Goal: Task Accomplishment & Management: Manage account settings

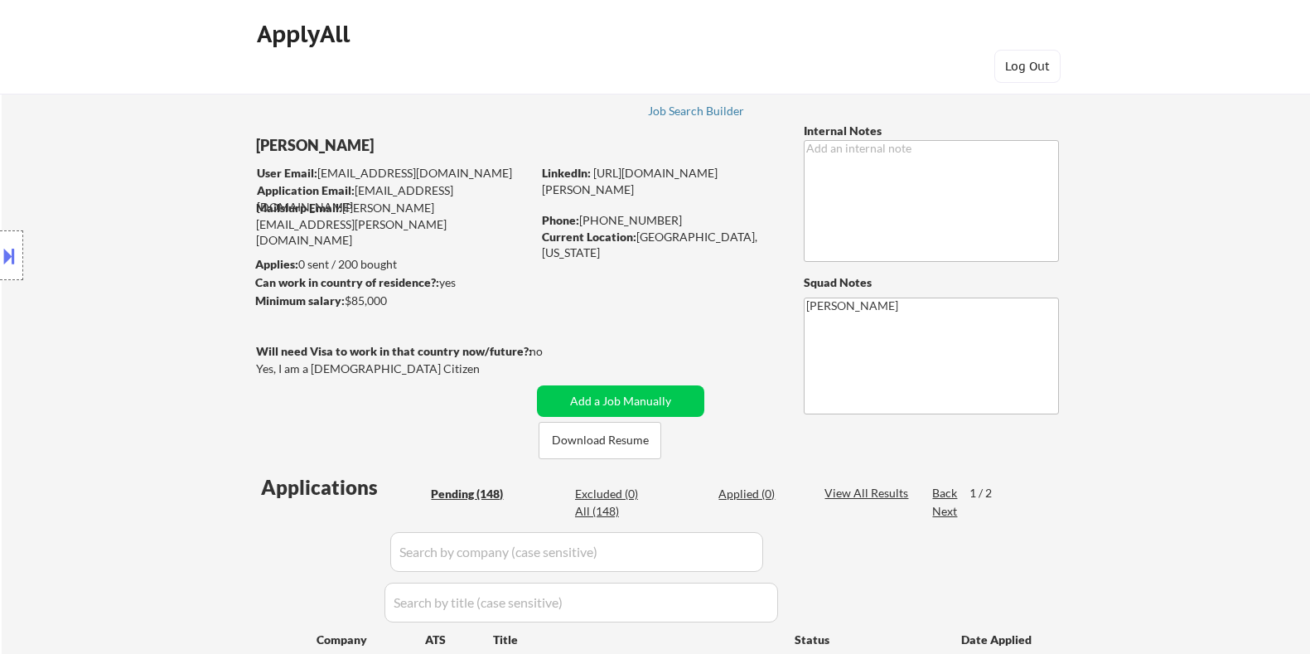
select select ""pending""
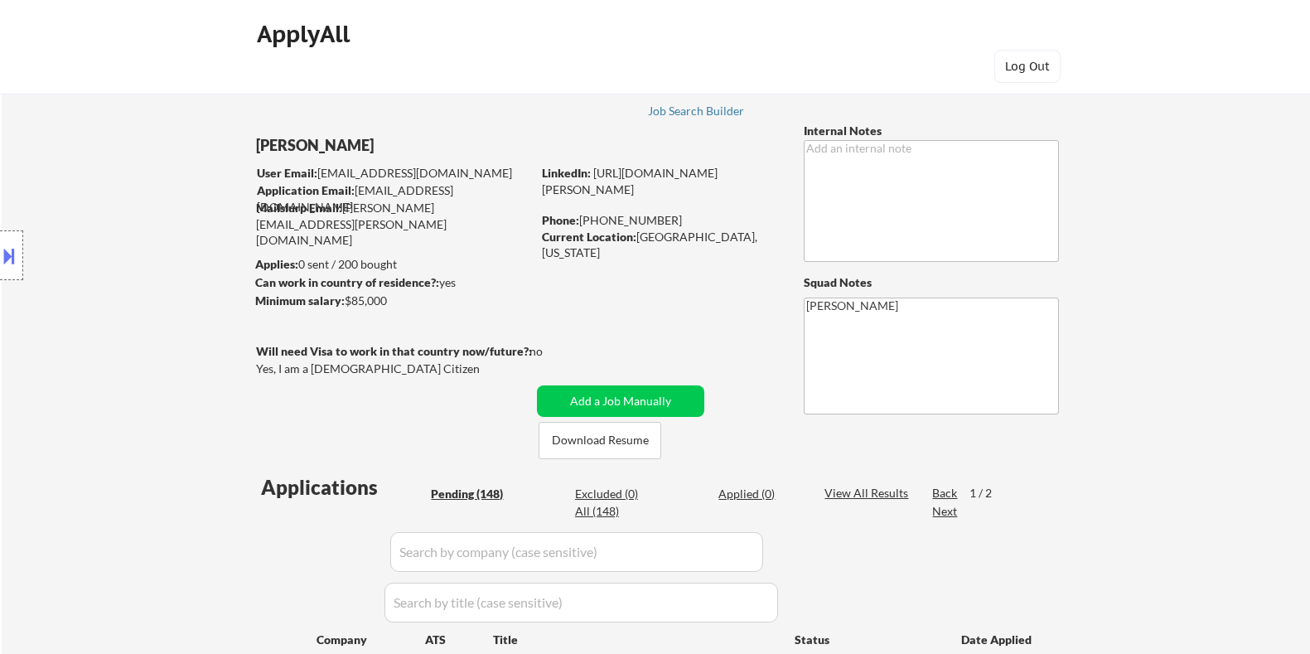
select select ""pending""
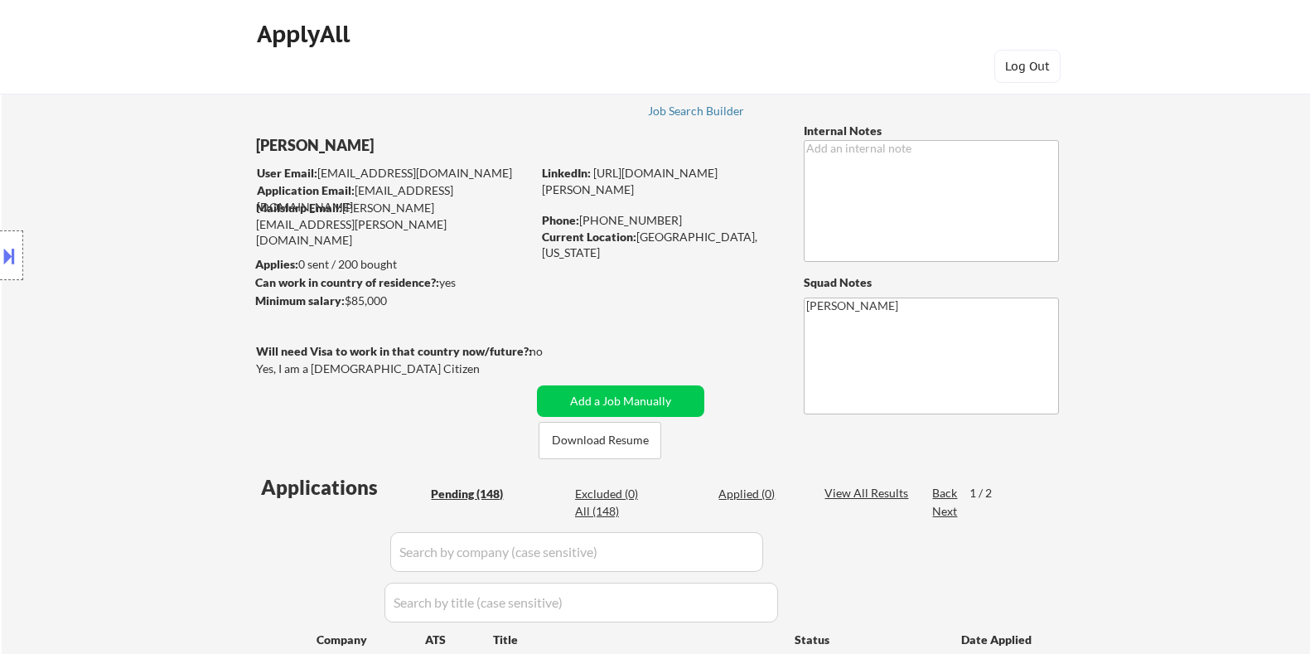
select select ""pending""
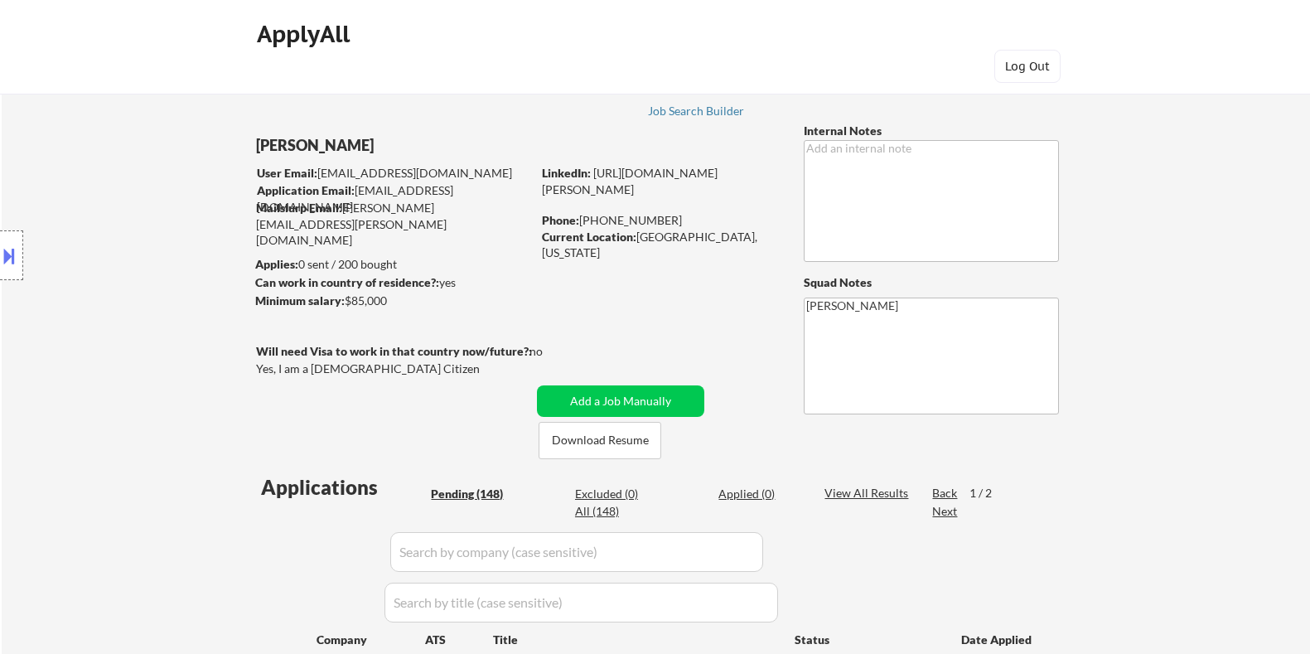
select select ""pending""
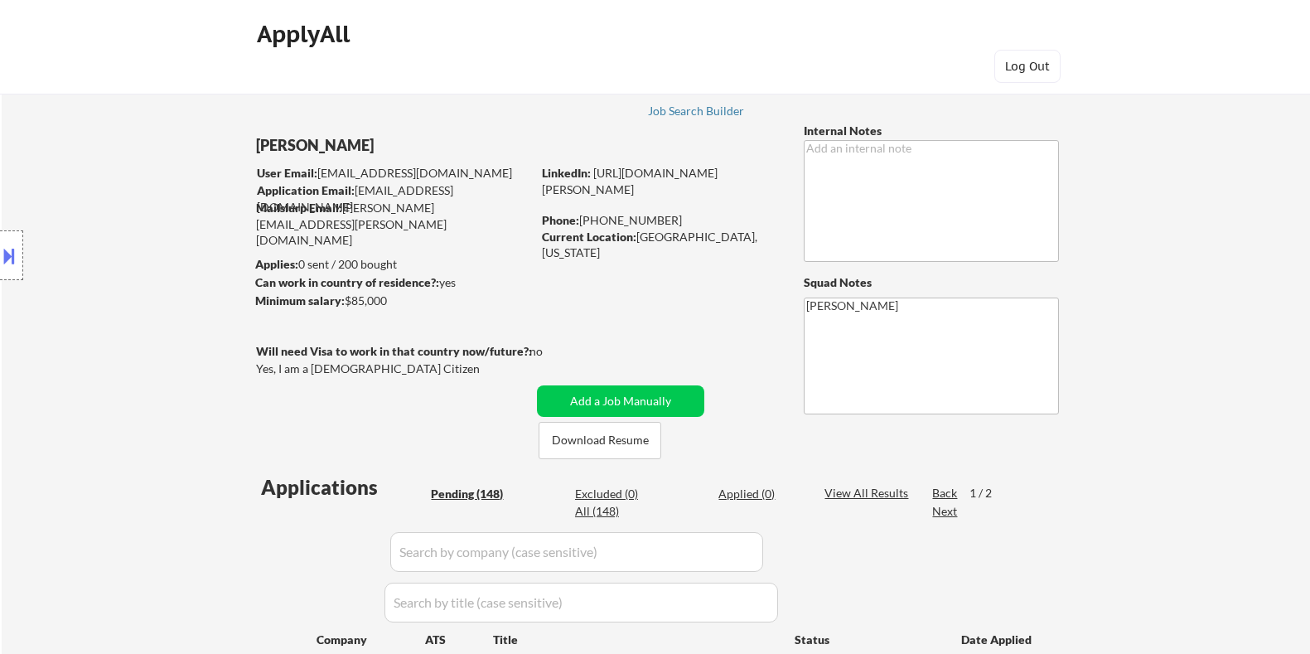
select select ""pending""
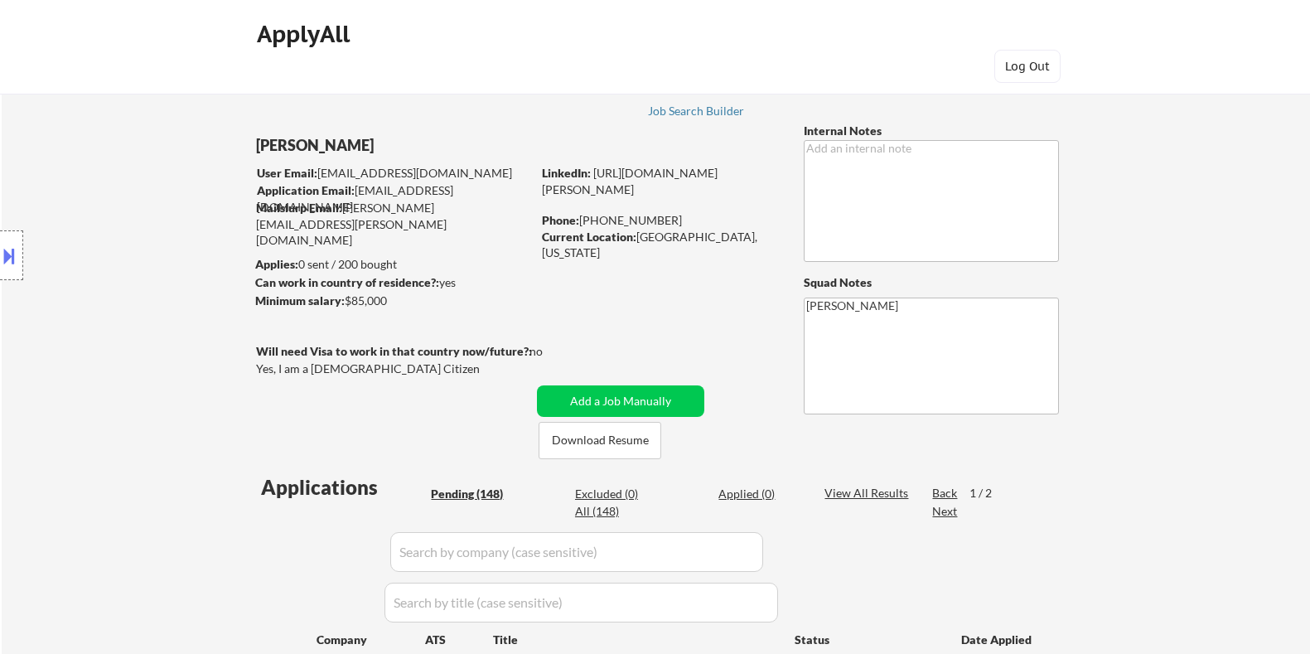
select select ""pending""
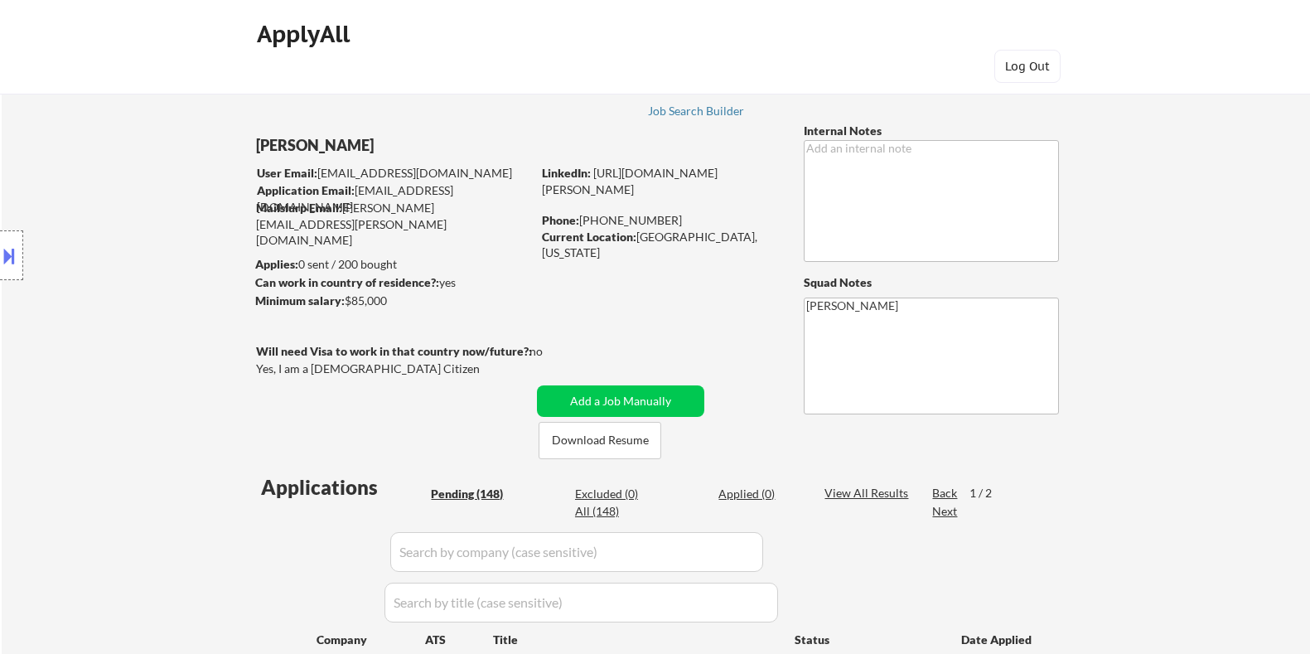
select select ""pending""
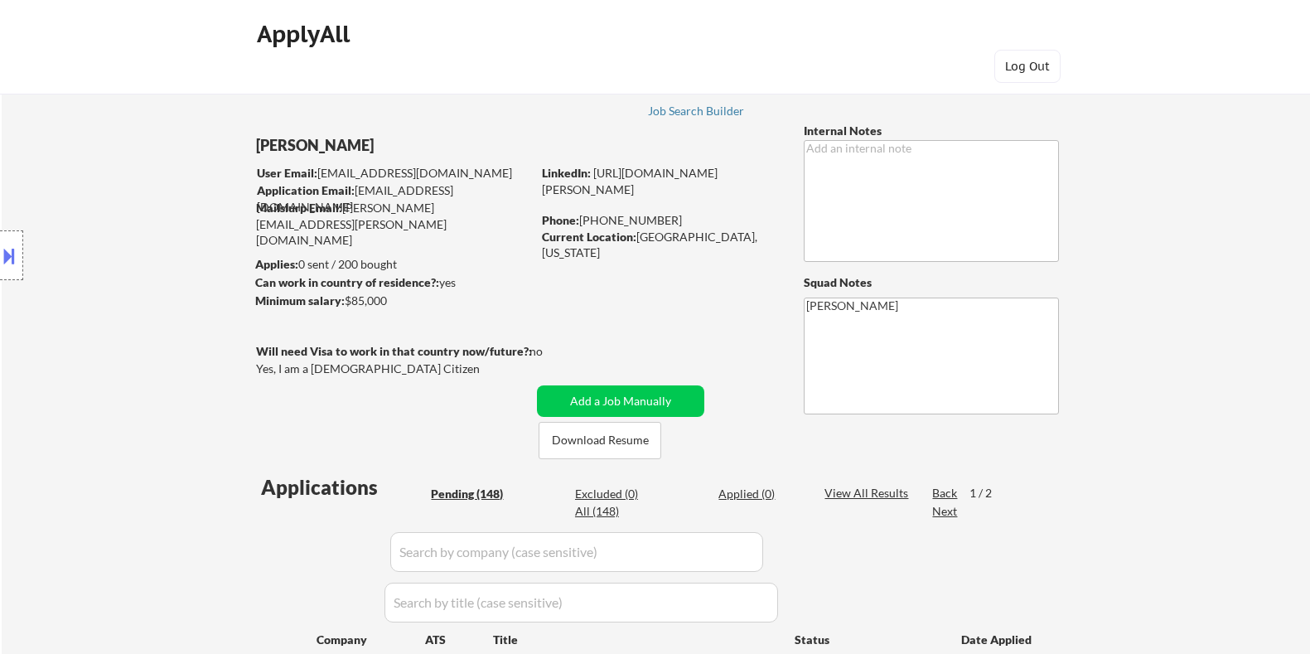
select select ""pending""
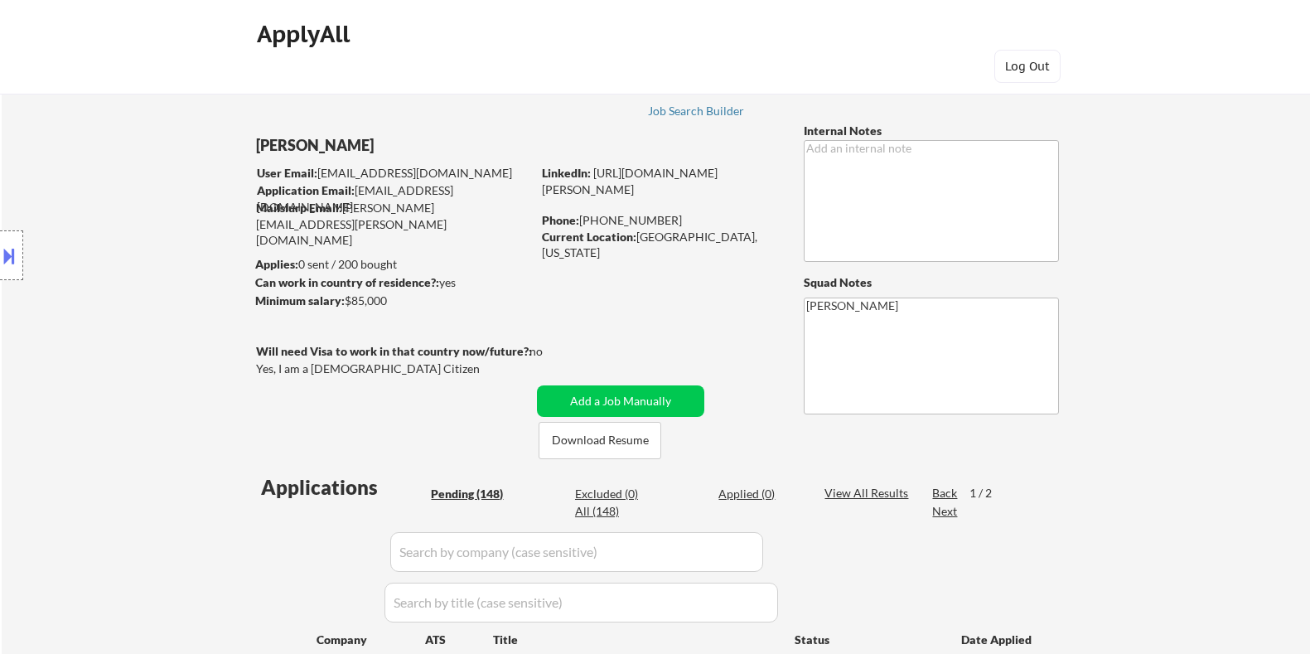
select select ""pending""
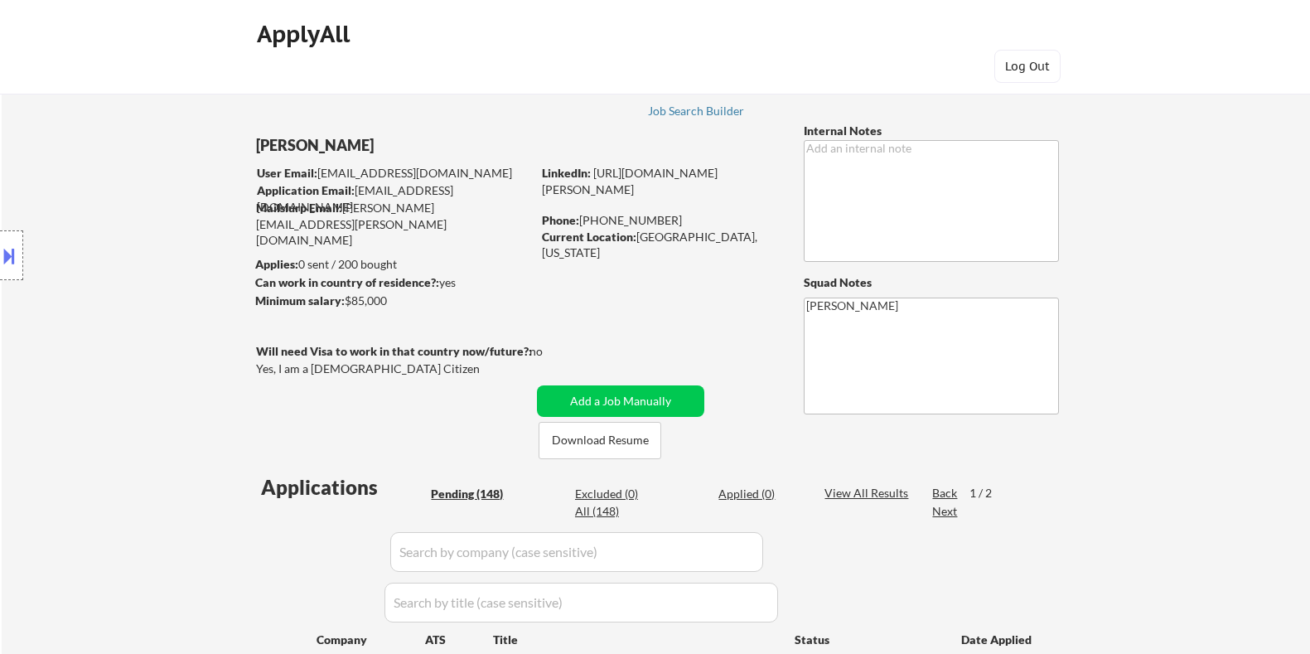
select select ""pending""
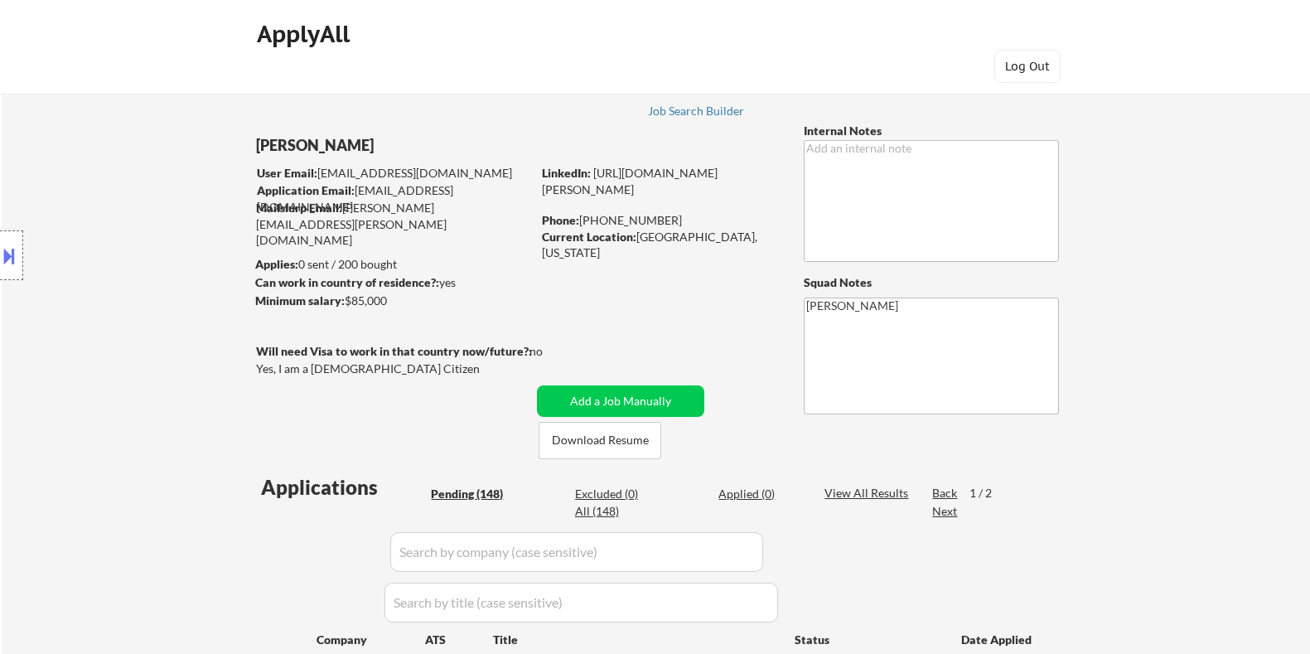
select select ""pending""
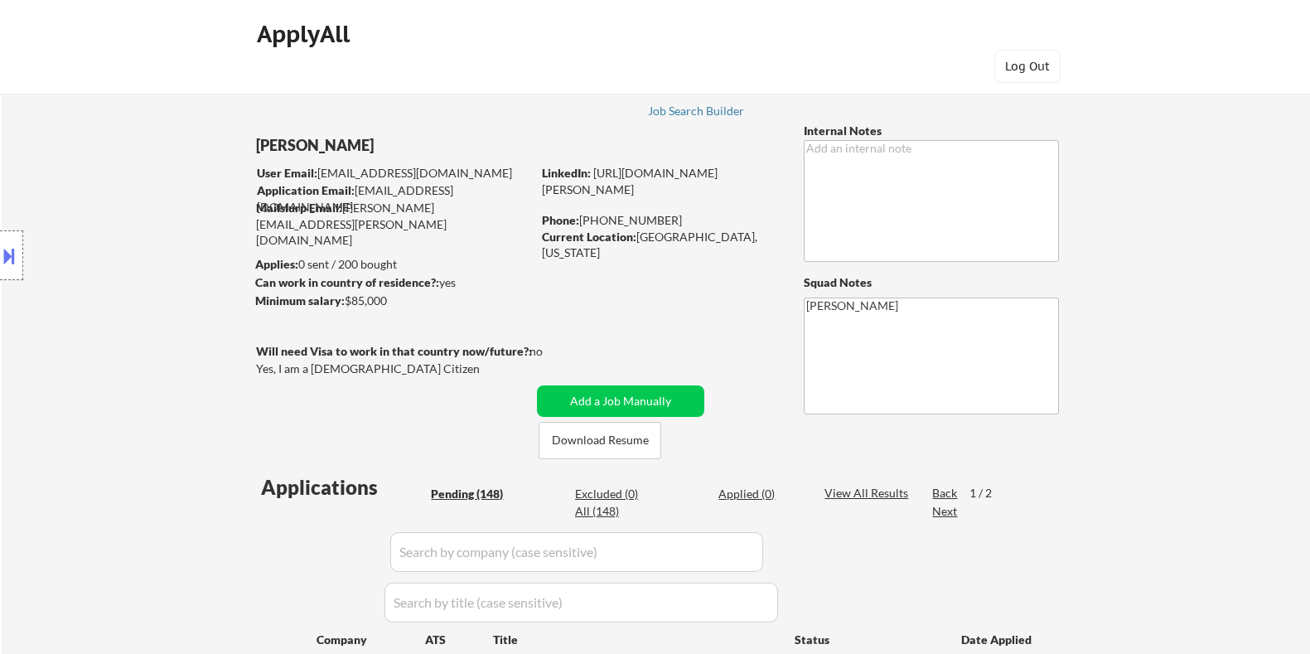
select select ""pending""
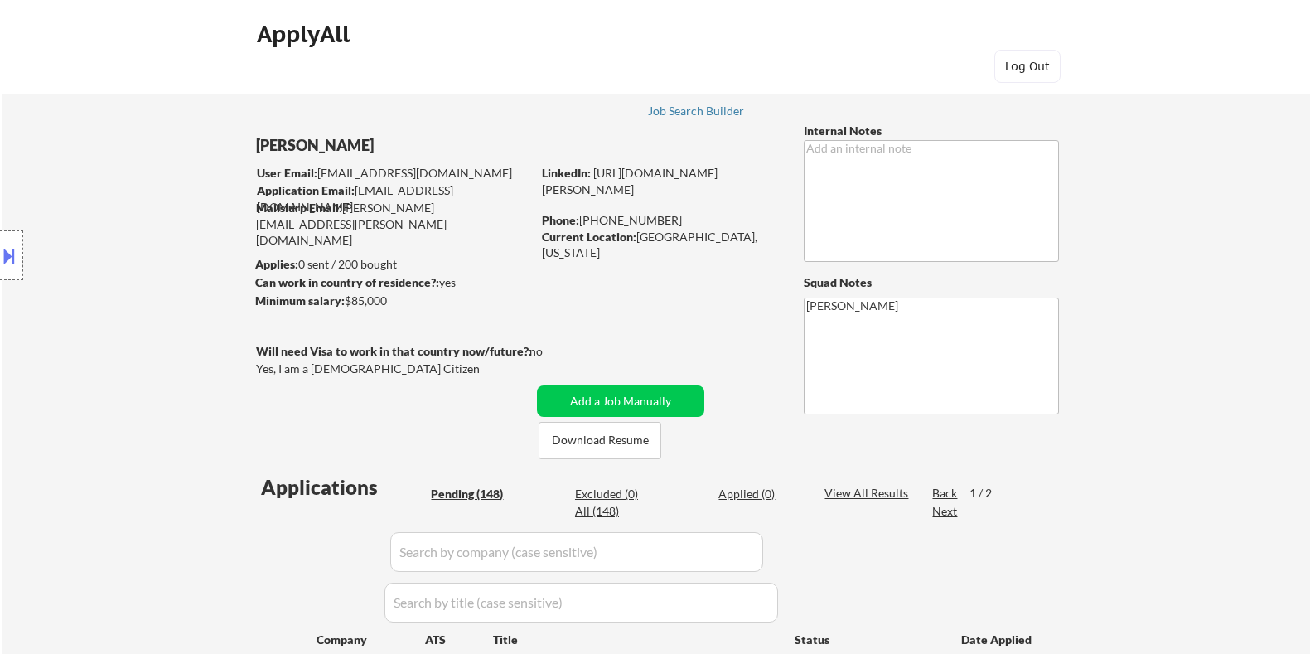
select select ""pending""
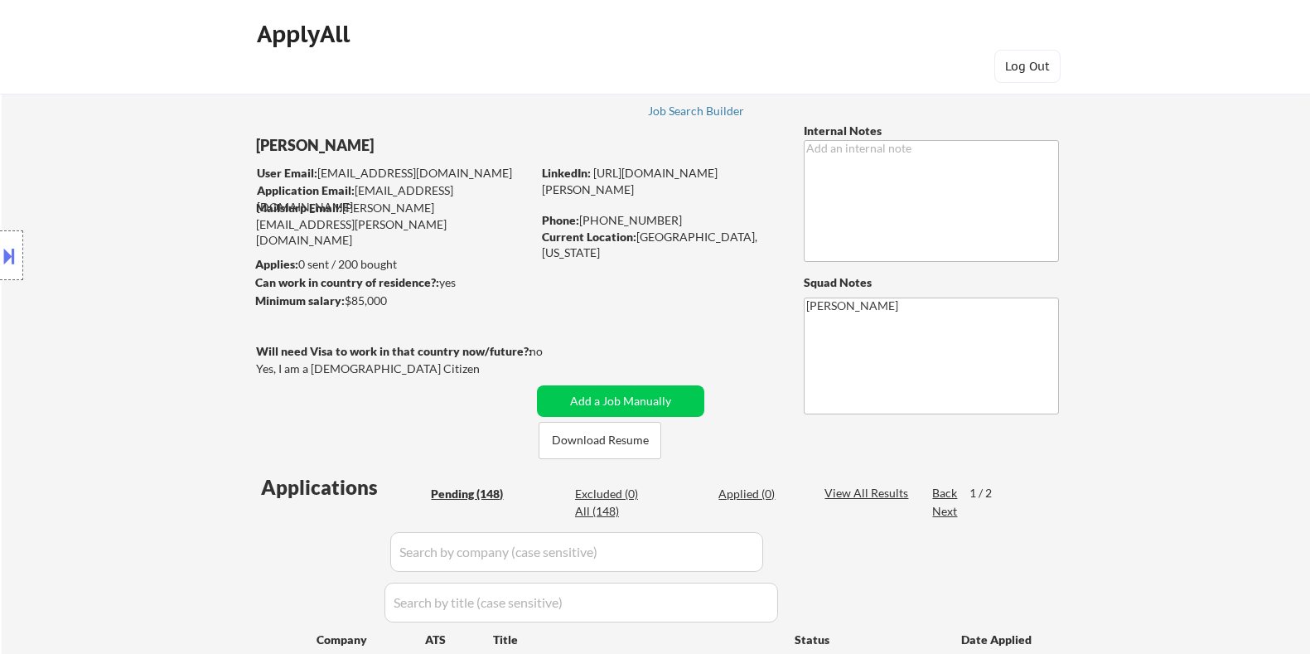
select select ""pending""
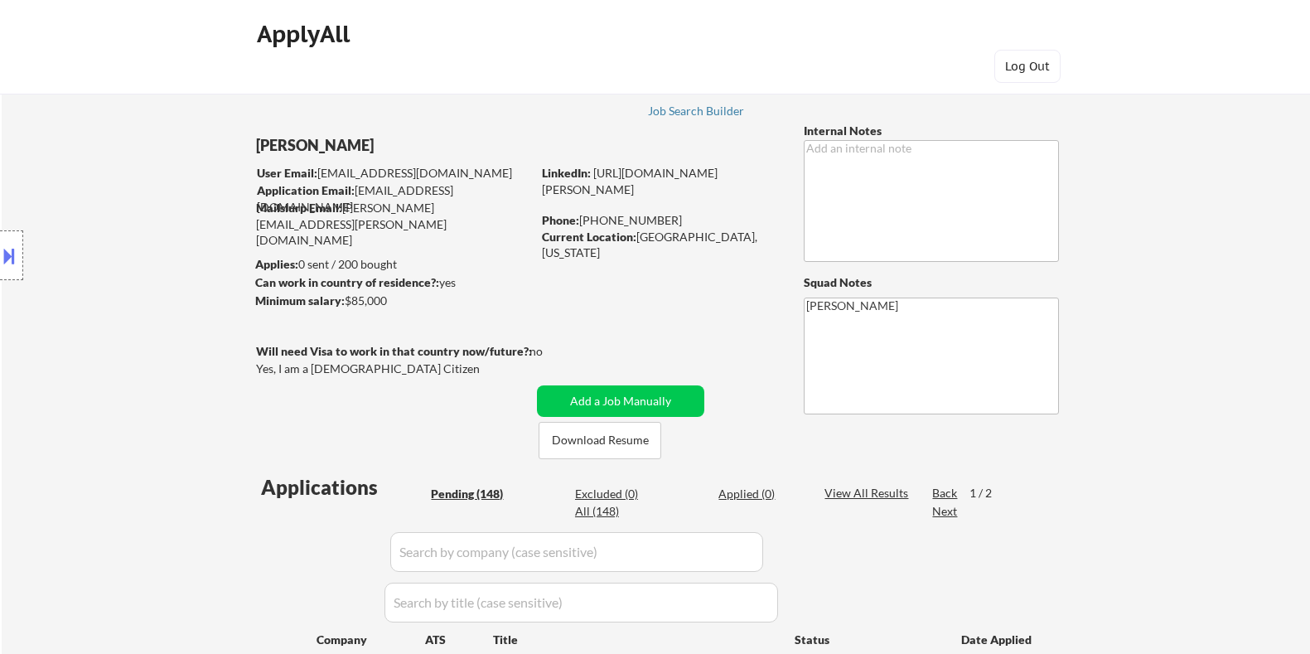
select select ""pending""
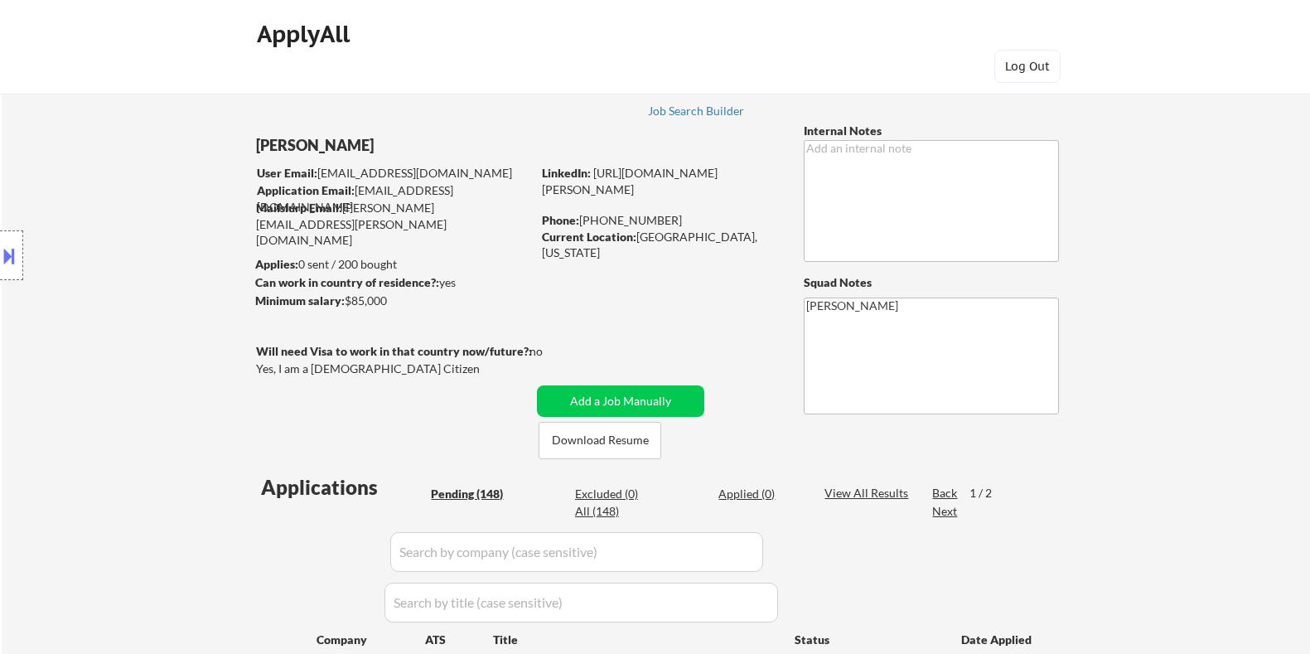
select select ""pending""
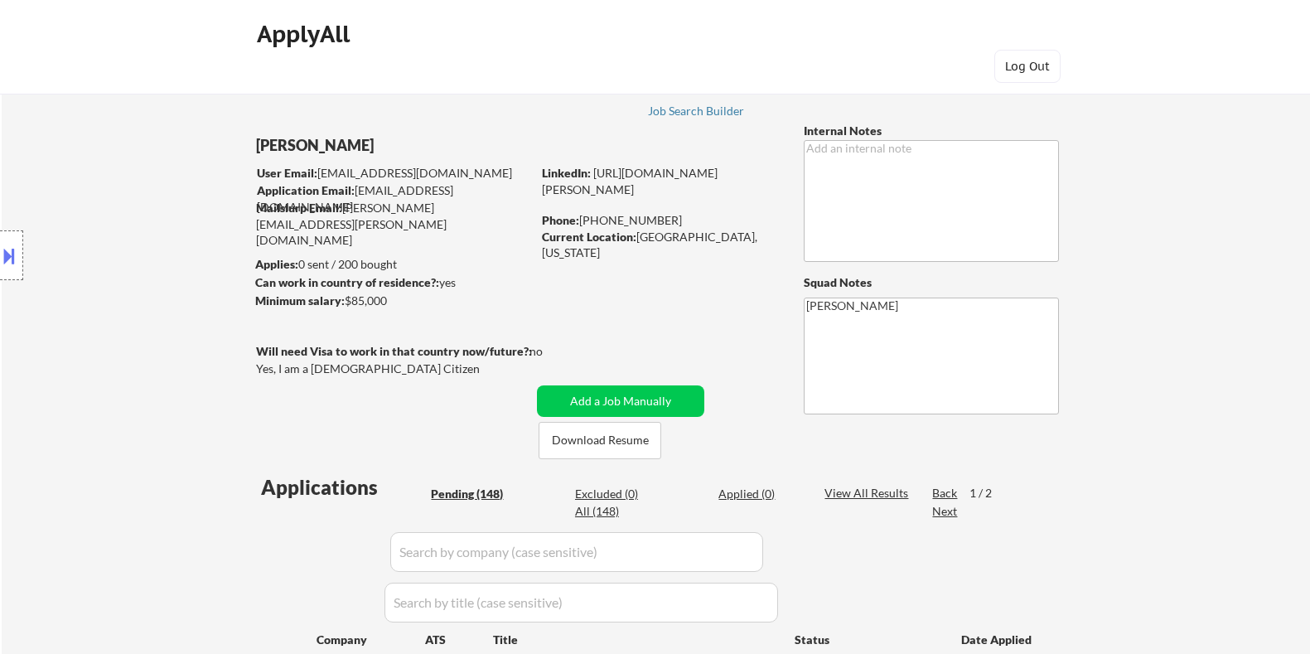
select select ""pending""
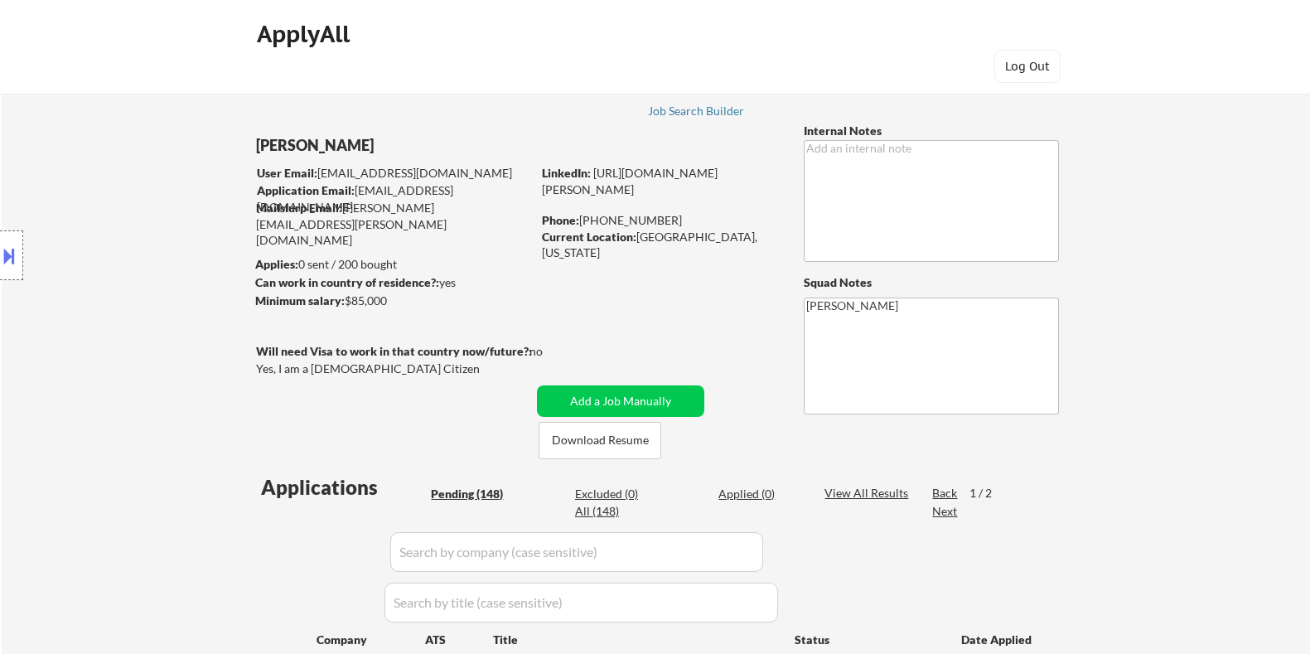
select select ""pending""
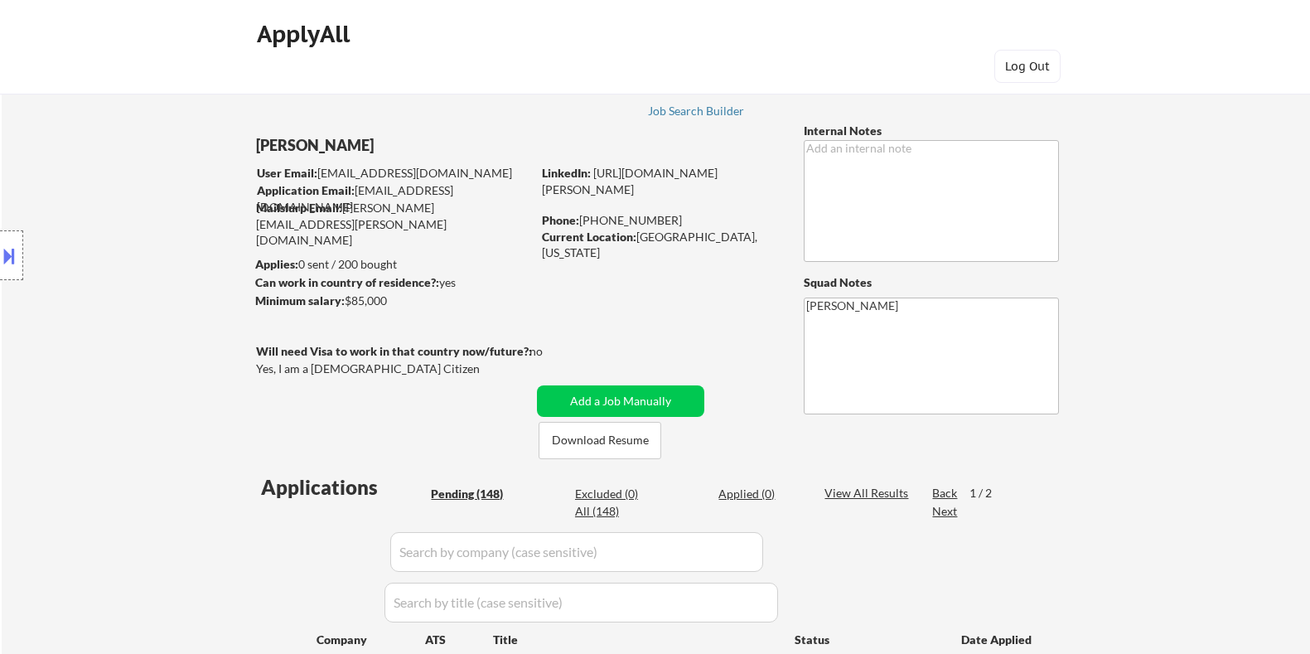
select select ""pending""
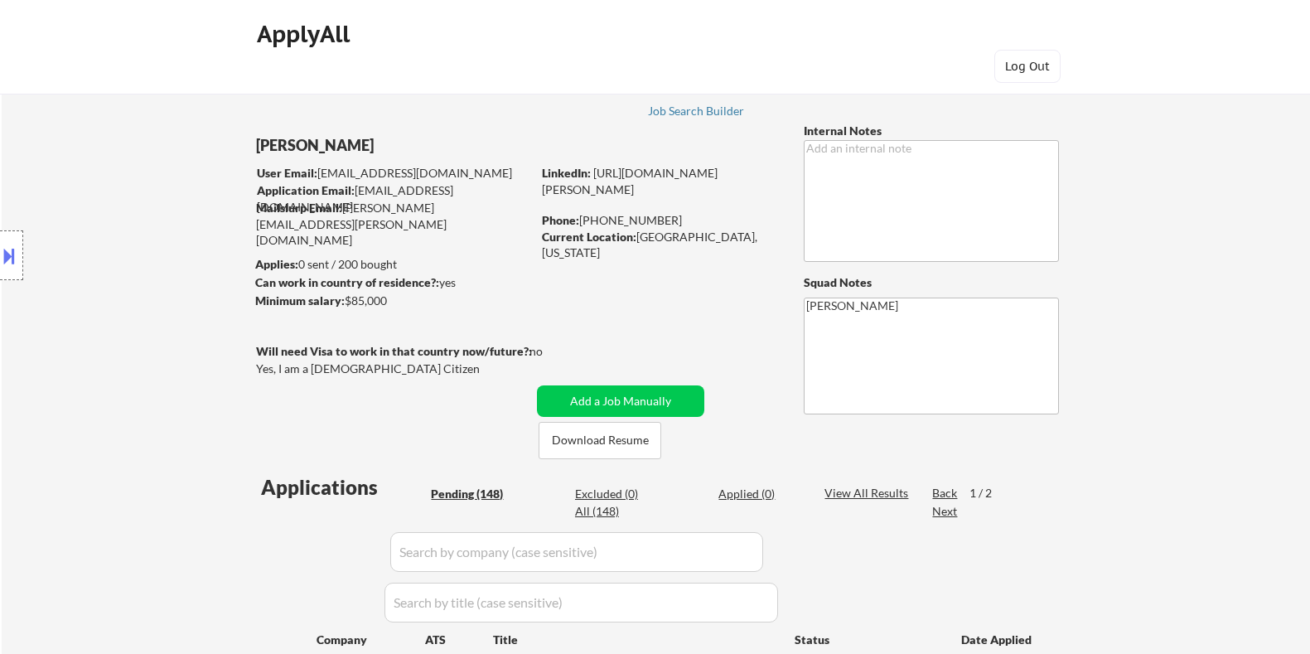
select select ""pending""
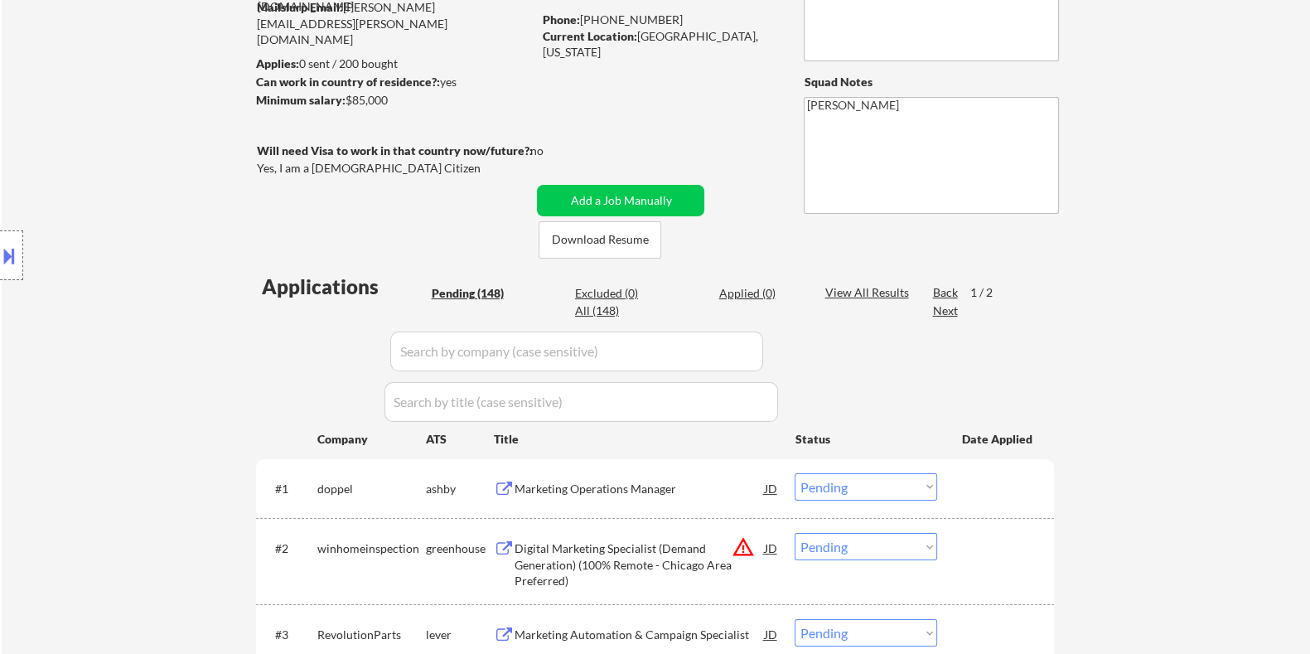
scroll to position [103, 0]
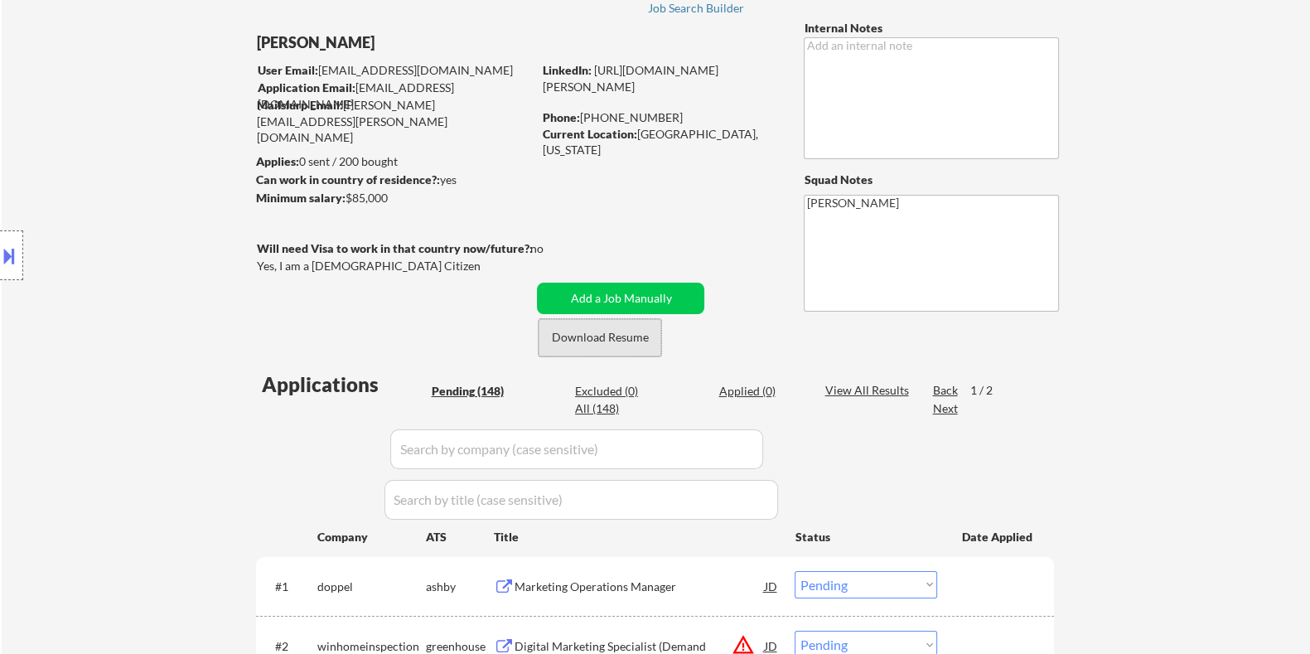
click at [631, 338] on button "Download Resume" at bounding box center [600, 337] width 123 height 37
click at [17, 250] on button at bounding box center [9, 255] width 18 height 27
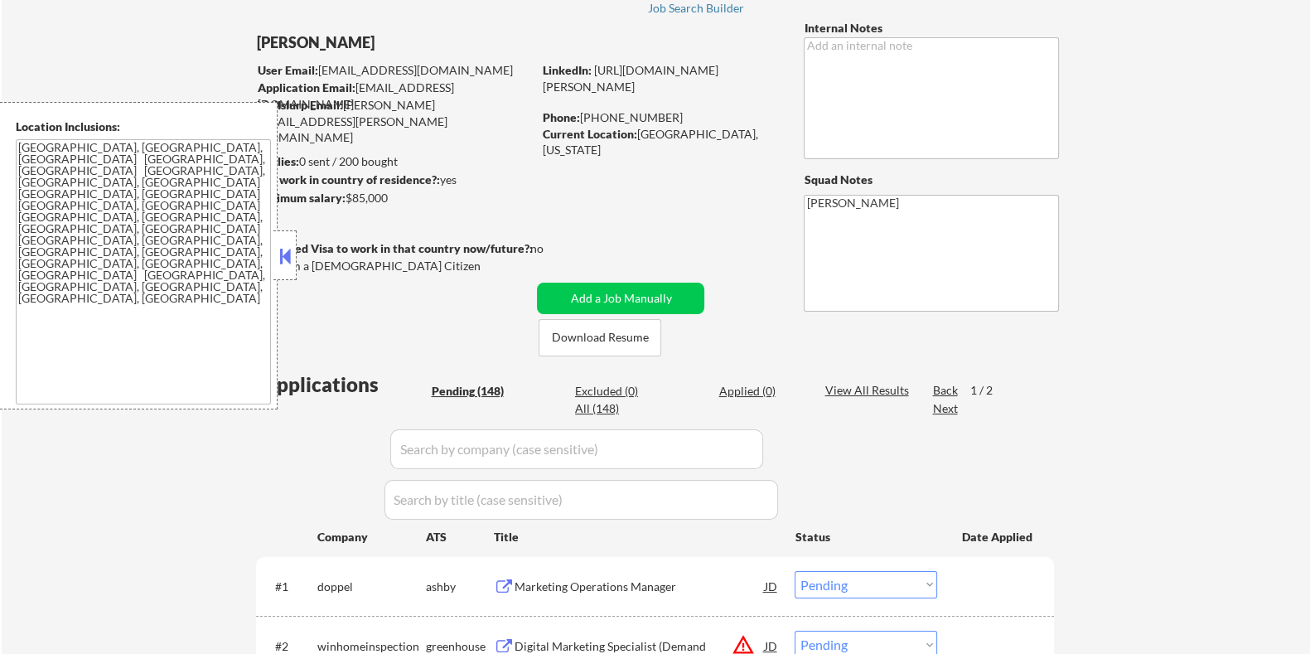
drag, startPoint x: 637, startPoint y: 136, endPoint x: 742, endPoint y: 128, distance: 104.7
click at [742, 128] on div "Current Location: Lakewood, Colorado" at bounding box center [659, 142] width 234 height 32
copy div "[GEOGRAPHIC_DATA], [US_STATE]"
click at [617, 82] on link "[URL][DOMAIN_NAME][PERSON_NAME]" at bounding box center [630, 78] width 176 height 31
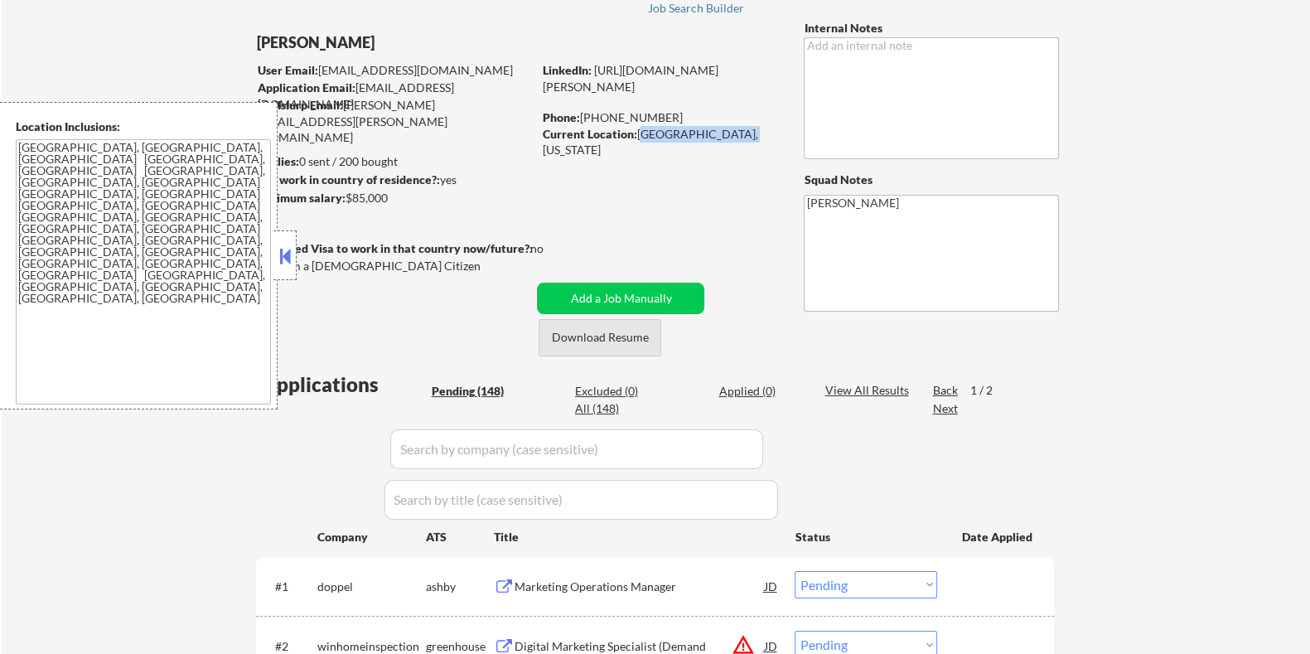
click at [611, 335] on button "Download Resume" at bounding box center [600, 337] width 123 height 37
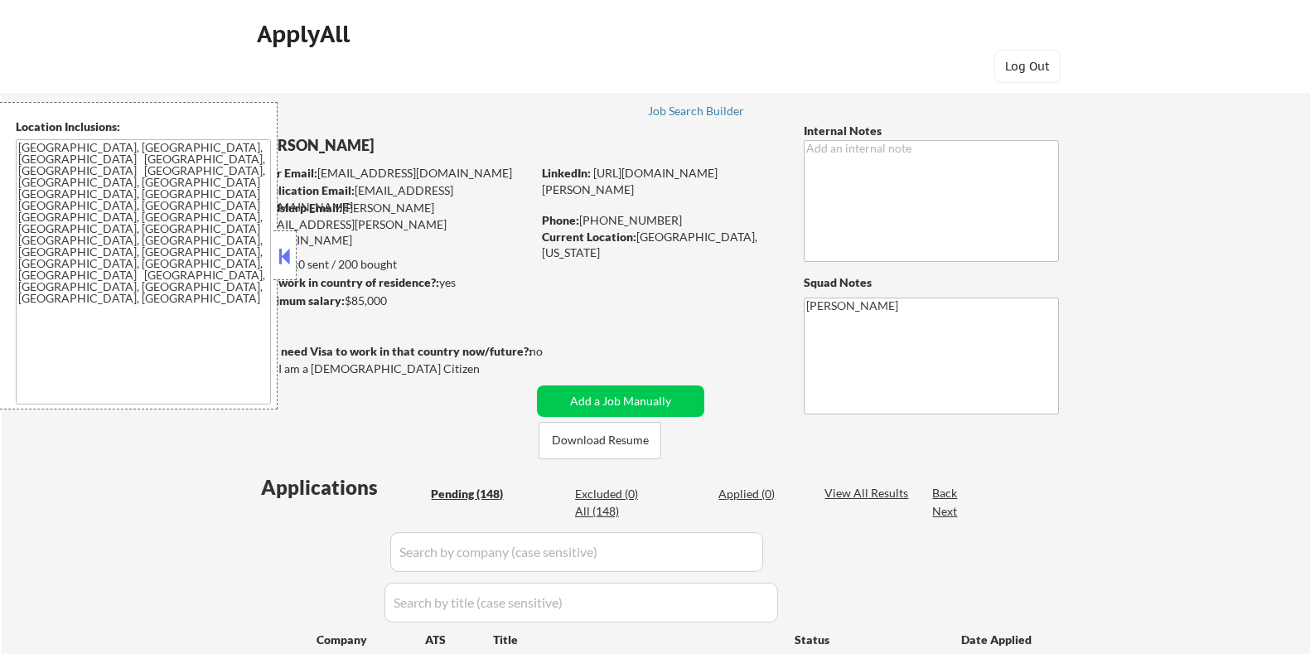
select select ""pending""
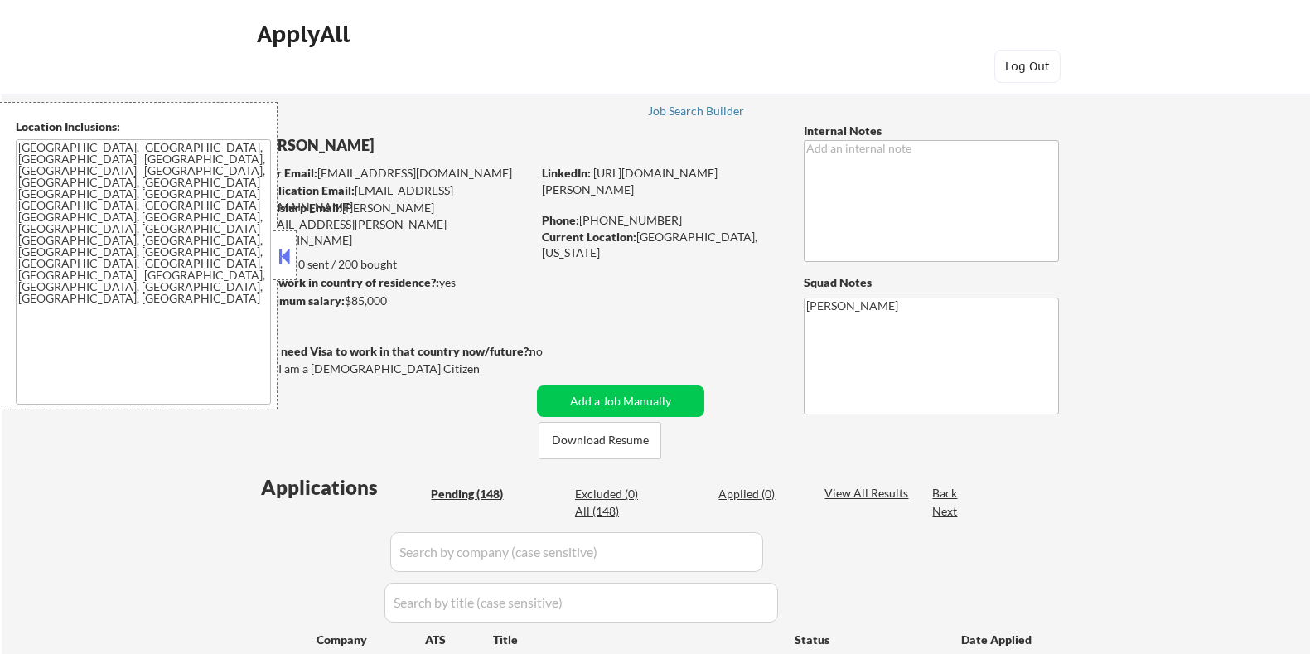
select select ""pending""
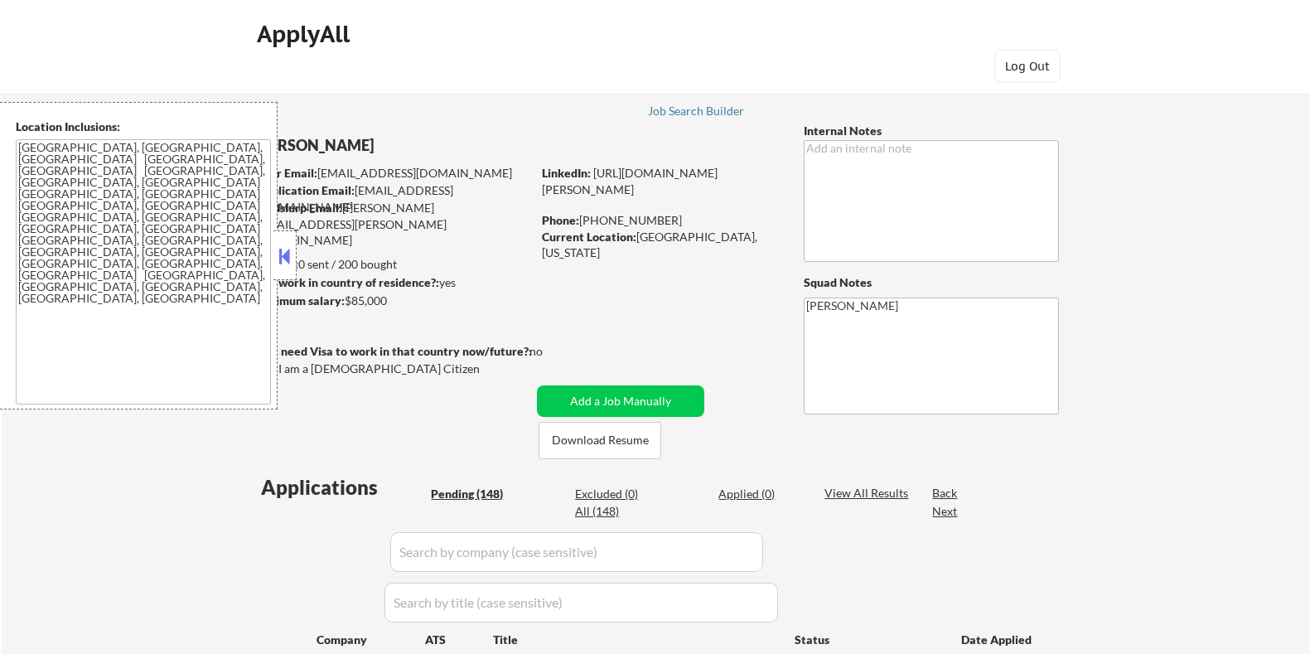
select select ""pending""
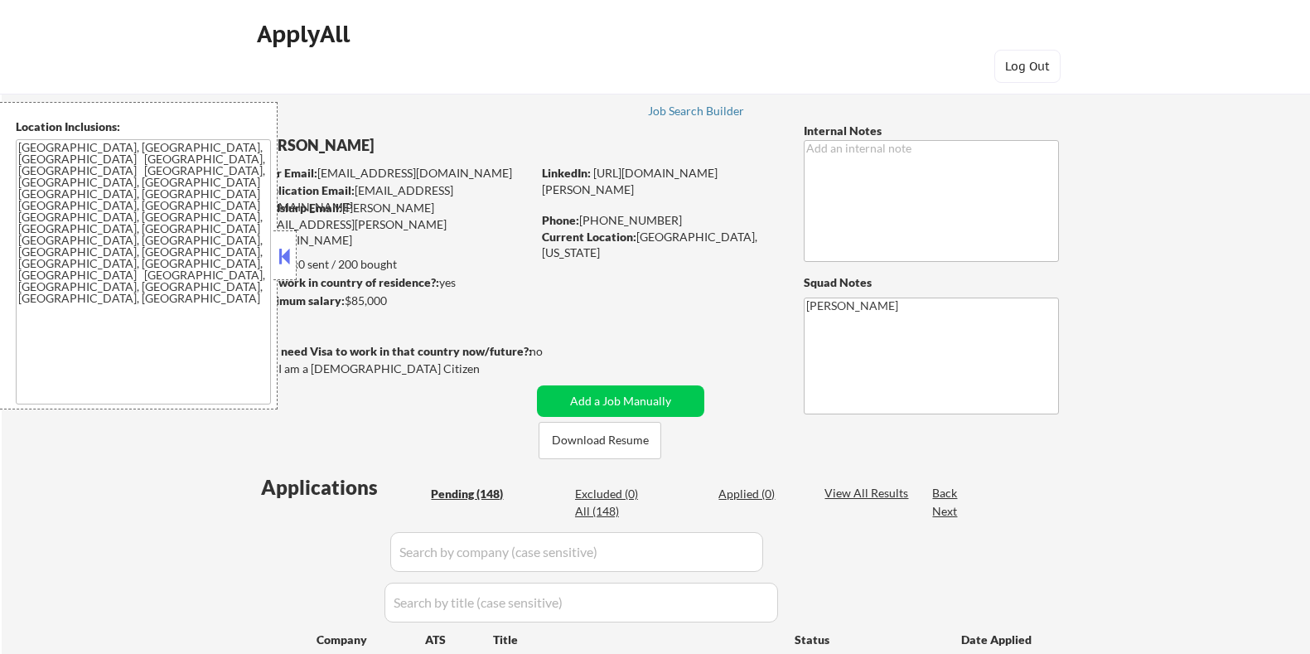
select select ""pending""
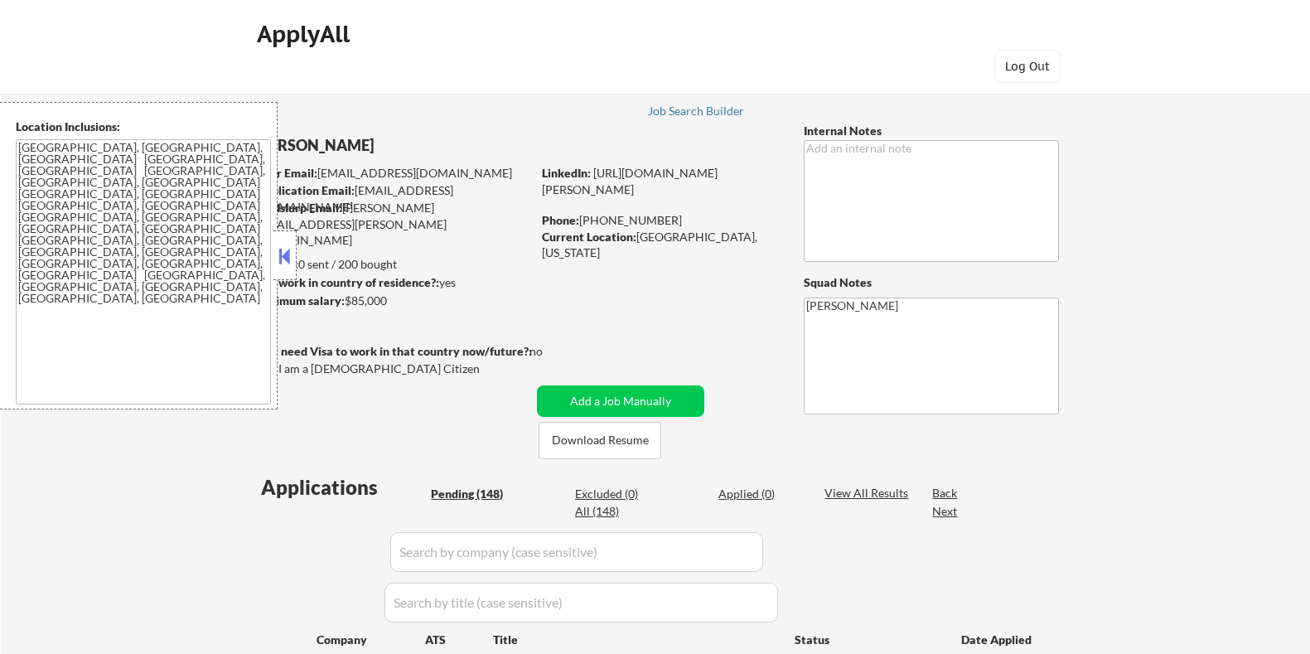
select select ""pending""
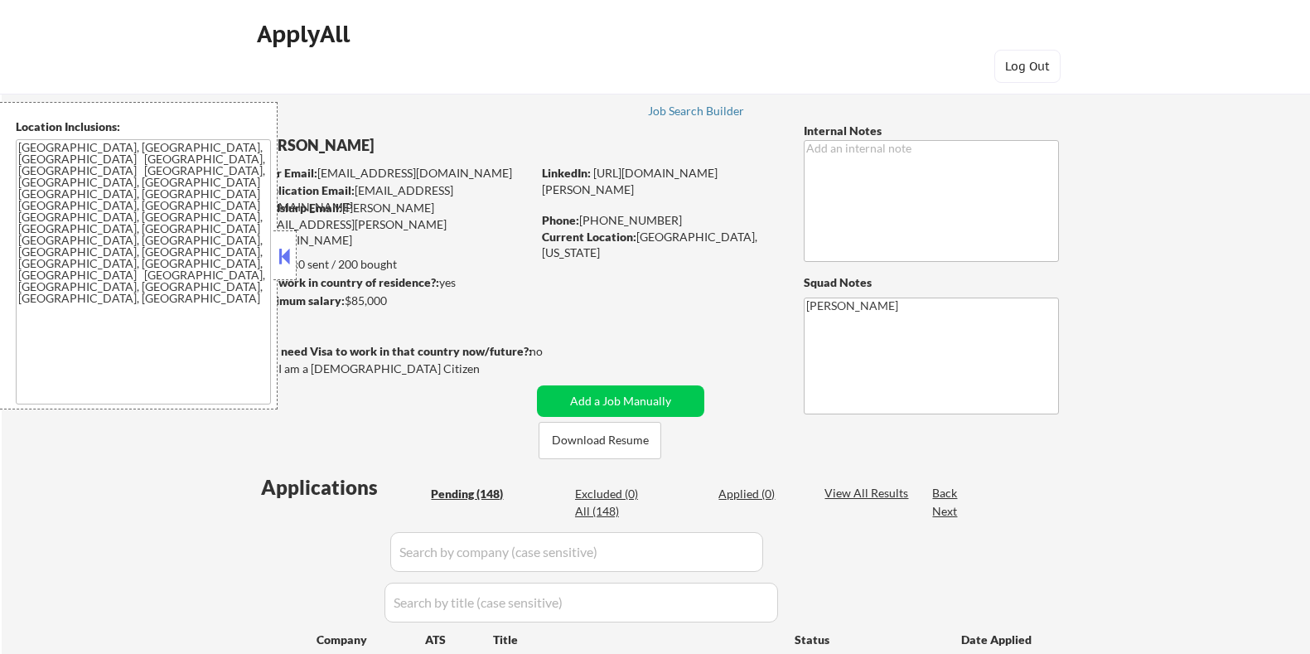
select select ""pending""
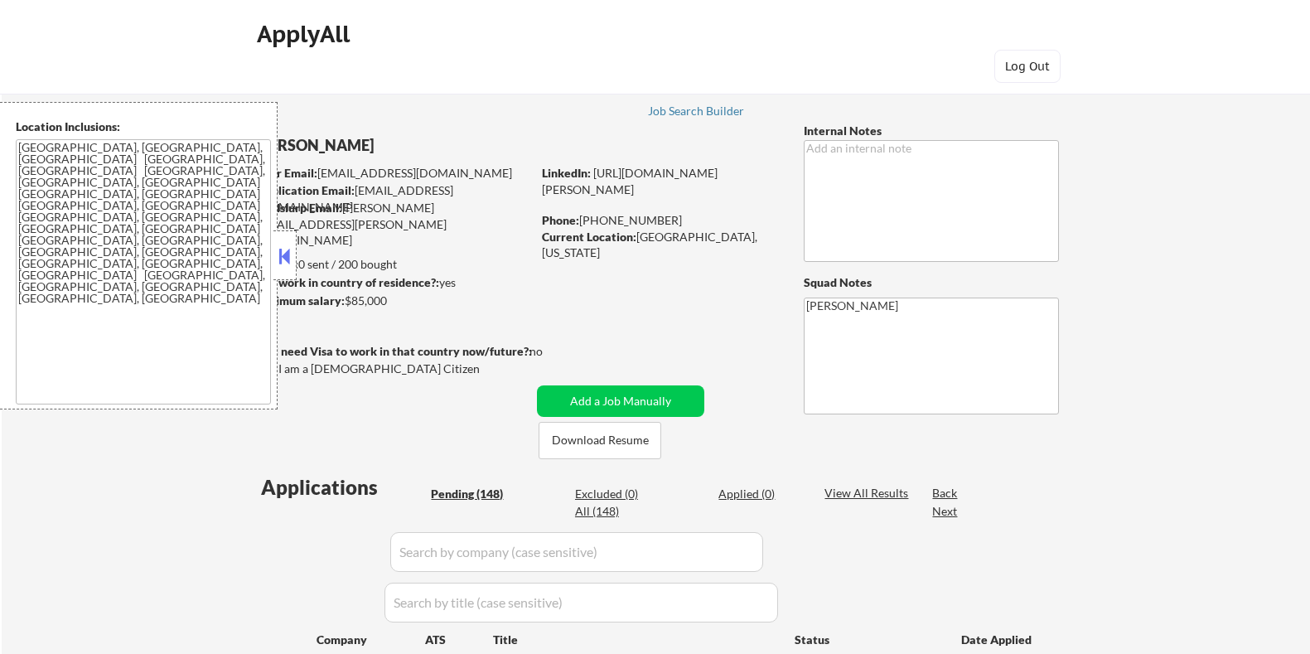
select select ""pending""
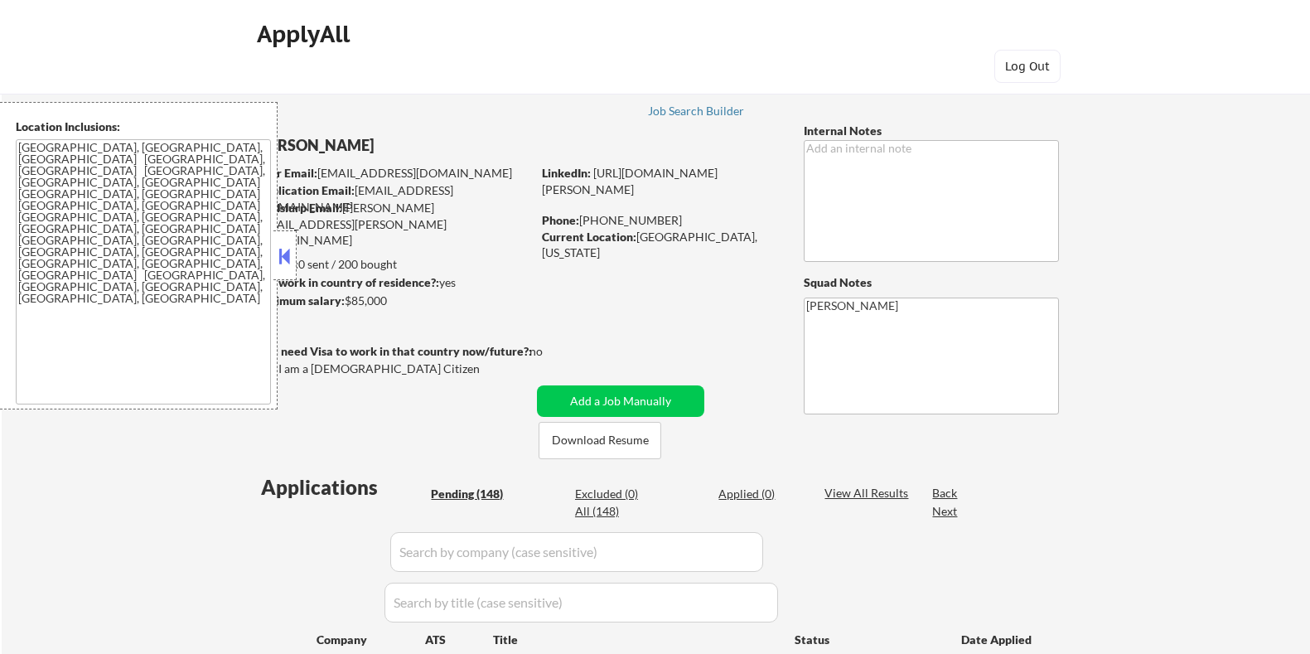
select select ""pending""
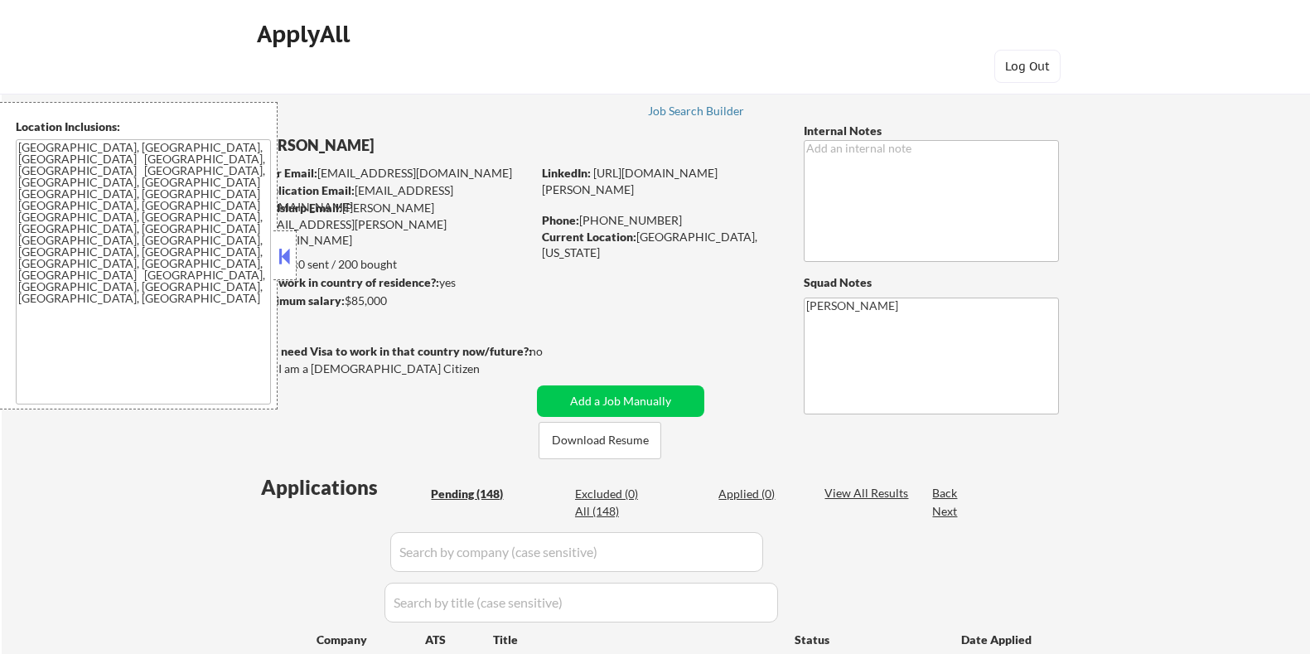
select select ""pending""
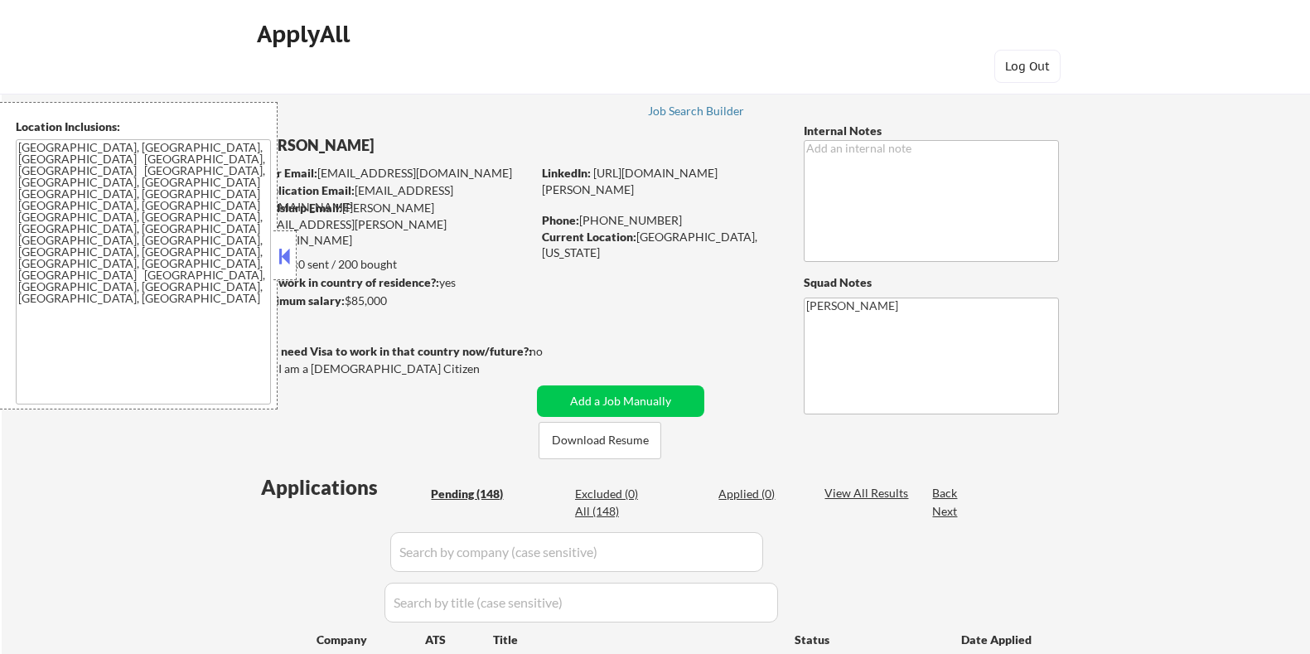
select select ""pending""
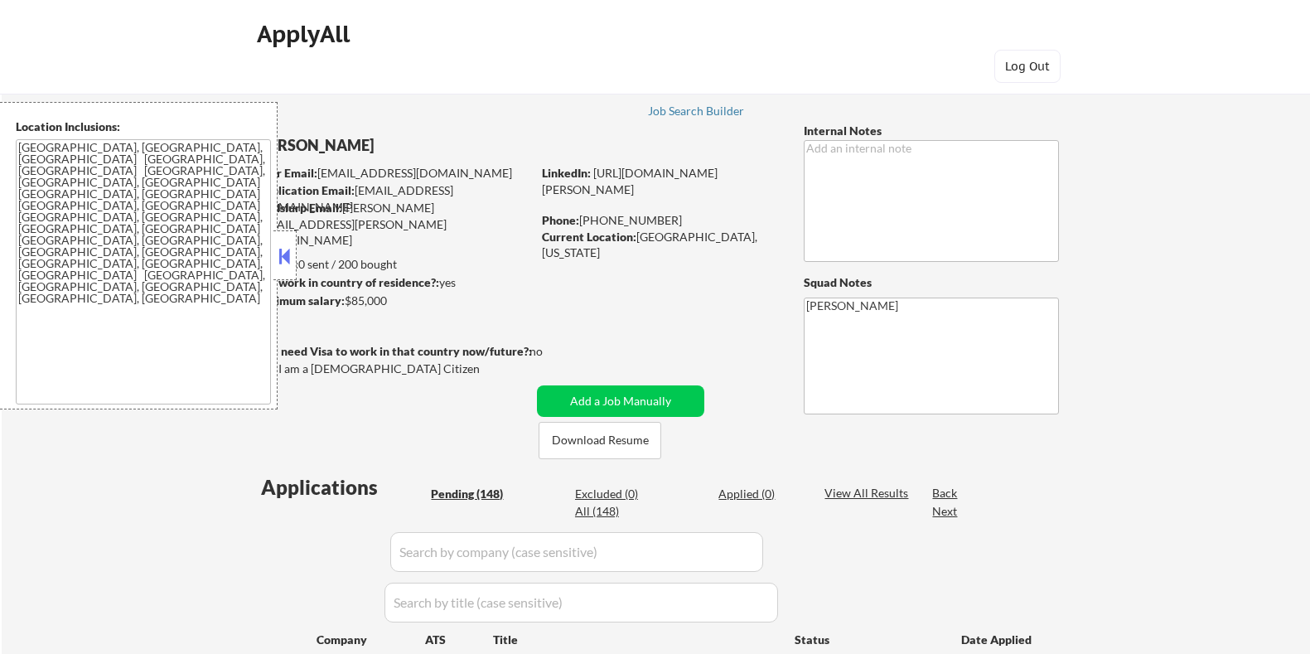
select select ""pending""
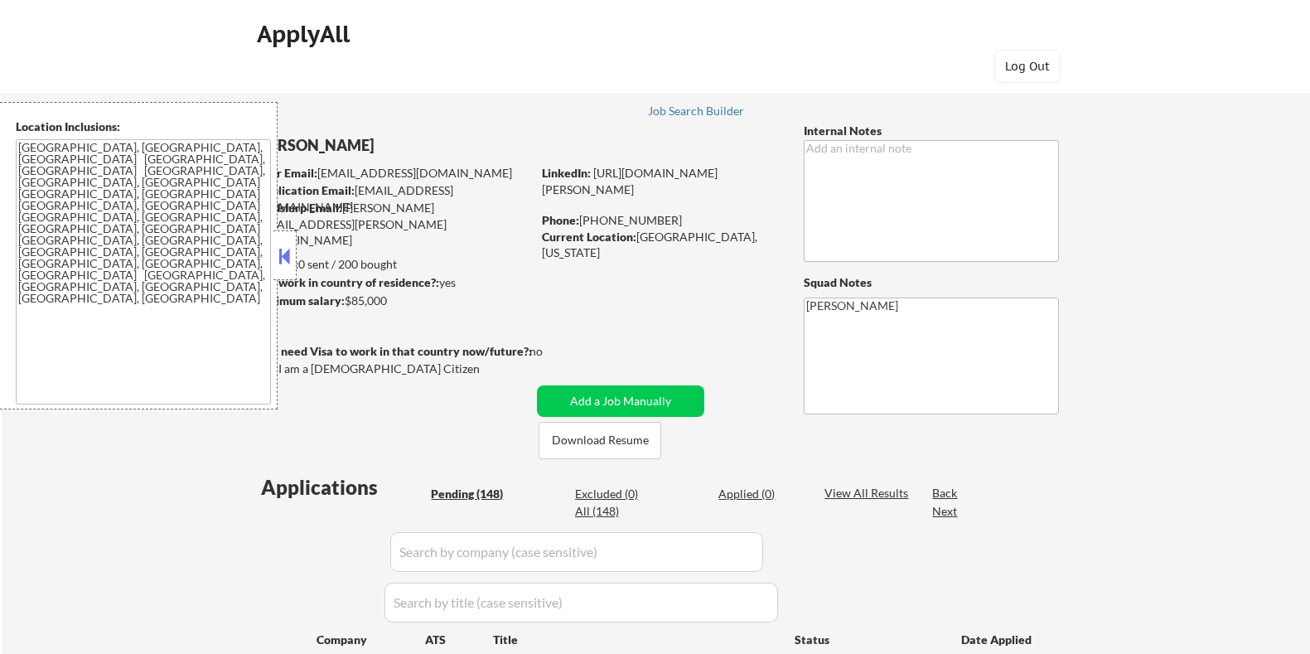
select select ""pending""
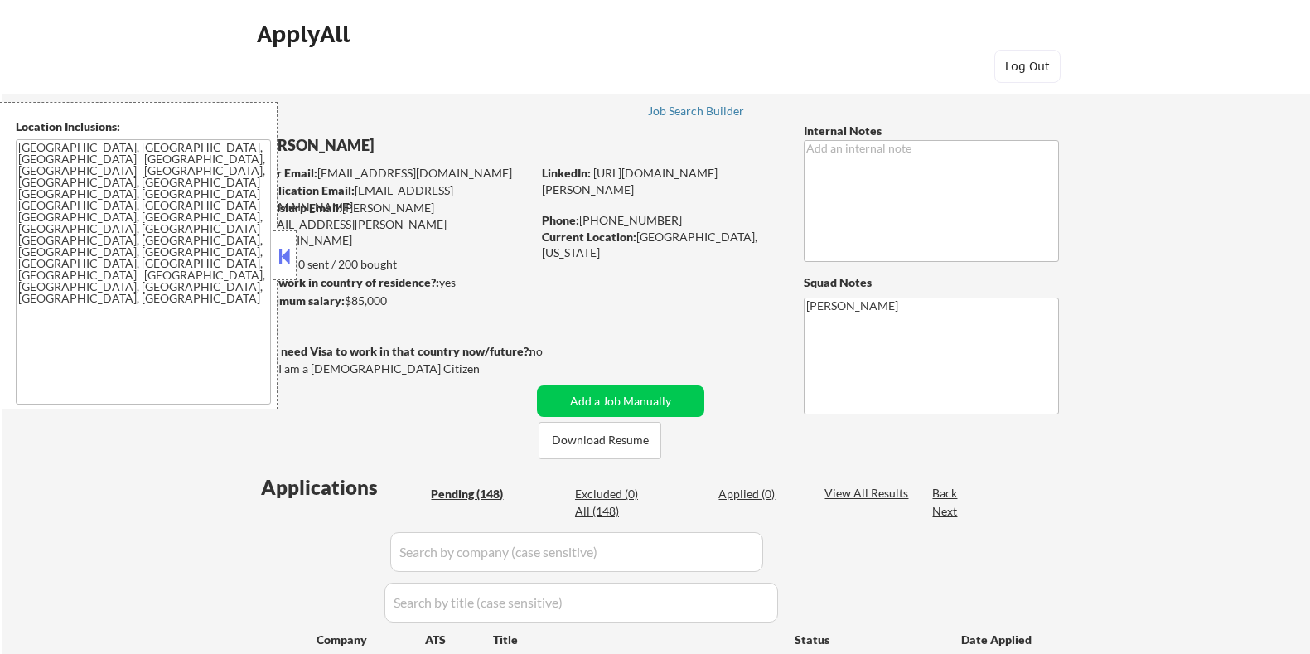
select select ""pending""
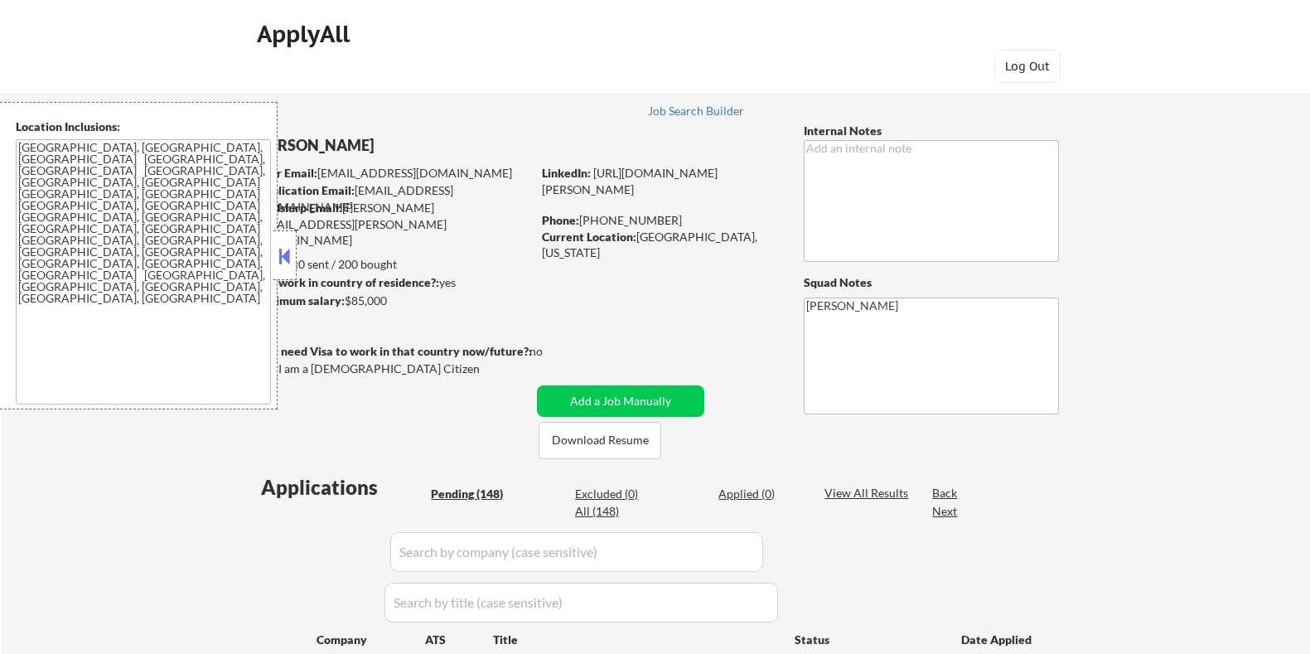
select select ""pending""
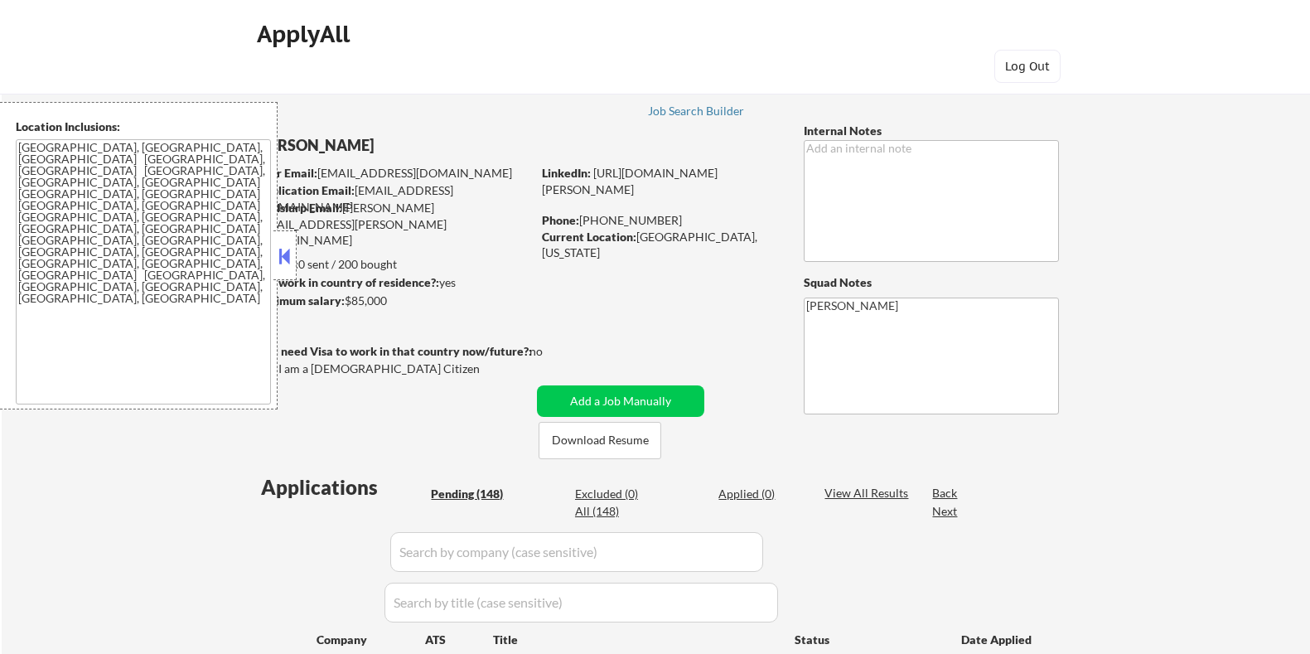
select select ""pending""
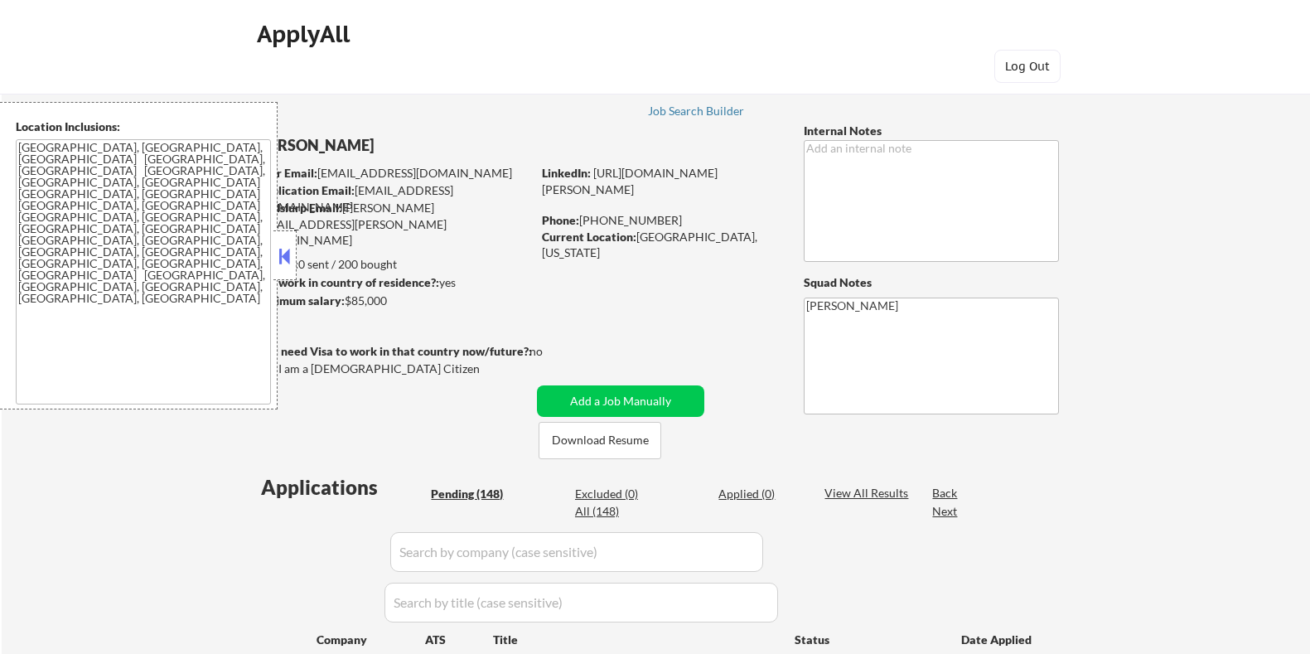
select select ""pending""
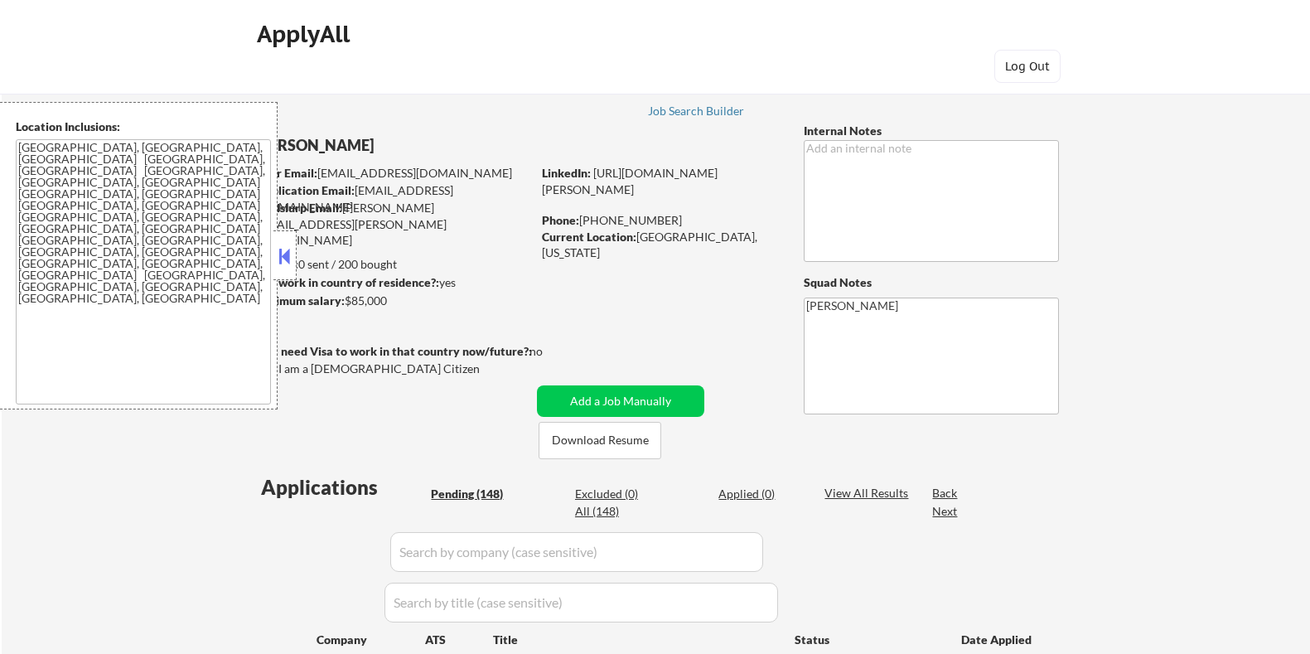
select select ""pending""
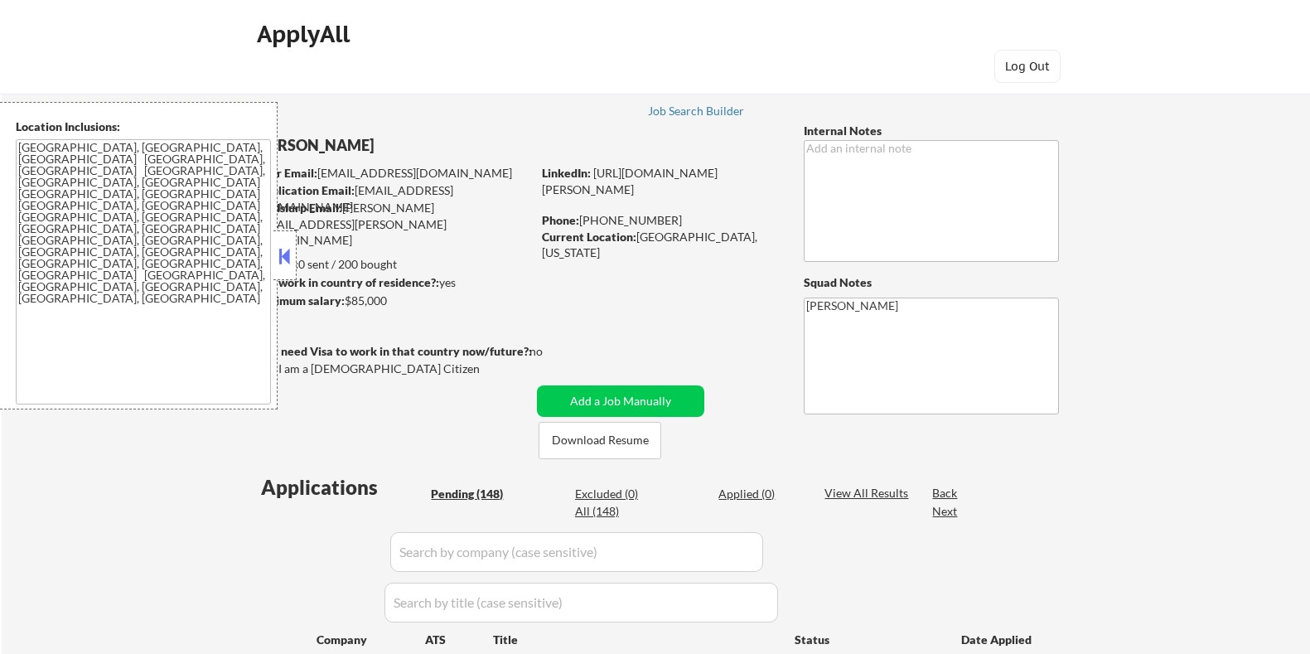
select select ""pending""
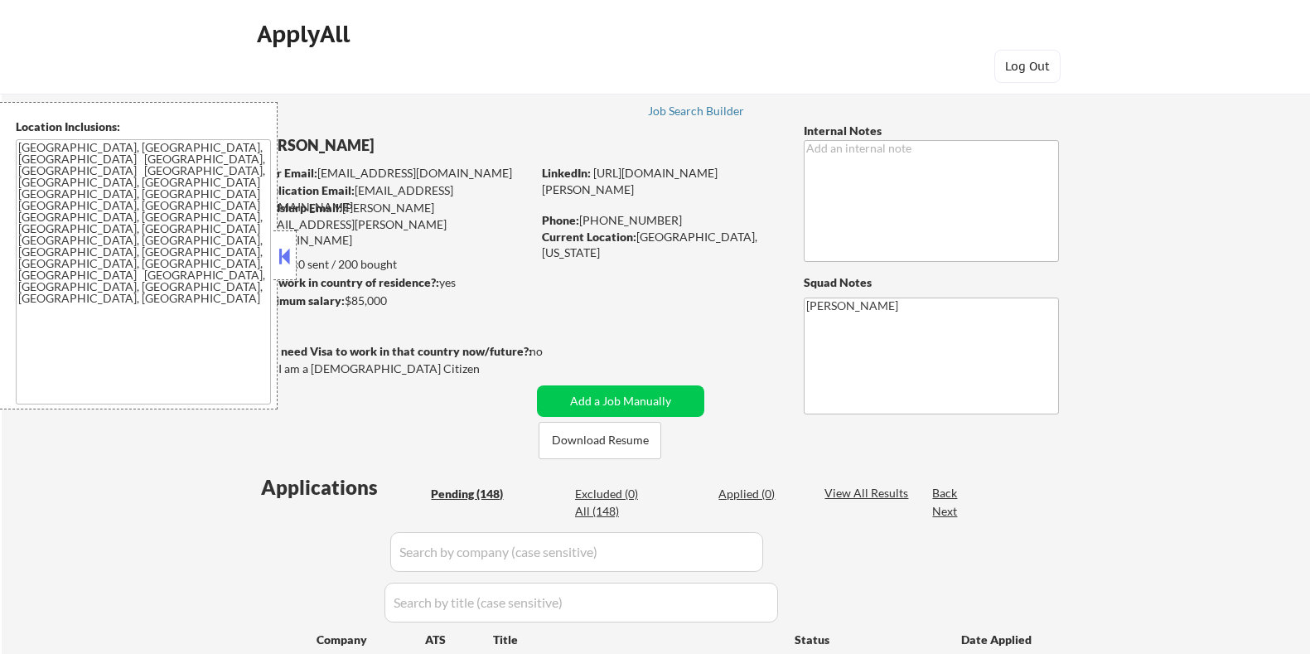
select select ""pending""
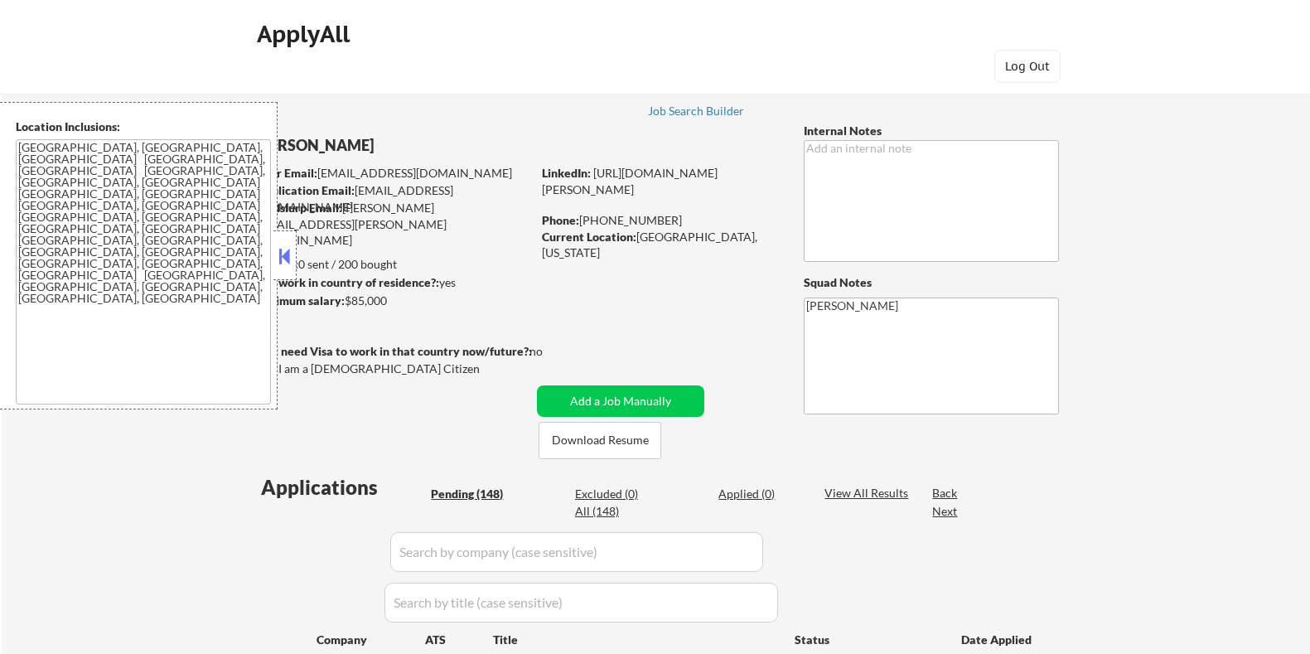
select select ""pending""
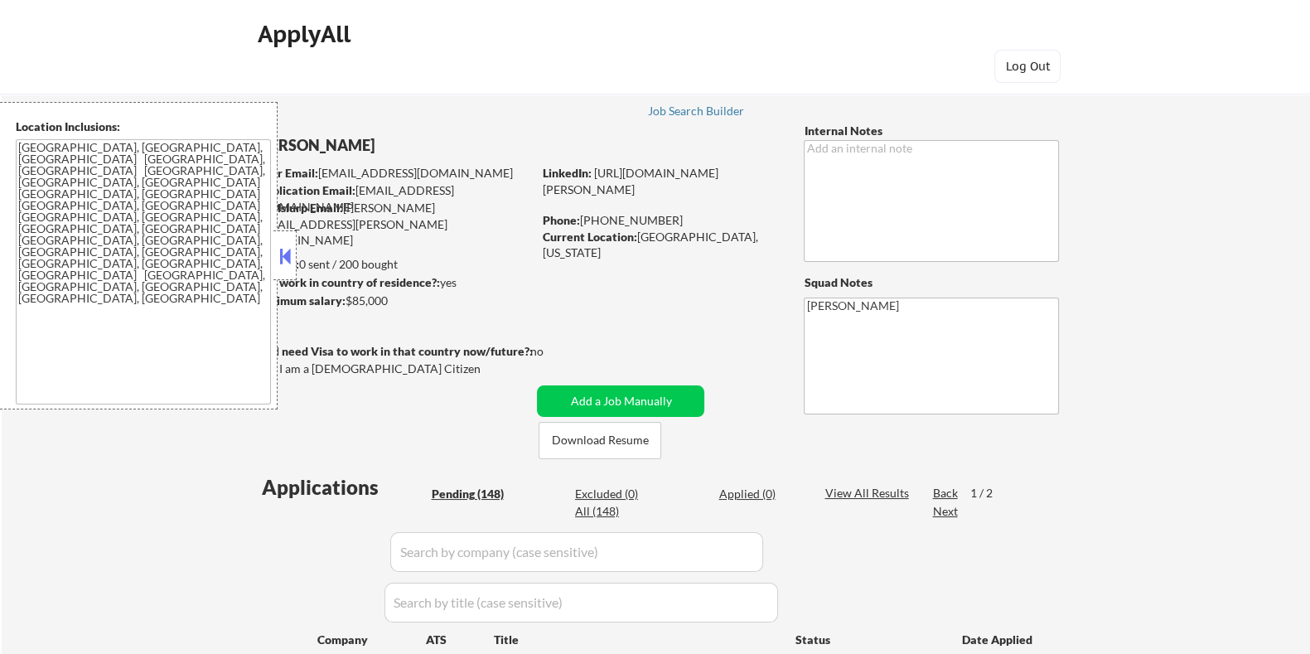
click at [283, 249] on button at bounding box center [285, 256] width 18 height 25
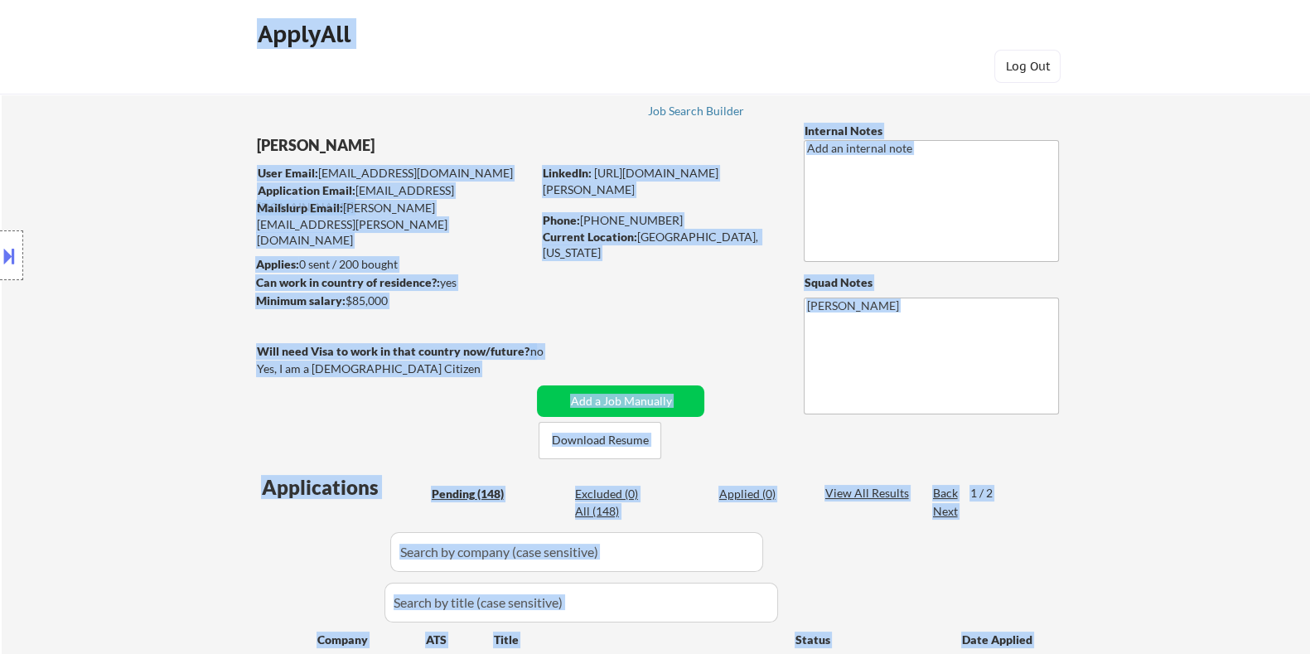
drag, startPoint x: 249, startPoint y: 140, endPoint x: 355, endPoint y: 140, distance: 106.1
click at [355, 140] on body "← Return to /applysquad Mailslurp Inbox Job Search Builder Kathleen Arroyo User…" at bounding box center [655, 327] width 1310 height 654
click at [392, 136] on div "Kathleen Arroyo" at bounding box center [426, 145] width 341 height 21
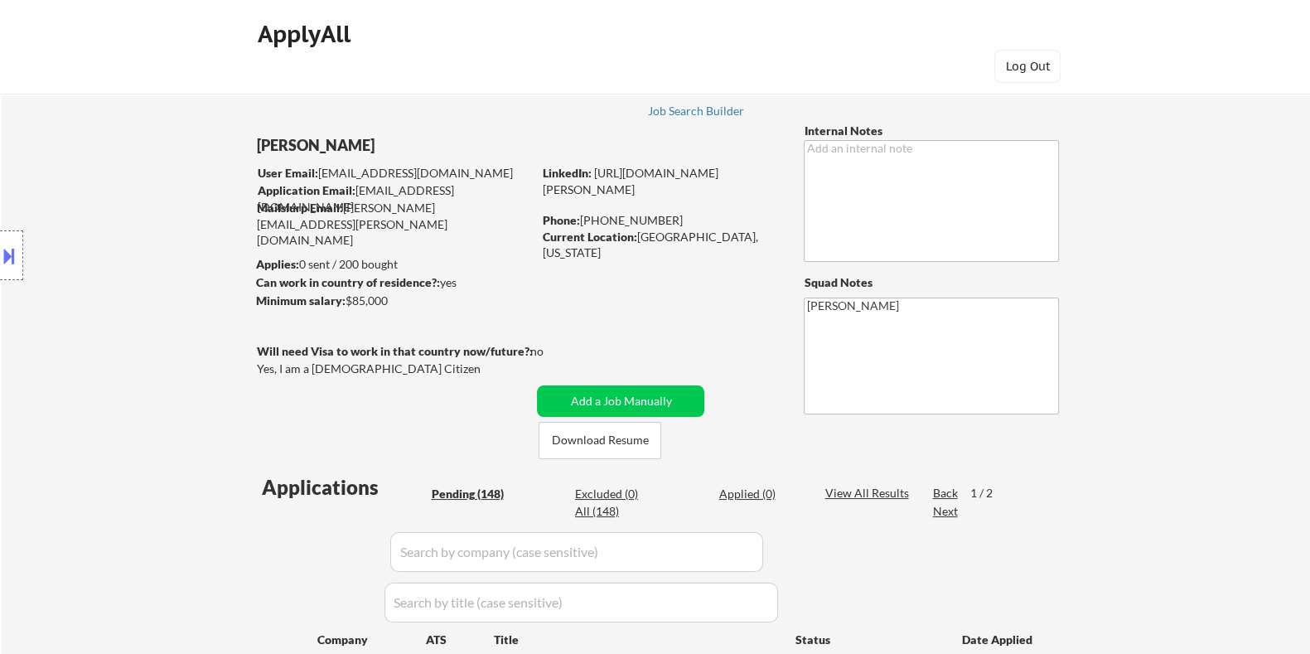
drag, startPoint x: 379, startPoint y: 144, endPoint x: 298, endPoint y: 138, distance: 80.6
click at [298, 138] on div "Kathleen Arroyo" at bounding box center [426, 145] width 341 height 21
click at [366, 138] on div "Kathleen Arroyo" at bounding box center [426, 145] width 341 height 21
drag, startPoint x: 370, startPoint y: 141, endPoint x: 260, endPoint y: 136, distance: 110.3
click at [260, 136] on body "← Return to /applysquad Mailslurp Inbox Job Search Builder Kathleen Arroyo User…" at bounding box center [655, 327] width 1310 height 654
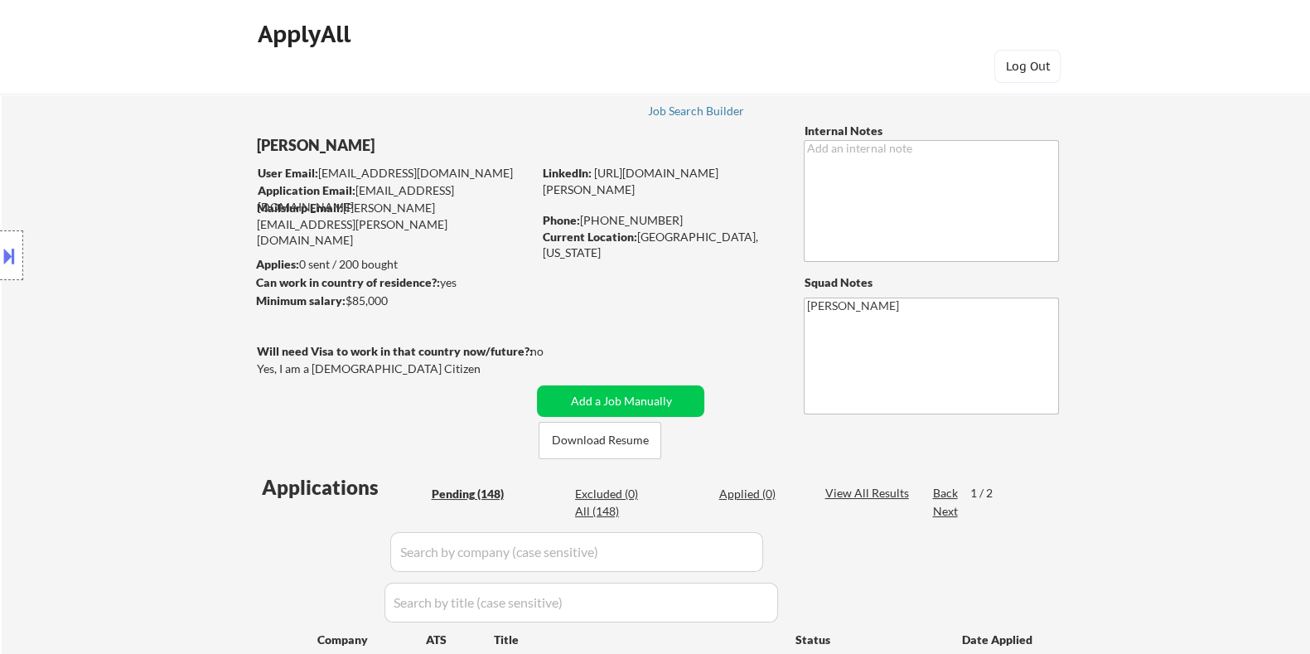
click at [257, 141] on div "Location Inclusions: Denver, CO Lakewood, CO Aurora, CO Arvada, CO Westminster,…" at bounding box center [148, 255] width 297 height 307
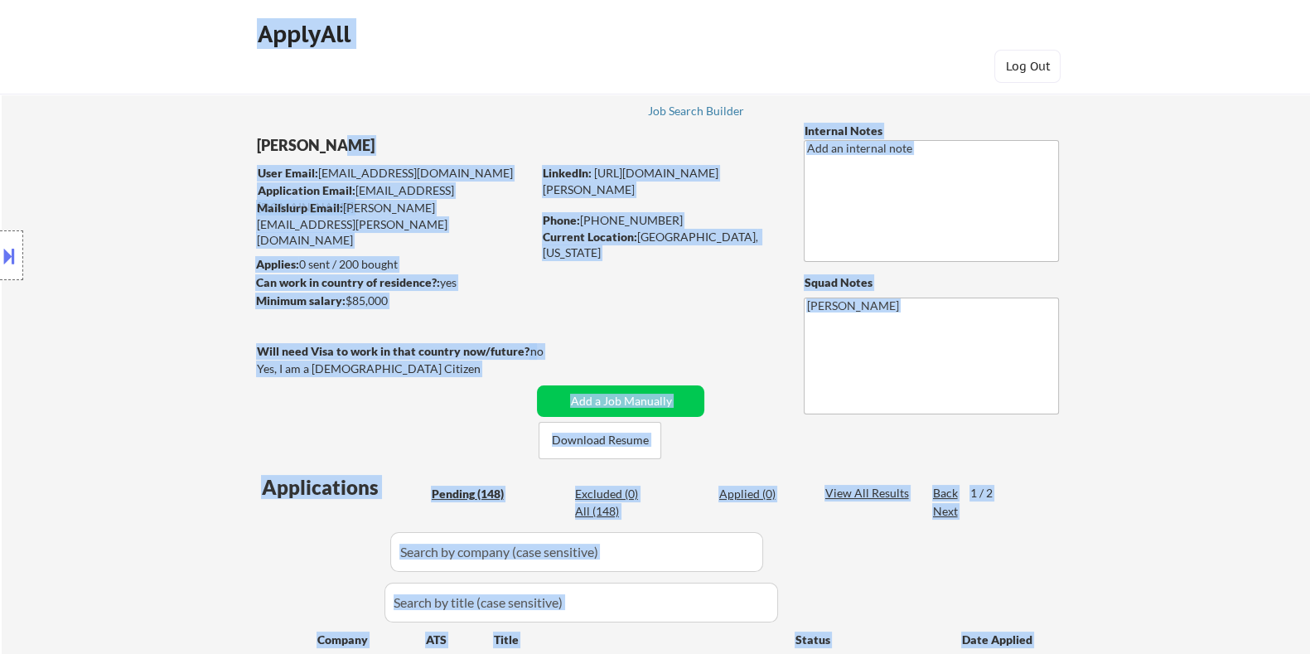
drag, startPoint x: 257, startPoint y: 142, endPoint x: 333, endPoint y: 143, distance: 76.2
click at [333, 143] on body "← Return to /applysquad Mailslurp Inbox Job Search Builder Kathleen Arroyo User…" at bounding box center [655, 327] width 1310 height 654
click at [267, 138] on div "Location Inclusions: Denver, CO Lakewood, CO Aurora, CO Arvada, CO Westminster,…" at bounding box center [148, 255] width 297 height 307
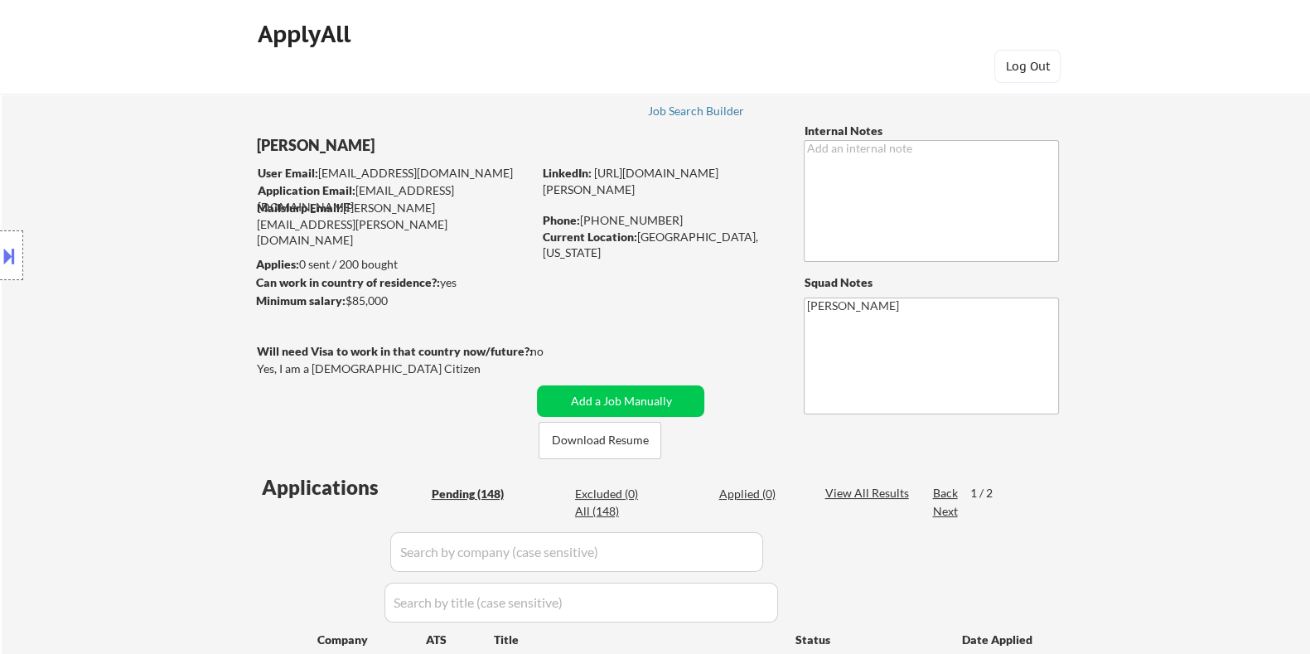
drag, startPoint x: 256, startPoint y: 143, endPoint x: 279, endPoint y: 143, distance: 23.2
click at [279, 143] on div "Location Inclusions: Denver, CO Lakewood, CO Aurora, CO Arvada, CO Westminster,…" at bounding box center [148, 255] width 297 height 307
click at [15, 254] on button at bounding box center [9, 255] width 18 height 27
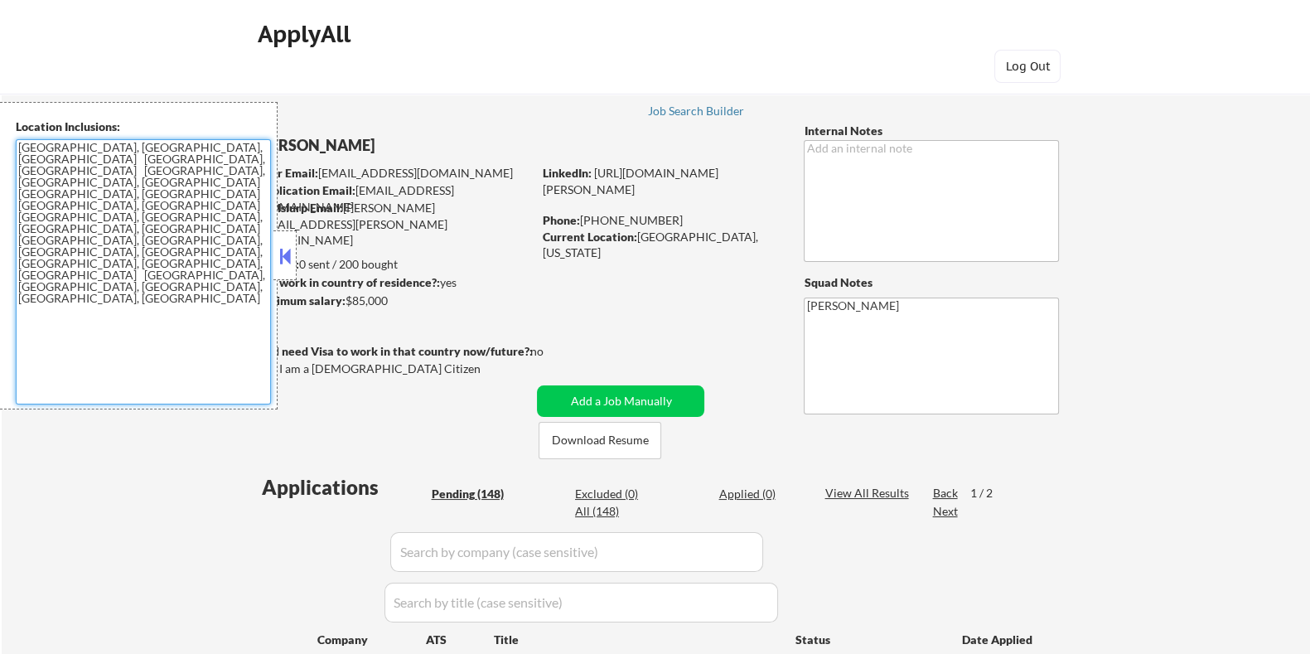
drag, startPoint x: 70, startPoint y: 237, endPoint x: 16, endPoint y: 149, distance: 103.5
click at [16, 149] on textarea "Denver, CO Lakewood, CO Aurora, CO Arvada, CO Westminster, CO Thornton, CO Engl…" at bounding box center [143, 271] width 255 height 265
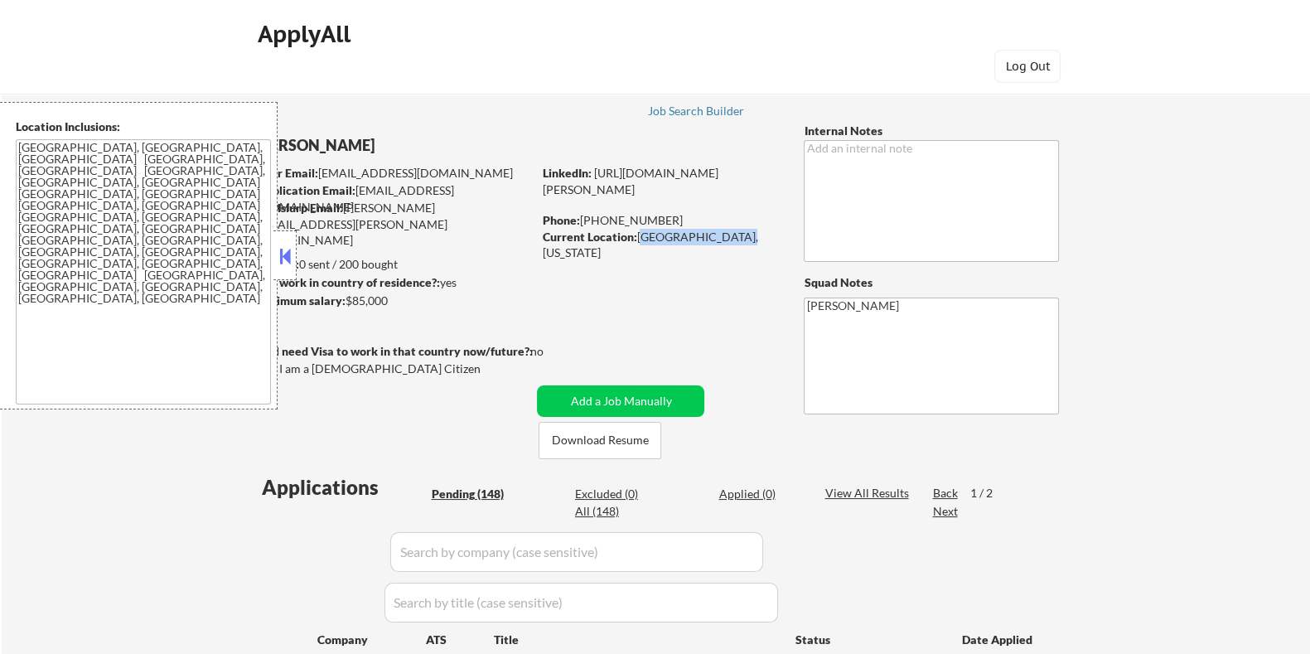
drag, startPoint x: 637, startPoint y: 238, endPoint x: 737, endPoint y: 238, distance: 100.3
click at [737, 238] on div "Current Location: Lakewood, Colorado" at bounding box center [659, 245] width 234 height 32
drag, startPoint x: 636, startPoint y: 235, endPoint x: 742, endPoint y: 234, distance: 105.2
click at [742, 234] on div "Current Location: Lakewood, Colorado" at bounding box center [659, 245] width 234 height 32
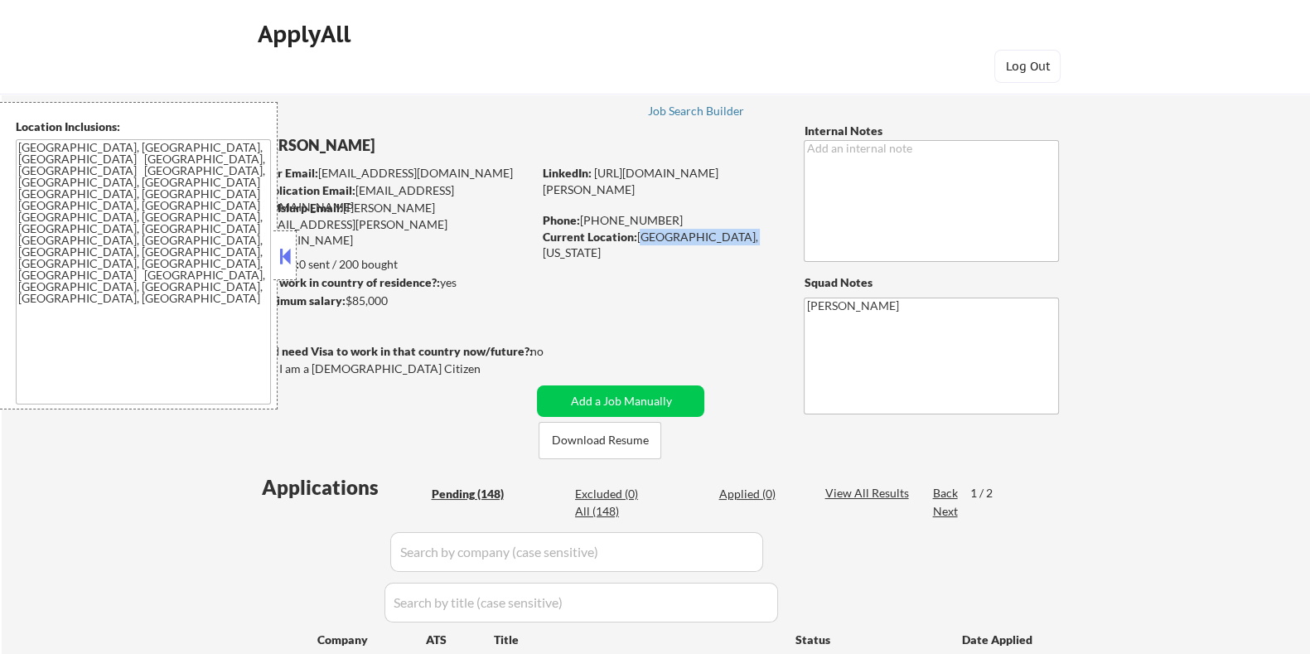
copy div "Lakewood, Colorado"
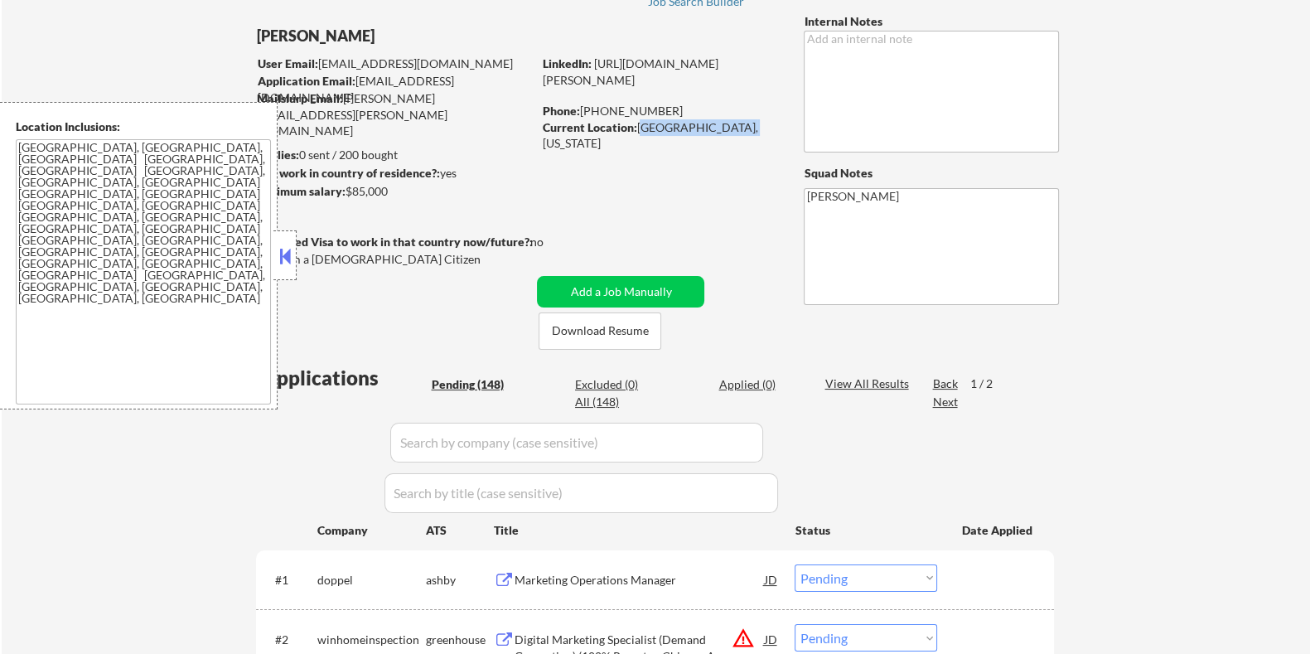
scroll to position [311, 0]
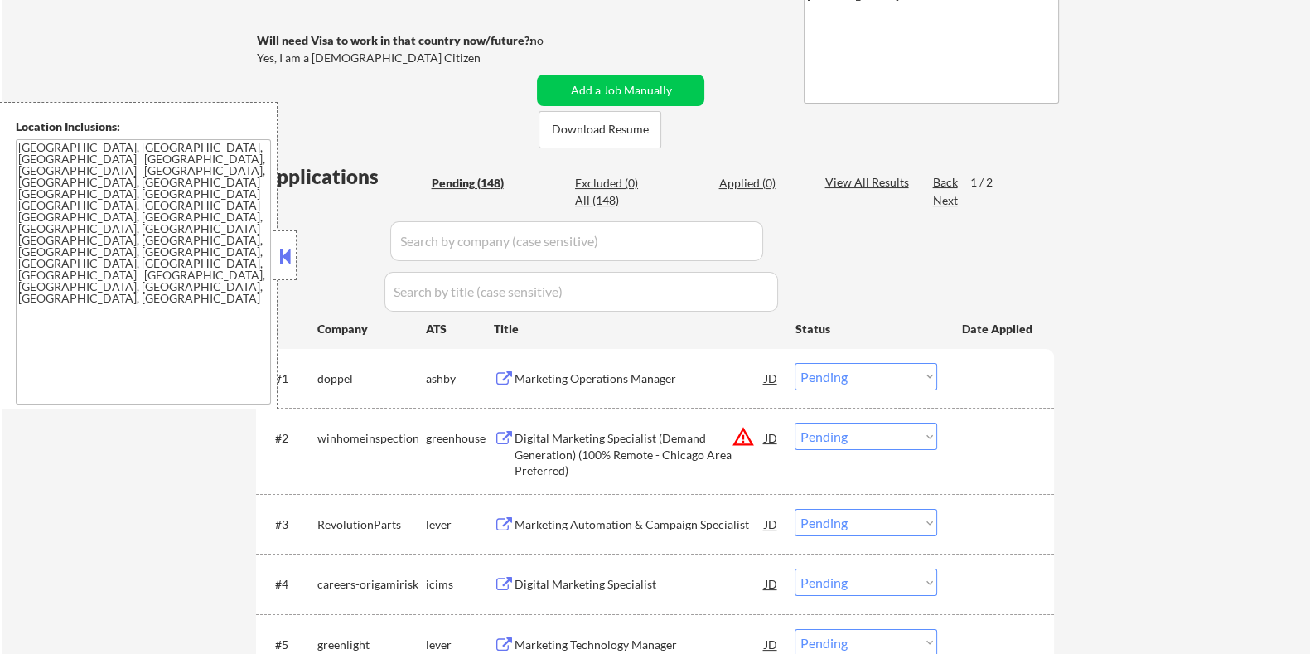
click at [544, 375] on div "Marketing Operations Manager" at bounding box center [639, 378] width 250 height 17
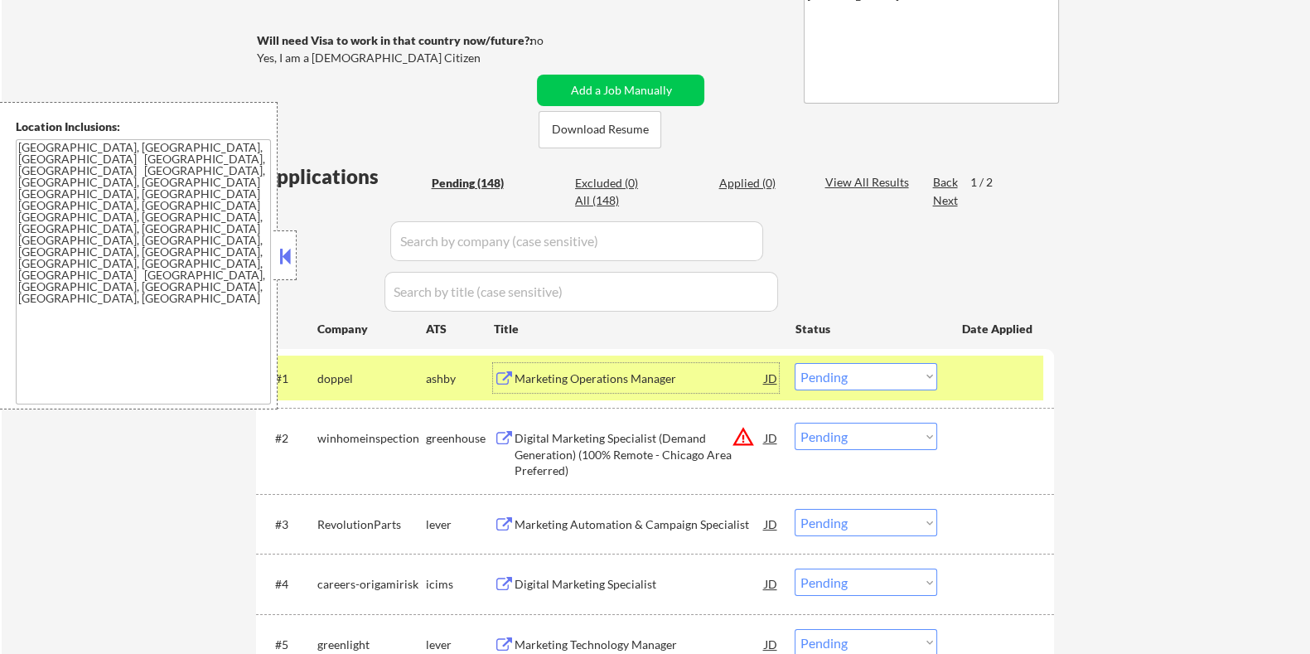
click at [871, 374] on select "Choose an option... Pending Applied Excluded (Questions) Excluded (Expired) Exc…" at bounding box center [866, 376] width 143 height 27
click at [795, 363] on select "Choose an option... Pending Applied Excluded (Questions) Excluded (Expired) Exc…" at bounding box center [866, 376] width 143 height 27
select select ""pending""
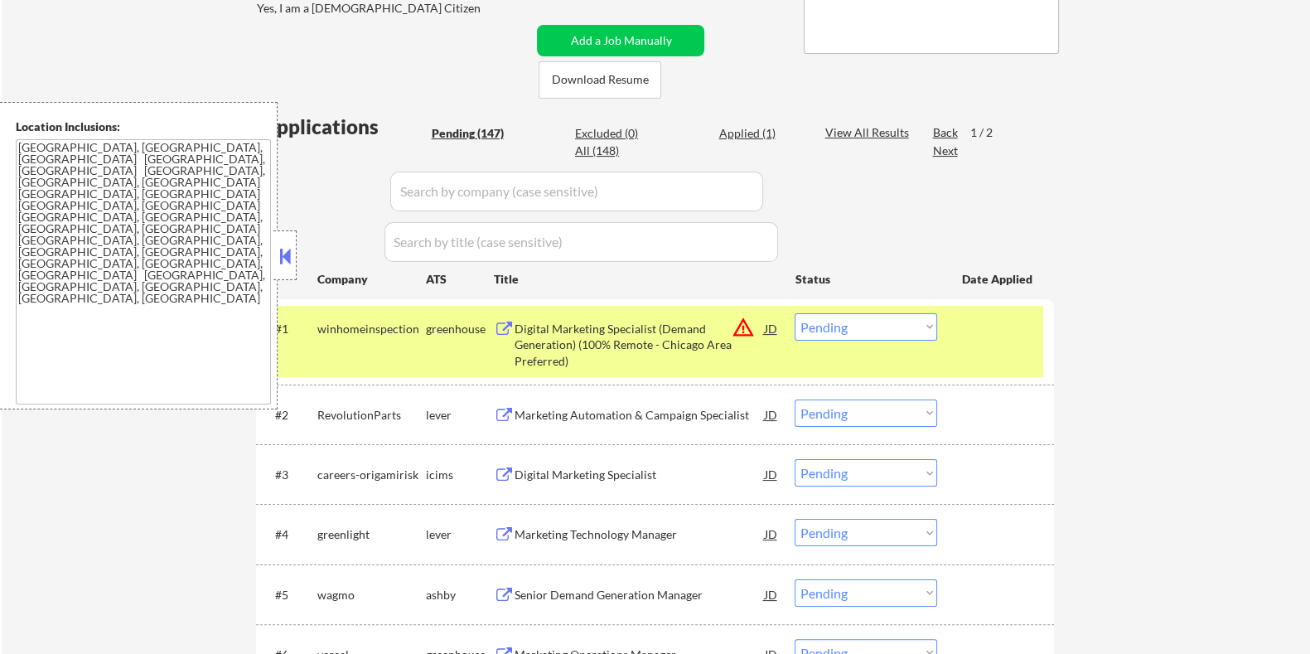
scroll to position [413, 0]
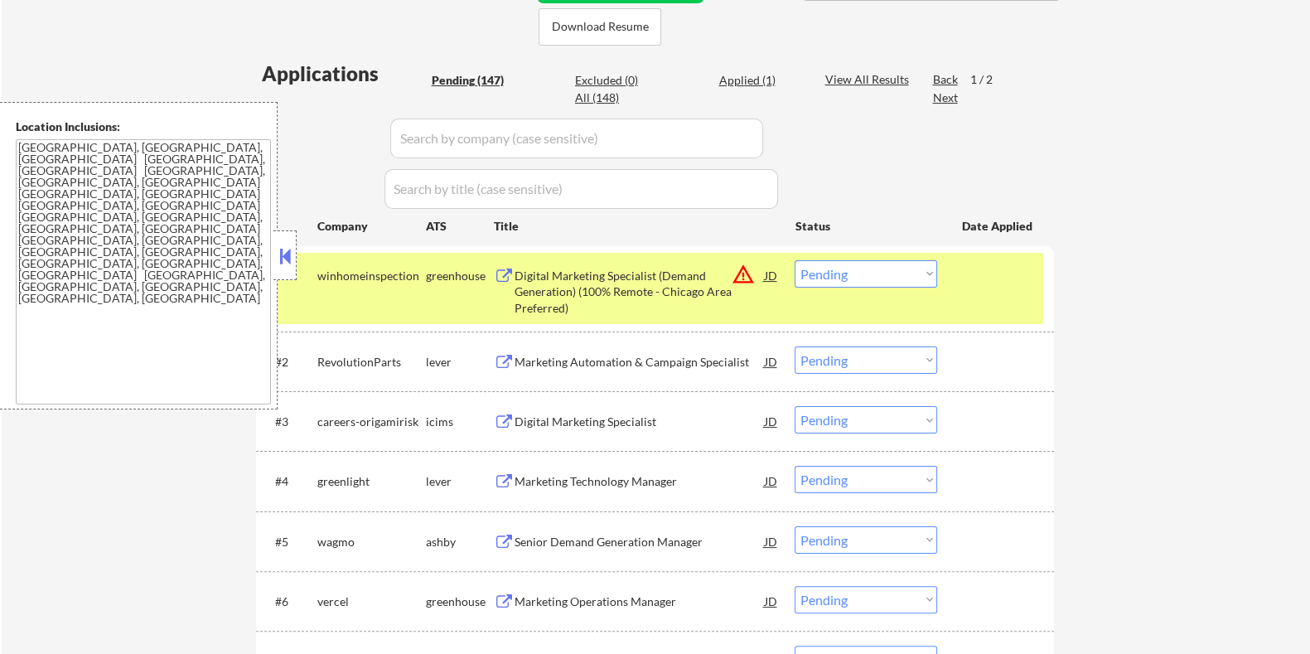
click at [499, 534] on button at bounding box center [503, 542] width 21 height 16
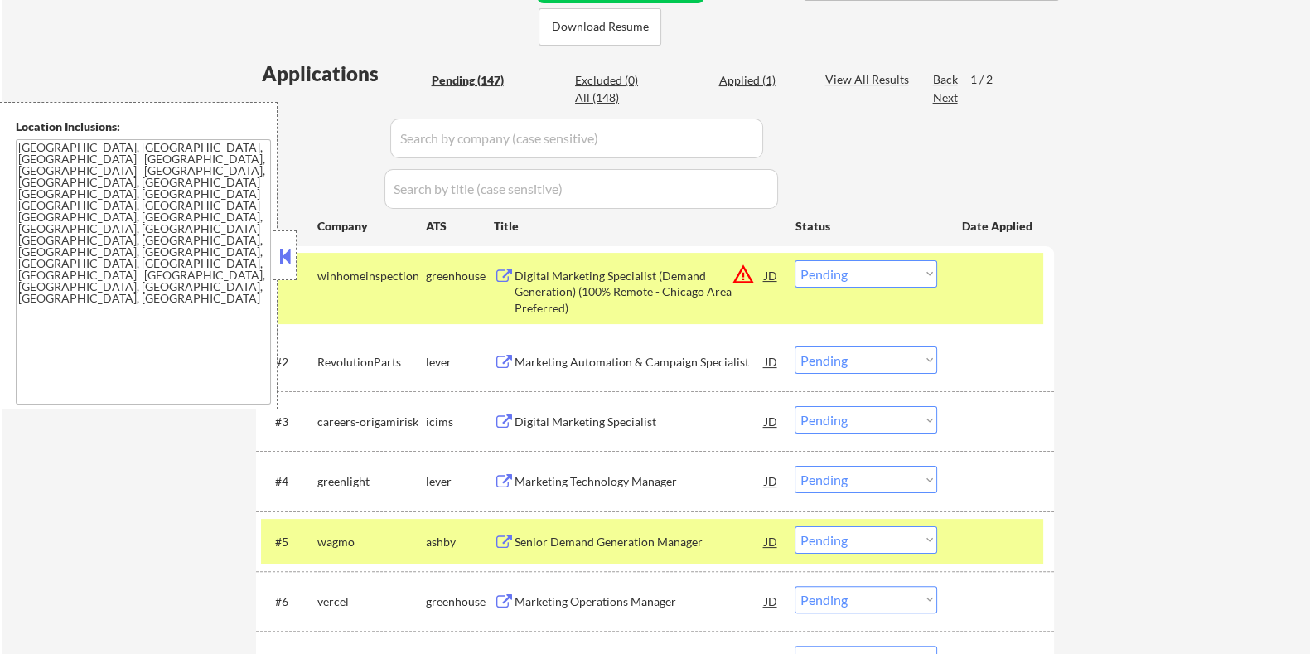
scroll to position [518, 0]
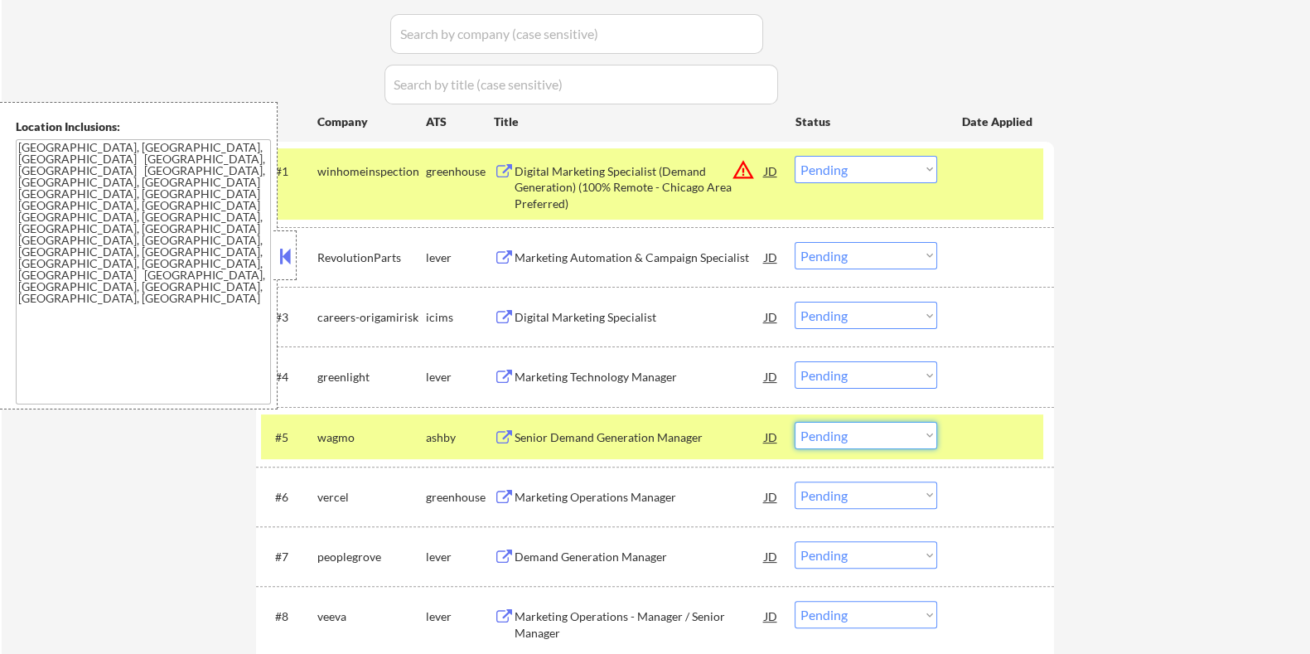
click at [870, 434] on select "Choose an option... Pending Applied Excluded (Questions) Excluded (Expired) Exc…" at bounding box center [866, 435] width 143 height 27
click at [795, 422] on select "Choose an option... Pending Applied Excluded (Questions) Excluded (Expired) Exc…" at bounding box center [866, 435] width 143 height 27
select select ""pending""
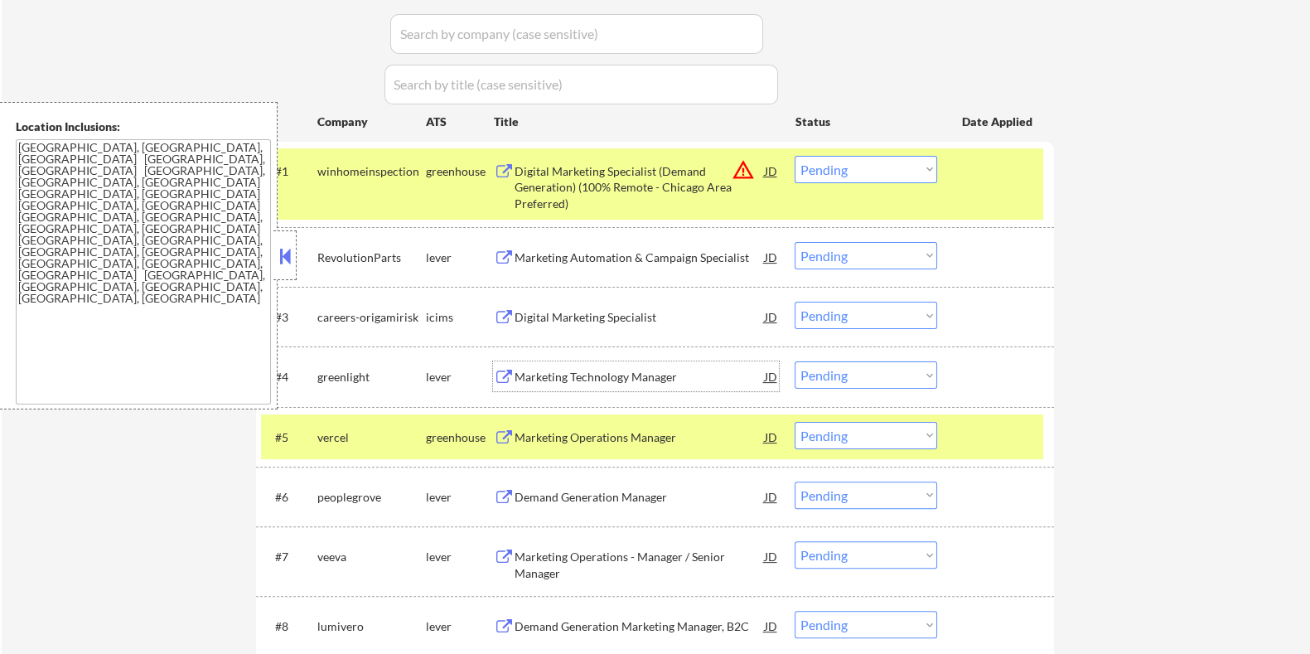
click at [574, 371] on div "Marketing Technology Manager" at bounding box center [639, 377] width 250 height 17
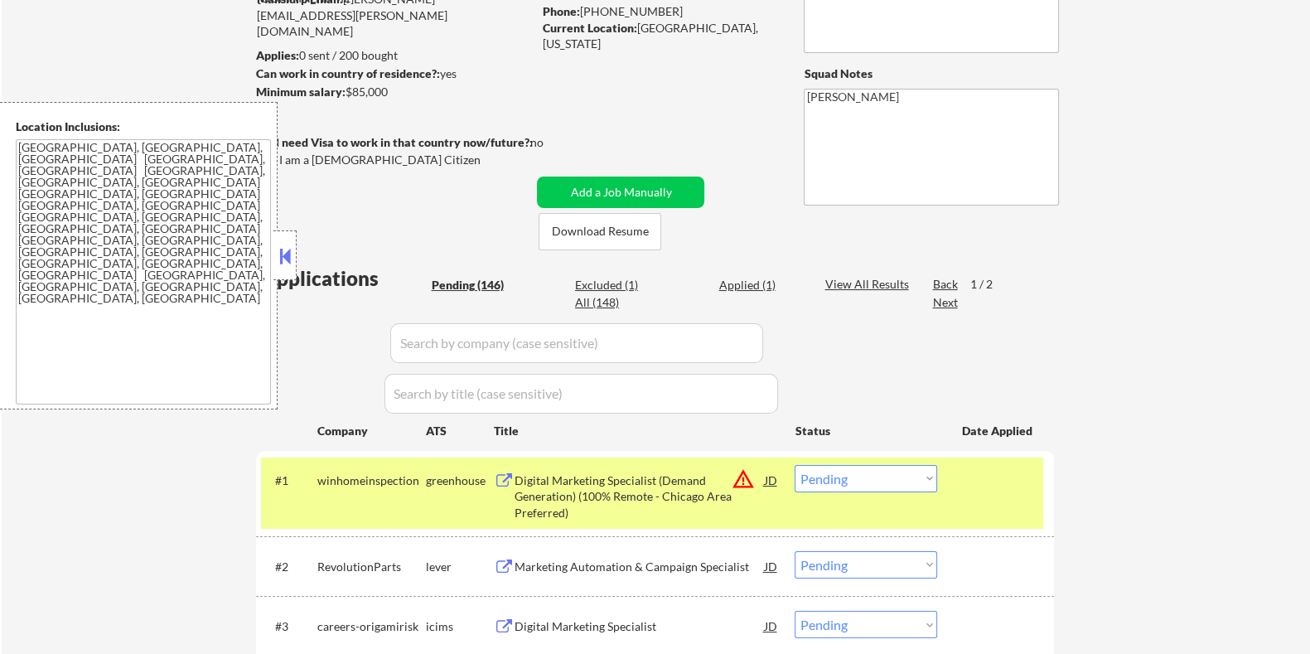
scroll to position [206, 0]
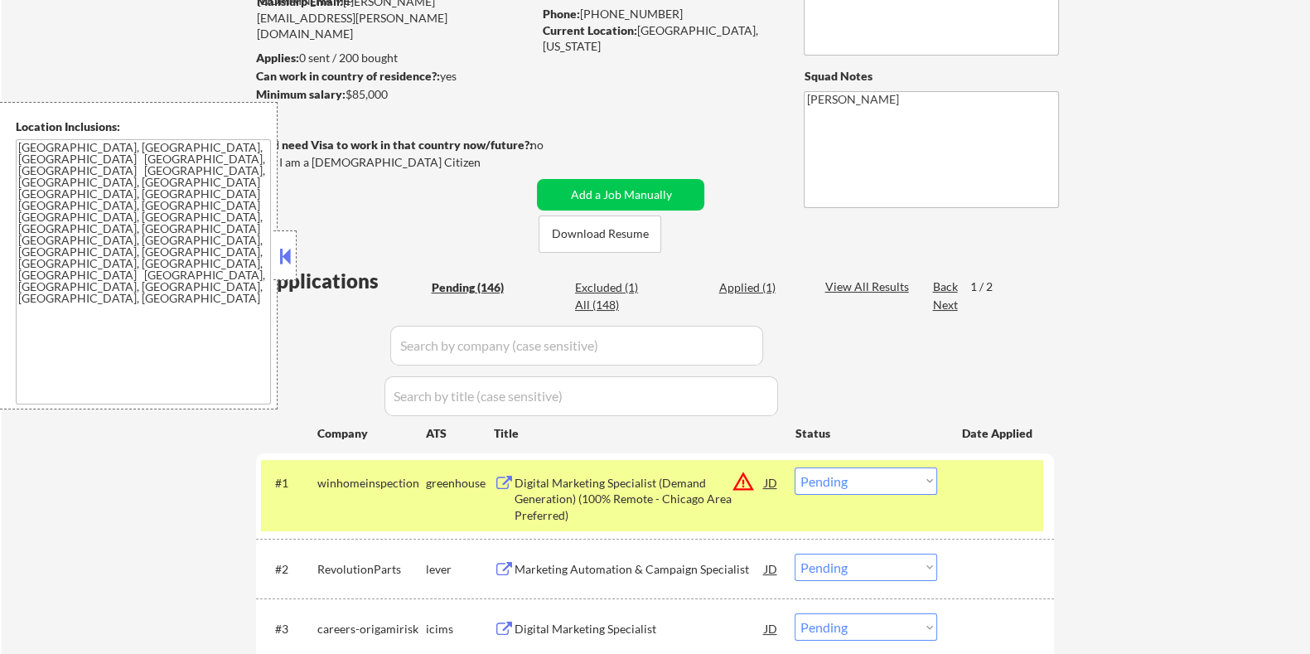
drag, startPoint x: 406, startPoint y: 101, endPoint x: 347, endPoint y: 93, distance: 59.4
click at [347, 93] on div "Minimum salary: $85,000" at bounding box center [393, 94] width 276 height 17
copy div "$85,000"
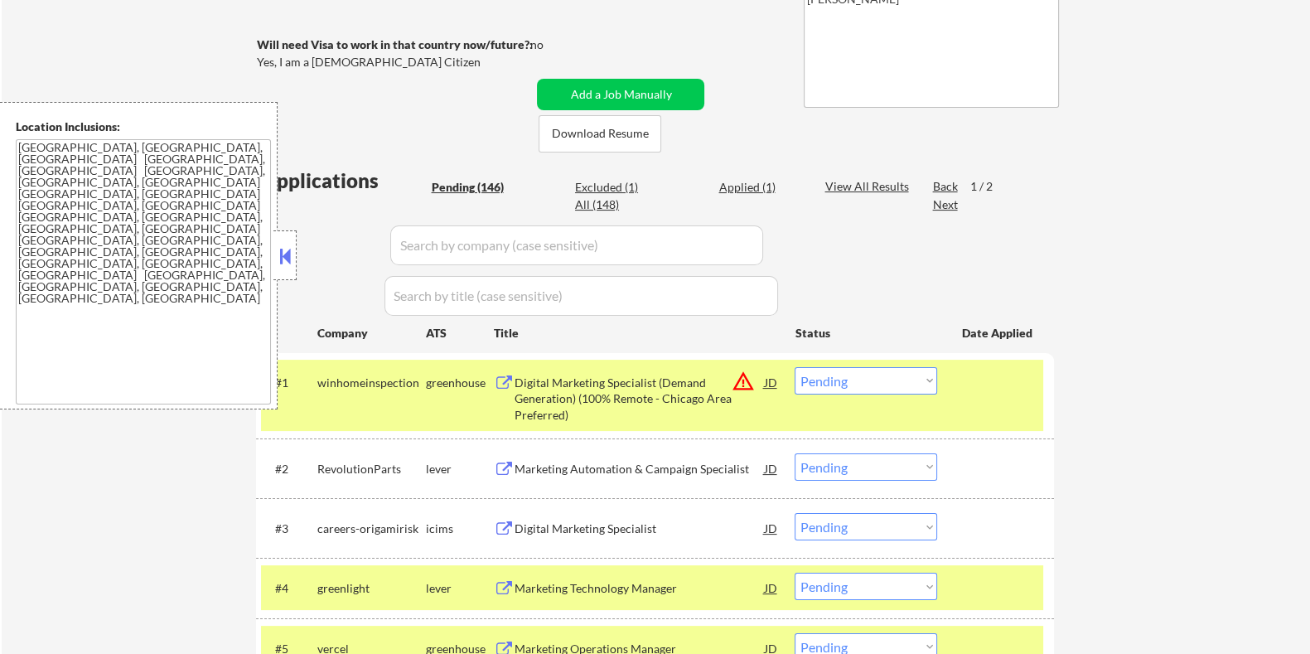
scroll to position [413, 0]
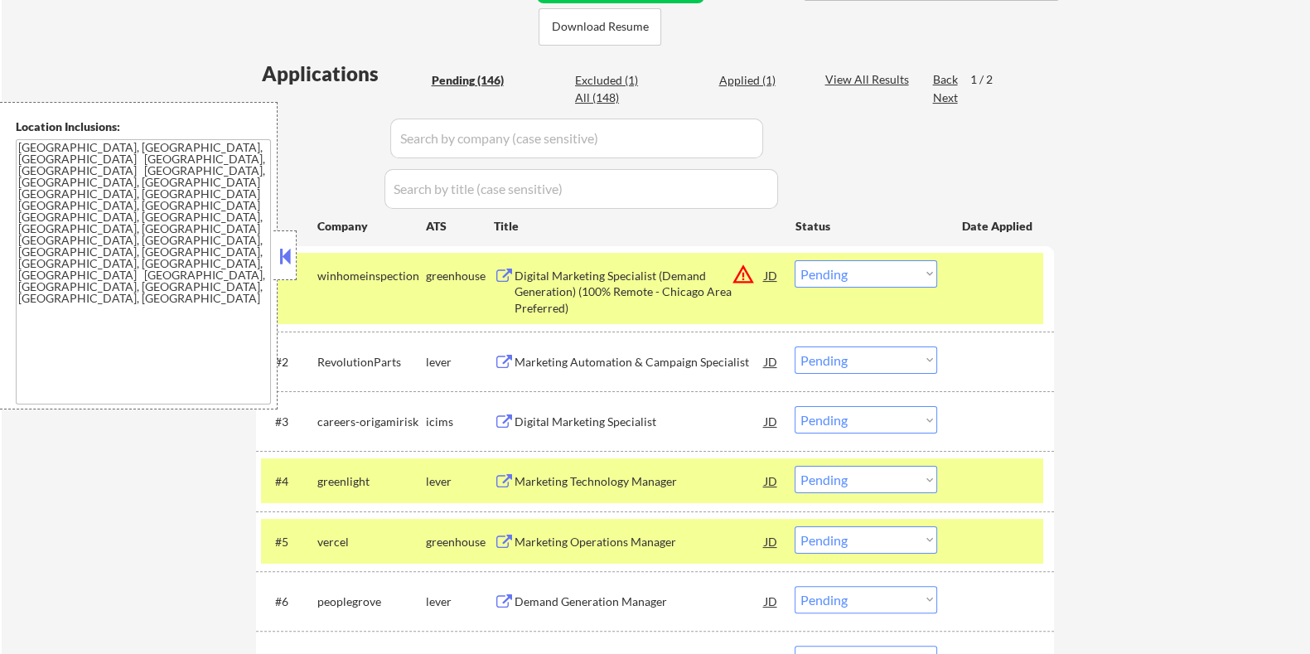
click at [891, 482] on select "Choose an option... Pending Applied Excluded (Questions) Excluded (Expired) Exc…" at bounding box center [866, 479] width 143 height 27
click at [795, 466] on select "Choose an option... Pending Applied Excluded (Questions) Excluded (Expired) Exc…" at bounding box center [866, 479] width 143 height 27
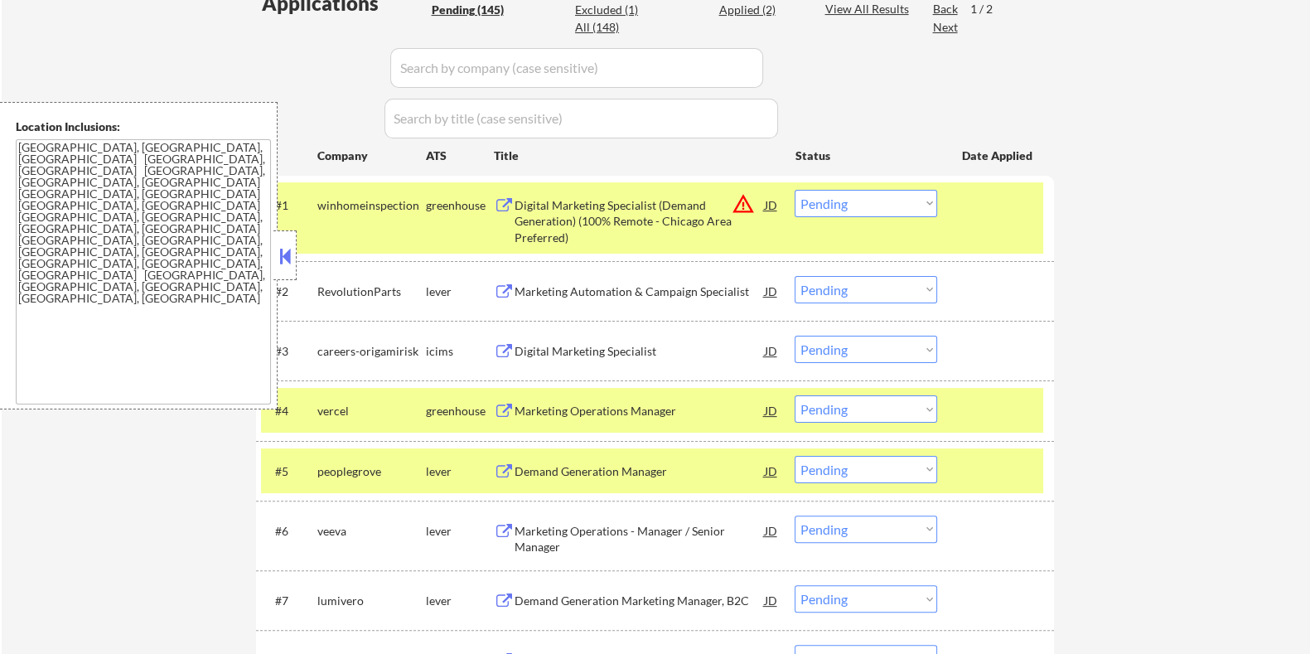
scroll to position [621, 0]
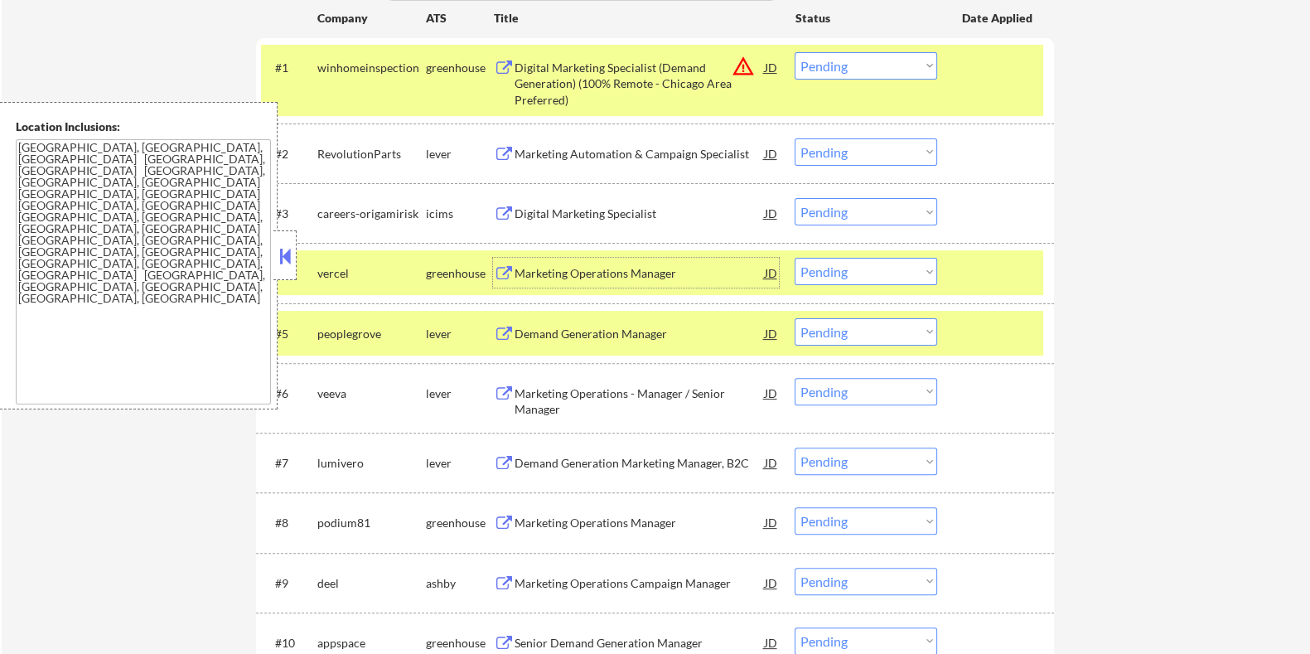
click at [561, 266] on div "Marketing Operations Manager" at bounding box center [639, 273] width 250 height 17
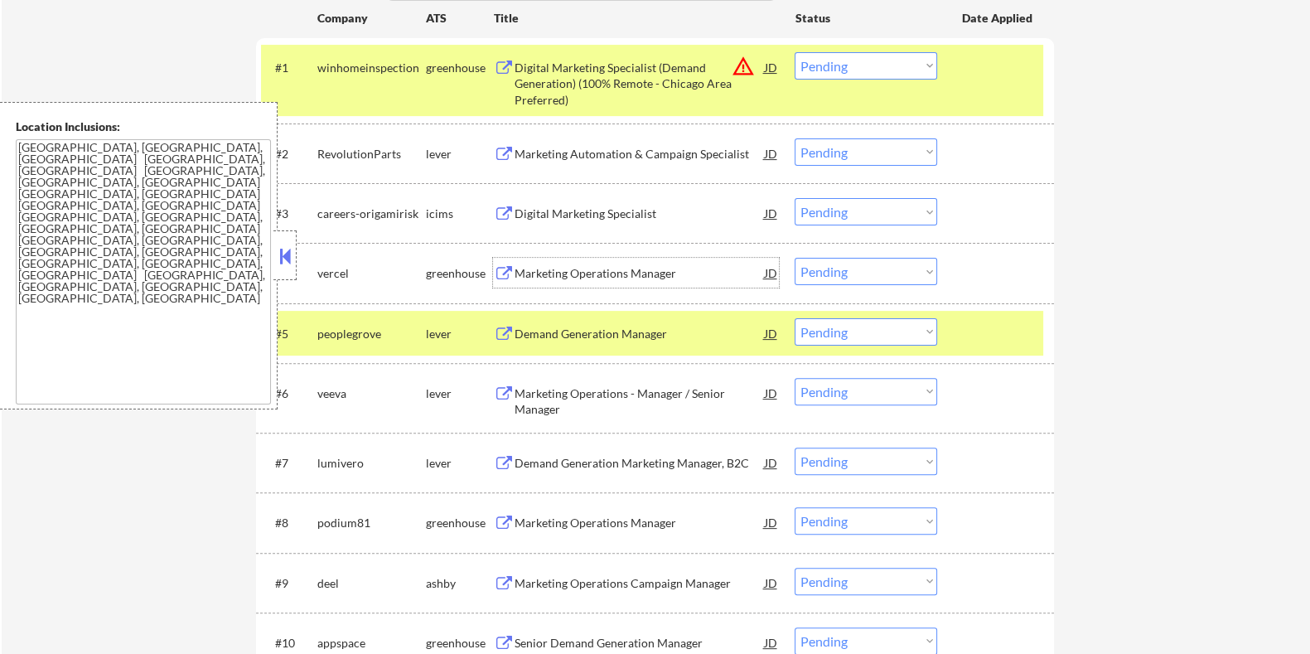
click at [899, 279] on select "Choose an option... Pending Applied Excluded (Questions) Excluded (Expired) Exc…" at bounding box center [866, 271] width 143 height 27
click at [795, 258] on select "Choose an option... Pending Applied Excluded (Questions) Excluded (Expired) Exc…" at bounding box center [866, 271] width 143 height 27
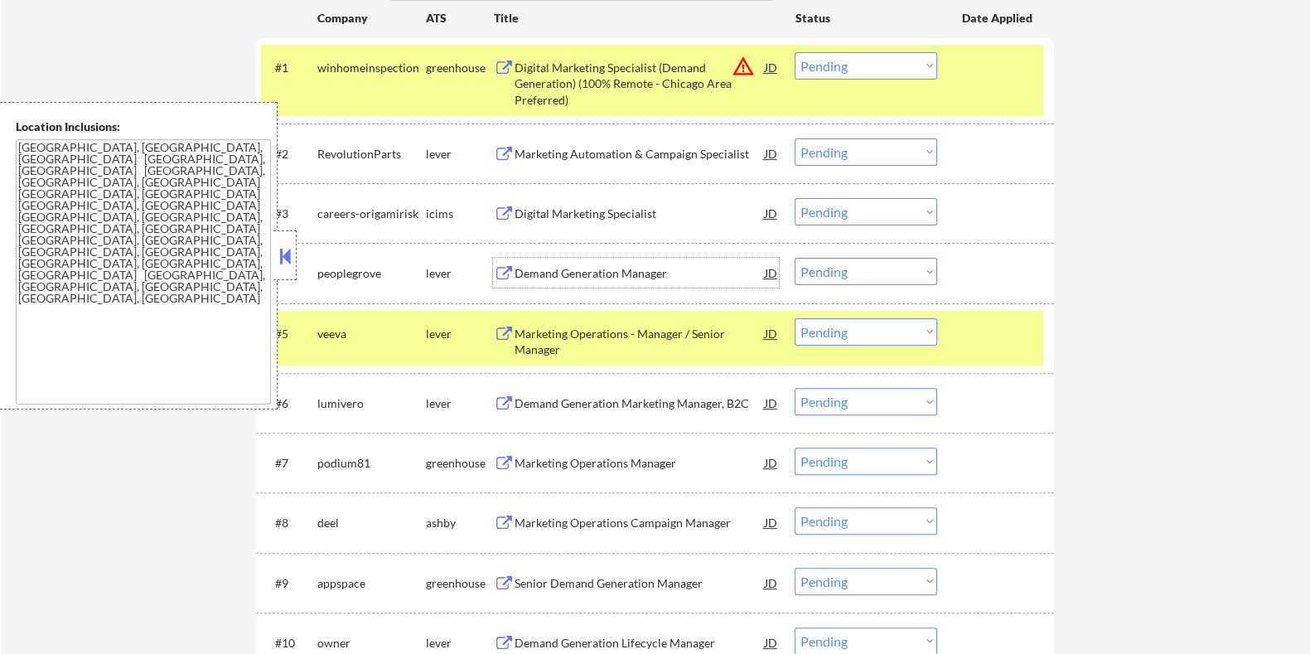
click at [563, 266] on div "Demand Generation Manager" at bounding box center [639, 273] width 250 height 17
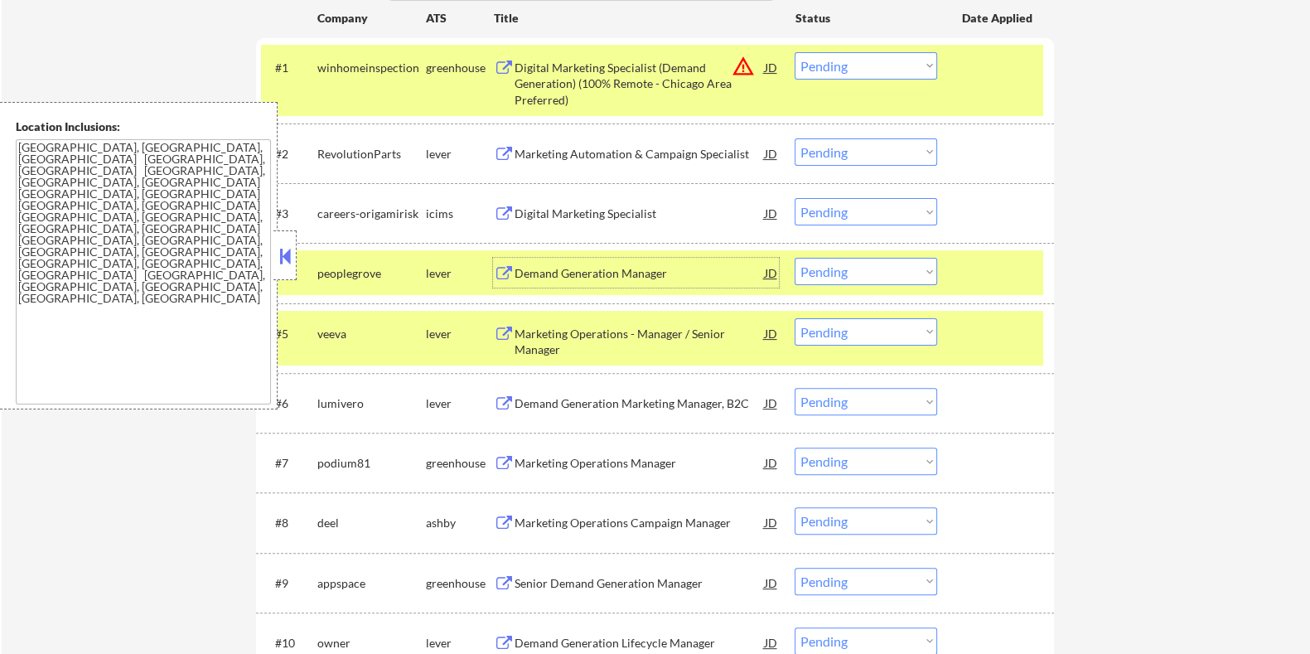
click at [887, 276] on select "Choose an option... Pending Applied Excluded (Questions) Excluded (Expired) Exc…" at bounding box center [866, 271] width 143 height 27
click at [795, 258] on select "Choose an option... Pending Applied Excluded (Questions) Excluded (Expired) Exc…" at bounding box center [866, 271] width 143 height 27
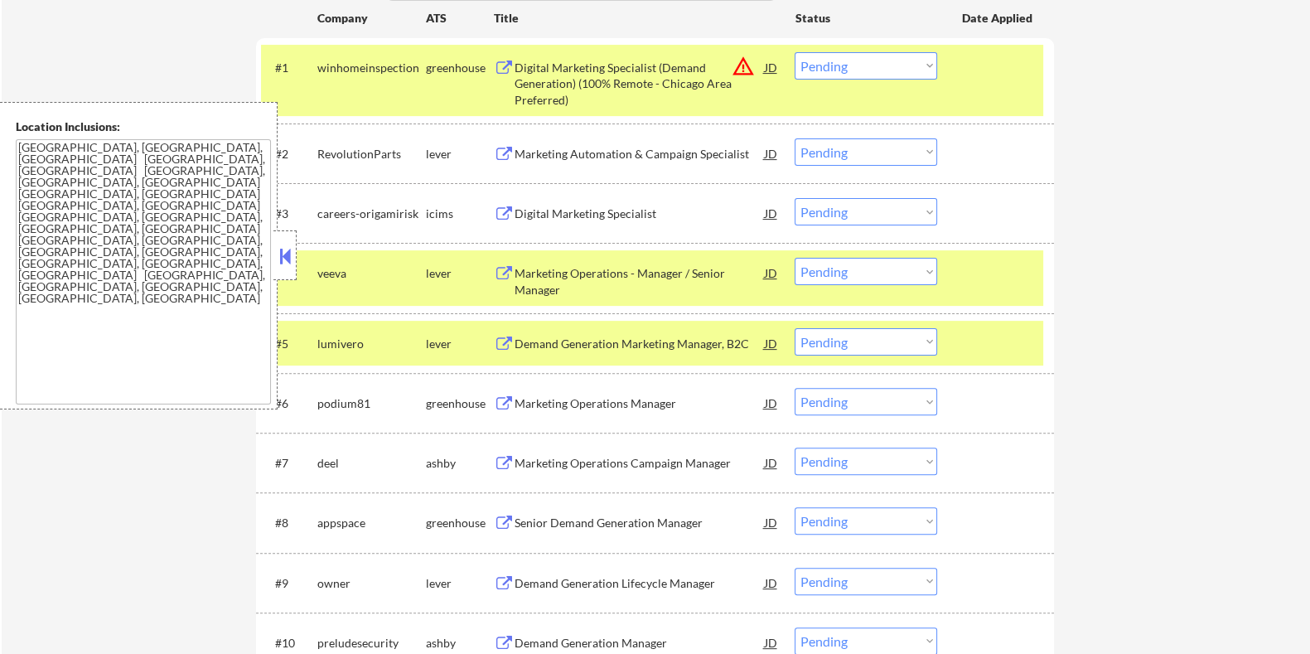
click at [594, 275] on div "Marketing Operations - Manager / Senior Manager" at bounding box center [639, 281] width 250 height 32
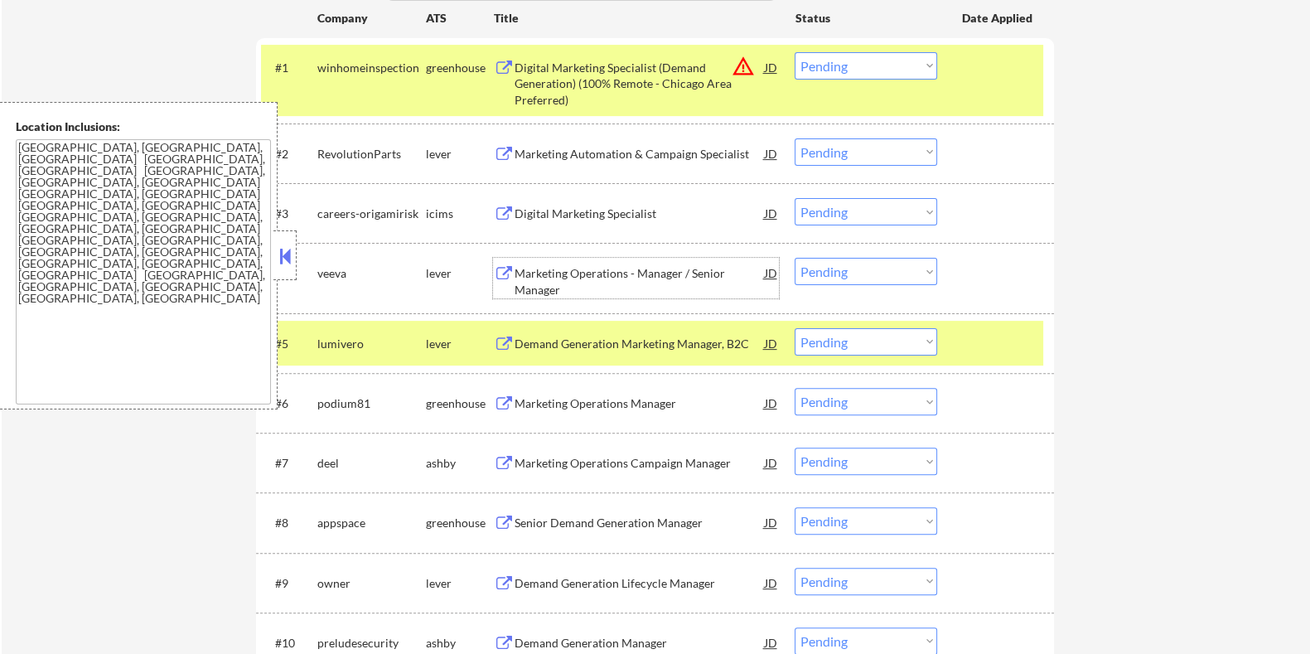
click at [850, 268] on select "Choose an option... Pending Applied Excluded (Questions) Excluded (Expired) Exc…" at bounding box center [866, 271] width 143 height 27
click at [795, 258] on select "Choose an option... Pending Applied Excluded (Questions) Excluded (Expired) Exc…" at bounding box center [866, 271] width 143 height 27
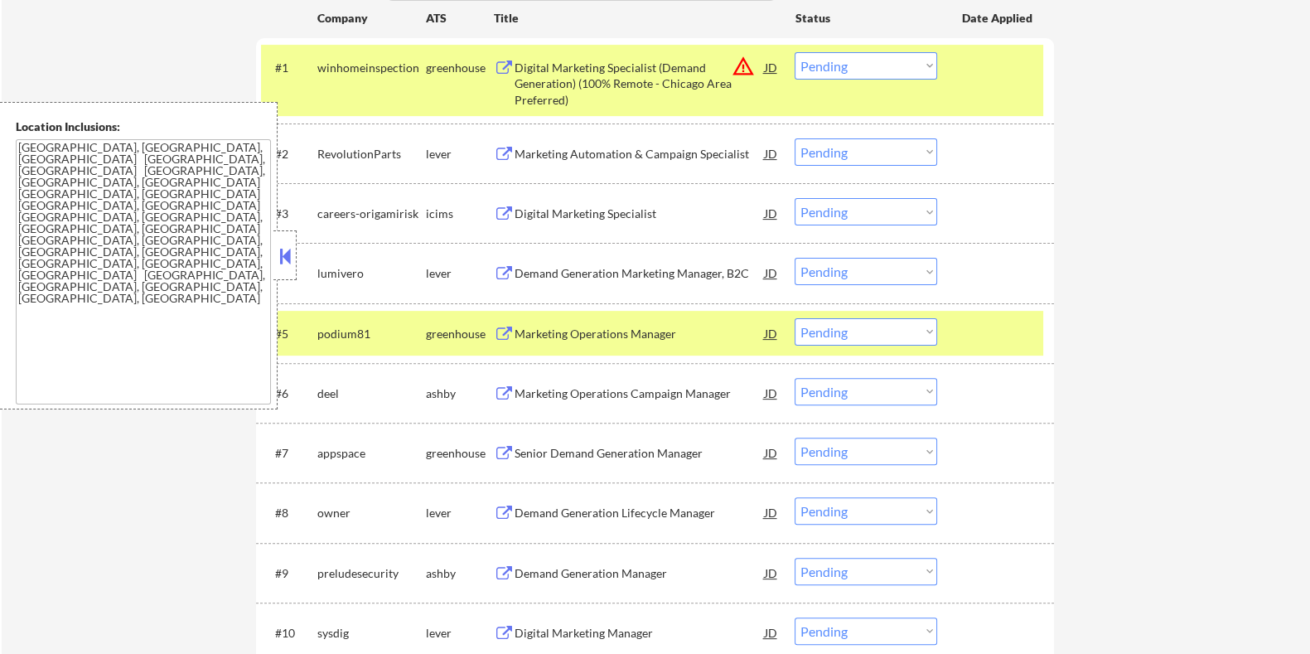
click at [599, 265] on div "Demand Generation Marketing Manager, B2C" at bounding box center [639, 273] width 250 height 17
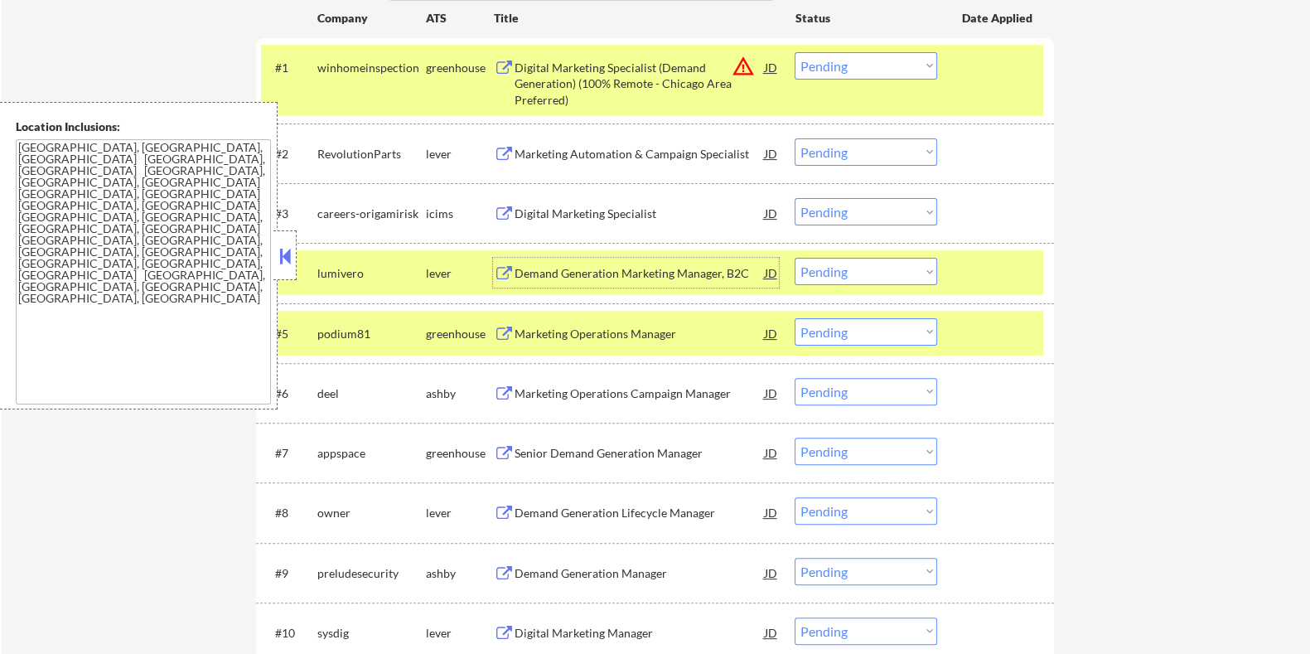
click at [915, 268] on select "Choose an option... Pending Applied Excluded (Questions) Excluded (Expired) Exc…" at bounding box center [866, 271] width 143 height 27
click at [795, 258] on select "Choose an option... Pending Applied Excluded (Questions) Excluded (Expired) Exc…" at bounding box center [866, 271] width 143 height 27
click at [553, 394] on div "Marketing Operations Campaign Manager" at bounding box center [639, 393] width 250 height 17
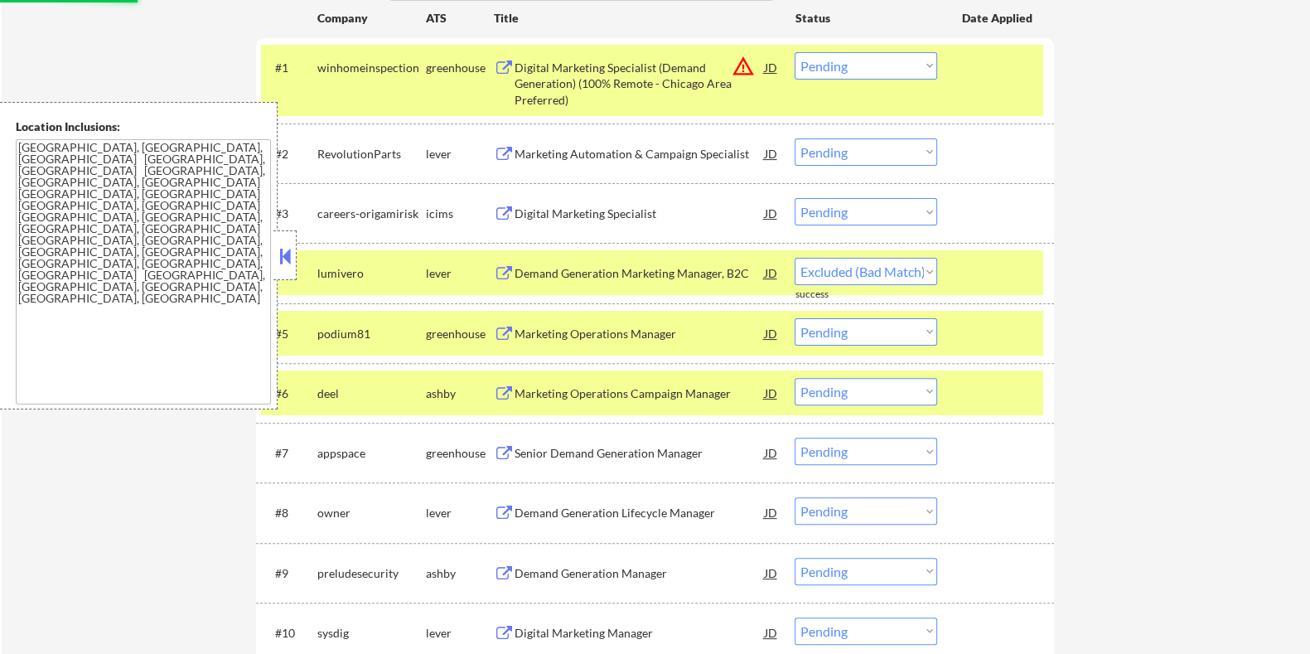
select select ""pending""
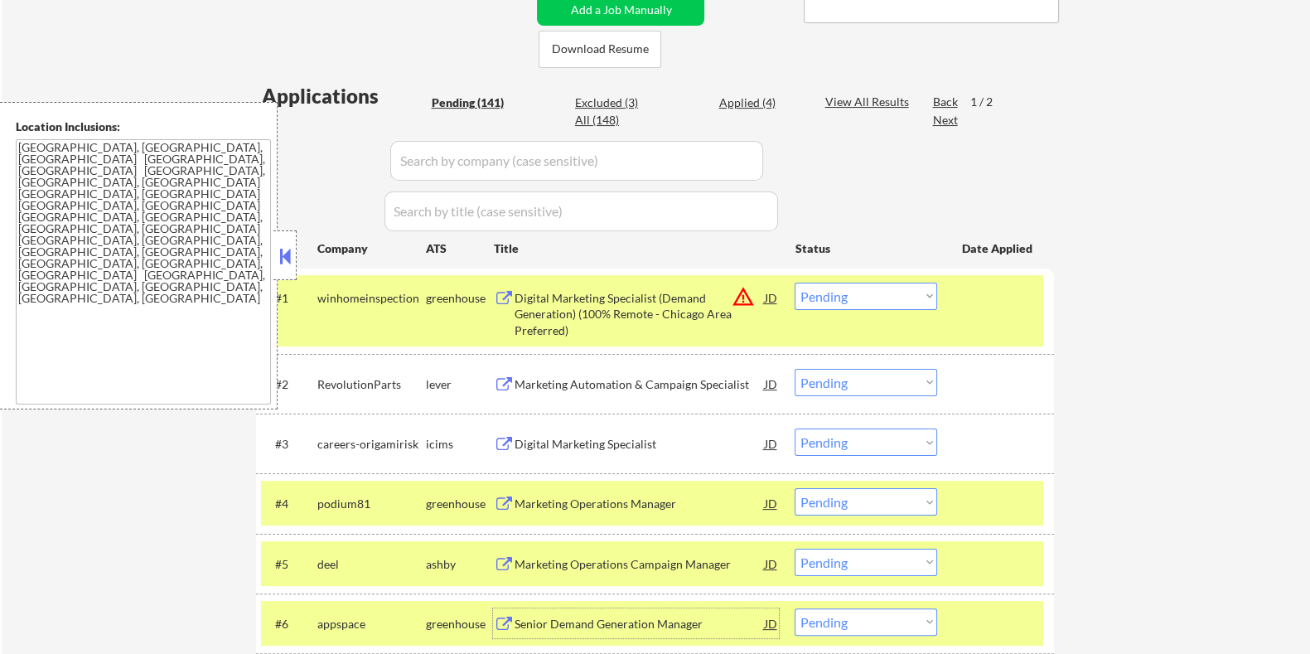
scroll to position [518, 0]
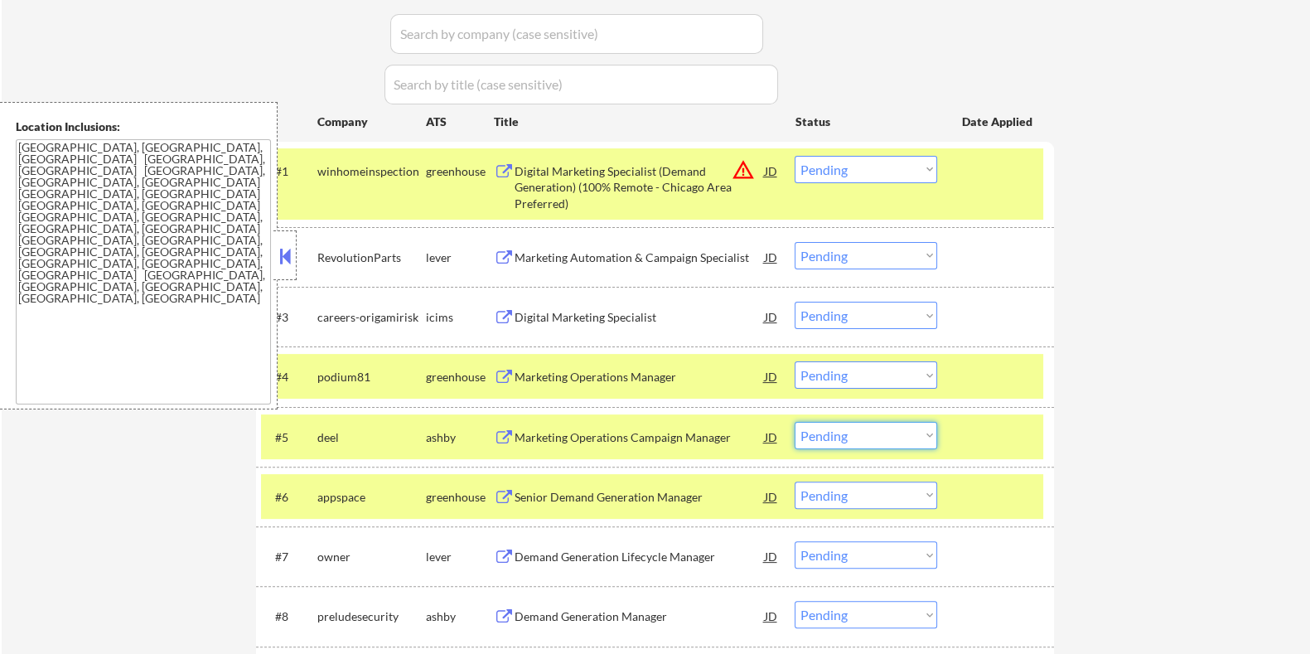
click at [920, 431] on select "Choose an option... Pending Applied Excluded (Questions) Excluded (Expired) Exc…" at bounding box center [866, 435] width 143 height 27
click at [795, 422] on select "Choose an option... Pending Applied Excluded (Questions) Excluded (Expired) Exc…" at bounding box center [866, 435] width 143 height 27
select select ""pending""
click at [1019, 172] on div at bounding box center [997, 171] width 73 height 30
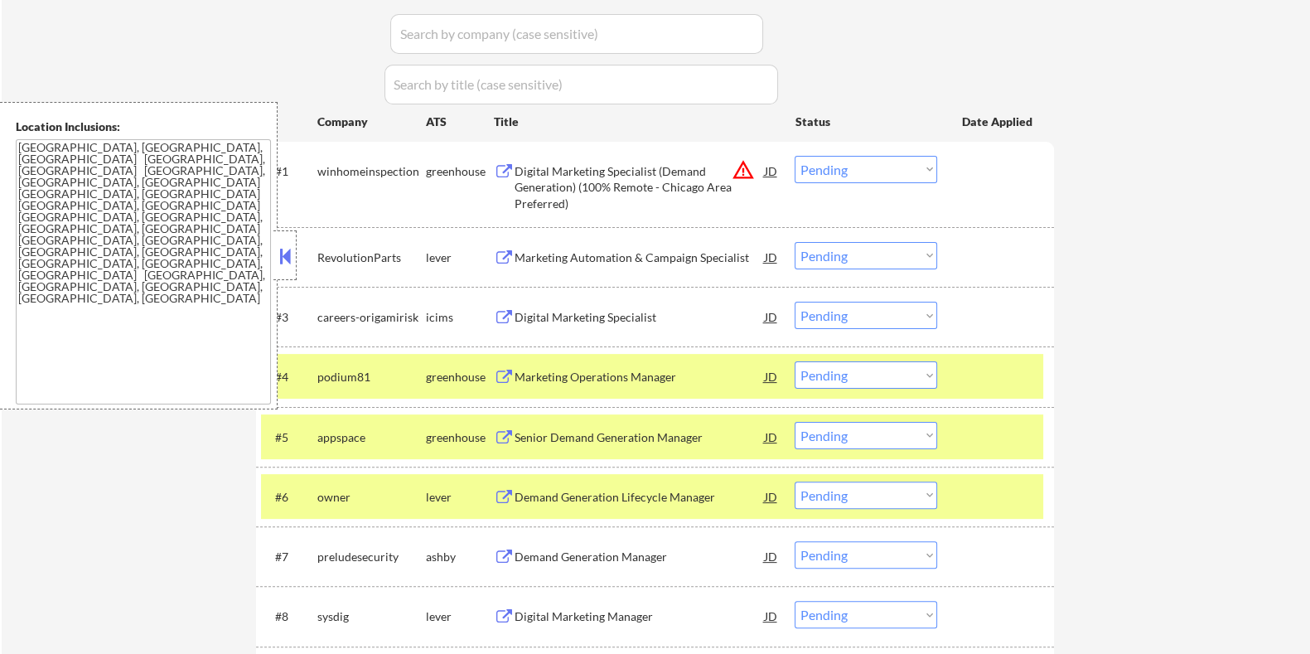
click at [1002, 385] on div at bounding box center [997, 376] width 73 height 30
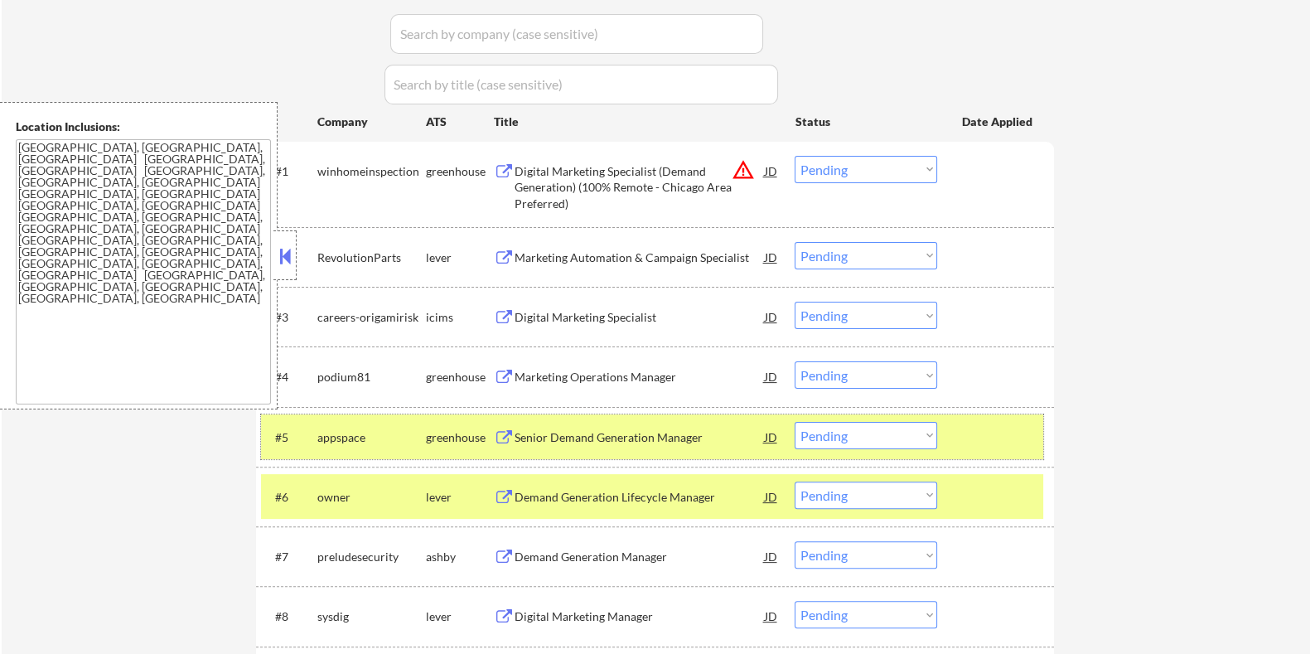
click at [1003, 428] on div at bounding box center [997, 437] width 73 height 30
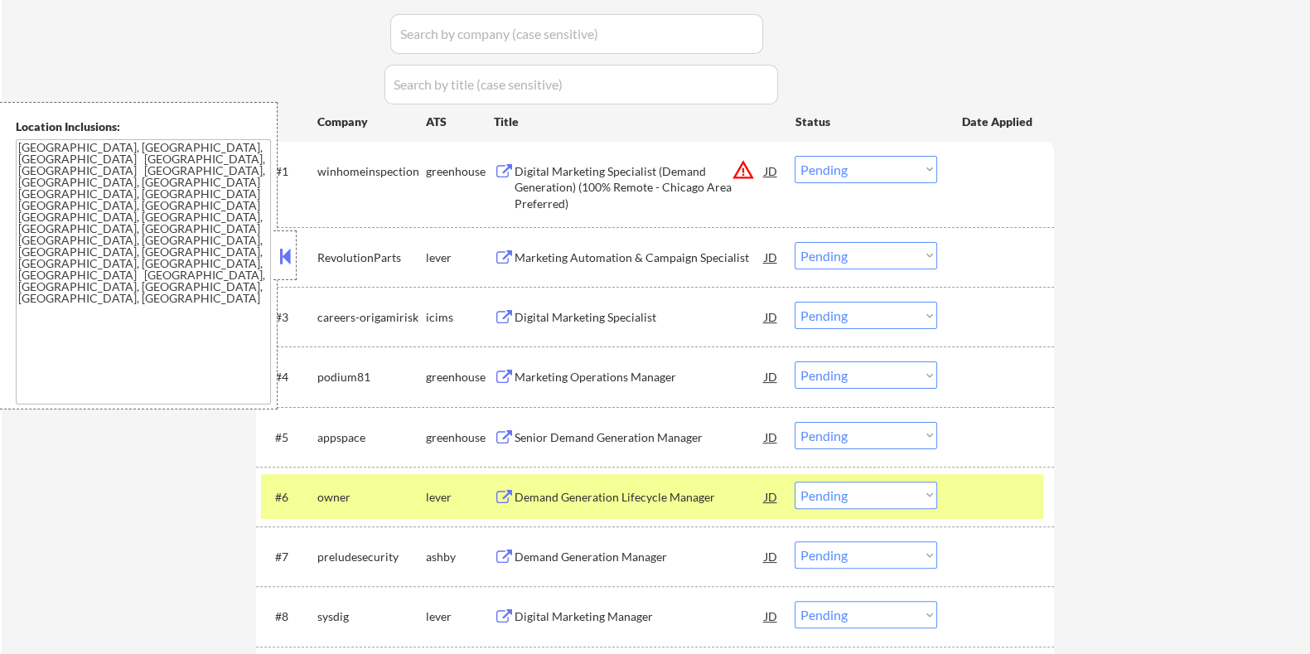
click at [607, 495] on div "Demand Generation Lifecycle Manager" at bounding box center [639, 497] width 250 height 17
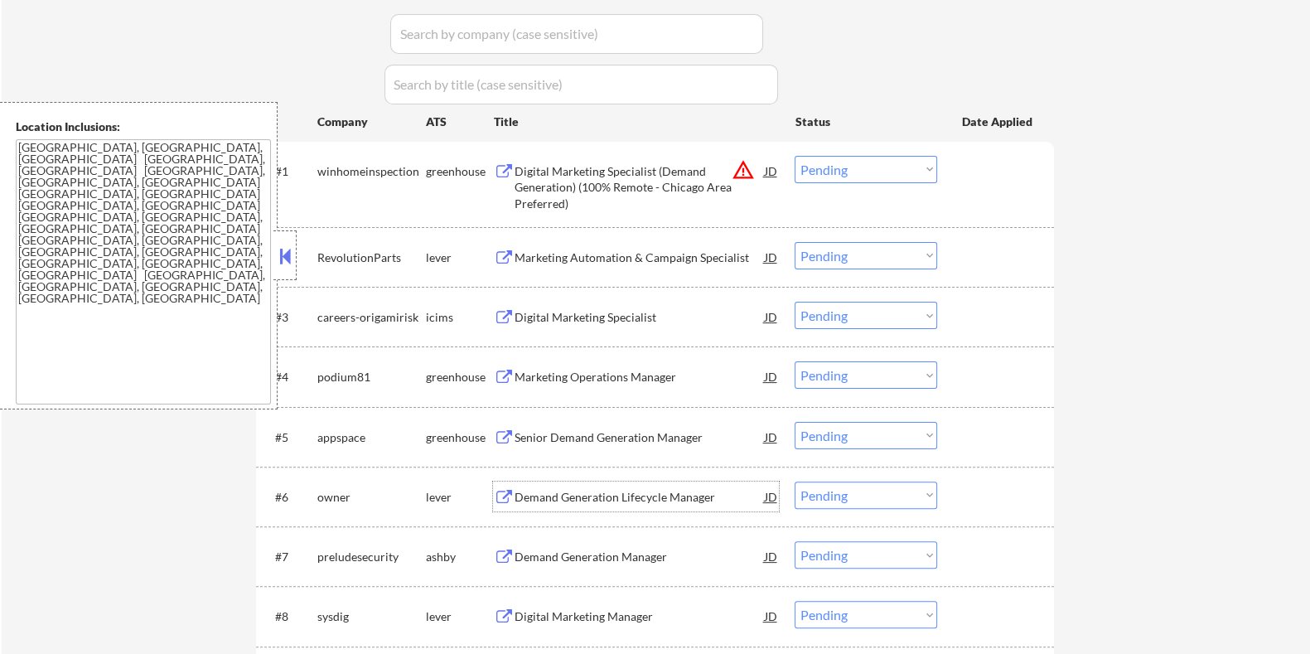
click at [888, 499] on select "Choose an option... Pending Applied Excluded (Questions) Excluded (Expired) Exc…" at bounding box center [866, 494] width 143 height 27
click at [795, 481] on select "Choose an option... Pending Applied Excluded (Questions) Excluded (Expired) Exc…" at bounding box center [866, 494] width 143 height 27
click at [597, 486] on div "Demand Generation Manager" at bounding box center [639, 496] width 250 height 30
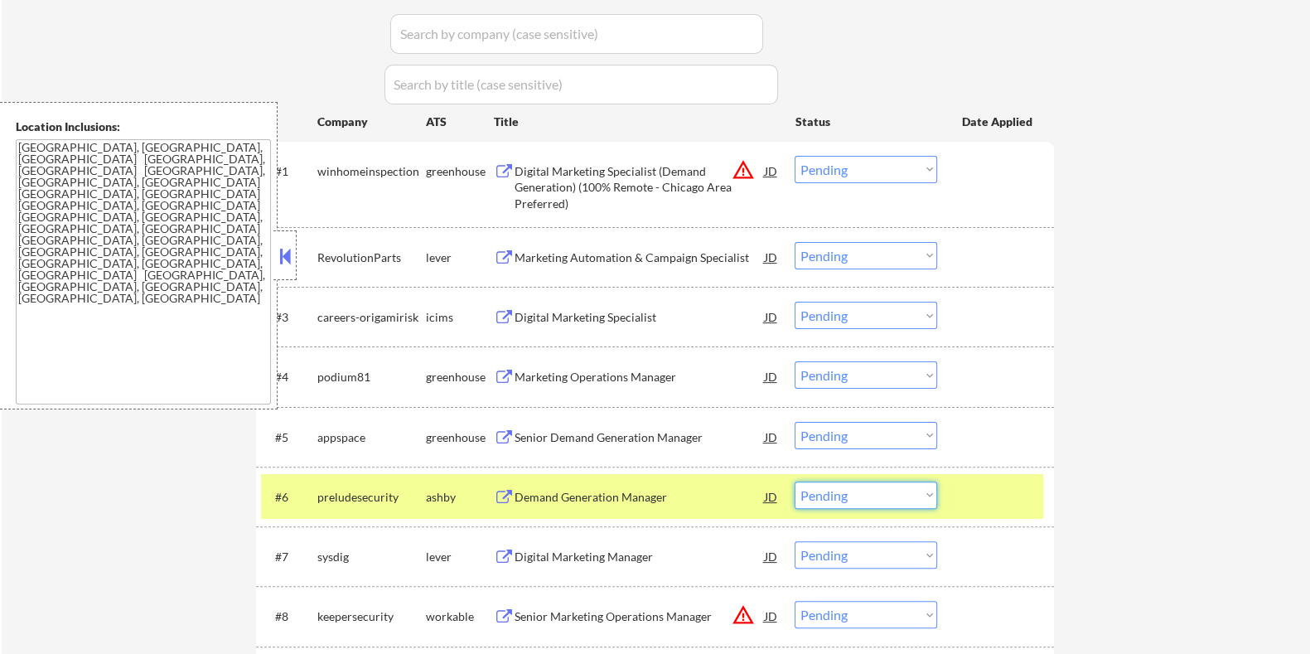
click at [907, 500] on select "Choose an option... Pending Applied Excluded (Questions) Excluded (Expired) Exc…" at bounding box center [866, 494] width 143 height 27
click at [795, 481] on select "Choose an option... Pending Applied Excluded (Questions) Excluded (Expired) Exc…" at bounding box center [866, 494] width 143 height 27
click at [521, 482] on div "Digital Marketing Manager" at bounding box center [639, 496] width 250 height 30
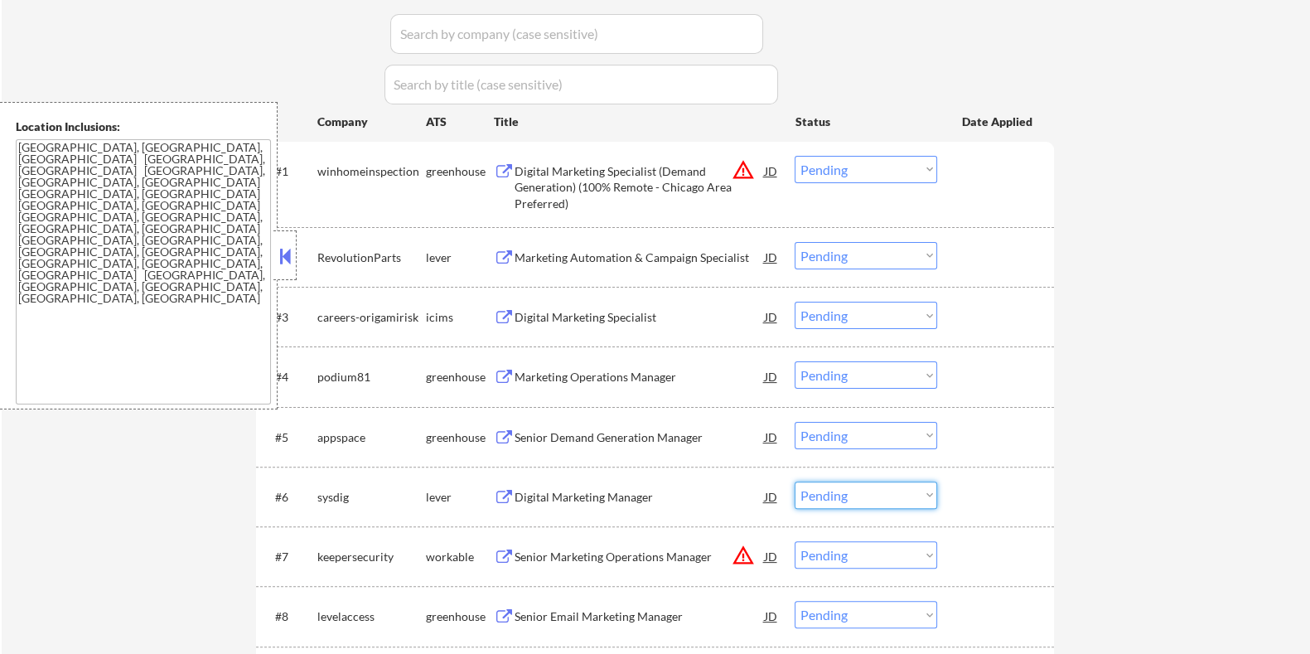
click at [901, 499] on select "Choose an option... Pending Applied Excluded (Questions) Excluded (Expired) Exc…" at bounding box center [866, 494] width 143 height 27
click at [795, 481] on select "Choose an option... Pending Applied Excluded (Questions) Excluded (Expired) Exc…" at bounding box center [866, 494] width 143 height 27
select select ""pending""
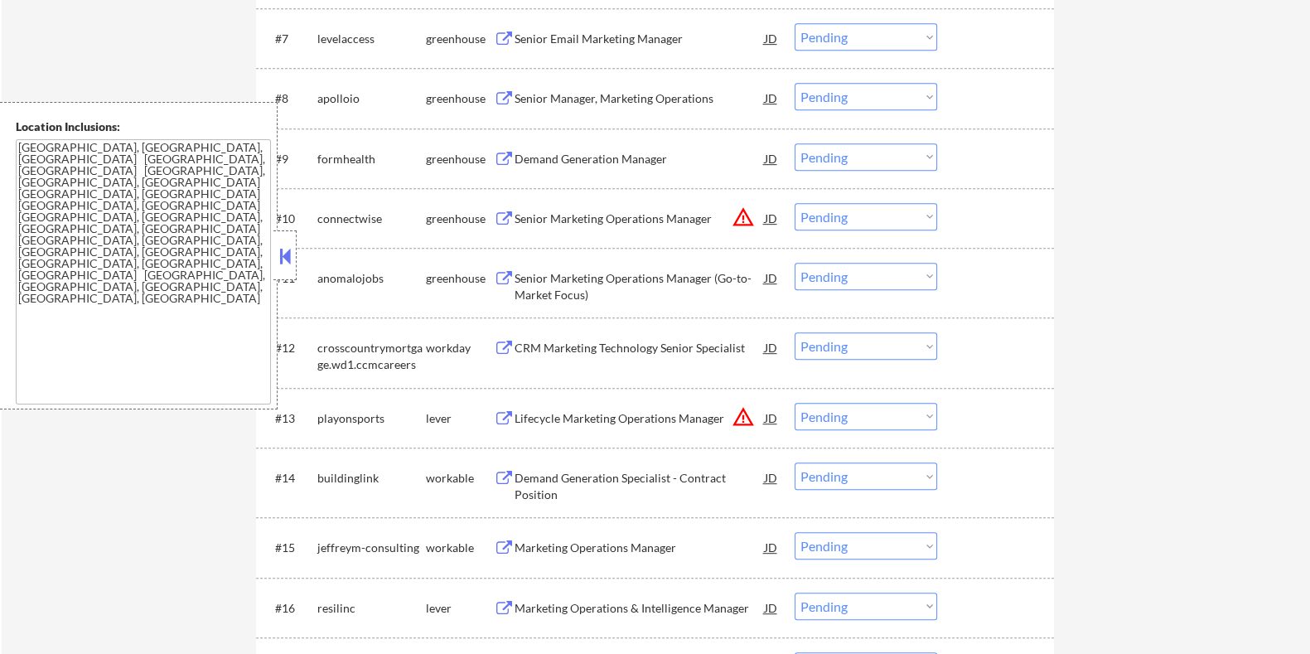
scroll to position [1243, 0]
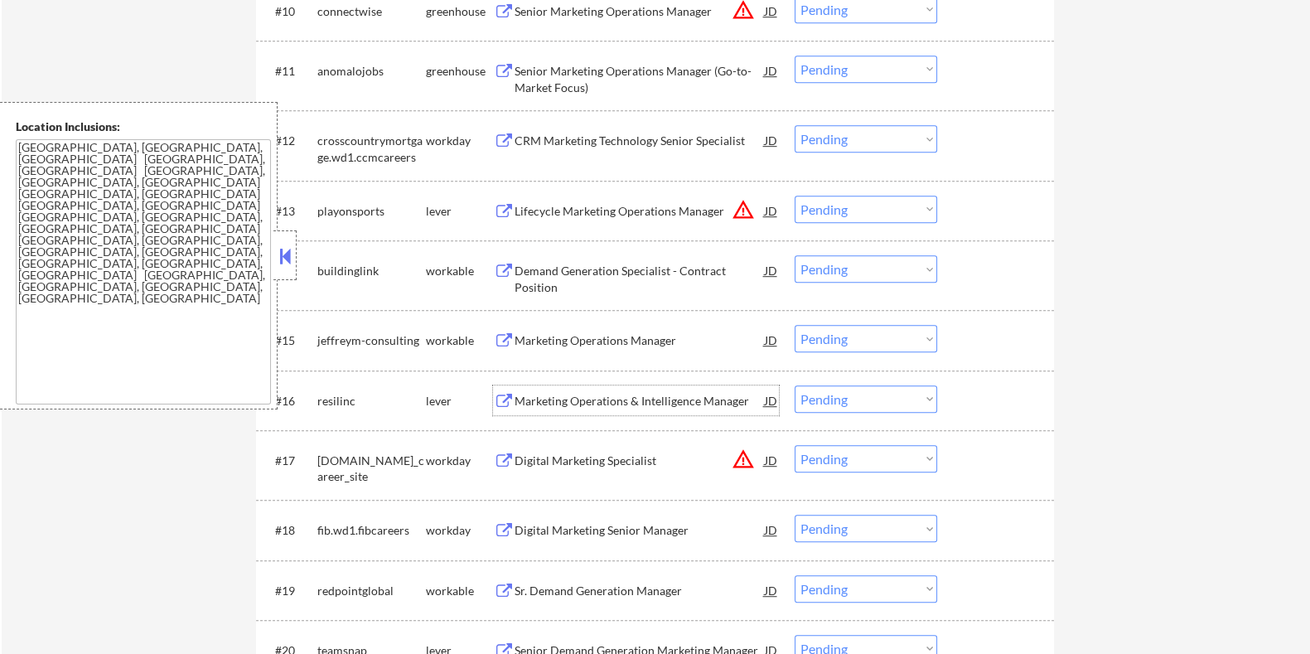
click at [568, 393] on div "Marketing Operations & Intelligence Manager" at bounding box center [639, 401] width 250 height 17
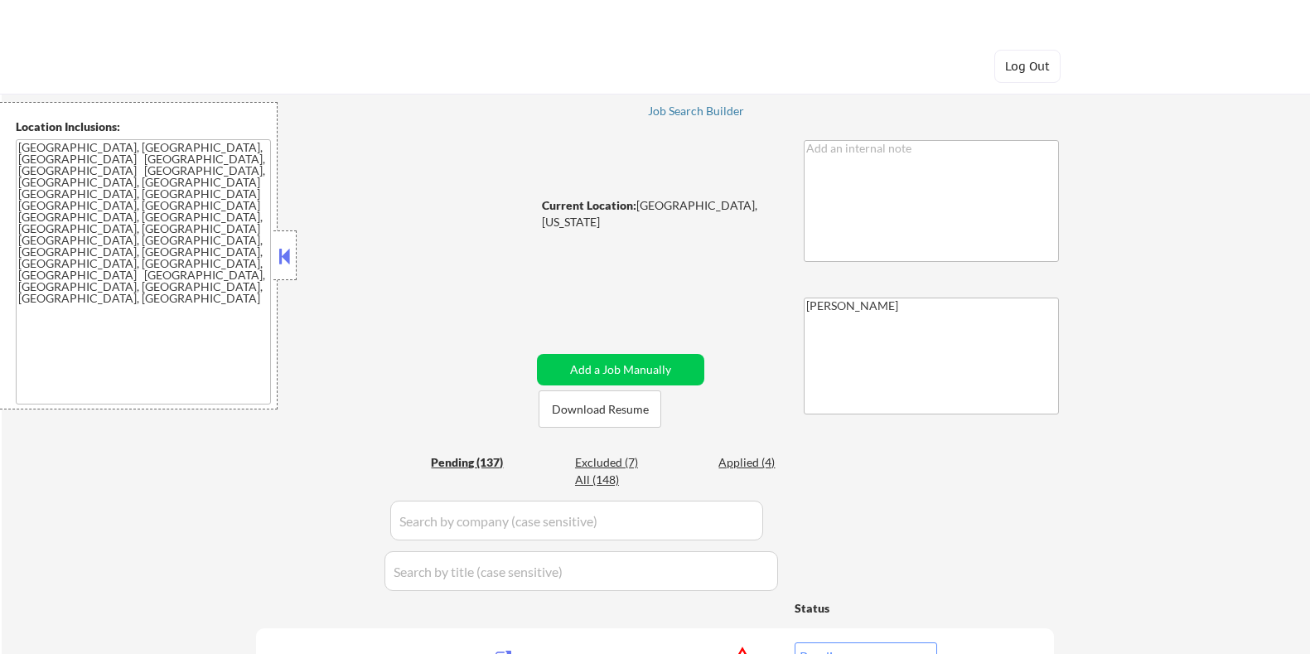
select select ""pending""
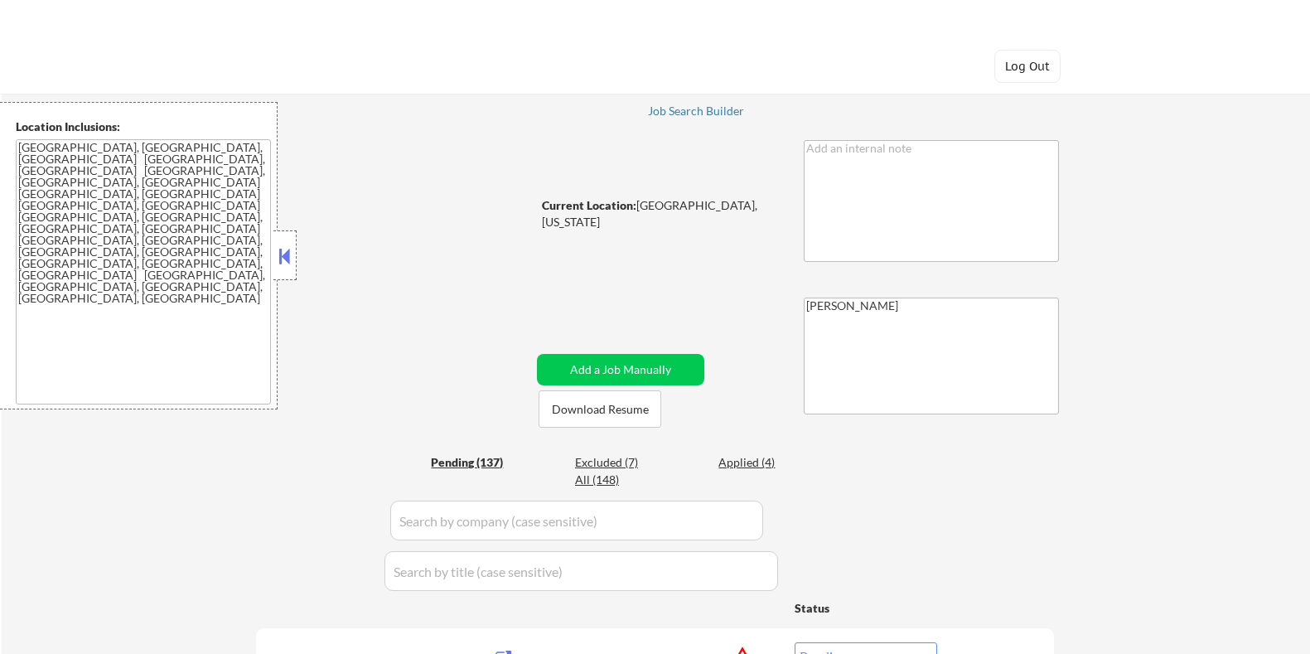
select select ""pending""
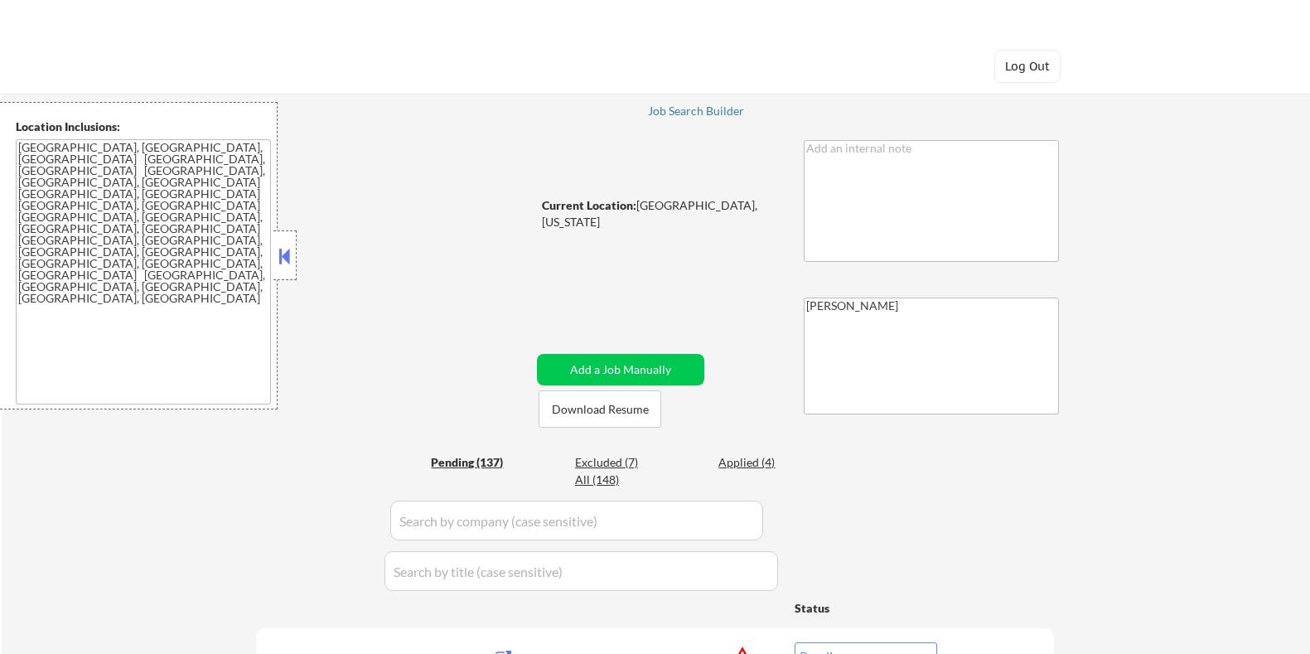
select select ""pending""
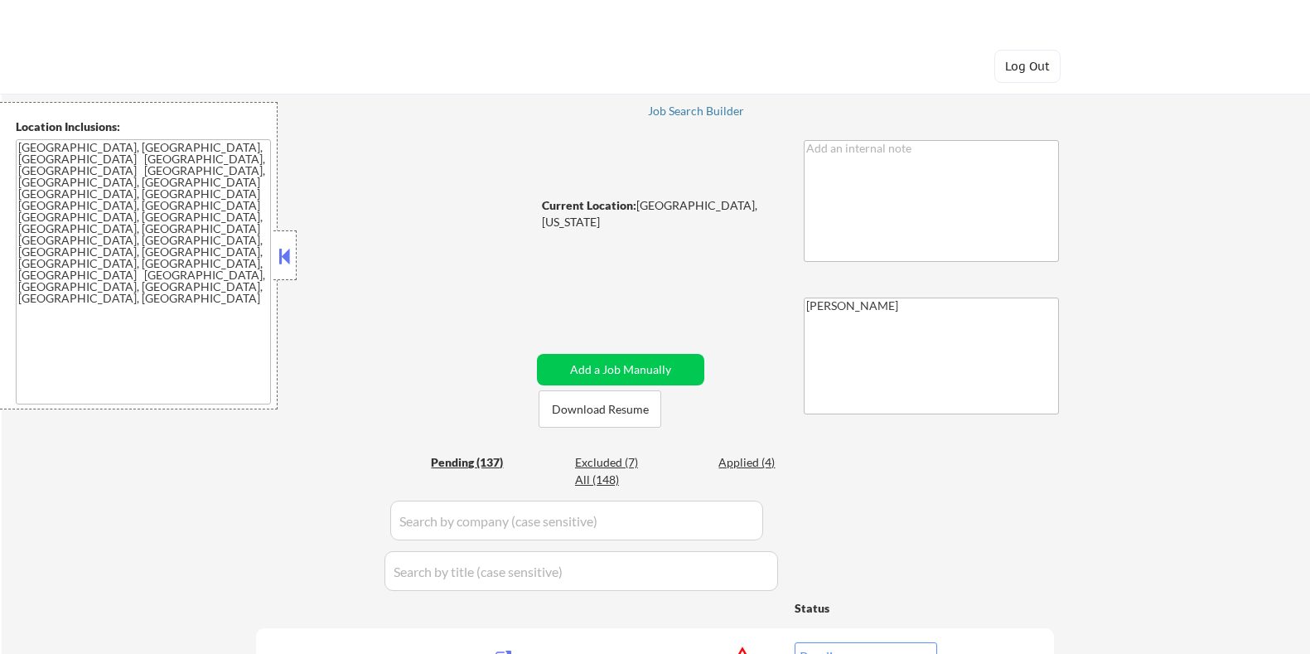
select select ""pending""
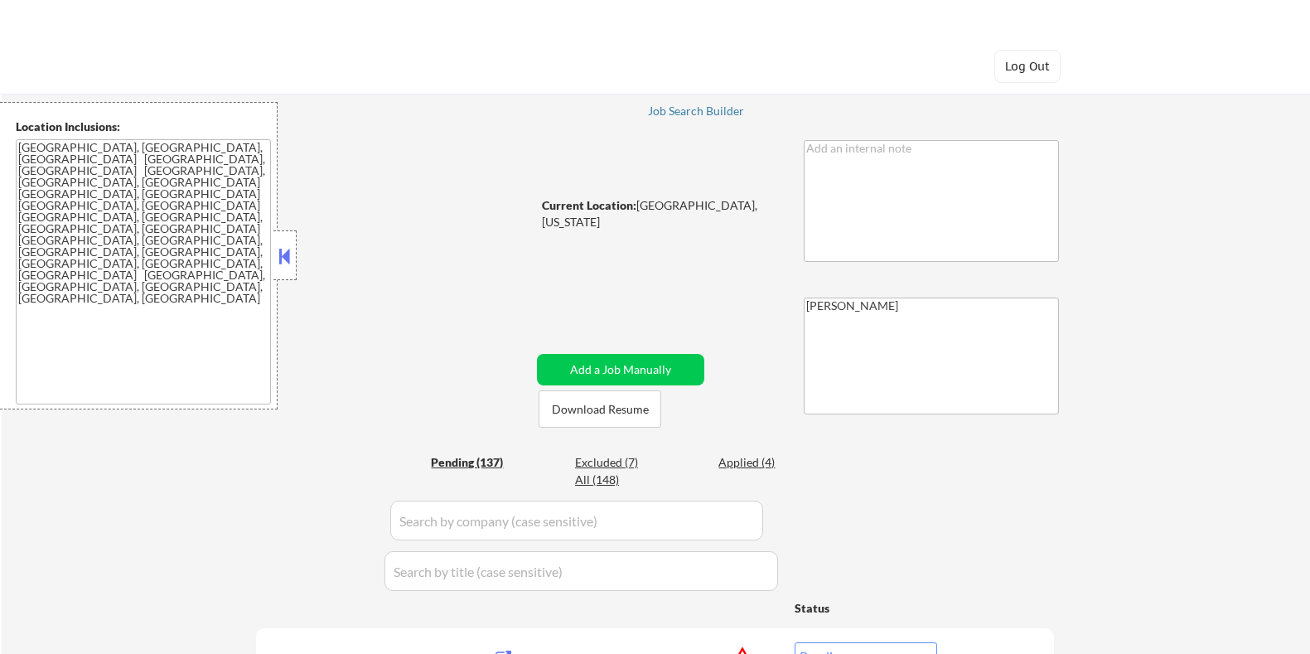
select select ""pending""
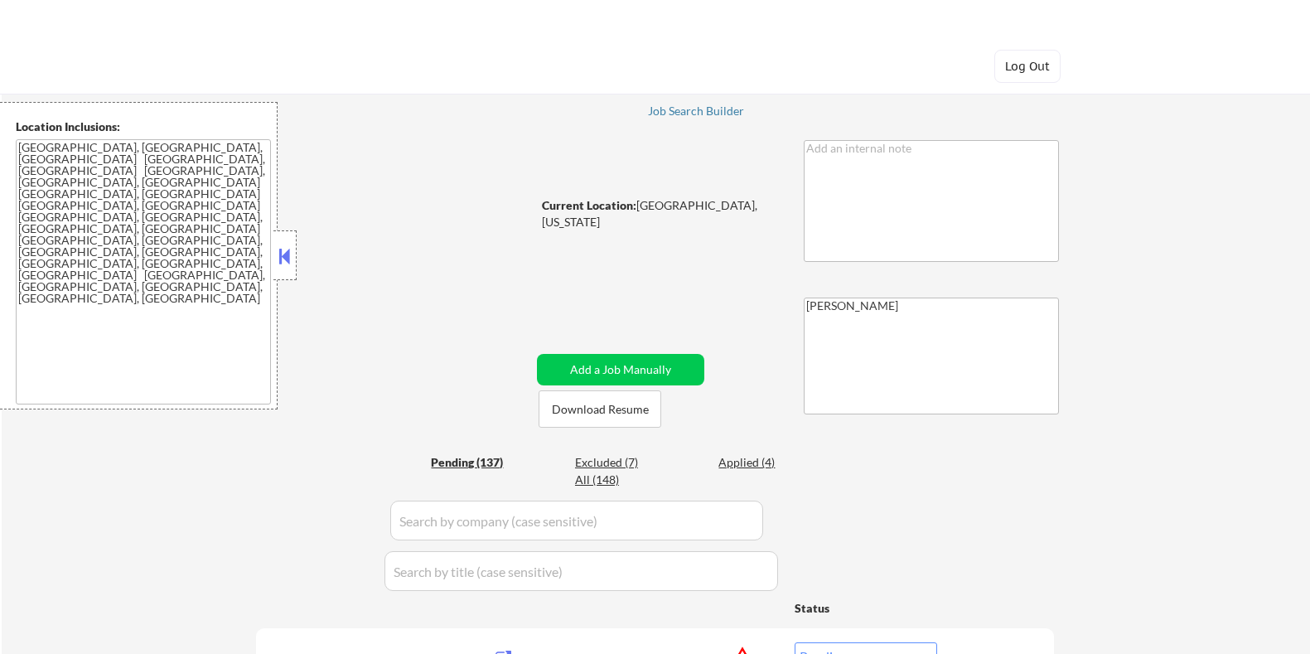
select select ""pending""
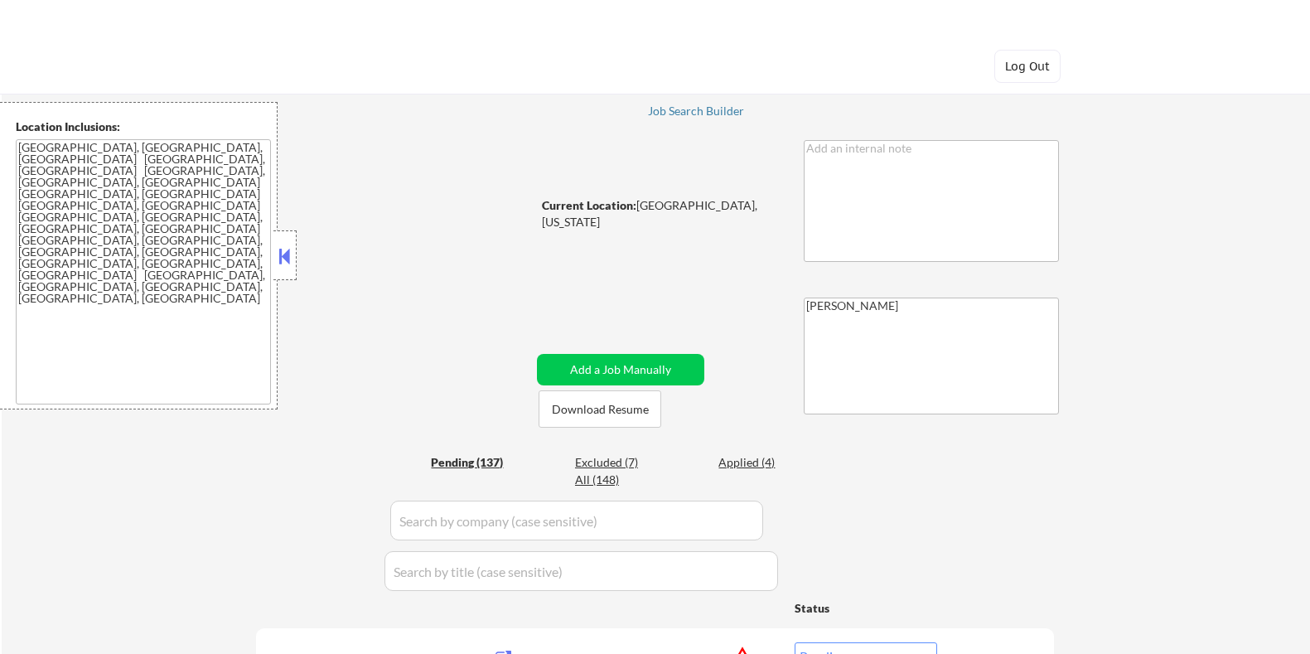
select select ""pending""
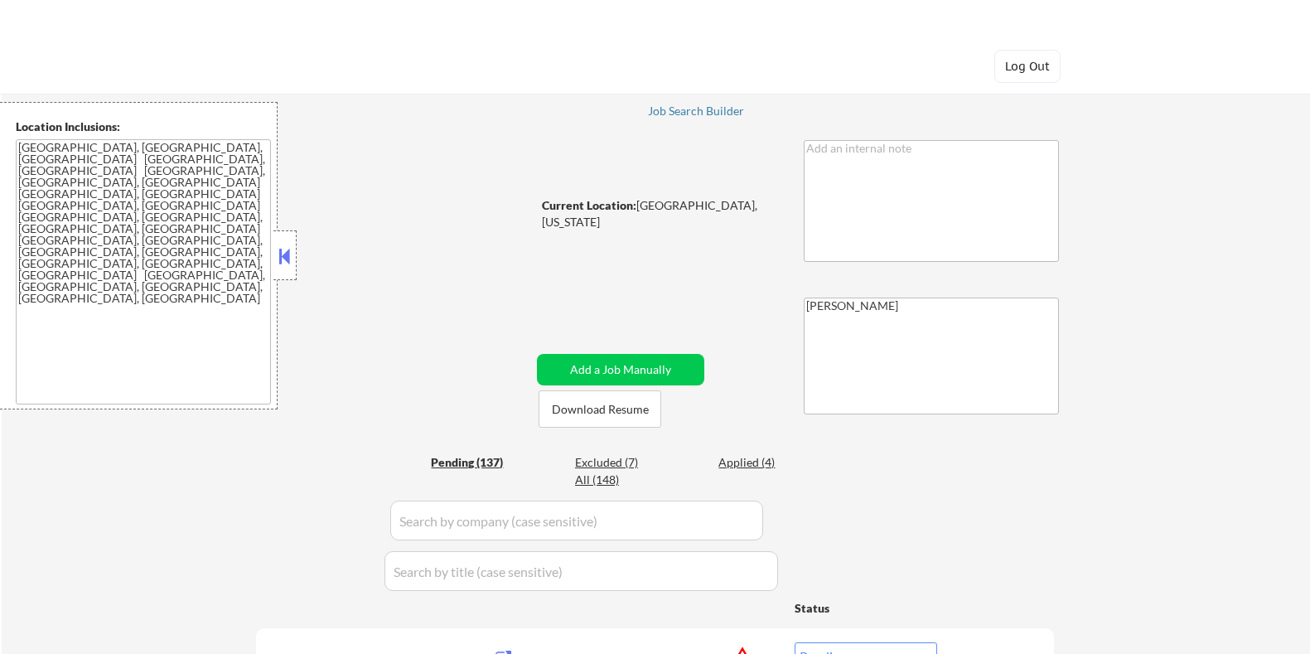
select select ""pending""
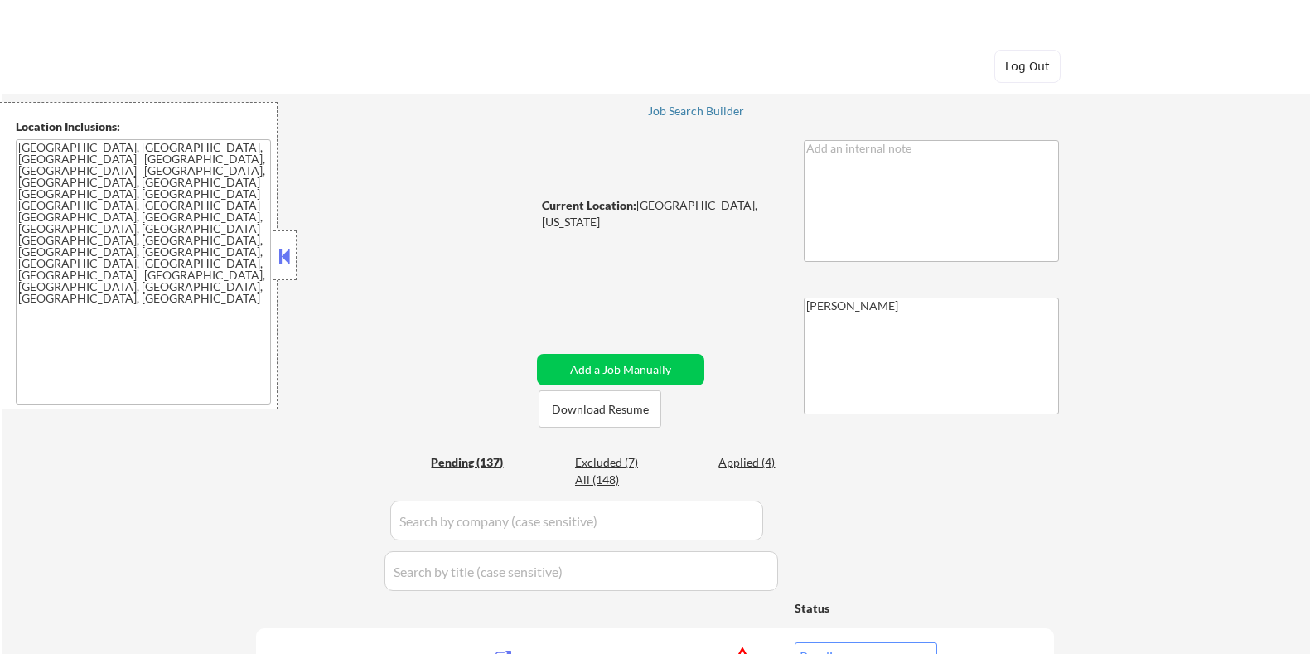
select select ""pending""
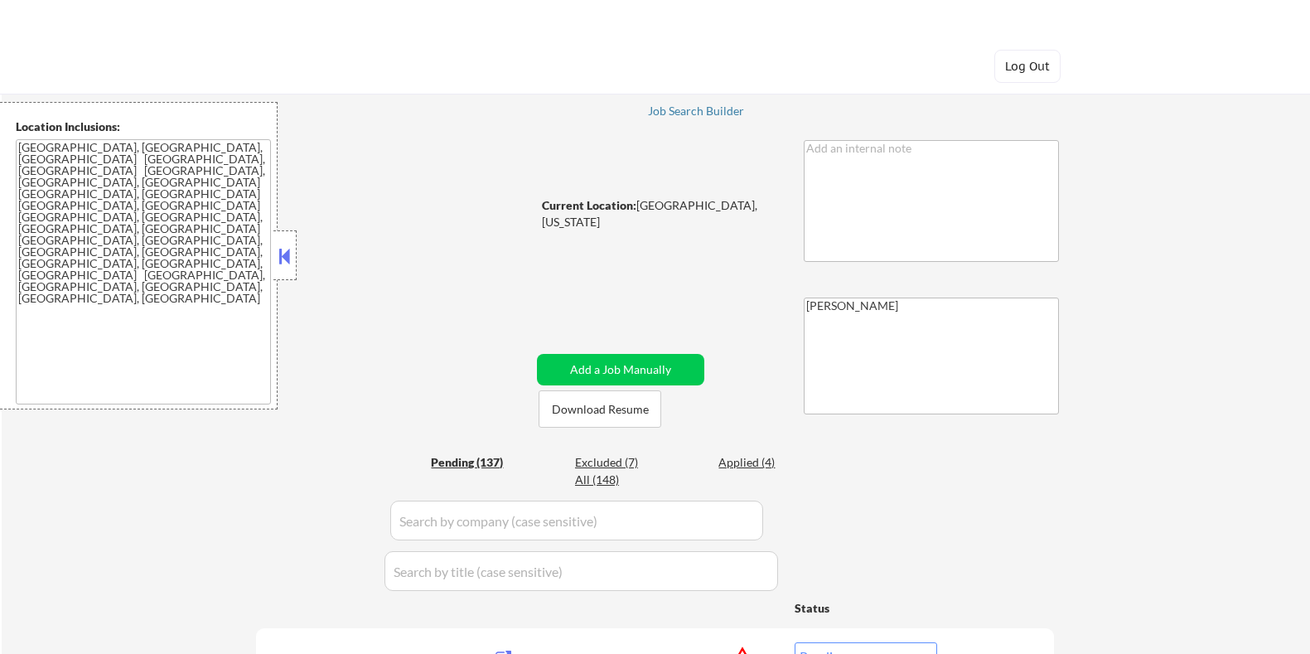
select select ""pending""
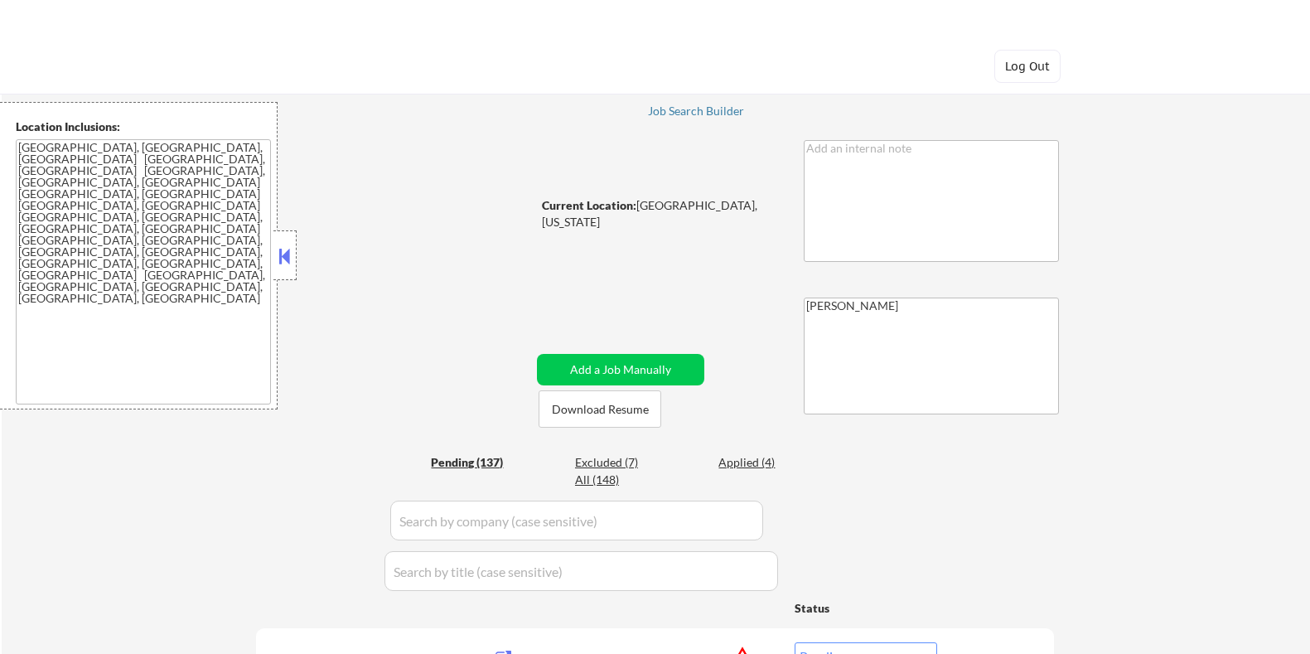
select select ""pending""
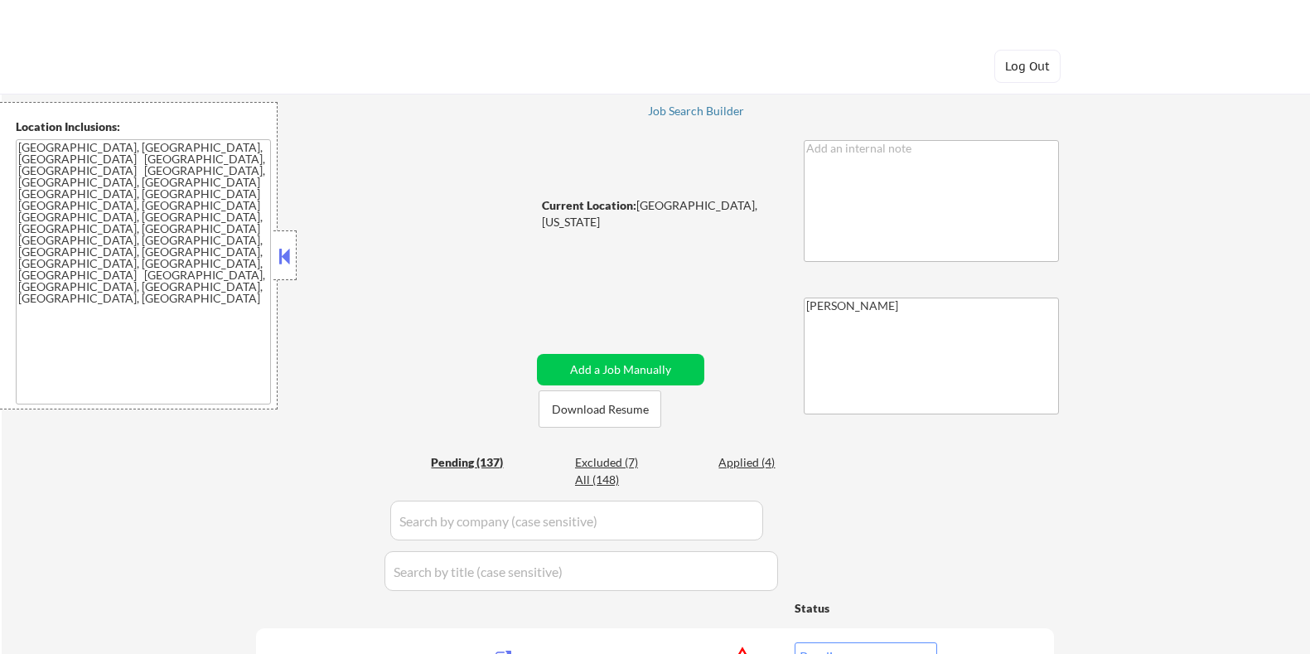
select select ""pending""
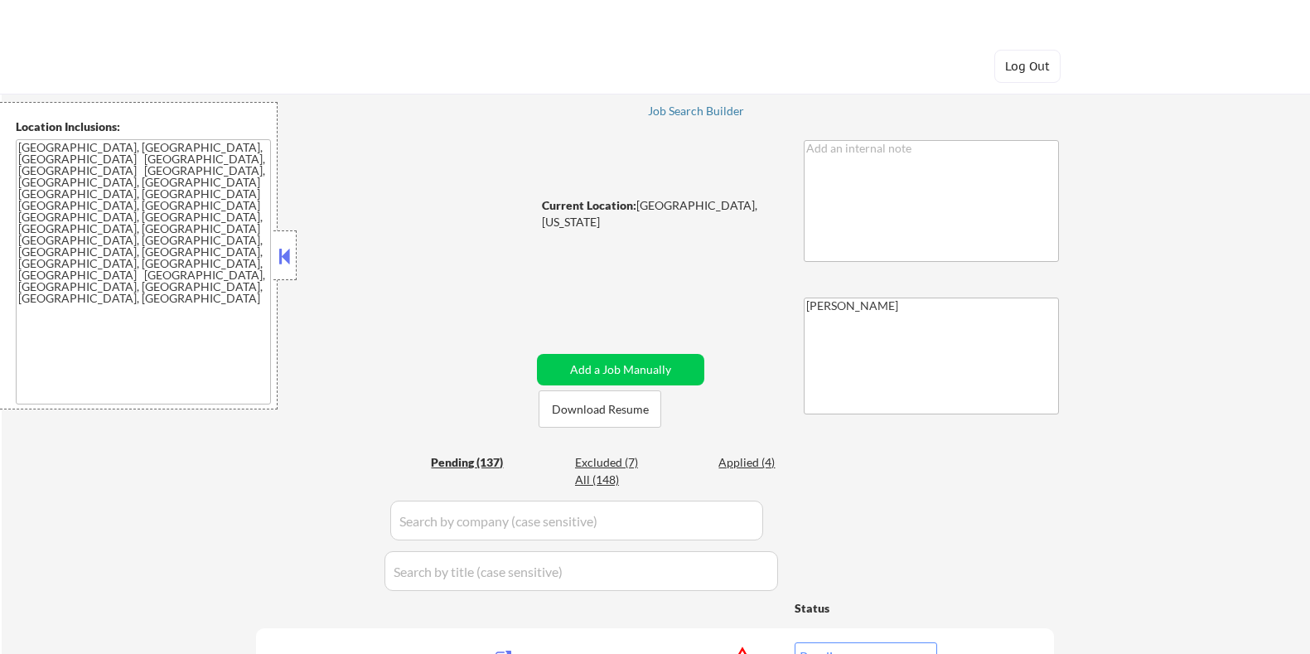
select select ""pending""
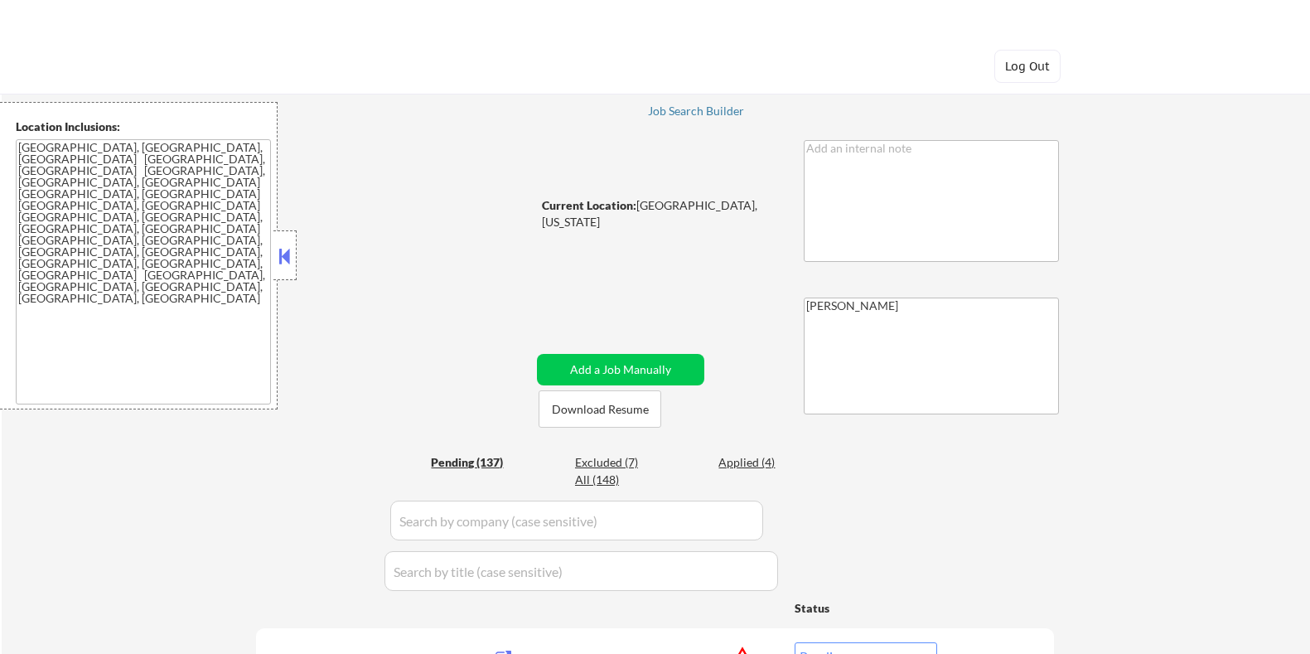
select select ""pending""
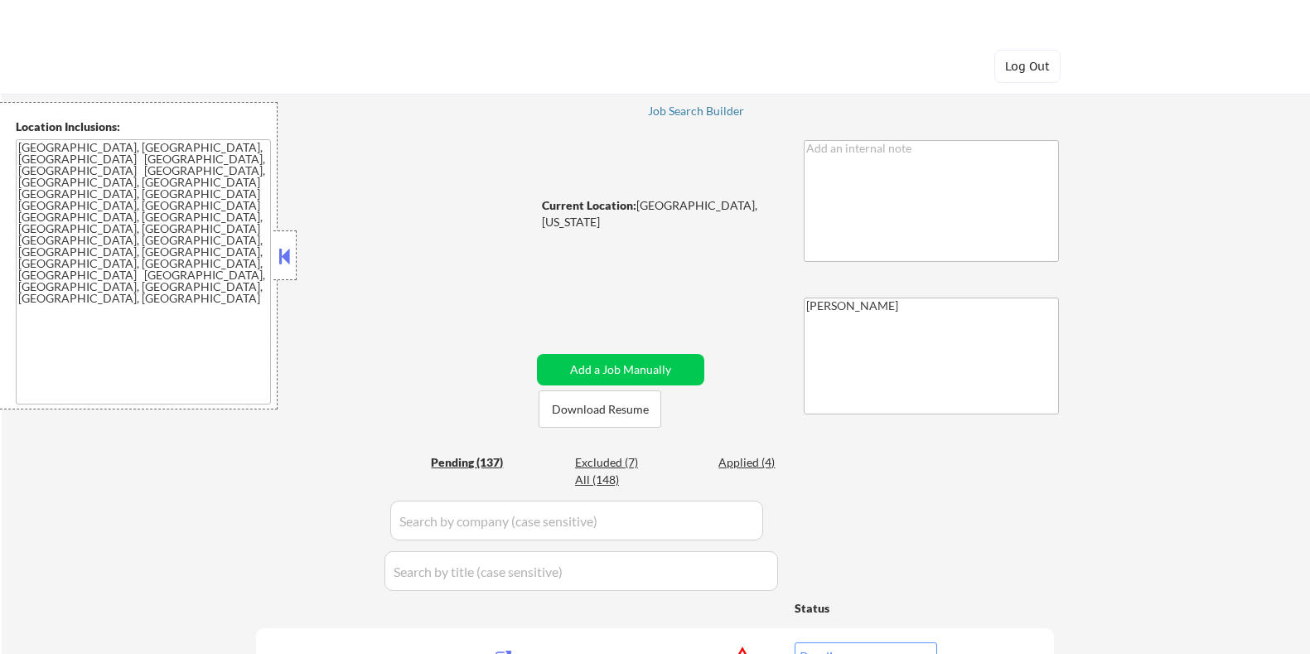
select select ""pending""
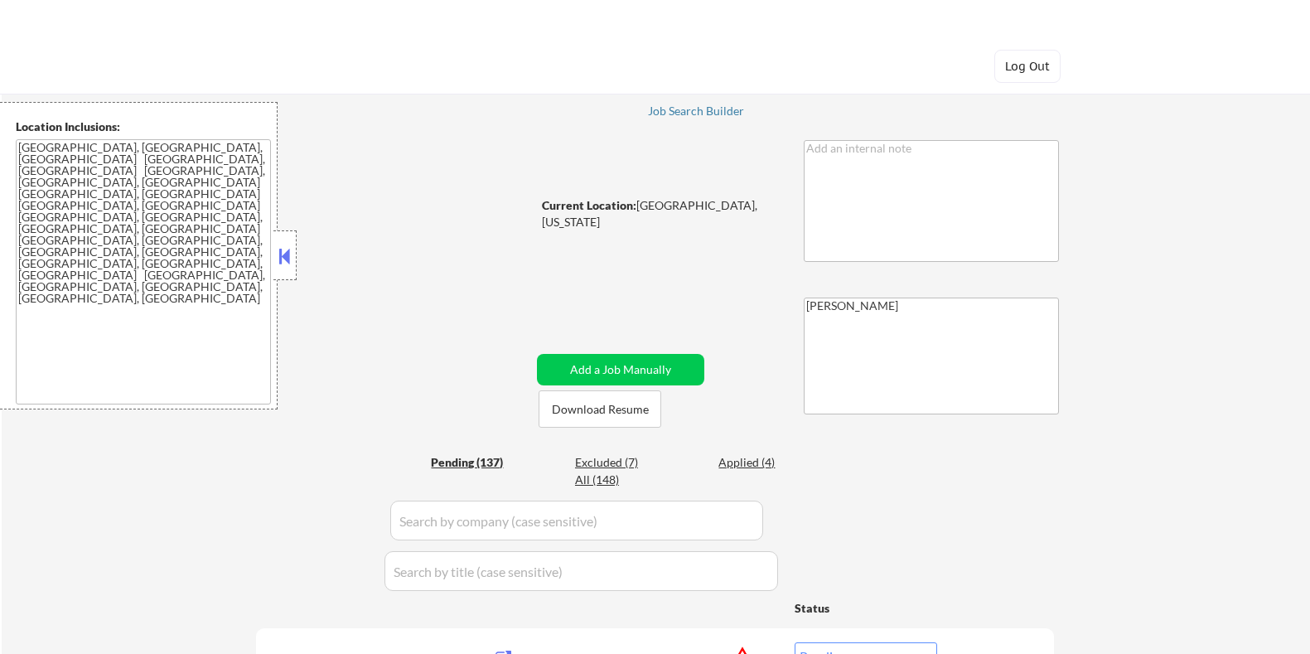
select select ""pending""
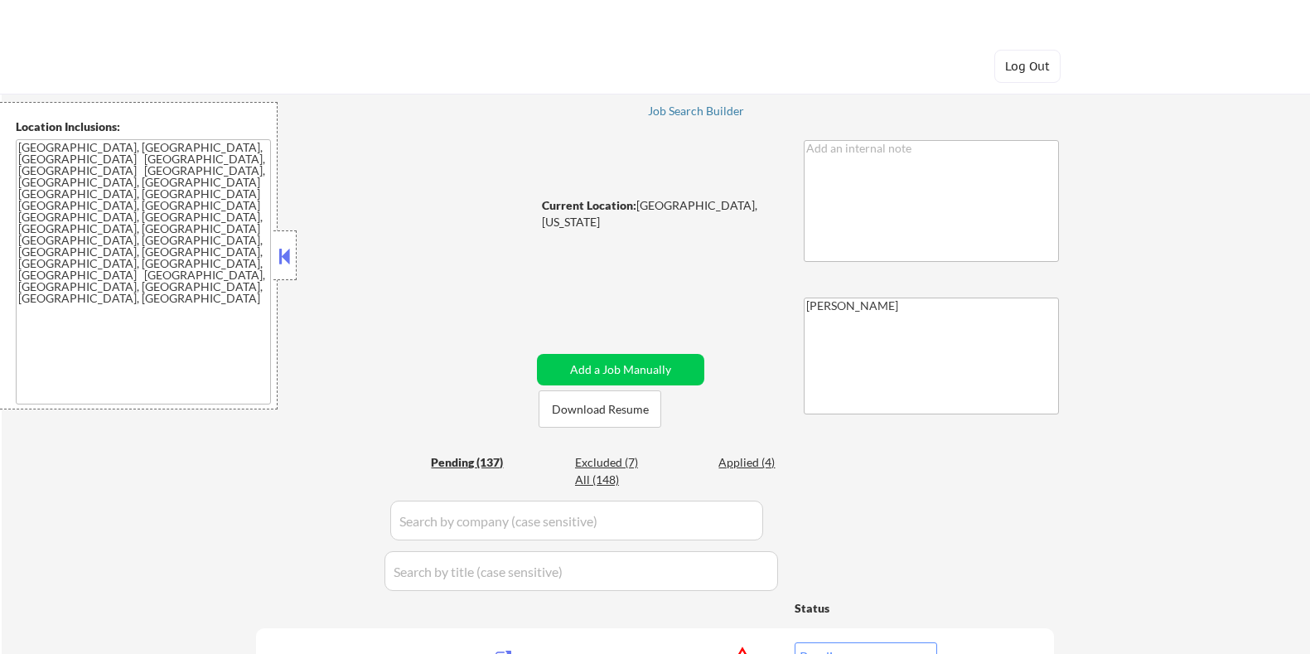
select select ""pending""
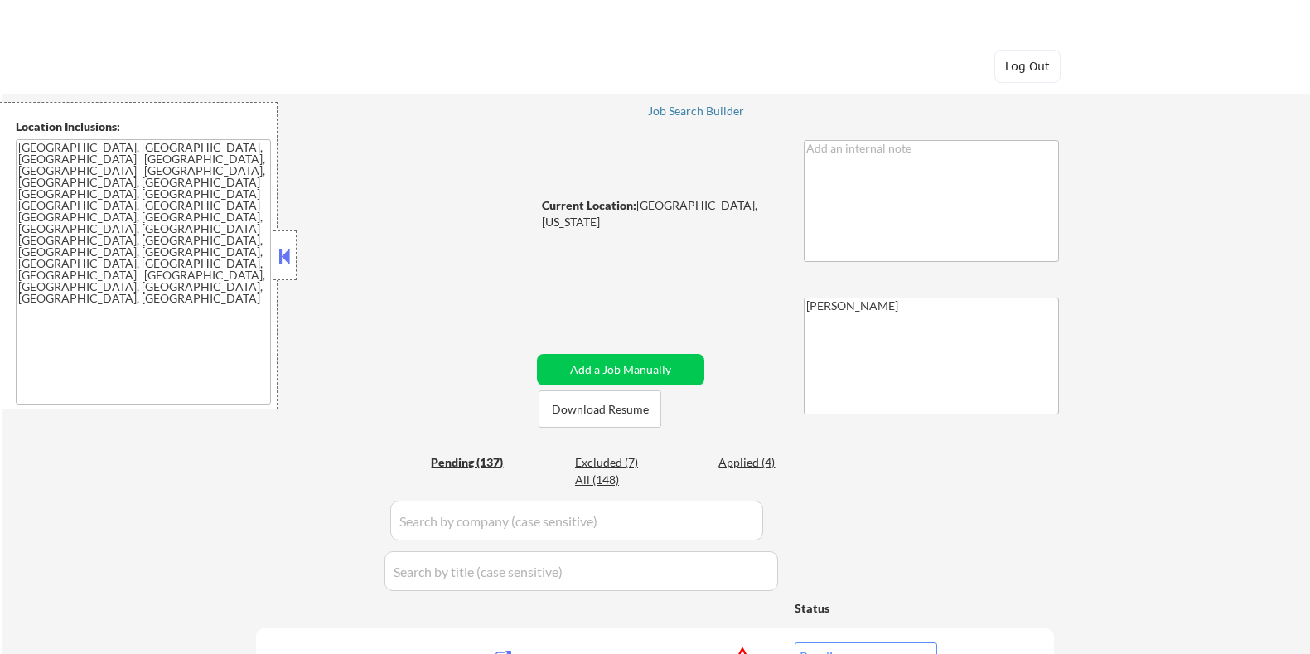
select select ""pending""
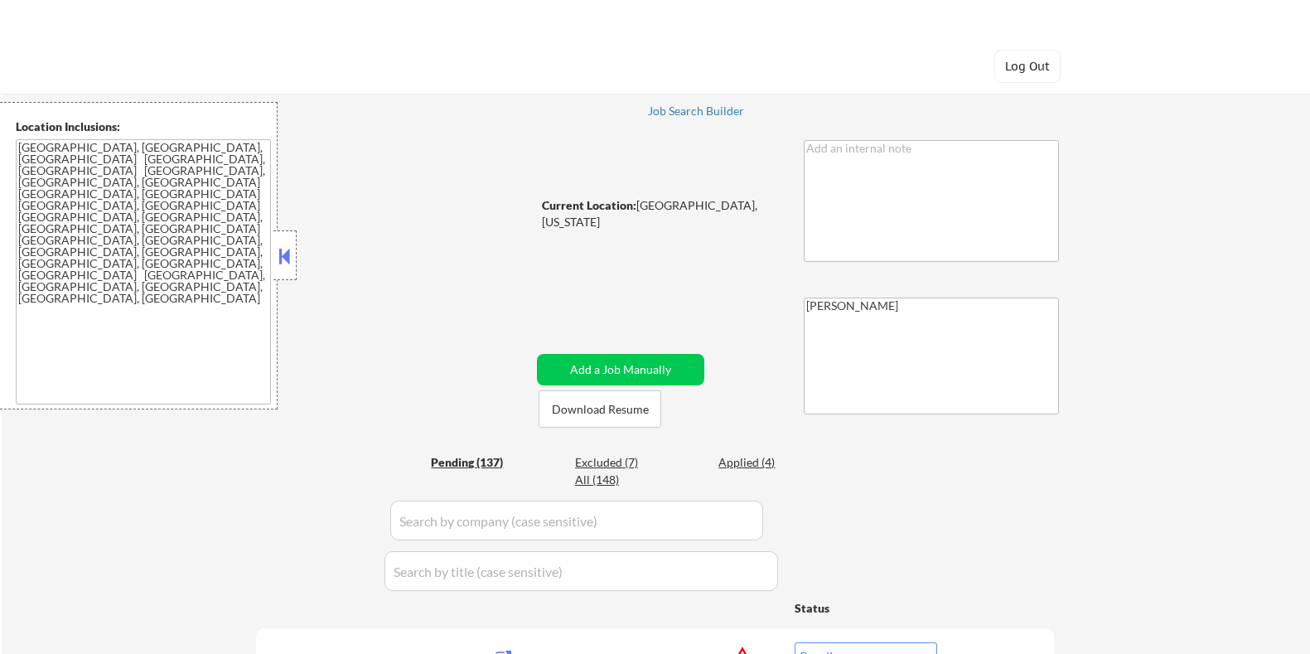
select select ""pending""
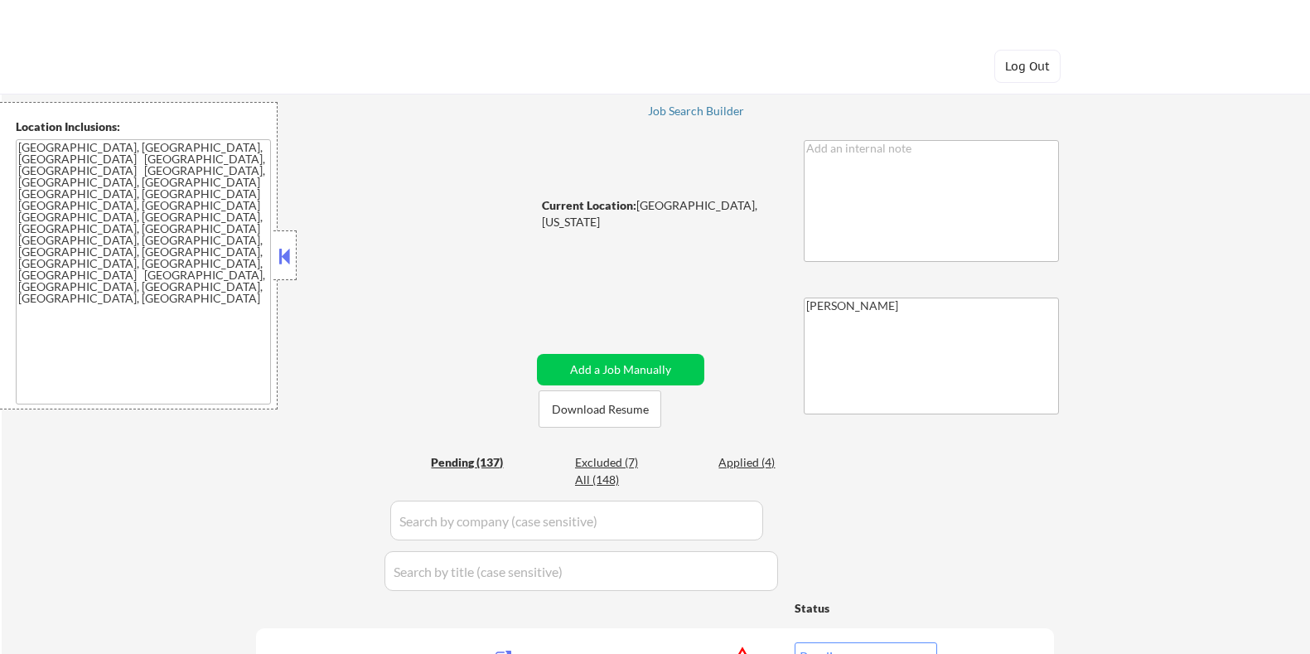
select select ""pending""
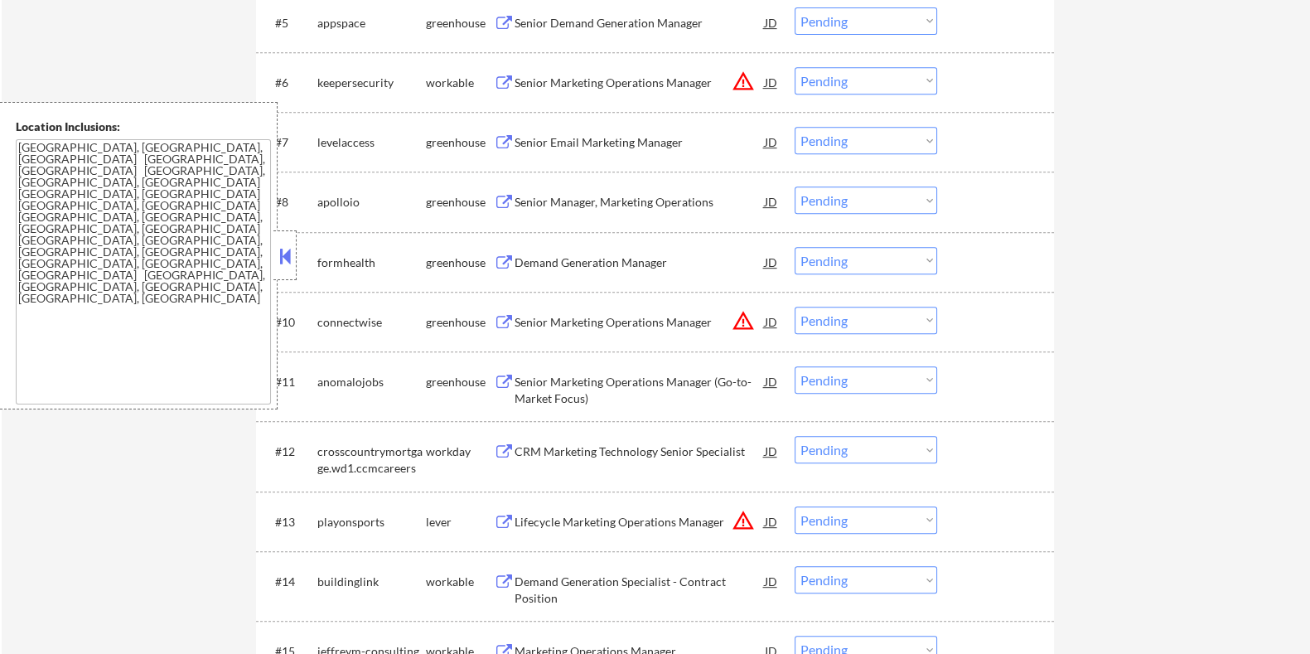
scroll to position [1243, 0]
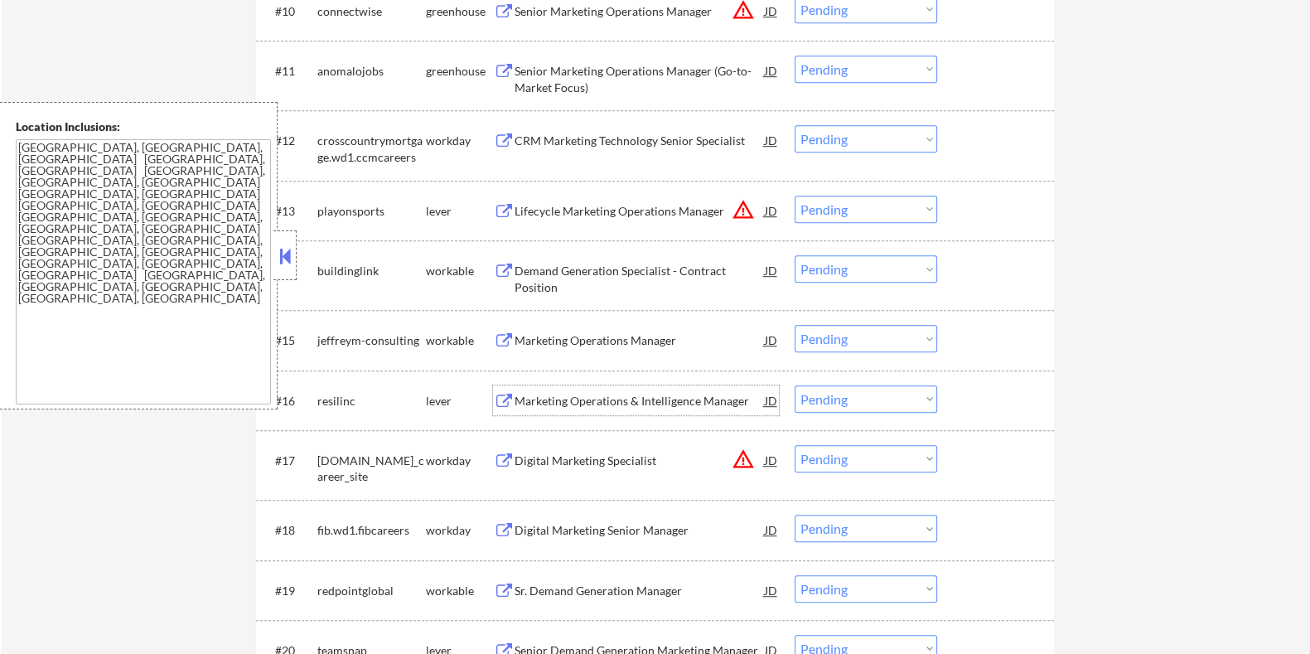
click at [571, 393] on div "Marketing Operations & Intelligence Manager" at bounding box center [639, 401] width 250 height 17
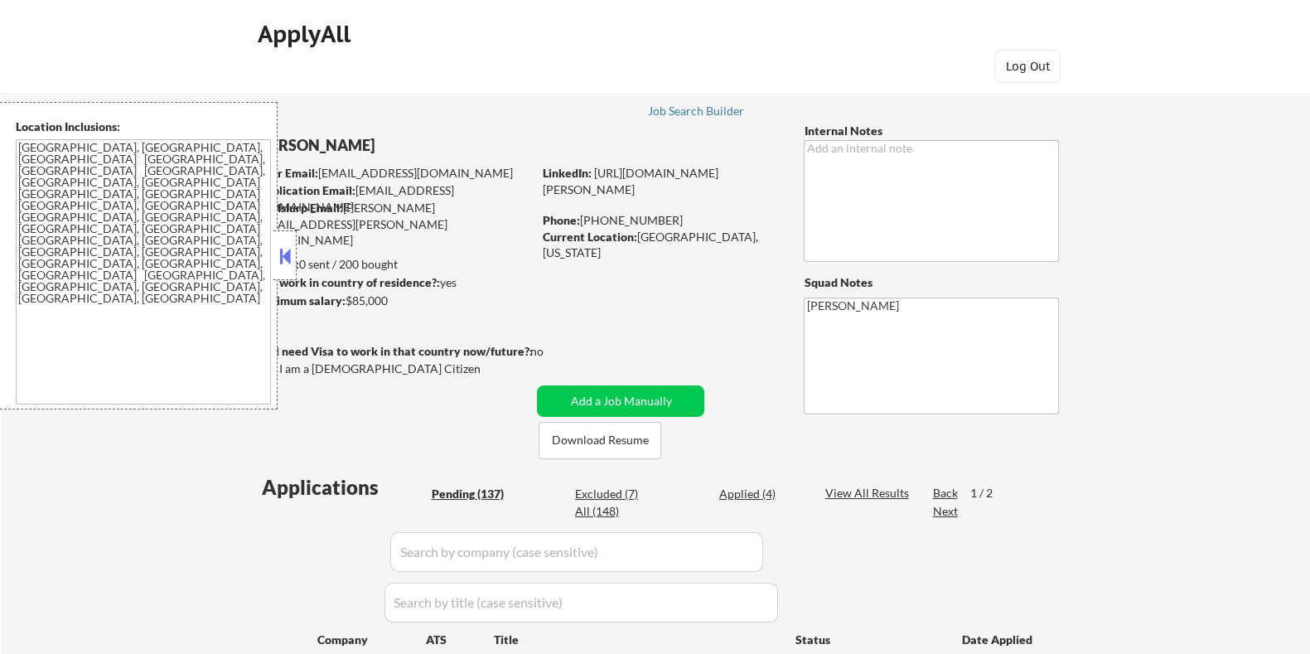
select select ""pending""
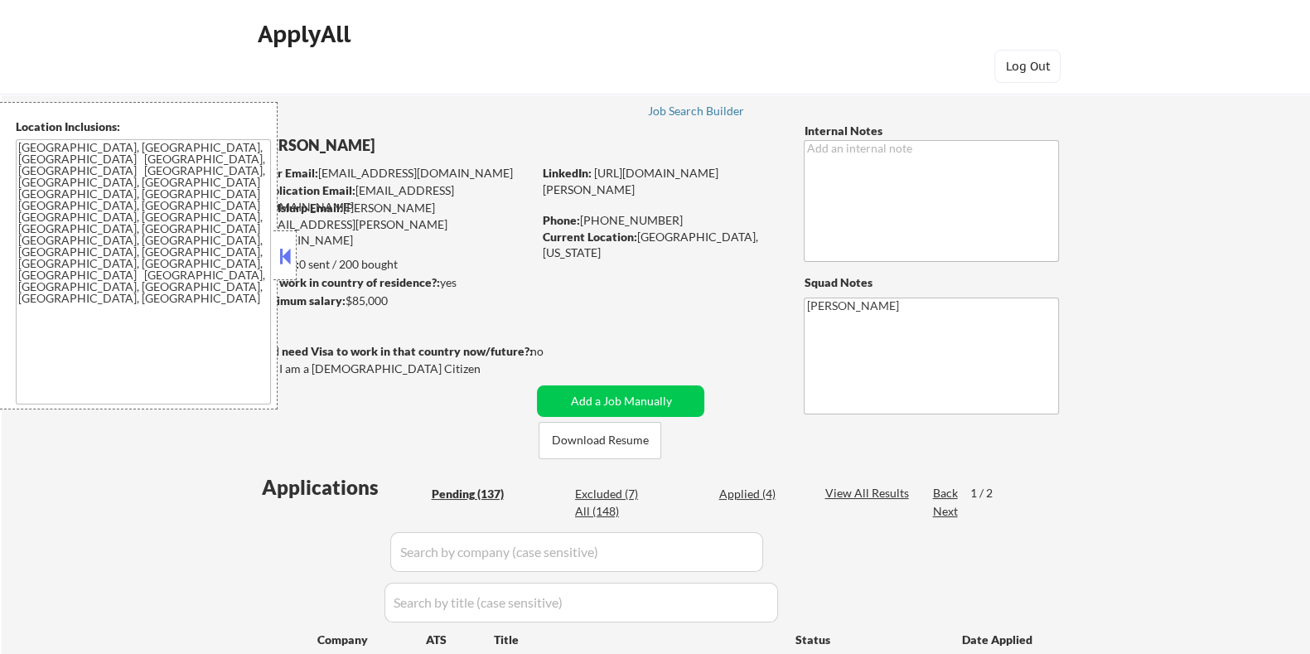
select select ""pending""
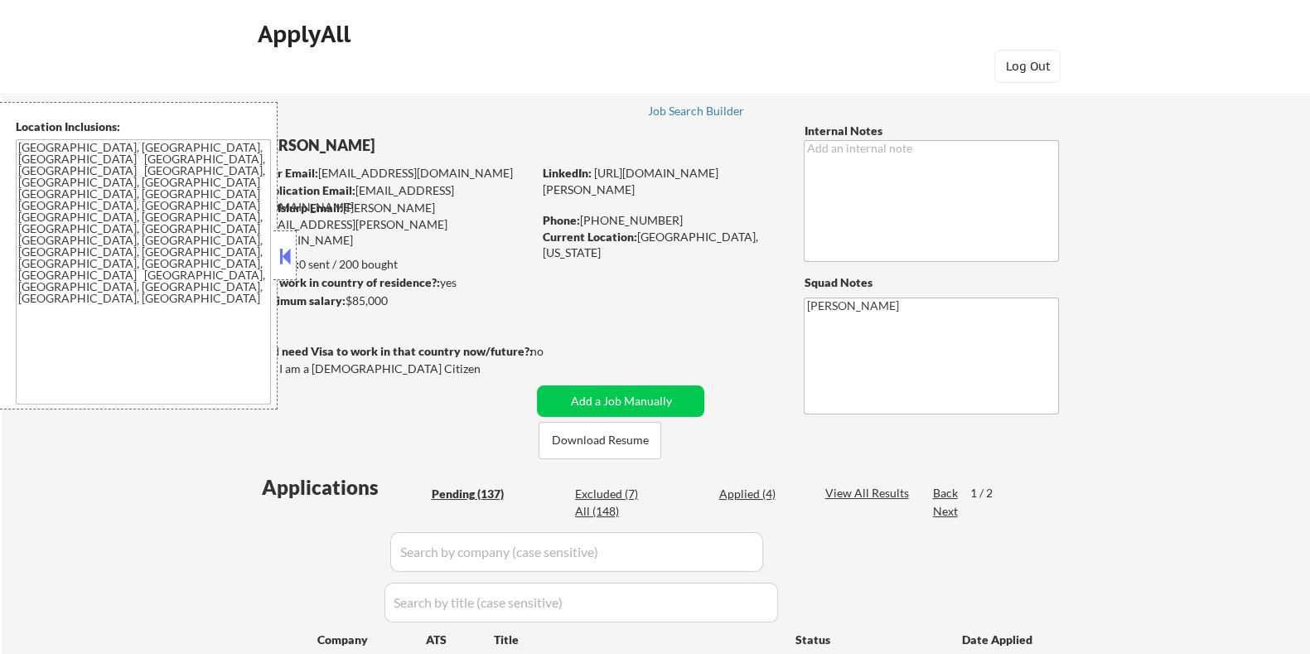
select select ""pending""
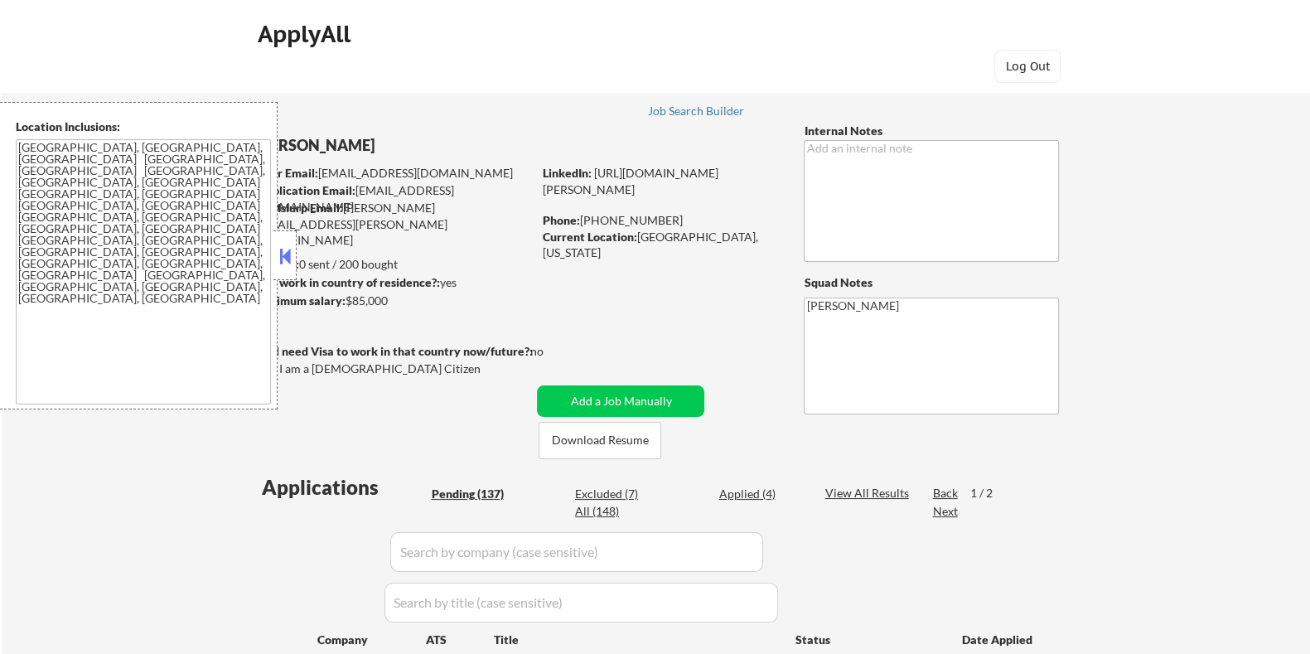
select select ""pending""
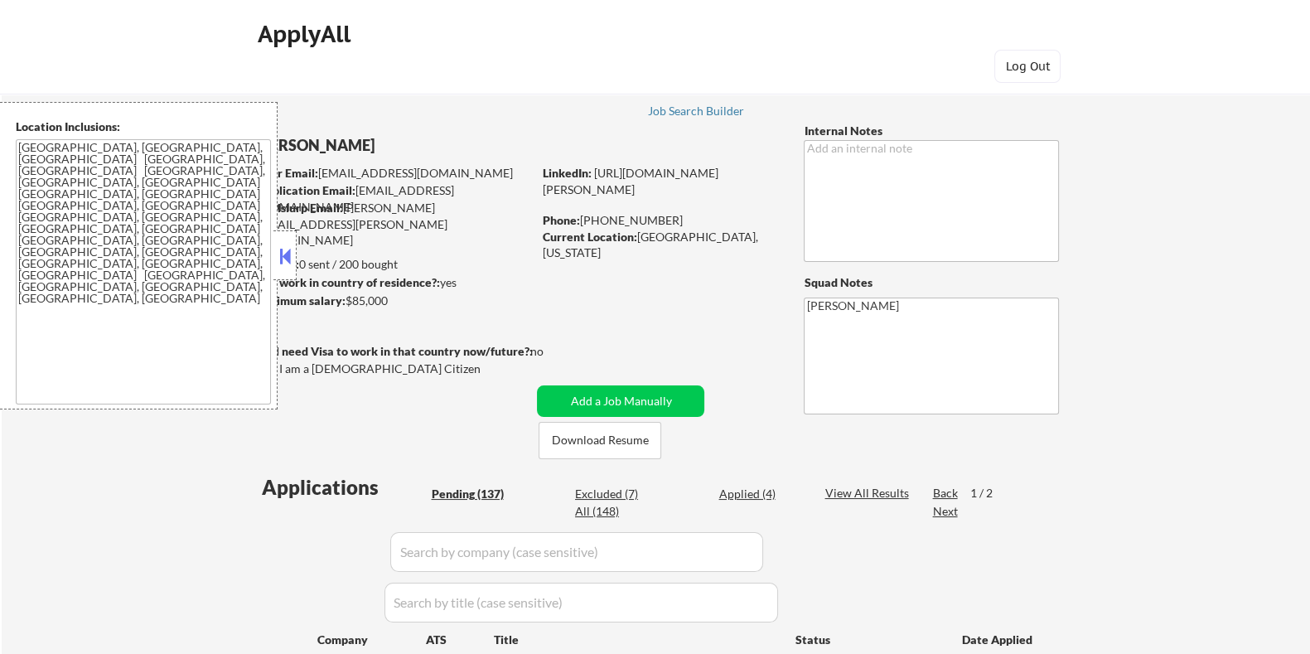
select select ""pending""
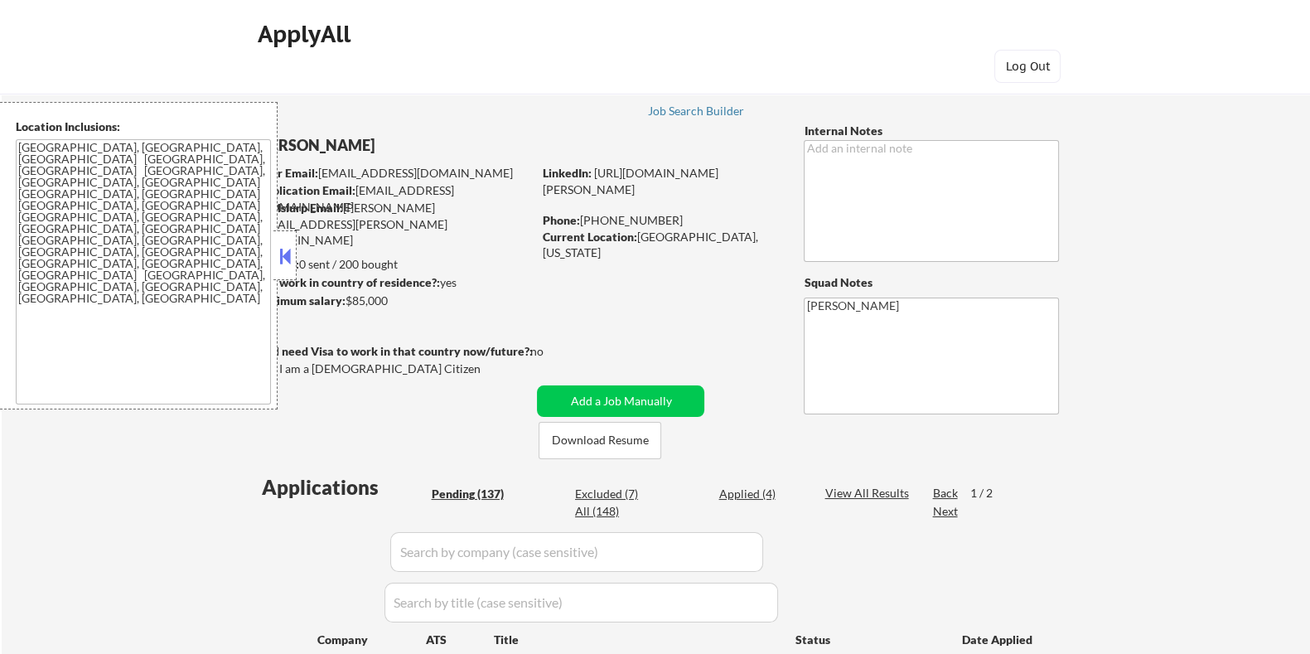
select select ""pending""
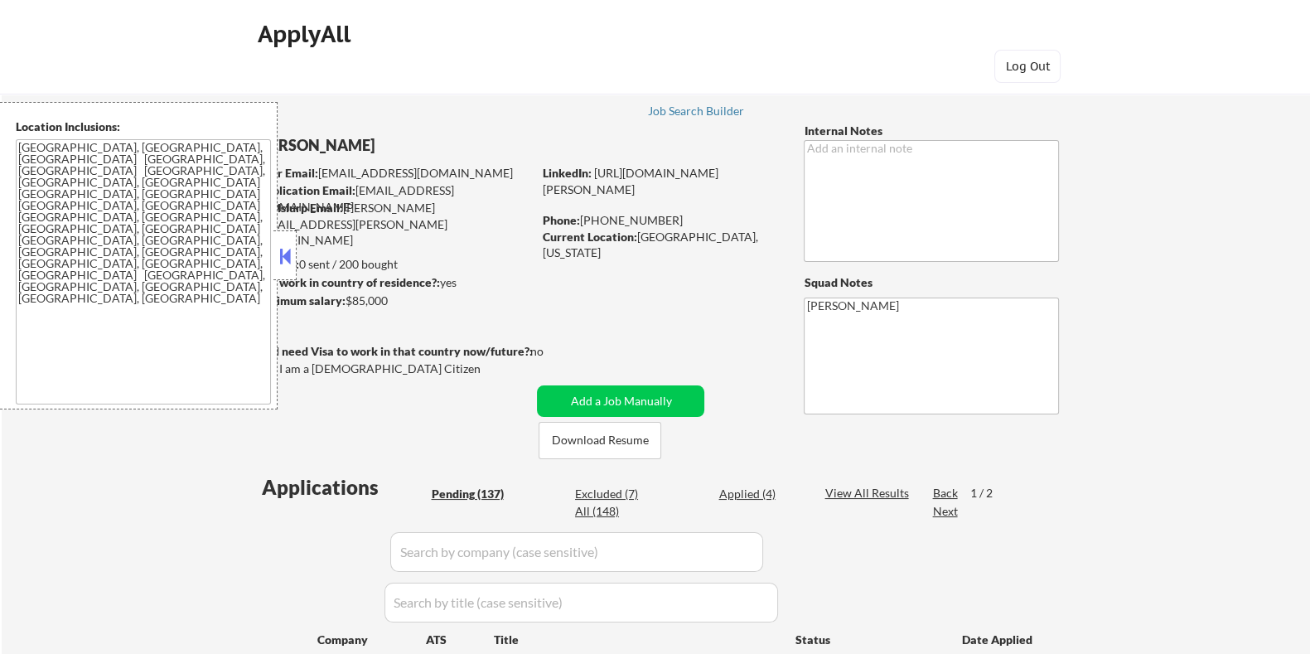
select select ""pending""
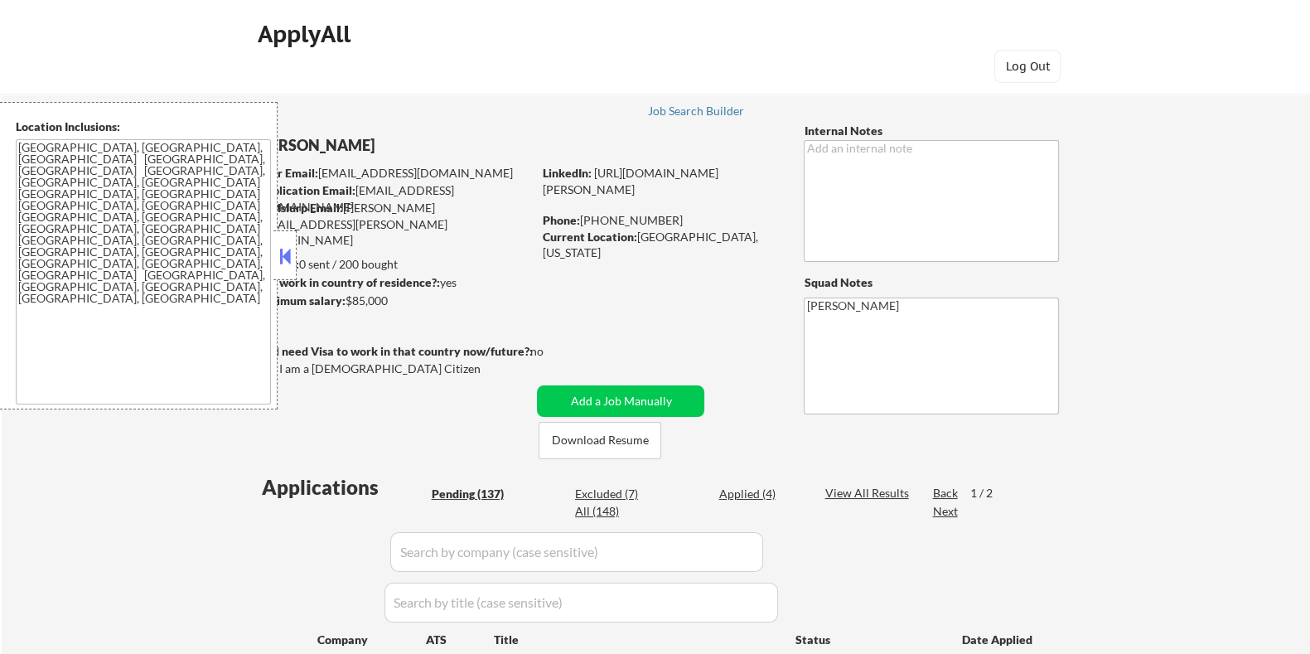
select select ""pending""
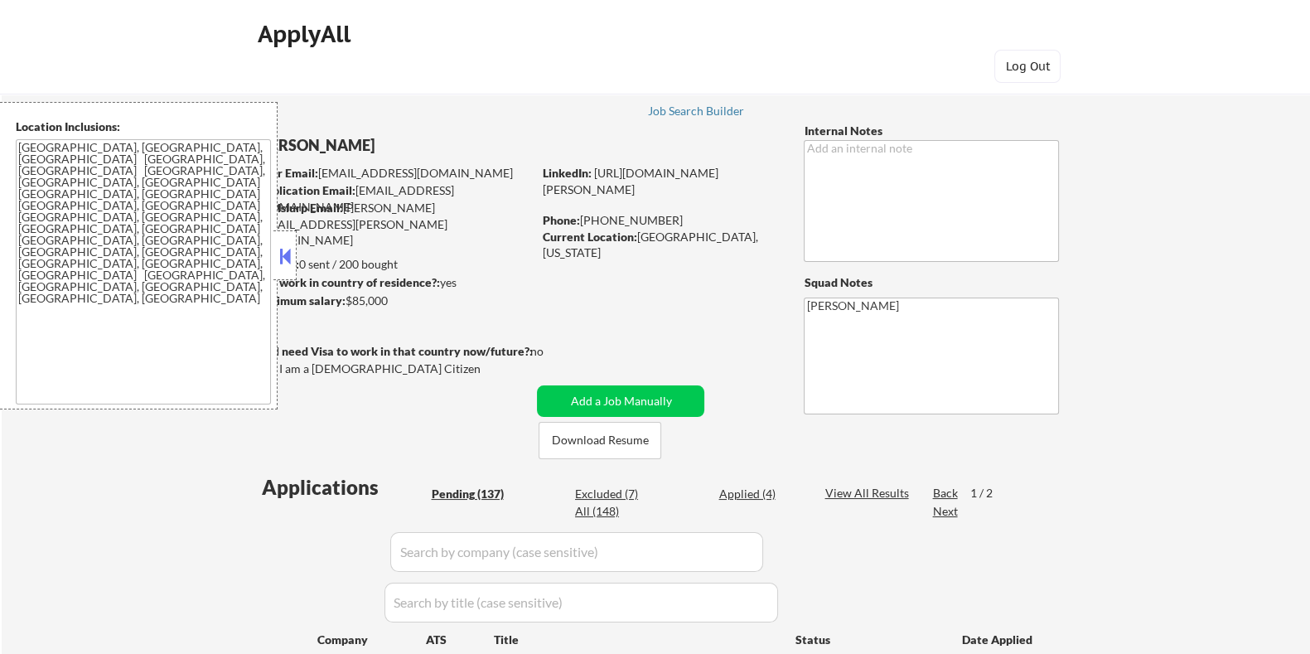
select select ""pending""
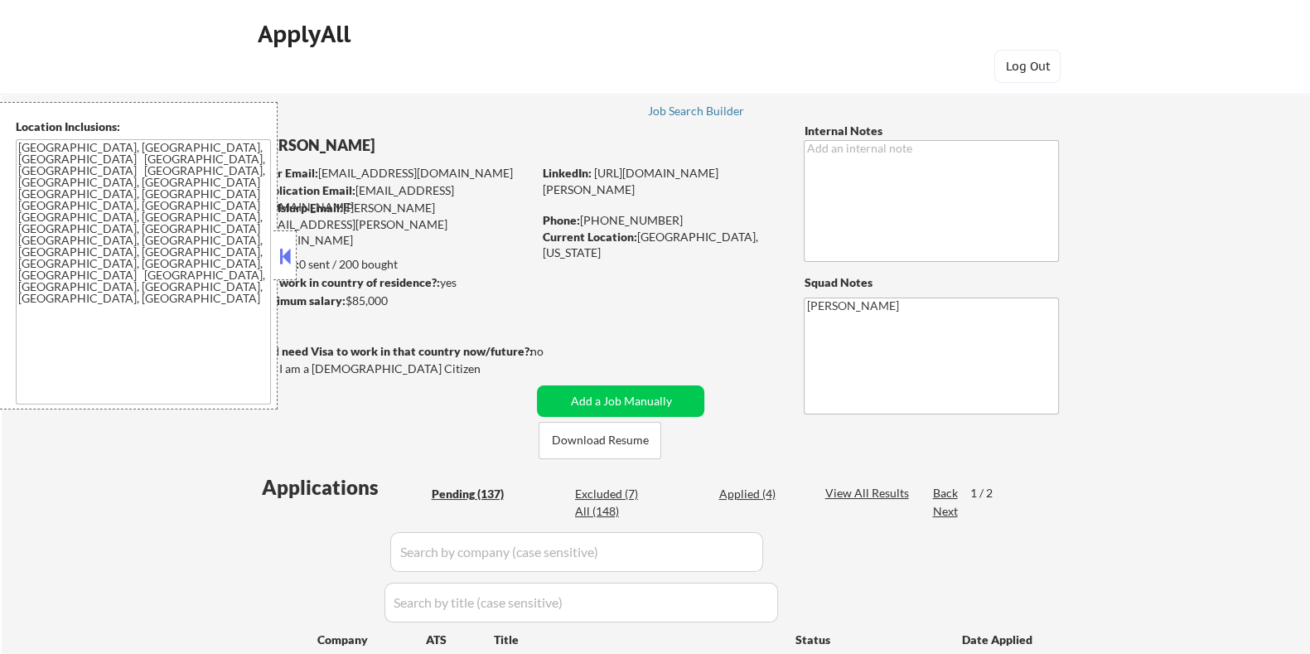
select select ""pending""
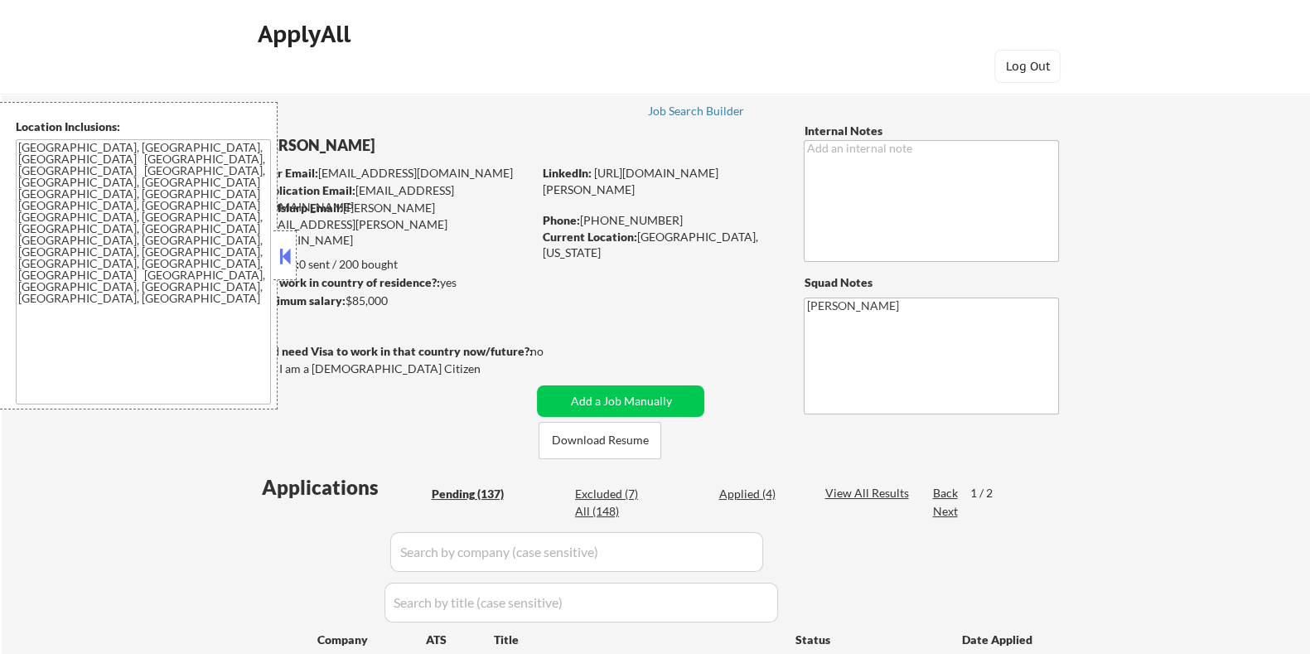
select select ""pending""
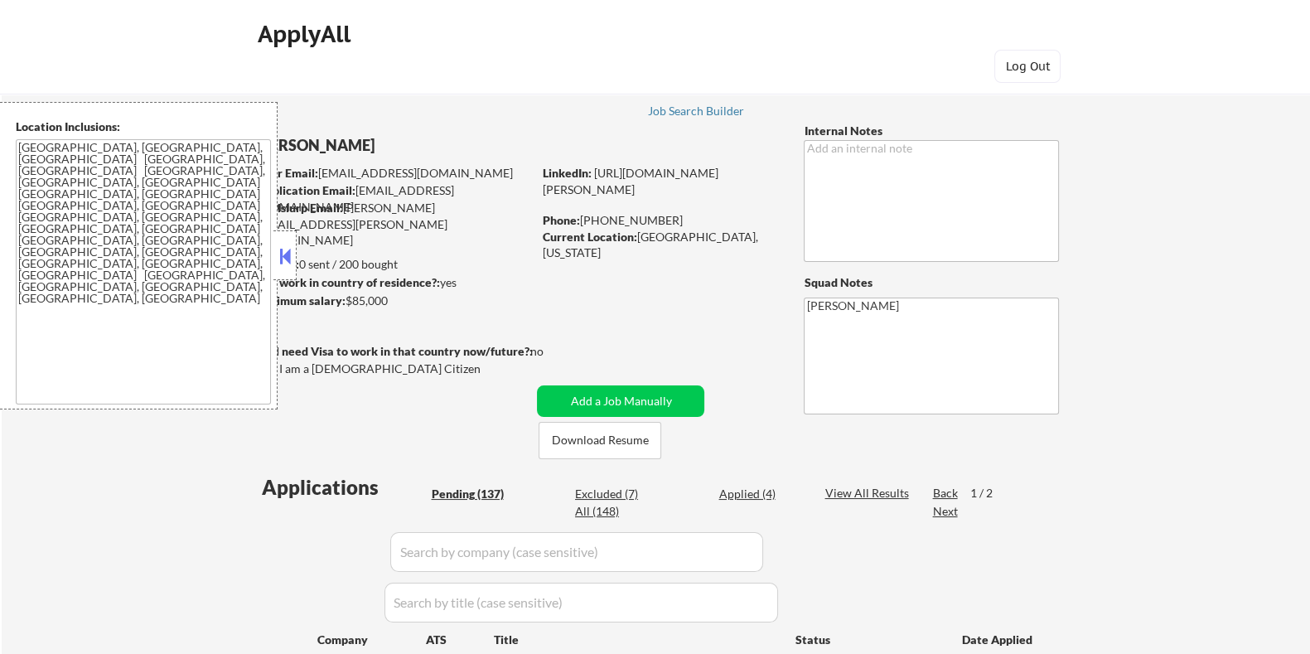
select select ""pending""
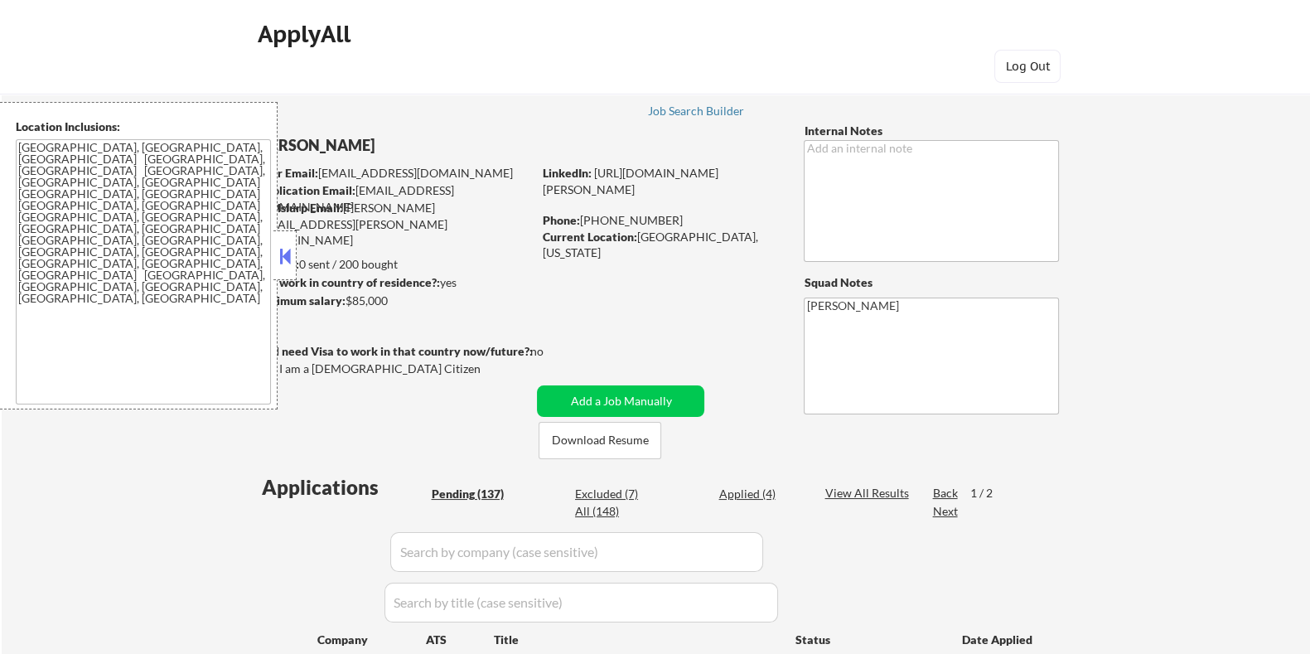
select select ""pending""
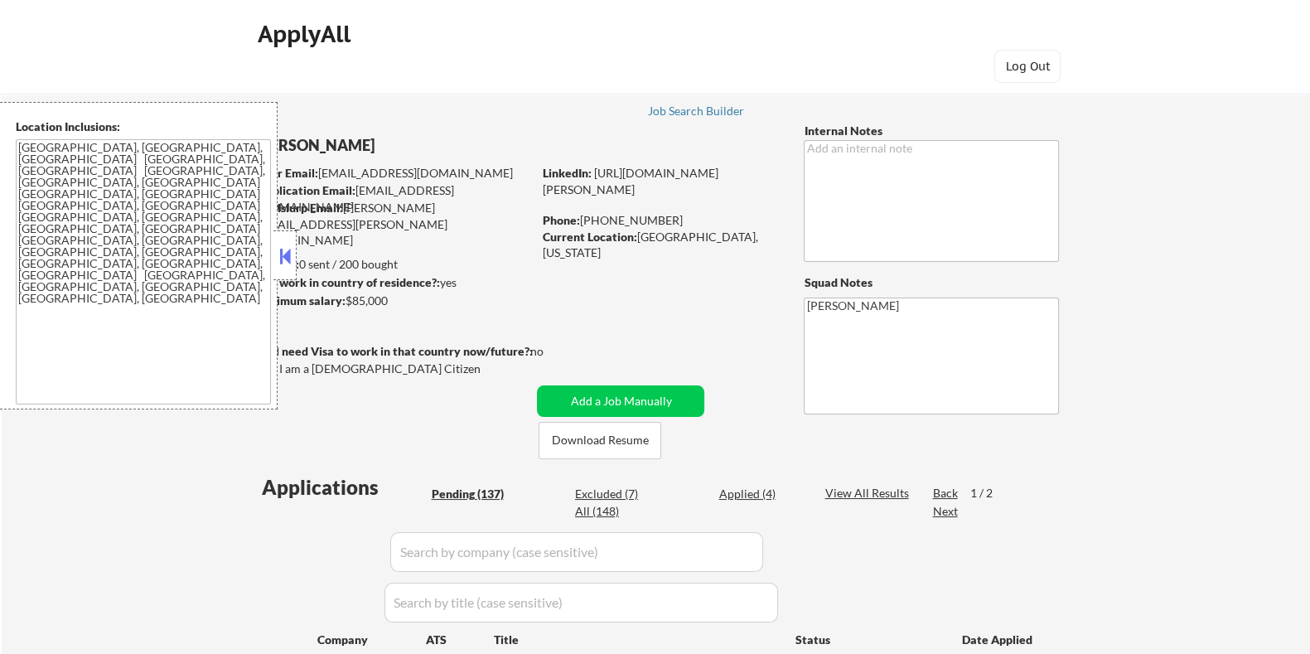
select select ""pending""
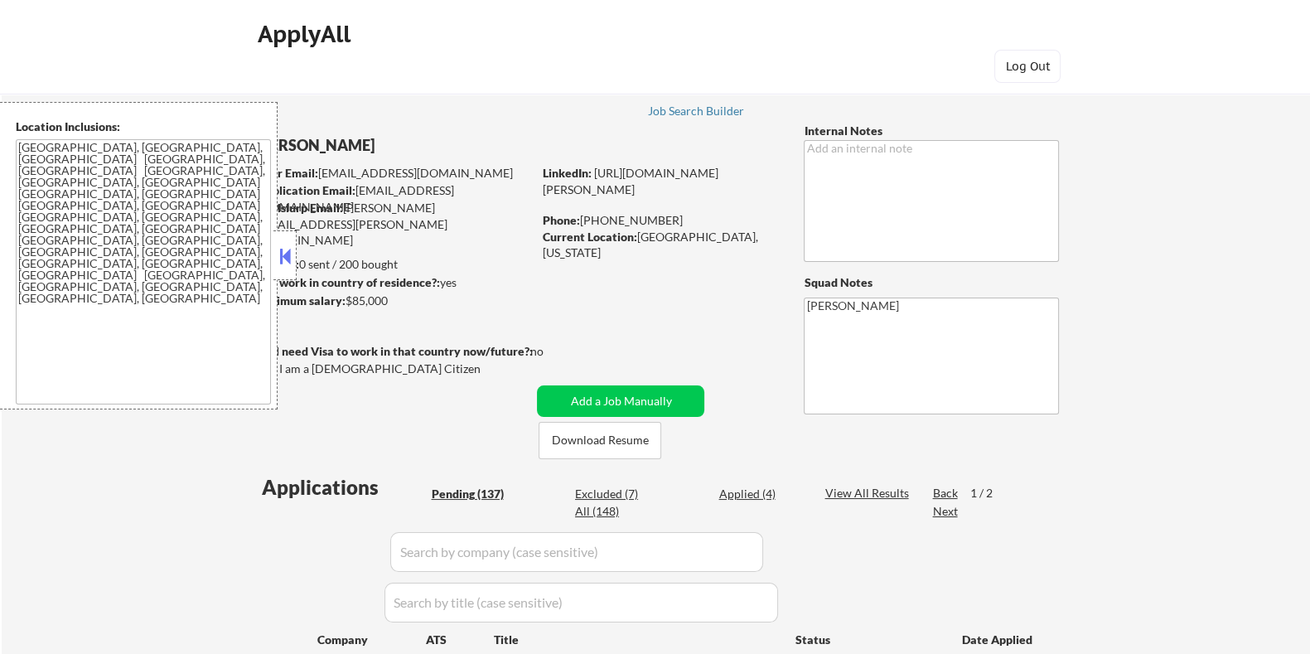
select select ""pending""
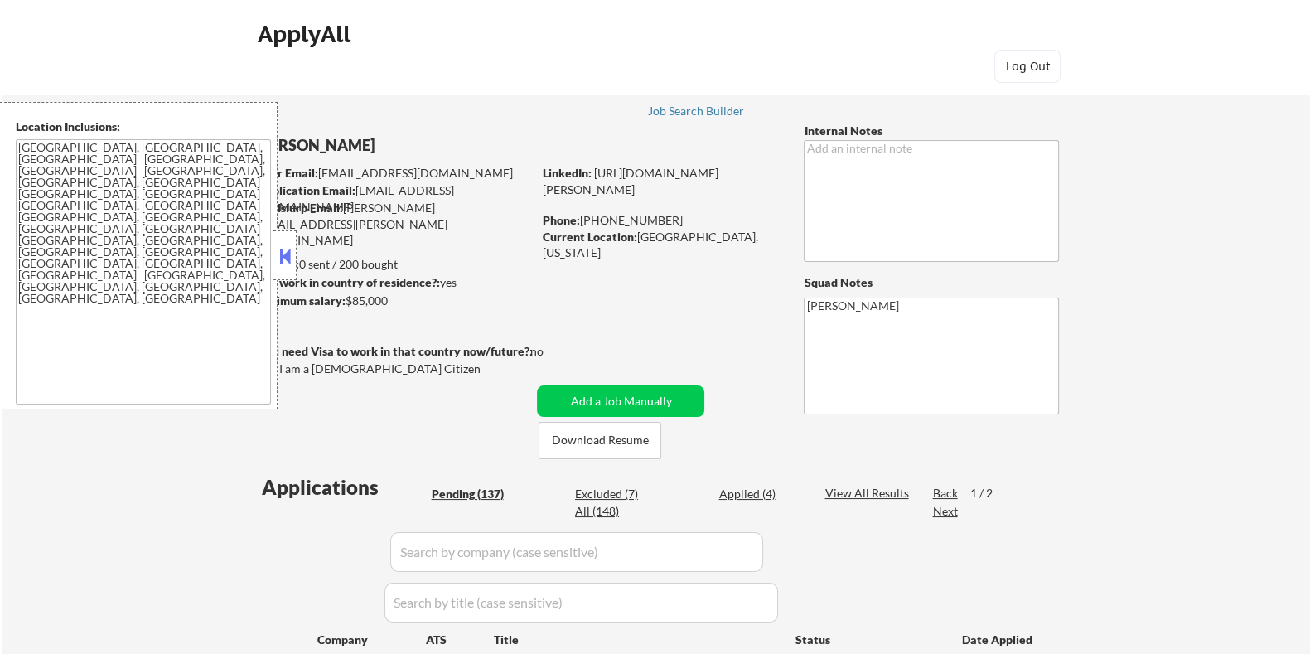
select select ""pending""
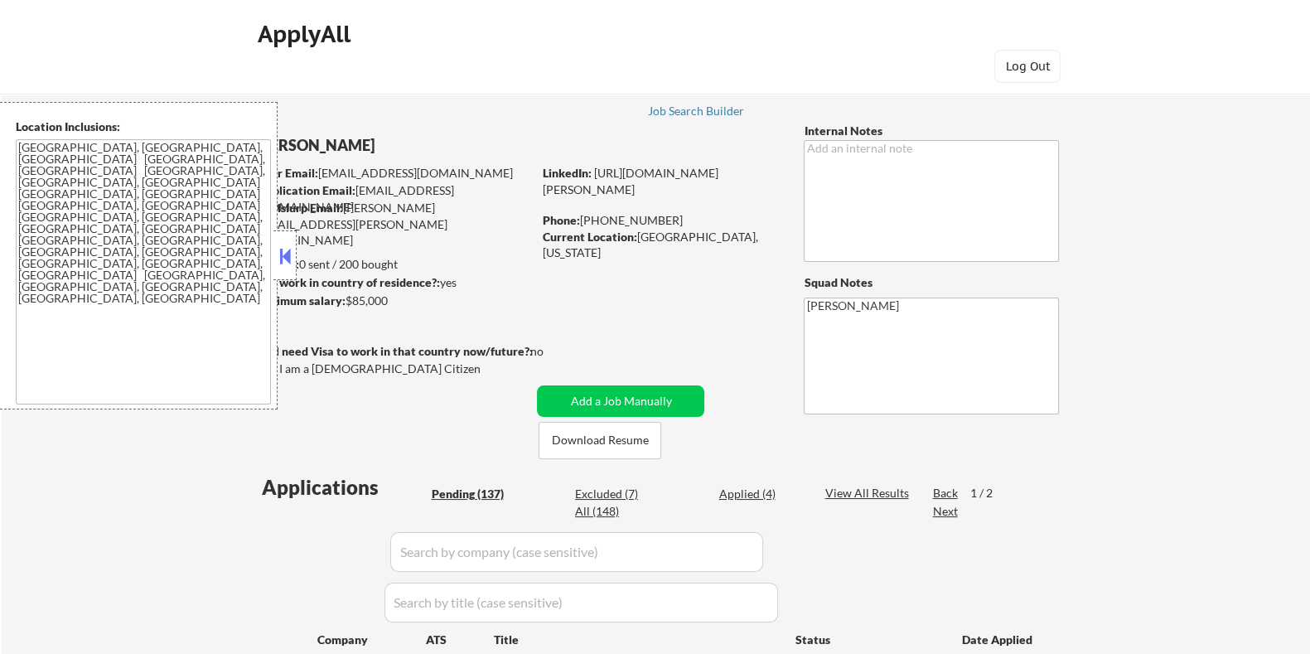
select select ""pending""
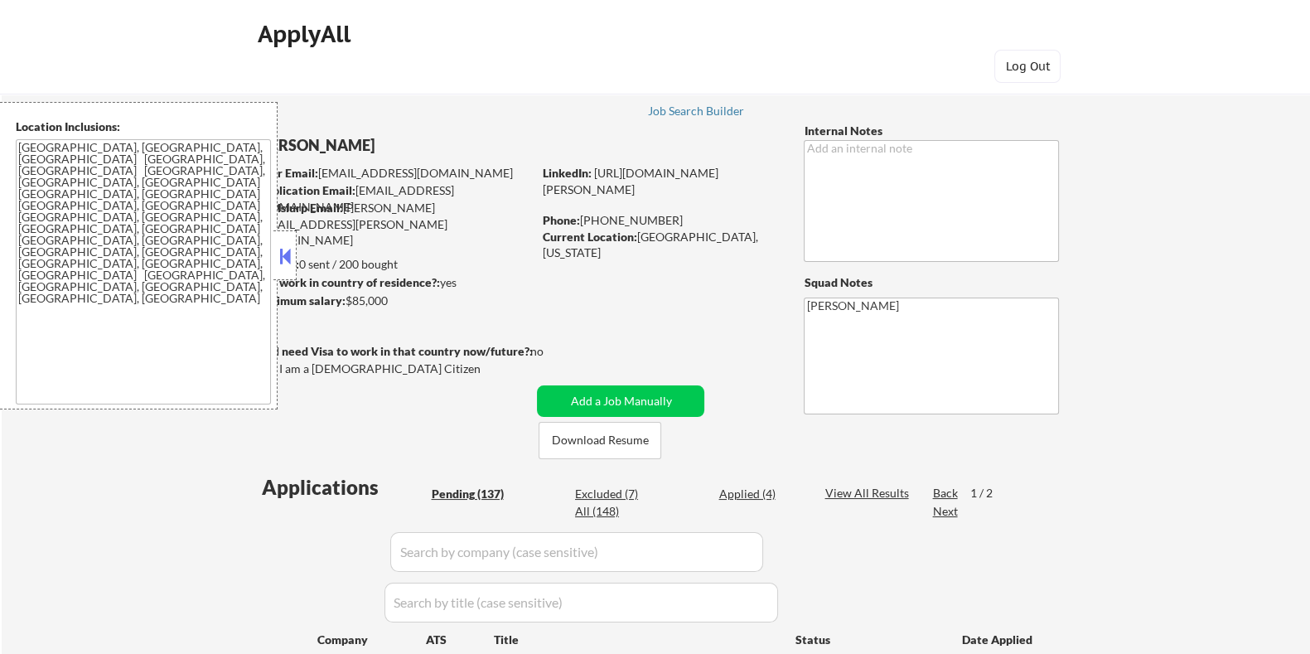
select select ""pending""
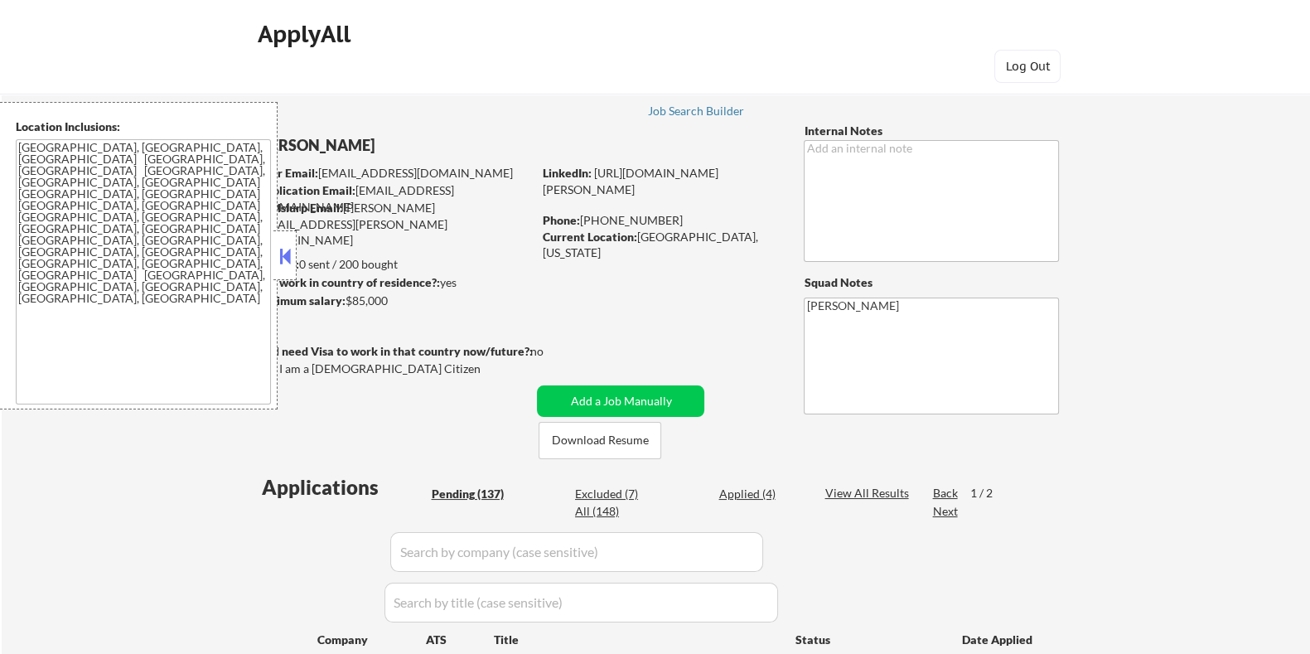
select select ""pending""
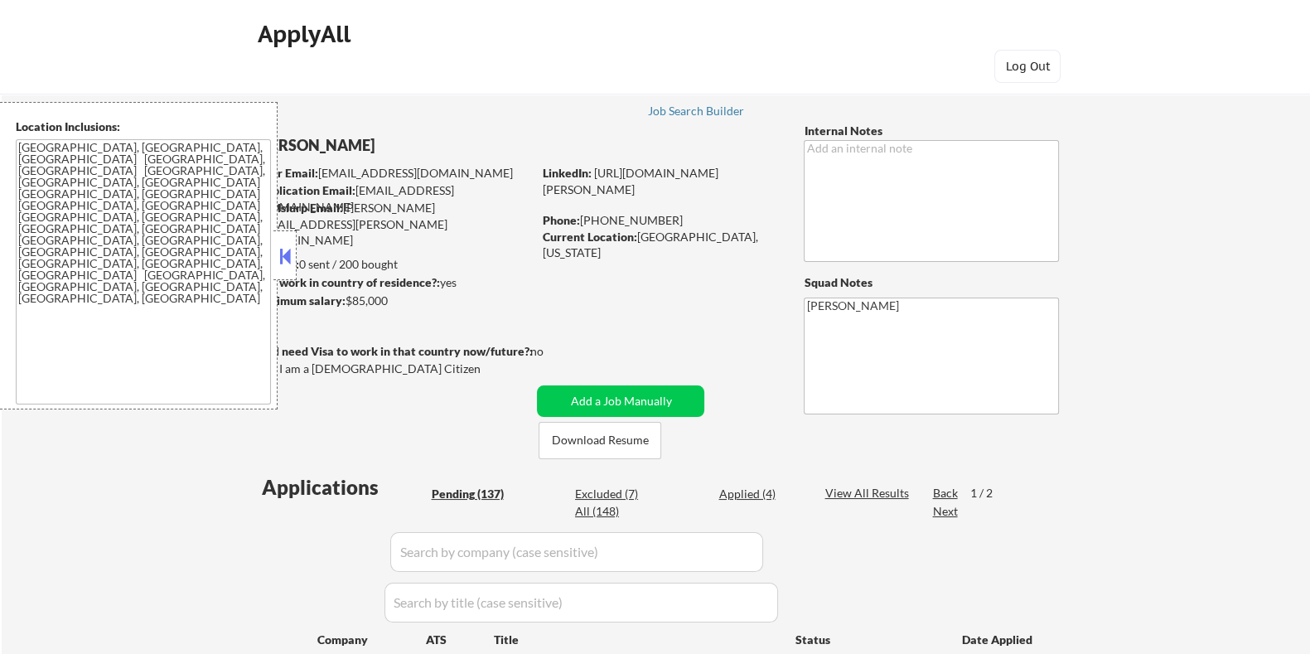
select select ""pending""
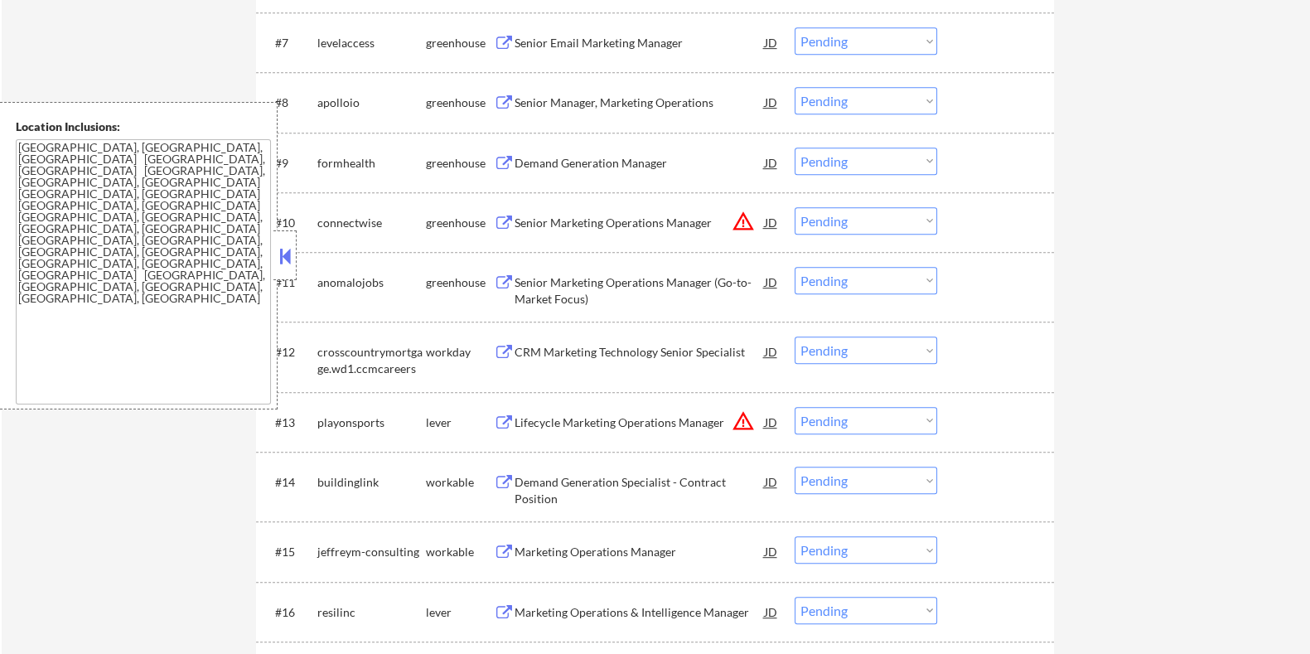
scroll to position [1036, 0]
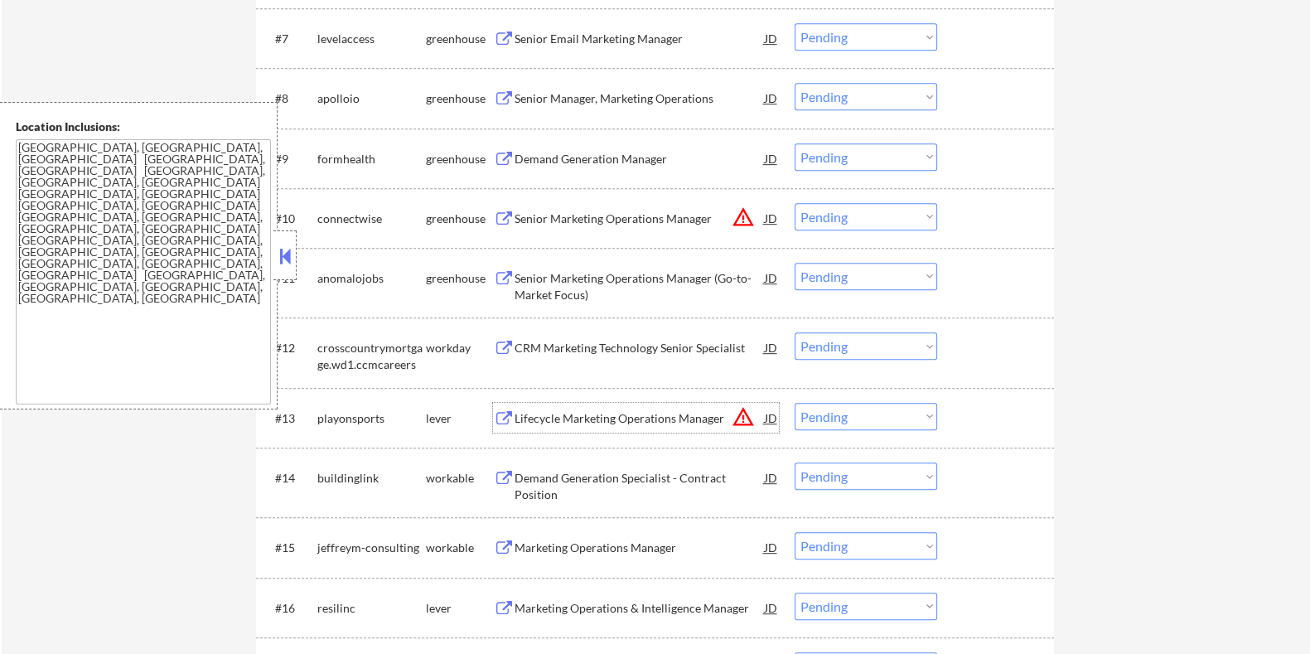
click at [572, 416] on div "Lifecycle Marketing Operations Manager" at bounding box center [639, 418] width 250 height 17
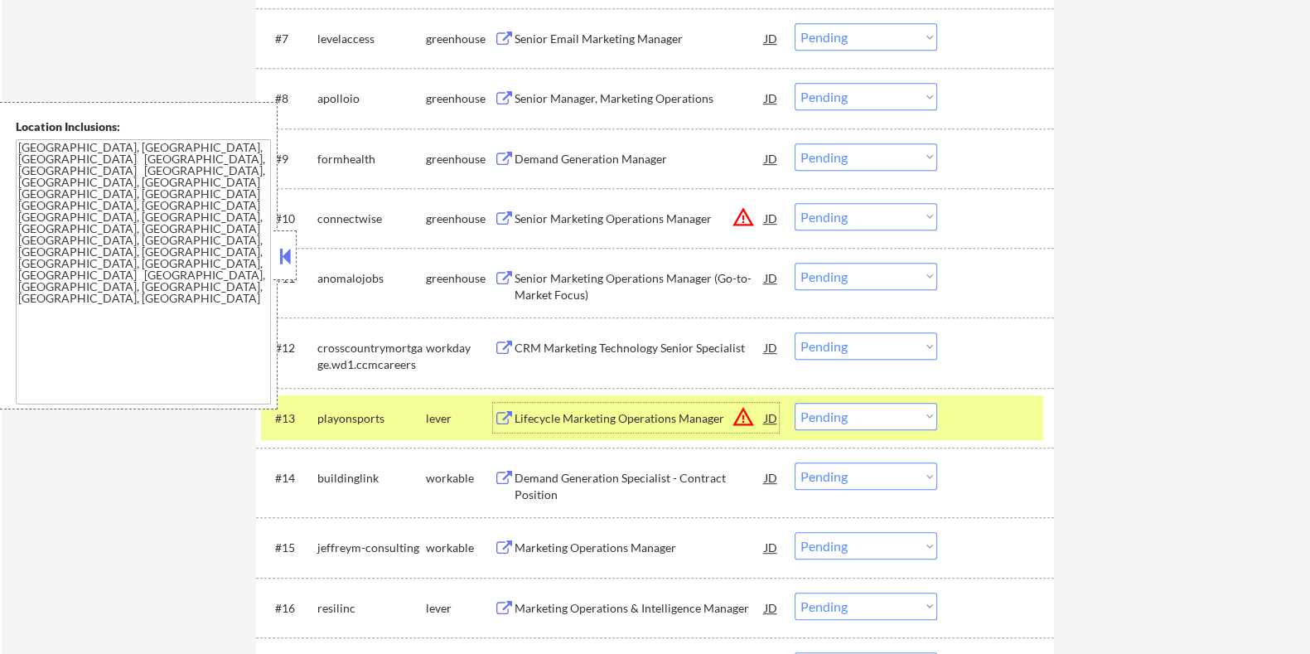
click at [766, 415] on div "JD" at bounding box center [770, 418] width 17 height 30
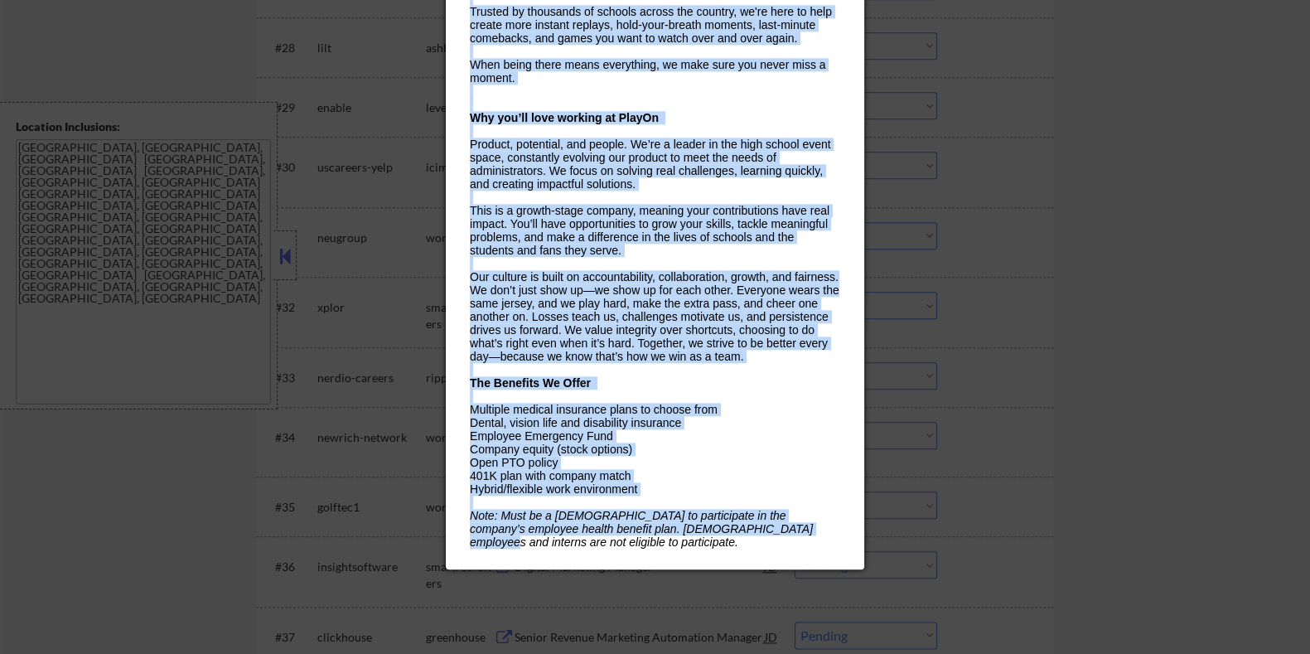
scroll to position [2382, 0]
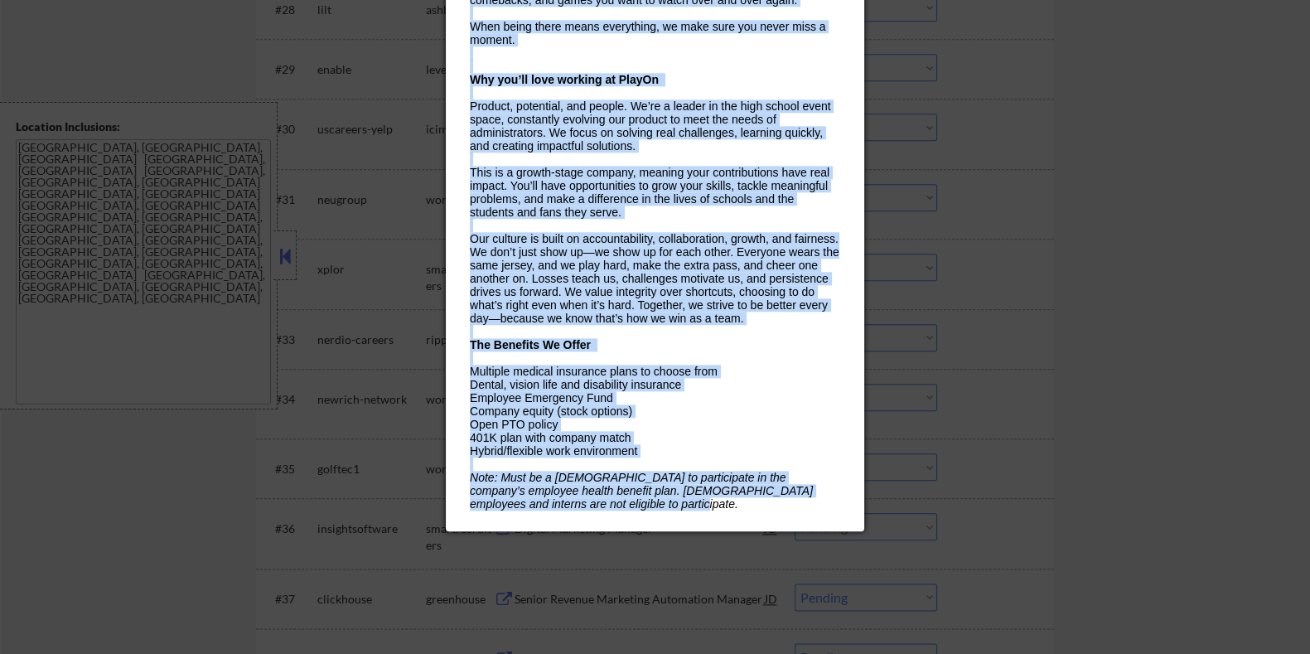
drag, startPoint x: 464, startPoint y: 76, endPoint x: 808, endPoint y: 524, distance: 564.3
copy div "Loremipsu Dolorsita Consectetu Adipisc elitseddoeiu Temporinci, UT lab Etdolore…"
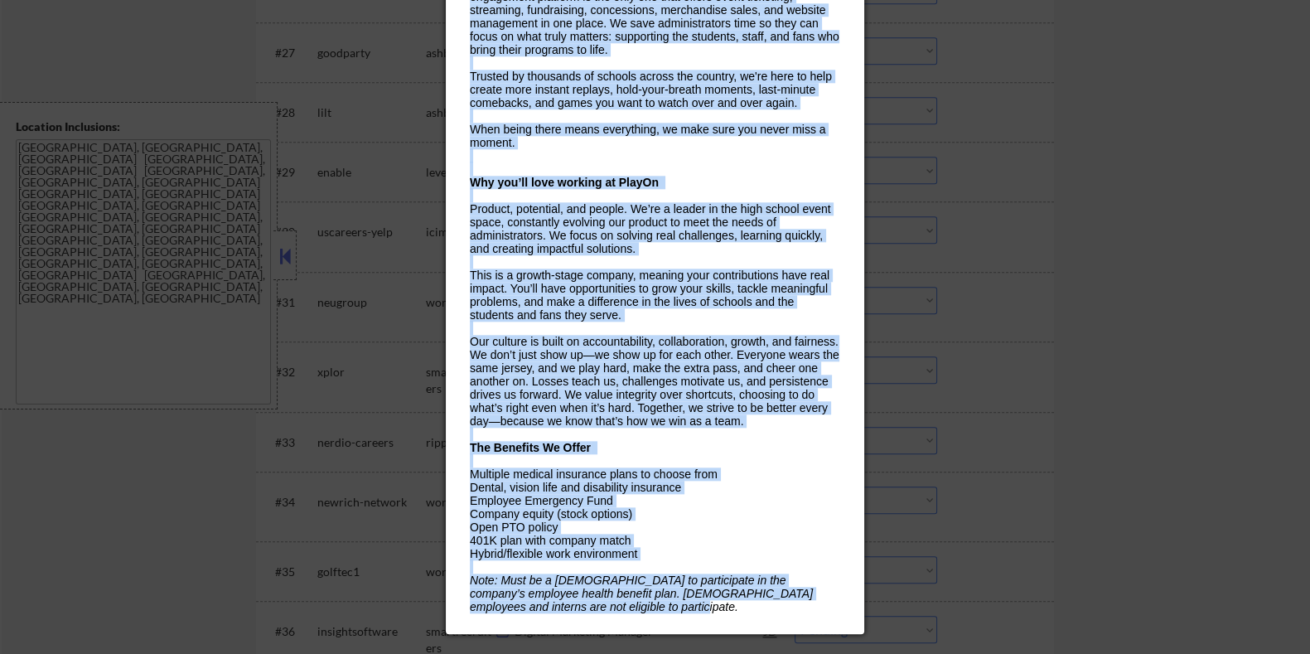
scroll to position [2071, 0]
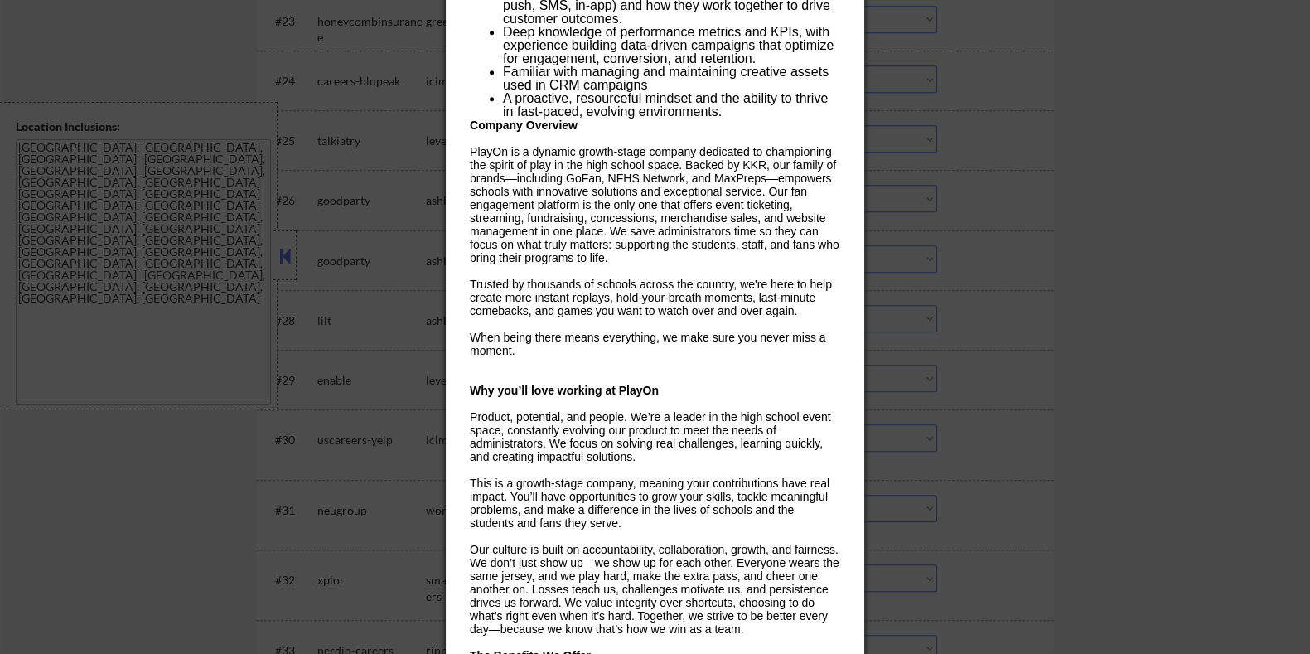
click at [1179, 165] on div at bounding box center [655, 327] width 1310 height 654
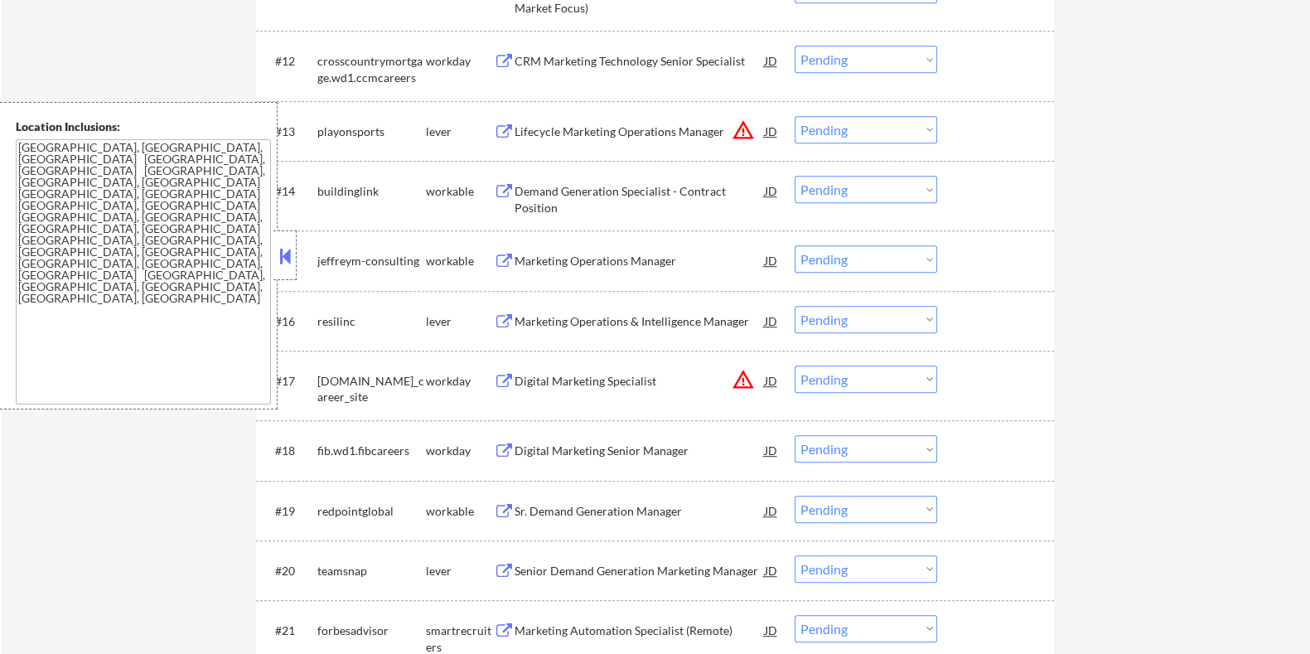
scroll to position [1243, 0]
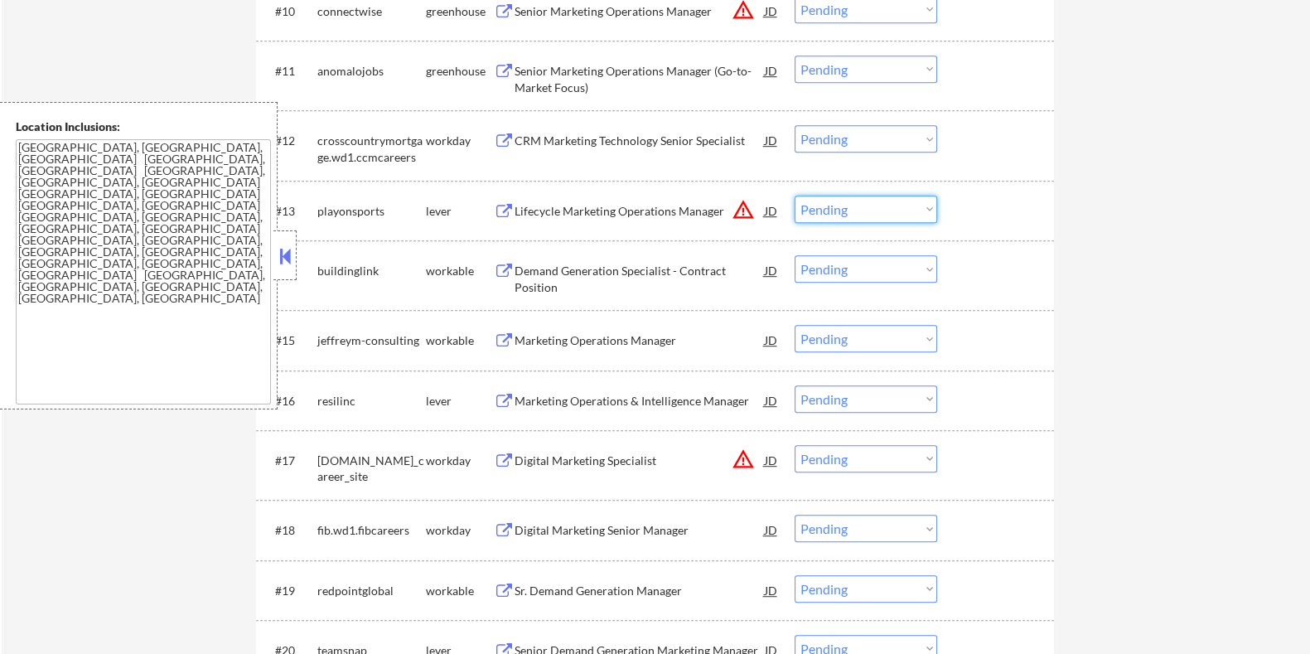
click at [845, 201] on select "Choose an option... Pending Applied Excluded (Questions) Excluded (Expired) Exc…" at bounding box center [866, 209] width 143 height 27
click at [795, 196] on select "Choose an option... Pending Applied Excluded (Questions) Excluded (Expired) Exc…" at bounding box center [866, 209] width 143 height 27
select select ""pending""
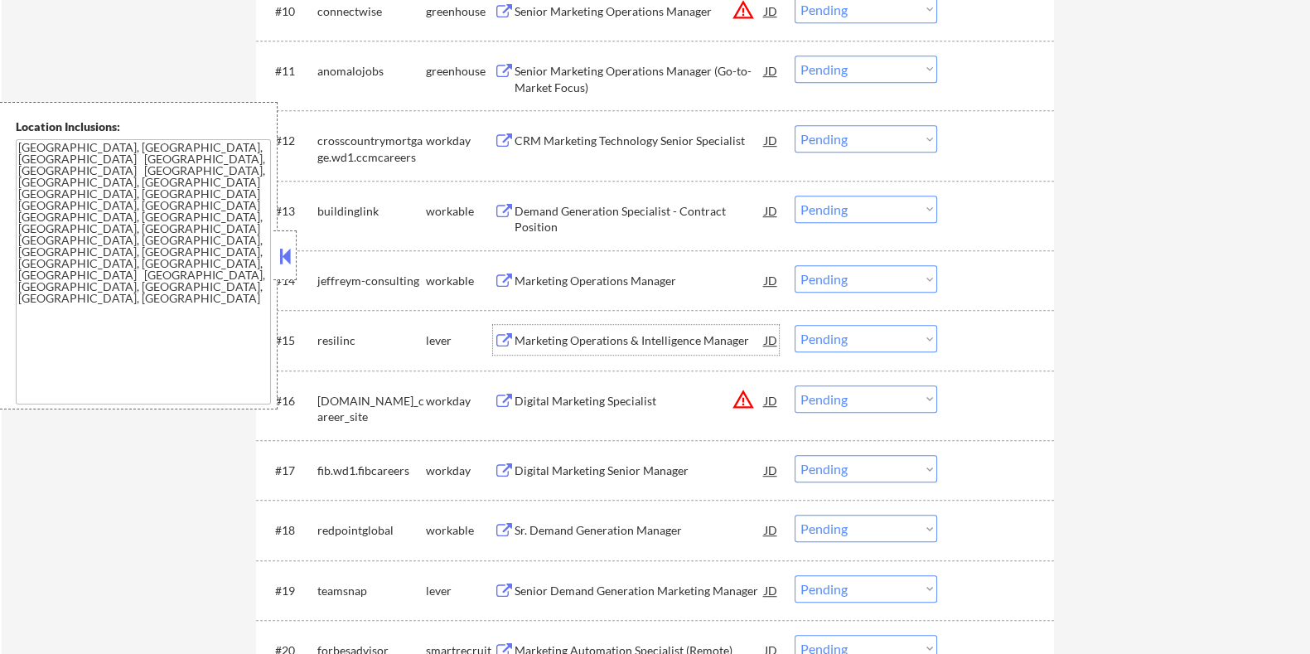
click at [523, 338] on div "Marketing Operations & Intelligence Manager" at bounding box center [639, 340] width 250 height 17
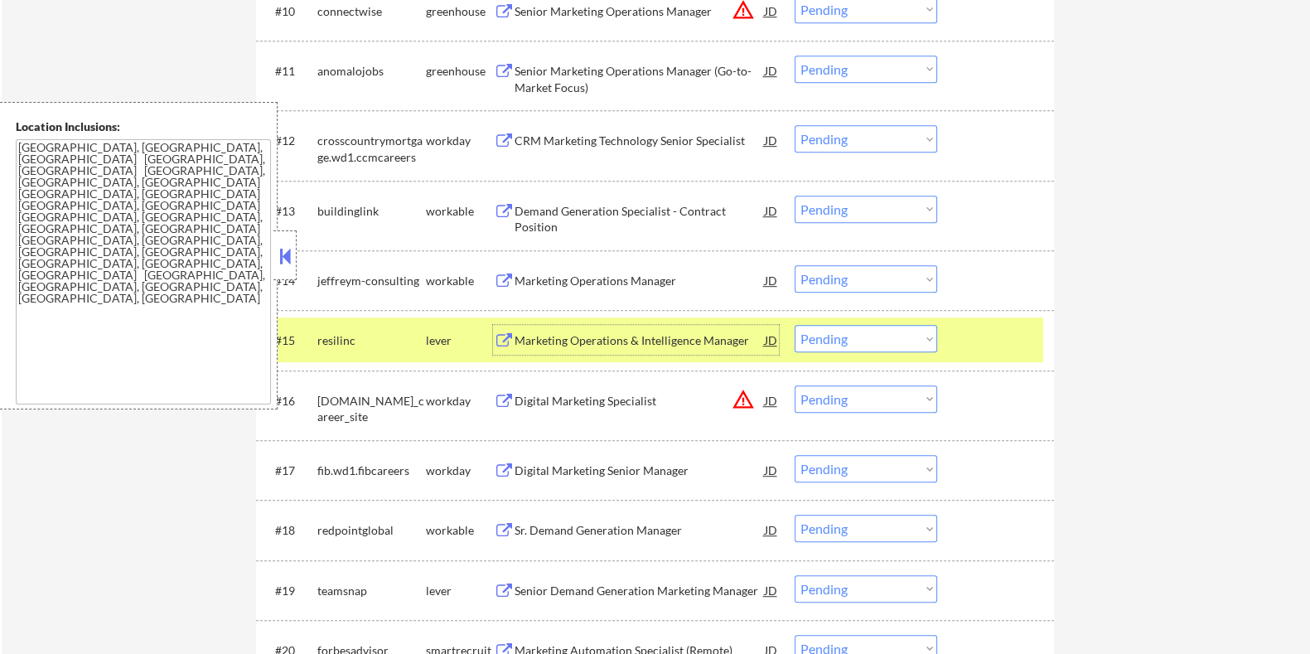
click at [847, 336] on select "Choose an option... Pending Applied Excluded (Questions) Excluded (Expired) Exc…" at bounding box center [866, 338] width 143 height 27
click at [795, 325] on select "Choose an option... Pending Applied Excluded (Questions) Excluded (Expired) Exc…" at bounding box center [866, 338] width 143 height 27
select select ""pending""
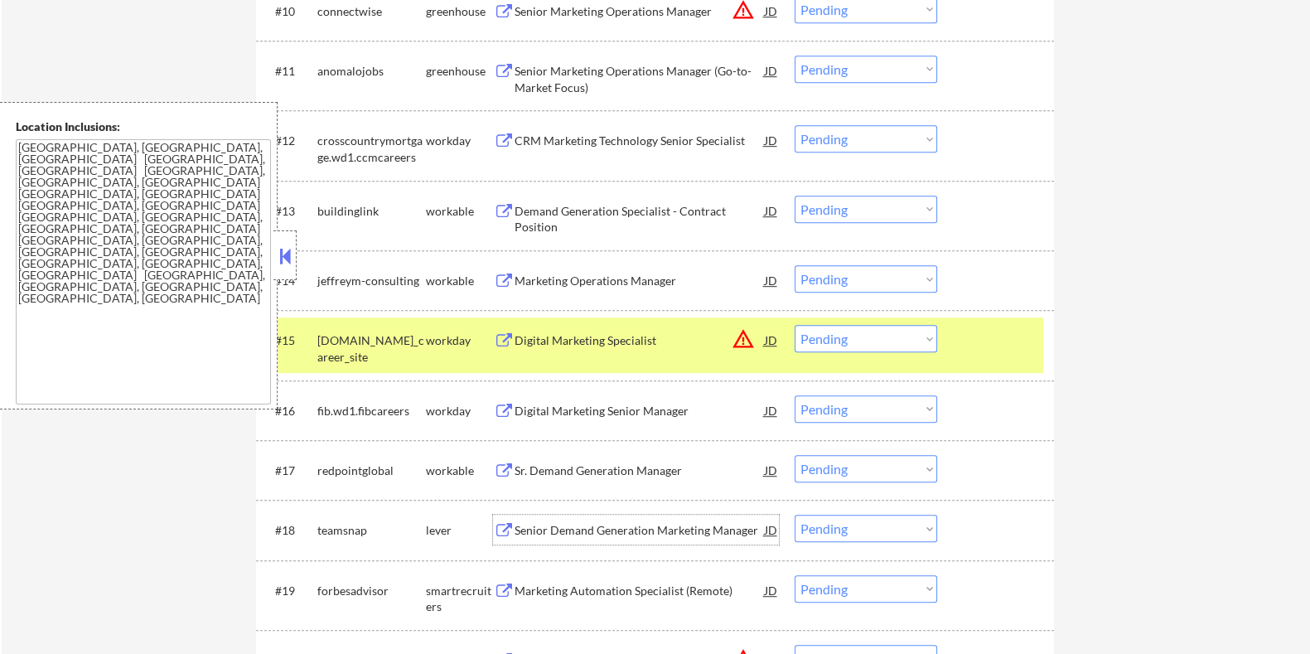
click at [534, 529] on div "Senior Demand Generation Marketing Manager" at bounding box center [639, 530] width 250 height 17
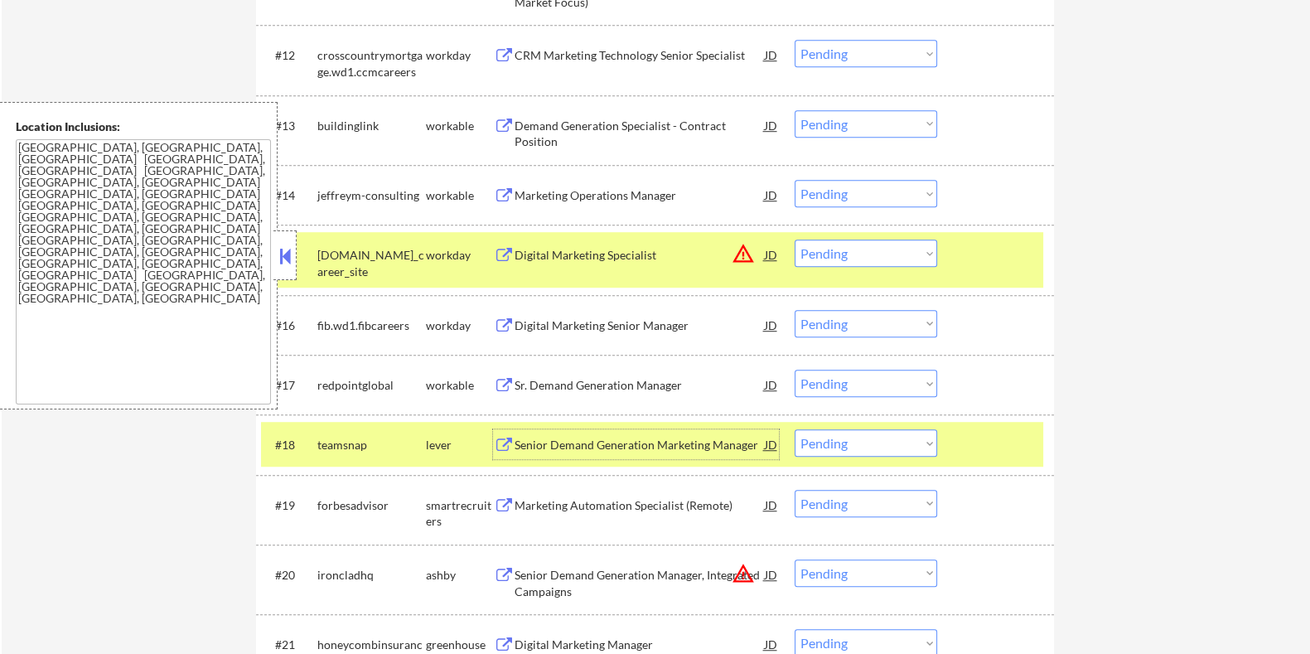
scroll to position [1346, 0]
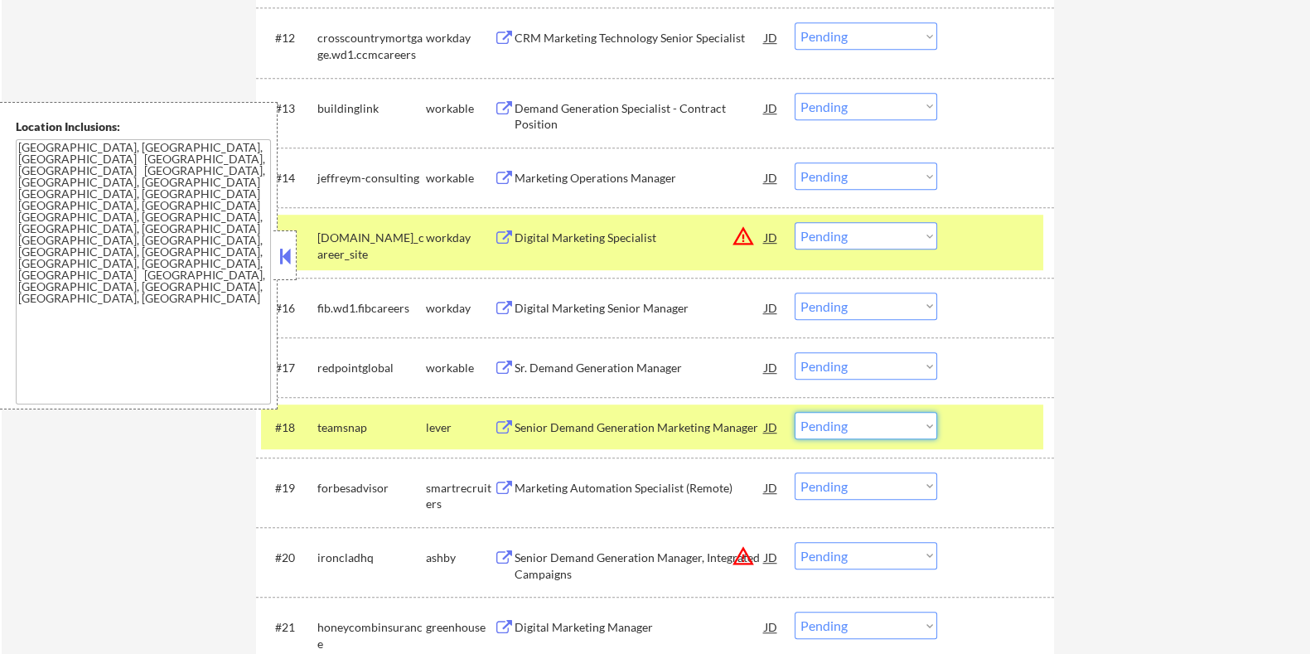
click at [868, 426] on select "Choose an option... Pending Applied Excluded (Questions) Excluded (Expired) Exc…" at bounding box center [866, 425] width 143 height 27
click at [795, 412] on select "Choose an option... Pending Applied Excluded (Questions) Excluded (Expired) Exc…" at bounding box center [866, 425] width 143 height 27
select select ""pending""
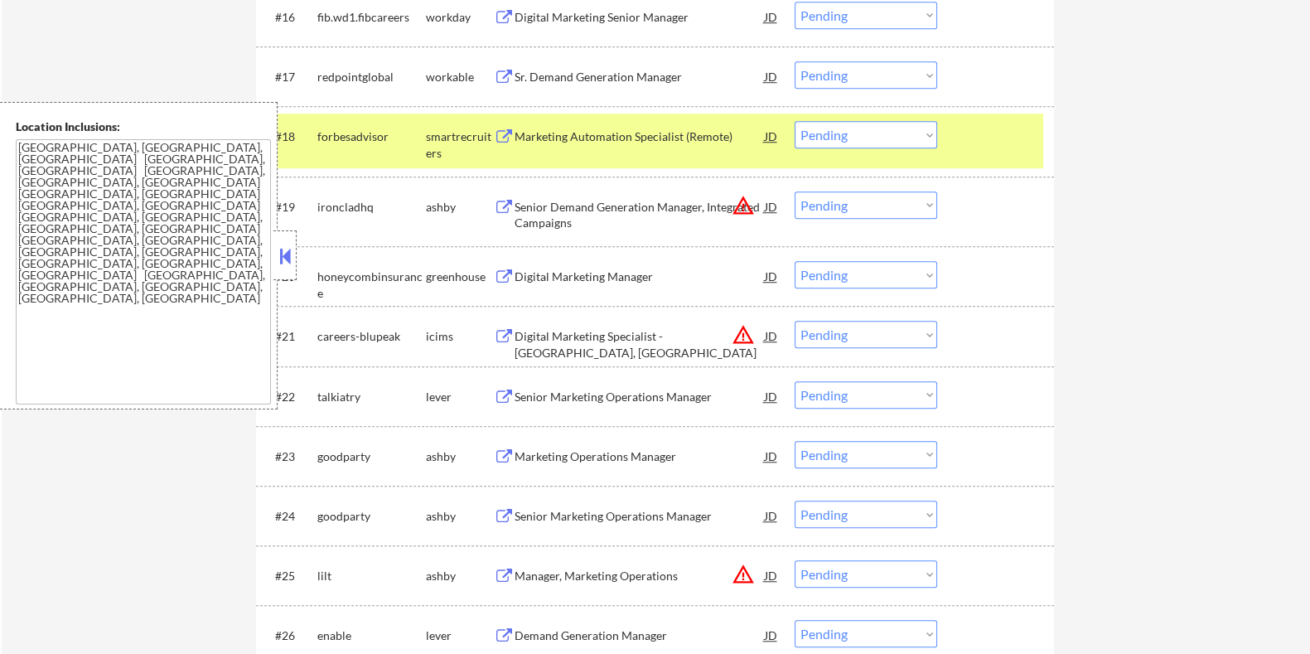
scroll to position [1656, 0]
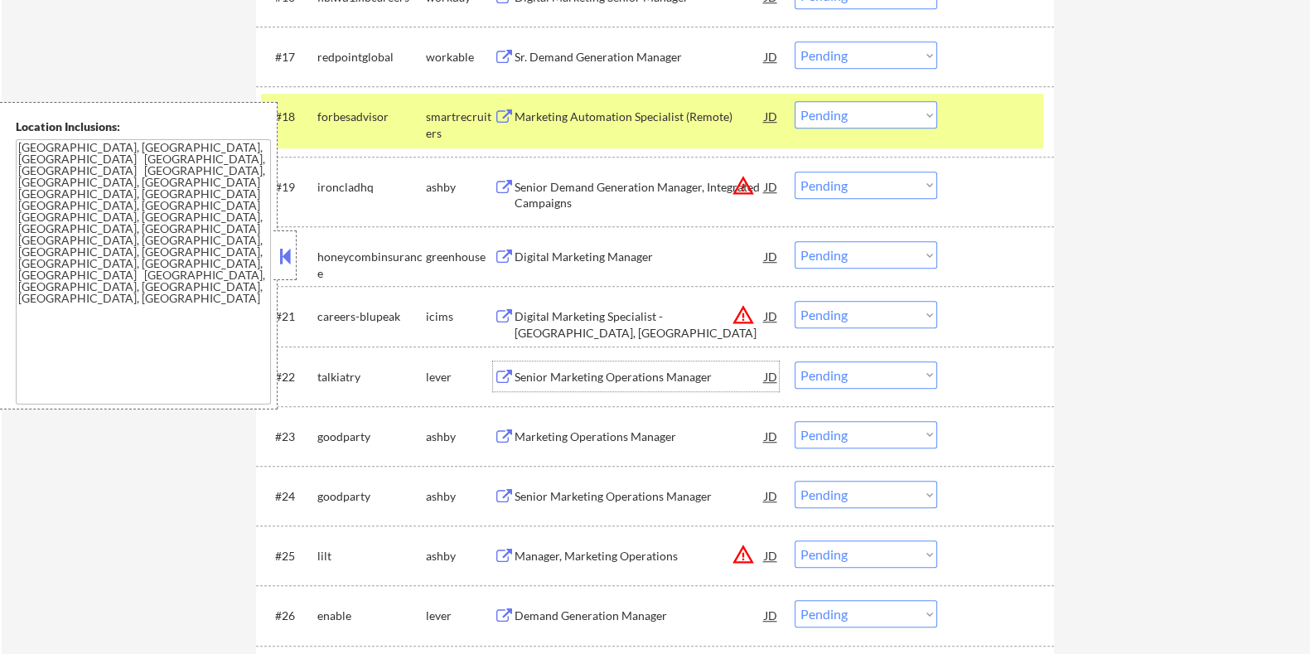
click at [539, 370] on div "Senior Marketing Operations Manager" at bounding box center [639, 377] width 250 height 17
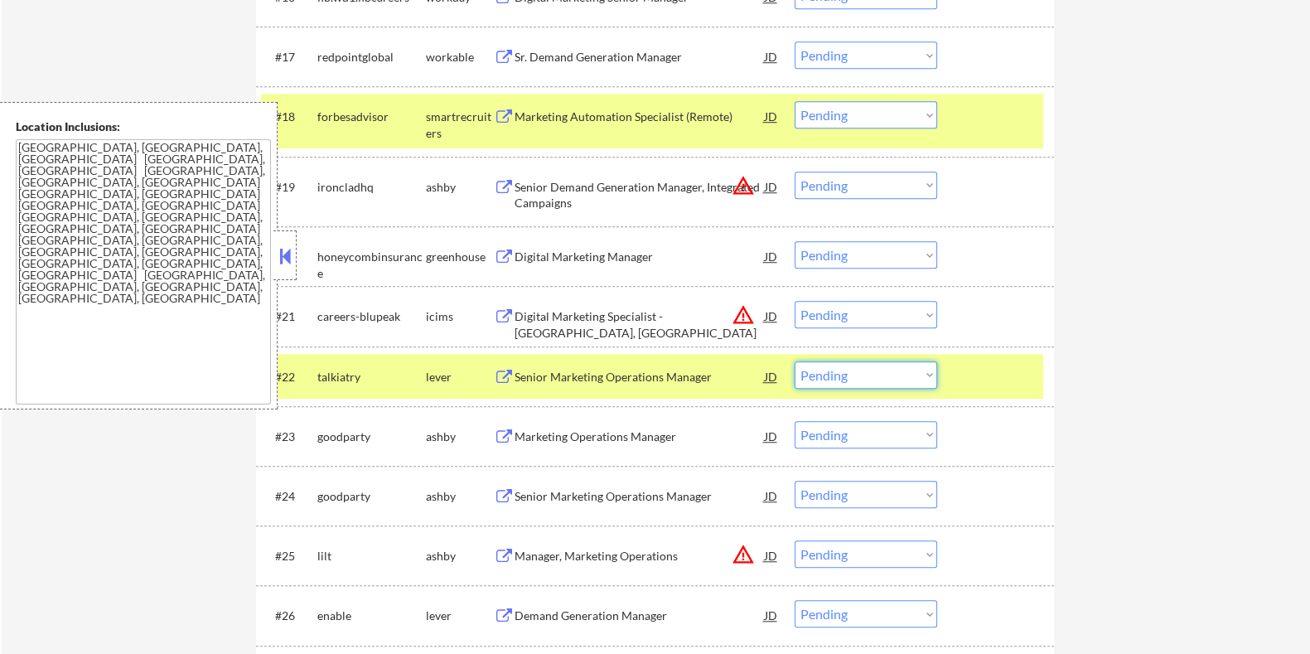
click at [853, 370] on select "Choose an option... Pending Applied Excluded (Questions) Excluded (Expired) Exc…" at bounding box center [866, 374] width 143 height 27
click at [795, 361] on select "Choose an option... Pending Applied Excluded (Questions) Excluded (Expired) Exc…" at bounding box center [866, 374] width 143 height 27
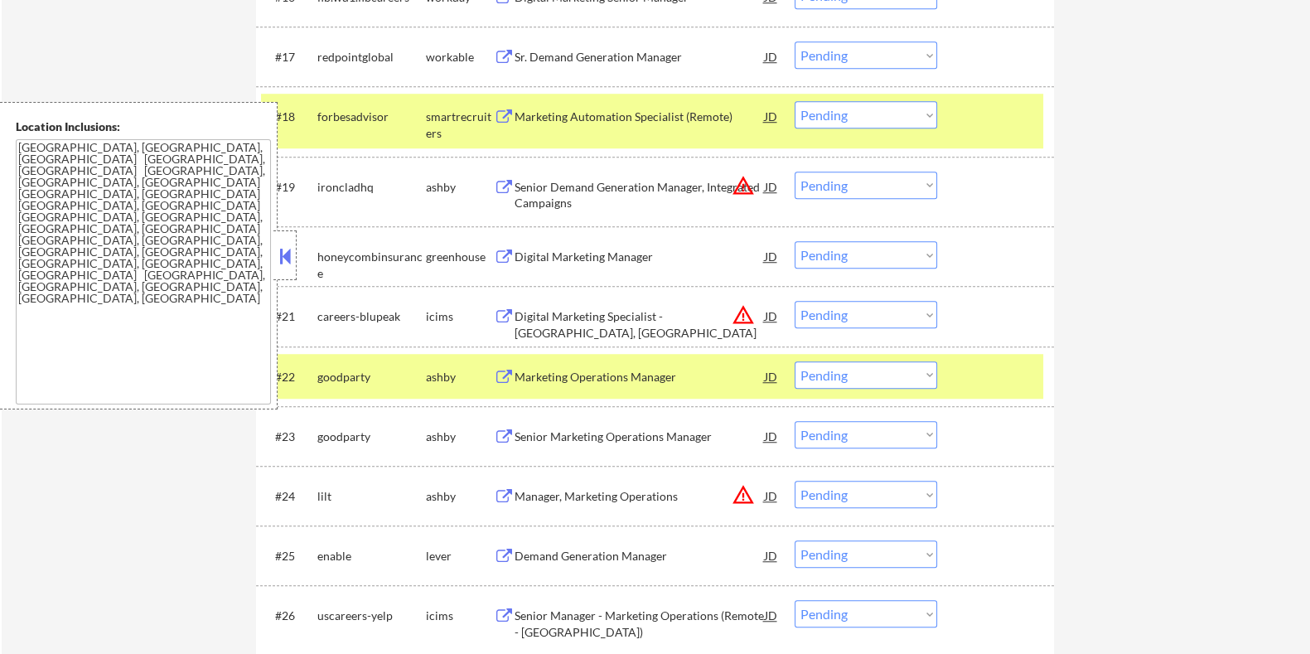
click at [591, 372] on div "Marketing Operations Manager" at bounding box center [639, 377] width 250 height 17
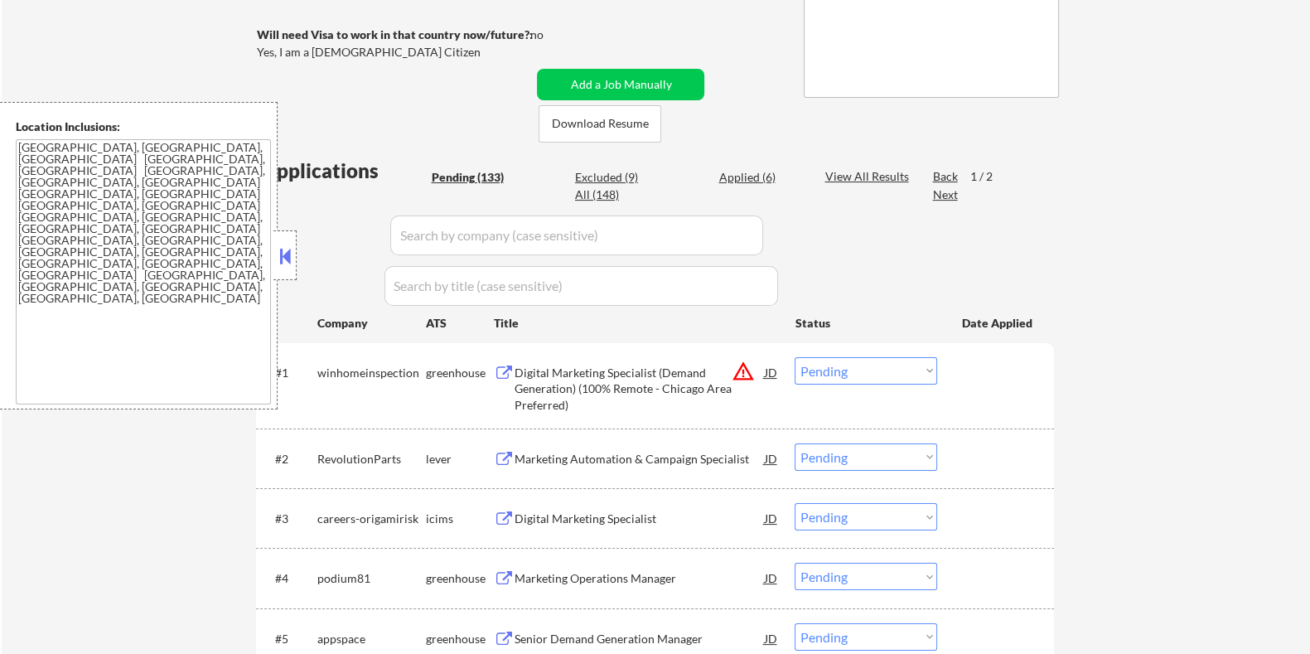
scroll to position [311, 0]
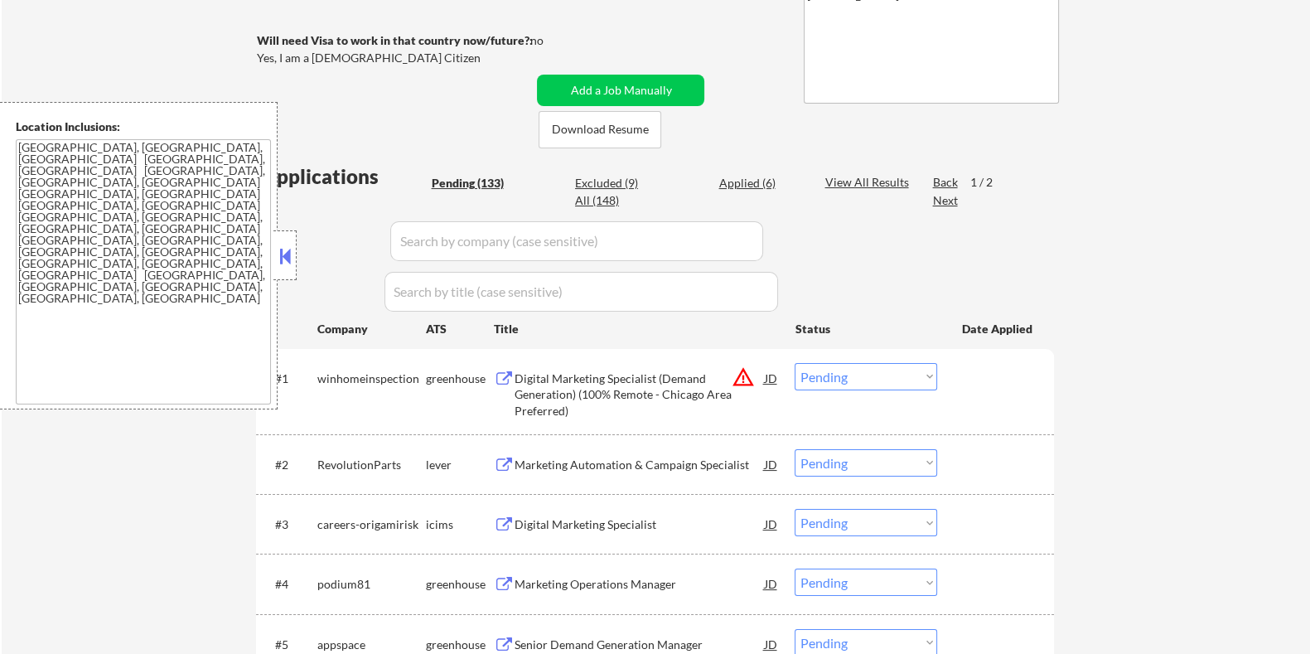
click at [276, 254] on button at bounding box center [285, 256] width 18 height 25
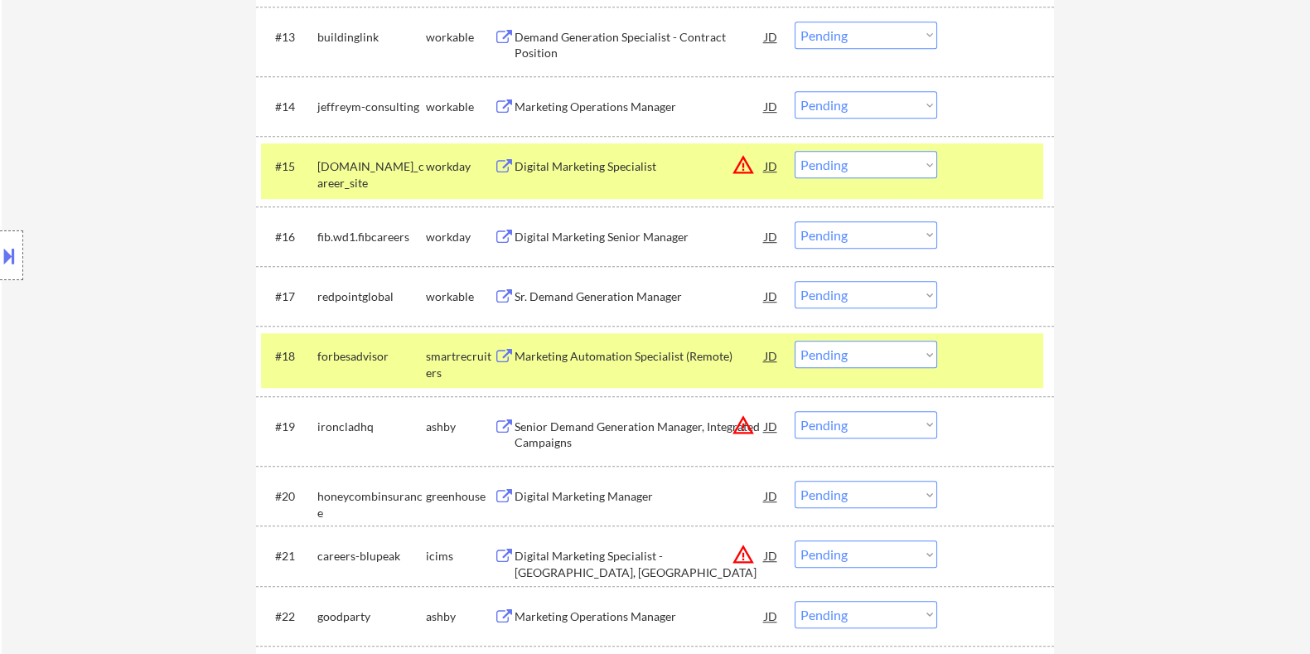
scroll to position [1553, 0]
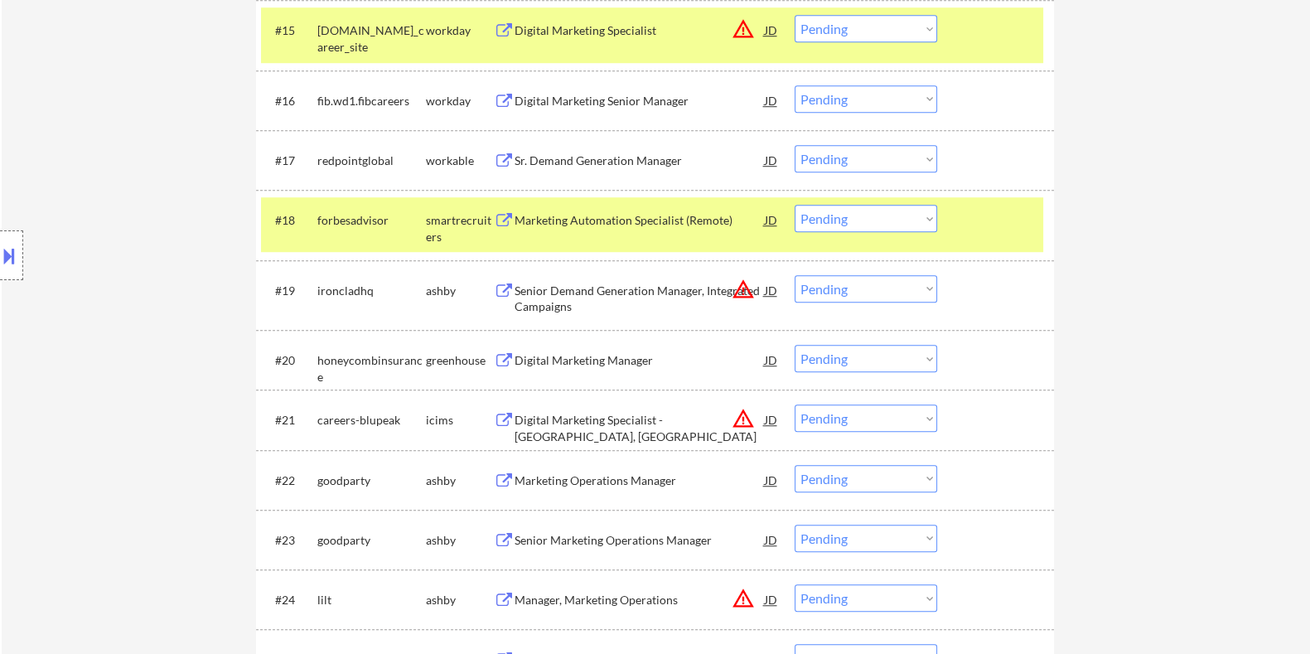
click at [856, 476] on select "Choose an option... Pending Applied Excluded (Questions) Excluded (Expired) Exc…" at bounding box center [866, 478] width 143 height 27
click at [795, 465] on select "Choose an option... Pending Applied Excluded (Questions) Excluded (Expired) Exc…" at bounding box center [866, 478] width 143 height 27
click at [843, 536] on select "Choose an option... Pending Applied Excluded (Questions) Excluded (Expired) Exc…" at bounding box center [866, 537] width 143 height 27
select select ""pending""
click at [795, 524] on select "Choose an option... Pending Applied Excluded (Questions) Excluded (Expired) Exc…" at bounding box center [866, 537] width 143 height 27
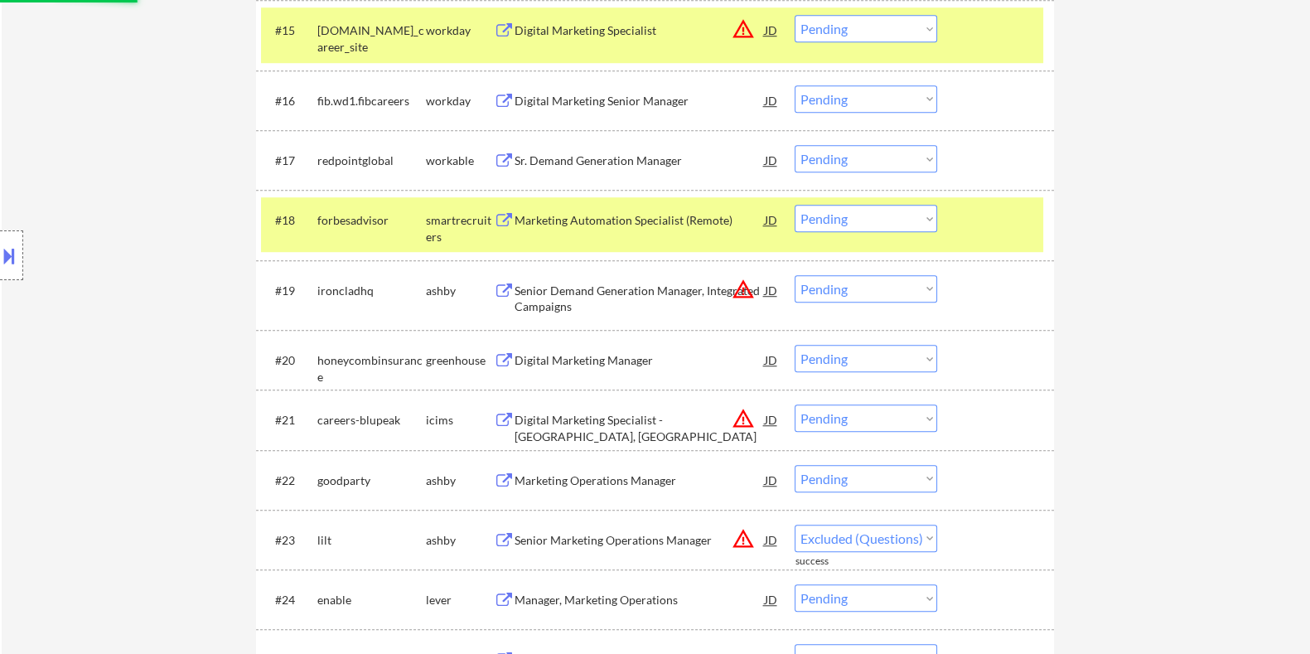
select select ""pending""
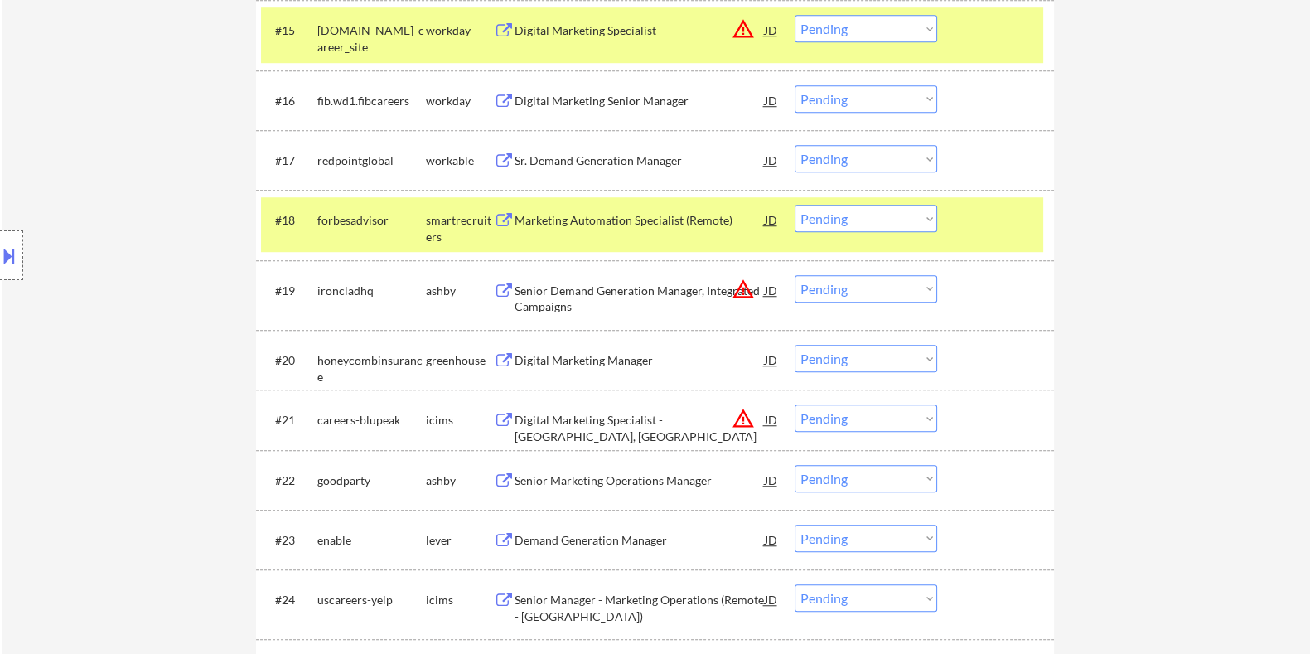
click at [864, 482] on select "Choose an option... Pending Applied Excluded (Questions) Excluded (Expired) Exc…" at bounding box center [866, 478] width 143 height 27
click at [795, 465] on select "Choose an option... Pending Applied Excluded (Questions) Excluded (Expired) Exc…" at bounding box center [866, 478] width 143 height 27
select select ""pending""
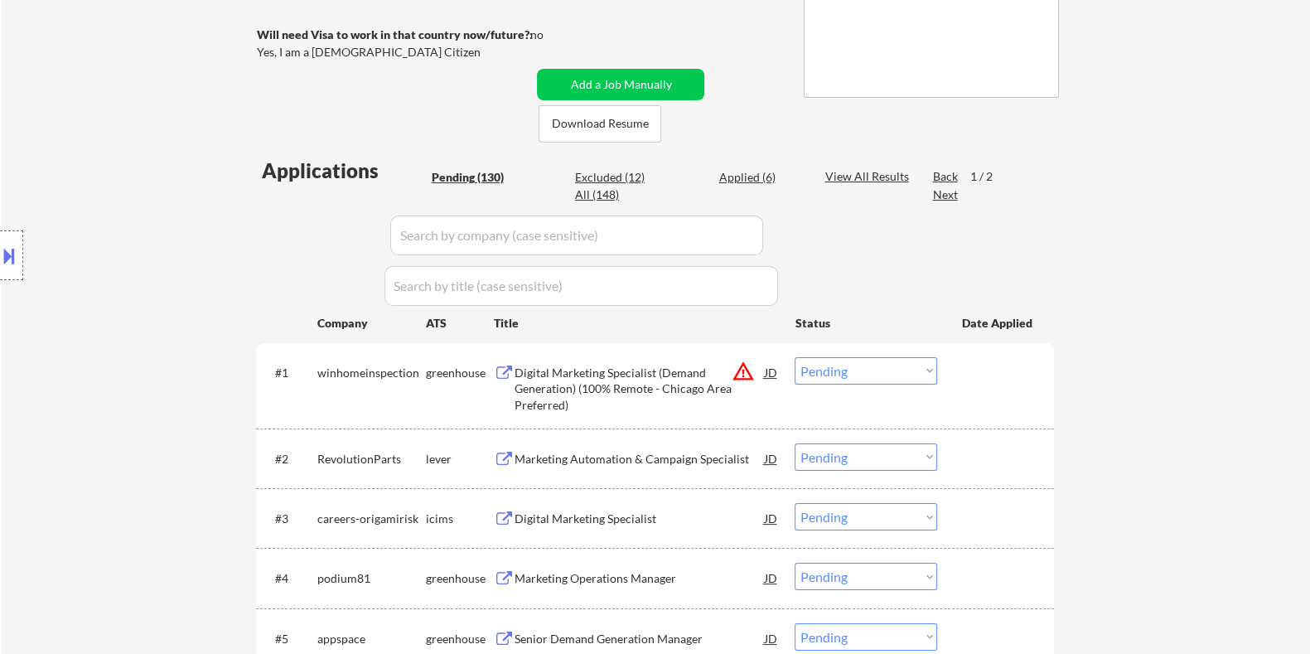
scroll to position [206, 0]
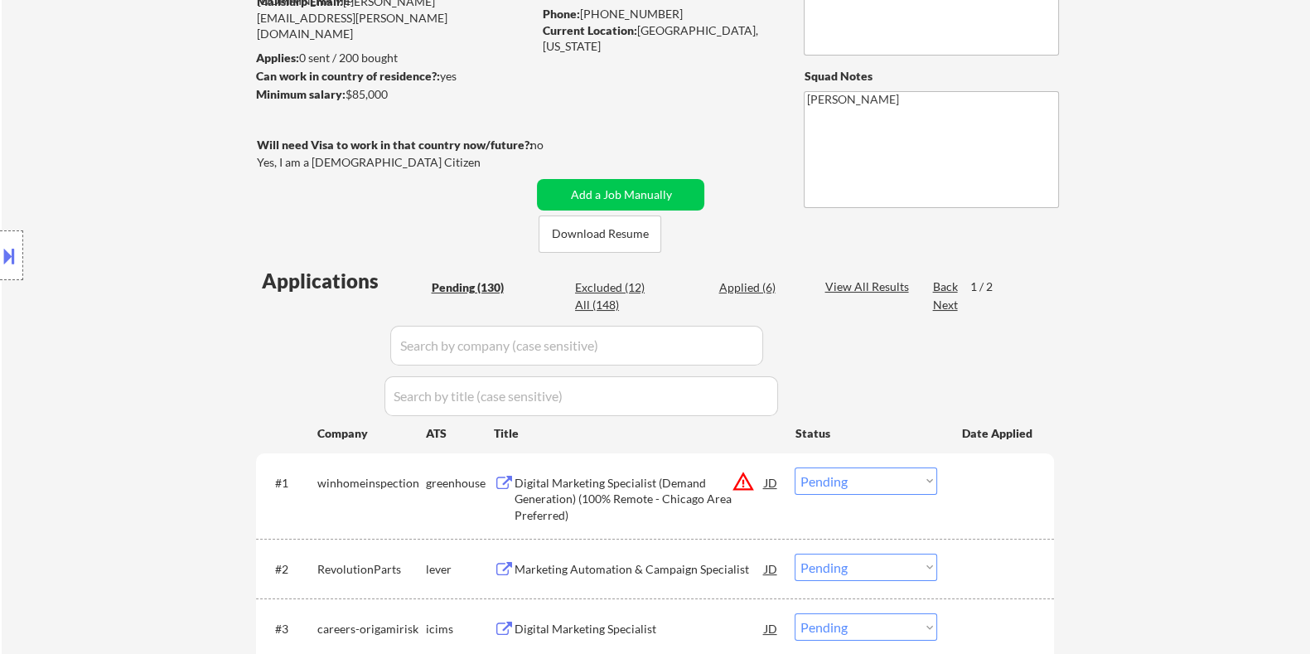
click at [602, 281] on div "Excluded (12)" at bounding box center [616, 287] width 83 height 17
select select ""excluded__bad_match_""
select select ""excluded__expired_""
select select ""excluded__bad_match_""
select select ""excluded__expired_""
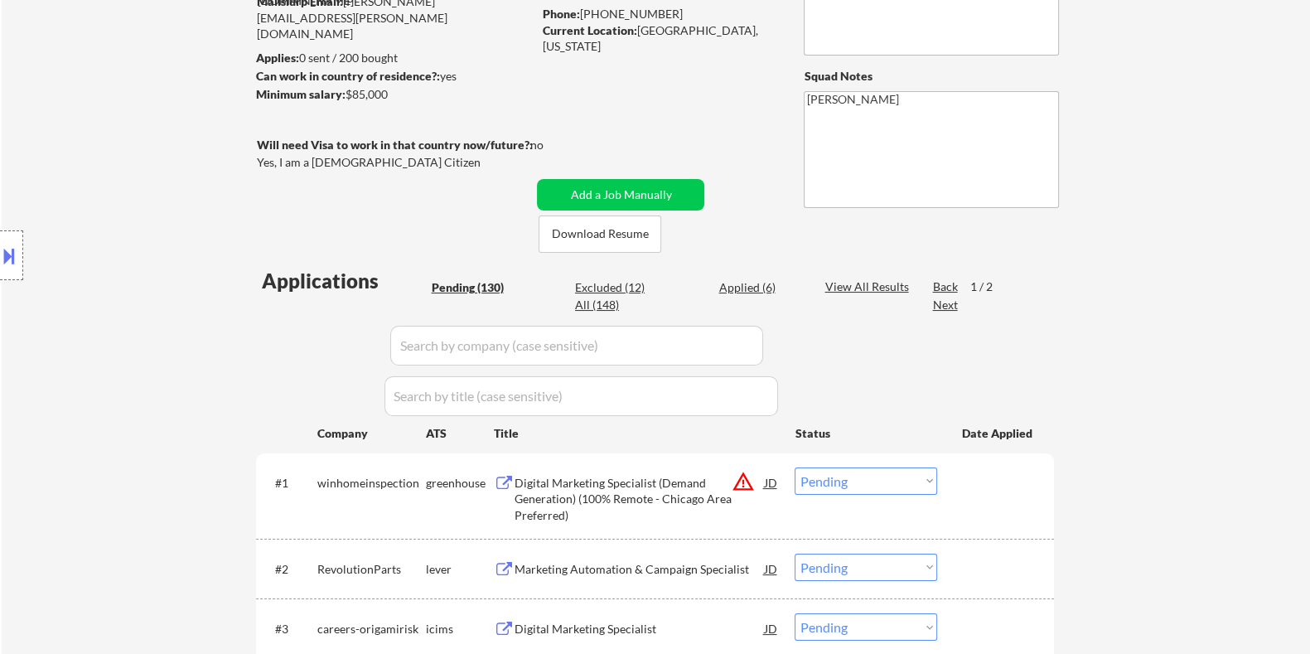
select select ""excluded__bad_match_""
select select ""excluded__location_""
select select ""excluded__bad_match_""
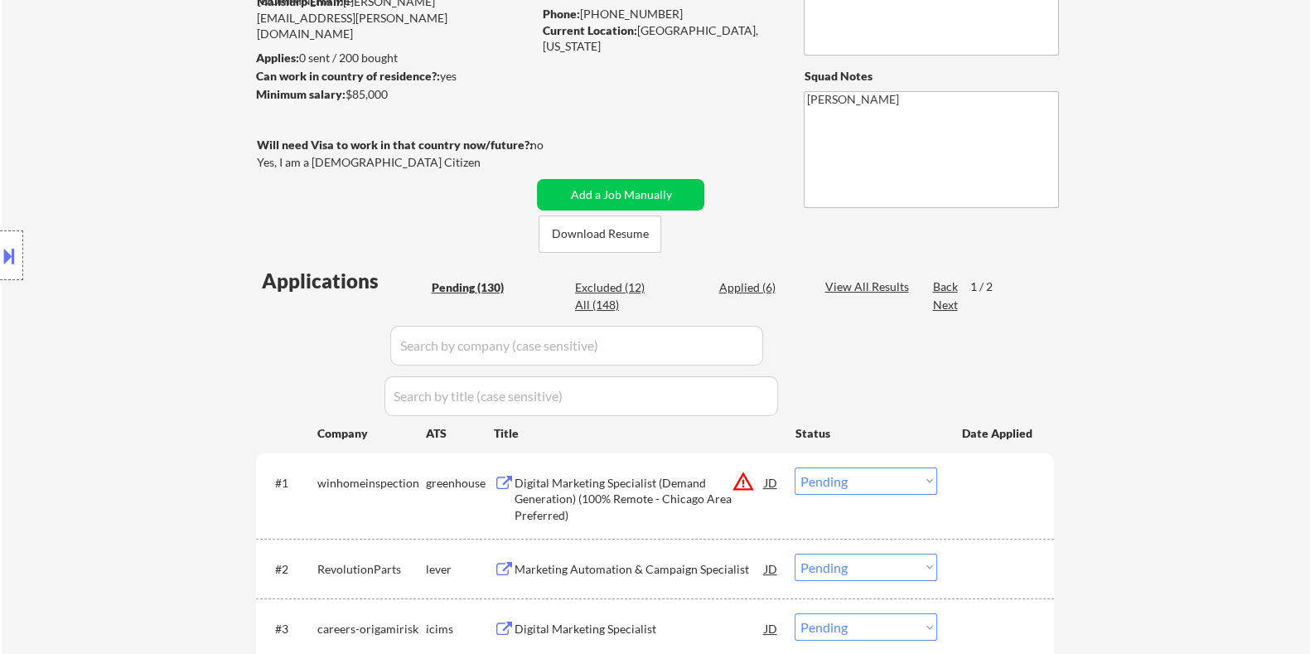
select select ""excluded""
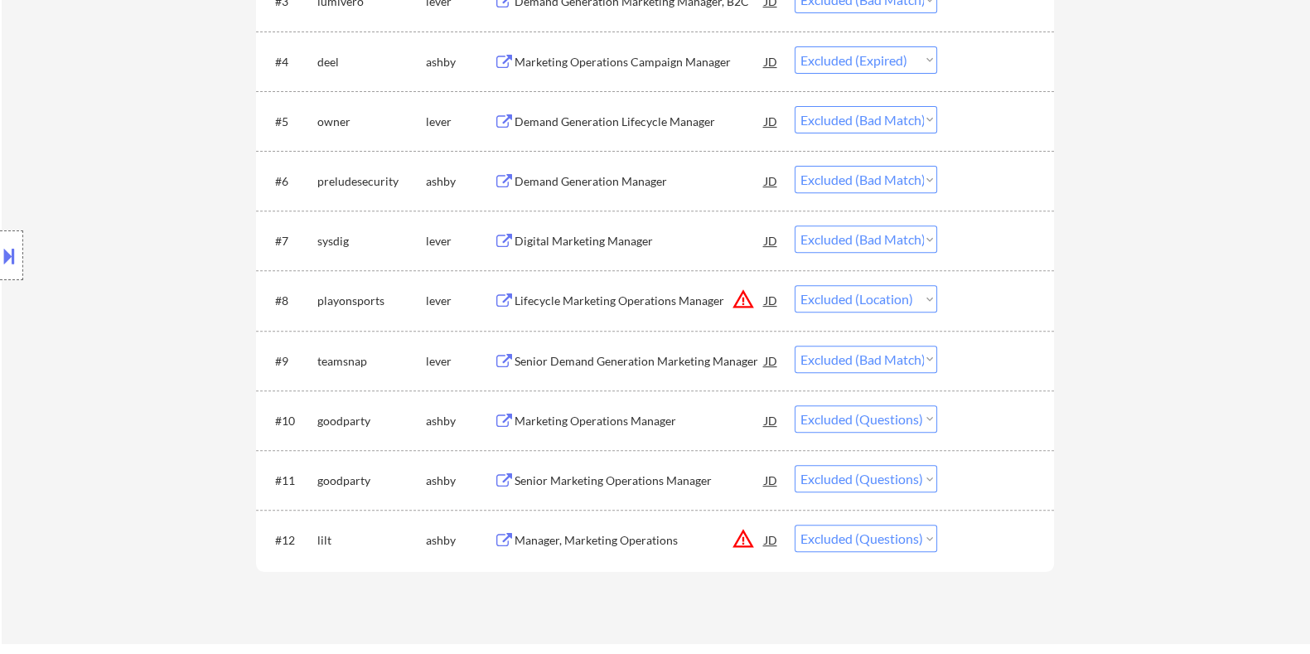
scroll to position [1036, 0]
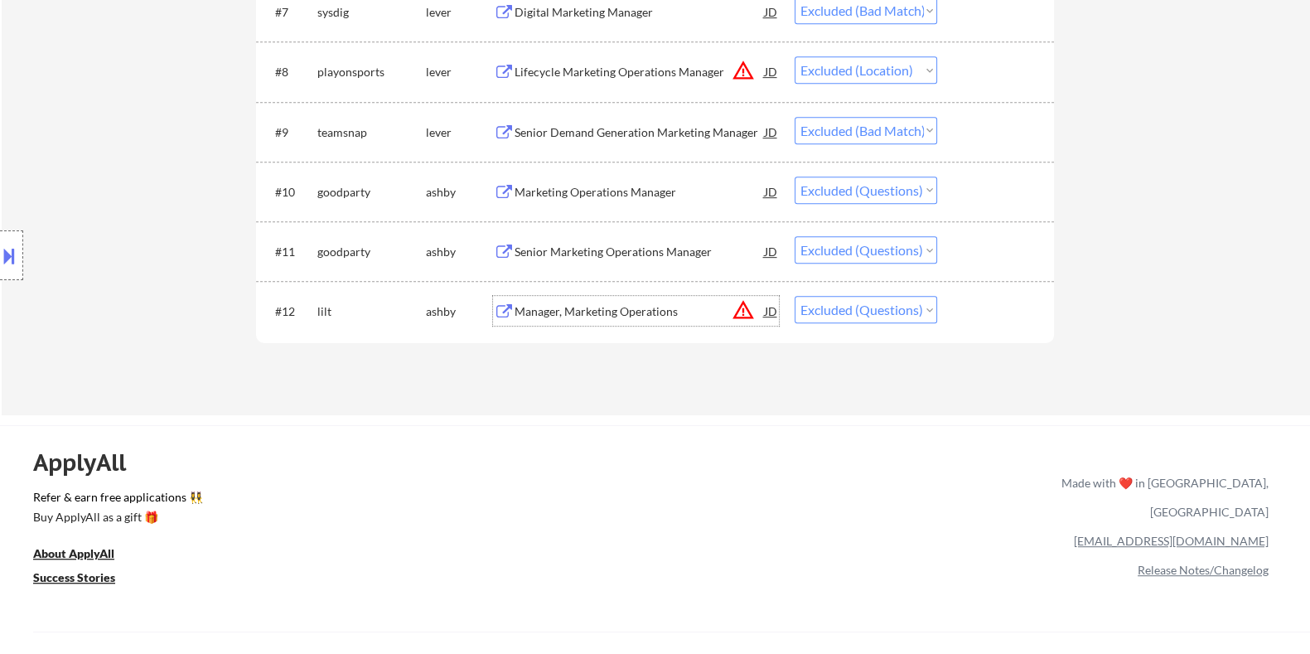
click at [568, 307] on div "Manager, Marketing Operations" at bounding box center [639, 311] width 250 height 17
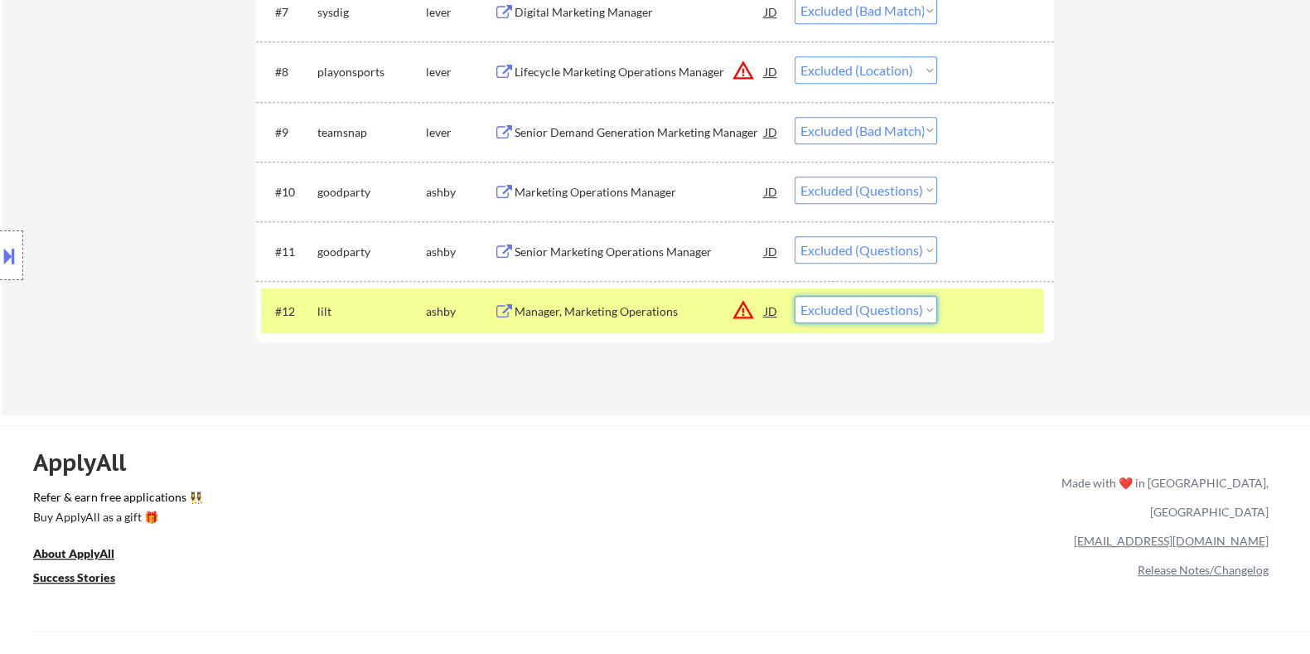
click at [888, 304] on select "Choose an option... Pending Applied Excluded (Questions) Excluded (Expired) Exc…" at bounding box center [866, 309] width 143 height 27
select select ""excluded__location_""
click at [795, 296] on select "Choose an option... Pending Applied Excluded (Questions) Excluded (Expired) Exc…" at bounding box center [866, 309] width 143 height 27
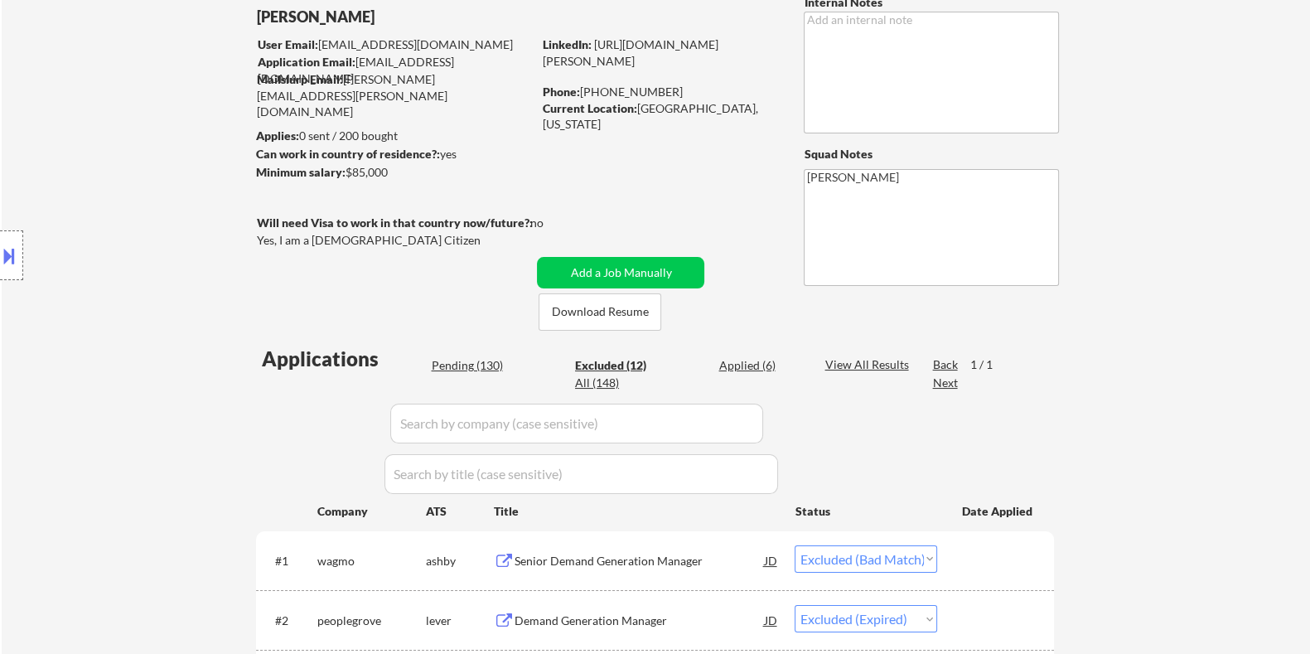
scroll to position [0, 0]
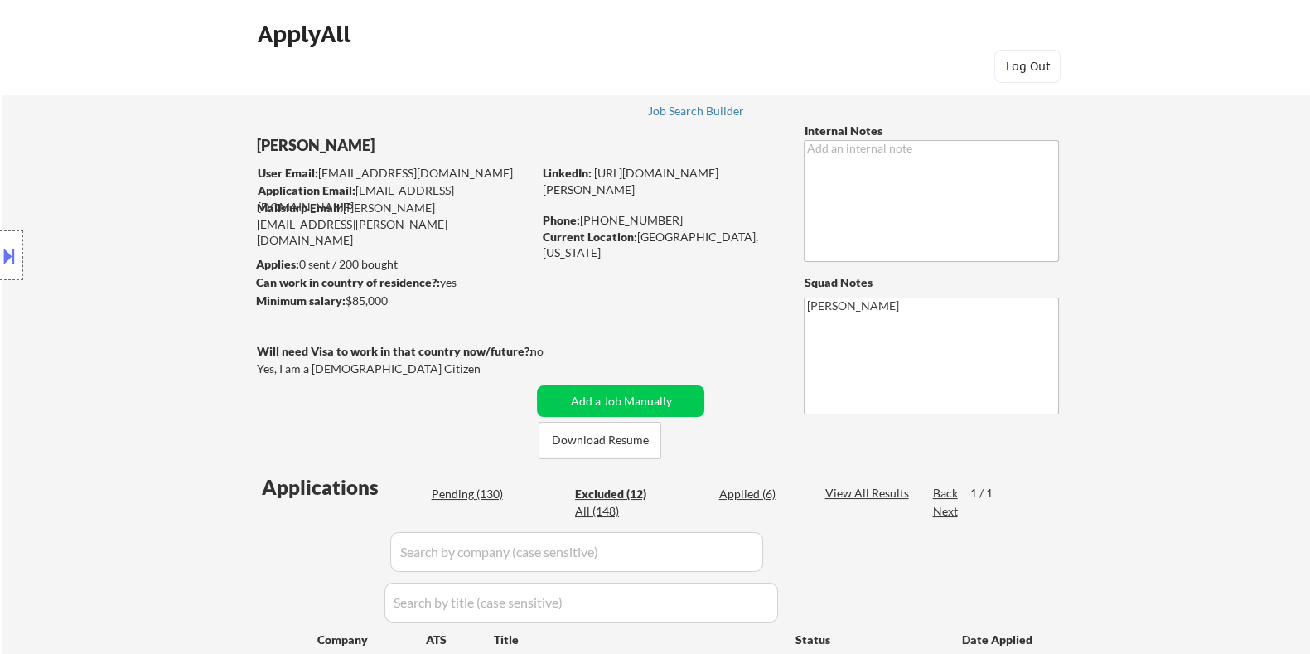
click at [452, 494] on div "Pending (130)" at bounding box center [472, 494] width 83 height 17
select select ""pending""
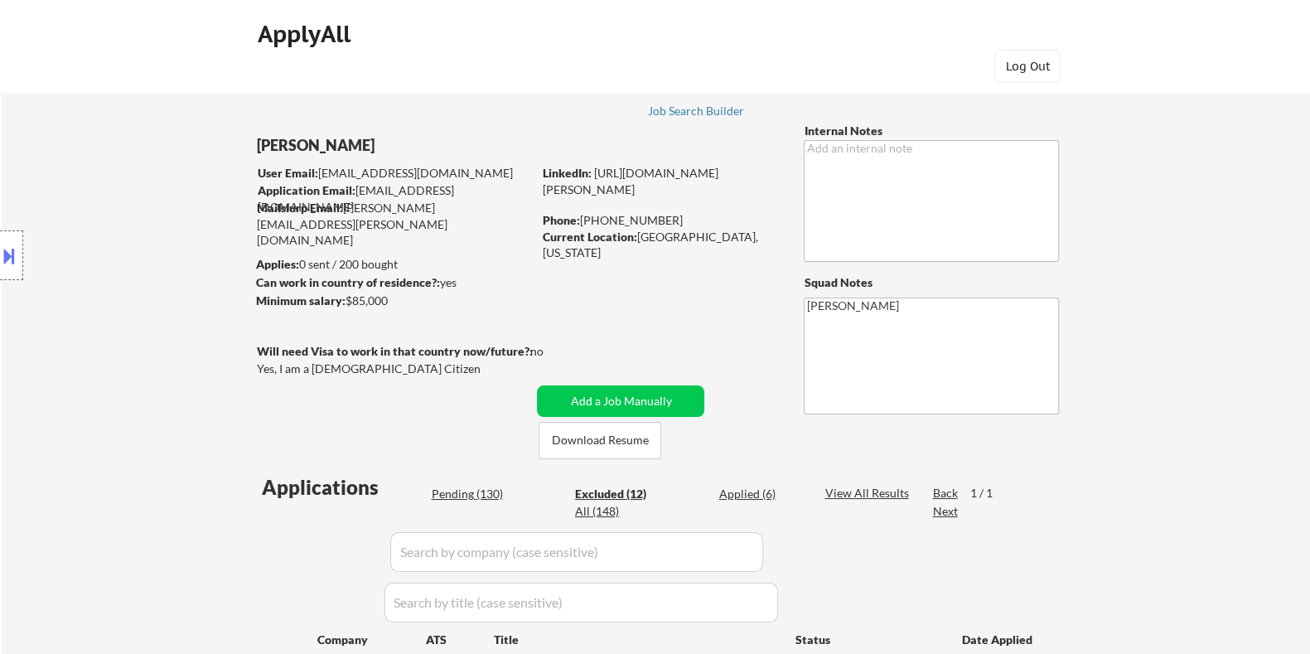
select select ""pending""
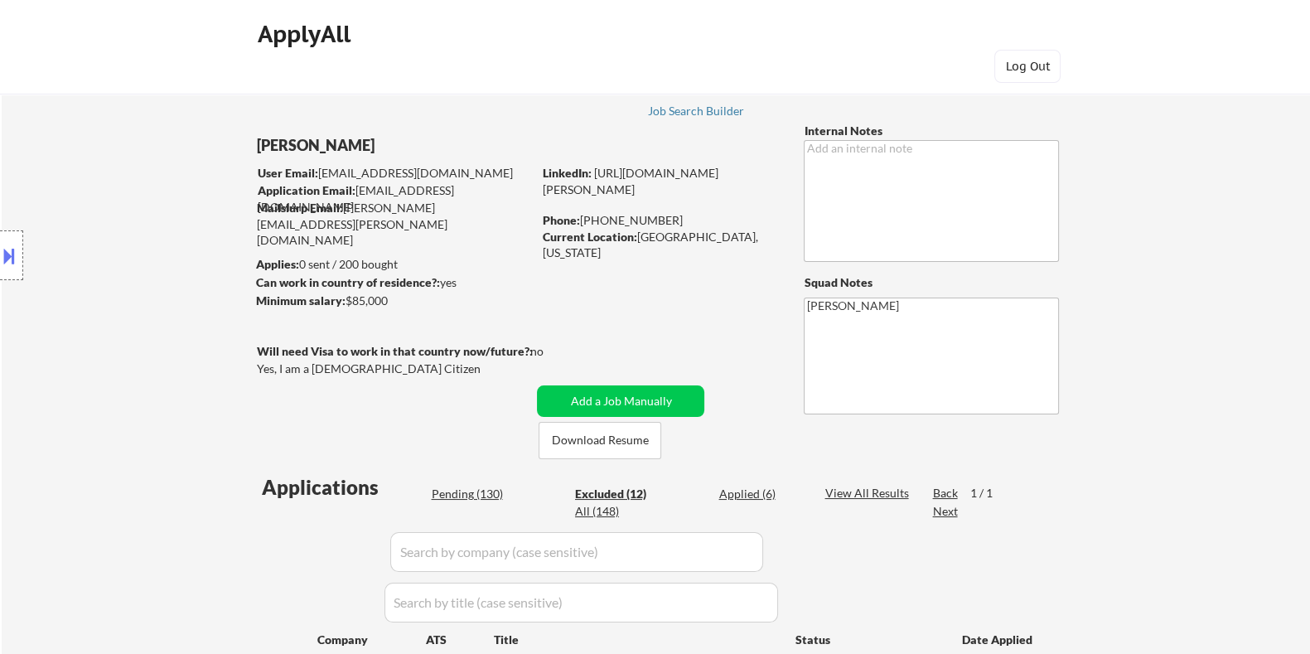
select select ""pending""
click at [464, 493] on div "Pending (130)" at bounding box center [472, 494] width 83 height 17
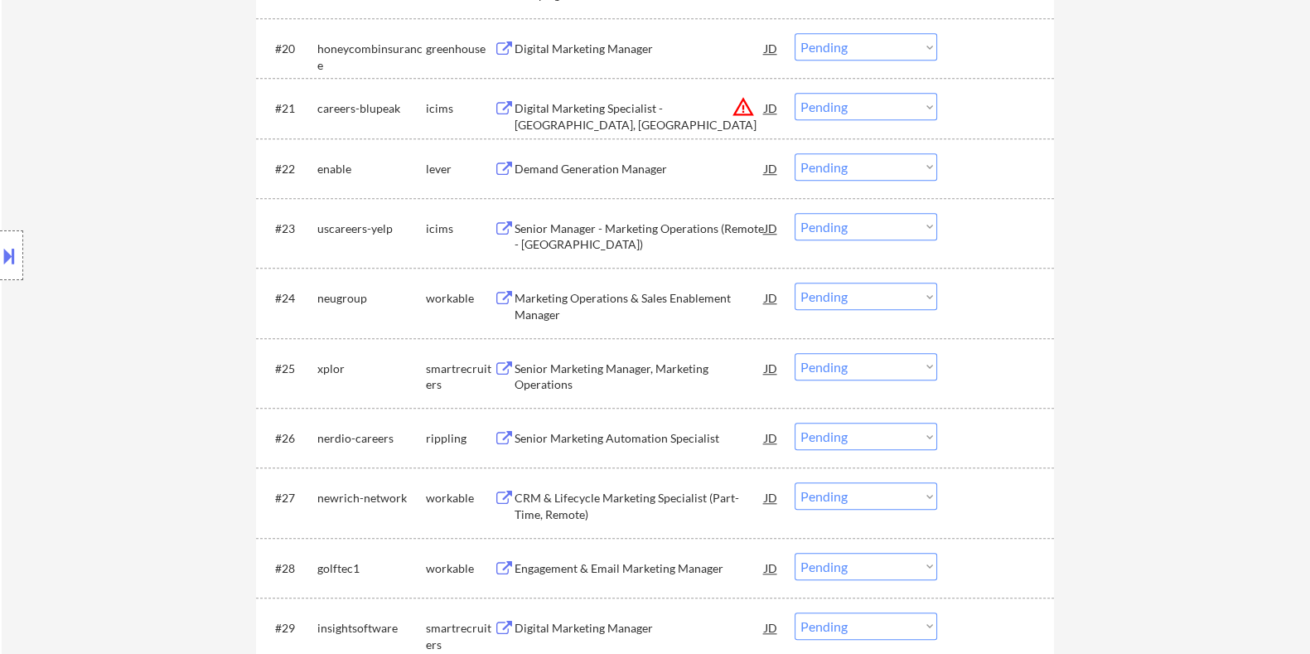
scroll to position [1761, 0]
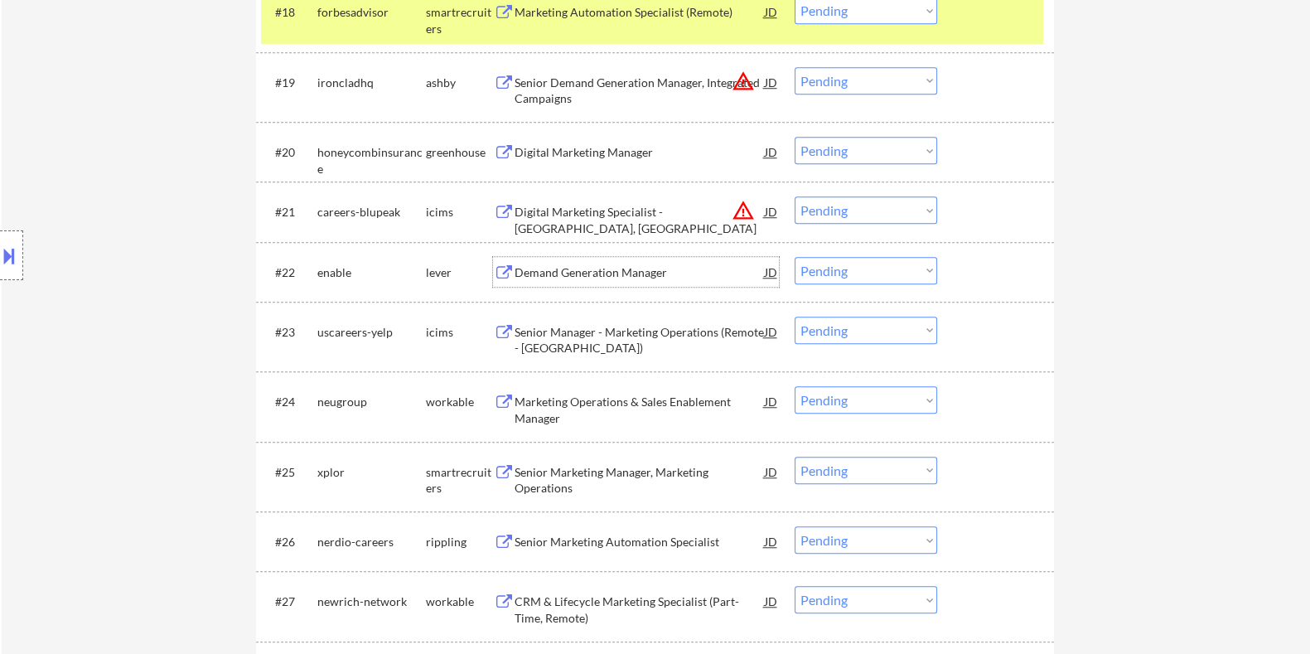
click at [617, 265] on div "Demand Generation Manager" at bounding box center [639, 272] width 250 height 17
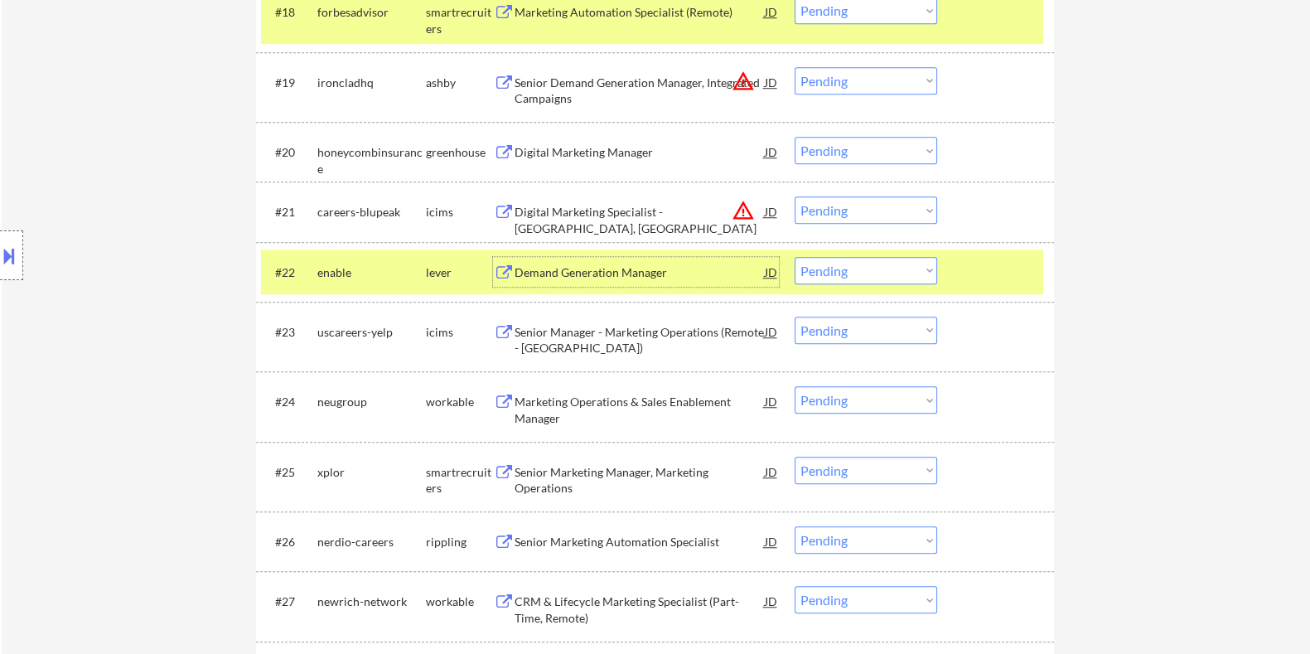
click at [844, 275] on select "Choose an option... Pending Applied Excluded (Questions) Excluded (Expired) Exc…" at bounding box center [866, 270] width 143 height 27
click at [795, 257] on select "Choose an option... Pending Applied Excluded (Questions) Excluded (Expired) Exc…" at bounding box center [866, 270] width 143 height 27
select select ""pending""
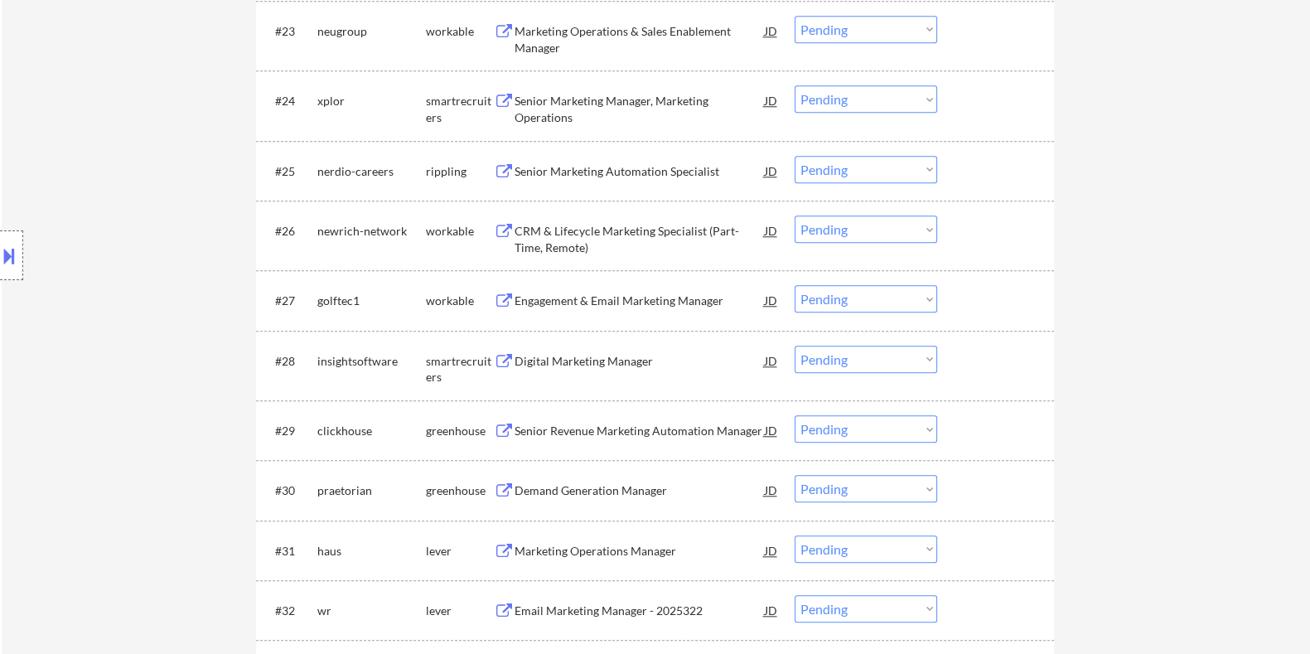
scroll to position [2175, 0]
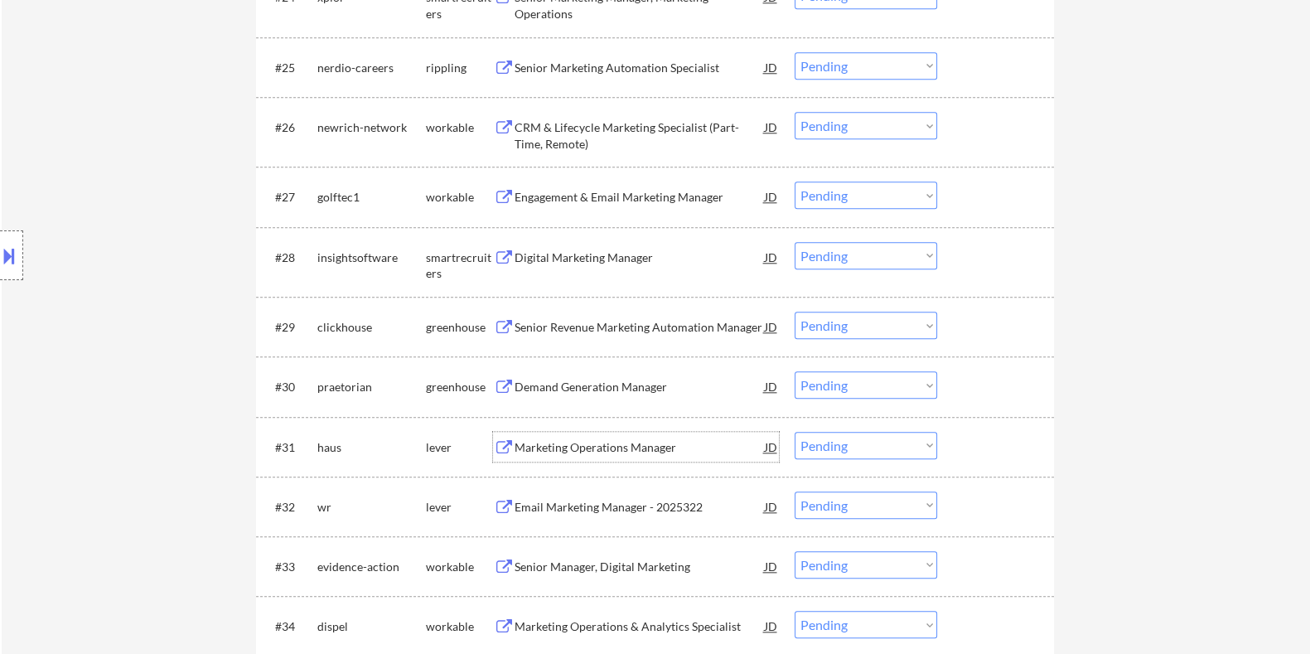
click at [553, 449] on div "Marketing Operations Manager" at bounding box center [639, 447] width 250 height 17
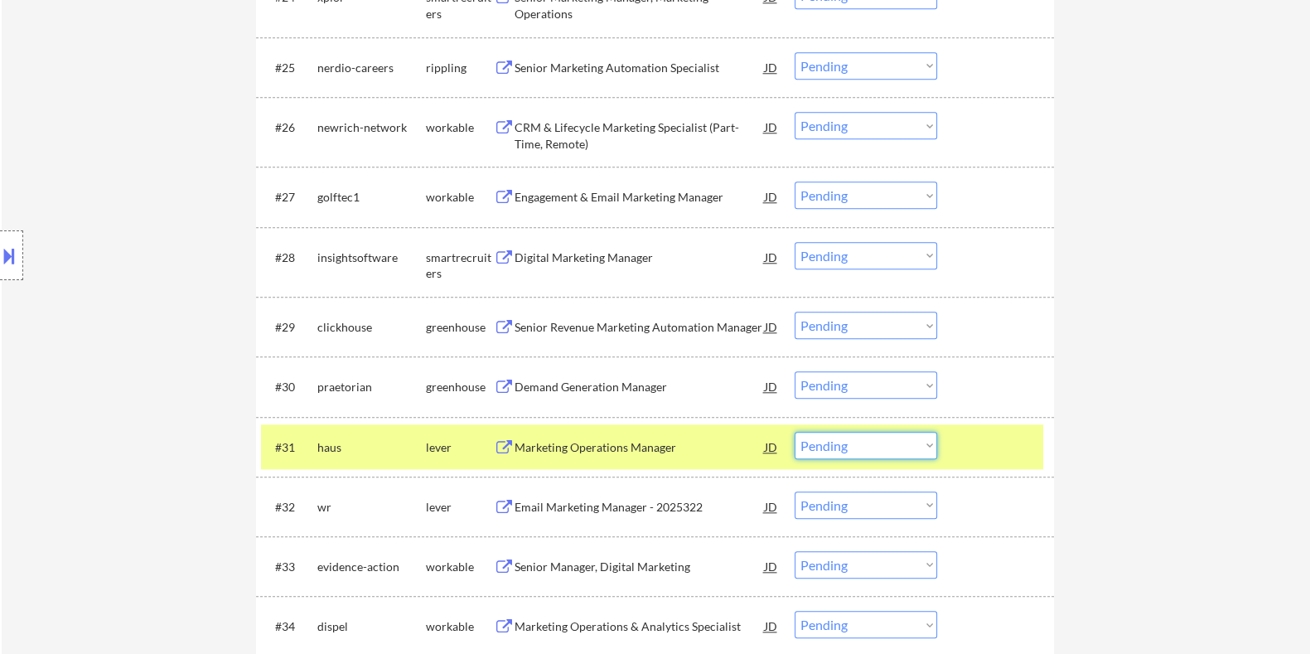
click at [863, 447] on select "Choose an option... Pending Applied Excluded (Questions) Excluded (Expired) Exc…" at bounding box center [866, 445] width 143 height 27
click at [795, 432] on select "Choose an option... Pending Applied Excluded (Questions) Excluded (Expired) Exc…" at bounding box center [866, 445] width 143 height 27
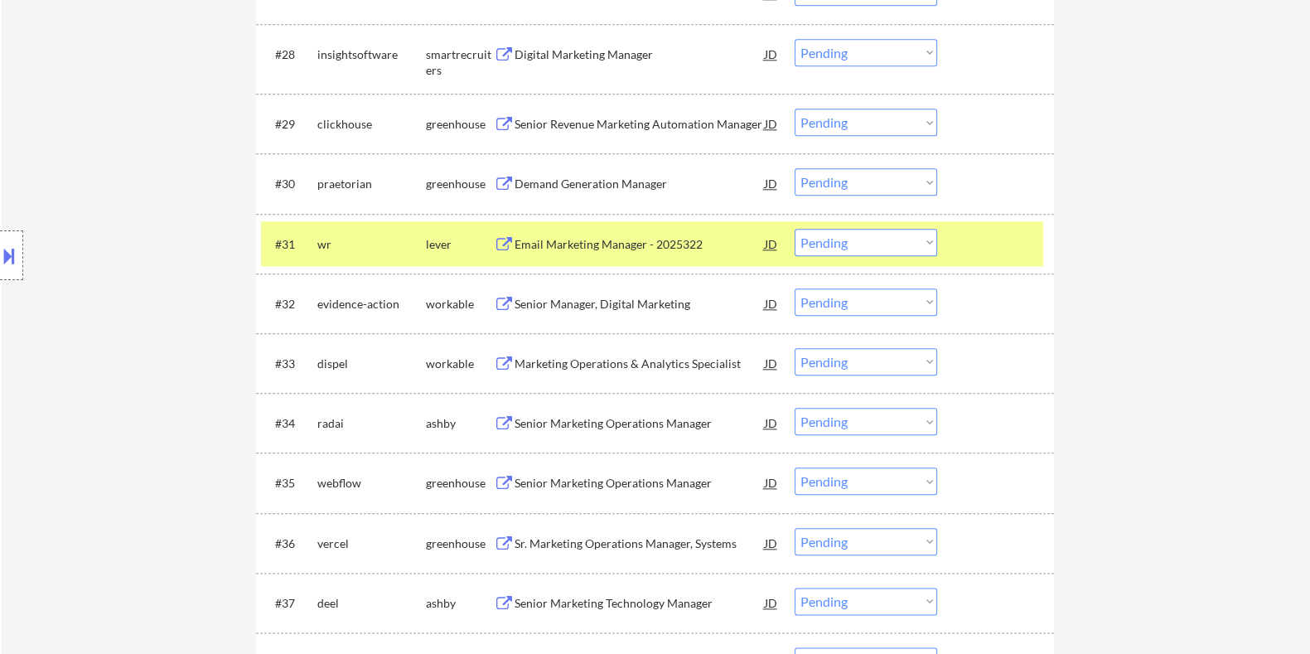
scroll to position [2382, 0]
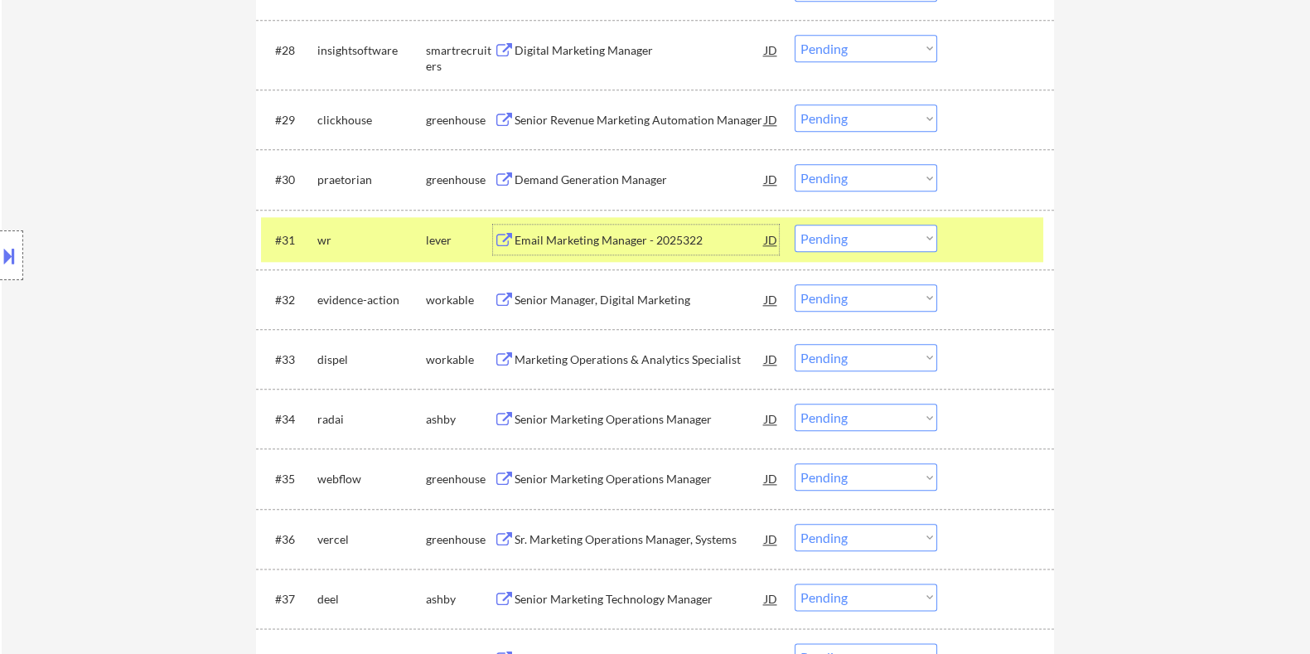
click at [647, 236] on div "Email Marketing Manager - 2025322" at bounding box center [639, 240] width 250 height 17
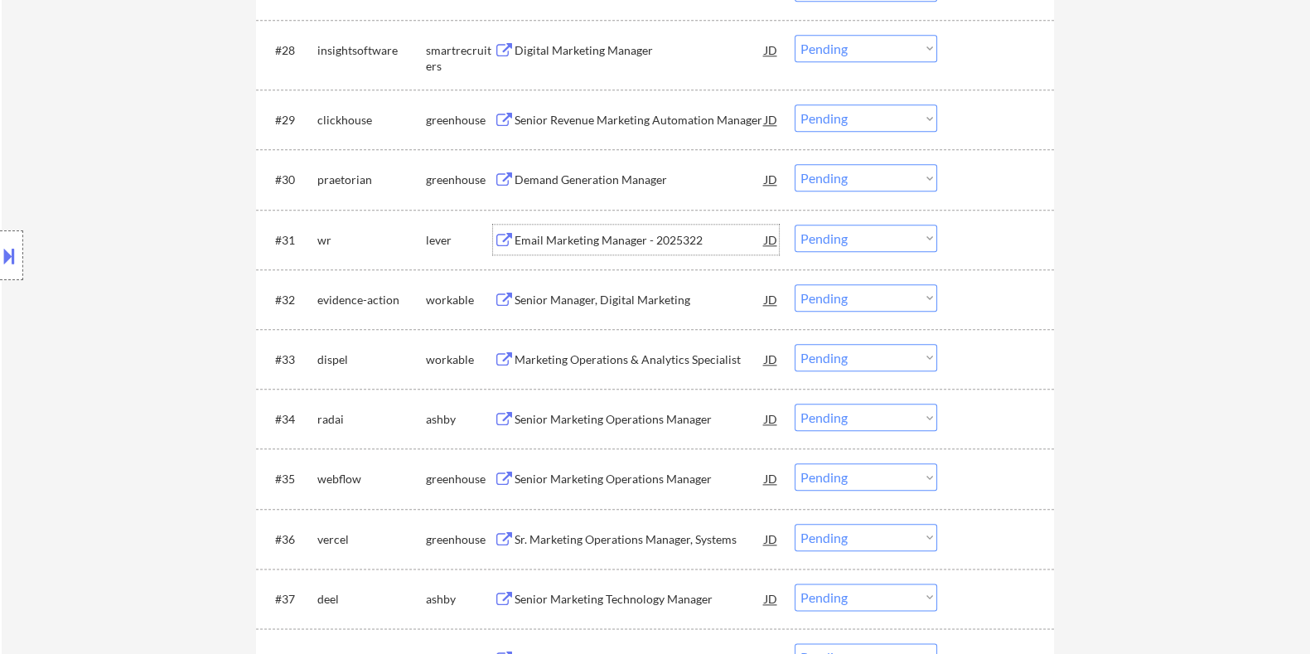
click at [833, 239] on select "Choose an option... Pending Applied Excluded (Questions) Excluded (Expired) Exc…" at bounding box center [866, 238] width 143 height 27
click at [795, 225] on select "Choose an option... Pending Applied Excluded (Questions) Excluded (Expired) Exc…" at bounding box center [866, 238] width 143 height 27
select select ""pending""
click at [595, 355] on div "Marketing Operations & Analytics Specialist" at bounding box center [639, 359] width 250 height 17
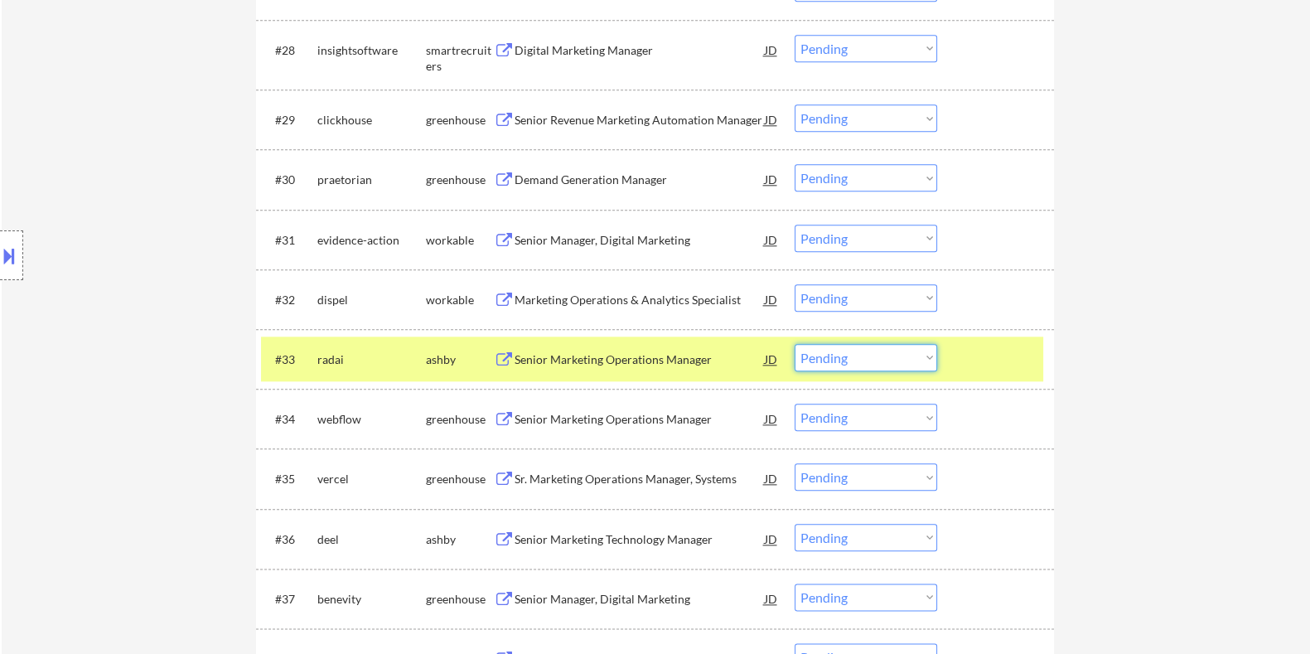
click at [887, 362] on select "Choose an option... Pending Applied Excluded (Questions) Excluded (Expired) Exc…" at bounding box center [866, 357] width 143 height 27
click at [795, 344] on select "Choose an option... Pending Applied Excluded (Questions) Excluded (Expired) Exc…" at bounding box center [866, 357] width 143 height 27
select select ""pending""
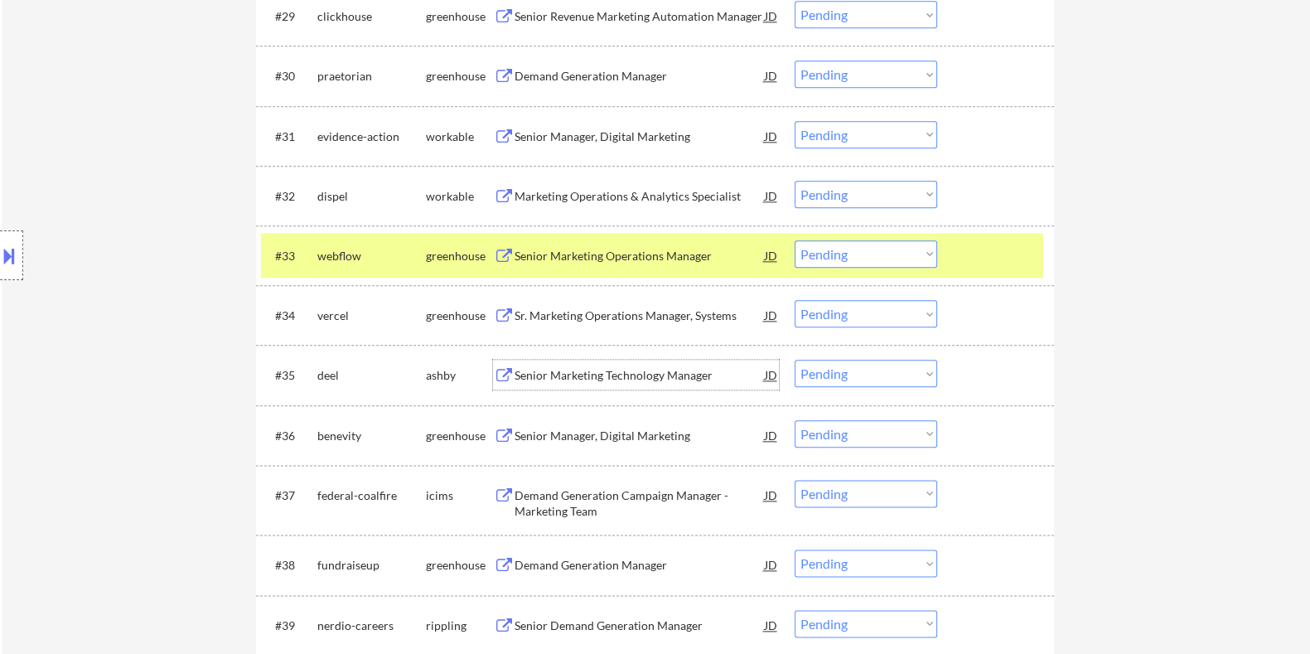
click at [568, 378] on div "Senior Marketing Technology Manager" at bounding box center [639, 375] width 250 height 17
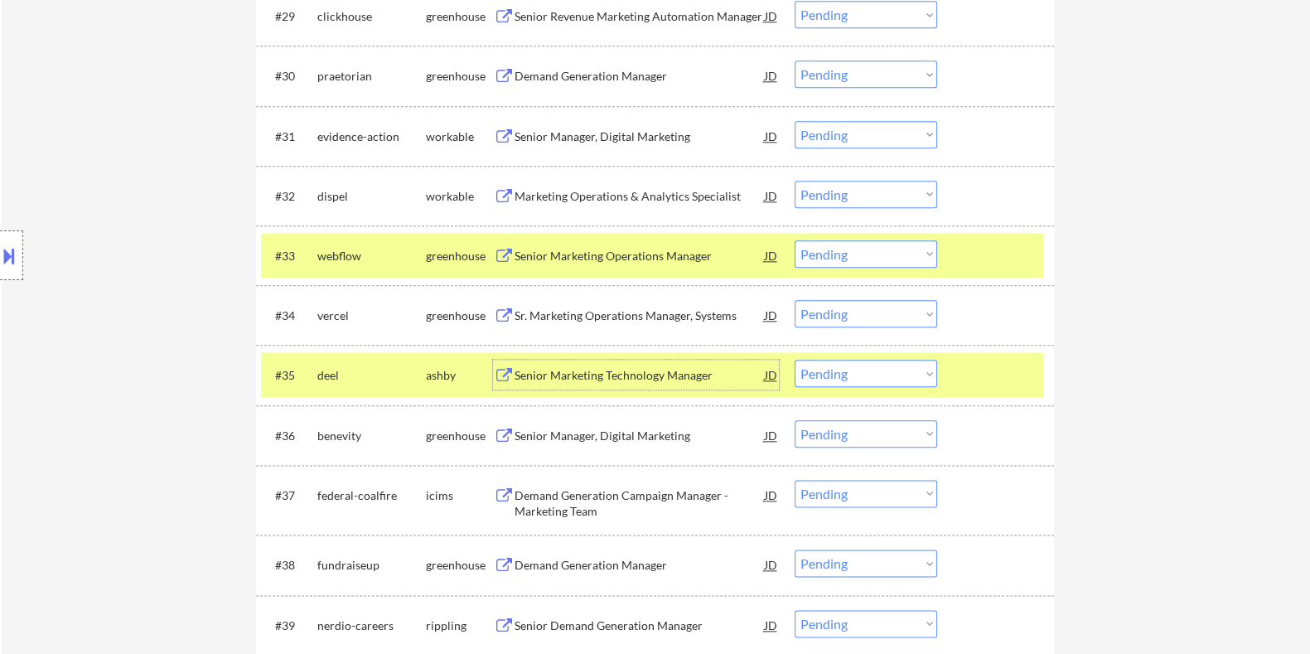
click at [867, 379] on select "Choose an option... Pending Applied Excluded (Questions) Excluded (Expired) Exc…" at bounding box center [866, 373] width 143 height 27
click at [795, 360] on select "Choose an option... Pending Applied Excluded (Questions) Excluded (Expired) Exc…" at bounding box center [866, 373] width 143 height 27
select select ""pending""
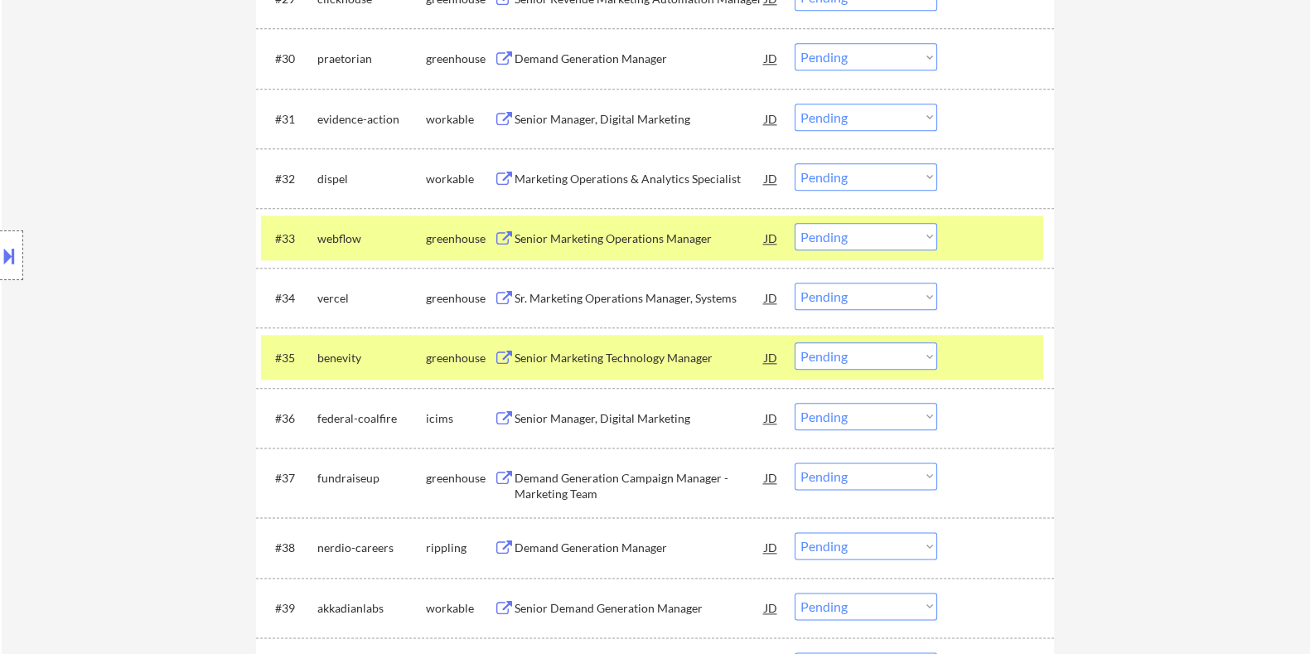
scroll to position [2692, 0]
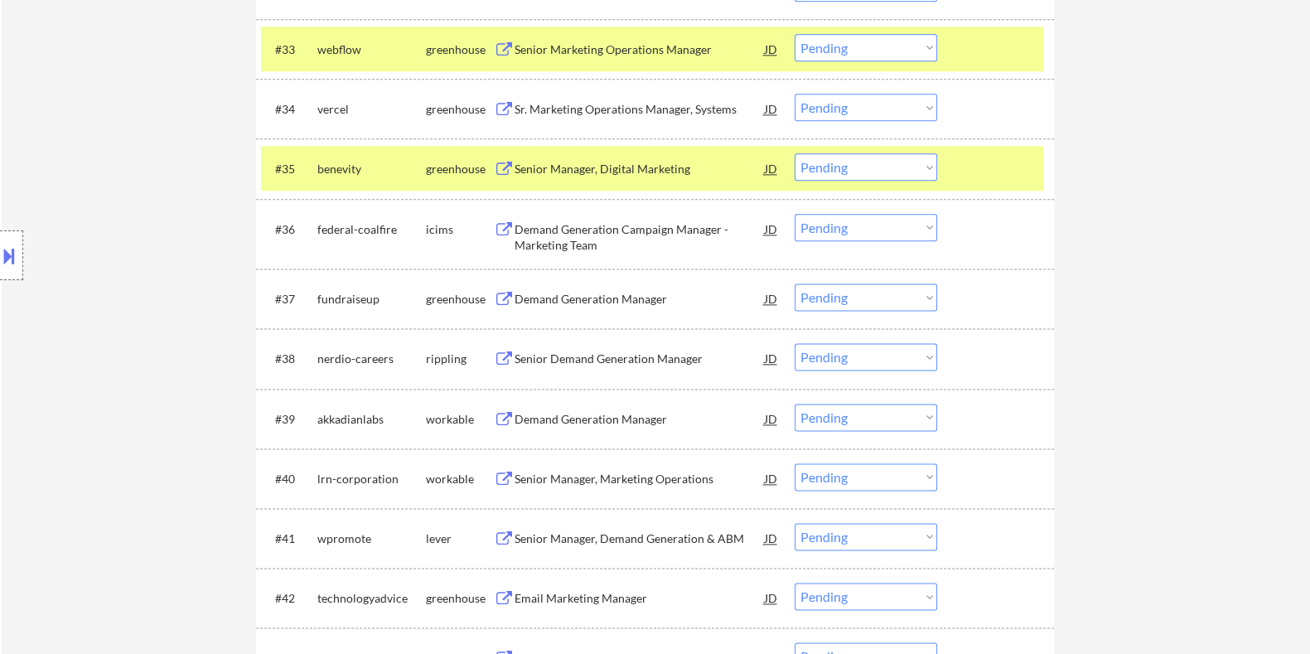
click at [639, 166] on div "Senior Manager, Digital Marketing" at bounding box center [639, 169] width 250 height 17
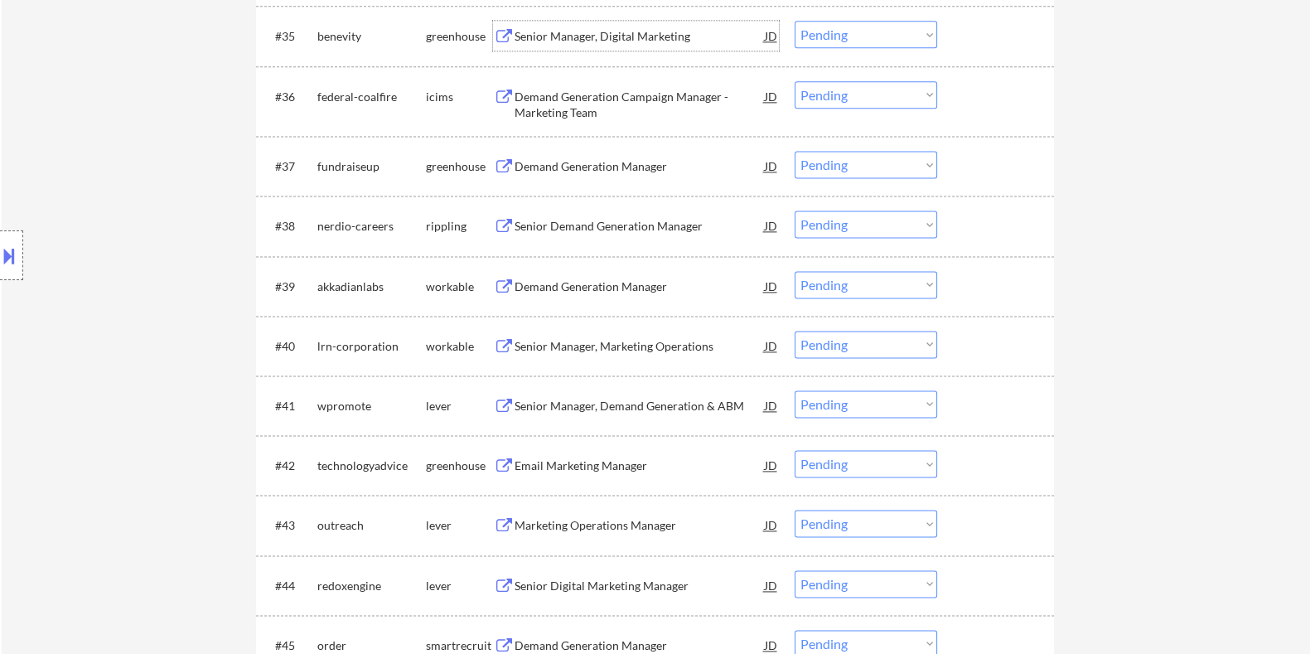
scroll to position [2899, 0]
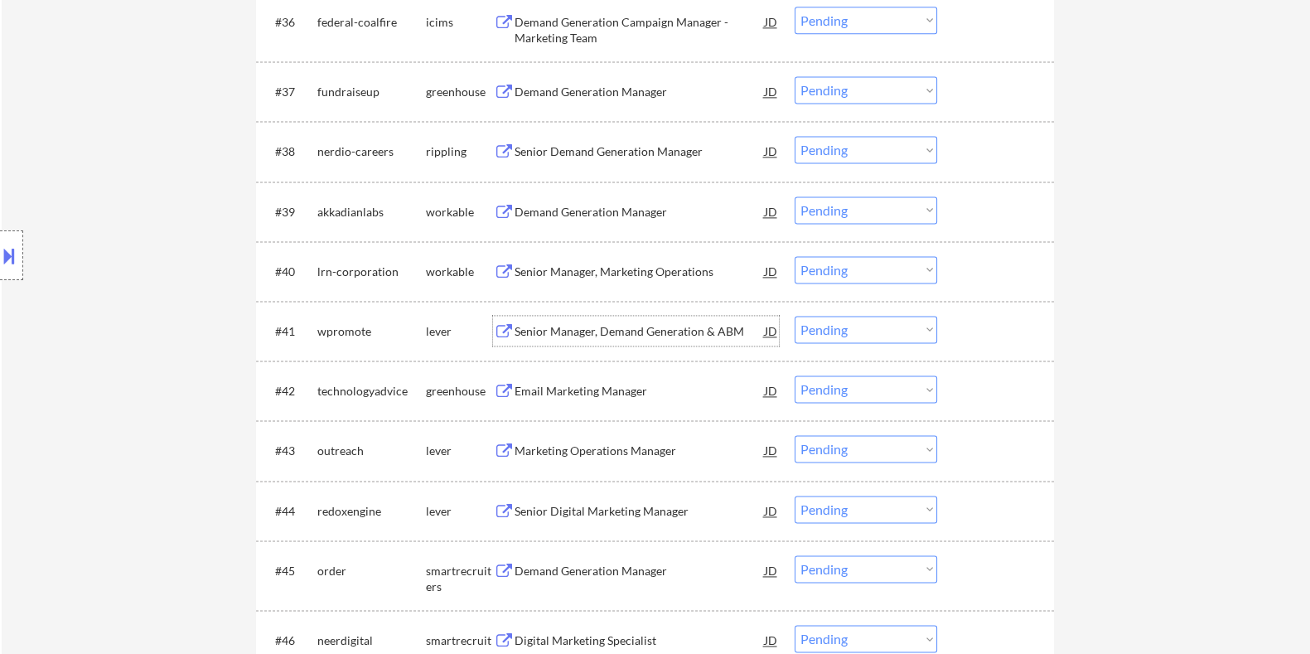
click at [568, 327] on div "Senior Manager, Demand Generation & ABM" at bounding box center [639, 331] width 250 height 17
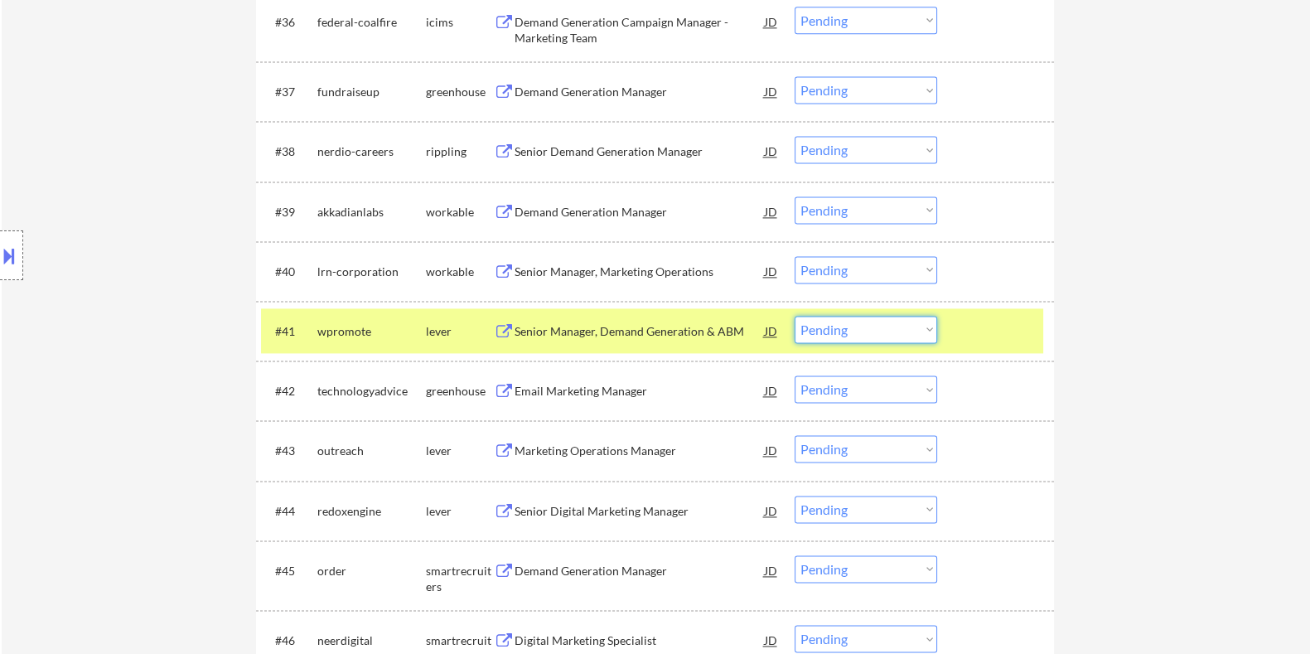
click at [833, 326] on select "Choose an option... Pending Applied Excluded (Questions) Excluded (Expired) Exc…" at bounding box center [866, 329] width 143 height 27
click at [795, 316] on select "Choose an option... Pending Applied Excluded (Questions) Excluded (Expired) Exc…" at bounding box center [866, 329] width 143 height 27
select select ""pending""
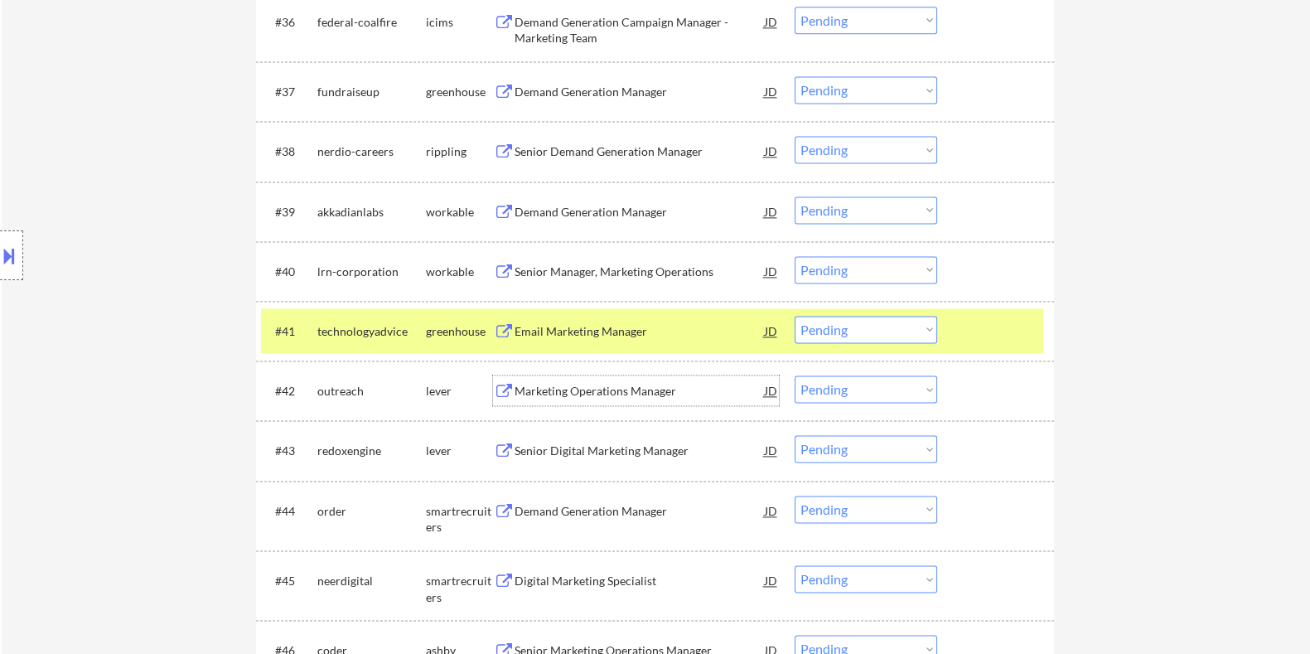
click at [534, 394] on div "Marketing Operations Manager" at bounding box center [639, 391] width 250 height 17
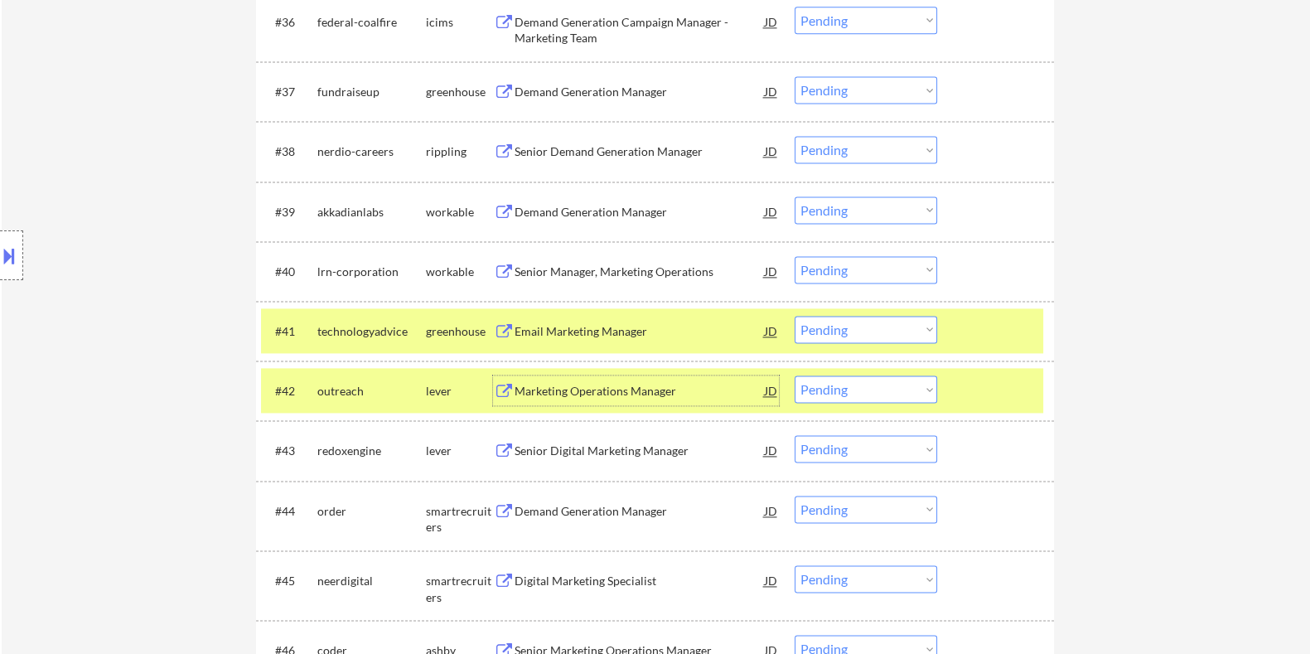
click at [862, 394] on select "Choose an option... Pending Applied Excluded (Questions) Excluded (Expired) Exc…" at bounding box center [866, 388] width 143 height 27
click at [795, 375] on select "Choose an option... Pending Applied Excluded (Questions) Excluded (Expired) Exc…" at bounding box center [866, 388] width 143 height 27
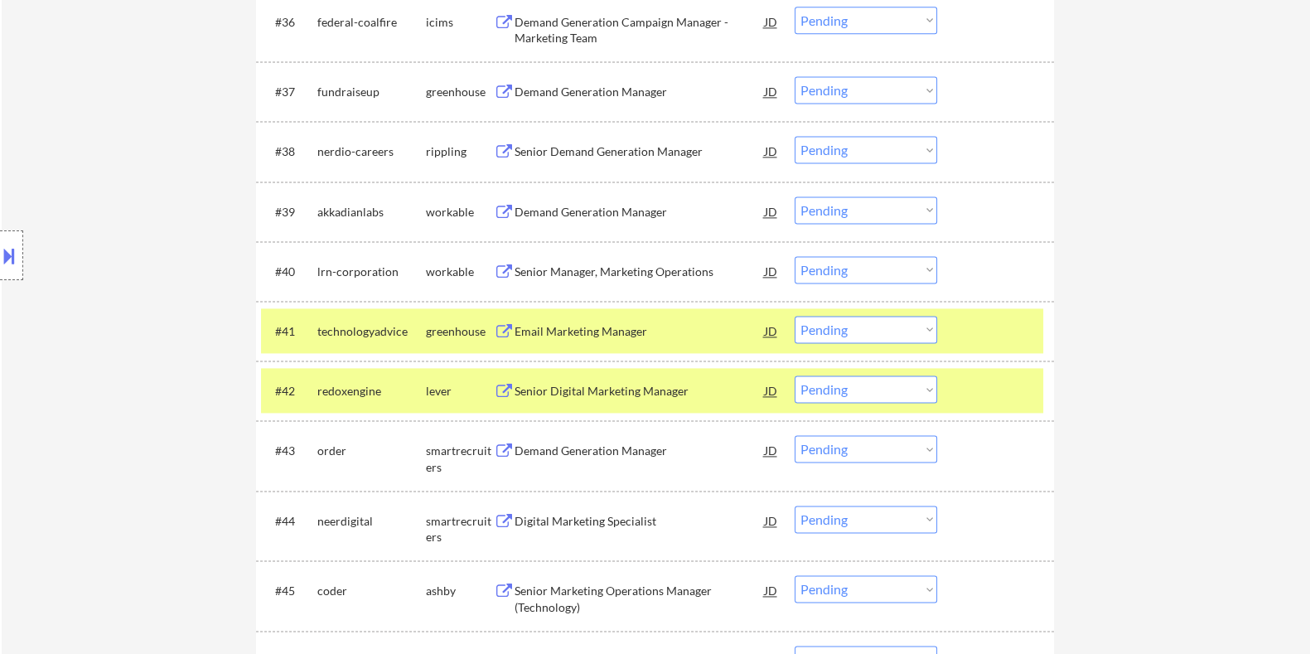
click at [546, 383] on div "Senior Digital Marketing Manager" at bounding box center [639, 391] width 250 height 17
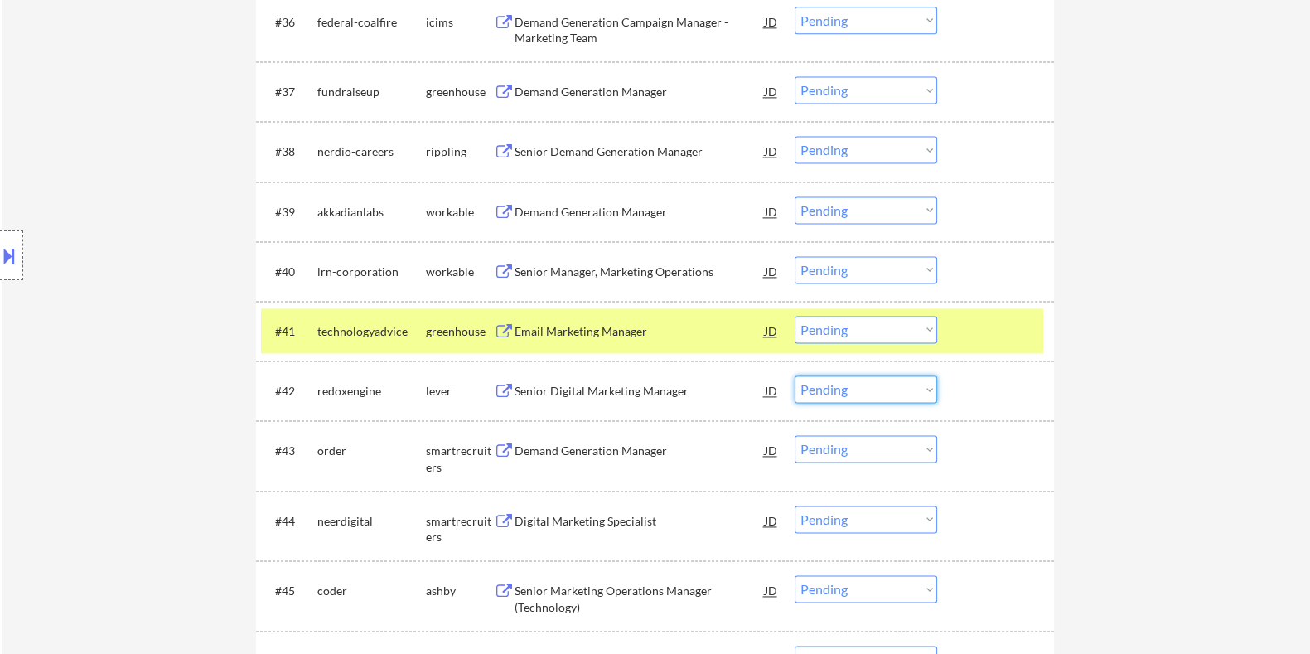
click at [874, 389] on select "Choose an option... Pending Applied Excluded (Questions) Excluded (Expired) Exc…" at bounding box center [866, 388] width 143 height 27
click at [795, 375] on select "Choose an option... Pending Applied Excluded (Questions) Excluded (Expired) Exc…" at bounding box center [866, 388] width 143 height 27
select select ""pending""
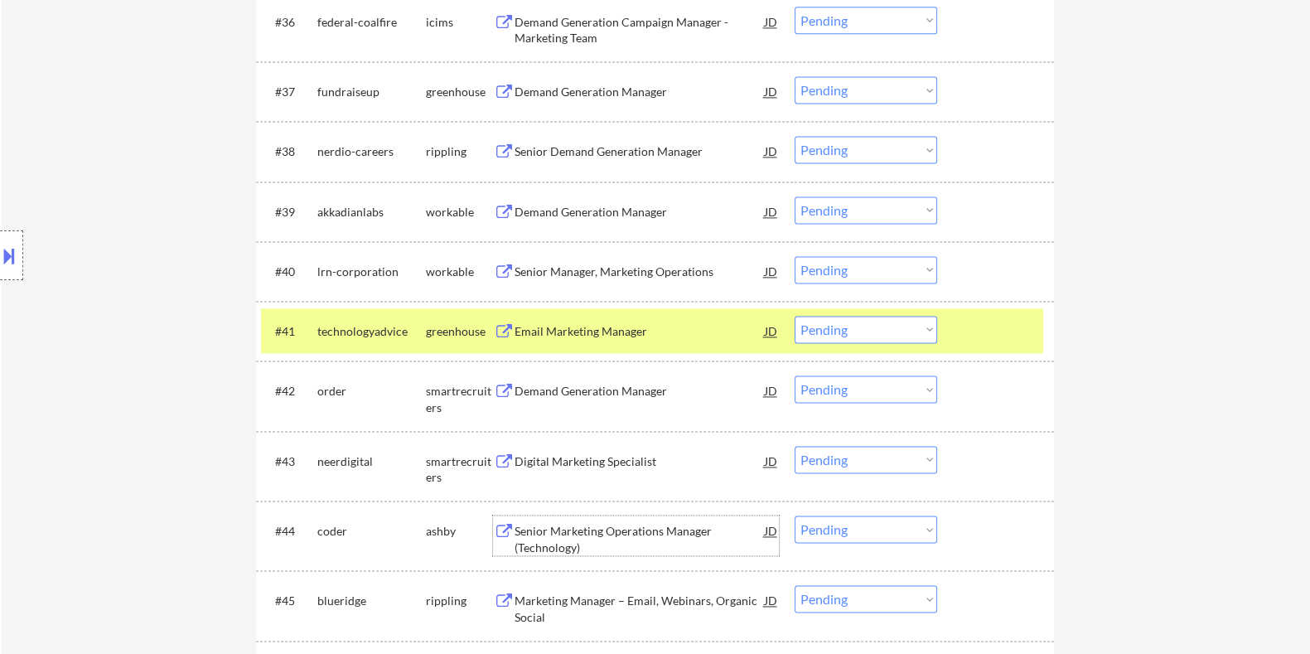
click at [547, 540] on div "Senior Marketing Operations Manager (Technology)" at bounding box center [639, 539] width 250 height 32
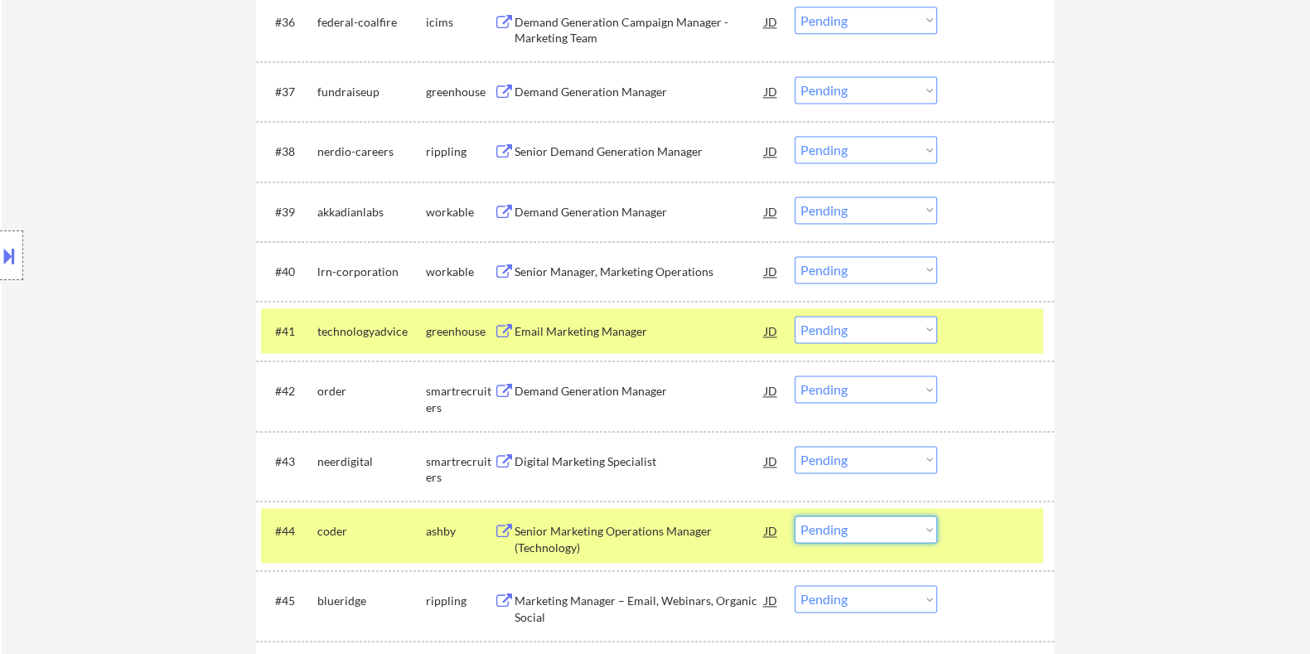
click at [897, 524] on select "Choose an option... Pending Applied Excluded (Questions) Excluded (Expired) Exc…" at bounding box center [866, 528] width 143 height 27
click at [795, 515] on select "Choose an option... Pending Applied Excluded (Questions) Excluded (Expired) Exc…" at bounding box center [866, 528] width 143 height 27
select select ""pending""
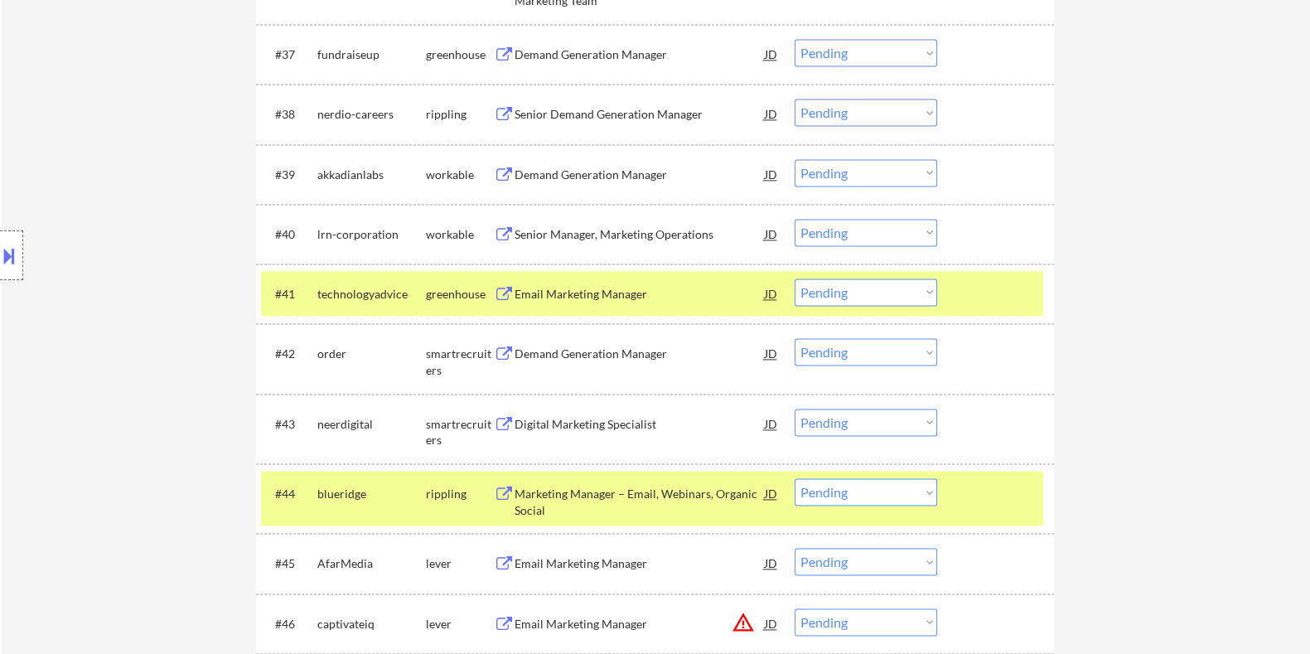
scroll to position [3210, 0]
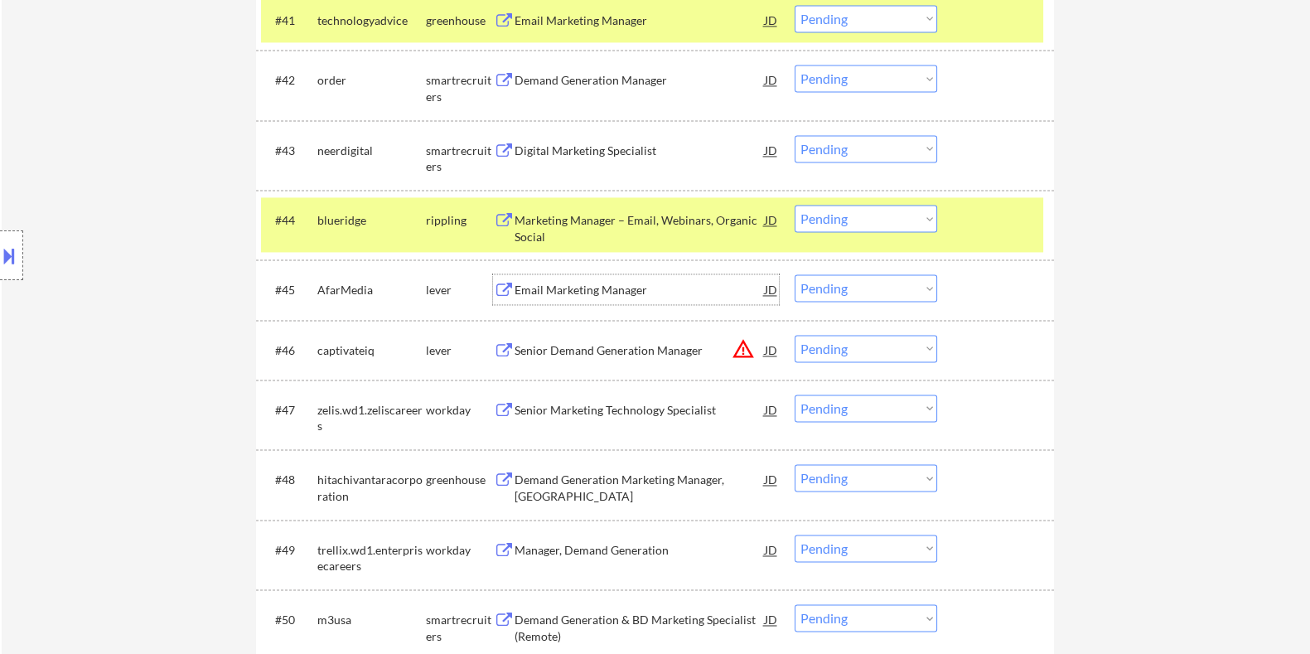
click at [615, 288] on div "Email Marketing Manager" at bounding box center [639, 290] width 250 height 17
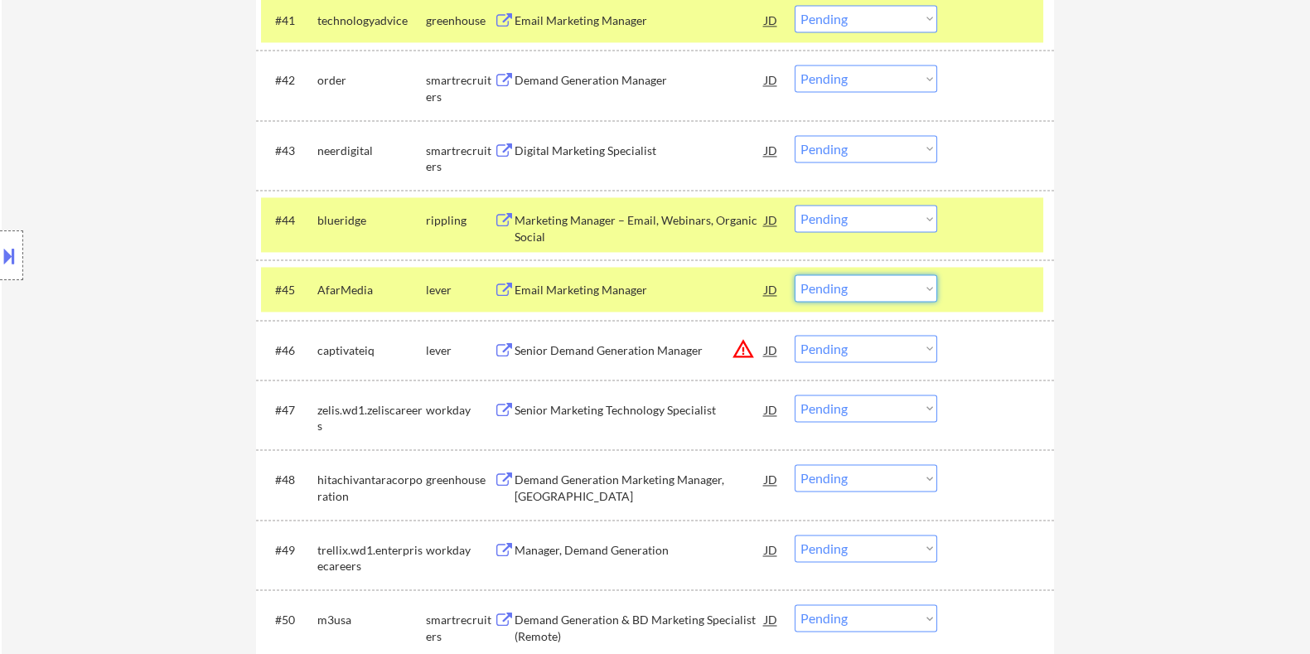
click at [917, 295] on select "Choose an option... Pending Applied Excluded (Questions) Excluded (Expired) Exc…" at bounding box center [866, 287] width 143 height 27
click at [795, 274] on select "Choose an option... Pending Applied Excluded (Questions) Excluded (Expired) Exc…" at bounding box center [866, 287] width 143 height 27
select select ""pending""
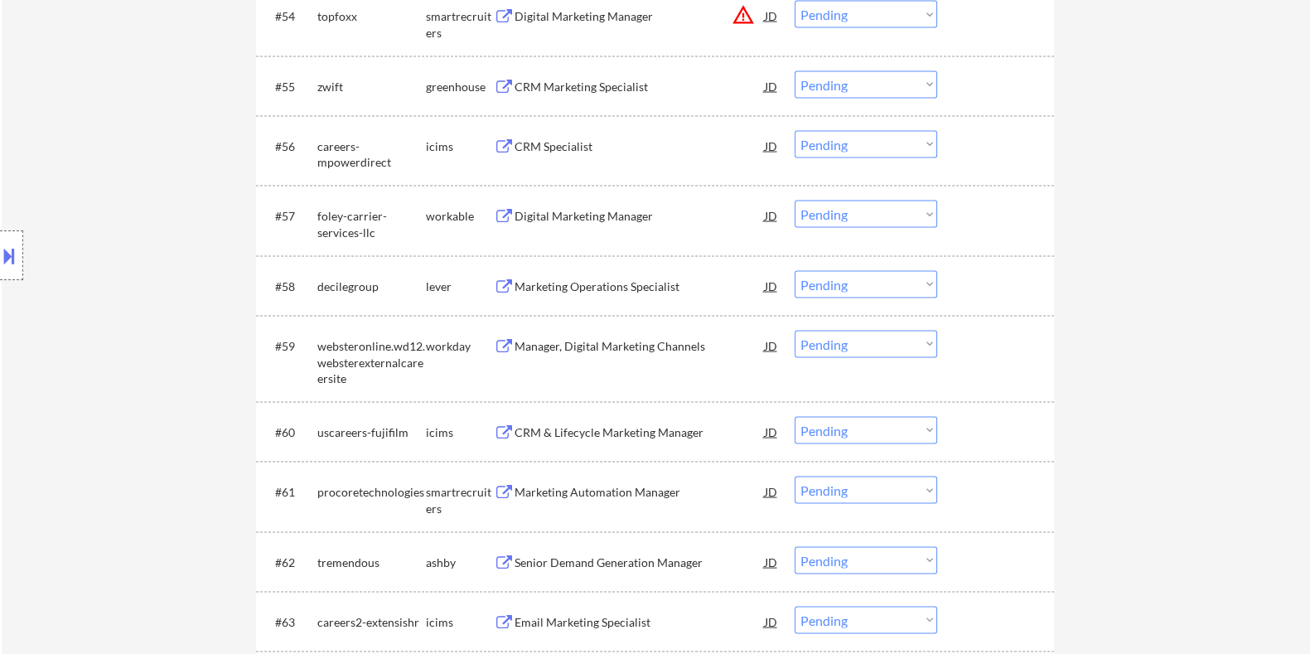
scroll to position [4039, 0]
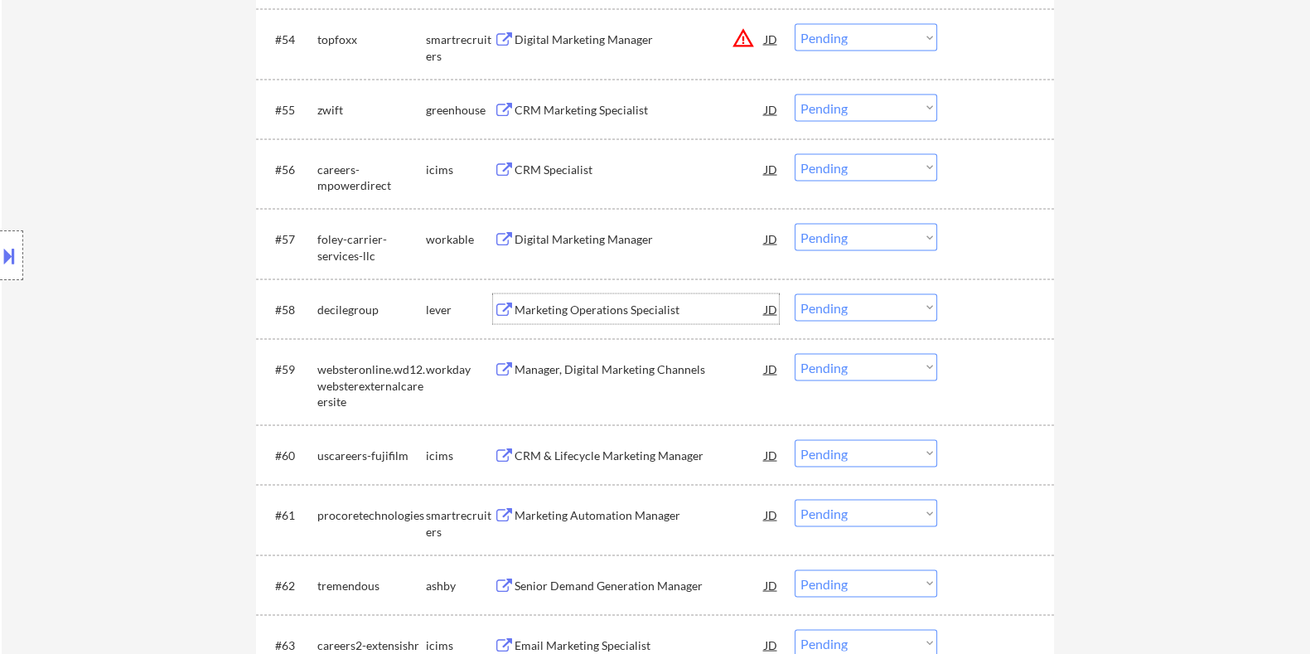
click at [603, 308] on div "Marketing Operations Specialist" at bounding box center [639, 310] width 250 height 17
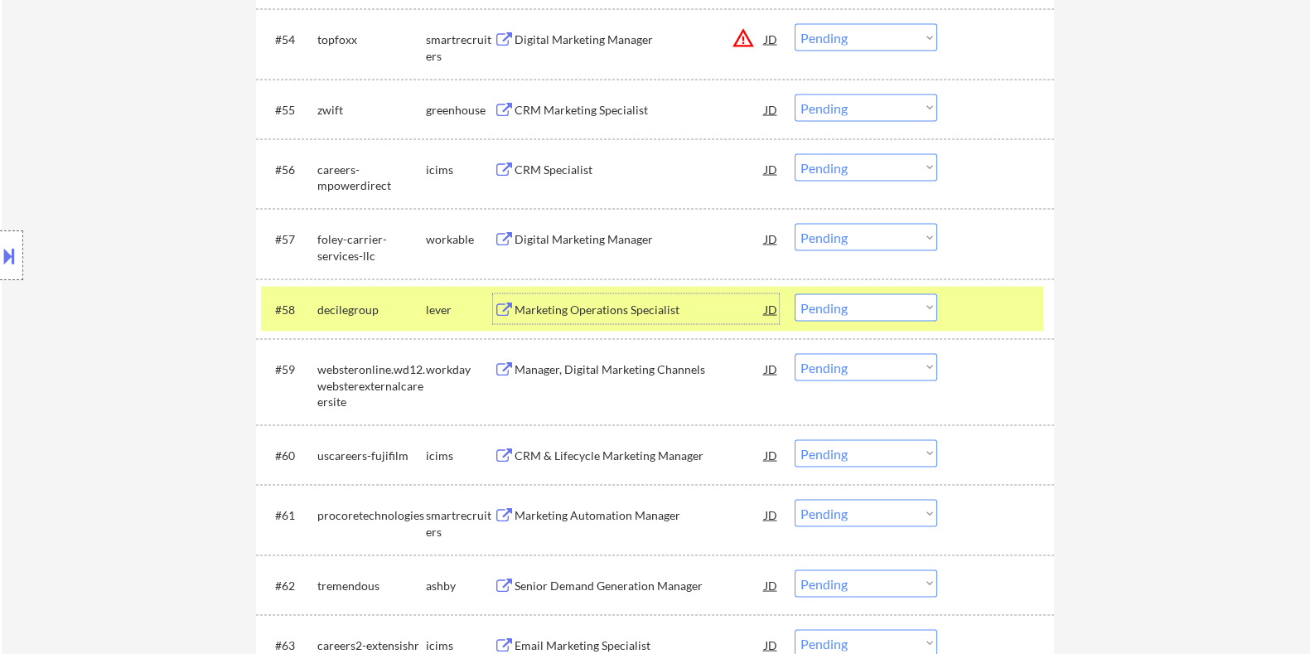
click at [854, 302] on select "Choose an option... Pending Applied Excluded (Questions) Excluded (Expired) Exc…" at bounding box center [866, 307] width 143 height 27
click at [795, 294] on select "Choose an option... Pending Applied Excluded (Questions) Excluded (Expired) Exc…" at bounding box center [866, 307] width 143 height 27
select select ""pending""
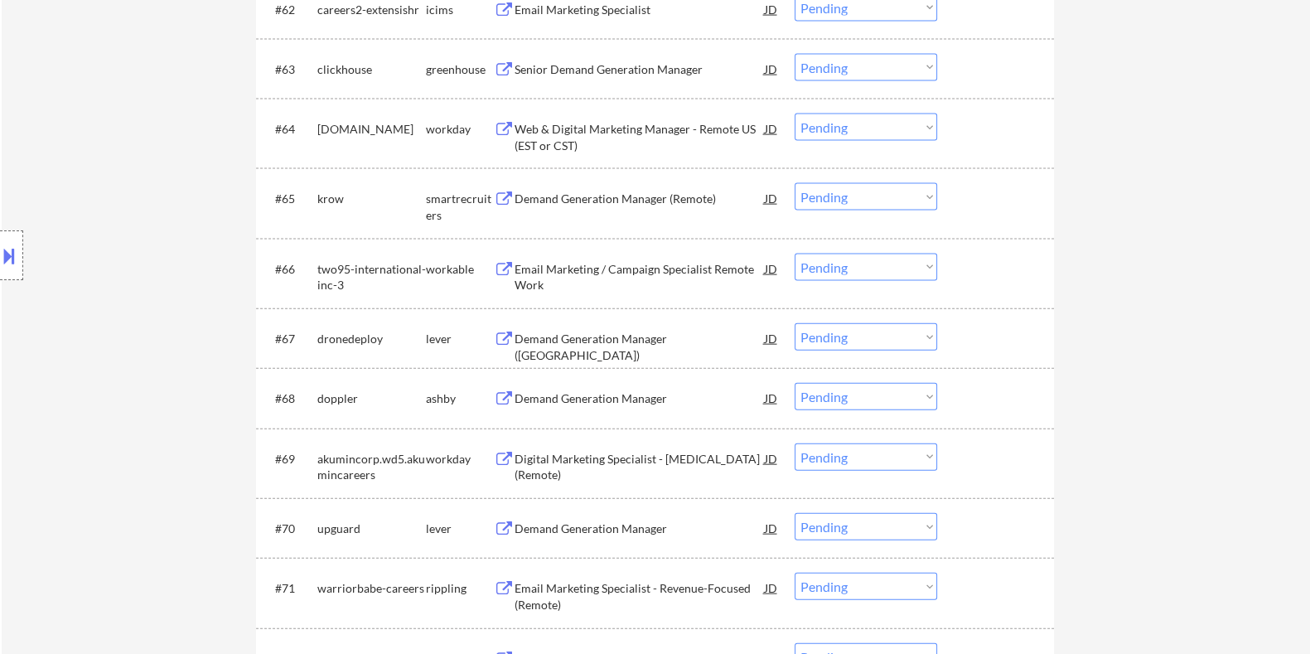
scroll to position [4697, 0]
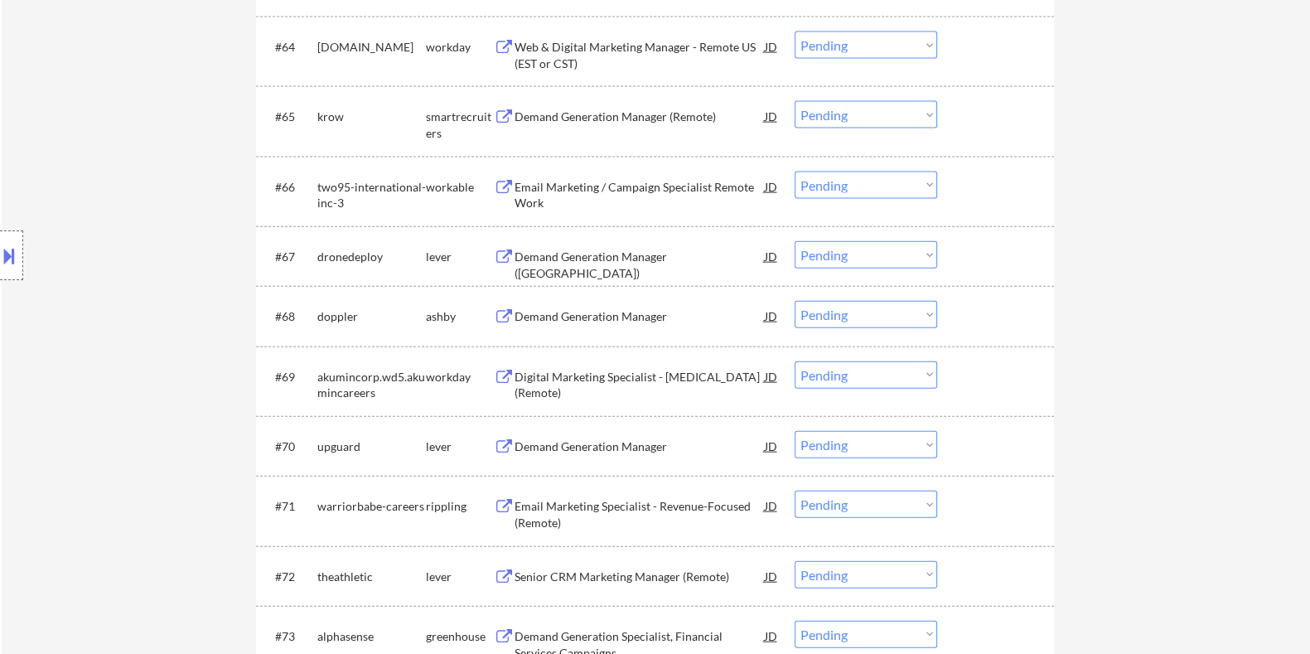
click at [487, 314] on div "ashby" at bounding box center [459, 316] width 68 height 17
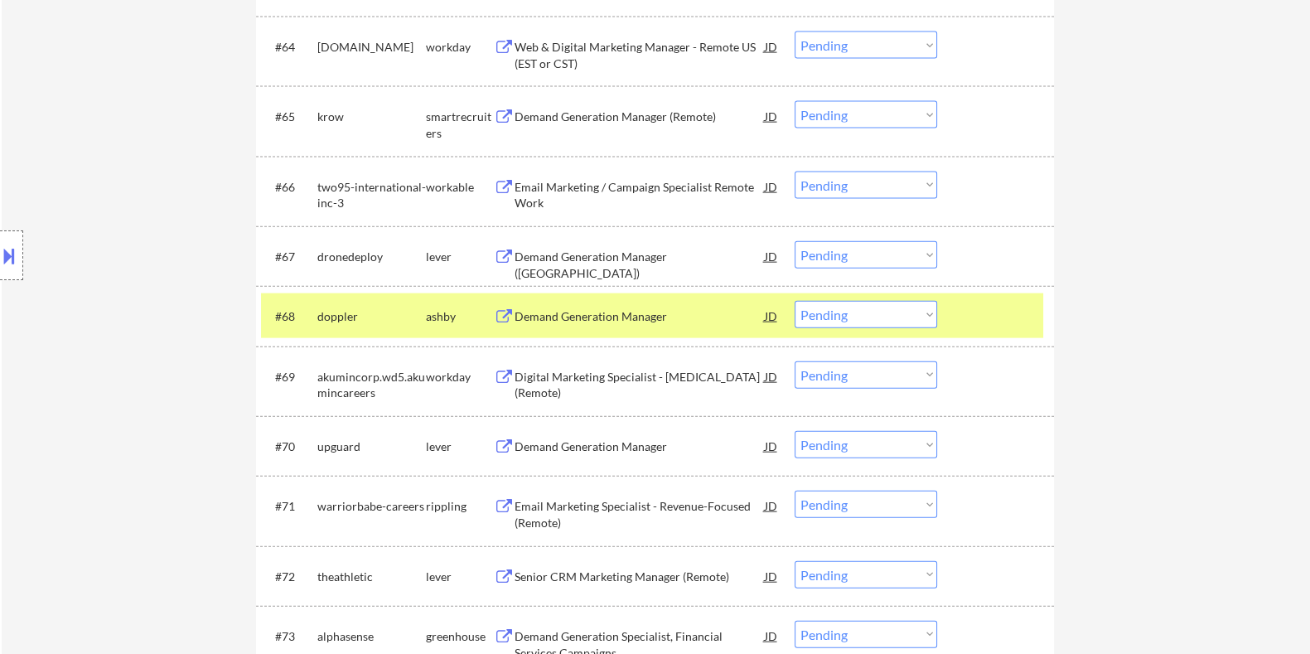
click at [566, 312] on div "Demand Generation Manager" at bounding box center [639, 316] width 250 height 17
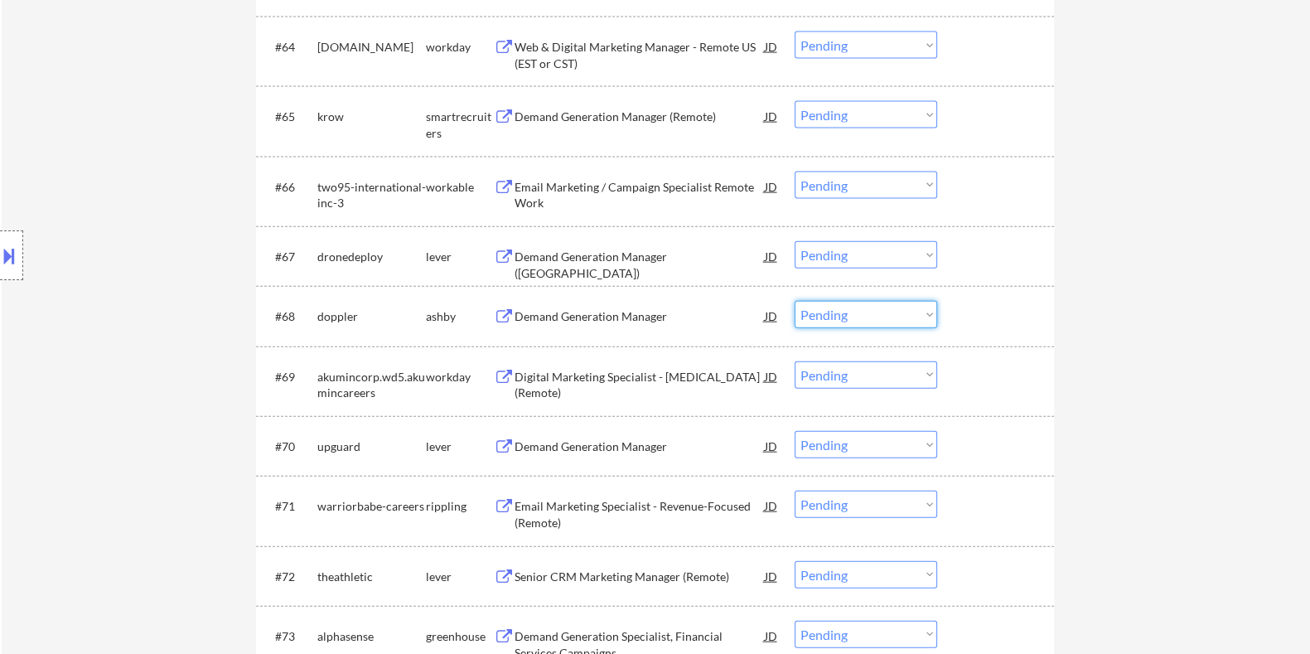
click at [848, 322] on select "Choose an option... Pending Applied Excluded (Questions) Excluded (Expired) Exc…" at bounding box center [866, 314] width 143 height 27
click at [795, 301] on select "Choose an option... Pending Applied Excluded (Questions) Excluded (Expired) Exc…" at bounding box center [866, 314] width 143 height 27
select select ""pending""
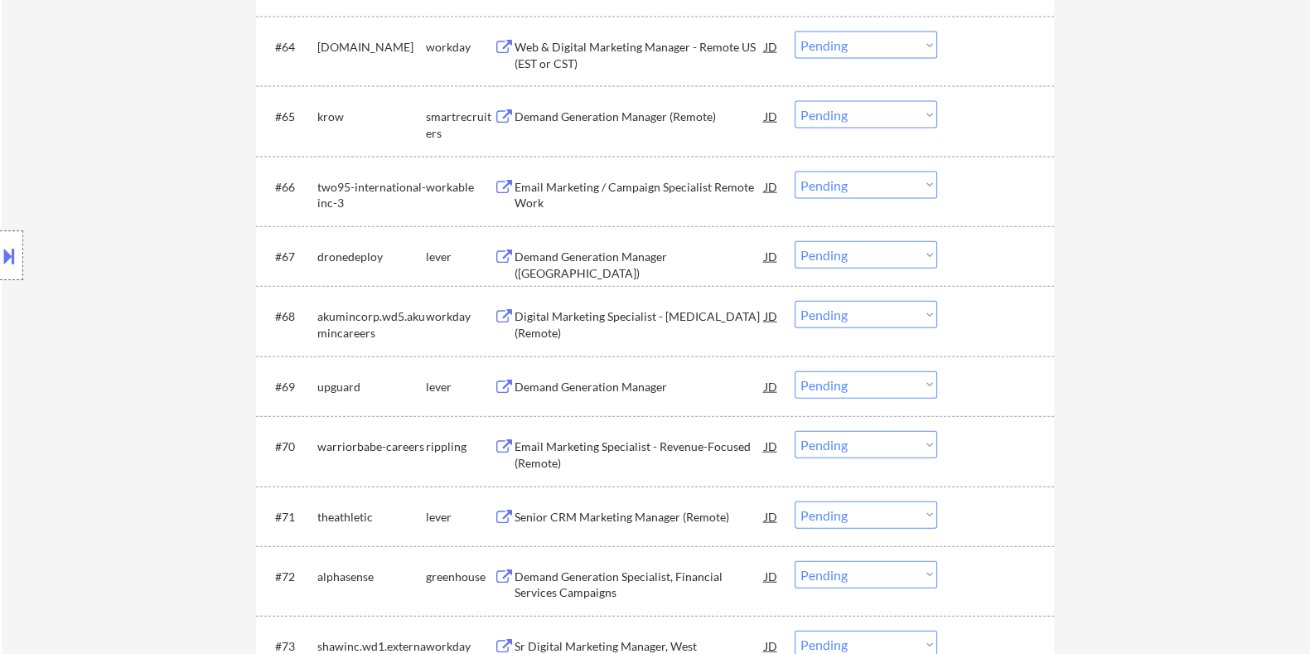
click at [612, 509] on div "Senior CRM Marketing Manager (Remote)" at bounding box center [639, 517] width 250 height 17
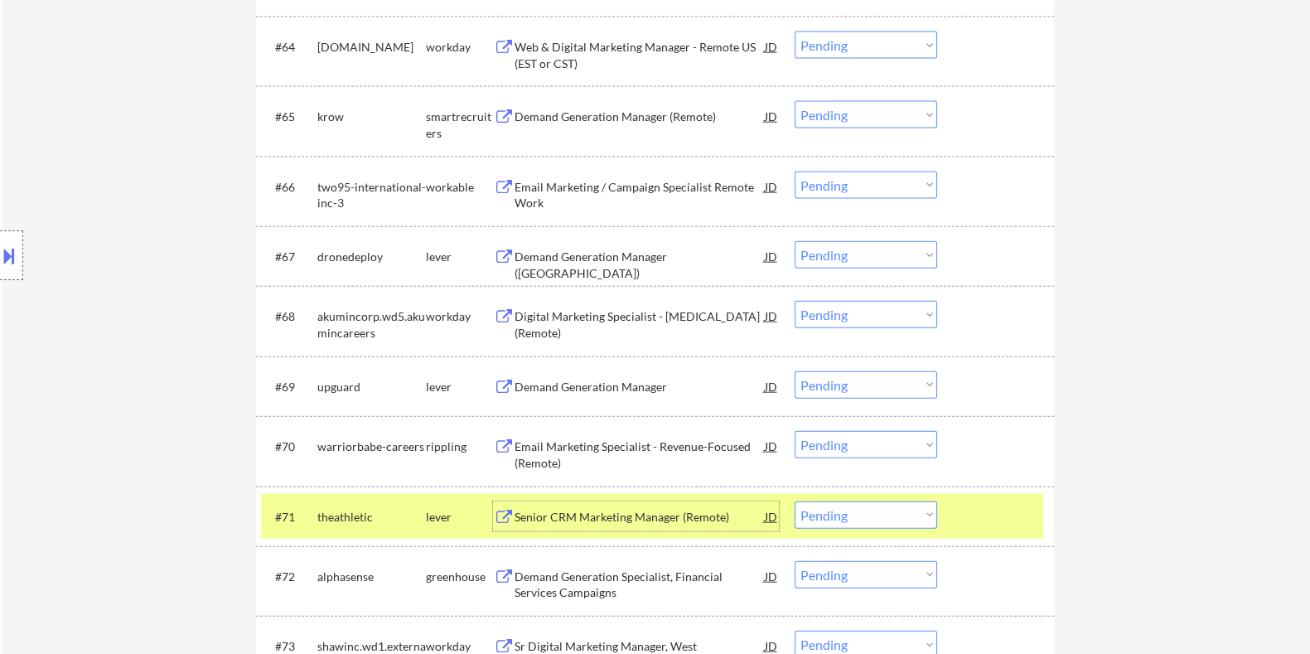
click at [874, 512] on select "Choose an option... Pending Applied Excluded (Questions) Excluded (Expired) Exc…" at bounding box center [866, 514] width 143 height 27
click at [795, 501] on select "Choose an option... Pending Applied Excluded (Questions) Excluded (Expired) Exc…" at bounding box center [866, 514] width 143 height 27
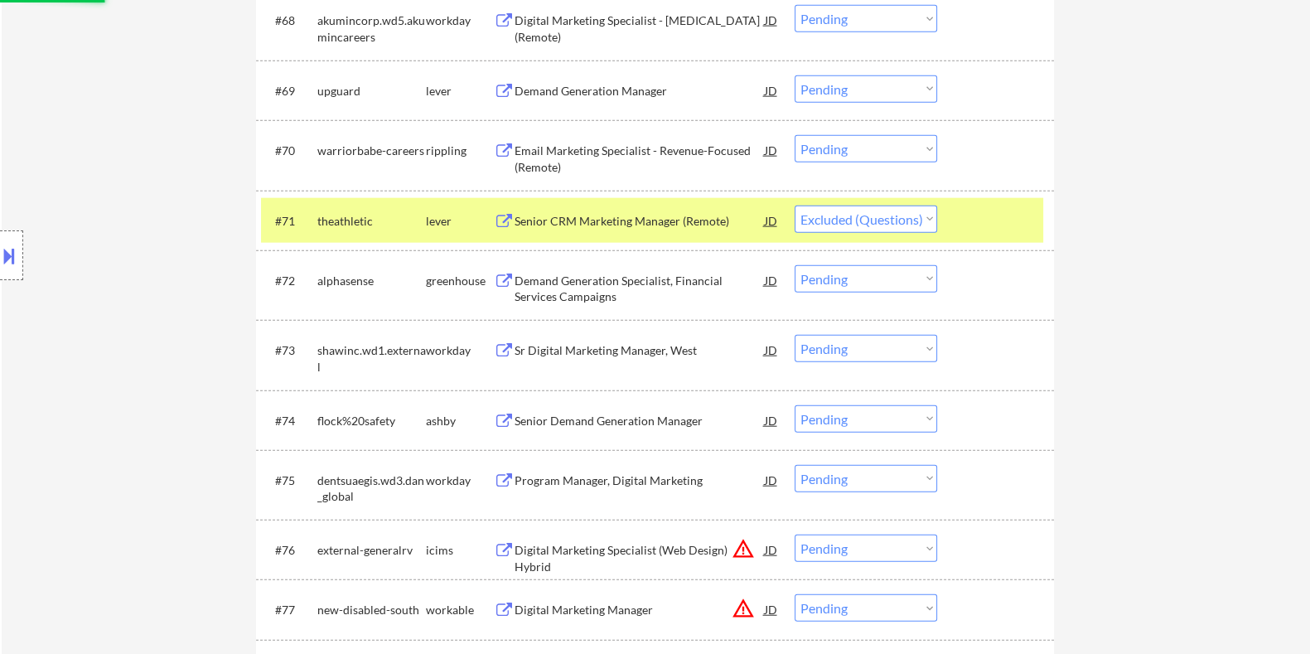
scroll to position [5008, 0]
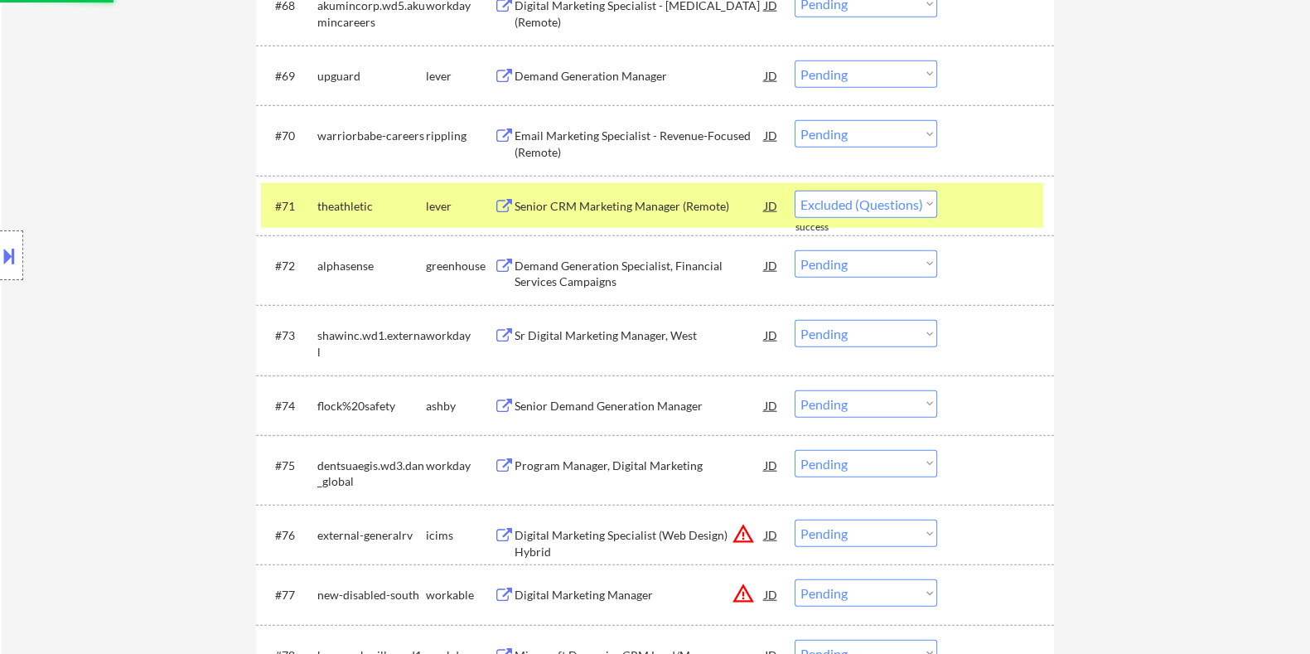
select select ""pending""
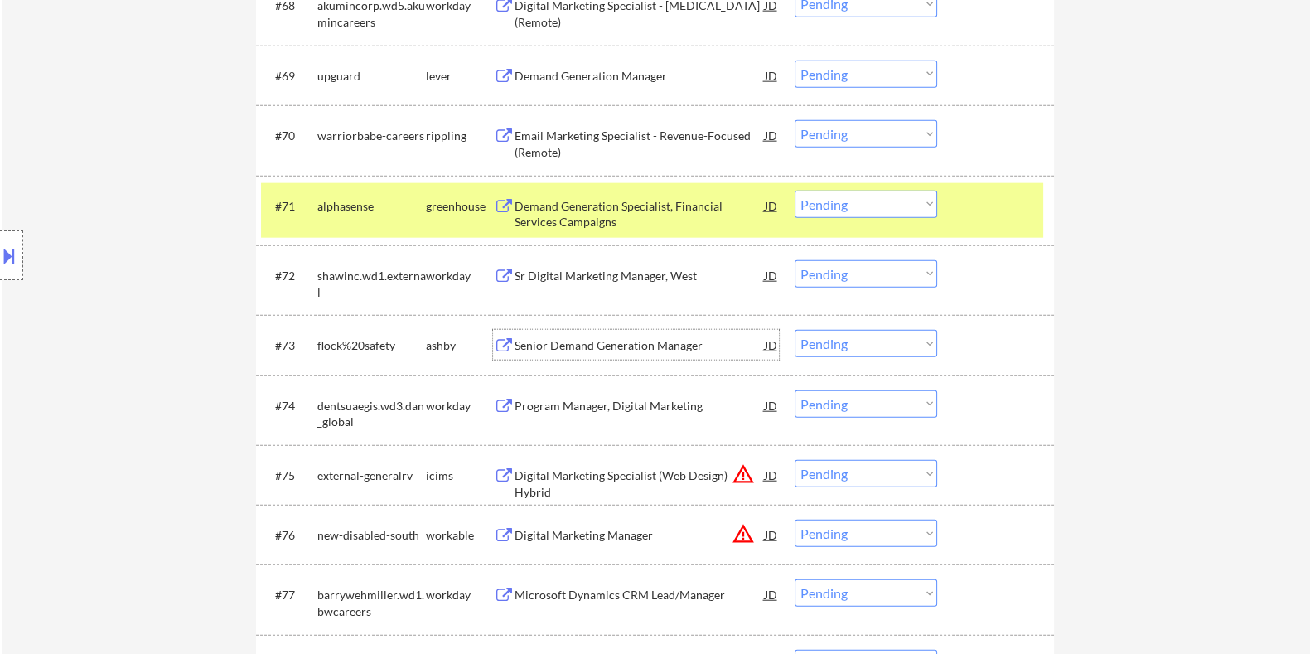
click at [555, 335] on div "Senior Demand Generation Manager" at bounding box center [639, 345] width 250 height 30
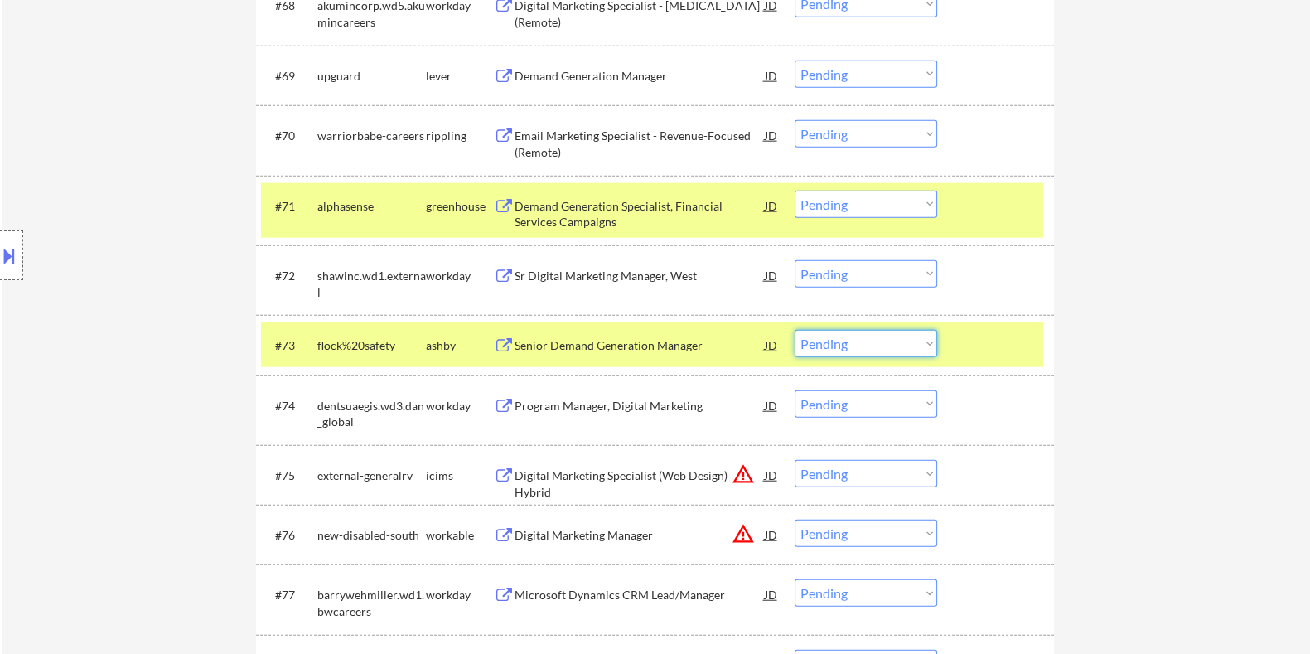
click at [927, 336] on select "Choose an option... Pending Applied Excluded (Questions) Excluded (Expired) Exc…" at bounding box center [866, 343] width 143 height 27
click at [795, 330] on select "Choose an option... Pending Applied Excluded (Questions) Excluded (Expired) Exc…" at bounding box center [866, 343] width 143 height 27
select select ""pending""
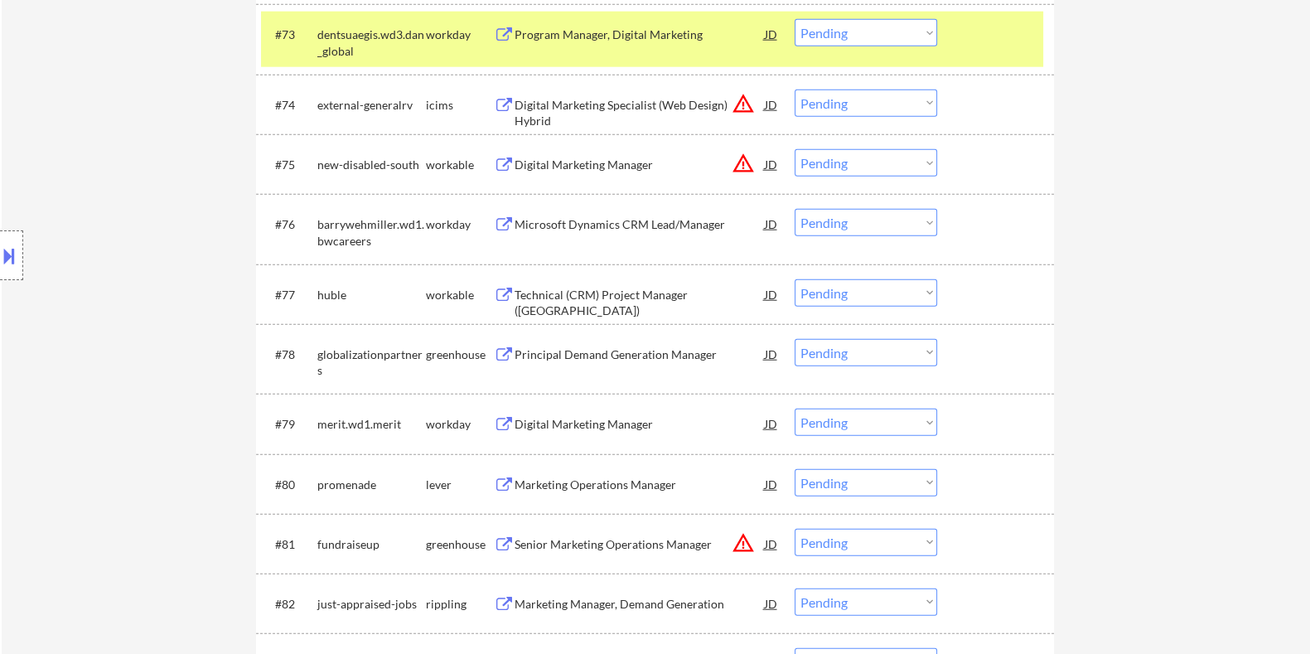
scroll to position [5422, 0]
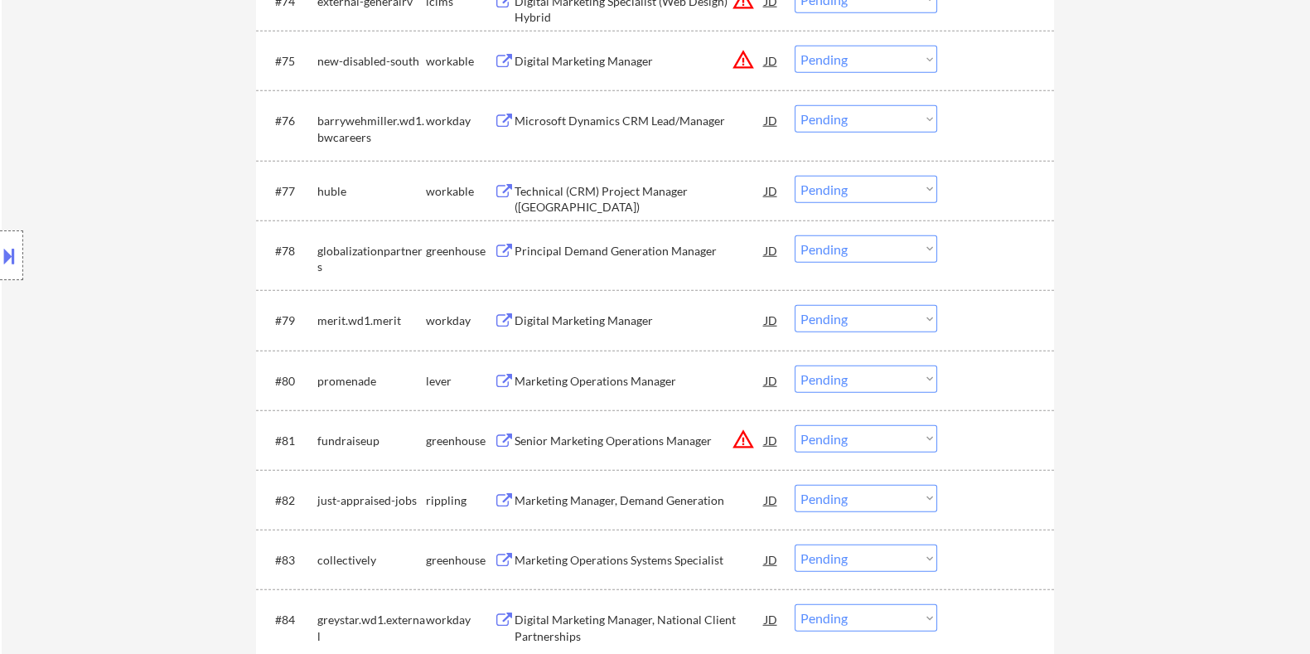
click at [574, 375] on div "Marketing Operations Manager" at bounding box center [639, 381] width 250 height 17
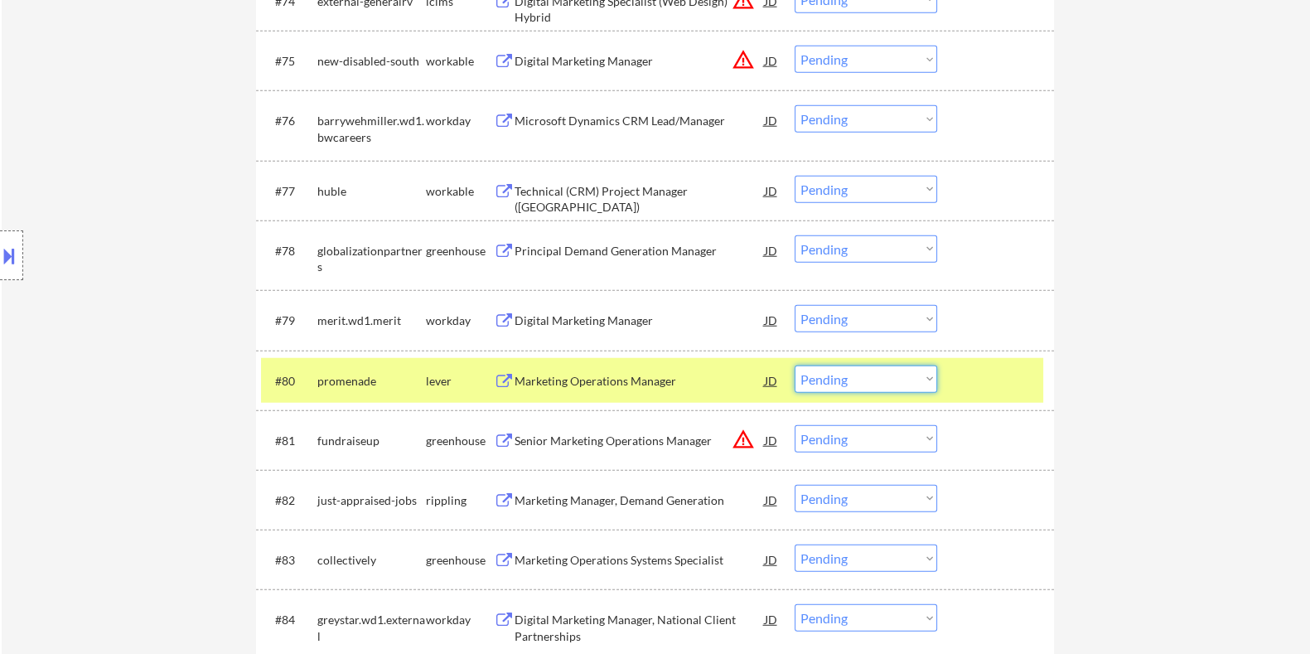
click at [853, 376] on select "Choose an option... Pending Applied Excluded (Questions) Excluded (Expired) Exc…" at bounding box center [866, 378] width 143 height 27
click at [795, 365] on select "Choose an option... Pending Applied Excluded (Questions) Excluded (Expired) Exc…" at bounding box center [866, 378] width 143 height 27
select select ""pending""
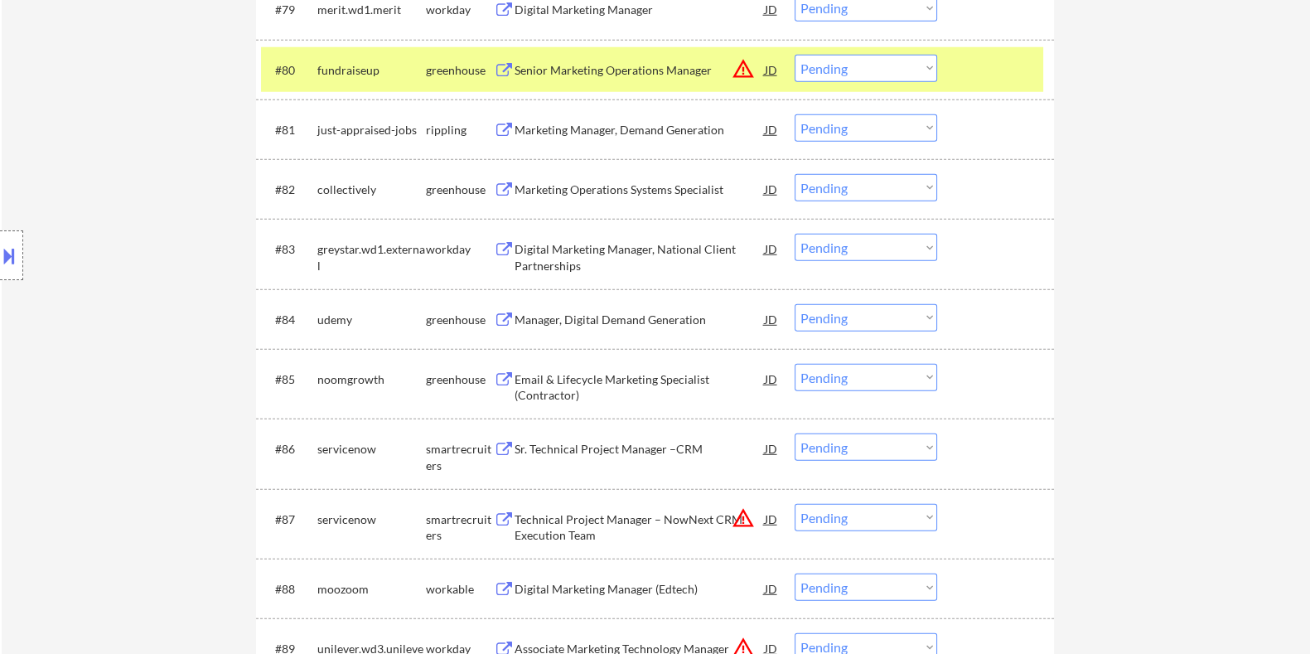
scroll to position [6147, 0]
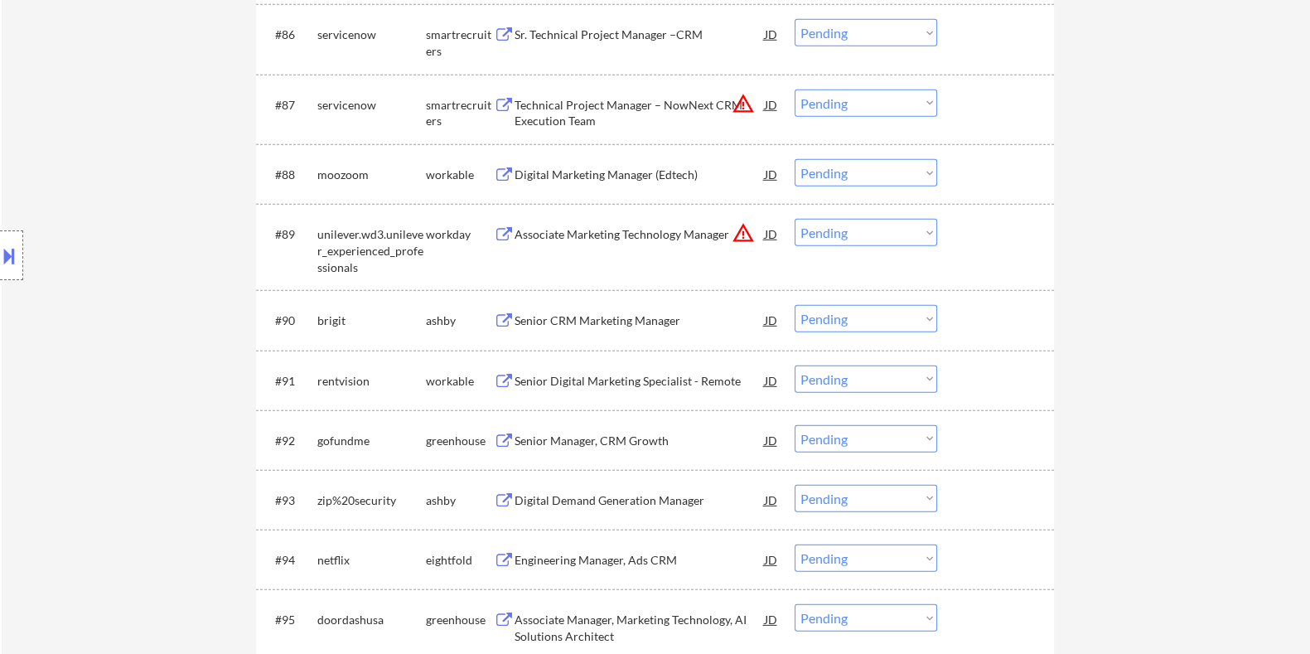
click at [626, 500] on div "Digital Demand Generation Manager" at bounding box center [639, 500] width 250 height 17
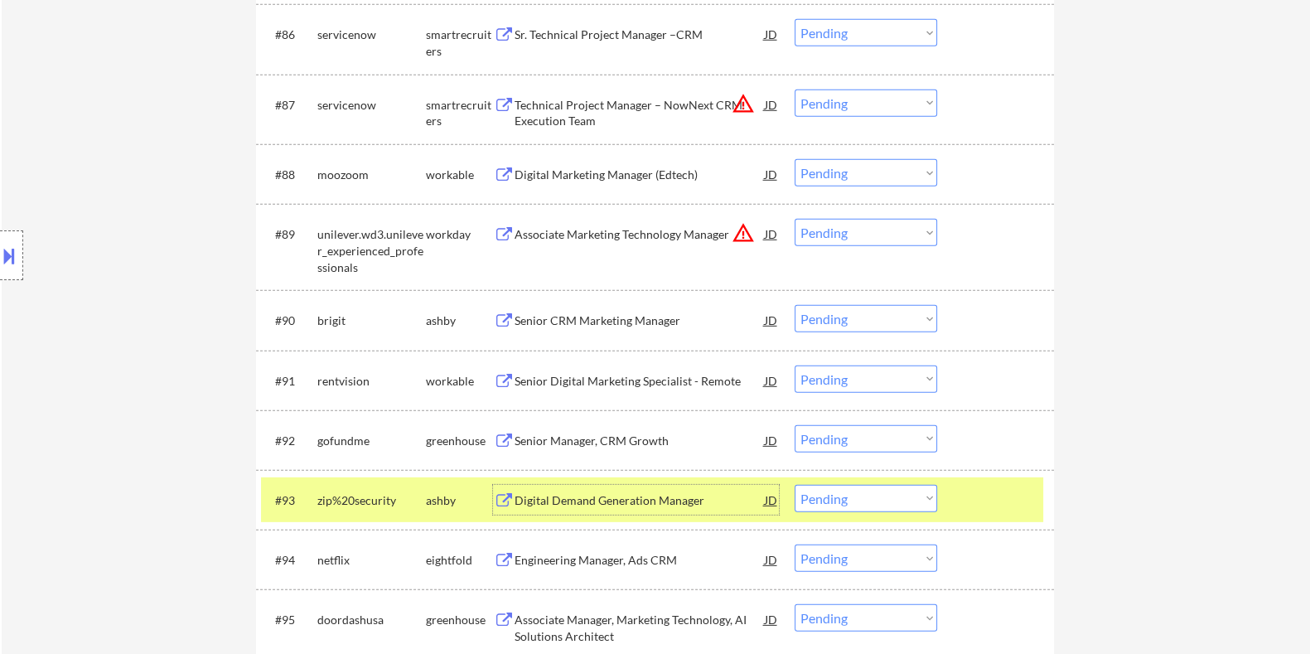
click at [888, 492] on select "Choose an option... Pending Applied Excluded (Questions) Excluded (Expired) Exc…" at bounding box center [866, 498] width 143 height 27
click at [795, 485] on select "Choose an option... Pending Applied Excluded (Questions) Excluded (Expired) Exc…" at bounding box center [866, 498] width 143 height 27
select select ""pending""
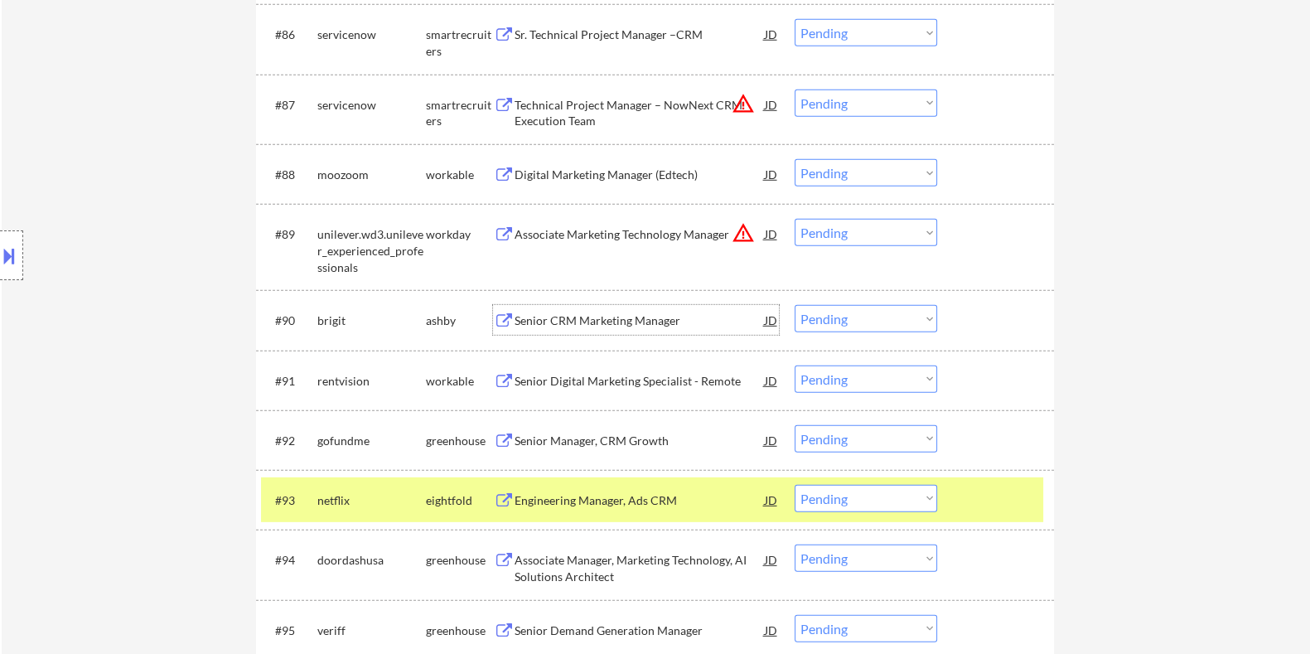
click at [587, 317] on div "Senior CRM Marketing Manager" at bounding box center [639, 320] width 250 height 17
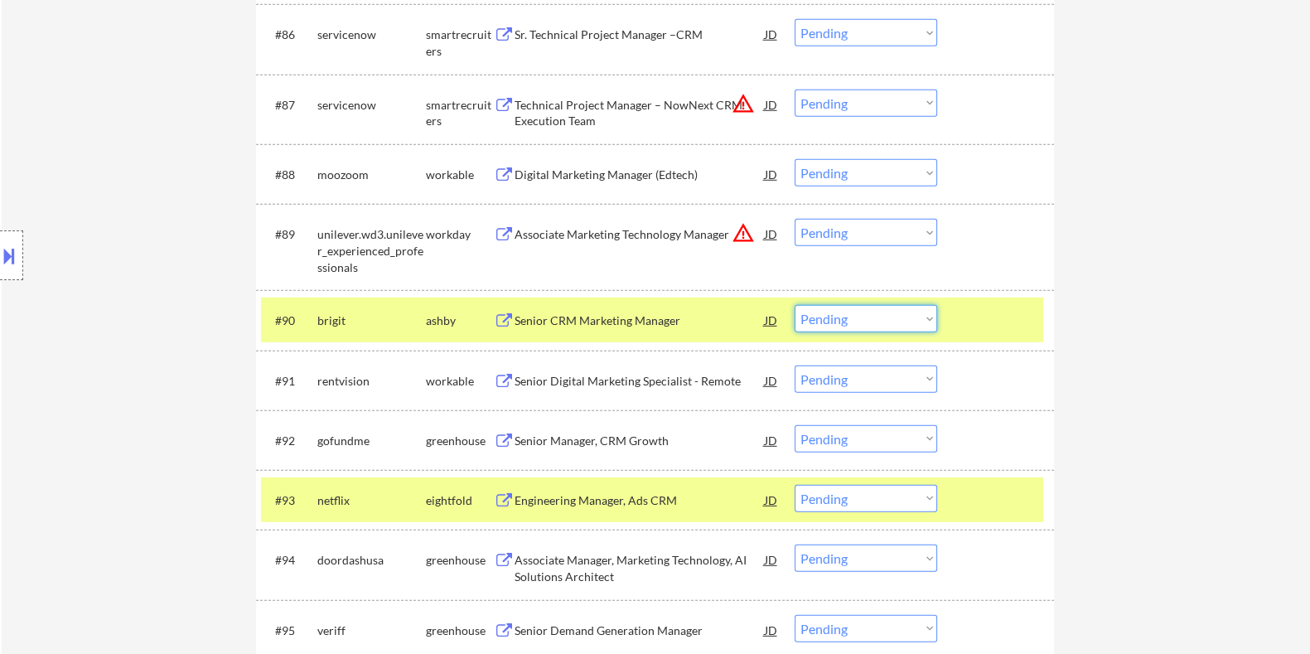
click at [883, 320] on select "Choose an option... Pending Applied Excluded (Questions) Excluded (Expired) Exc…" at bounding box center [866, 318] width 143 height 27
click at [795, 305] on select "Choose an option... Pending Applied Excluded (Questions) Excluded (Expired) Exc…" at bounding box center [866, 318] width 143 height 27
select select ""pending""
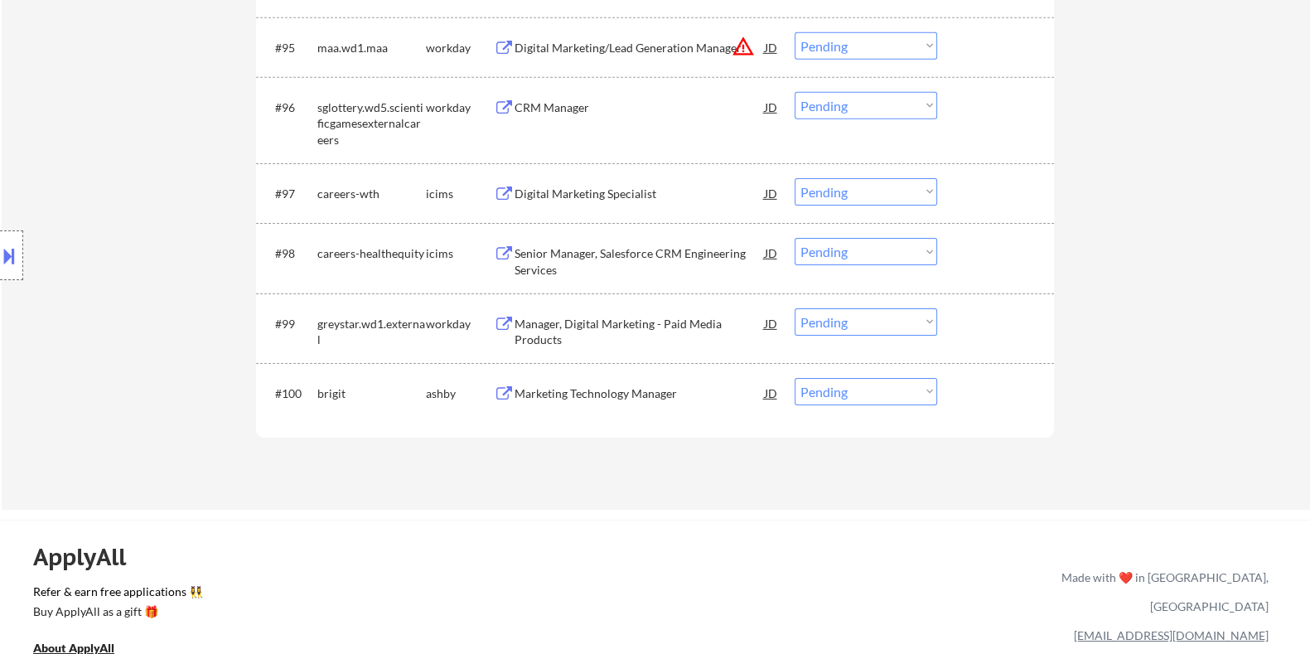
scroll to position [6769, 0]
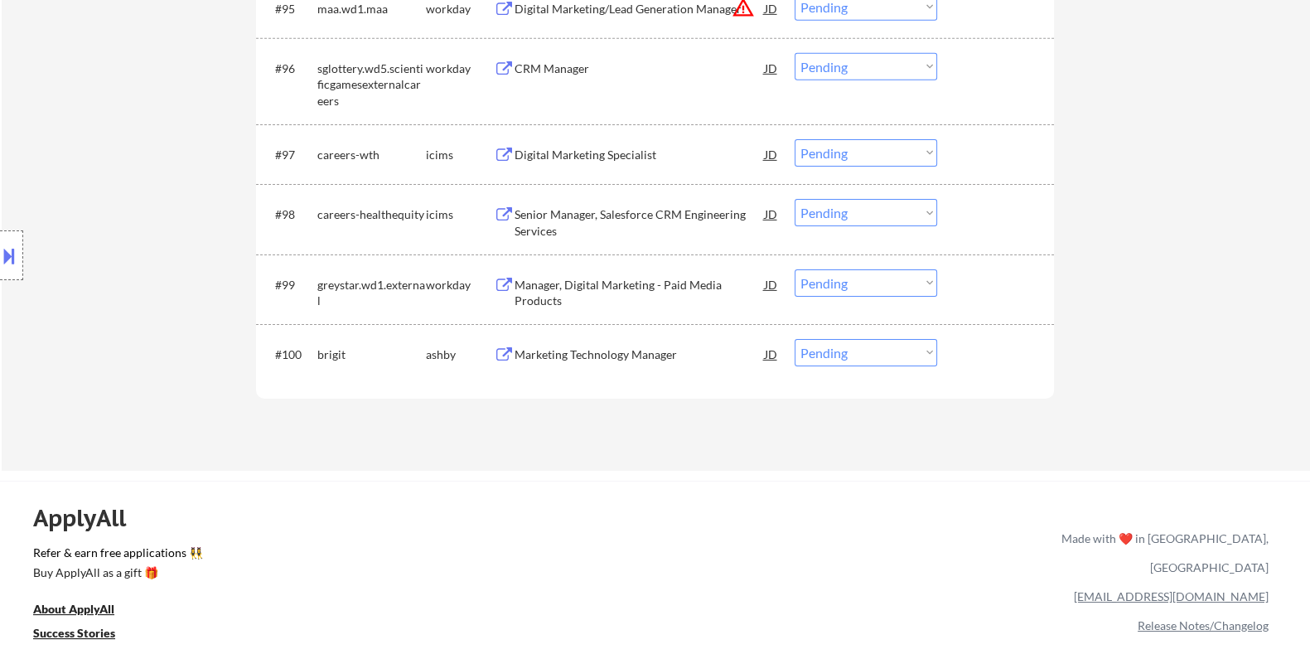
click at [588, 352] on div "Marketing Technology Manager" at bounding box center [639, 354] width 250 height 17
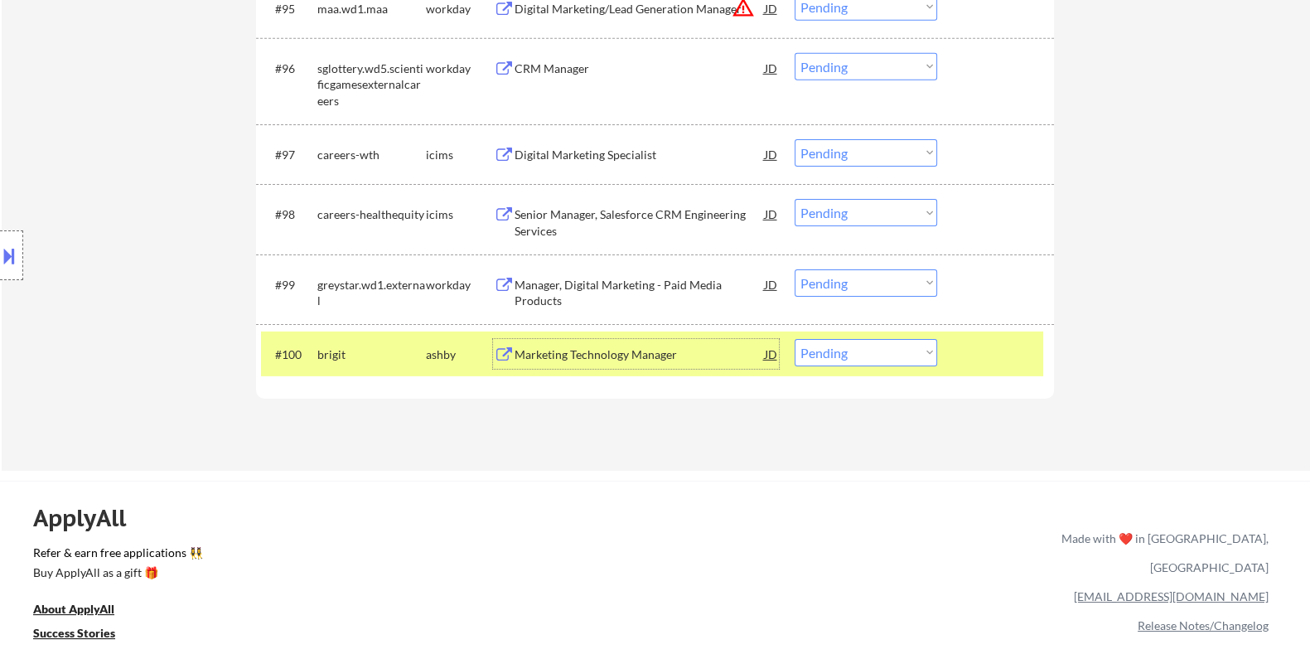
click at [907, 349] on select "Choose an option... Pending Applied Excluded (Questions) Excluded (Expired) Exc…" at bounding box center [866, 352] width 143 height 27
click at [795, 339] on select "Choose an option... Pending Applied Excluded (Questions) Excluded (Expired) Exc…" at bounding box center [866, 352] width 143 height 27
click at [616, 355] on div "Institutional & B2B Demand Generation Manager" at bounding box center [639, 362] width 250 height 32
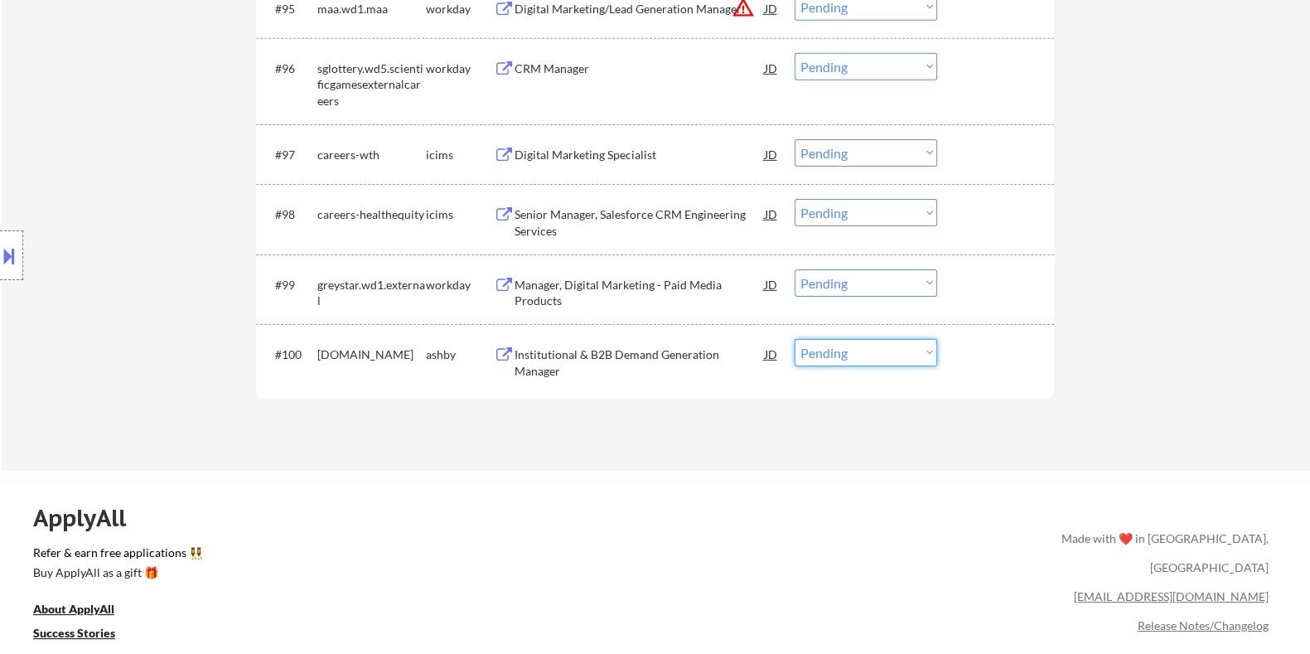
click at [880, 349] on select "Choose an option... Pending Applied Excluded (Questions) Excluded (Expired) Exc…" at bounding box center [866, 352] width 143 height 27
click at [795, 339] on select "Choose an option... Pending Applied Excluded (Questions) Excluded (Expired) Exc…" at bounding box center [866, 352] width 143 height 27
select select ""pending""
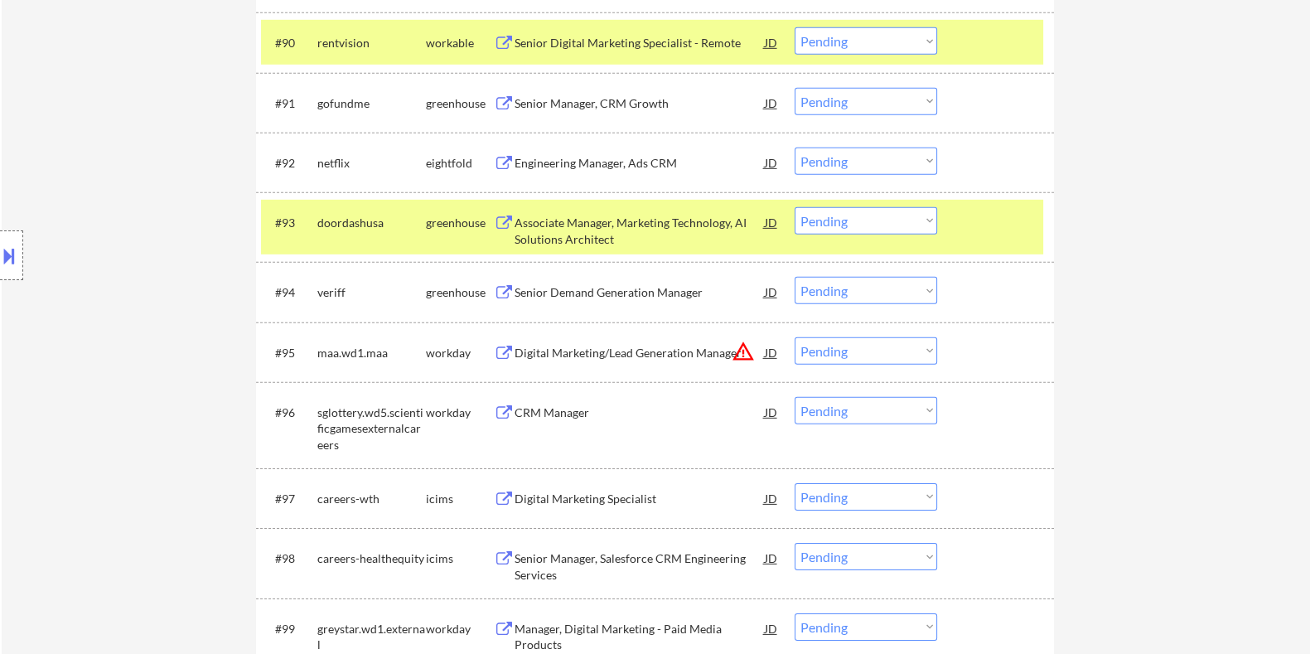
scroll to position [6354, 0]
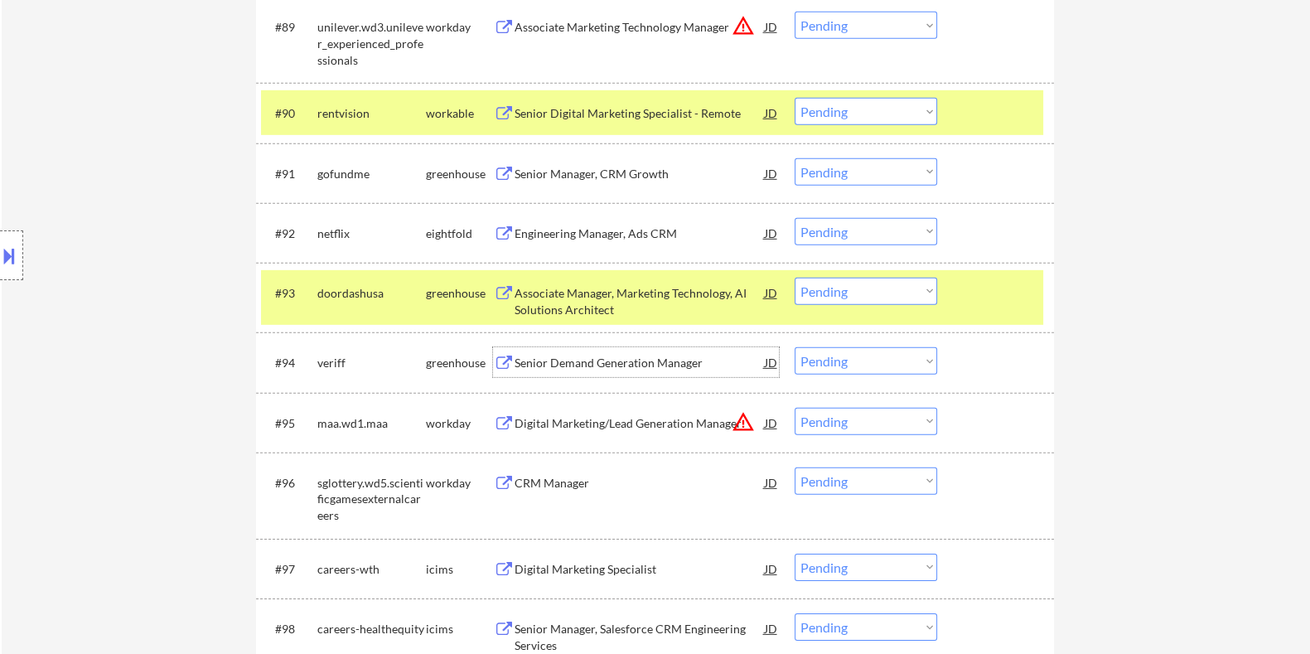
click at [580, 365] on div "Senior Demand Generation Manager" at bounding box center [639, 363] width 250 height 17
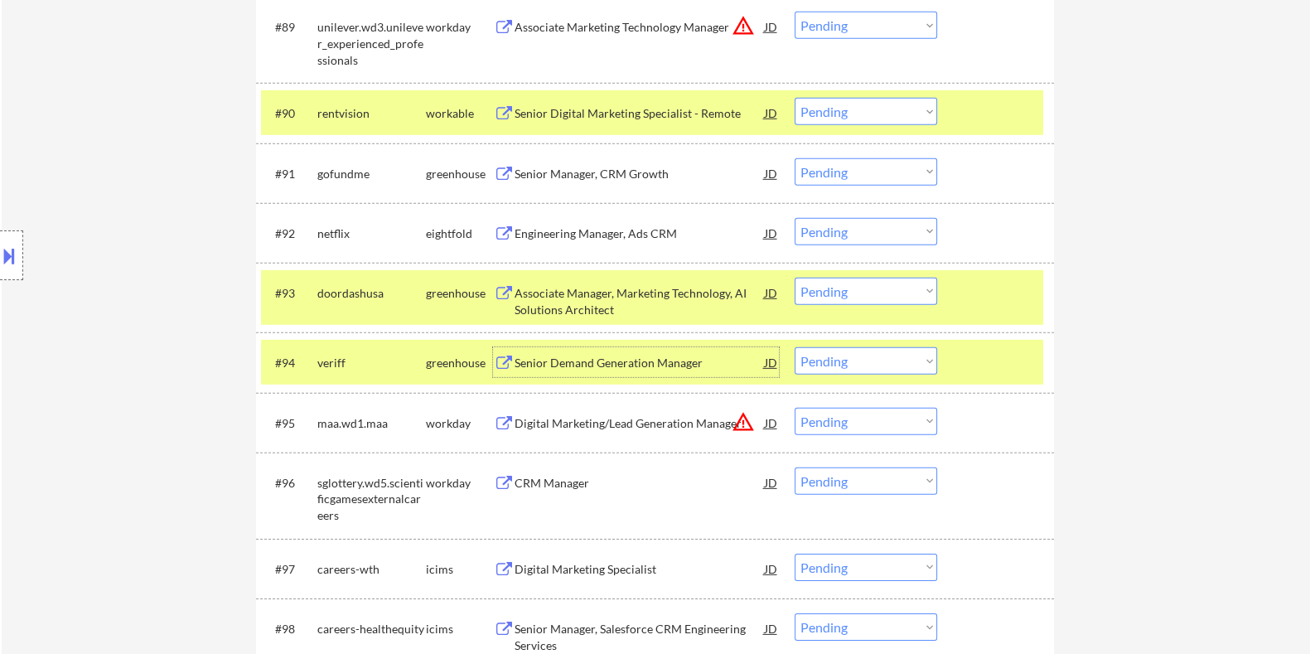
click at [876, 360] on select "Choose an option... Pending Applied Excluded (Questions) Excluded (Expired) Exc…" at bounding box center [866, 360] width 143 height 27
click at [795, 347] on select "Choose an option... Pending Applied Excluded (Questions) Excluded (Expired) Exc…" at bounding box center [866, 360] width 143 height 27
select select ""pending""
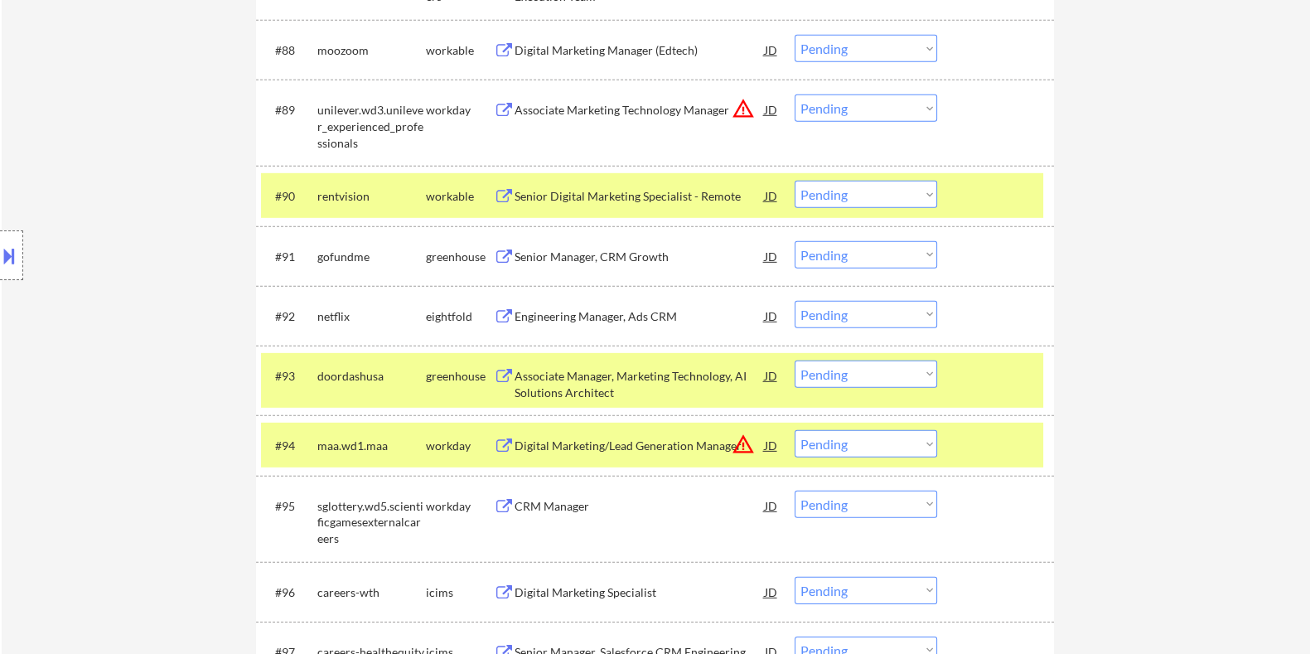
scroll to position [6251, 0]
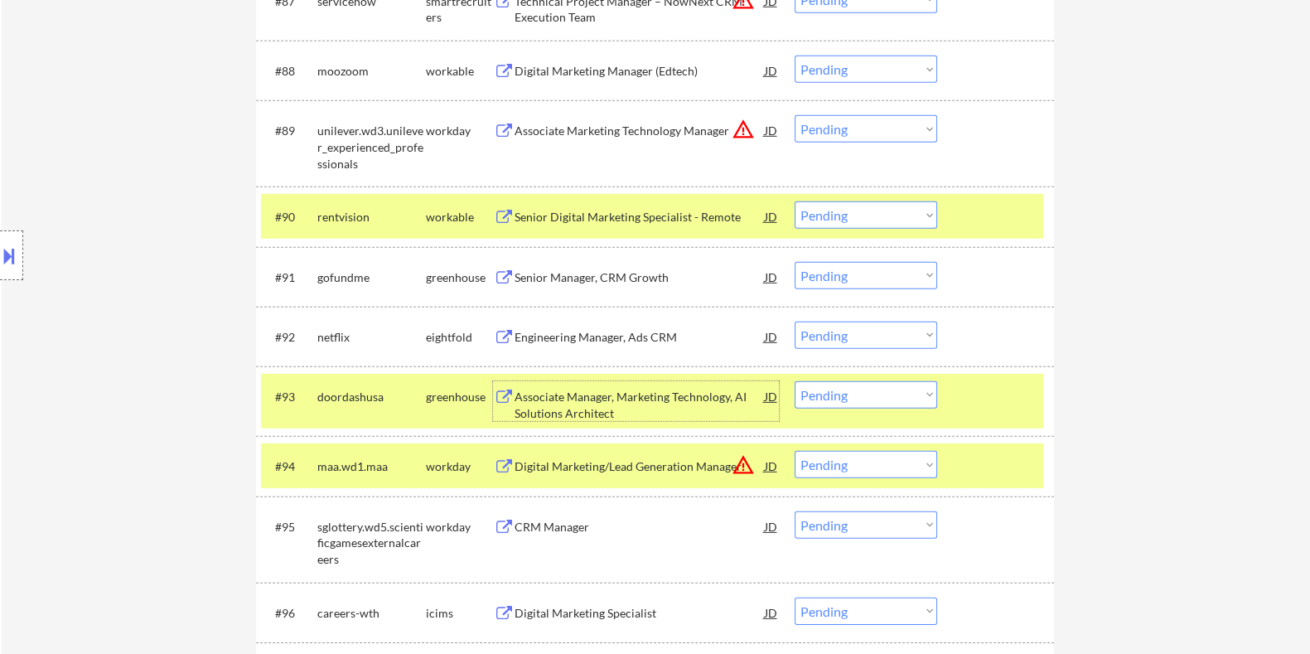
click at [564, 395] on div "Associate Manager, Marketing Technology, AI Solutions Architect" at bounding box center [639, 405] width 250 height 32
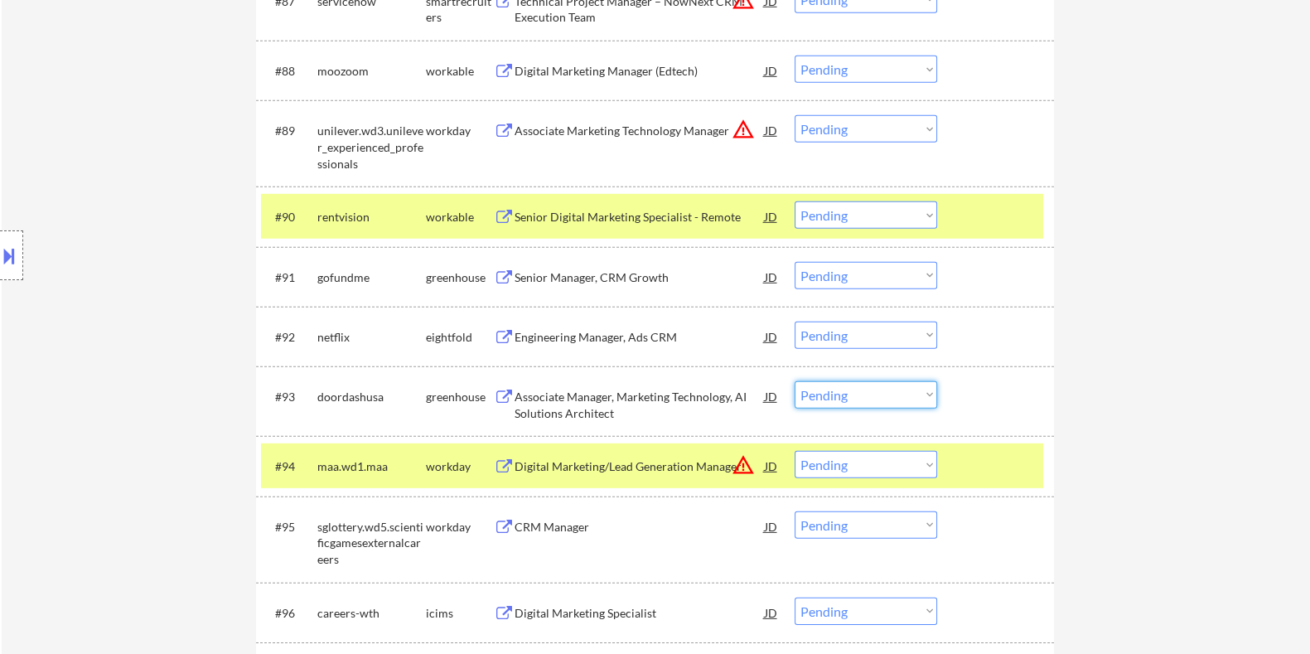
click at [838, 397] on select "Choose an option... Pending Applied Excluded (Questions) Excluded (Expired) Exc…" at bounding box center [866, 394] width 143 height 27
click at [795, 381] on select "Choose an option... Pending Applied Excluded (Questions) Excluded (Expired) Exc…" at bounding box center [866, 394] width 143 height 27
select select ""pending""
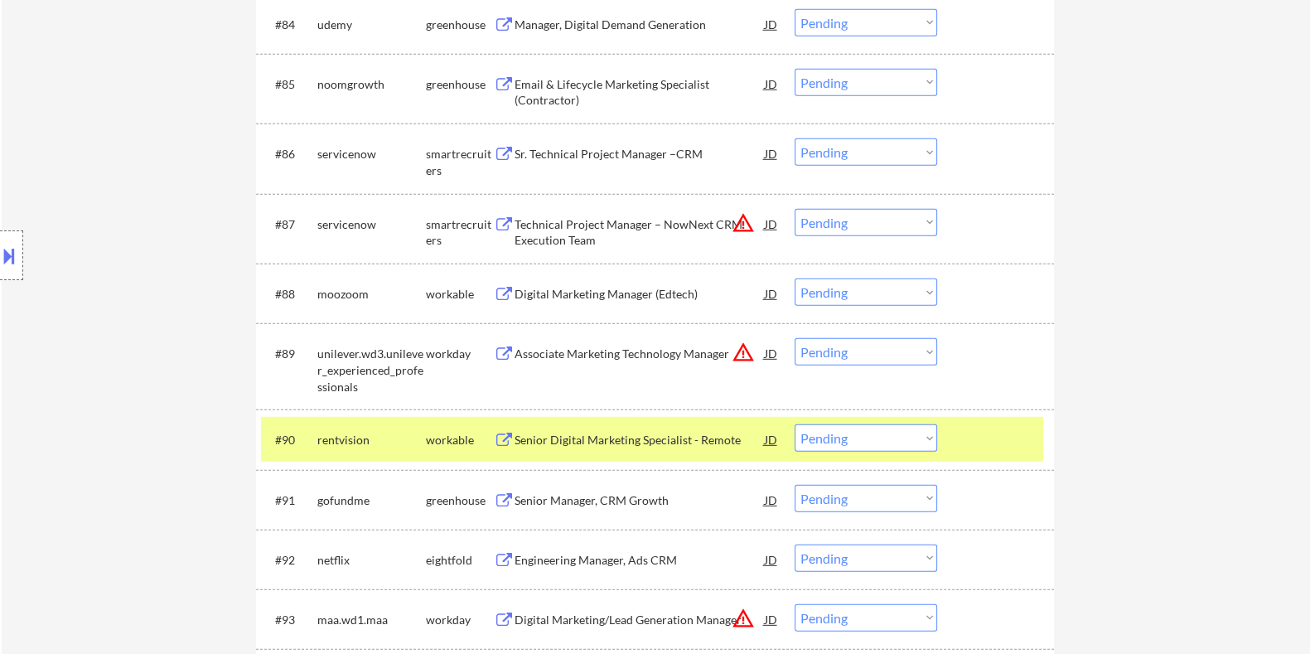
scroll to position [6044, 0]
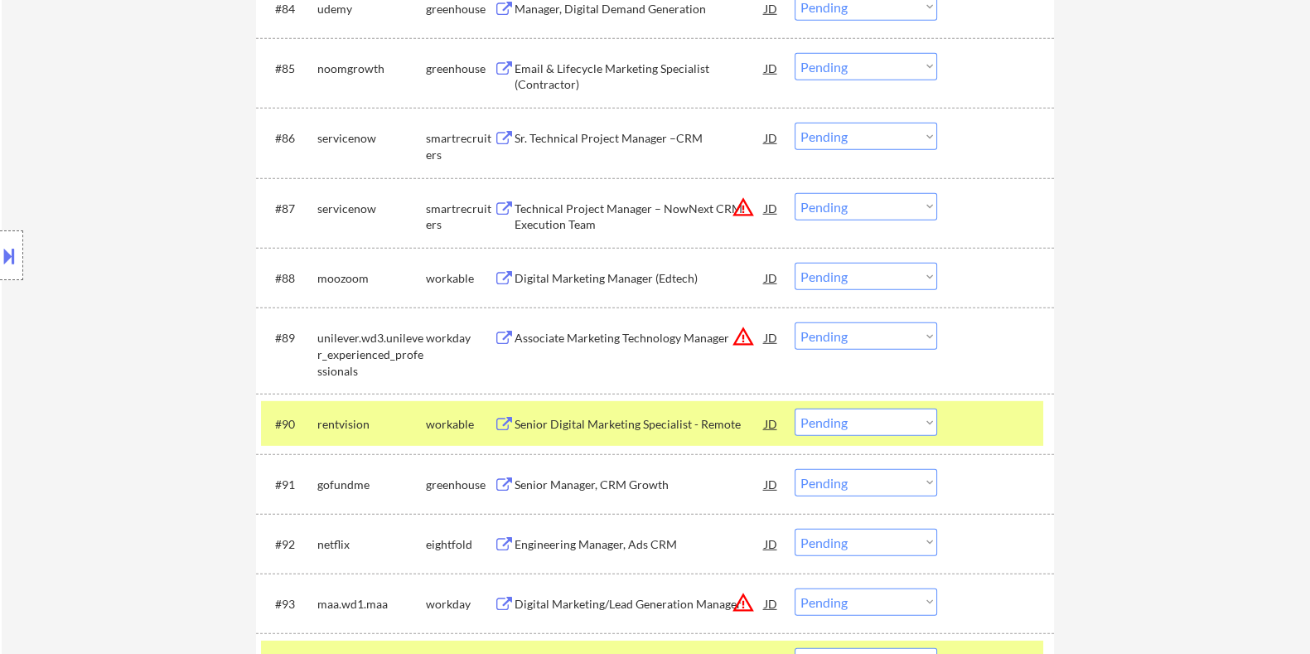
click at [518, 489] on div "Senior Manager, CRM Growth" at bounding box center [639, 484] width 250 height 17
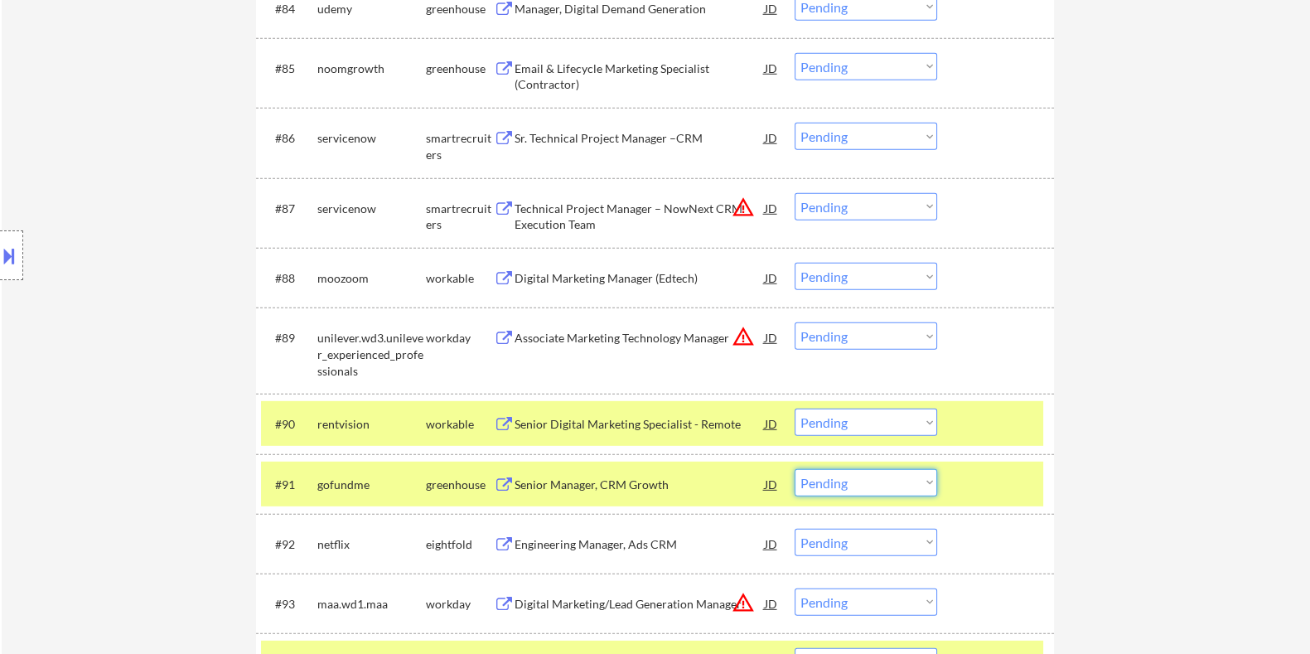
click at [870, 476] on select "Choose an option... Pending Applied Excluded (Questions) Excluded (Expired) Exc…" at bounding box center [866, 482] width 143 height 27
click at [795, 469] on select "Choose an option... Pending Applied Excluded (Questions) Excluded (Expired) Exc…" at bounding box center [866, 482] width 143 height 27
select select ""pending""
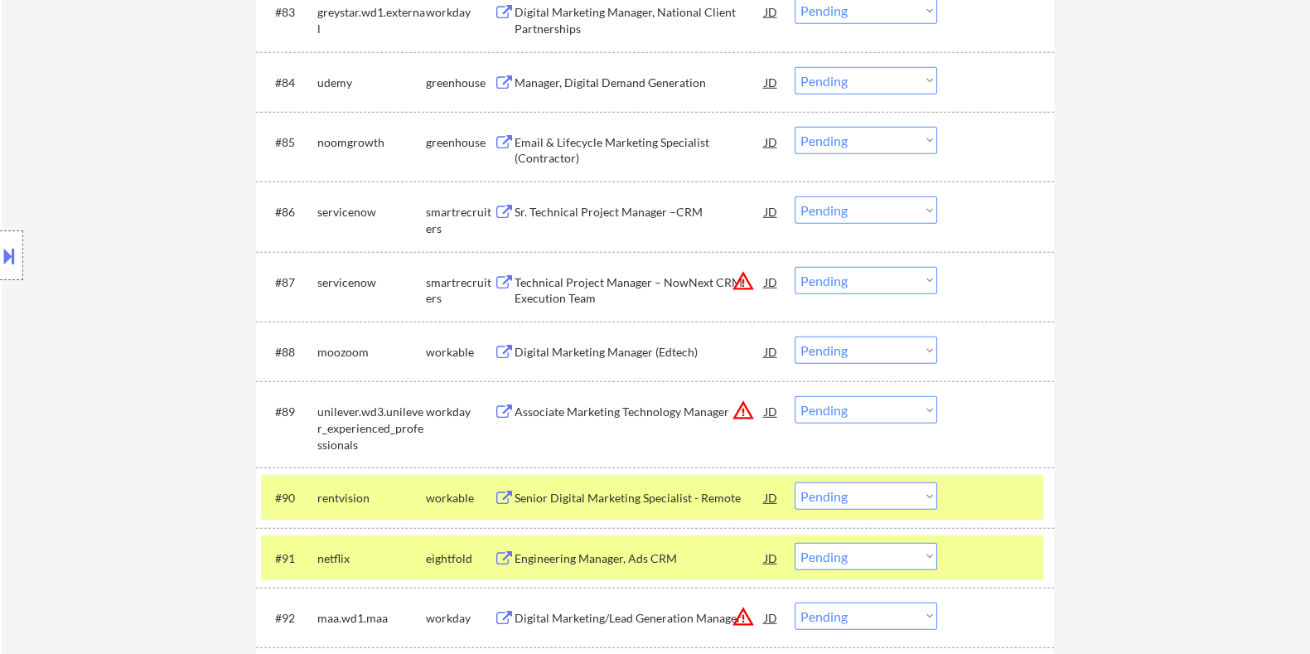
scroll to position [5940, 0]
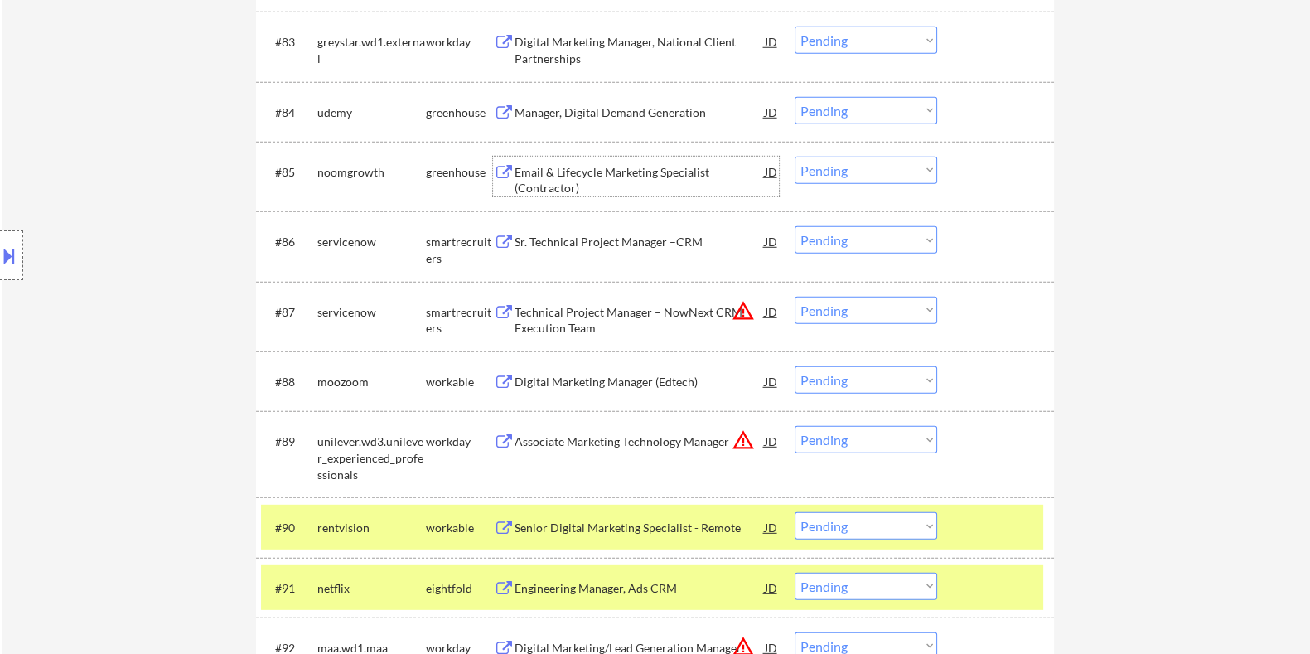
click at [575, 176] on div "Email & Lifecycle Marketing Specialist (Contractor)" at bounding box center [639, 180] width 250 height 32
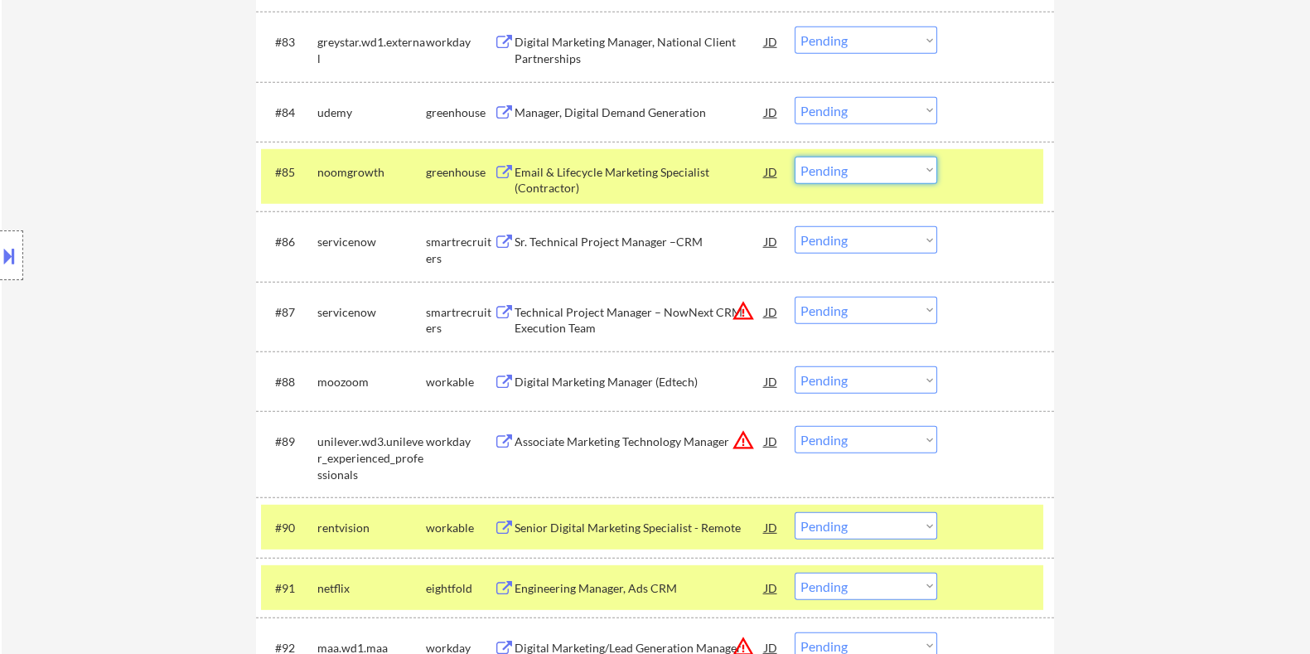
click at [868, 175] on select "Choose an option... Pending Applied Excluded (Questions) Excluded (Expired) Exc…" at bounding box center [866, 170] width 143 height 27
click at [795, 157] on select "Choose an option... Pending Applied Excluded (Questions) Excluded (Expired) Exc…" at bounding box center [866, 170] width 143 height 27
select select ""pending""
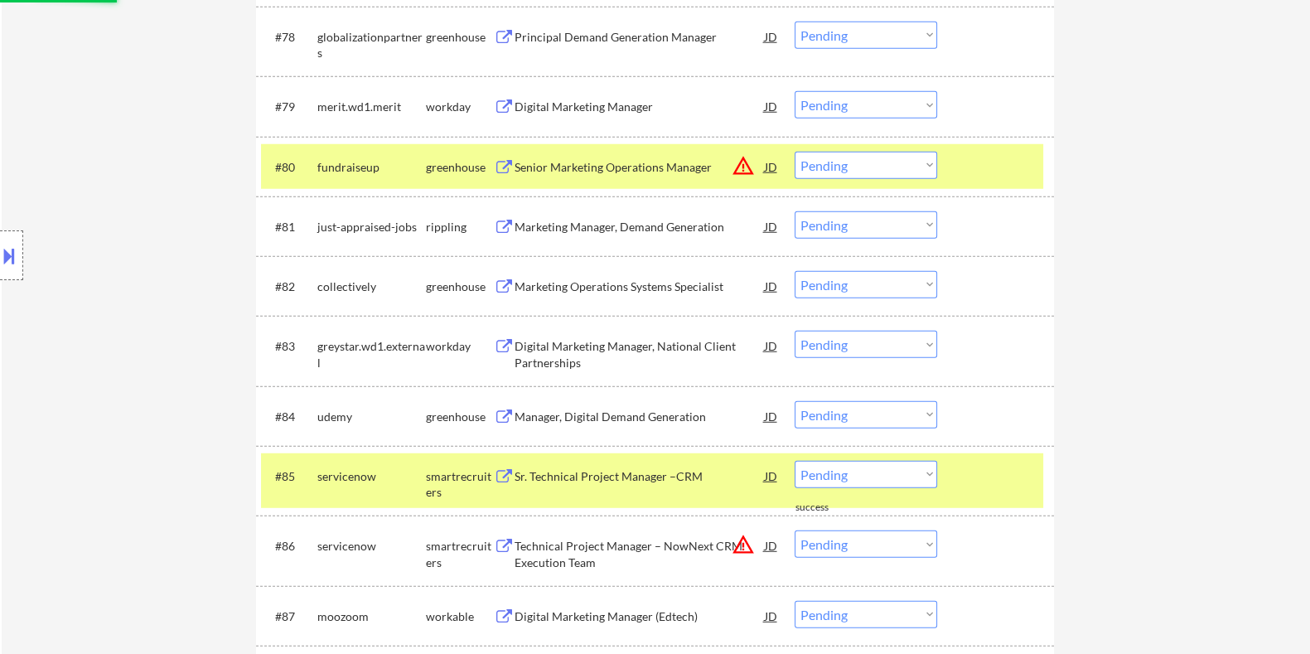
scroll to position [5629, 0]
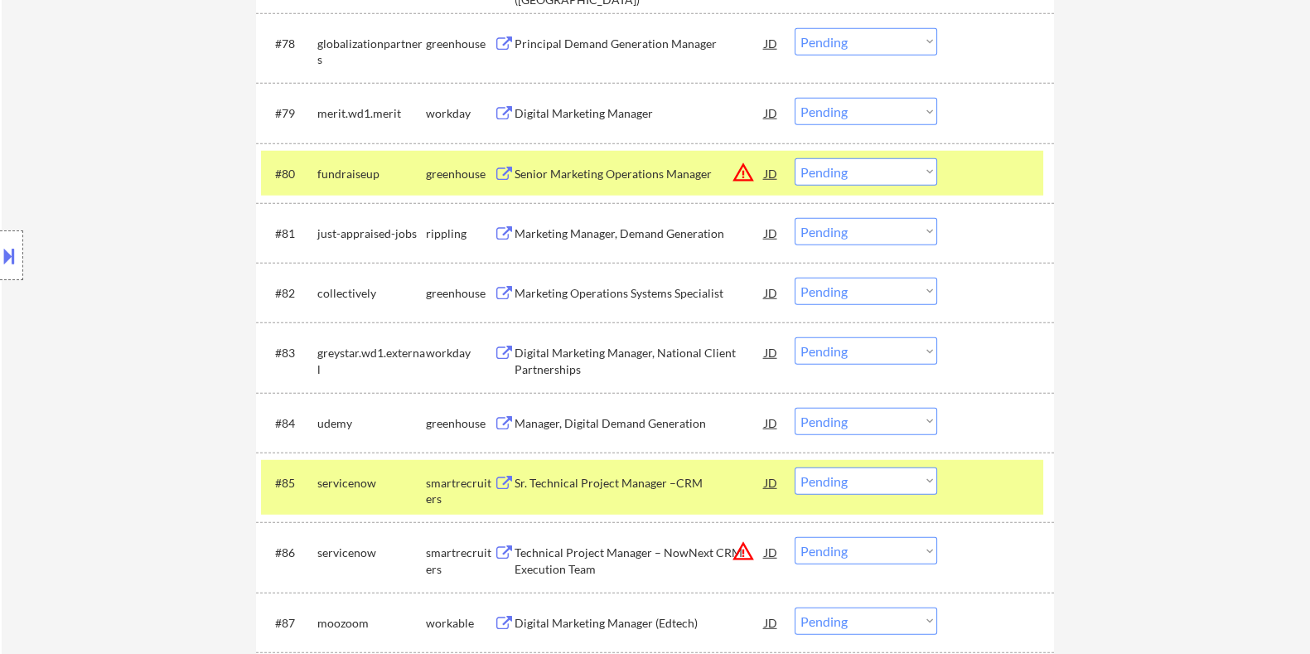
click at [642, 415] on div "Manager, Digital Demand Generation" at bounding box center [639, 423] width 250 height 17
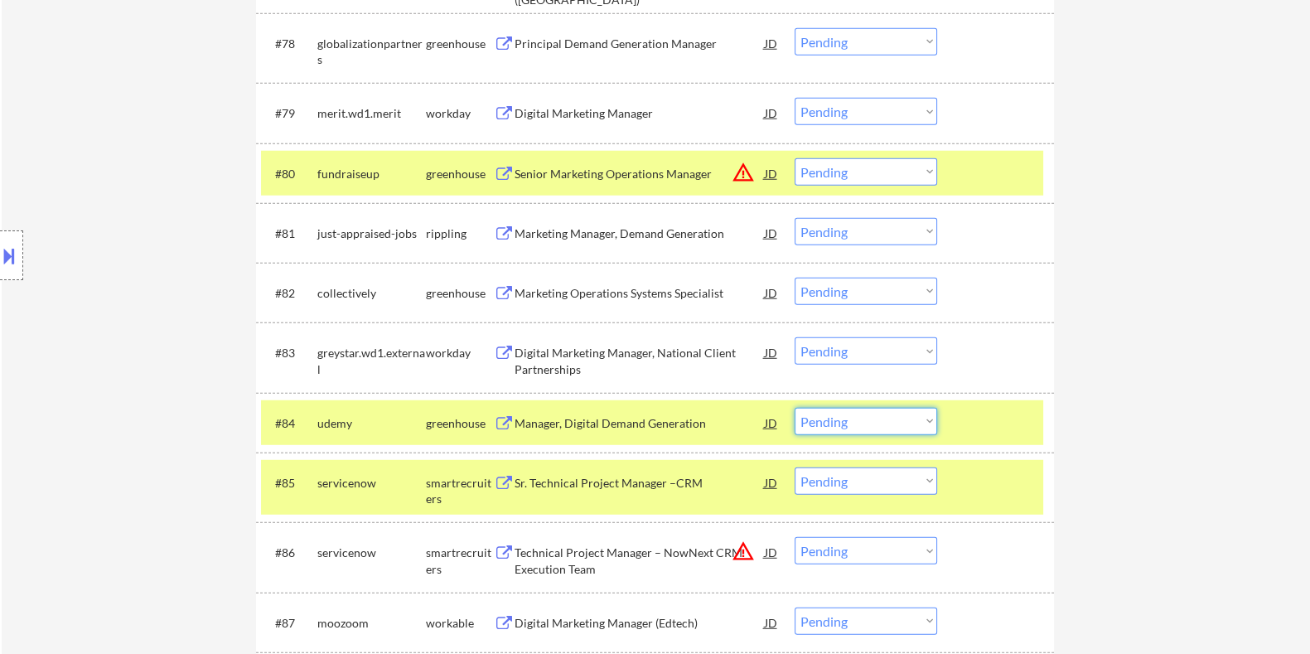
click at [833, 428] on select "Choose an option... Pending Applied Excluded (Questions) Excluded (Expired) Exc…" at bounding box center [866, 421] width 143 height 27
click at [795, 408] on select "Choose an option... Pending Applied Excluded (Questions) Excluded (Expired) Exc…" at bounding box center [866, 421] width 143 height 27
select select ""pending""
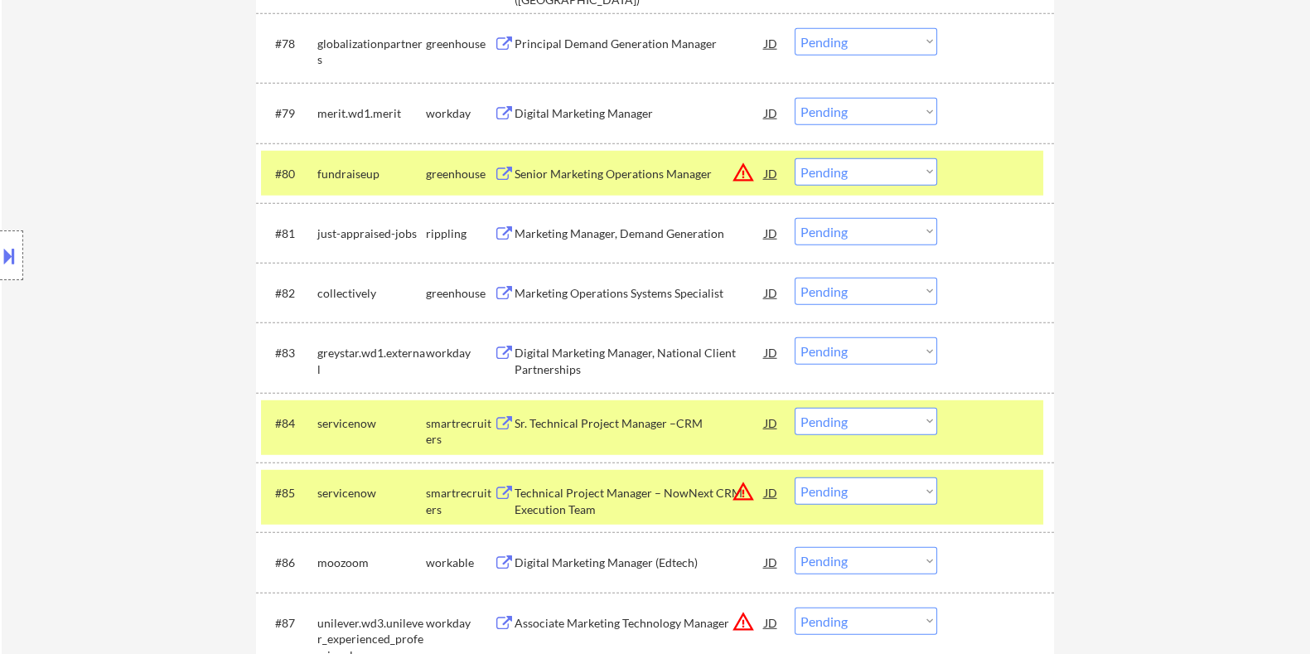
click at [597, 286] on div "Marketing Operations Systems Specialist" at bounding box center [639, 293] width 250 height 17
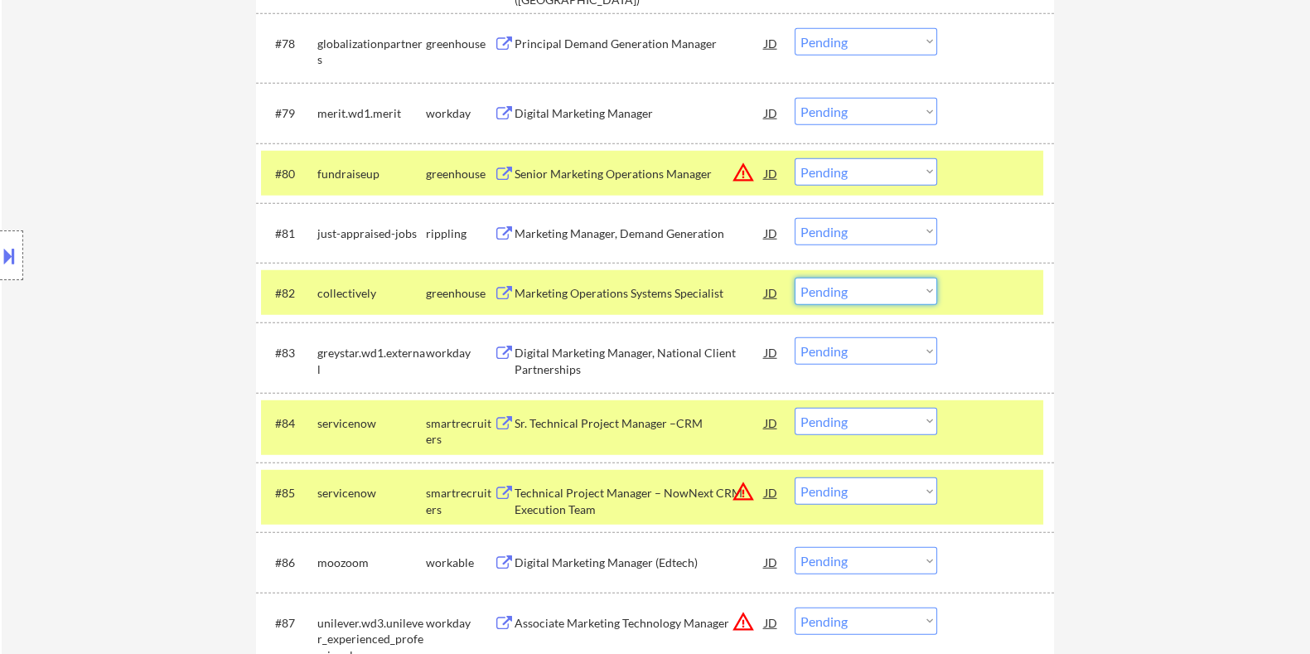
click at [861, 292] on select "Choose an option... Pending Applied Excluded (Questions) Excluded (Expired) Exc…" at bounding box center [866, 291] width 143 height 27
click at [795, 278] on select "Choose an option... Pending Applied Excluded (Questions) Excluded (Expired) Exc…" at bounding box center [866, 291] width 143 height 27
select select ""pending""
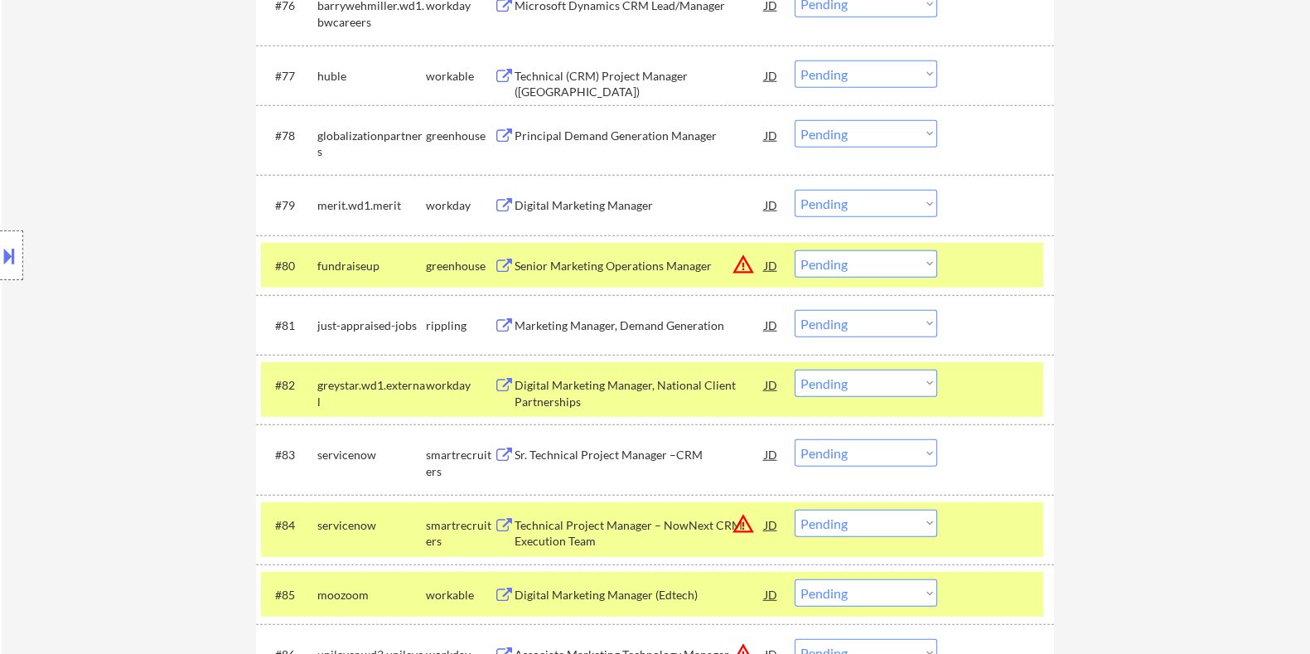
scroll to position [5526, 0]
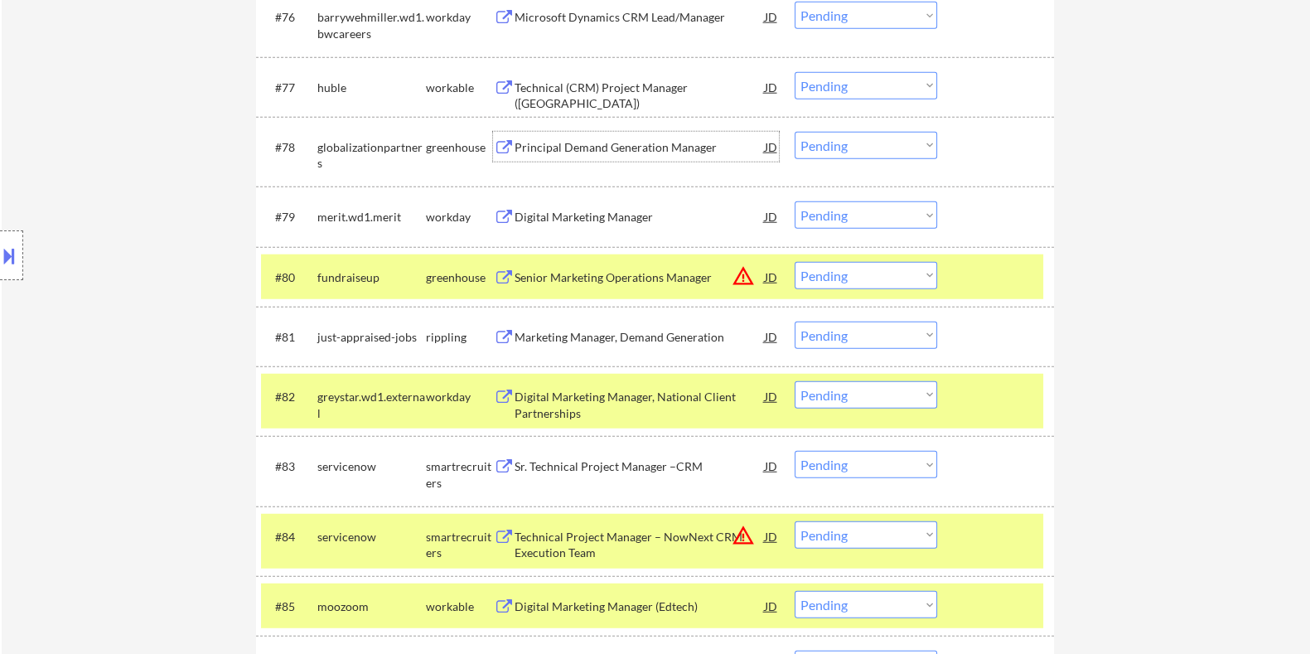
click at [599, 143] on div "Principal Demand Generation Manager" at bounding box center [639, 147] width 250 height 17
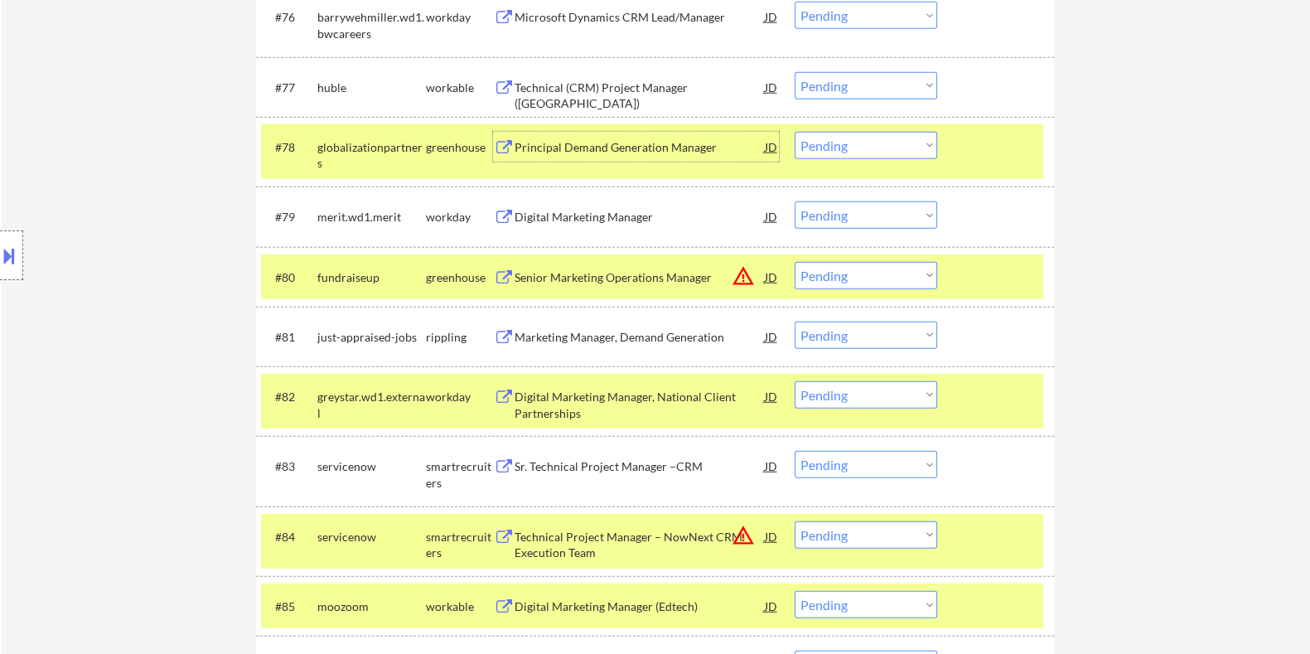
click at [901, 147] on select "Choose an option... Pending Applied Excluded (Questions) Excluded (Expired) Exc…" at bounding box center [866, 145] width 143 height 27
click at [795, 132] on select "Choose an option... Pending Applied Excluded (Questions) Excluded (Expired) Exc…" at bounding box center [866, 145] width 143 height 27
select select ""pending""
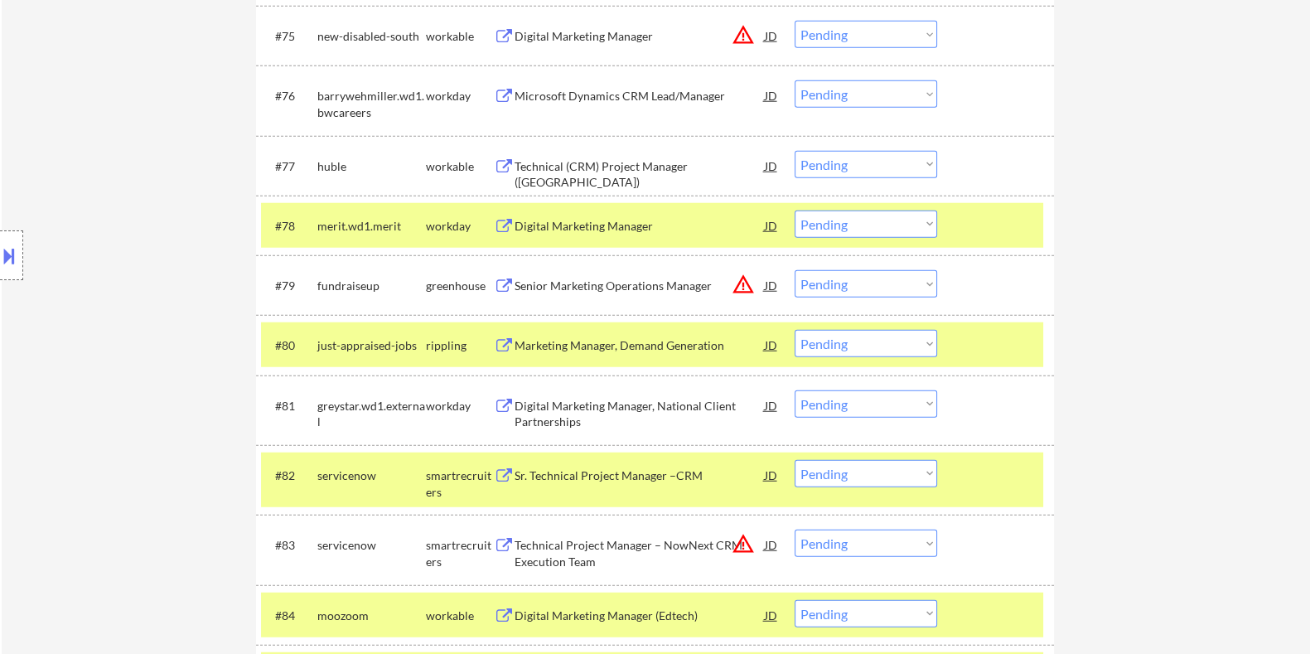
scroll to position [5422, 0]
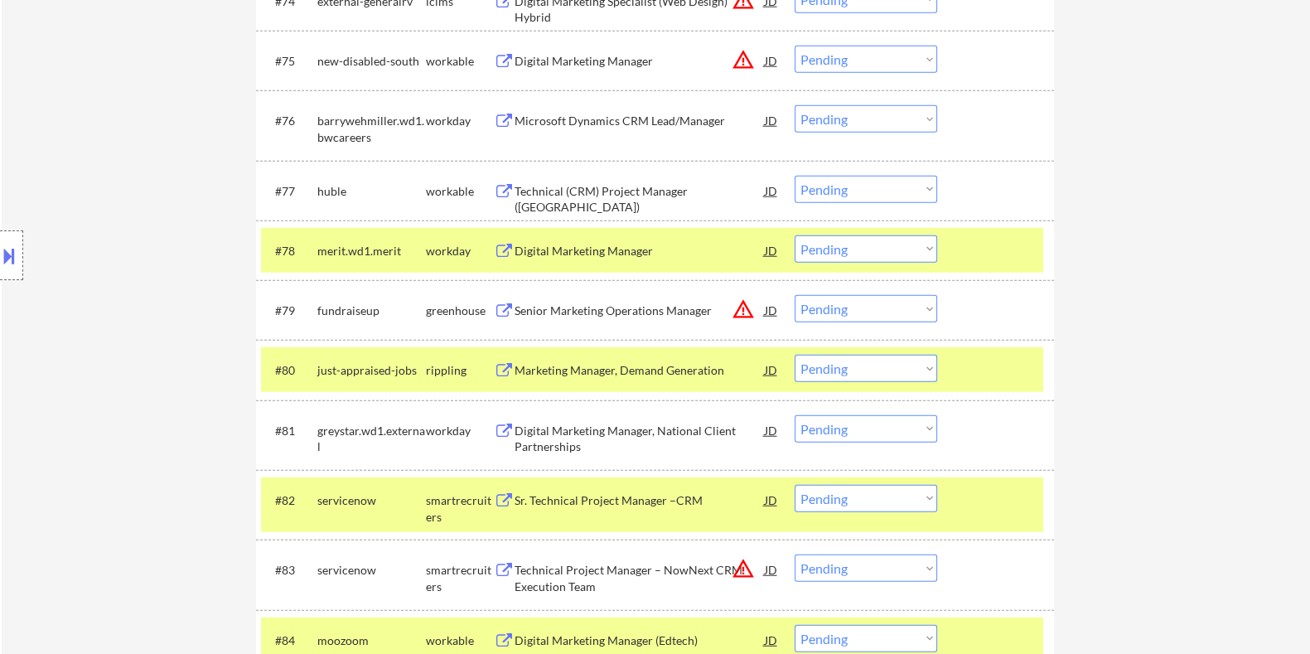
click at [576, 180] on div "Technical (CRM) Project Manager (USA)" at bounding box center [639, 191] width 250 height 30
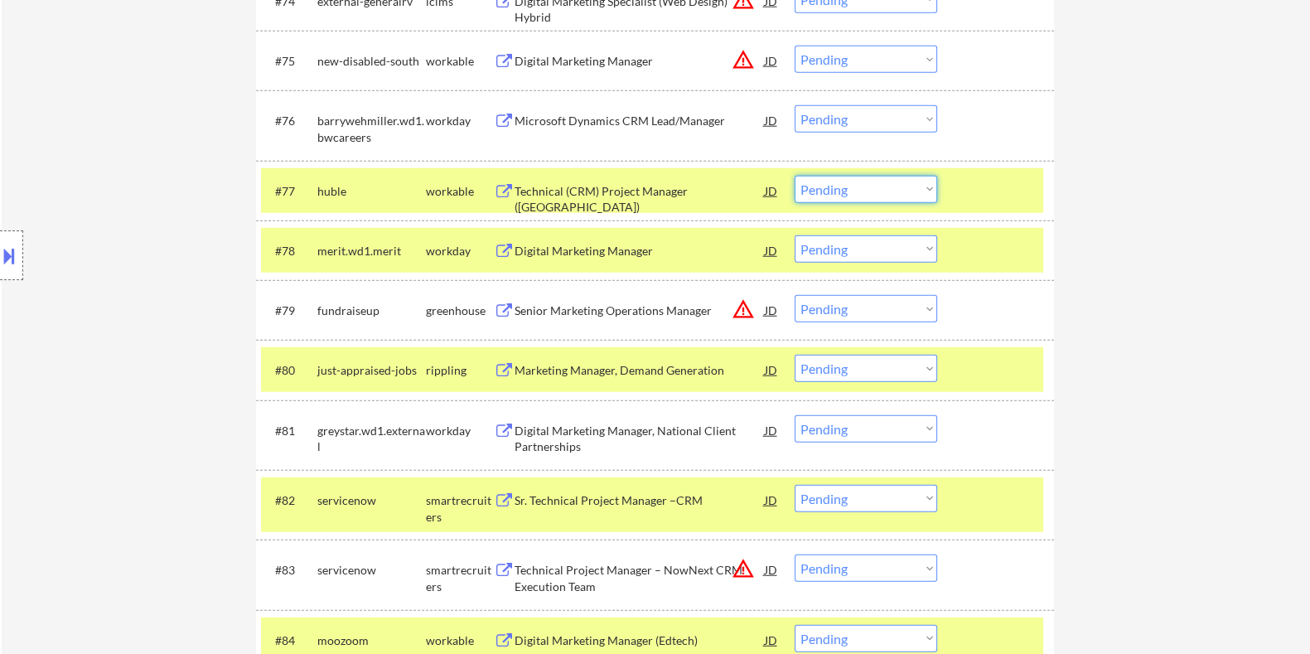
click at [889, 192] on select "Choose an option... Pending Applied Excluded (Questions) Excluded (Expired) Exc…" at bounding box center [866, 189] width 143 height 27
click at [866, 186] on select "Choose an option... Pending Applied Excluded (Questions) Excluded (Expired) Exc…" at bounding box center [866, 189] width 143 height 27
click at [795, 176] on select "Choose an option... Pending Applied Excluded (Questions) Excluded (Expired) Exc…" at bounding box center [866, 189] width 143 height 27
select select ""pending""
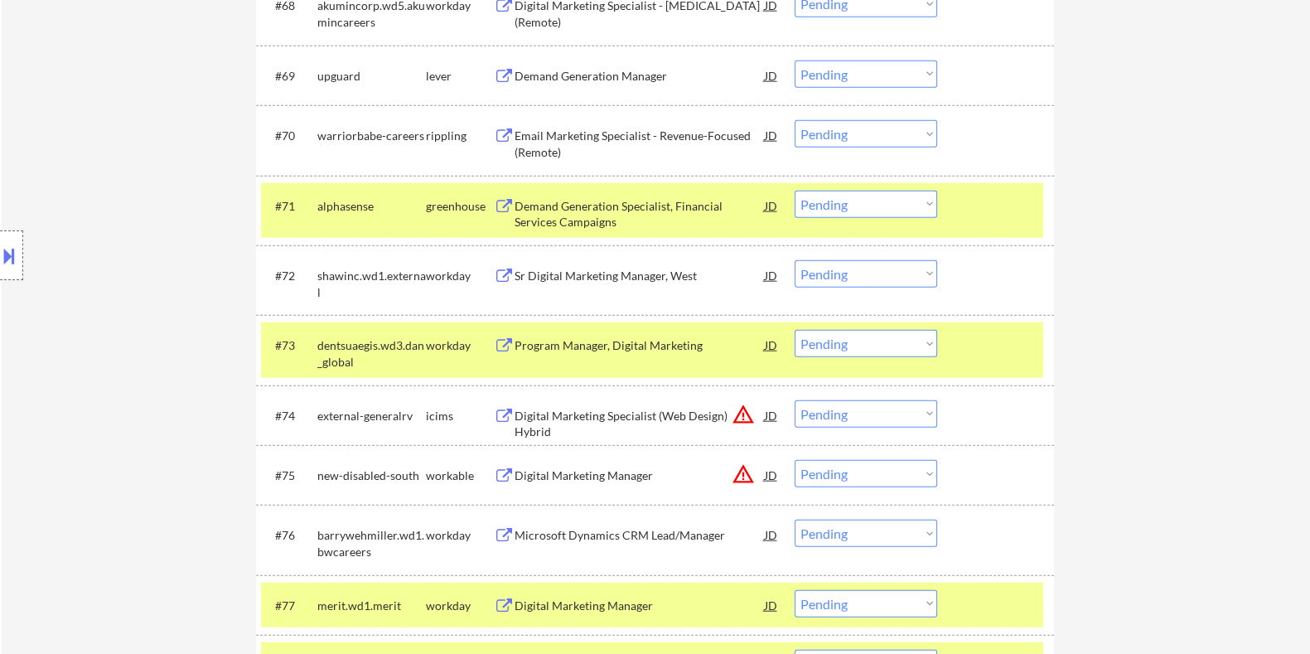
scroll to position [4904, 0]
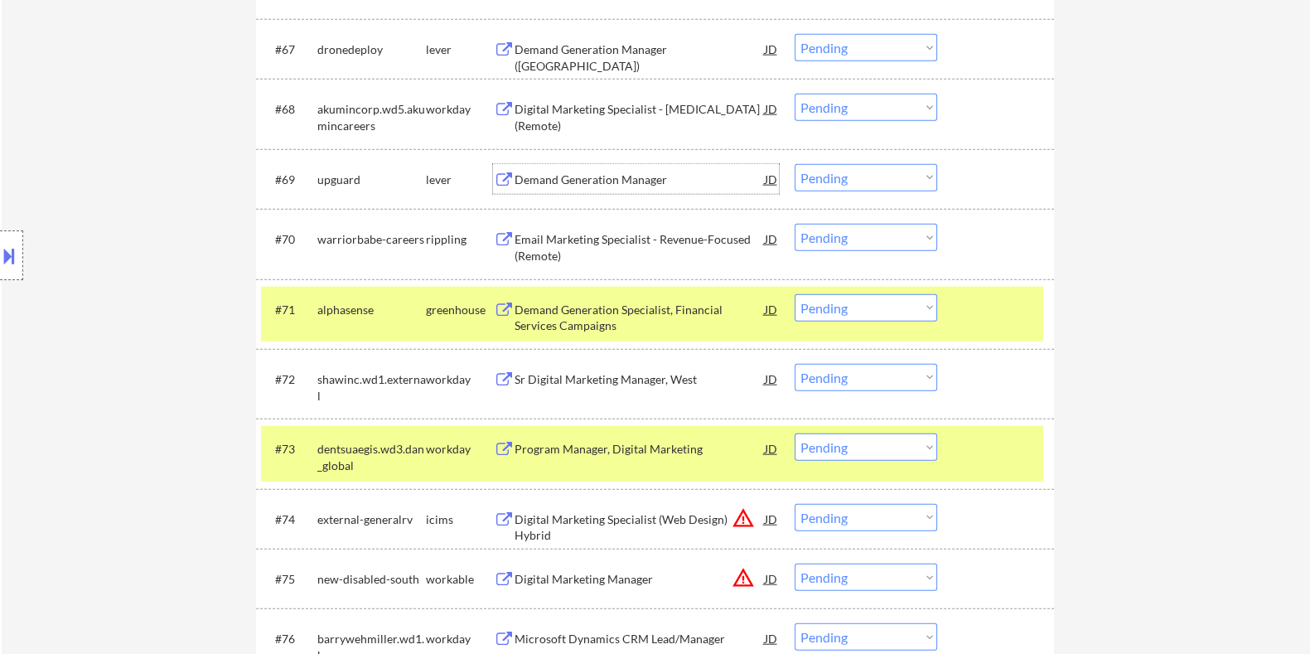
click at [572, 176] on div "Demand Generation Manager" at bounding box center [639, 180] width 250 height 17
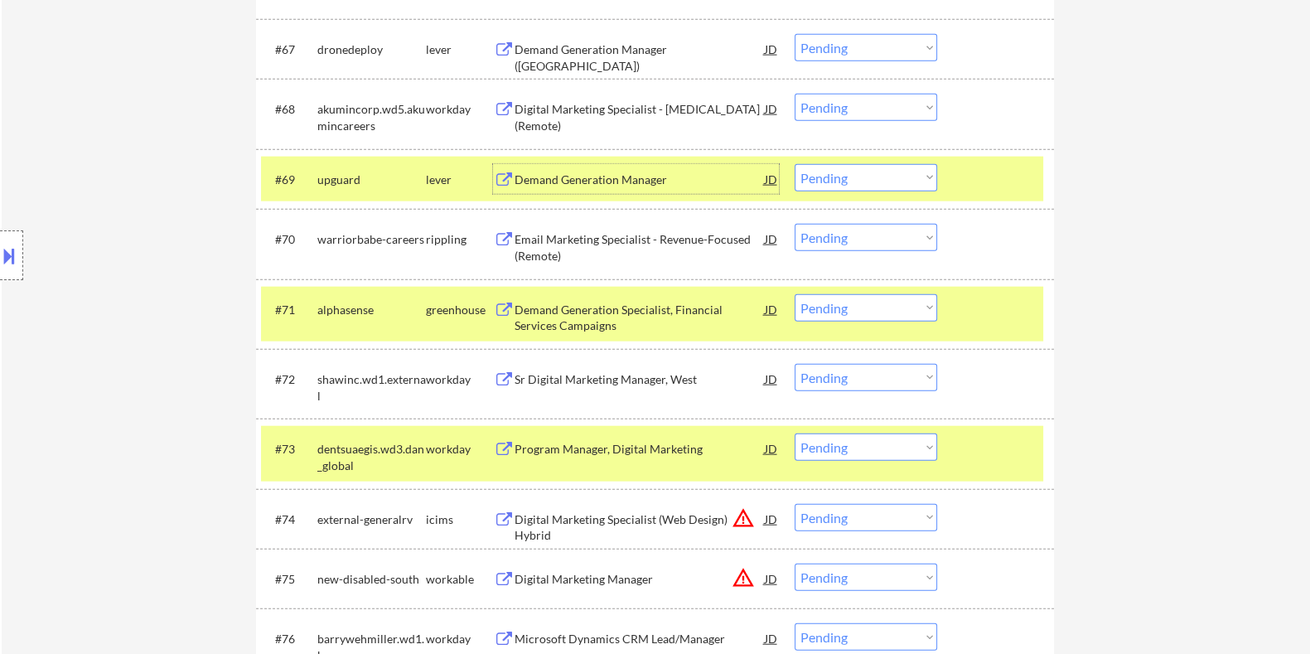
click at [874, 180] on select "Choose an option... Pending Applied Excluded (Questions) Excluded (Expired) Exc…" at bounding box center [866, 177] width 143 height 27
click at [795, 164] on select "Choose an option... Pending Applied Excluded (Questions) Excluded (Expired) Exc…" at bounding box center [866, 177] width 143 height 27
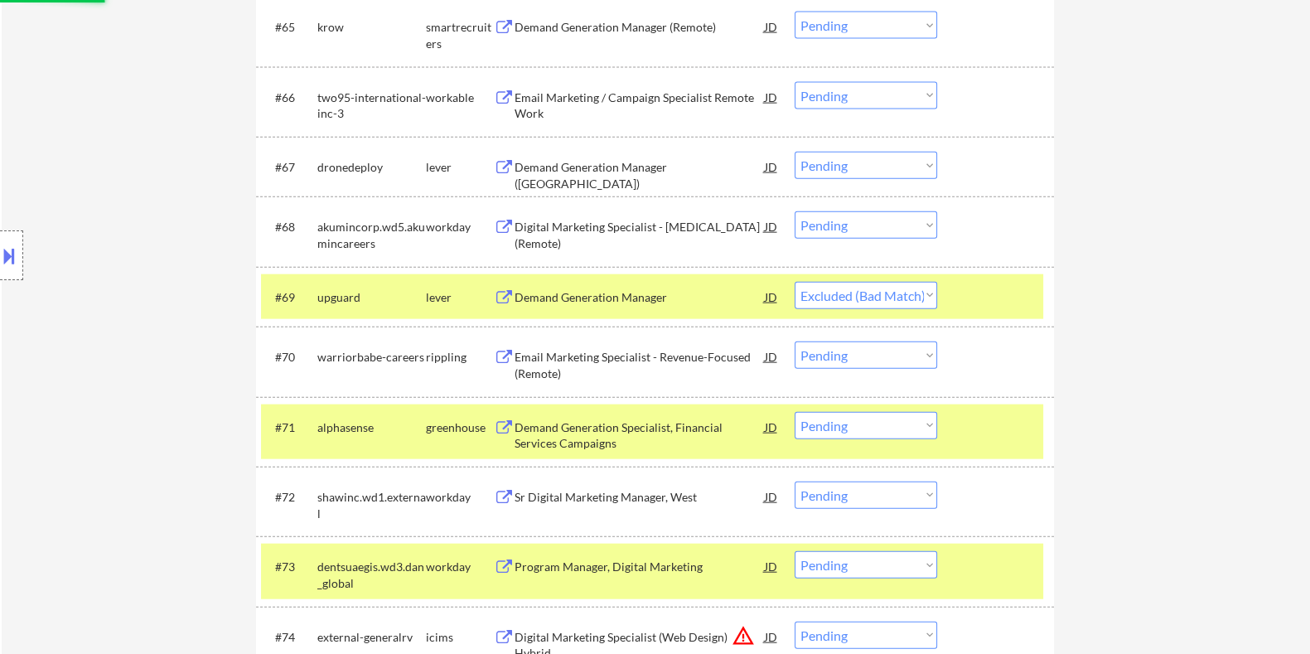
scroll to position [4697, 0]
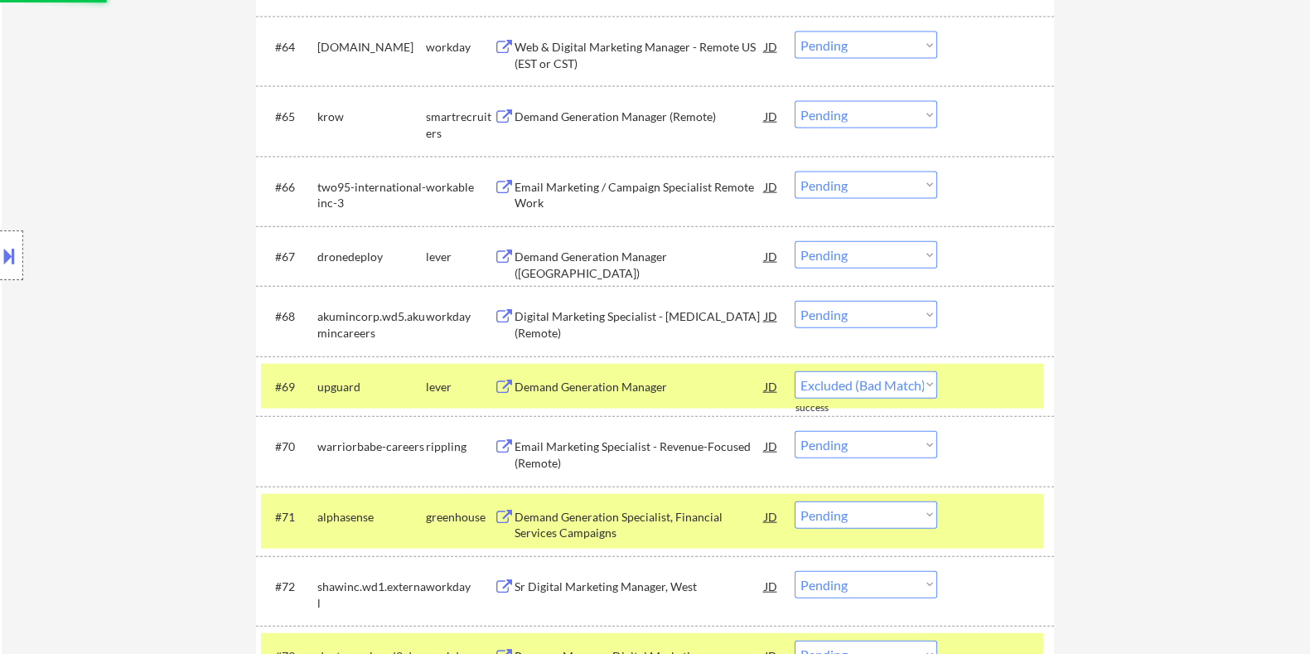
select select ""pending""
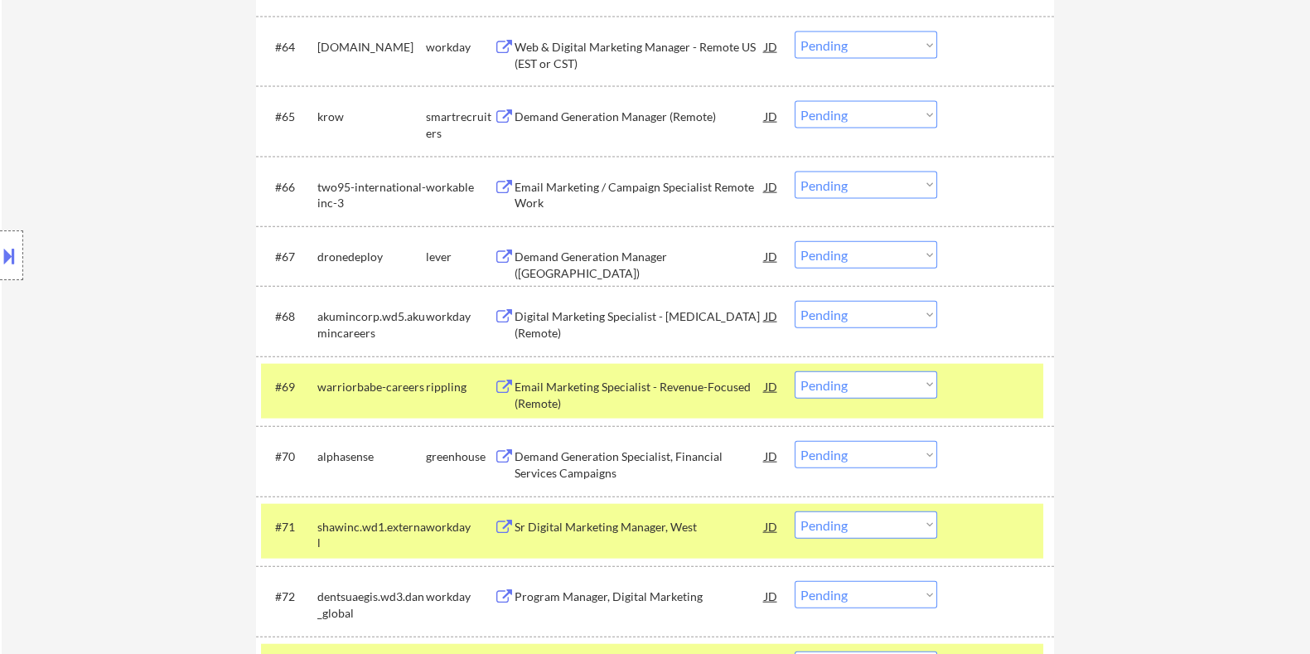
click at [592, 254] on div "Demand Generation Manager (USA)" at bounding box center [639, 265] width 250 height 32
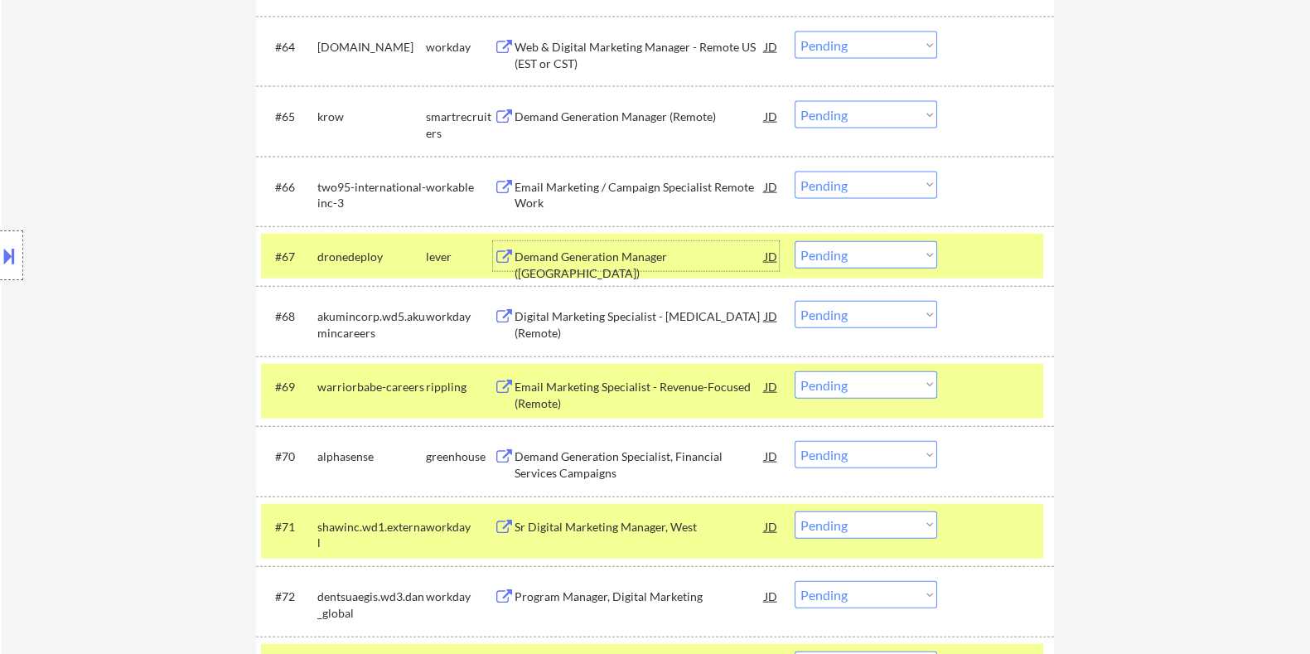
click at [12, 259] on button at bounding box center [9, 255] width 18 height 27
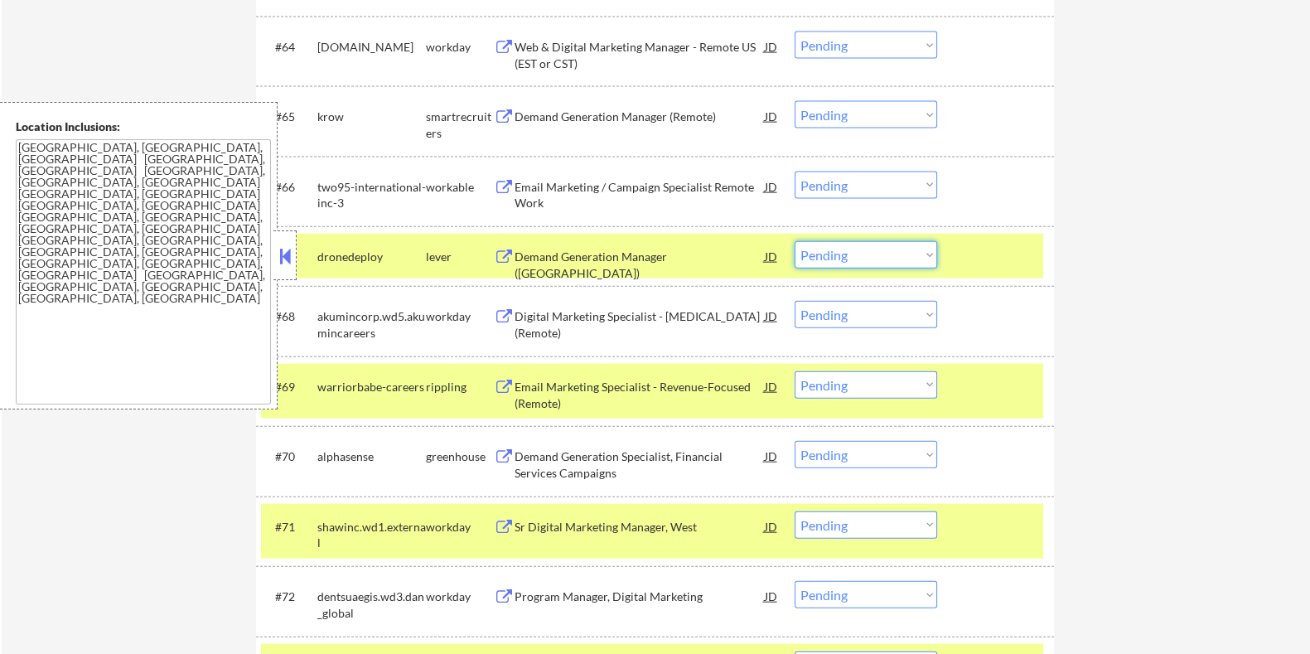
click at [880, 259] on select "Choose an option... Pending Applied Excluded (Questions) Excluded (Expired) Exc…" at bounding box center [866, 254] width 143 height 27
click at [795, 241] on select "Choose an option... Pending Applied Excluded (Questions) Excluded (Expired) Exc…" at bounding box center [866, 254] width 143 height 27
select select ""pending""
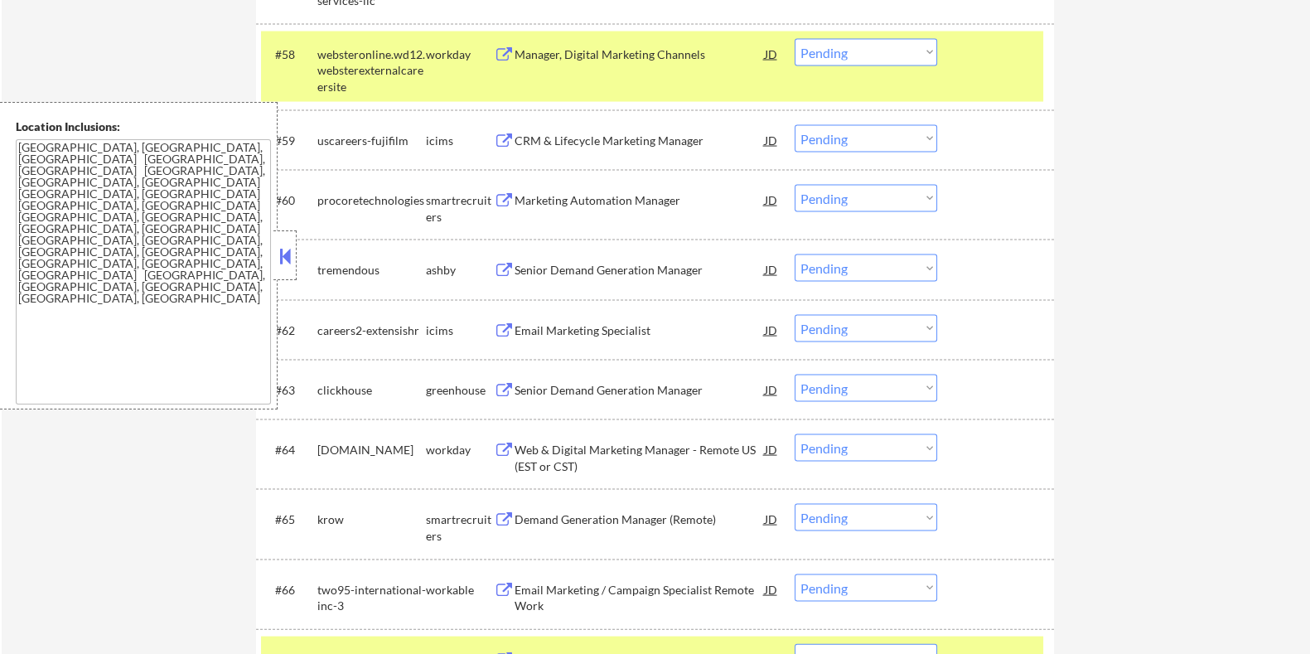
scroll to position [4283, 0]
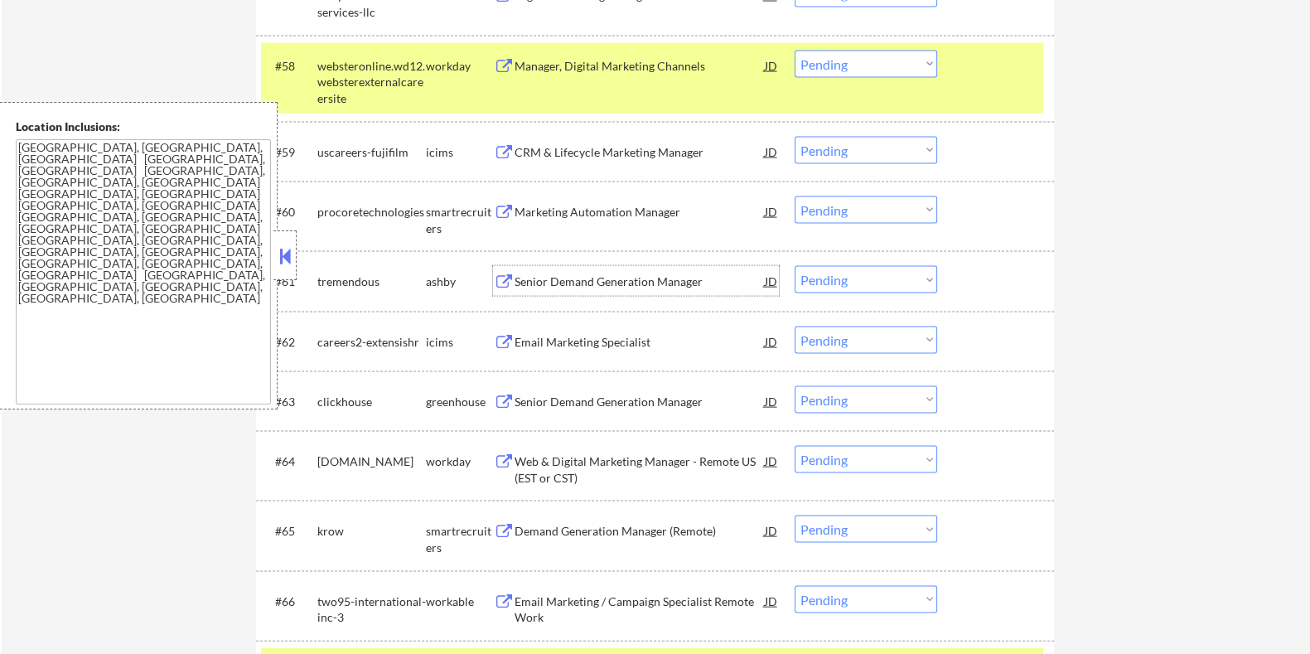
click at [549, 278] on div "Senior Demand Generation Manager" at bounding box center [639, 281] width 250 height 17
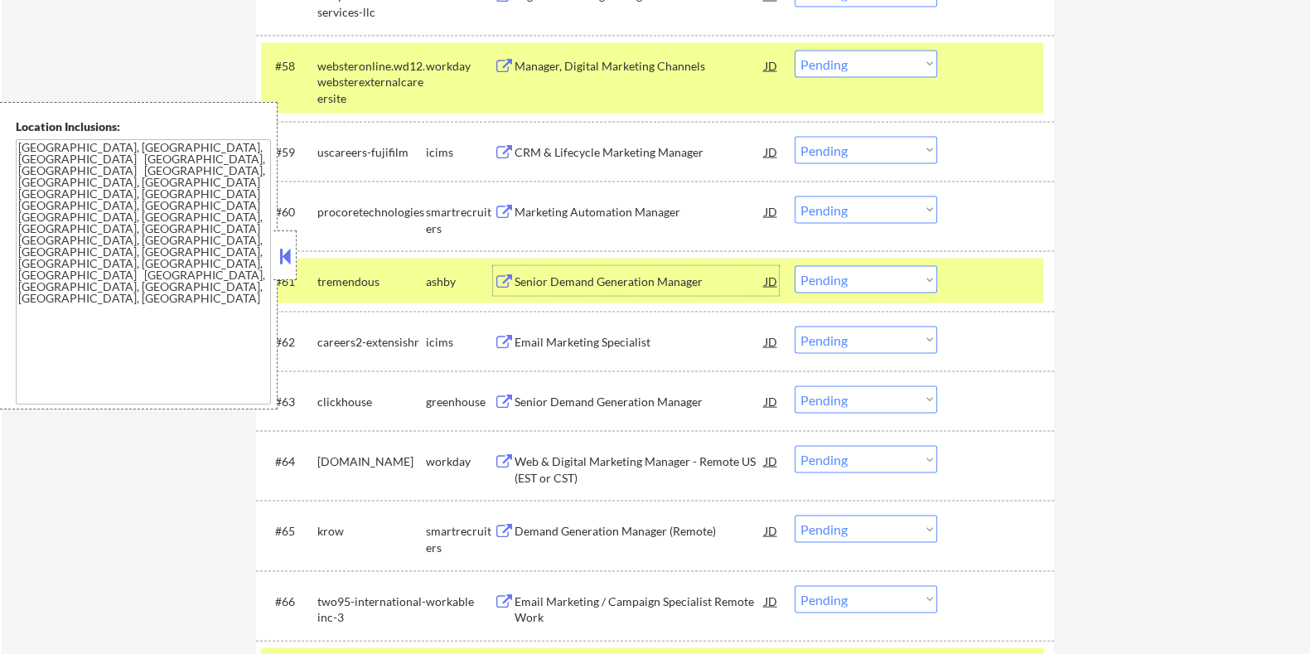
click at [892, 283] on select "Choose an option... Pending Applied Excluded (Questions) Excluded (Expired) Exc…" at bounding box center [866, 279] width 143 height 27
click at [795, 266] on select "Choose an option... Pending Applied Excluded (Questions) Excluded (Expired) Exc…" at bounding box center [866, 279] width 143 height 27
select select ""pending""
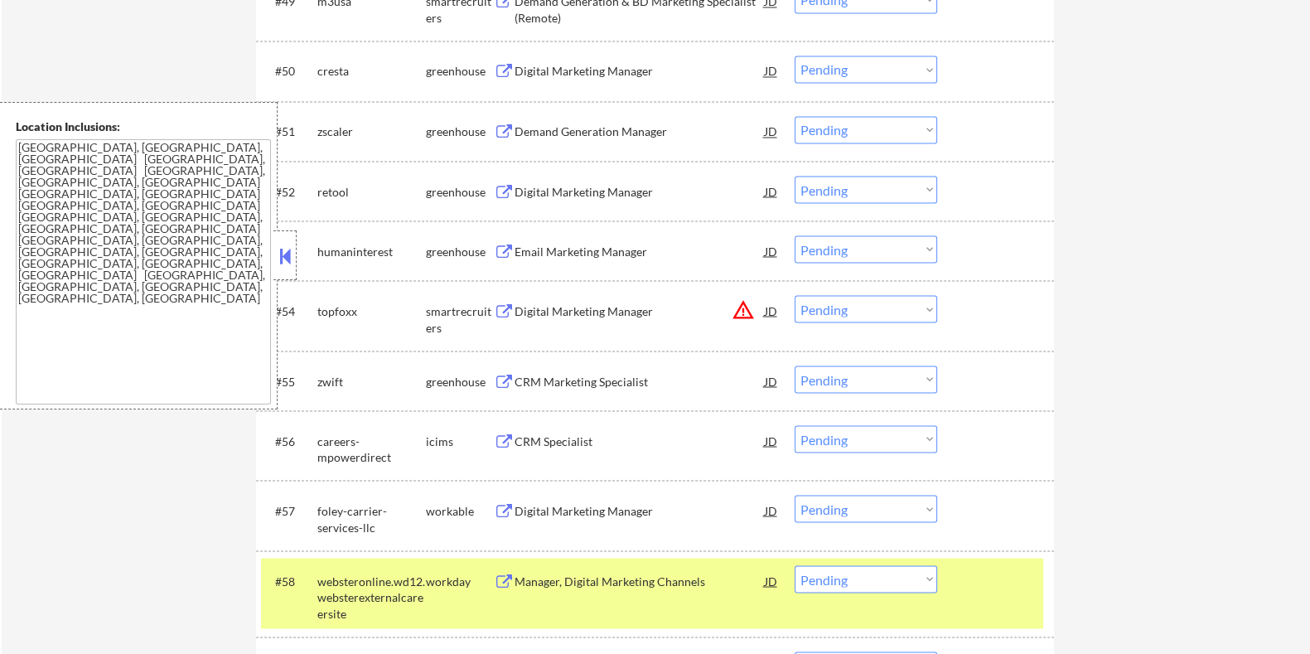
scroll to position [3765, 0]
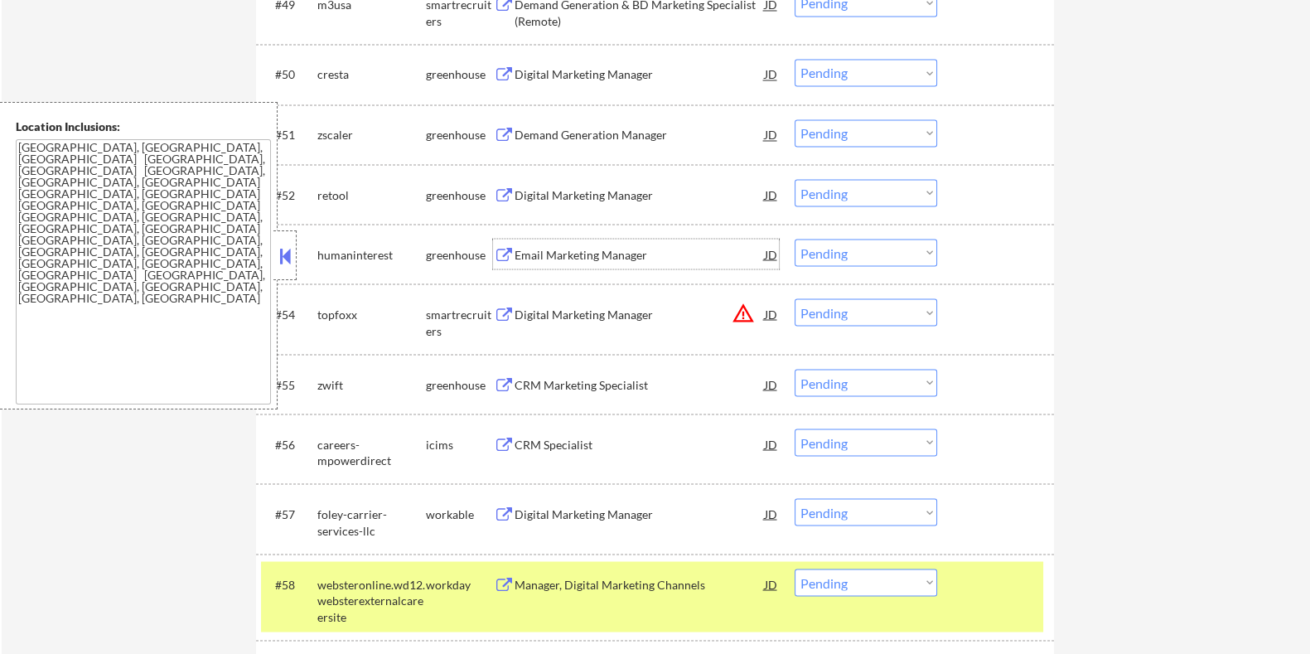
click at [571, 252] on div "Email Marketing Manager" at bounding box center [639, 254] width 250 height 17
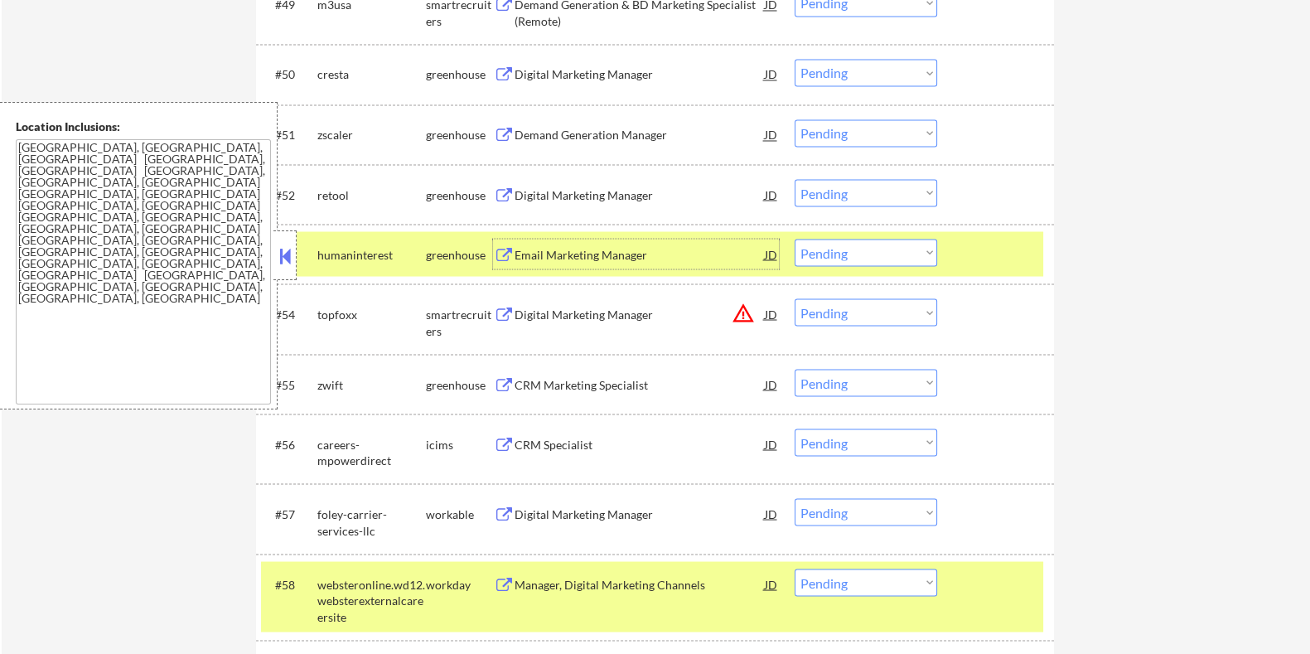
click at [903, 254] on select "Choose an option... Pending Applied Excluded (Questions) Excluded (Expired) Exc…" at bounding box center [866, 252] width 143 height 27
click at [795, 239] on select "Choose an option... Pending Applied Excluded (Questions) Excluded (Expired) Exc…" at bounding box center [866, 252] width 143 height 27
select select ""pending""
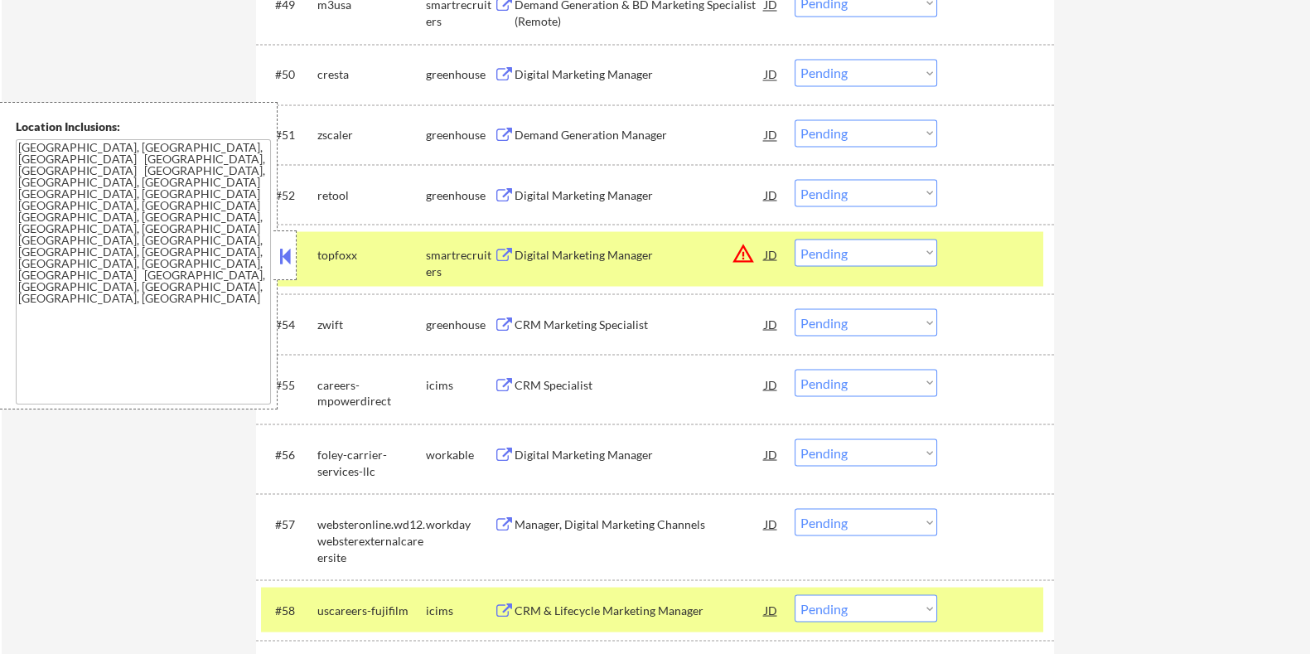
click at [582, 187] on div "Digital Marketing Manager" at bounding box center [639, 194] width 250 height 17
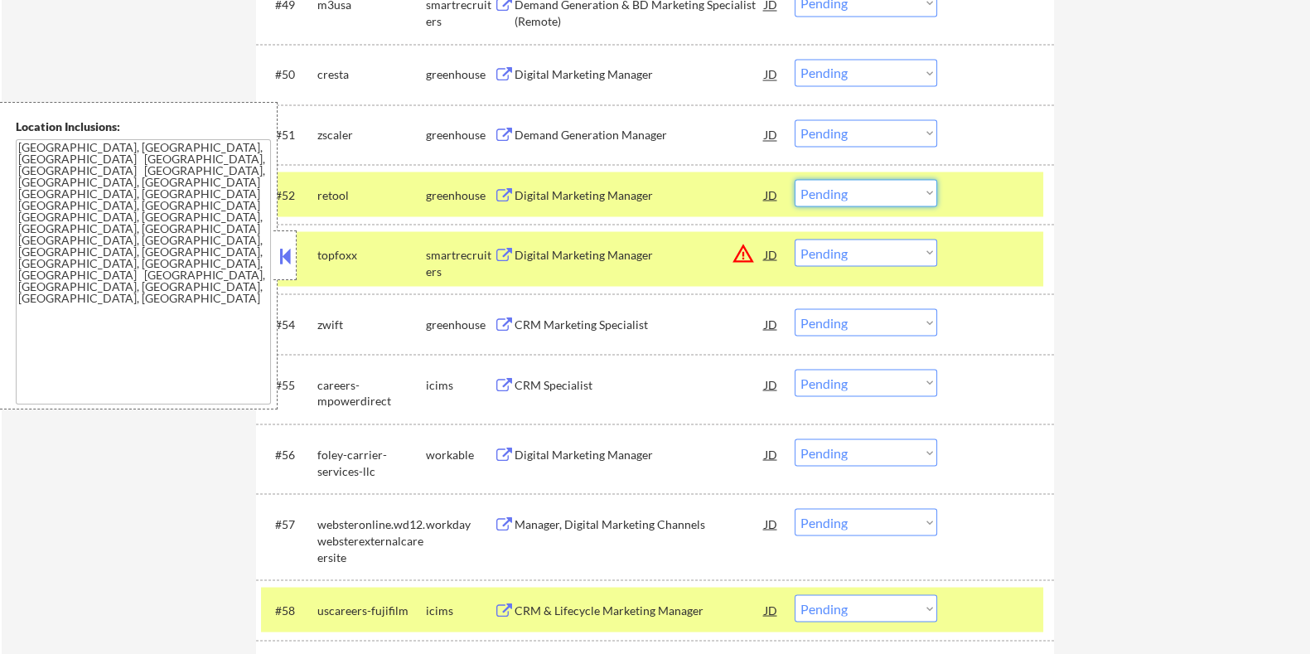
click at [866, 199] on select "Choose an option... Pending Applied Excluded (Questions) Excluded (Expired) Exc…" at bounding box center [866, 192] width 143 height 27
click at [795, 179] on select "Choose an option... Pending Applied Excluded (Questions) Excluded (Expired) Exc…" at bounding box center [866, 192] width 143 height 27
select select ""pending""
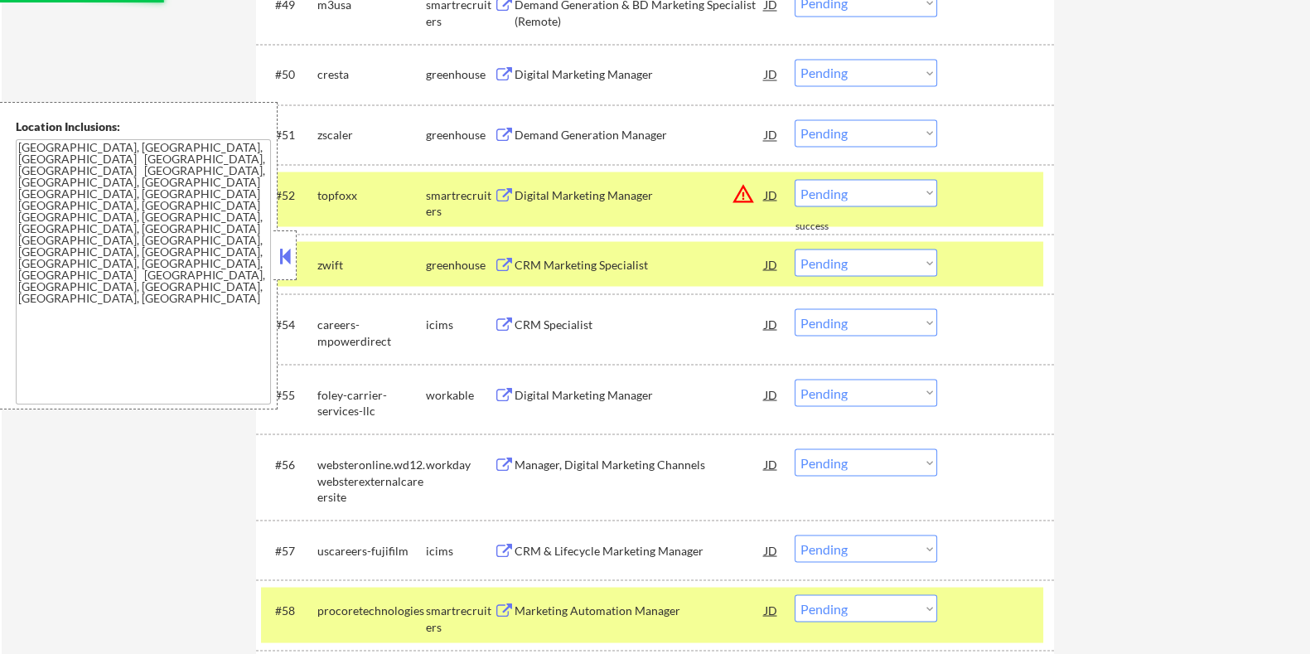
click at [641, 129] on div "Demand Generation Manager" at bounding box center [639, 135] width 250 height 17
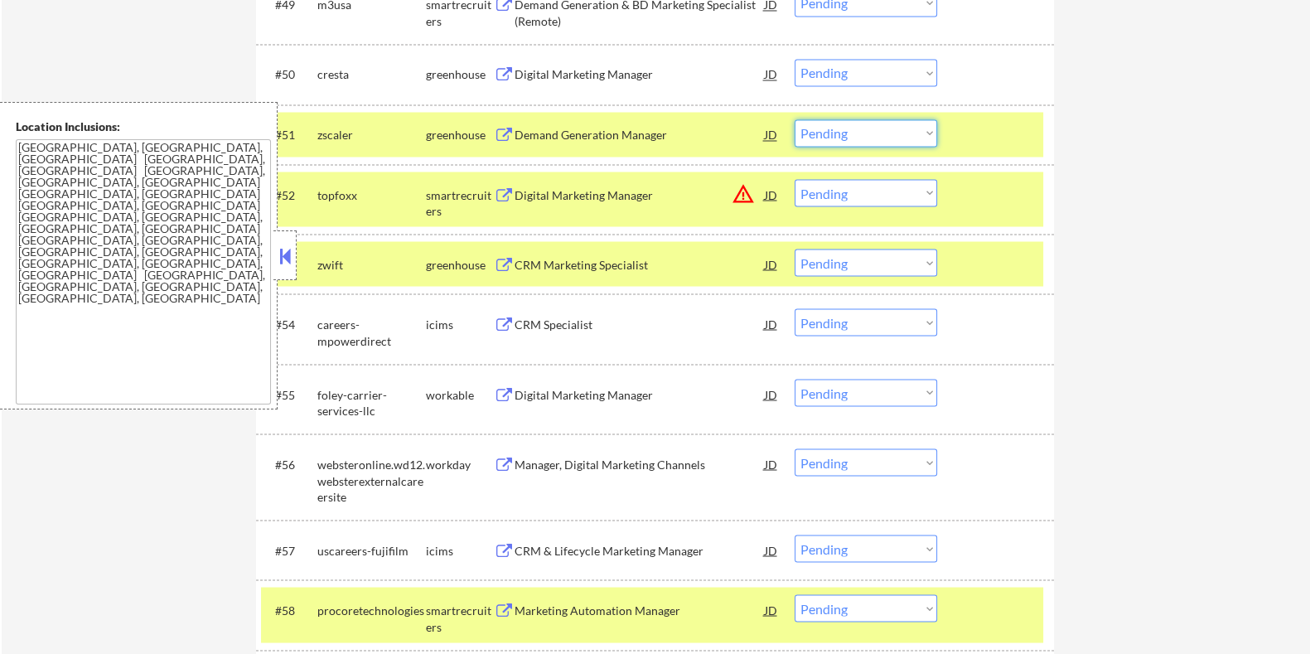
click at [922, 134] on select "Choose an option... Pending Applied Excluded (Questions) Excluded (Expired) Exc…" at bounding box center [866, 132] width 143 height 27
click at [795, 119] on select "Choose an option... Pending Applied Excluded (Questions) Excluded (Expired) Exc…" at bounding box center [866, 132] width 143 height 27
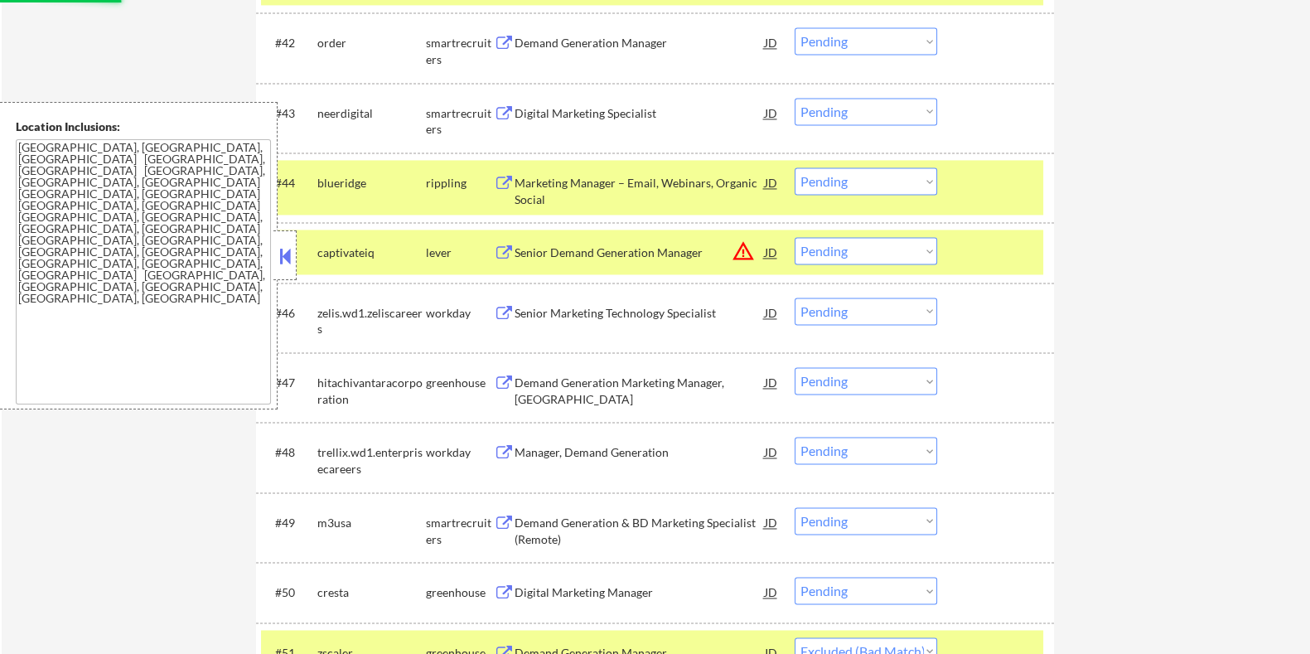
select select ""pending""
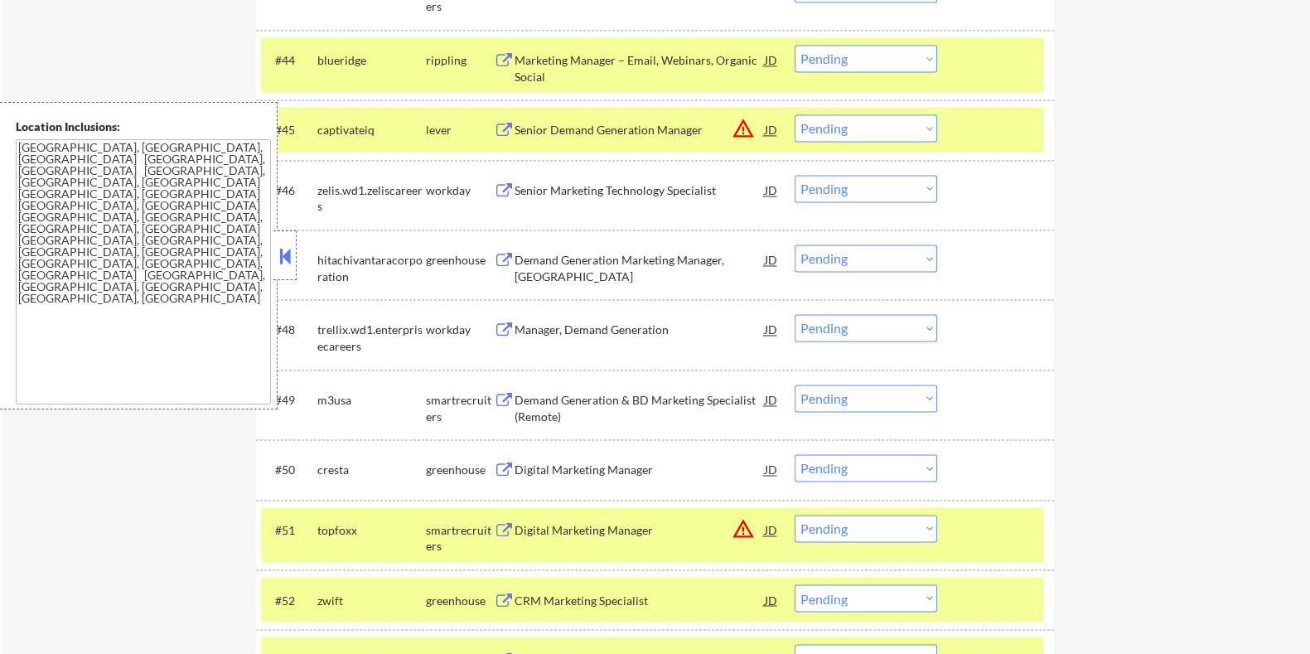
scroll to position [3270, 0]
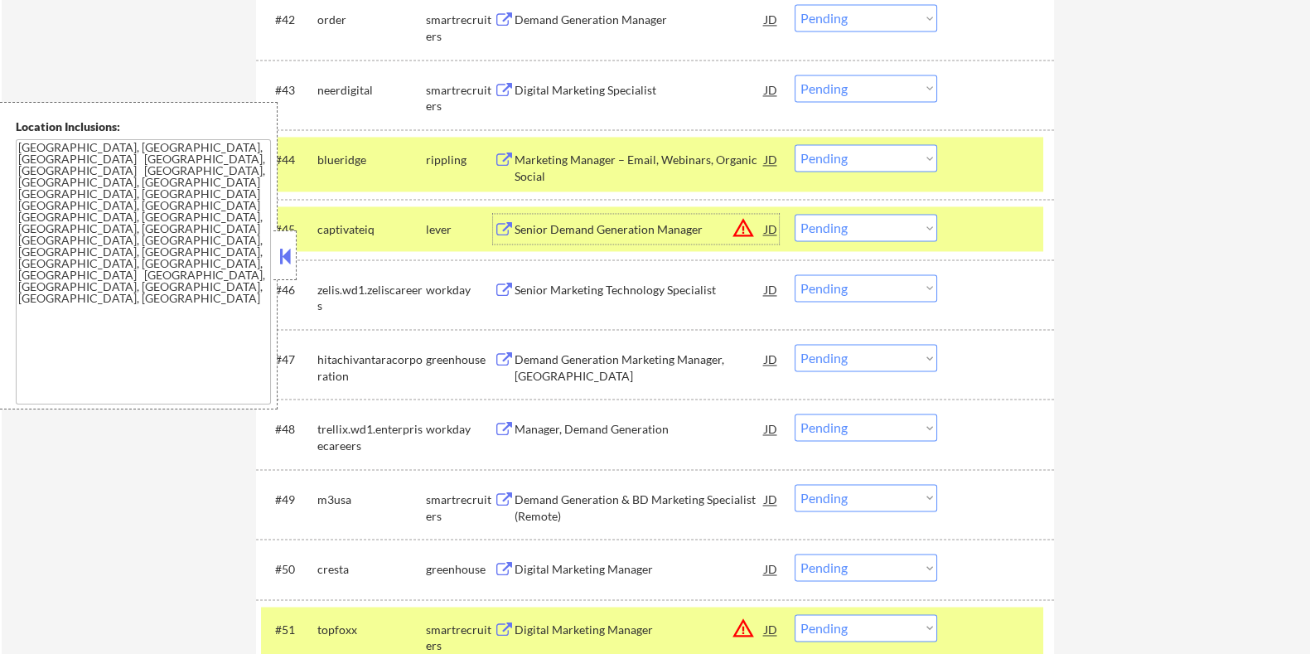
click at [541, 230] on div "Senior Demand Generation Manager" at bounding box center [639, 229] width 250 height 17
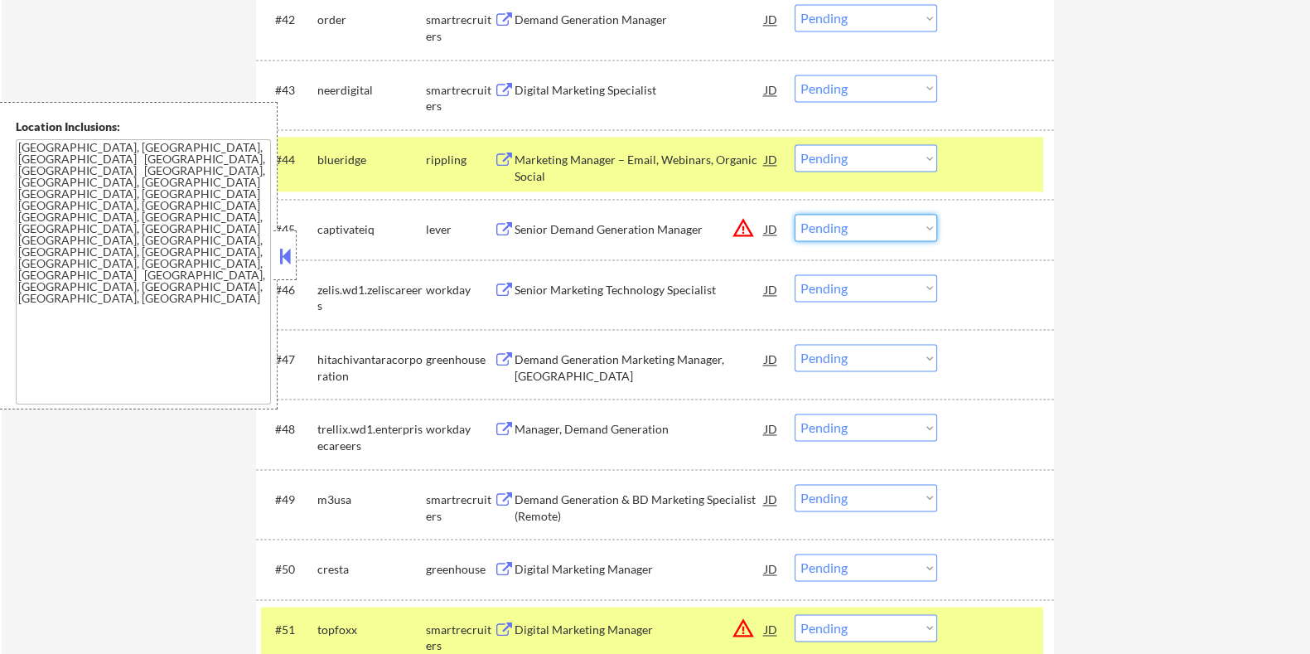
click at [887, 225] on select "Choose an option... Pending Applied Excluded (Questions) Excluded (Expired) Exc…" at bounding box center [866, 227] width 143 height 27
click at [795, 214] on select "Choose an option... Pending Applied Excluded (Questions) Excluded (Expired) Exc…" at bounding box center [866, 227] width 143 height 27
select select ""pending""
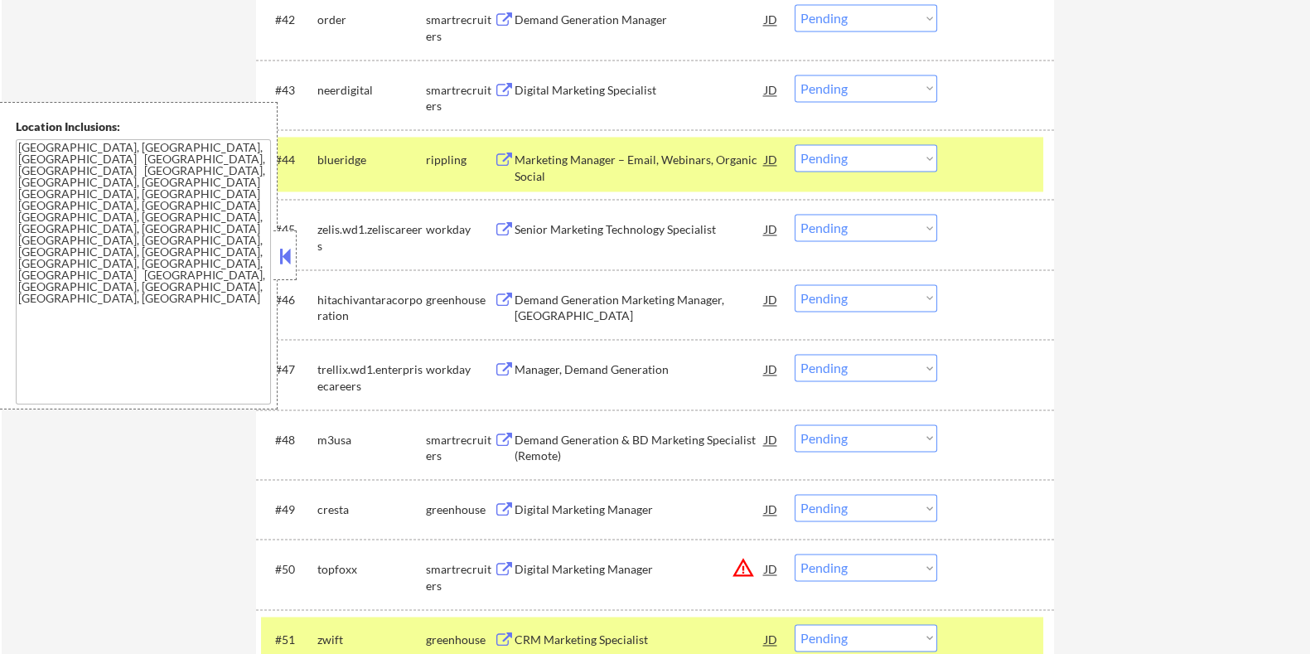
scroll to position [3063, 0]
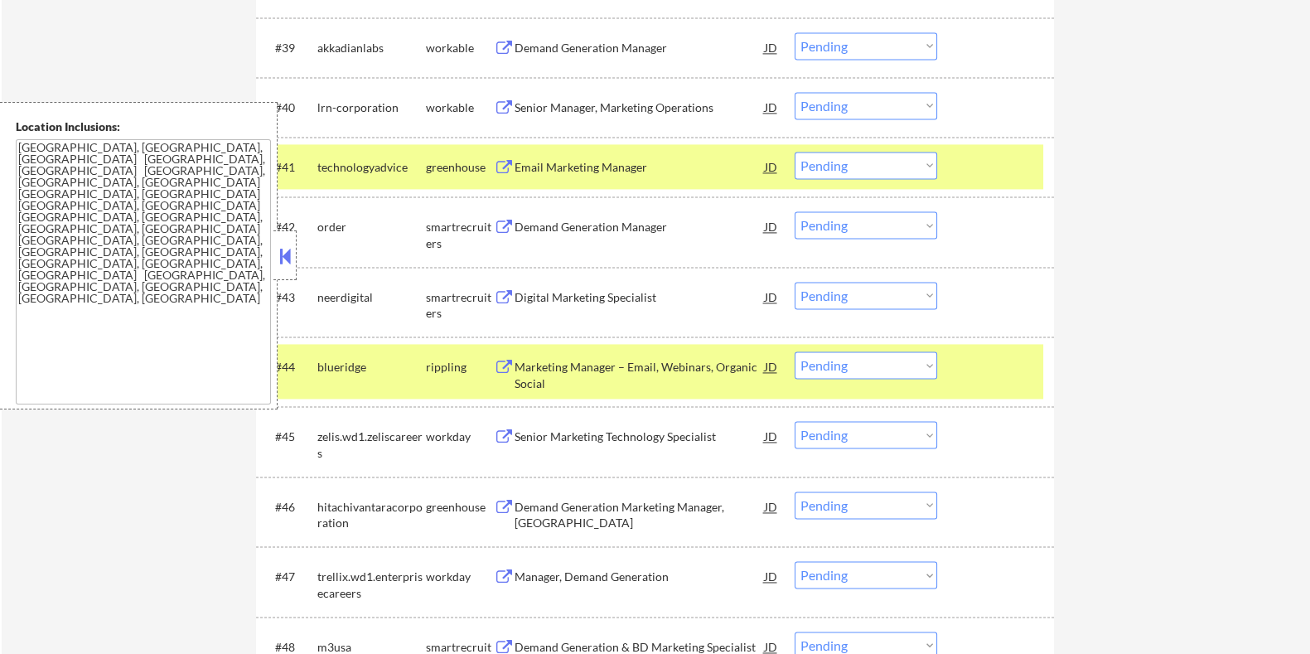
click at [582, 226] on div "Demand Generation Manager" at bounding box center [639, 227] width 250 height 17
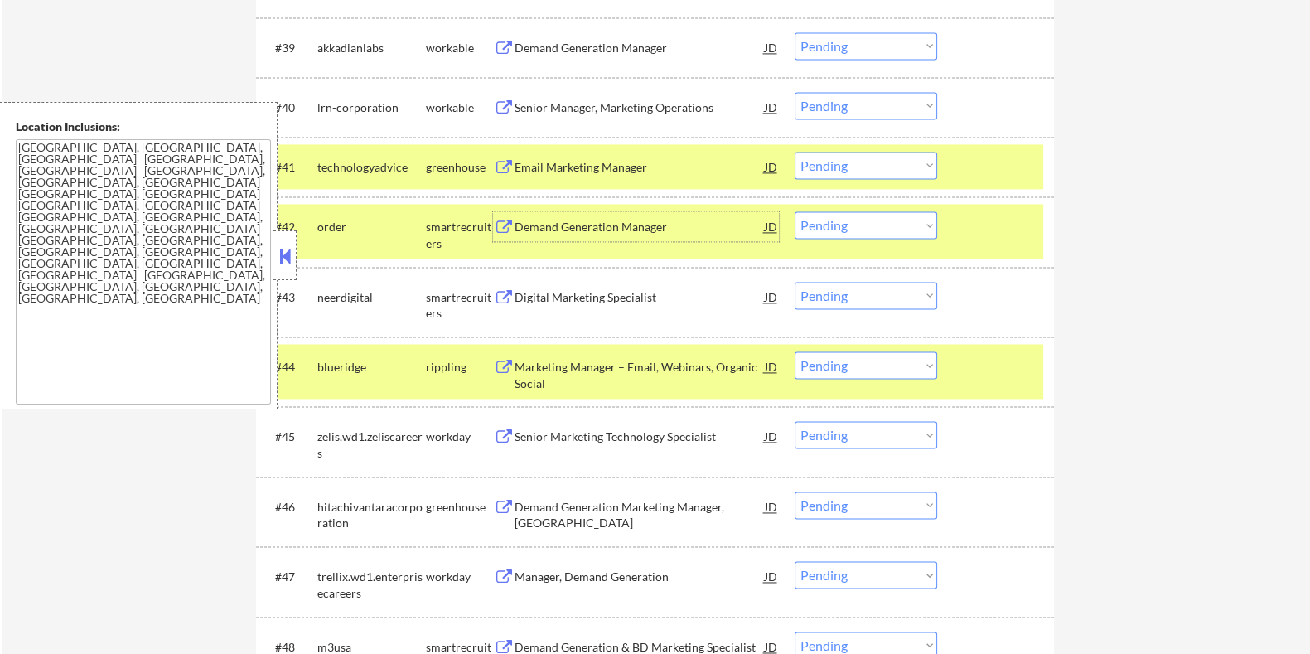
click at [921, 227] on select "Choose an option... Pending Applied Excluded (Questions) Excluded (Expired) Exc…" at bounding box center [866, 224] width 143 height 27
click at [795, 211] on select "Choose an option... Pending Applied Excluded (Questions) Excluded (Expired) Exc…" at bounding box center [866, 224] width 143 height 27
select select ""pending""
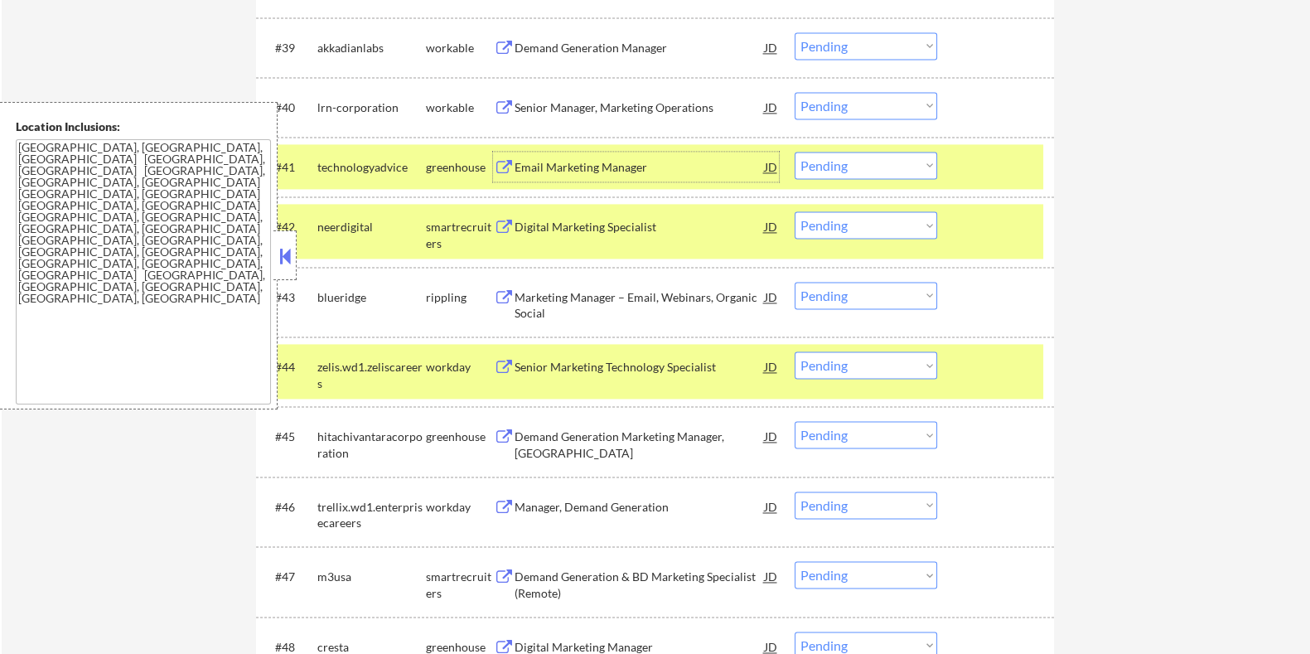
click at [560, 168] on div "Email Marketing Manager" at bounding box center [639, 167] width 250 height 17
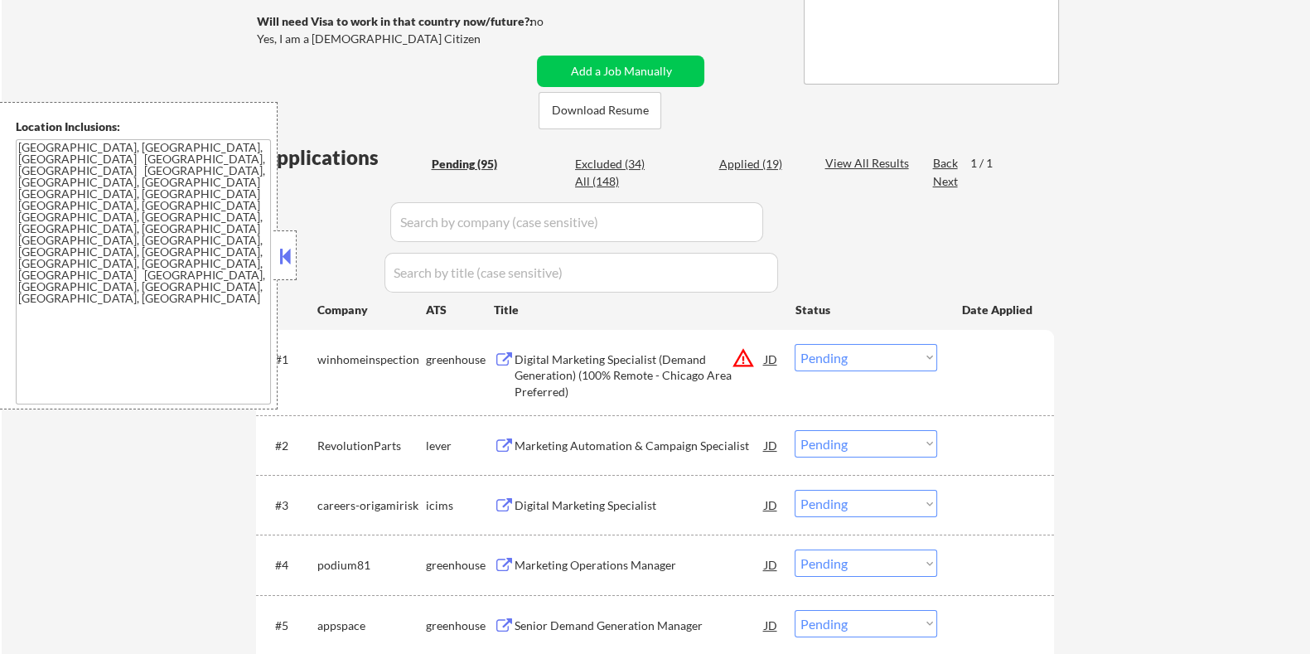
scroll to position [347, 0]
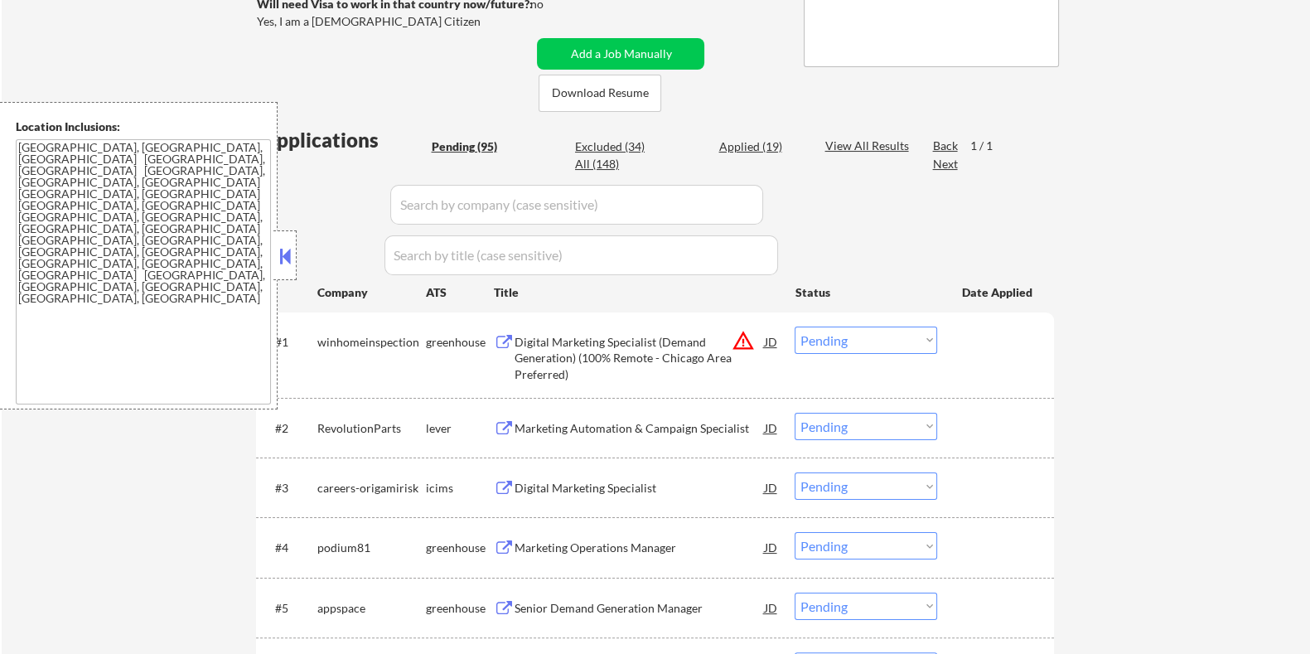
click at [588, 546] on div "Marketing Operations Manager" at bounding box center [639, 547] width 250 height 17
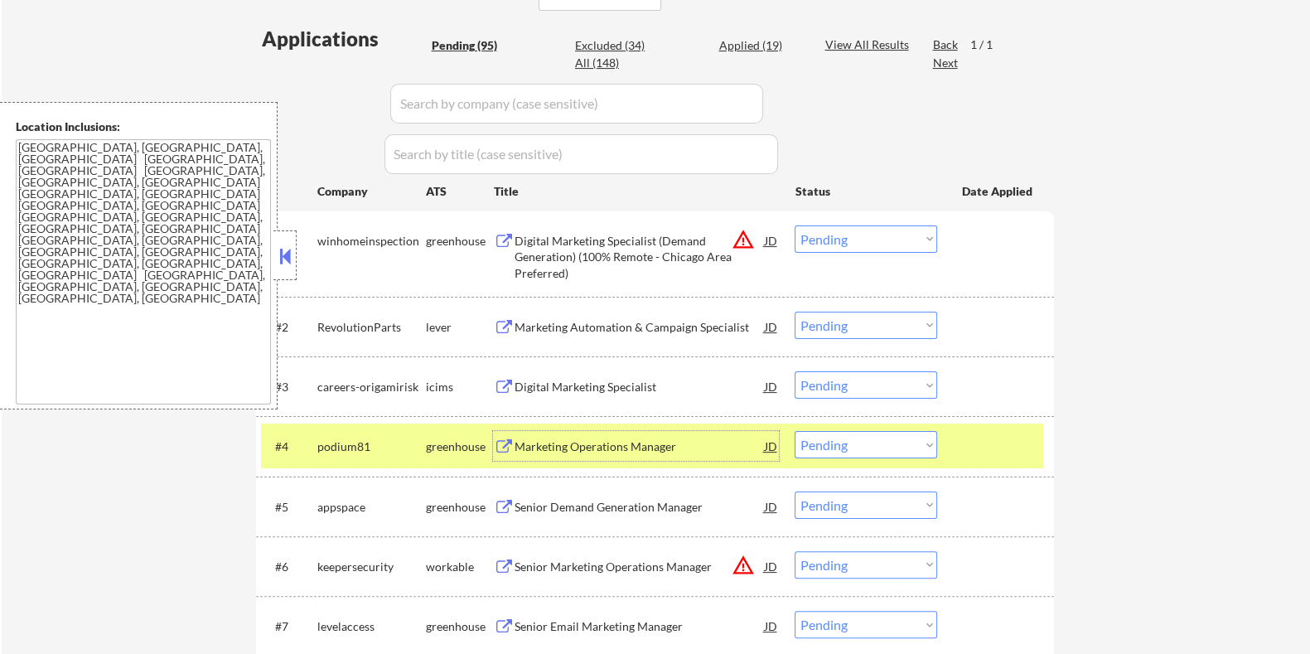
scroll to position [451, 0]
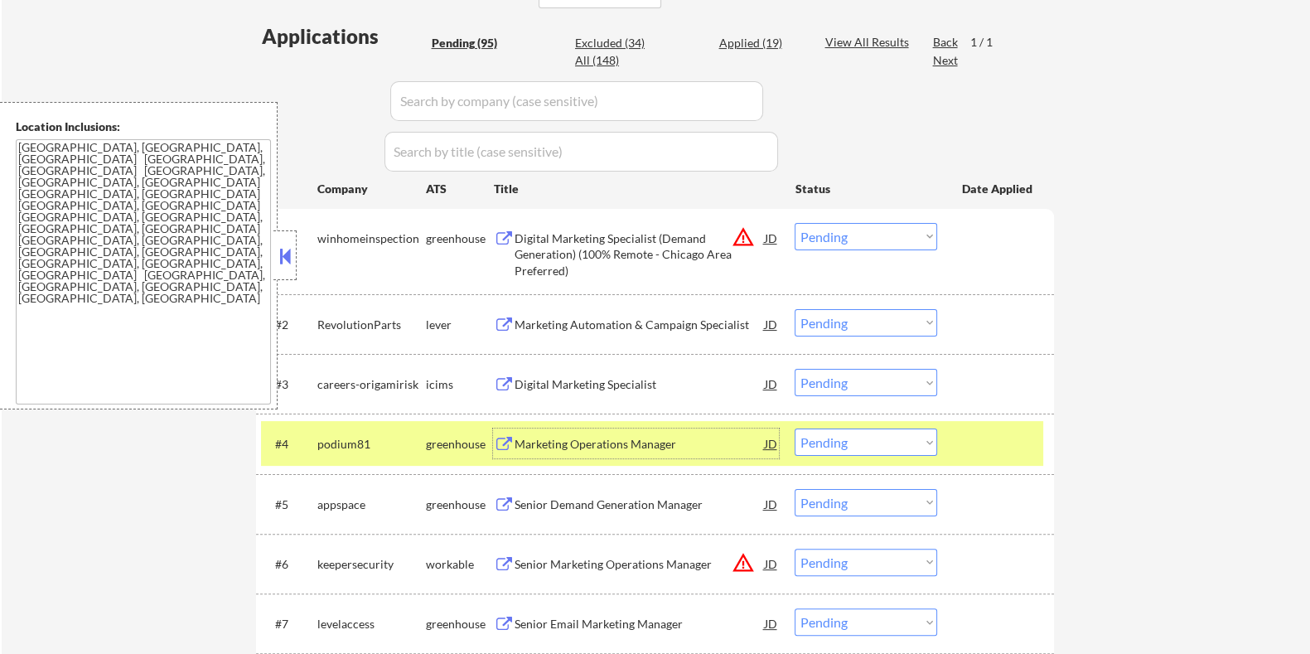
click at [865, 438] on select "Choose an option... Pending Applied Excluded (Questions) Excluded (Expired) Exc…" at bounding box center [866, 441] width 143 height 27
click at [795, 428] on select "Choose an option... Pending Applied Excluded (Questions) Excluded (Expired) Exc…" at bounding box center [866, 441] width 143 height 27
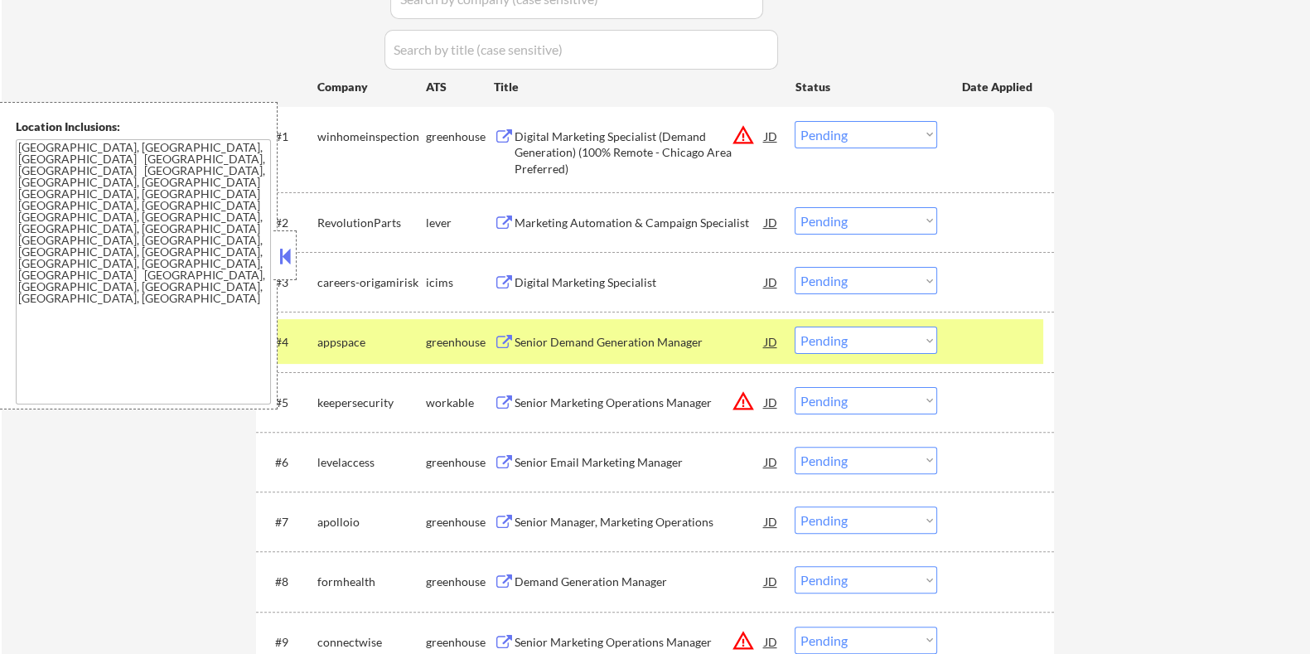
scroll to position [554, 0]
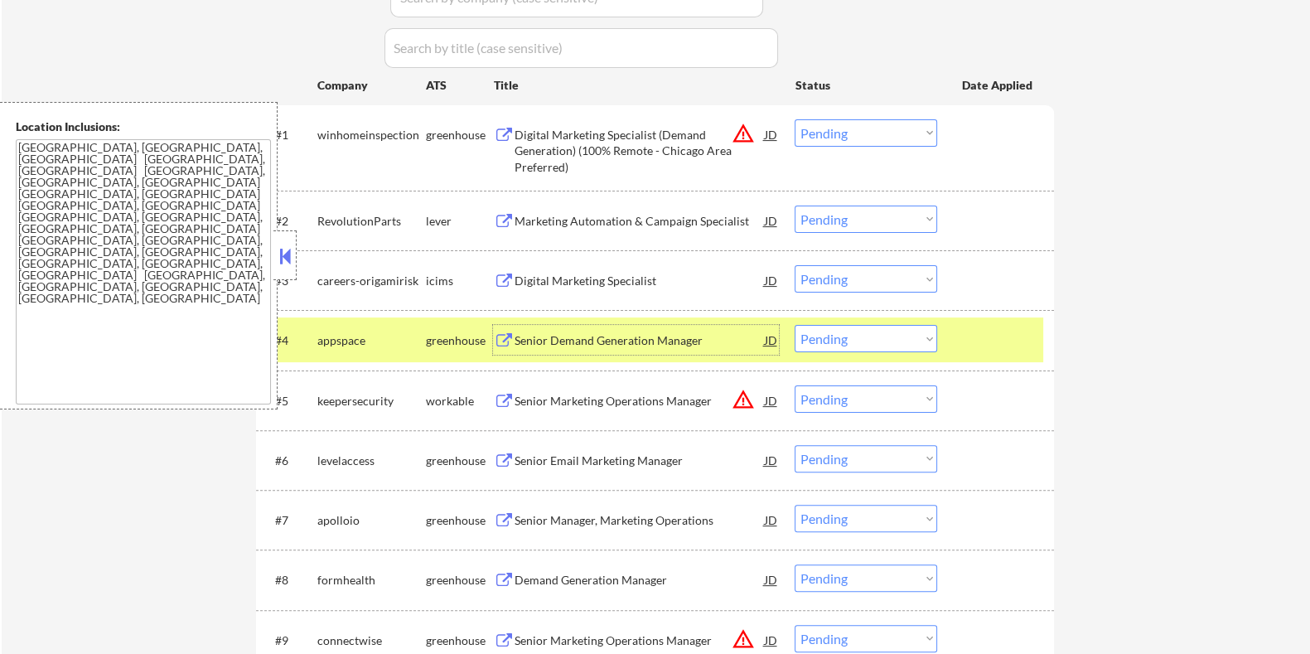
click at [545, 339] on div "Senior Demand Generation Manager" at bounding box center [639, 340] width 250 height 17
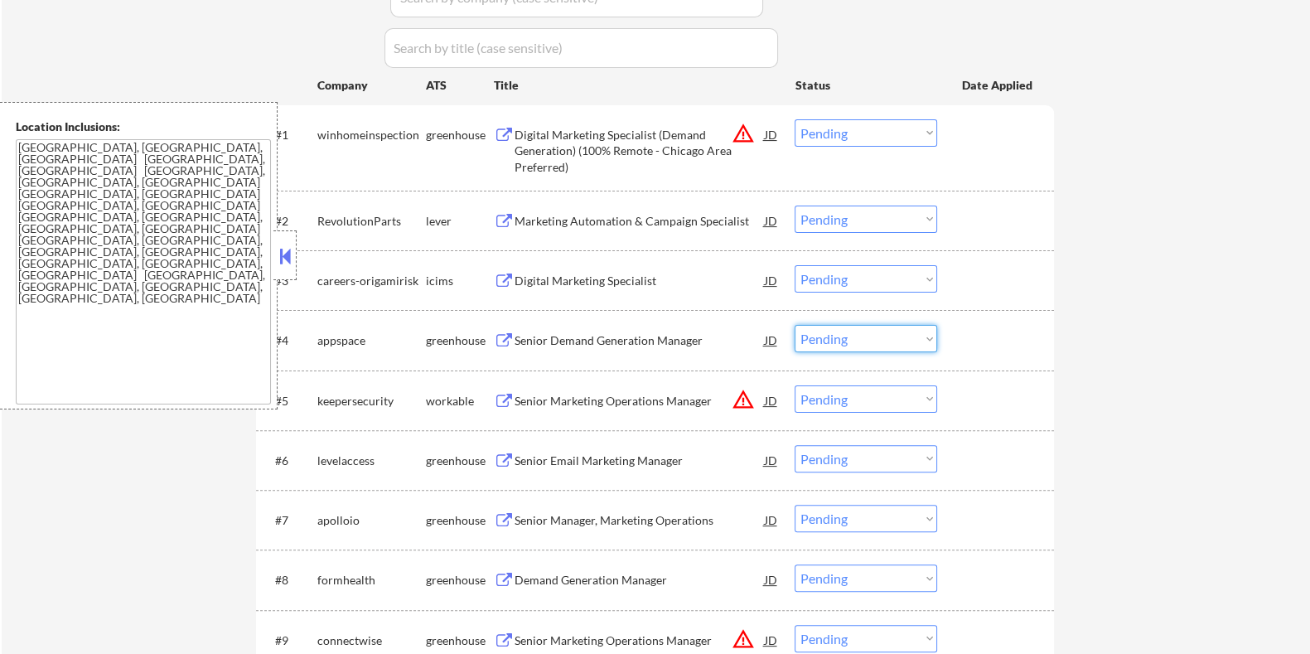
click at [837, 333] on select "Choose an option... Pending Applied Excluded (Questions) Excluded (Expired) Exc…" at bounding box center [866, 338] width 143 height 27
click at [795, 325] on select "Choose an option... Pending Applied Excluded (Questions) Excluded (Expired) Exc…" at bounding box center [866, 338] width 143 height 27
select select ""pending""
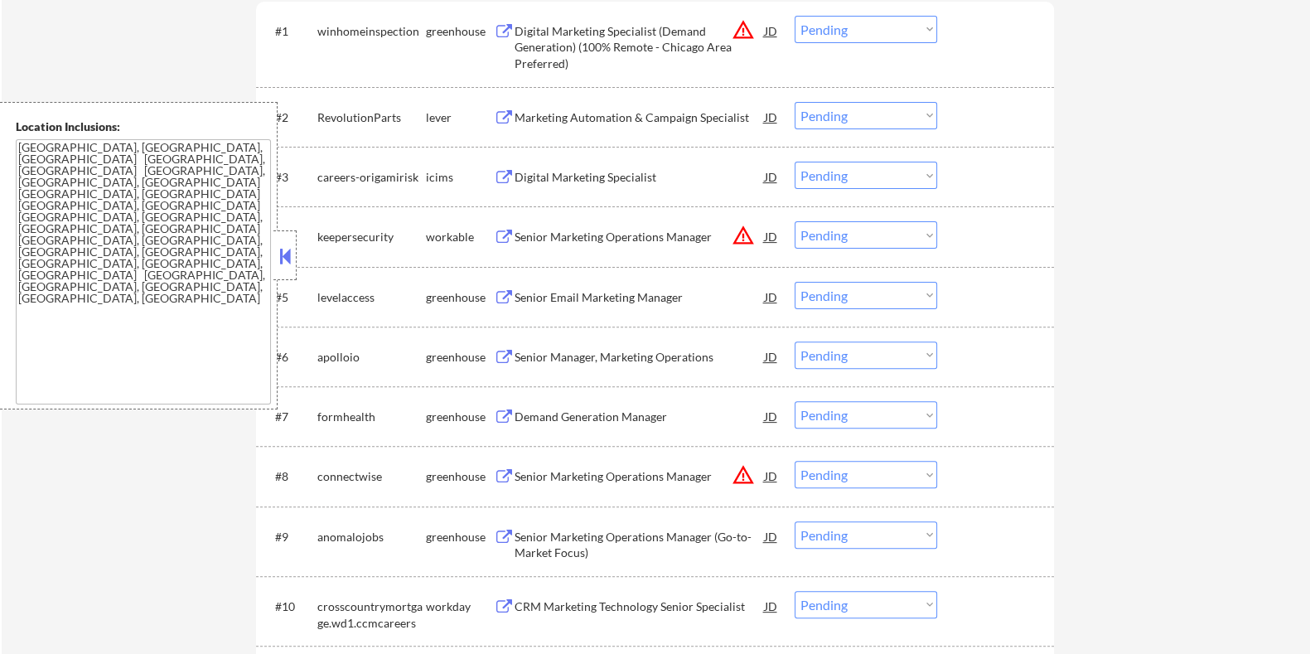
click at [583, 296] on div "Senior Email Marketing Manager" at bounding box center [639, 297] width 250 height 17
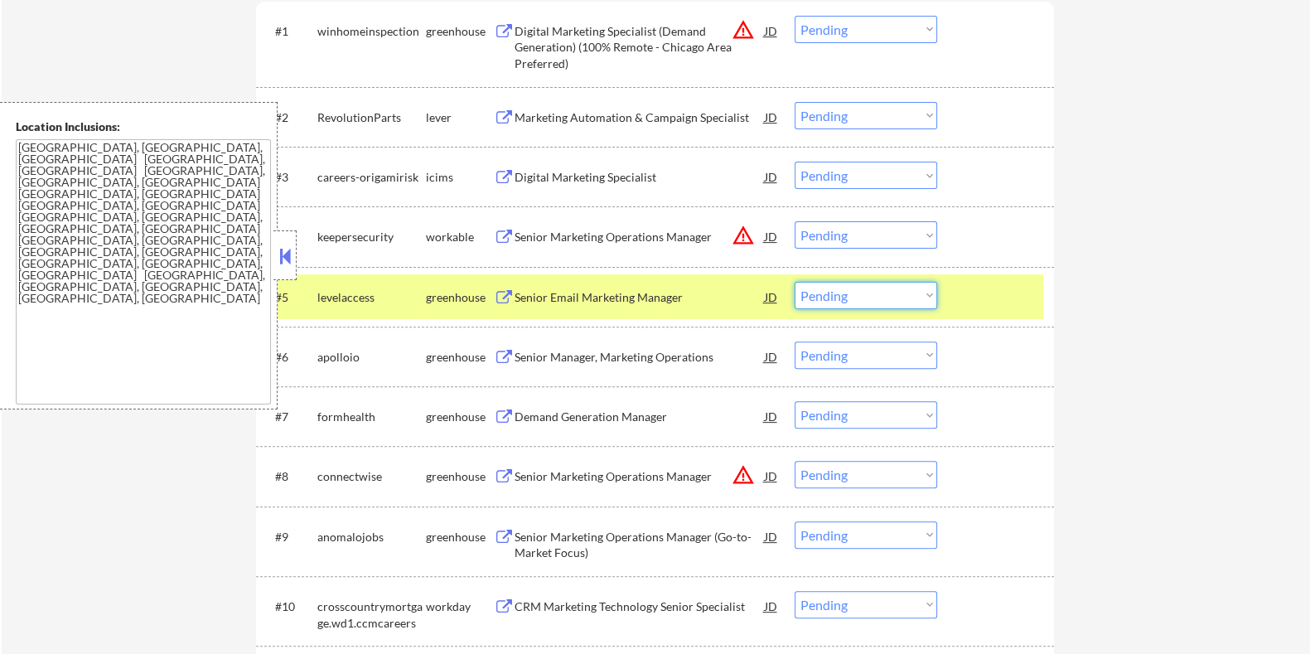
click at [883, 299] on select "Choose an option... Pending Applied Excluded (Questions) Excluded (Expired) Exc…" at bounding box center [866, 295] width 143 height 27
click at [795, 282] on select "Choose an option... Pending Applied Excluded (Questions) Excluded (Expired) Exc…" at bounding box center [866, 295] width 143 height 27
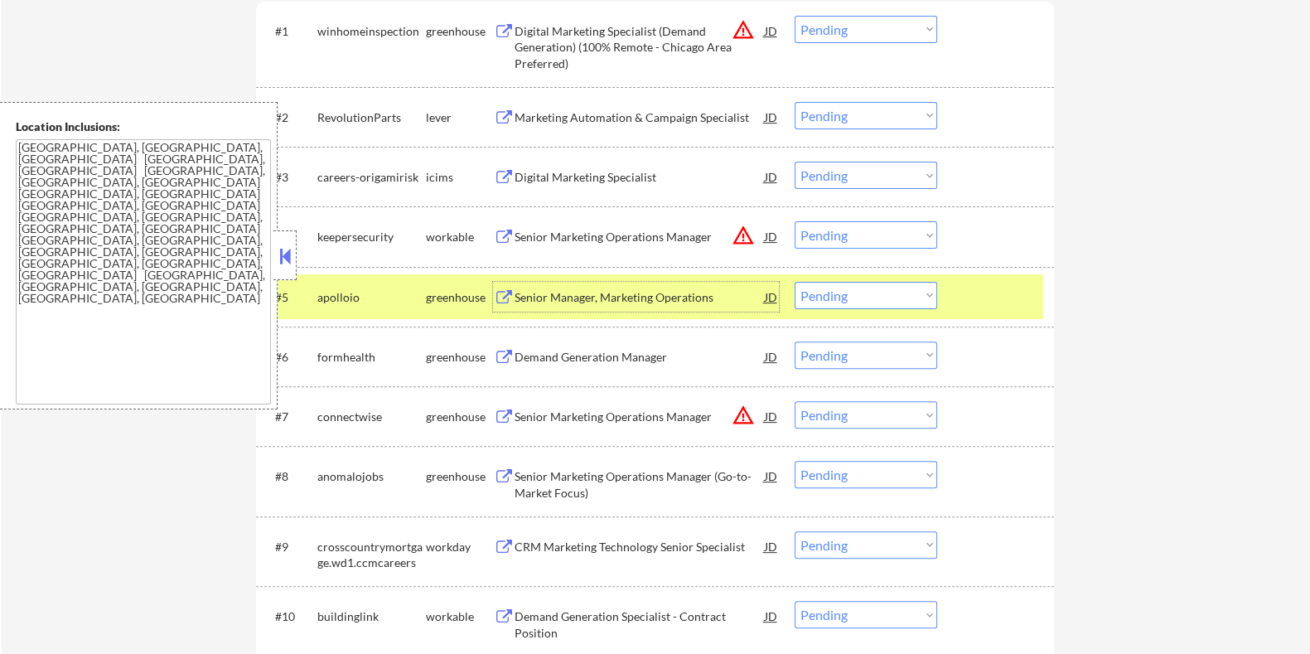
click at [598, 302] on div "Senior Manager, Marketing Operations" at bounding box center [639, 297] width 250 height 17
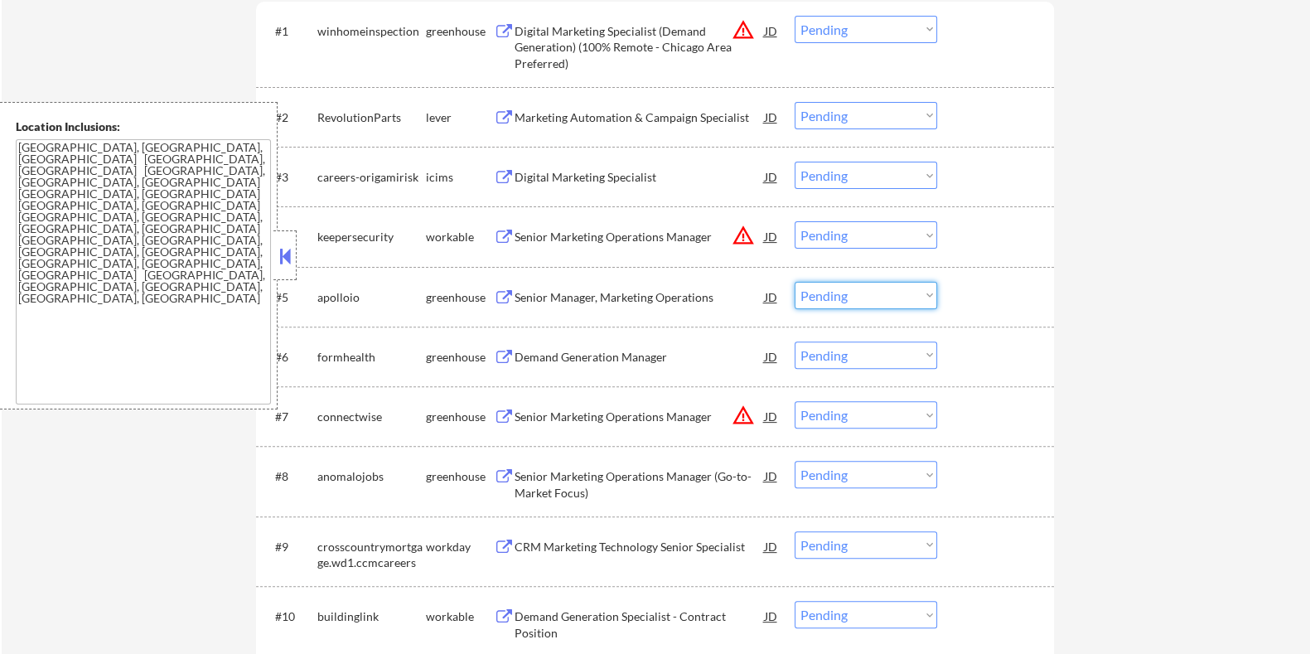
click at [824, 297] on select "Choose an option... Pending Applied Excluded (Questions) Excluded (Expired) Exc…" at bounding box center [866, 295] width 143 height 27
click at [795, 282] on select "Choose an option... Pending Applied Excluded (Questions) Excluded (Expired) Exc…" at bounding box center [866, 295] width 143 height 27
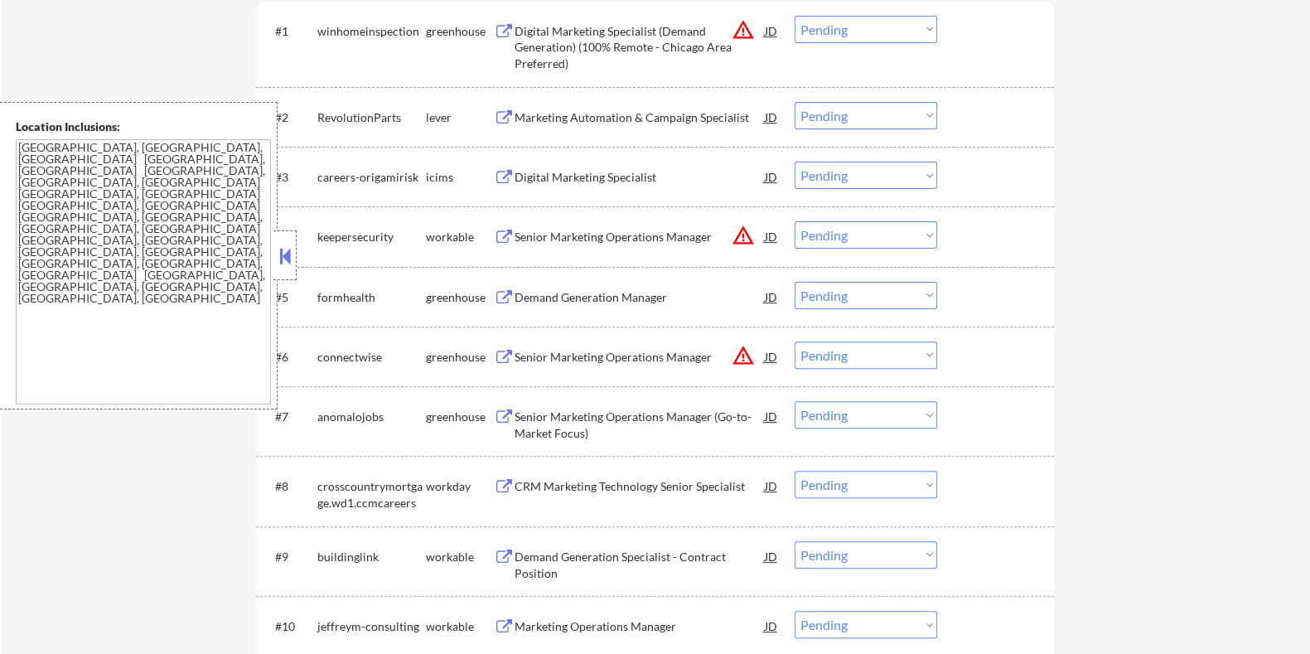
click at [602, 305] on div "Demand Generation Manager" at bounding box center [639, 297] width 250 height 30
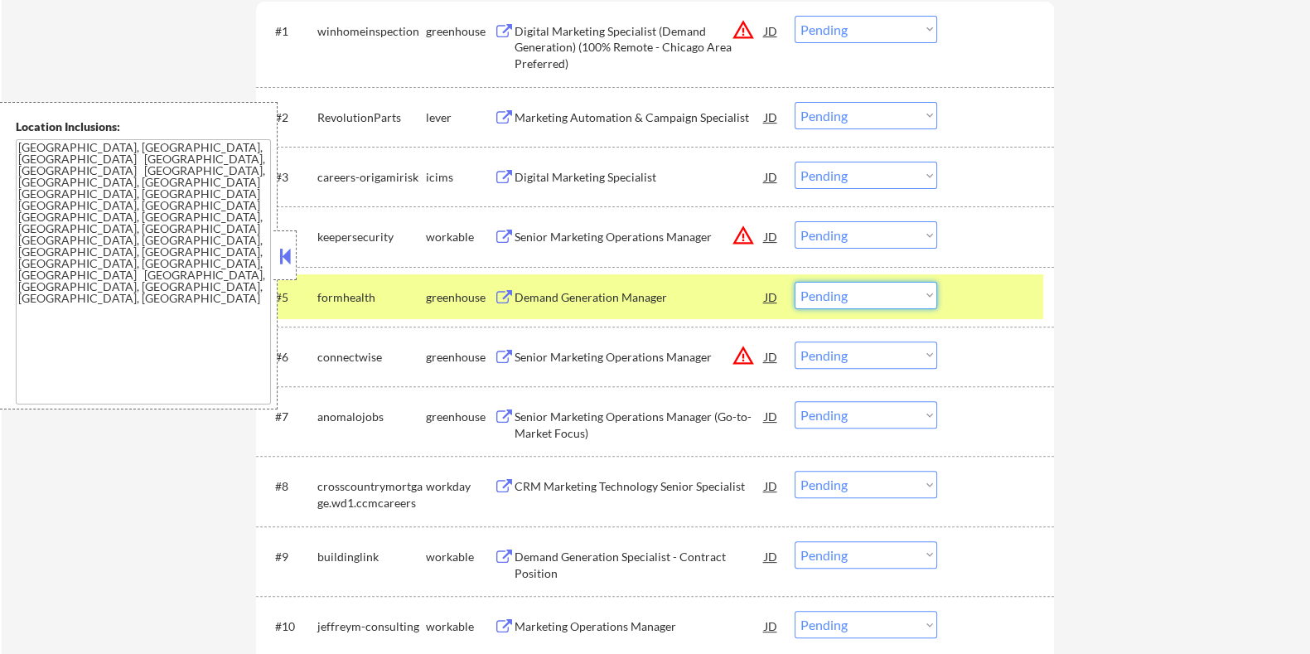
click at [857, 299] on select "Choose an option... Pending Applied Excluded (Questions) Excluded (Expired) Exc…" at bounding box center [866, 295] width 143 height 27
click at [795, 282] on select "Choose an option... Pending Applied Excluded (Questions) Excluded (Expired) Exc…" at bounding box center [866, 295] width 143 height 27
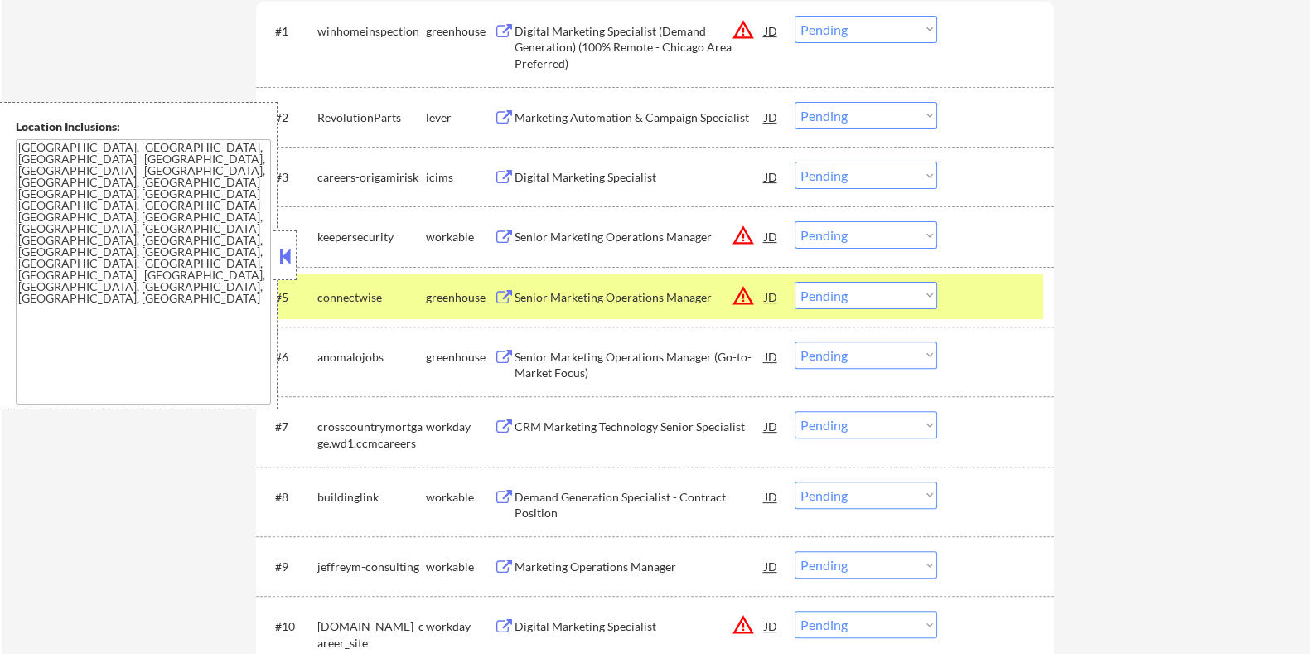
click at [609, 298] on div "Senior Marketing Operations Manager" at bounding box center [639, 297] width 250 height 17
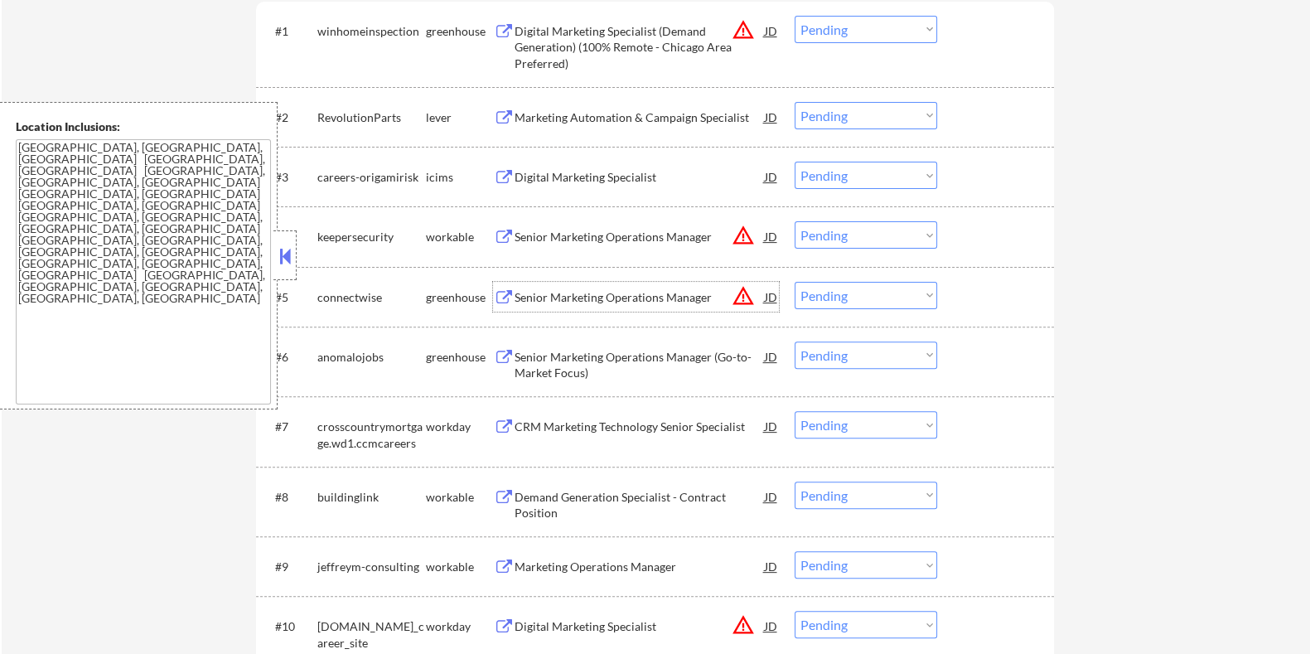
click at [850, 288] on select "Choose an option... Pending Applied Excluded (Questions) Excluded (Expired) Exc…" at bounding box center [866, 295] width 143 height 27
click at [795, 282] on select "Choose an option... Pending Applied Excluded (Questions) Excluded (Expired) Exc…" at bounding box center [866, 295] width 143 height 27
select select ""pending""
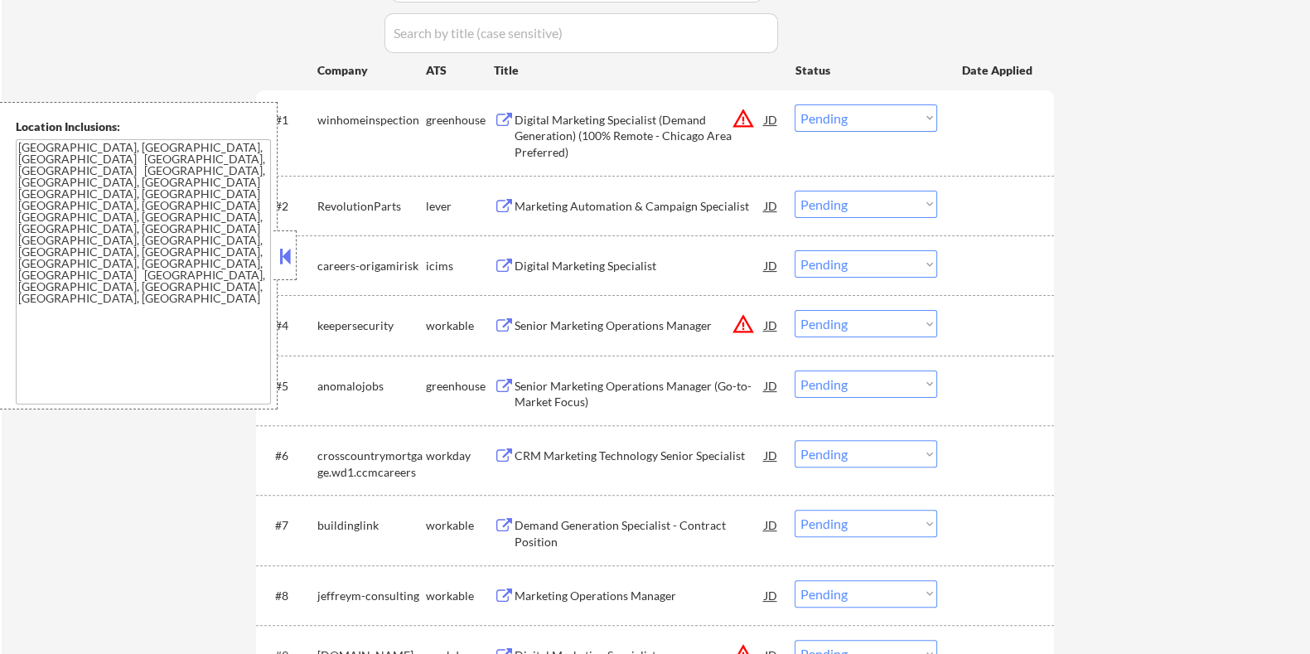
scroll to position [554, 0]
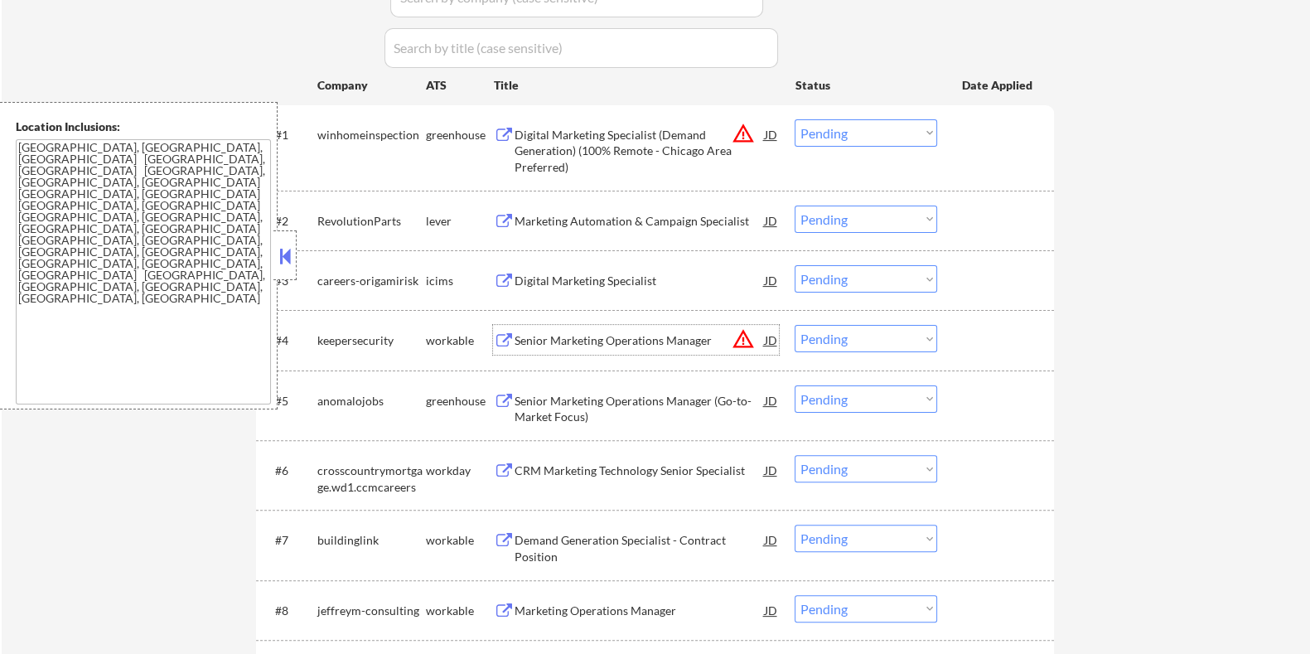
click at [559, 334] on div "Senior Marketing Operations Manager" at bounding box center [639, 340] width 250 height 17
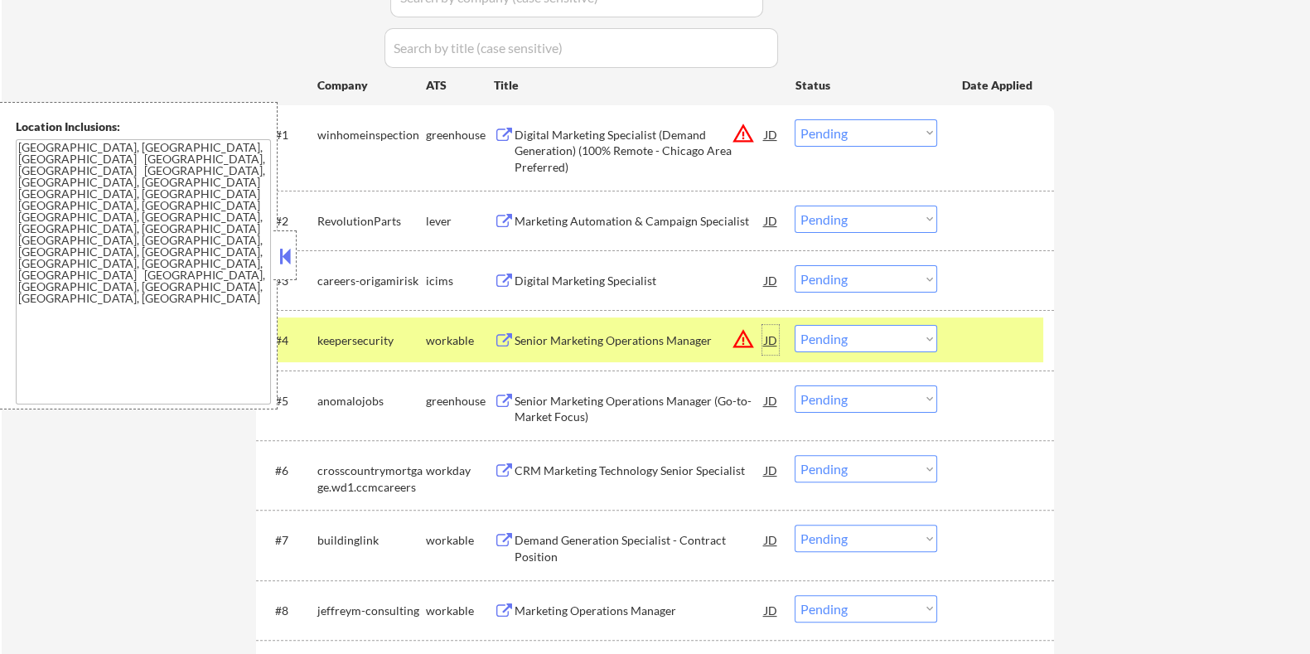
click at [771, 342] on div "JD" at bounding box center [770, 340] width 17 height 30
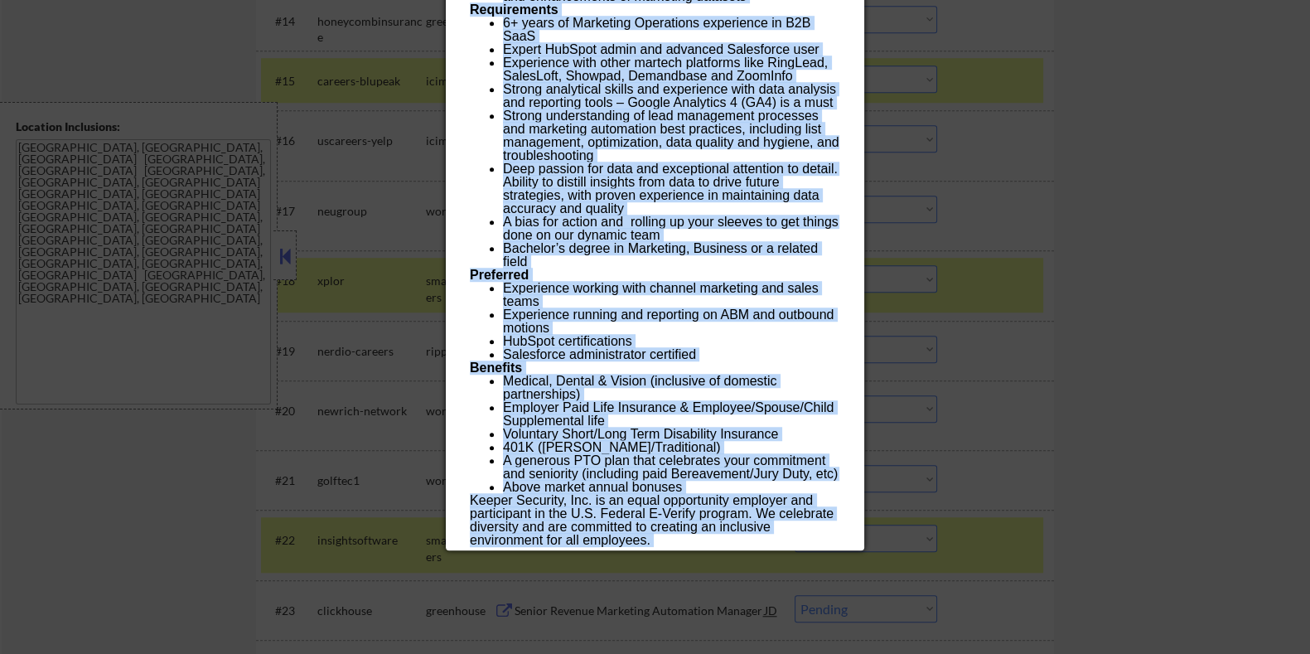
scroll to position [1590, 0]
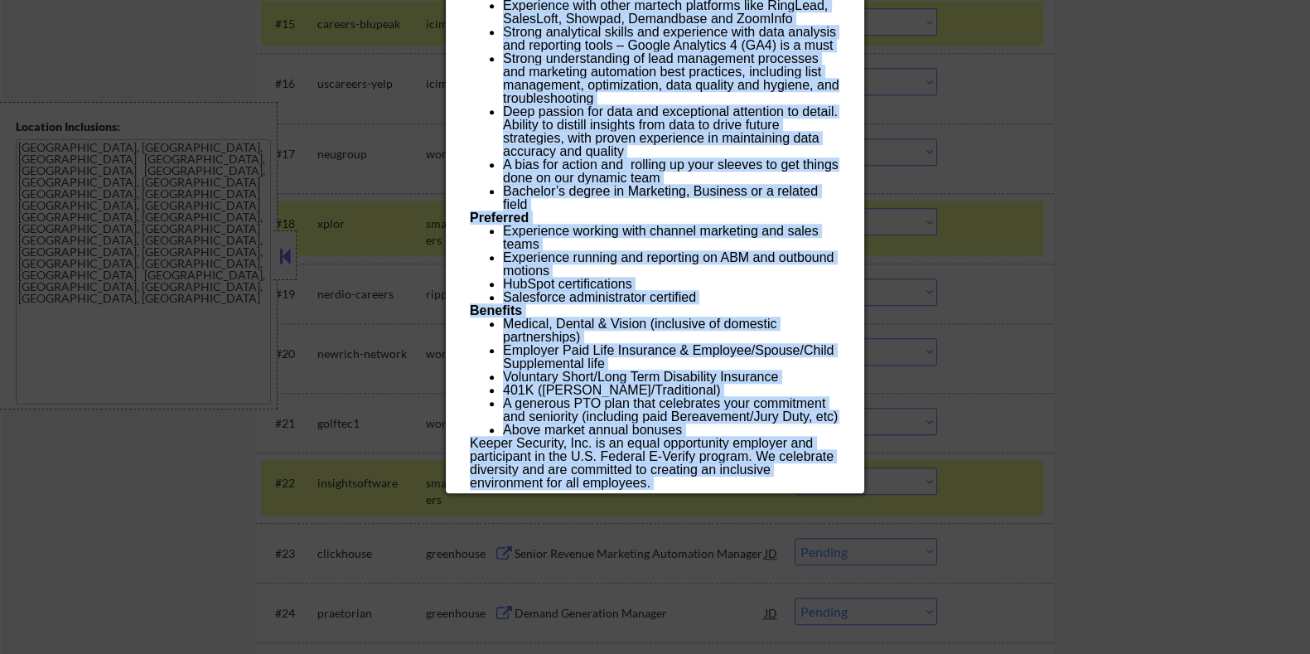
drag, startPoint x: 472, startPoint y: 75, endPoint x: 795, endPoint y: 479, distance: 516.4
copy div "Senior Marketing Operations Manager keepersecurity United States AI Location Ch…"
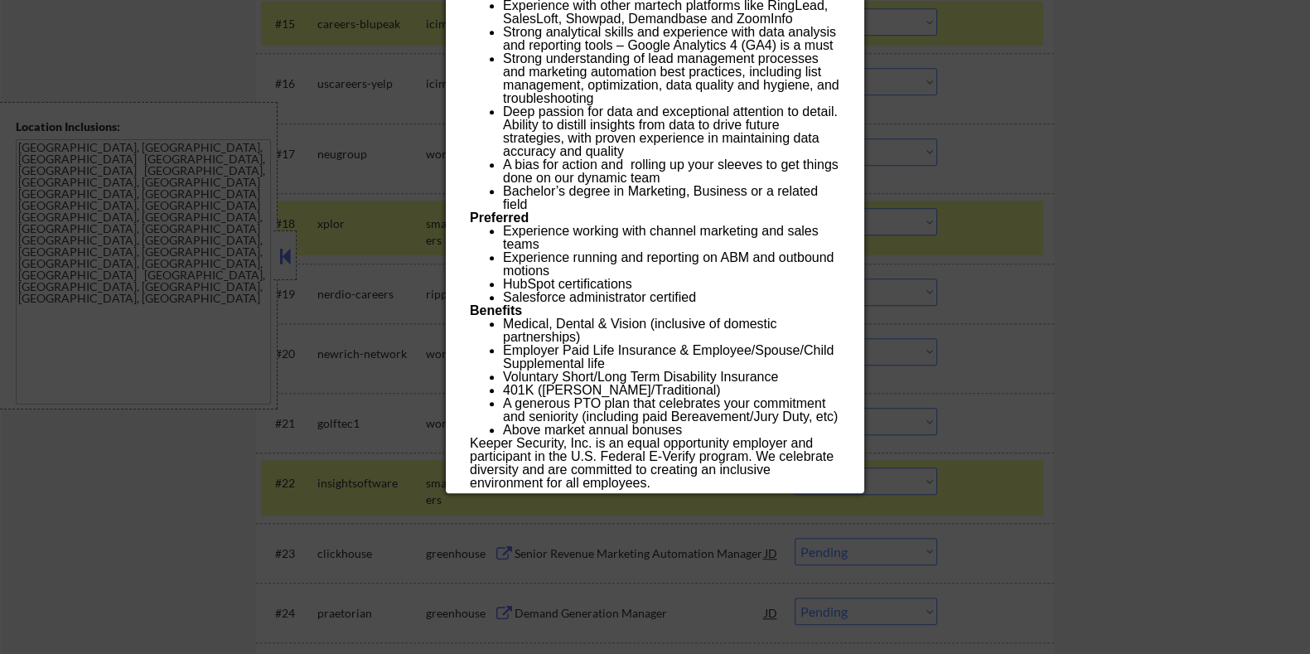
click at [1010, 255] on div at bounding box center [655, 327] width 1310 height 654
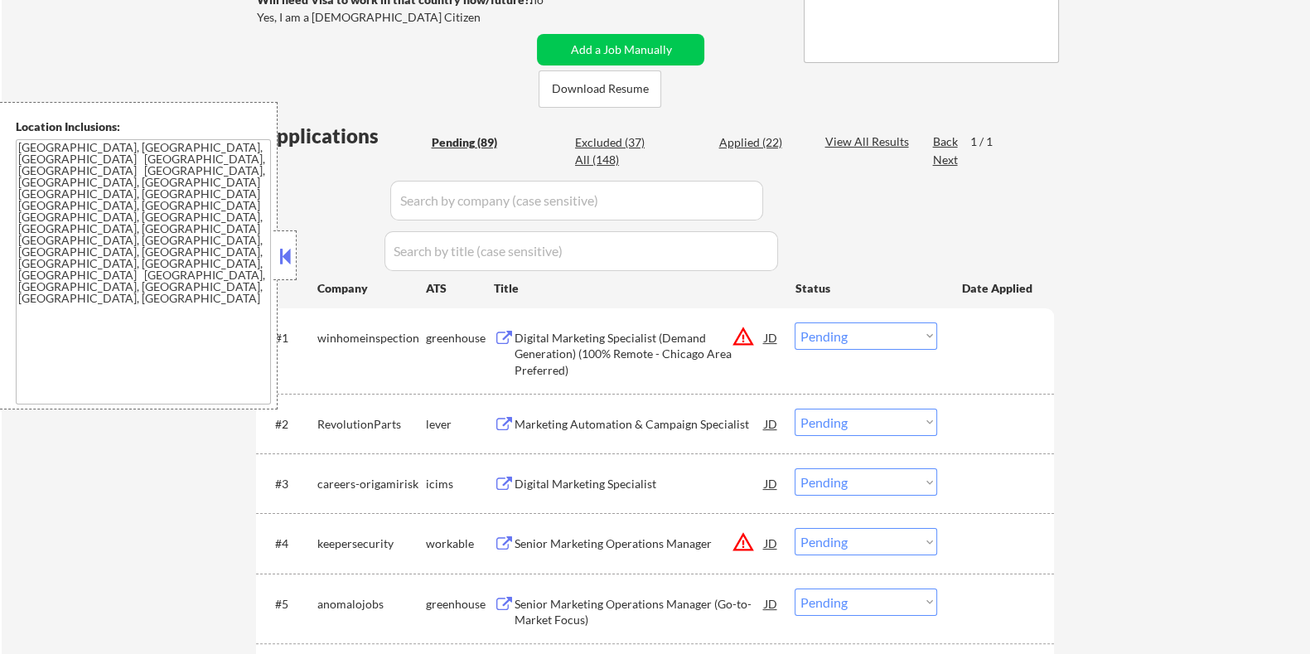
scroll to position [347, 0]
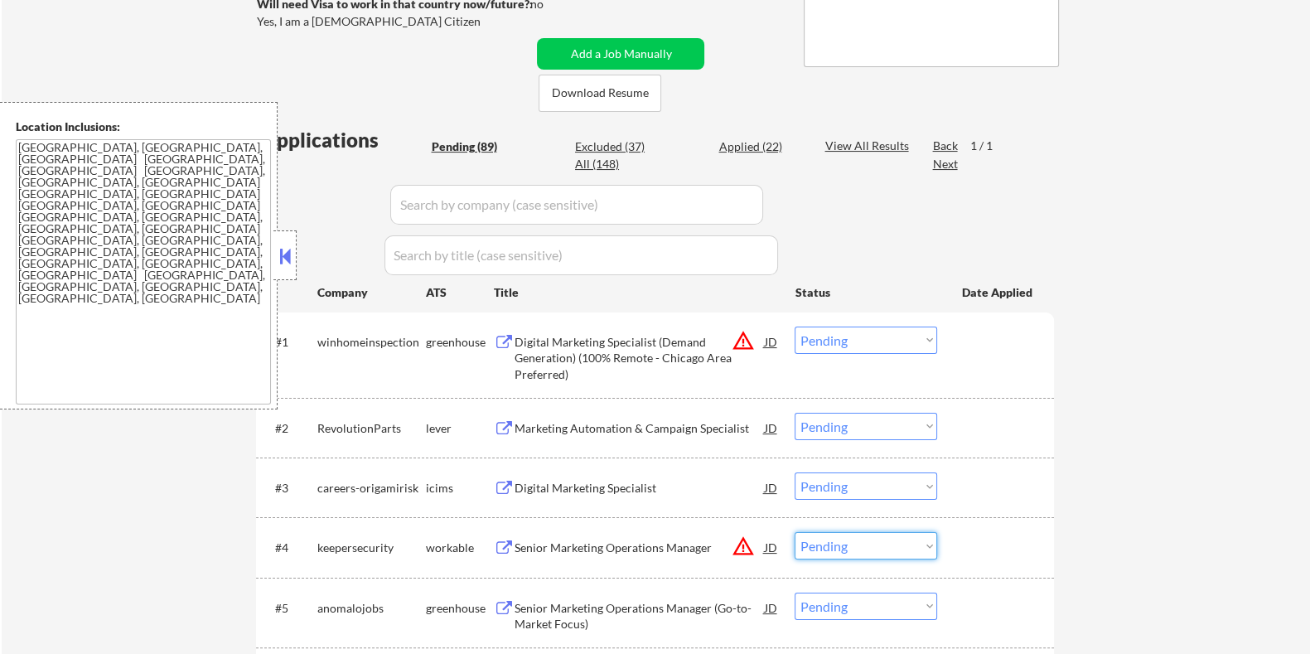
click at [862, 549] on select "Choose an option... Pending Applied Excluded (Questions) Excluded (Expired) Exc…" at bounding box center [866, 545] width 143 height 27
drag, startPoint x: 394, startPoint y: 539, endPoint x: 315, endPoint y: 545, distance: 78.9
click at [315, 545] on div "#4 keepersecurity workable Senior Marketing Operations Manager JD warning_amber…" at bounding box center [652, 546] width 782 height 45
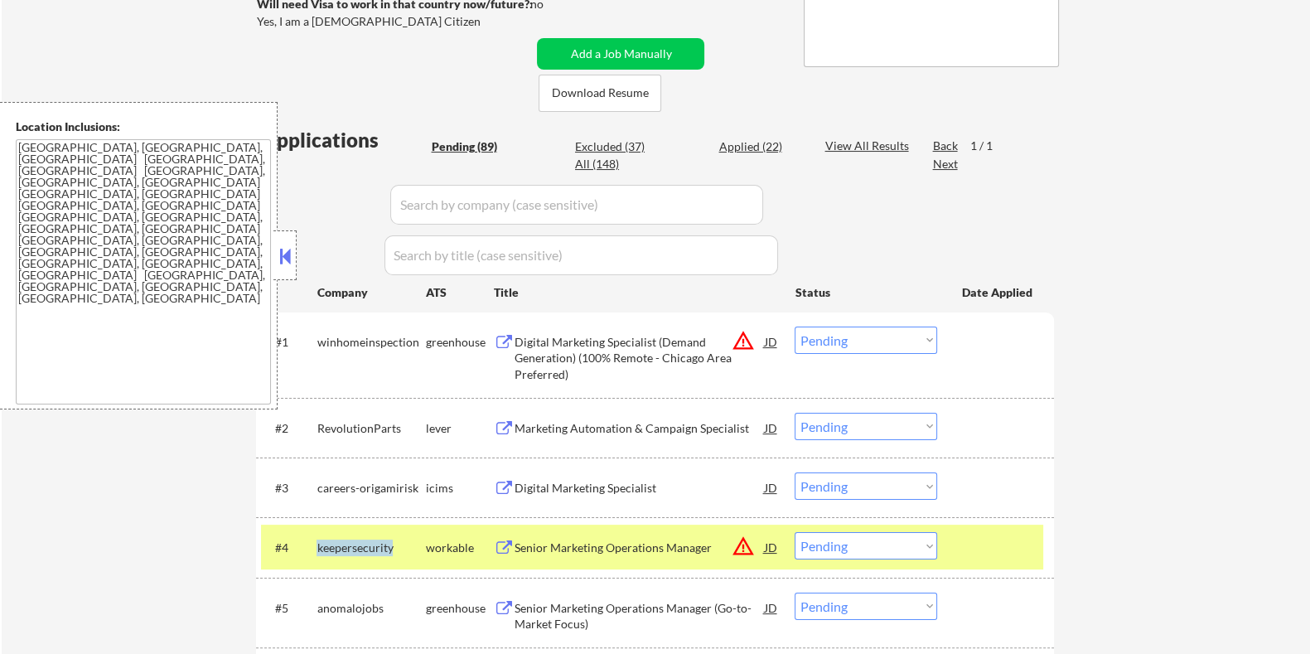
copy div "keepersecurity"
click at [448, 205] on input "input" at bounding box center [576, 205] width 373 height 40
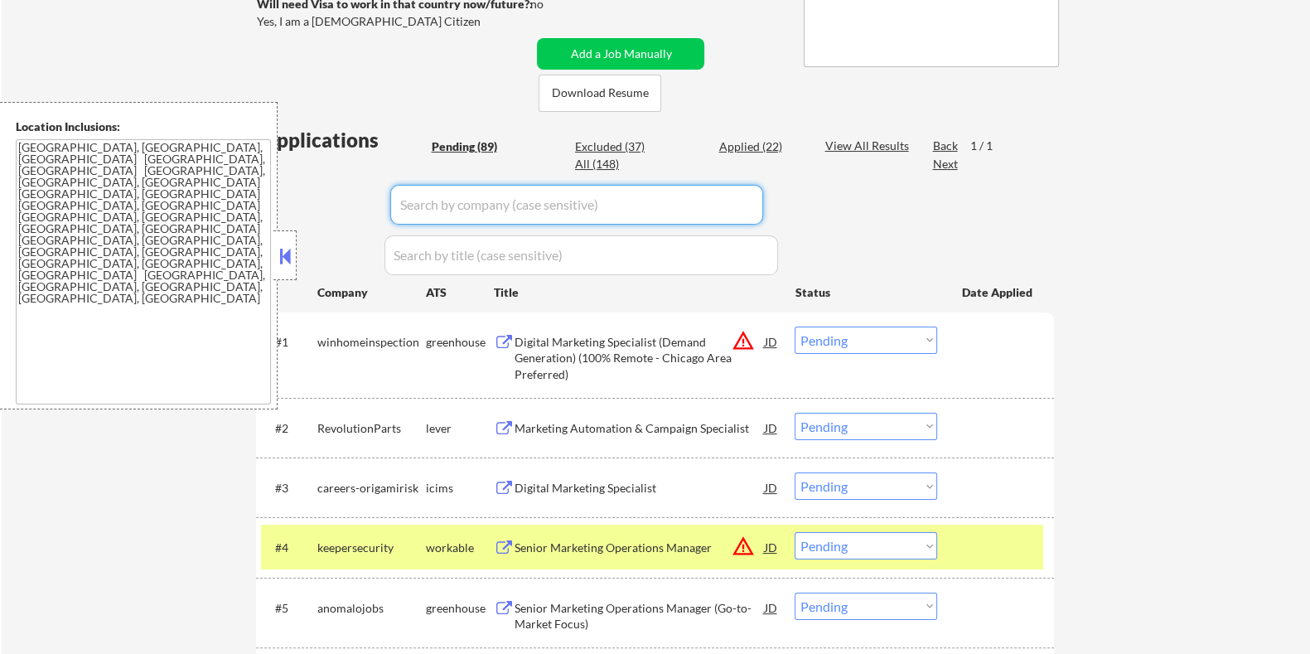
paste input "keepersecurity"
type input "keepersecurity"
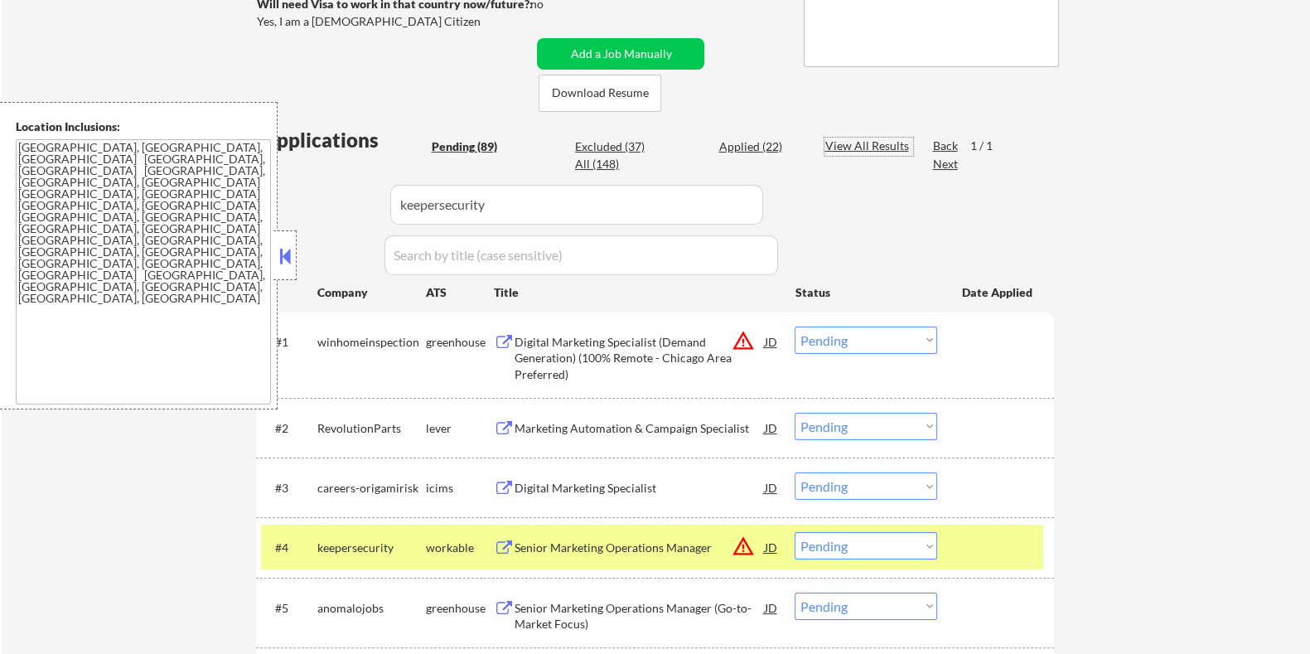
click at [846, 143] on div "View All Results" at bounding box center [868, 146] width 89 height 17
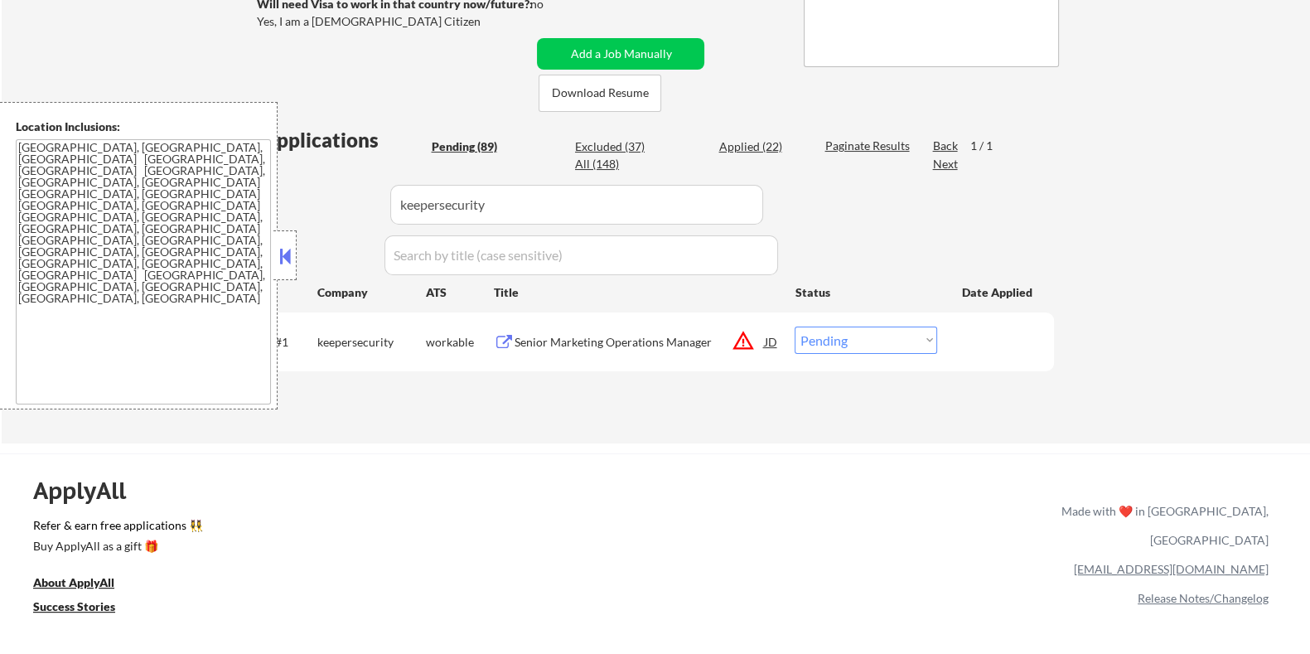
click at [853, 346] on select "Choose an option... Pending Applied Excluded (Questions) Excluded (Expired) Exc…" at bounding box center [866, 339] width 143 height 27
select select ""applied""
click at [795, 326] on select "Choose an option... Pending Applied Excluded (Questions) Excluded (Expired) Exc…" at bounding box center [866, 339] width 143 height 27
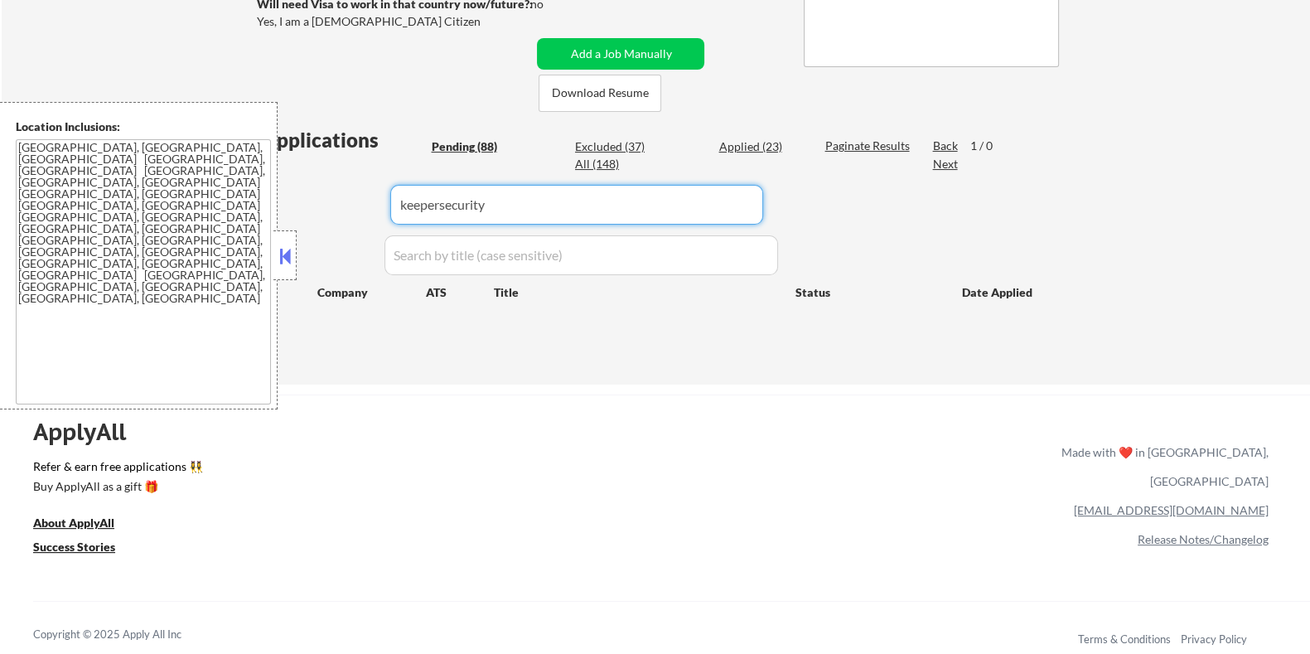
drag, startPoint x: 547, startPoint y: 213, endPoint x: 211, endPoint y: 220, distance: 335.7
select select ""pending""
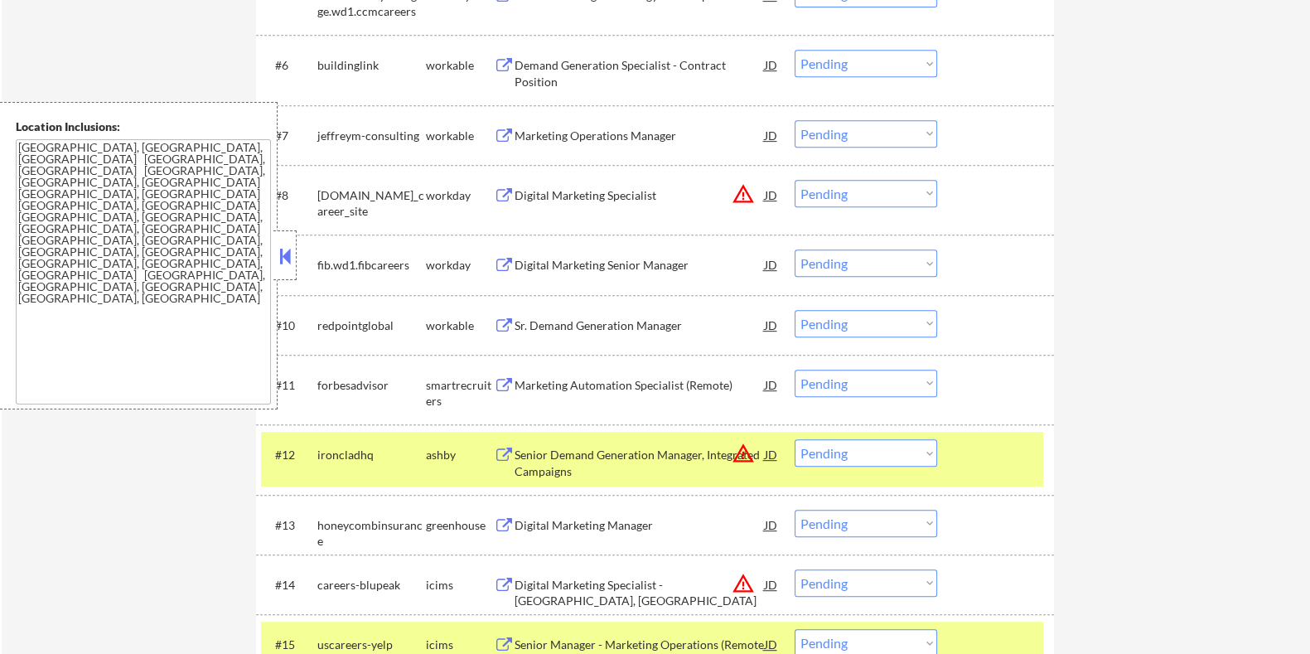
scroll to position [969, 0]
click at [565, 454] on div "Senior Demand Generation Manager, Integrated Campaigns" at bounding box center [639, 463] width 250 height 32
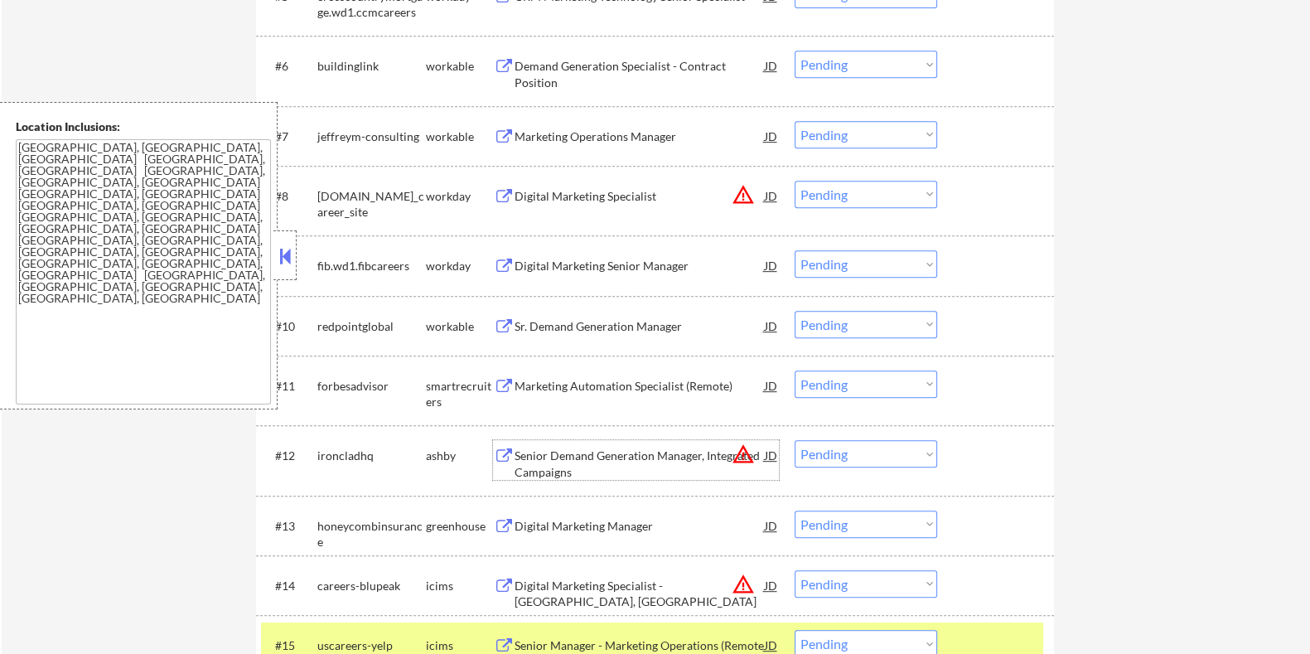
click at [584, 462] on div "Senior Demand Generation Manager, Integrated Campaigns" at bounding box center [639, 463] width 250 height 32
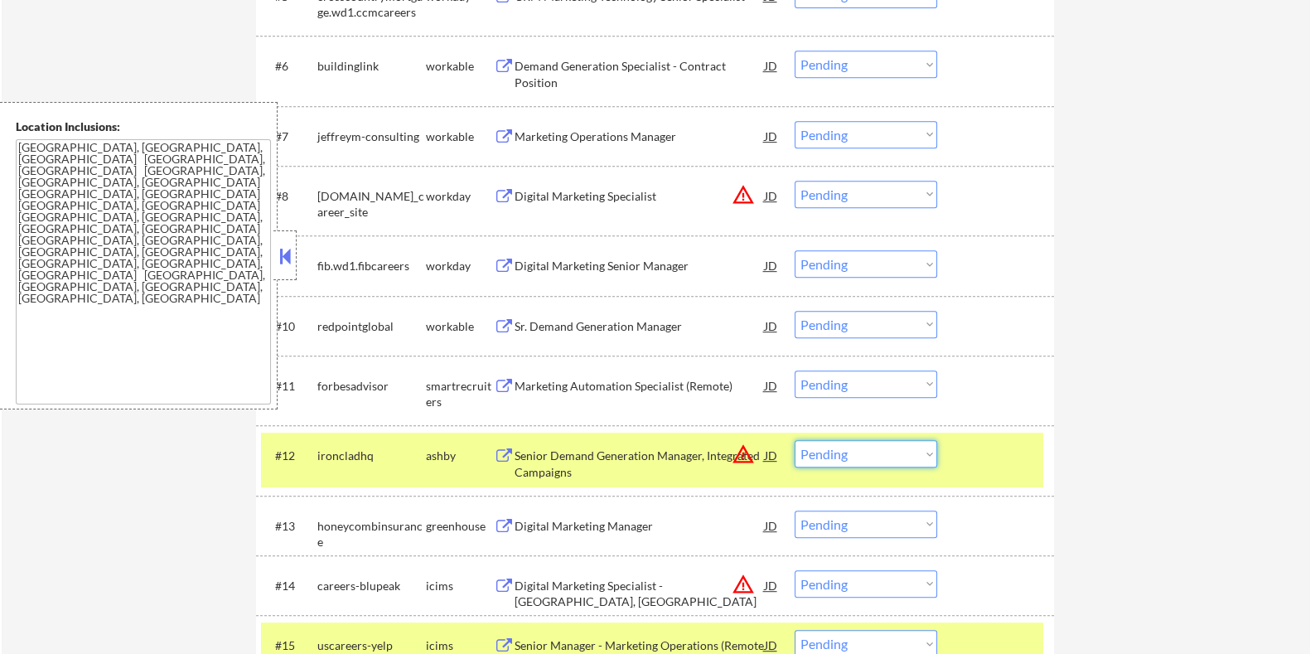
click at [861, 457] on select "Choose an option... Pending Applied Excluded (Questions) Excluded (Expired) Exc…" at bounding box center [866, 453] width 143 height 27
click at [795, 440] on select "Choose an option... Pending Applied Excluded (Questions) Excluded (Expired) Exc…" at bounding box center [866, 453] width 143 height 27
select select ""pending""
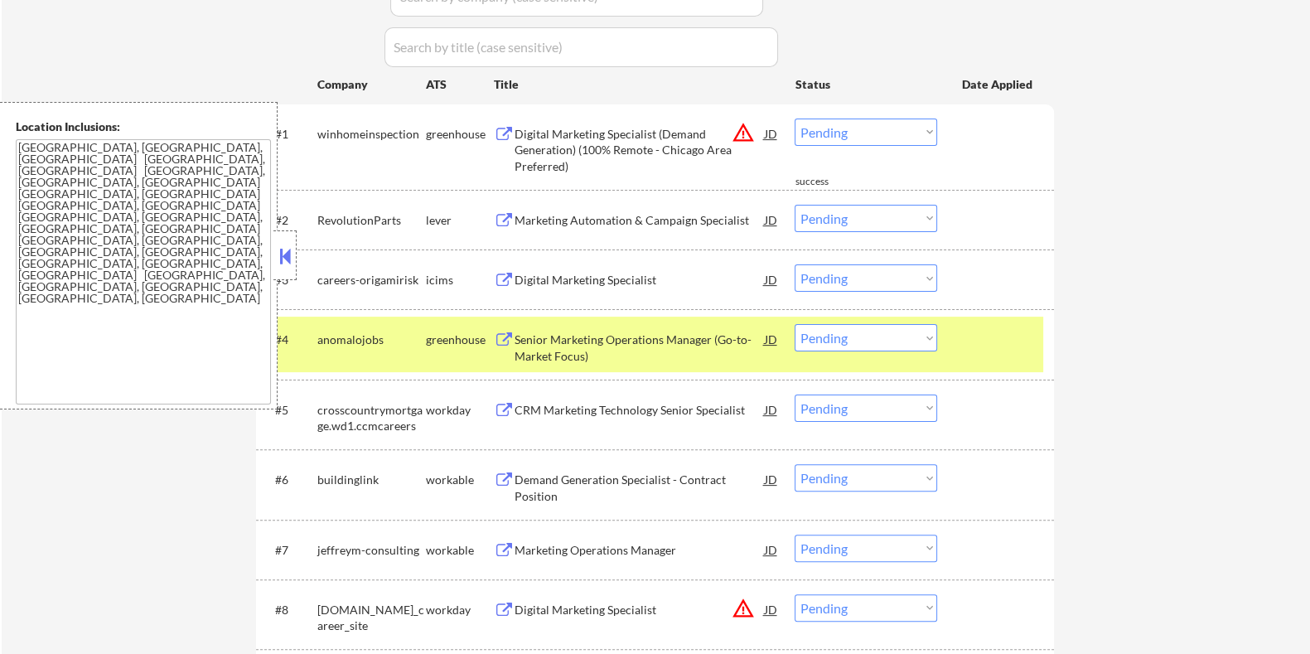
scroll to position [347, 0]
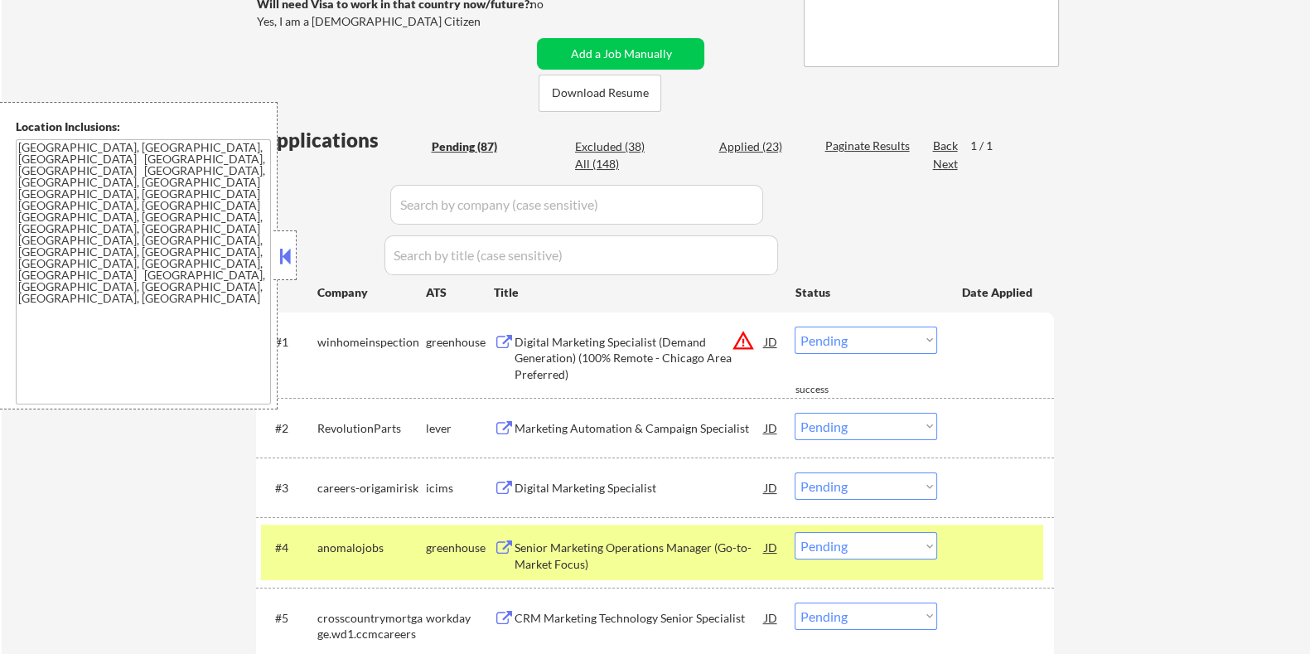
click at [613, 342] on div "Digital Marketing Specialist (Demand Generation) (100% Remote - Chicago Area Pr…" at bounding box center [639, 358] width 250 height 49
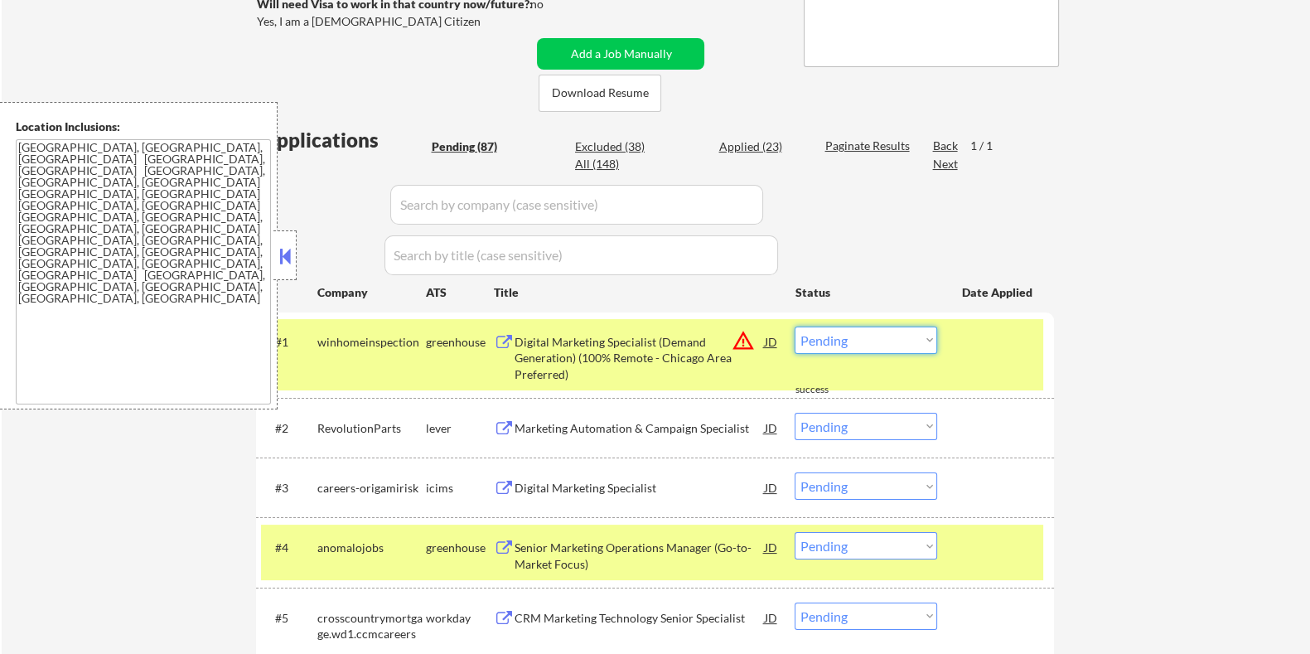
click at [878, 343] on select "Choose an option... Pending Applied Excluded (Questions) Excluded (Expired) Exc…" at bounding box center [866, 339] width 143 height 27
click at [795, 326] on select "Choose an option... Pending Applied Excluded (Questions) Excluded (Expired) Exc…" at bounding box center [866, 339] width 143 height 27
select select ""pending""
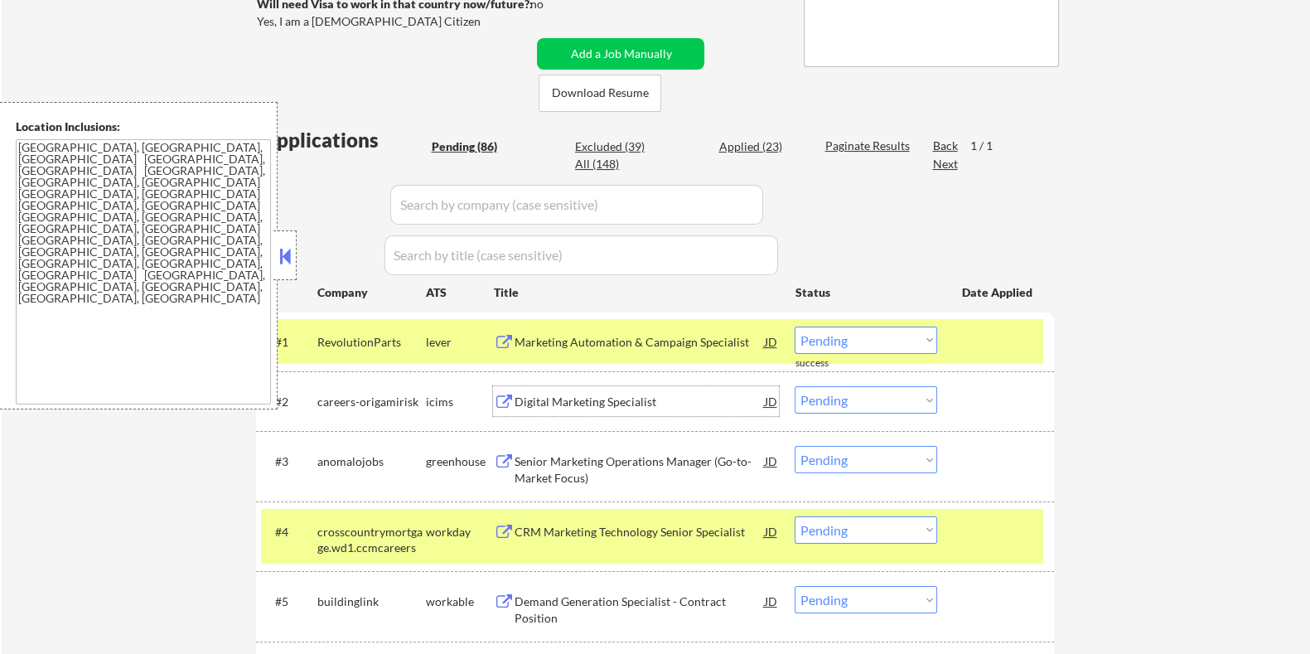
click at [591, 403] on div "Digital Marketing Specialist" at bounding box center [639, 402] width 250 height 17
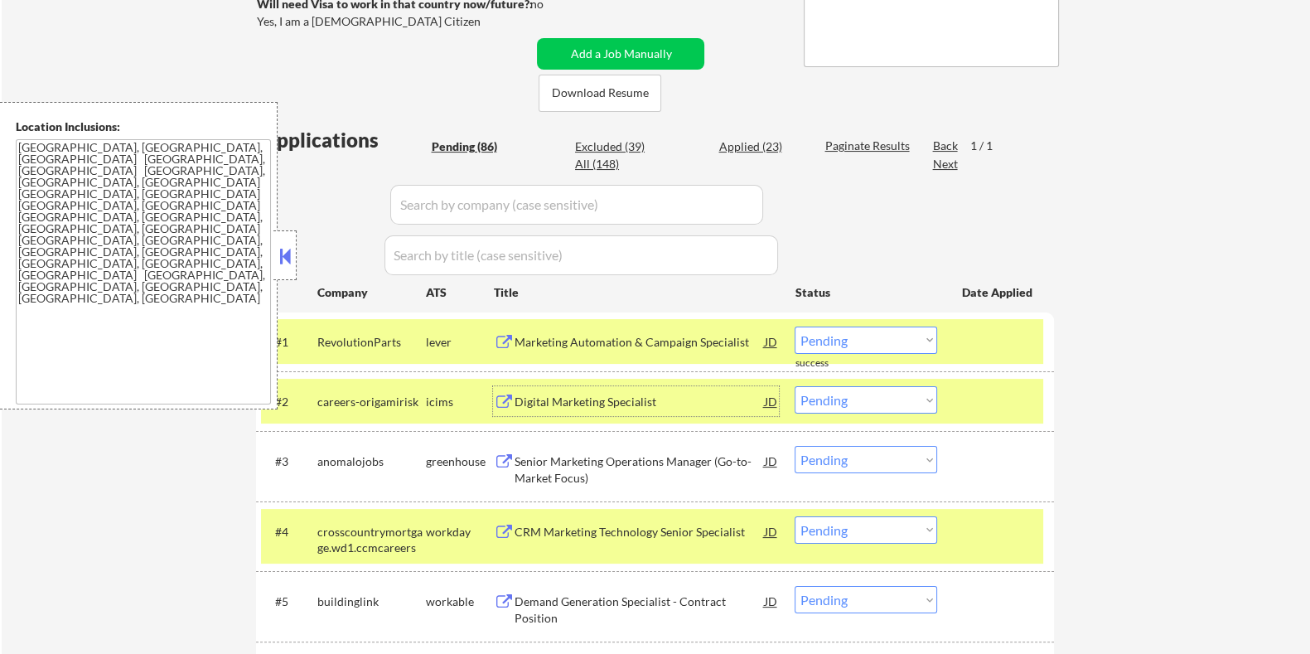
click at [853, 399] on select "Choose an option... Pending Applied Excluded (Questions) Excluded (Expired) Exc…" at bounding box center [866, 399] width 143 height 27
click at [795, 386] on select "Choose an option... Pending Applied Excluded (Questions) Excluded (Expired) Exc…" at bounding box center [866, 399] width 143 height 27
select select ""pending""
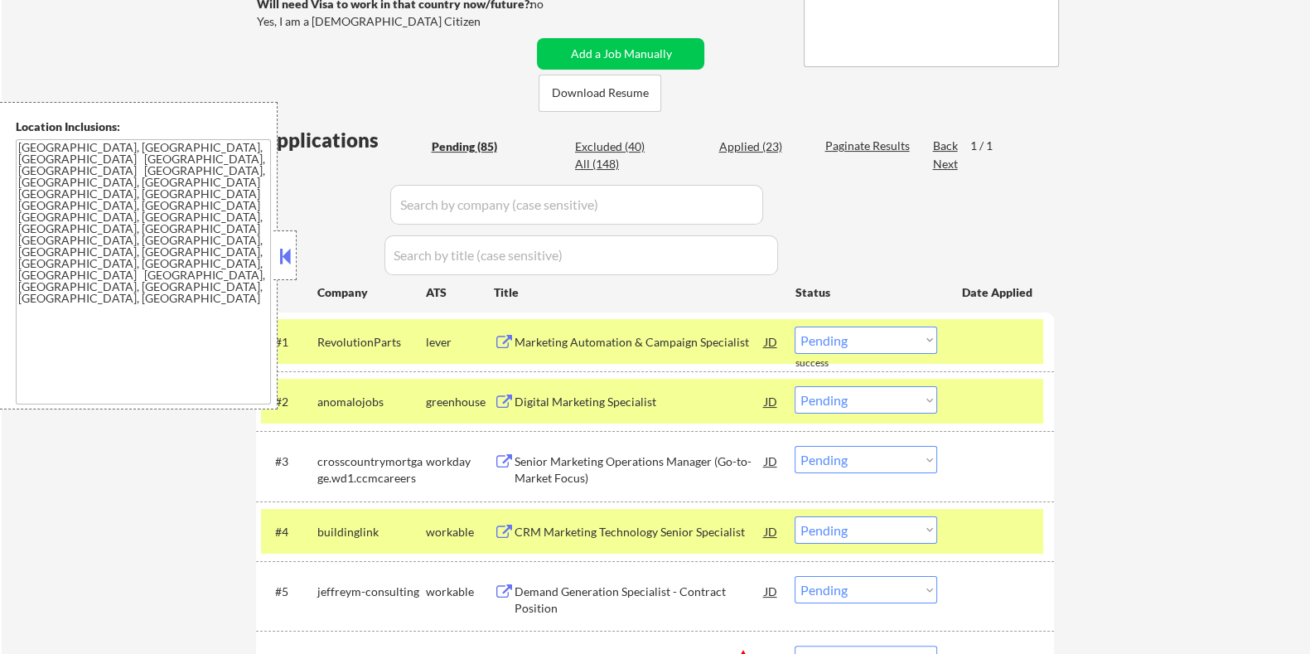
scroll to position [451, 0]
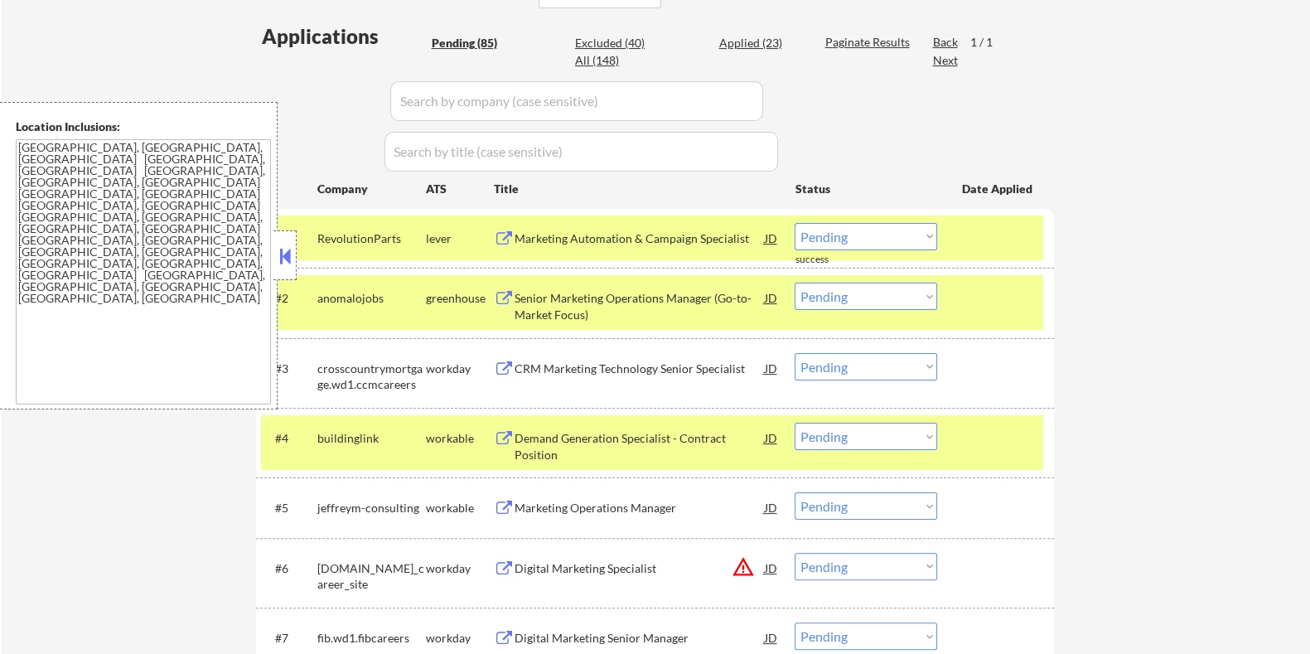
click at [581, 441] on div "Demand Generation Specialist - Contract Position" at bounding box center [639, 446] width 250 height 32
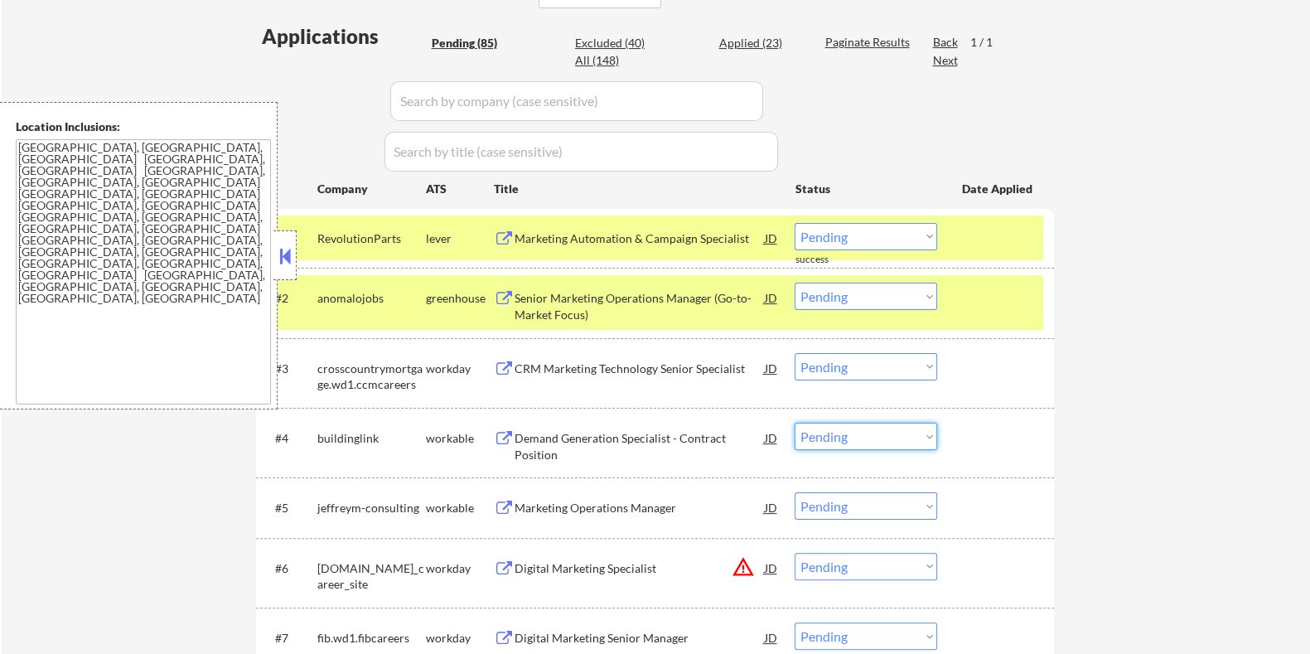
click at [858, 443] on select "Choose an option... Pending Applied Excluded (Questions) Excluded (Expired) Exc…" at bounding box center [866, 436] width 143 height 27
click at [795, 423] on select "Choose an option... Pending Applied Excluded (Questions) Excluded (Expired) Exc…" at bounding box center [866, 436] width 143 height 27
select select ""pending""
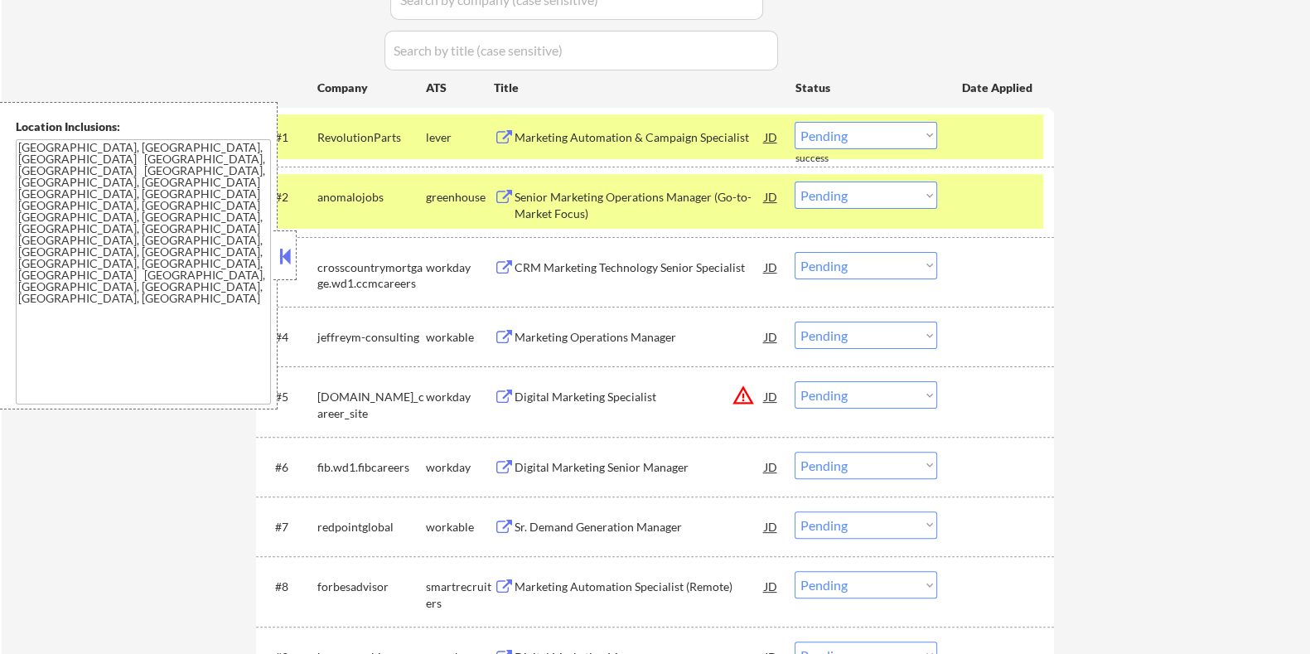
scroll to position [554, 0]
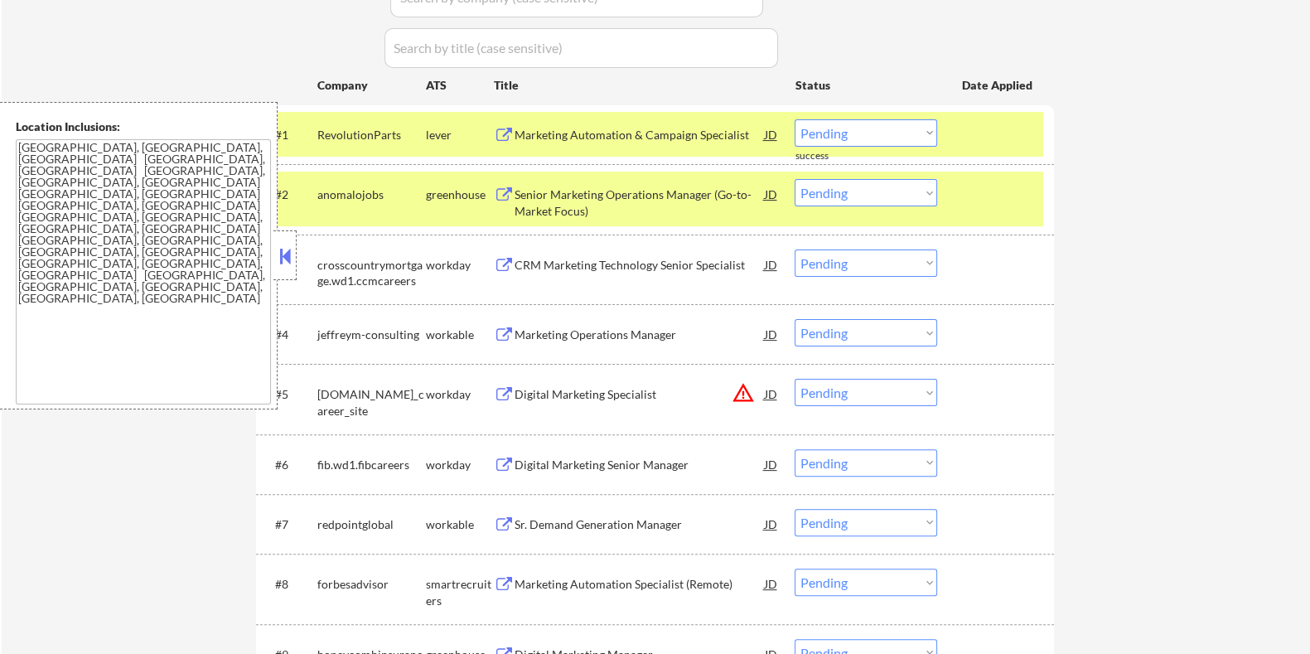
click at [588, 328] on div "Marketing Operations Manager" at bounding box center [639, 334] width 250 height 17
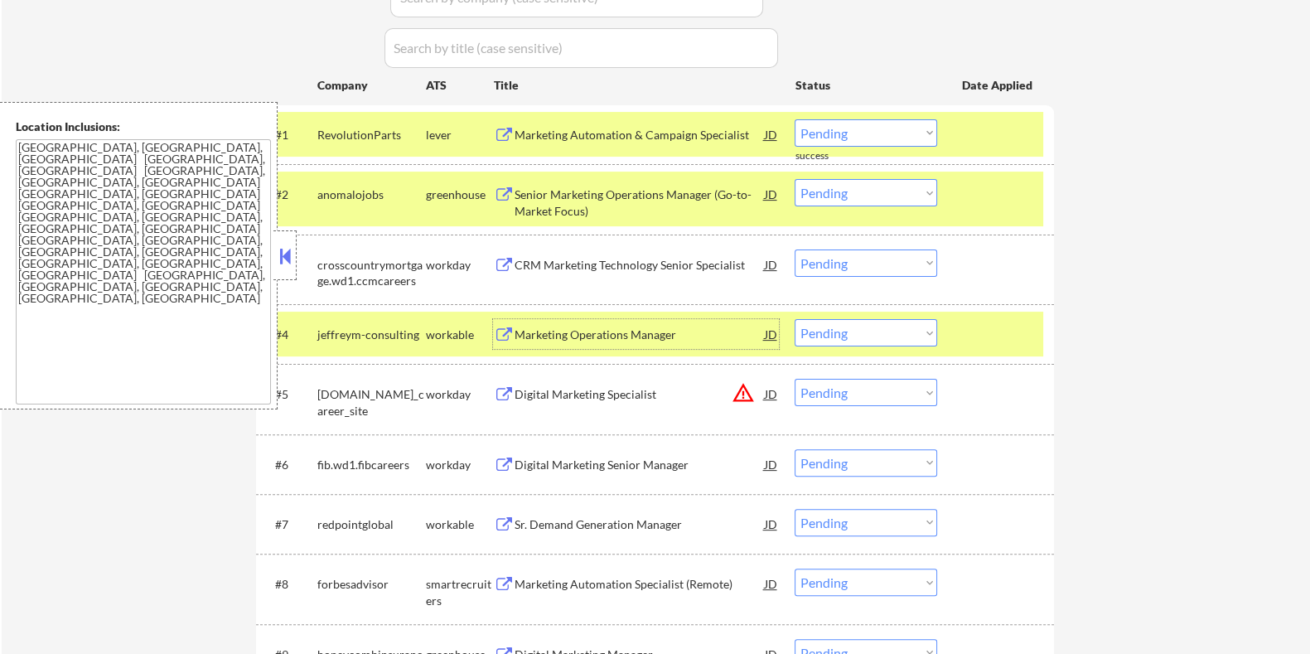
scroll to position [658, 0]
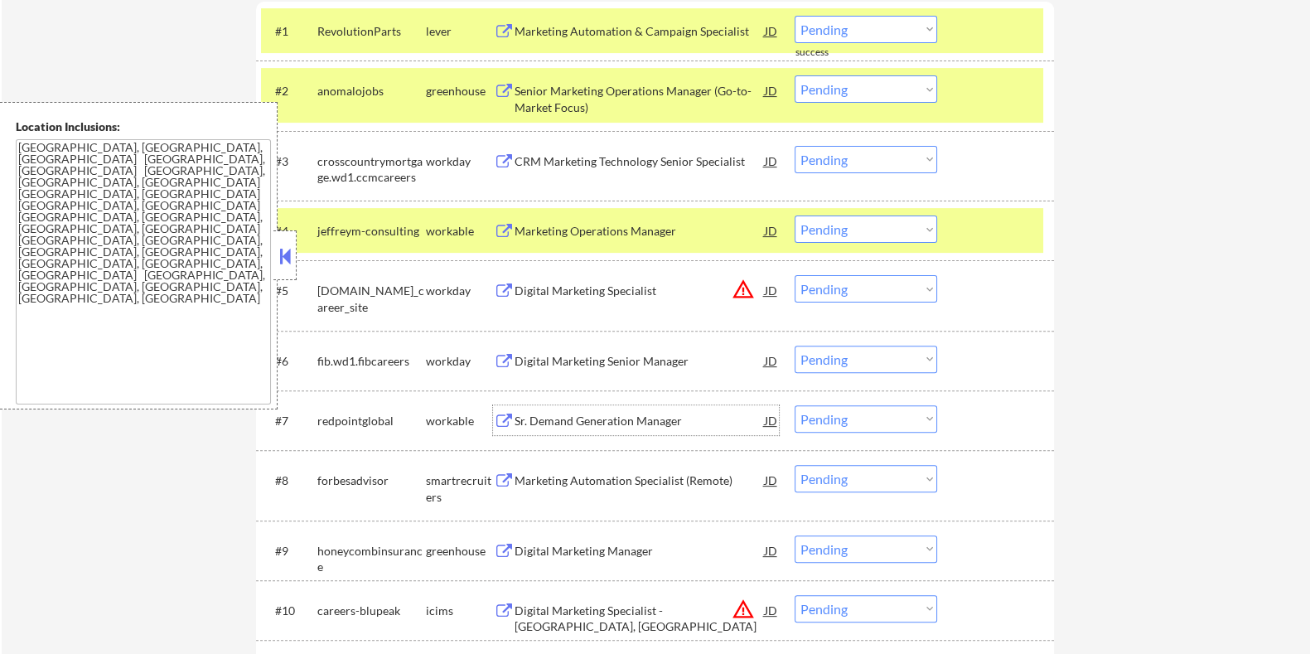
click at [515, 414] on div "Sr. Demand Generation Manager" at bounding box center [639, 421] width 250 height 17
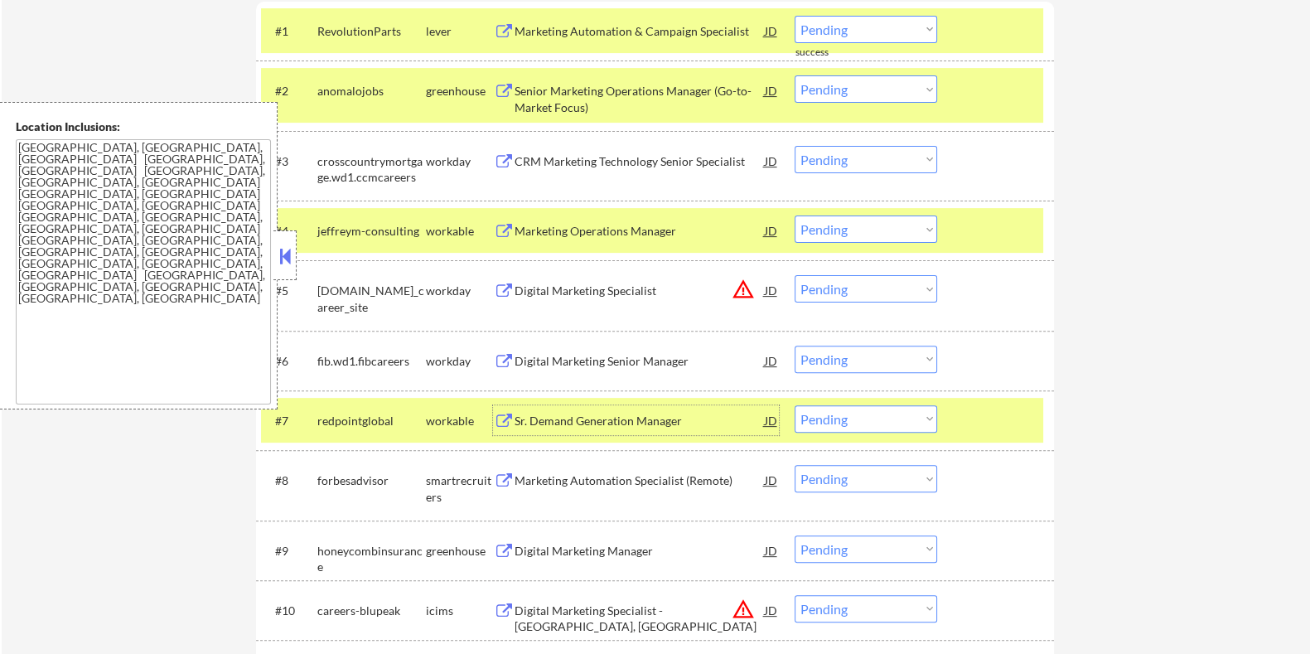
click at [834, 420] on select "Choose an option... Pending Applied Excluded (Questions) Excluded (Expired) Exc…" at bounding box center [866, 418] width 143 height 27
click at [795, 405] on select "Choose an option... Pending Applied Excluded (Questions) Excluded (Expired) Exc…" at bounding box center [866, 418] width 143 height 27
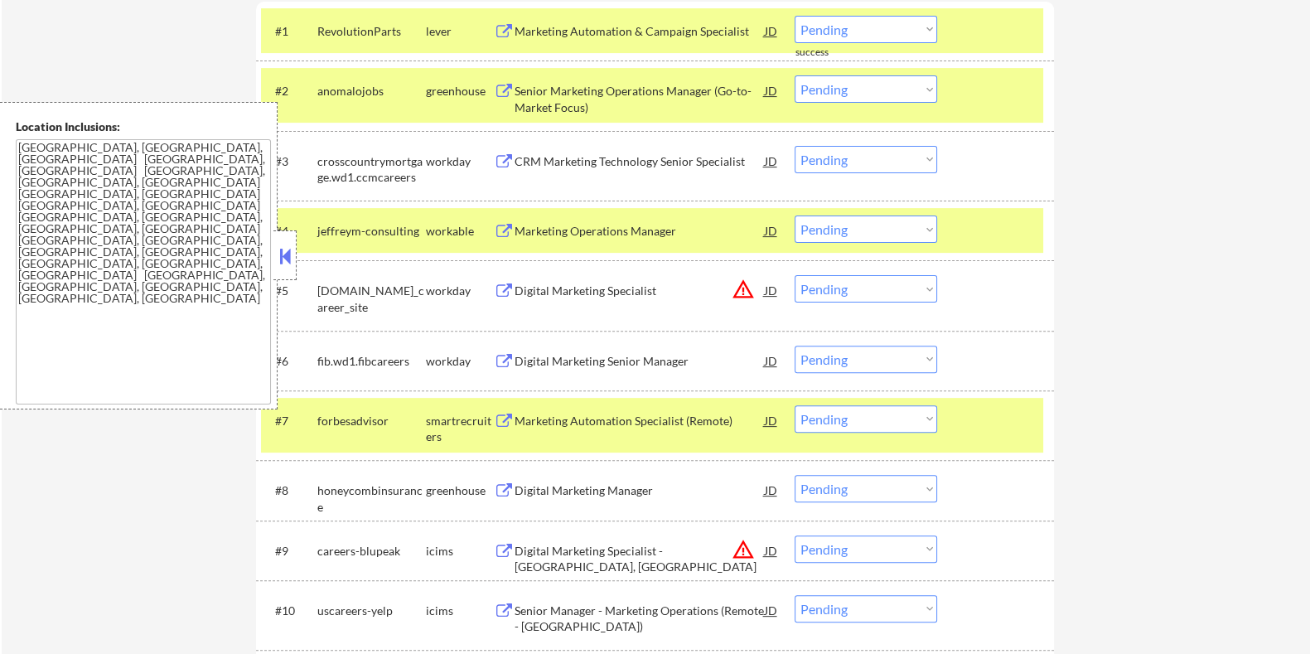
click at [650, 429] on div "Marketing Automation Specialist (Remote)" at bounding box center [639, 420] width 250 height 30
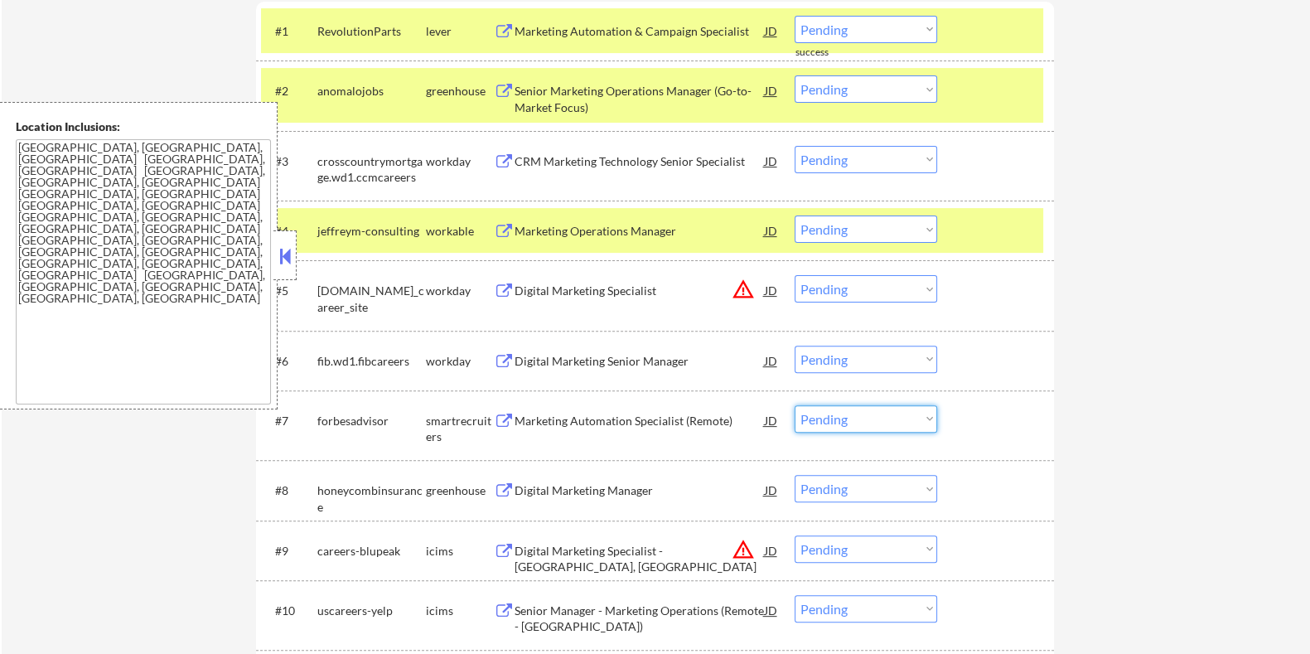
click at [854, 415] on select "Choose an option... Pending Applied Excluded (Questions) Excluded (Expired) Exc…" at bounding box center [866, 418] width 143 height 27
click at [795, 405] on select "Choose an option... Pending Applied Excluded (Questions) Excluded (Expired) Exc…" at bounding box center [866, 418] width 143 height 27
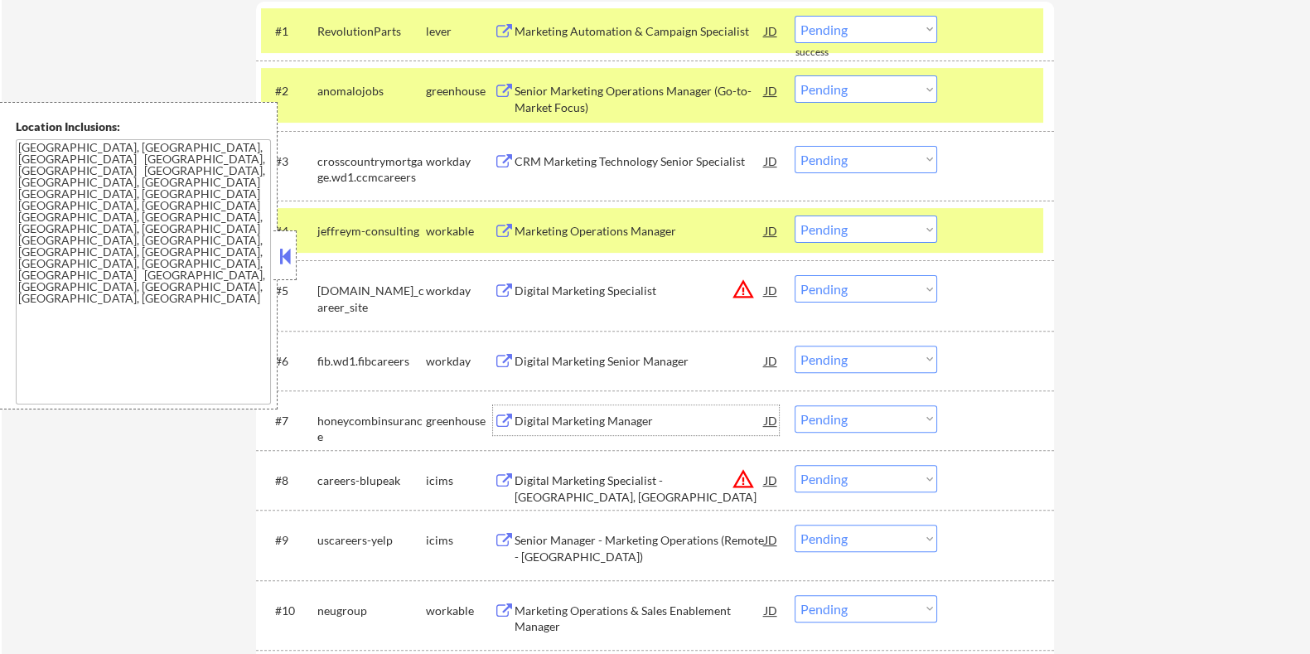
click at [546, 425] on div "Digital Marketing Manager" at bounding box center [639, 421] width 250 height 17
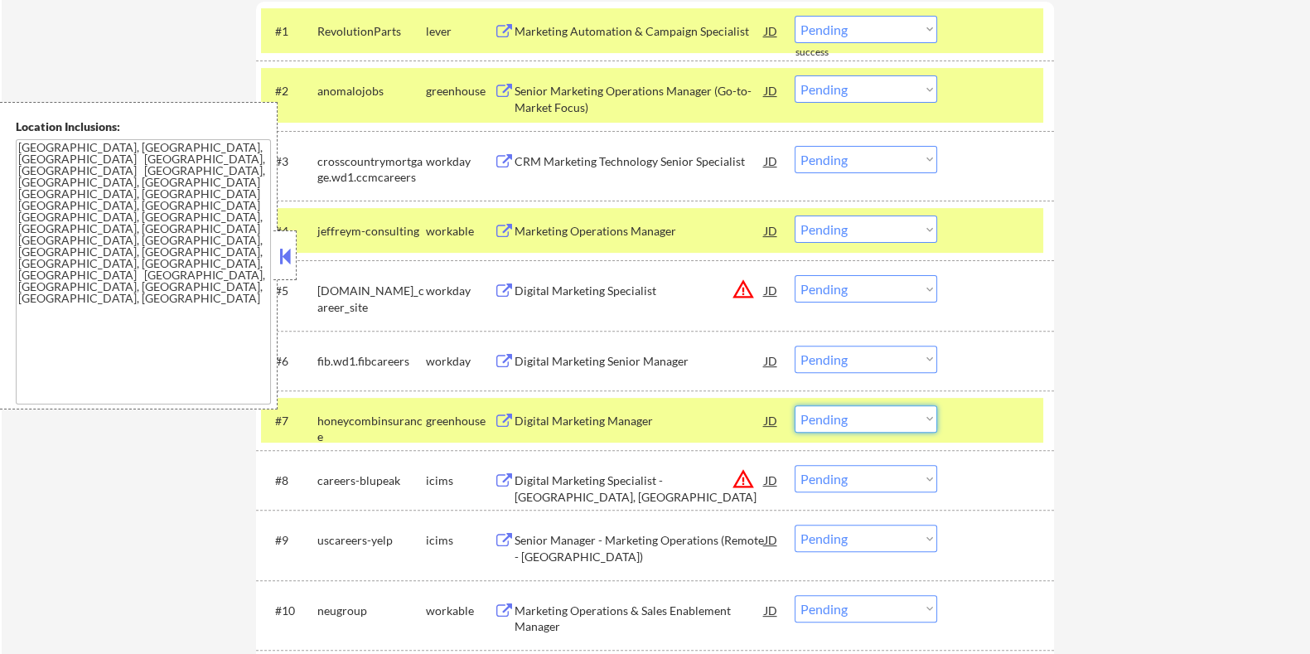
click at [840, 416] on select "Choose an option... Pending Applied Excluded (Questions) Excluded (Expired) Exc…" at bounding box center [866, 418] width 143 height 27
click at [795, 405] on select "Choose an option... Pending Applied Excluded (Questions) Excluded (Expired) Exc…" at bounding box center [866, 418] width 143 height 27
select select ""pending""
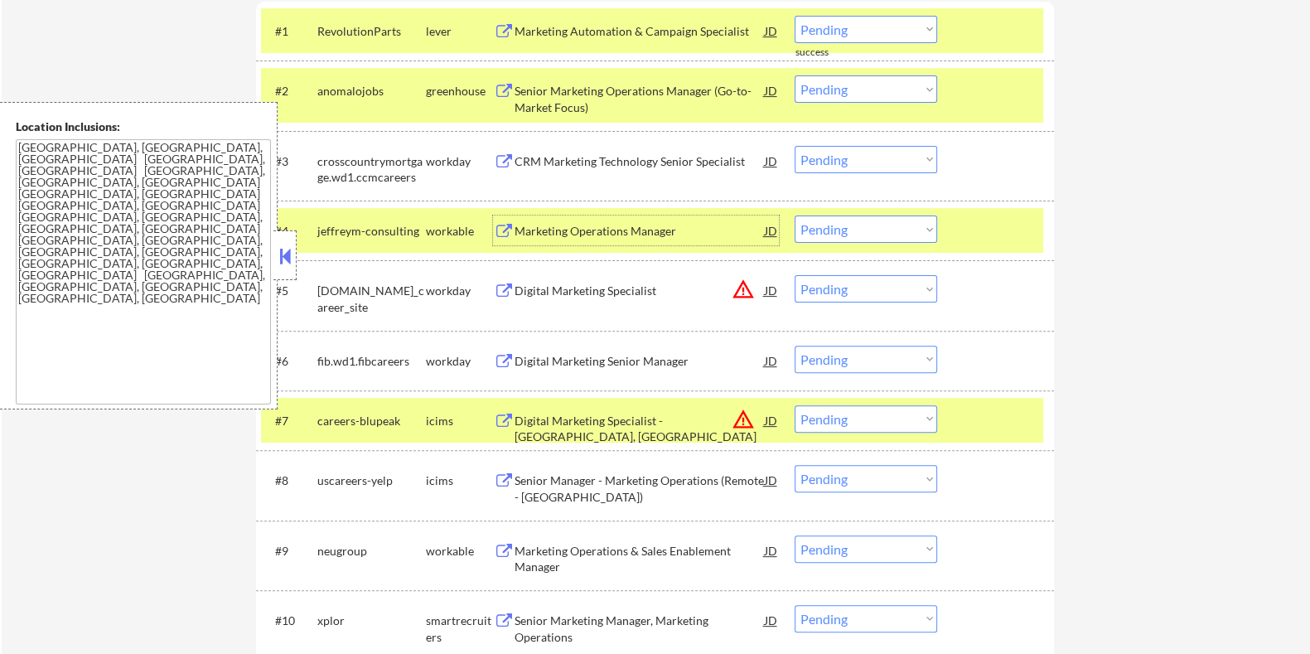
click at [561, 234] on div "Marketing Operations Manager" at bounding box center [639, 231] width 250 height 17
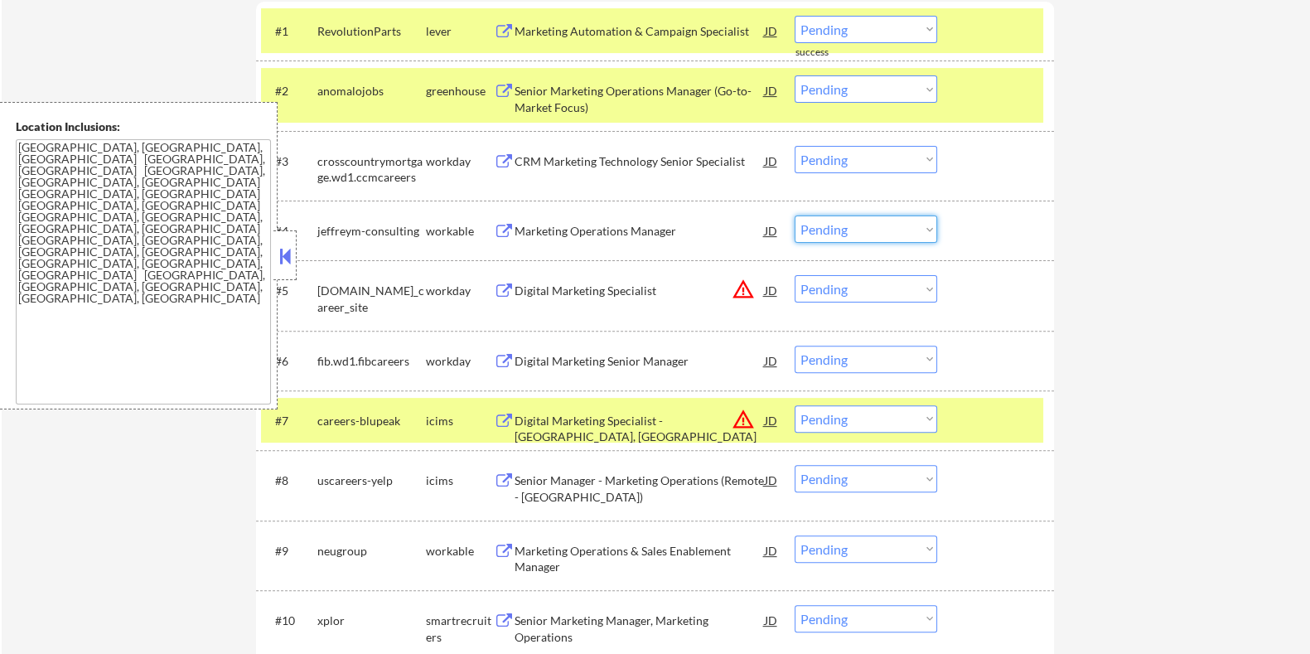
click at [863, 231] on select "Choose an option... Pending Applied Excluded (Questions) Excluded (Expired) Exc…" at bounding box center [866, 228] width 143 height 27
click at [795, 215] on select "Choose an option... Pending Applied Excluded (Questions) Excluded (Expired) Exc…" at bounding box center [866, 228] width 143 height 27
select select ""pending""
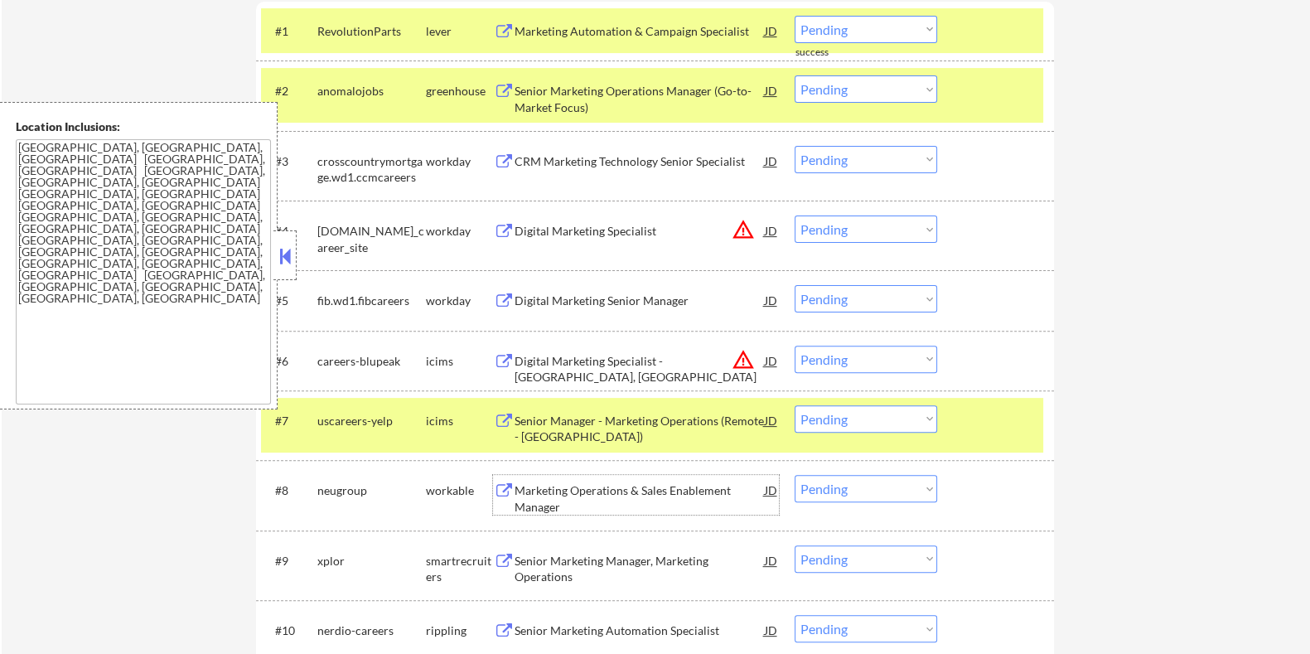
click at [617, 494] on div "Marketing Operations & Sales Enablement Manager" at bounding box center [639, 498] width 250 height 32
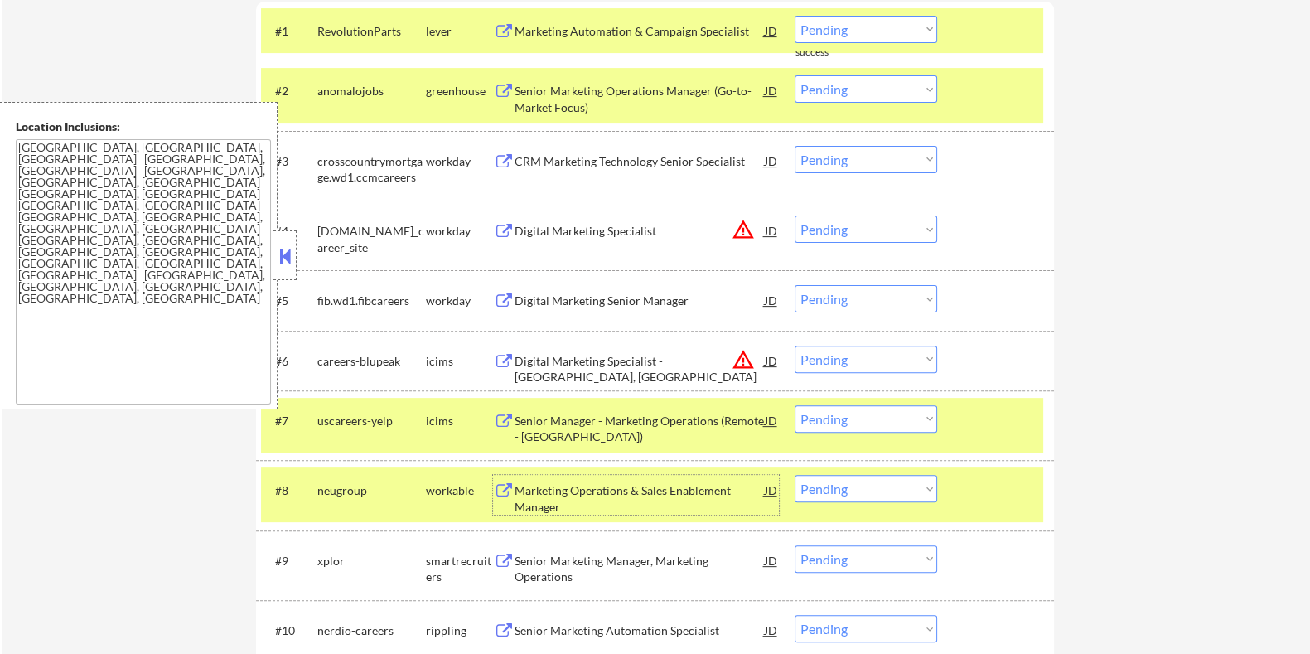
click at [844, 491] on select "Choose an option... Pending Applied Excluded (Questions) Excluded (Expired) Exc…" at bounding box center [866, 488] width 143 height 27
click at [795, 475] on select "Choose an option... Pending Applied Excluded (Questions) Excluded (Expired) Exc…" at bounding box center [866, 488] width 143 height 27
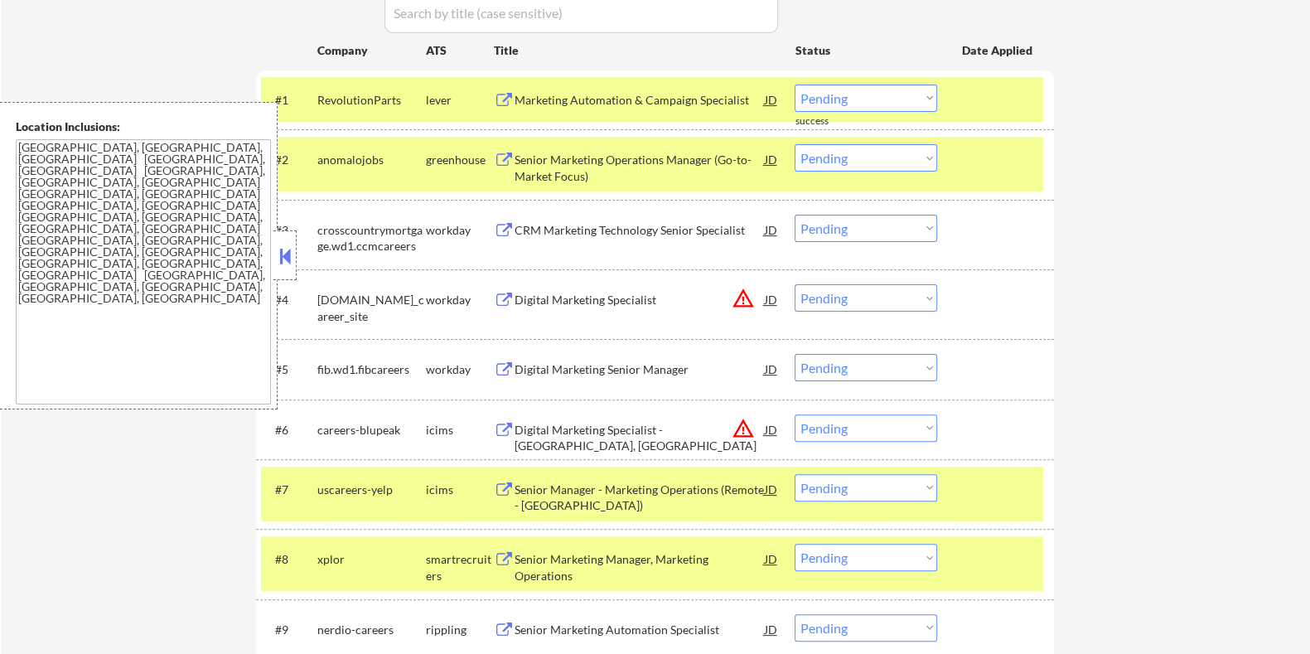
scroll to position [761, 0]
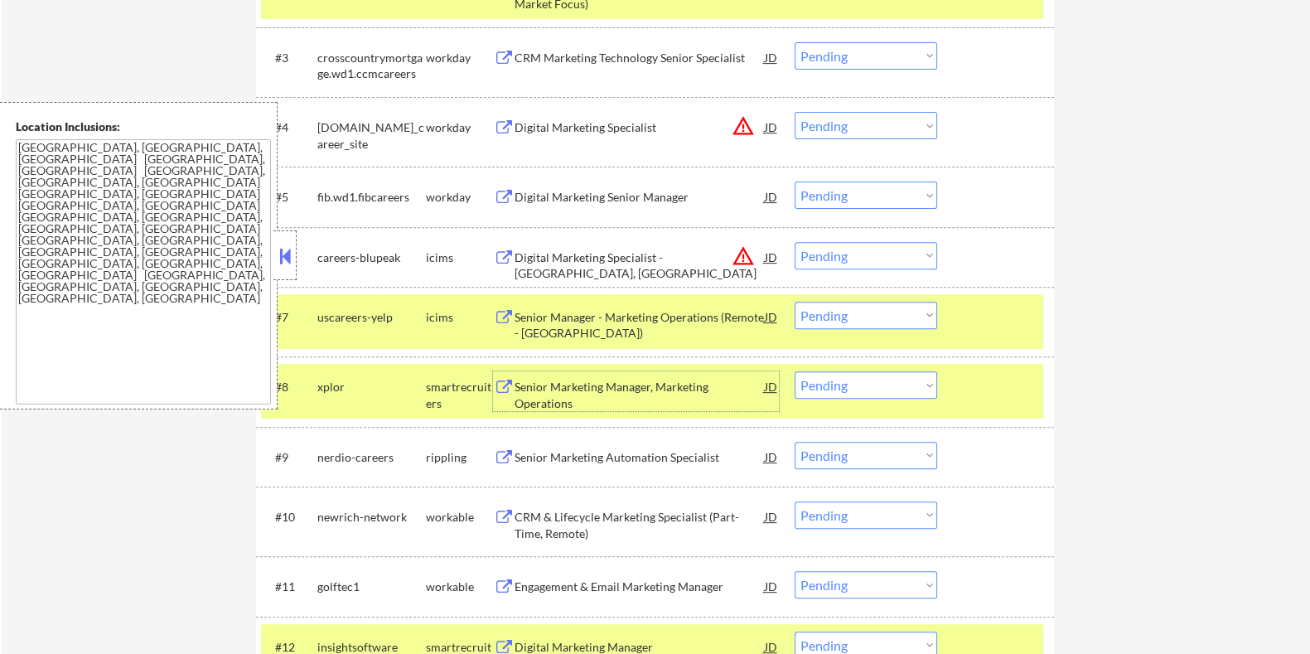
click at [534, 387] on div "Senior Marketing Manager, Marketing Operations" at bounding box center [639, 395] width 250 height 32
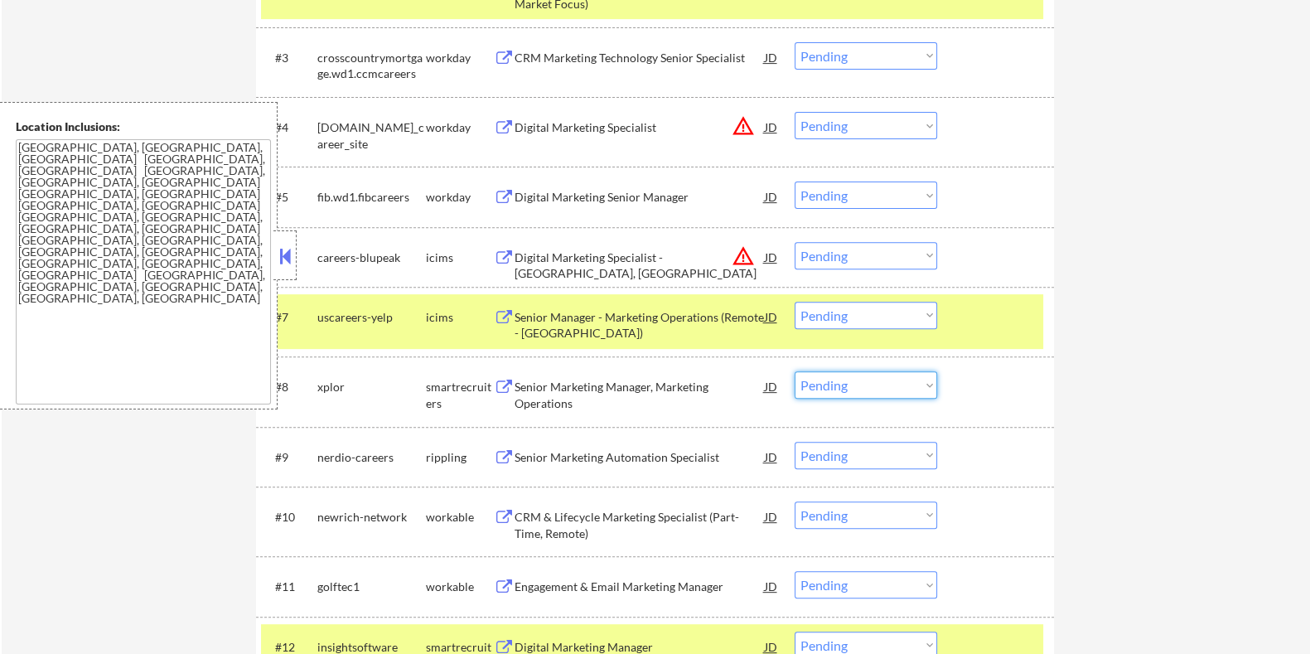
click at [884, 384] on select "Choose an option... Pending Applied Excluded (Questions) Excluded (Expired) Exc…" at bounding box center [866, 384] width 143 height 27
click at [795, 371] on select "Choose an option... Pending Applied Excluded (Questions) Excluded (Expired) Exc…" at bounding box center [866, 384] width 143 height 27
select select ""pending""
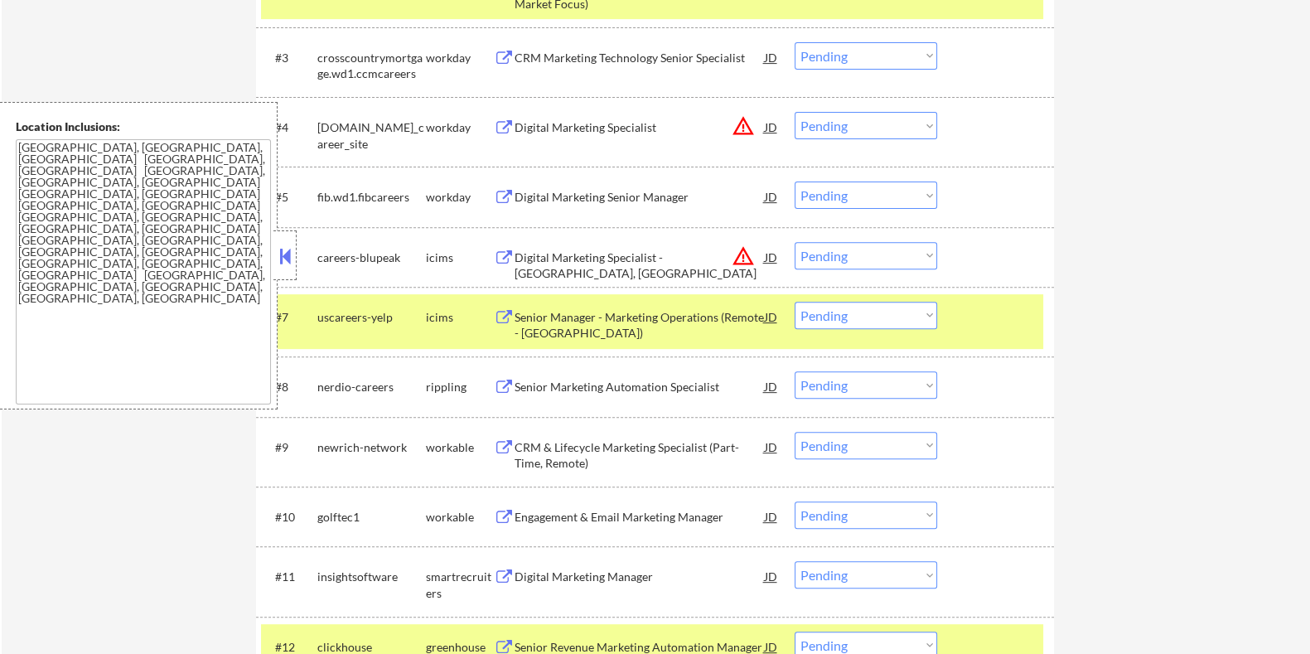
click at [621, 439] on div "CRM & Lifecycle Marketing Specialist (Part-Time, Remote)" at bounding box center [639, 455] width 250 height 32
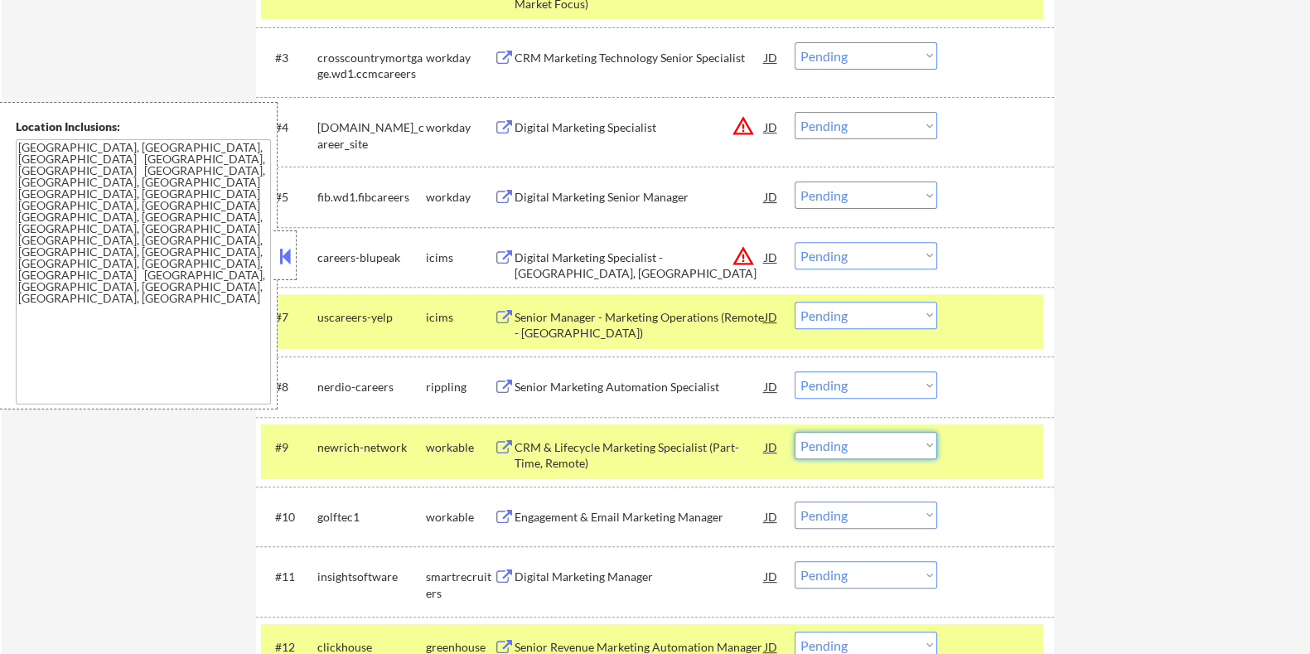
click at [911, 444] on select "Choose an option... Pending Applied Excluded (Questions) Excluded (Expired) Exc…" at bounding box center [866, 445] width 143 height 27
click at [795, 432] on select "Choose an option... Pending Applied Excluded (Questions) Excluded (Expired) Exc…" at bounding box center [866, 445] width 143 height 27
select select ""pending""
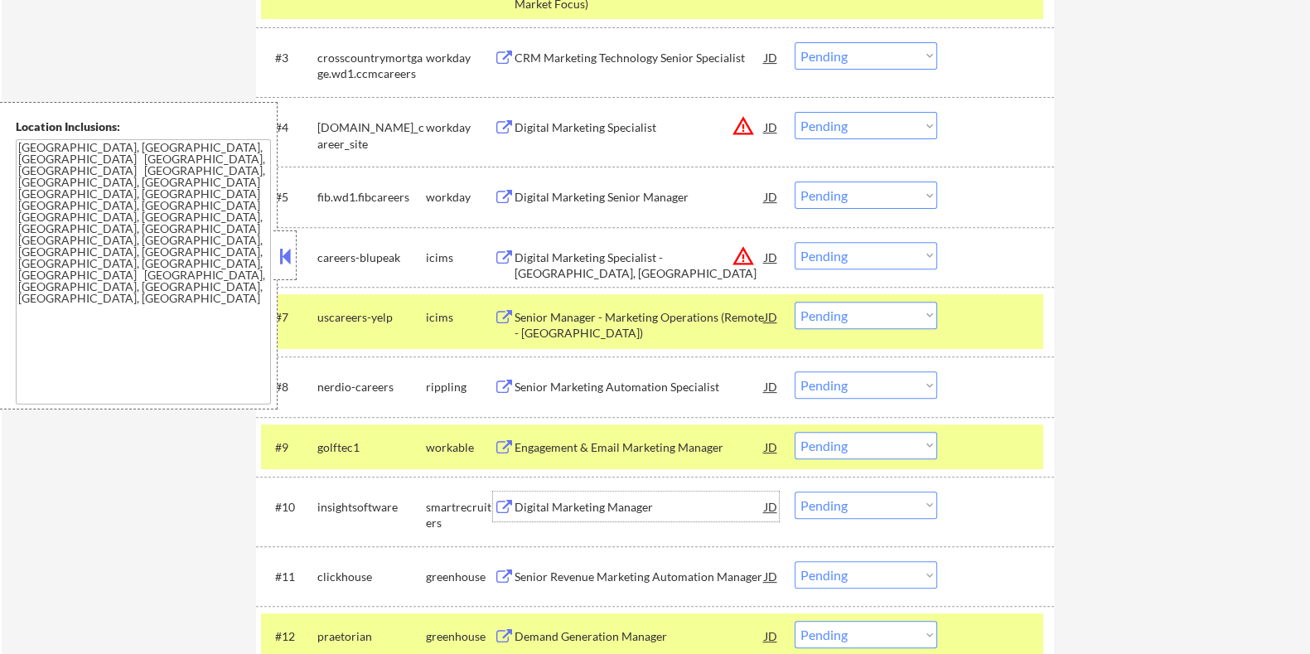
click at [556, 512] on div "Digital Marketing Manager" at bounding box center [639, 507] width 250 height 17
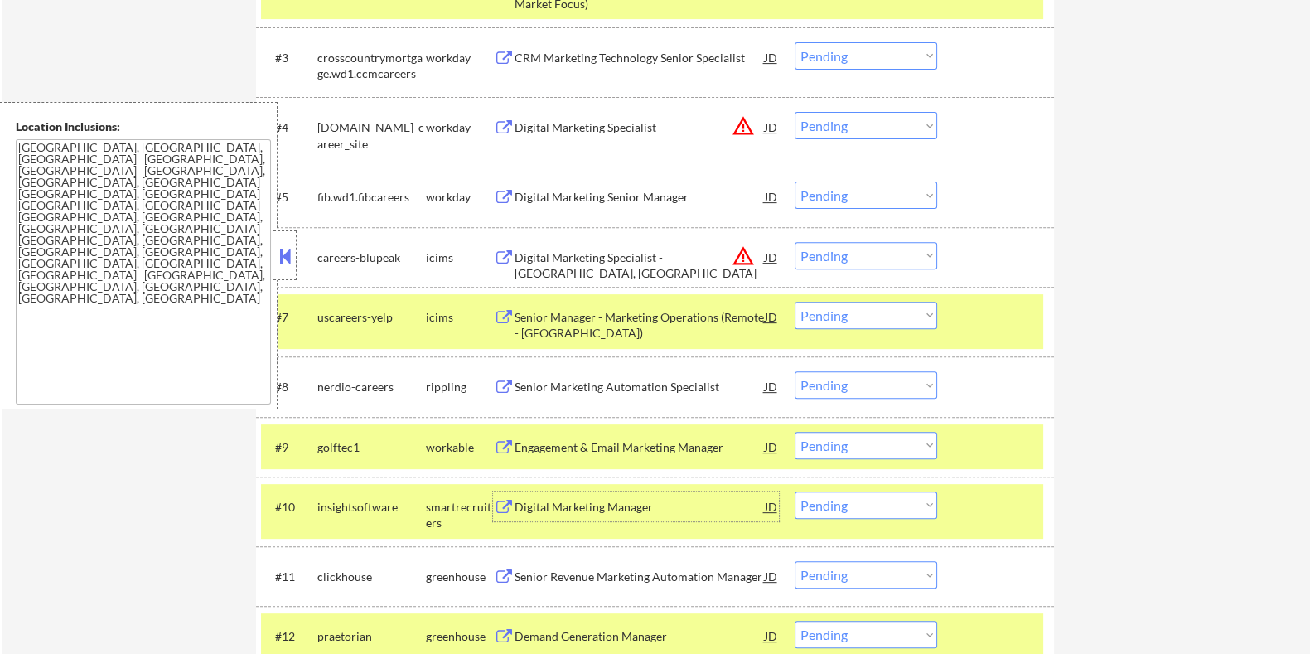
click at [853, 512] on select "Choose an option... Pending Applied Excluded (Questions) Excluded (Expired) Exc…" at bounding box center [866, 504] width 143 height 27
click at [795, 491] on select "Choose an option... Pending Applied Excluded (Questions) Excluded (Expired) Exc…" at bounding box center [866, 504] width 143 height 27
select select ""pending""
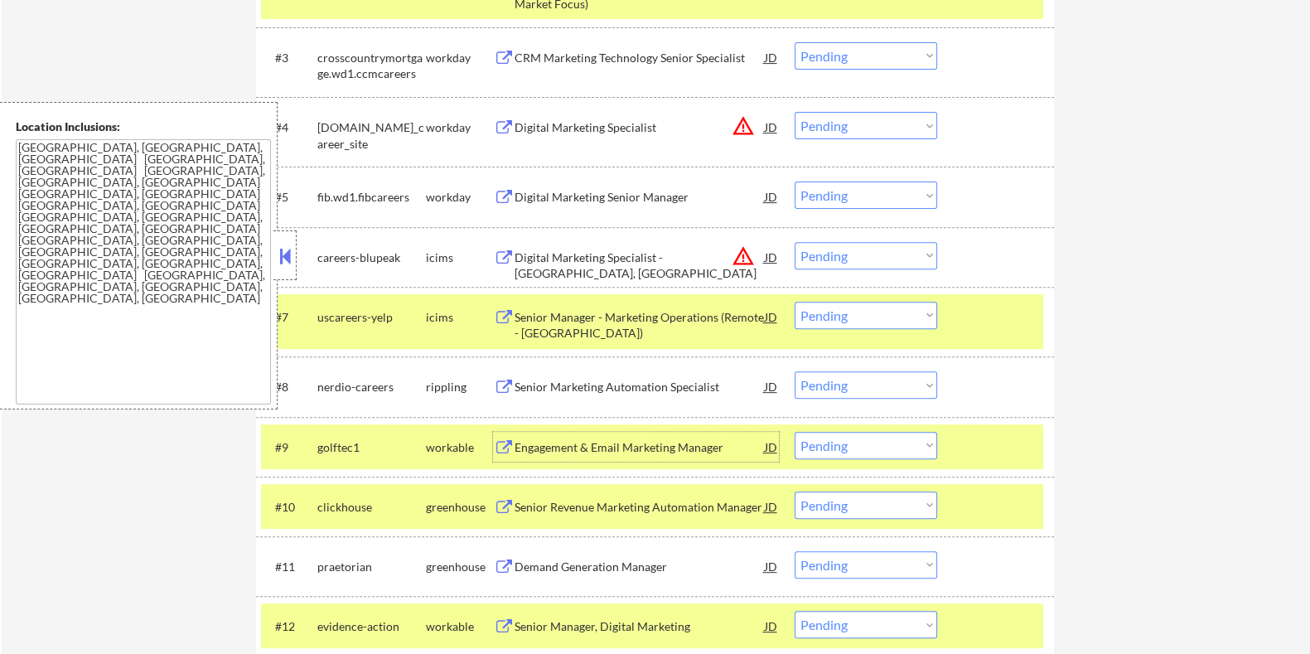
click at [568, 441] on div "Engagement & Email Marketing Manager" at bounding box center [639, 447] width 250 height 17
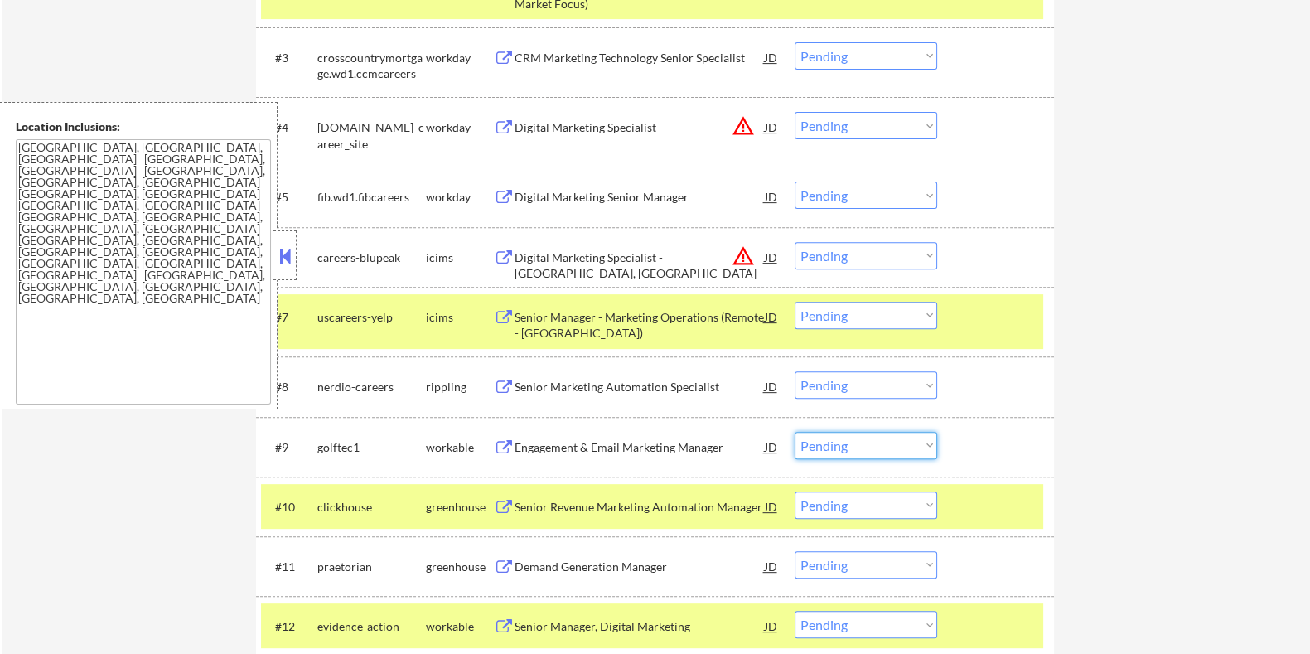
click at [898, 447] on select "Choose an option... Pending Applied Excluded (Questions) Excluded (Expired) Exc…" at bounding box center [866, 445] width 143 height 27
click at [795, 432] on select "Choose an option... Pending Applied Excluded (Questions) Excluded (Expired) Exc…" at bounding box center [866, 445] width 143 height 27
select select ""pending""
click at [567, 508] on div "Demand Generation Manager" at bounding box center [639, 507] width 250 height 17
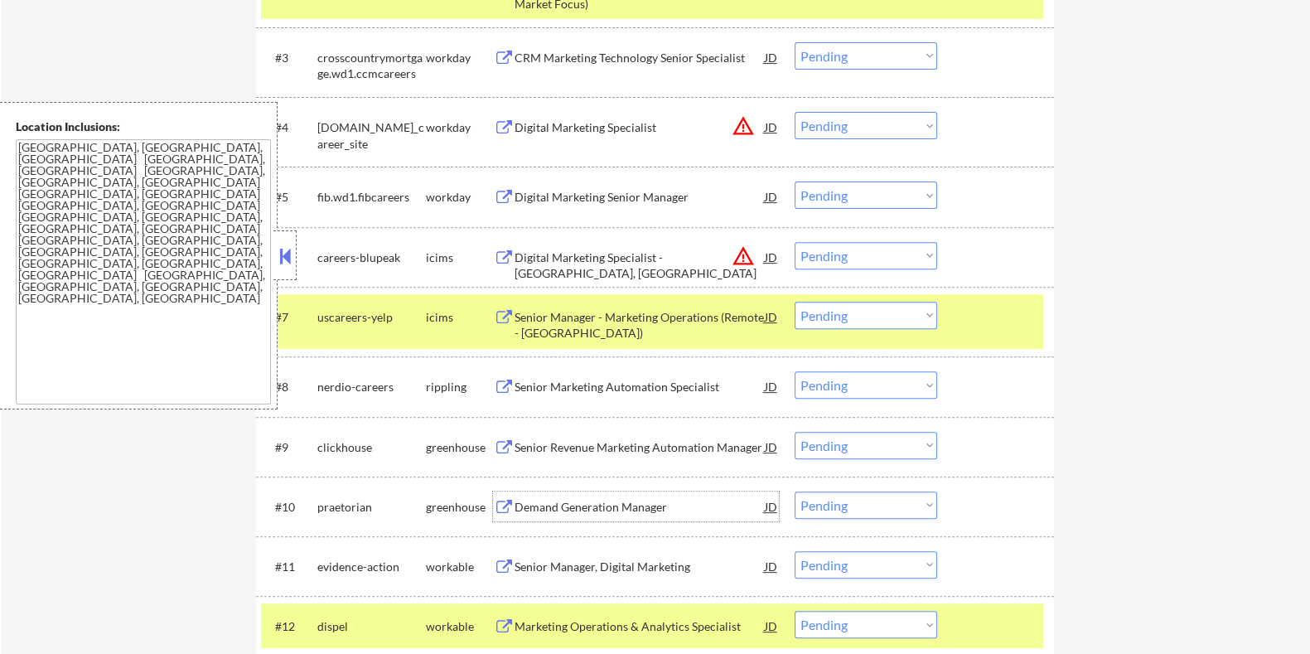
click at [863, 500] on select "Choose an option... Pending Applied Excluded (Questions) Excluded (Expired) Exc…" at bounding box center [866, 504] width 143 height 27
click at [795, 491] on select "Choose an option... Pending Applied Excluded (Questions) Excluded (Expired) Exc…" at bounding box center [866, 504] width 143 height 27
click at [535, 505] on div "Senior Manager, Digital Marketing" at bounding box center [639, 507] width 250 height 17
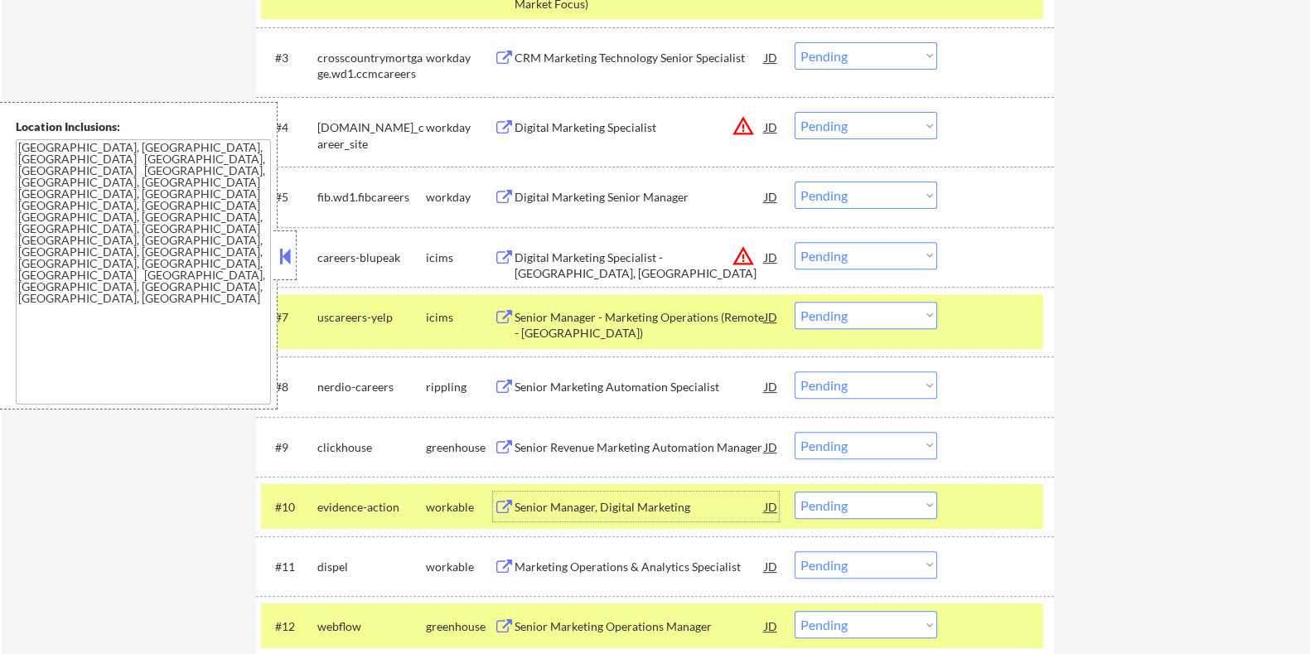
click at [877, 501] on select "Choose an option... Pending Applied Excluded (Questions) Excluded (Expired) Exc…" at bounding box center [866, 504] width 143 height 27
click at [795, 491] on select "Choose an option... Pending Applied Excluded (Questions) Excluded (Expired) Exc…" at bounding box center [866, 504] width 143 height 27
select select ""pending""
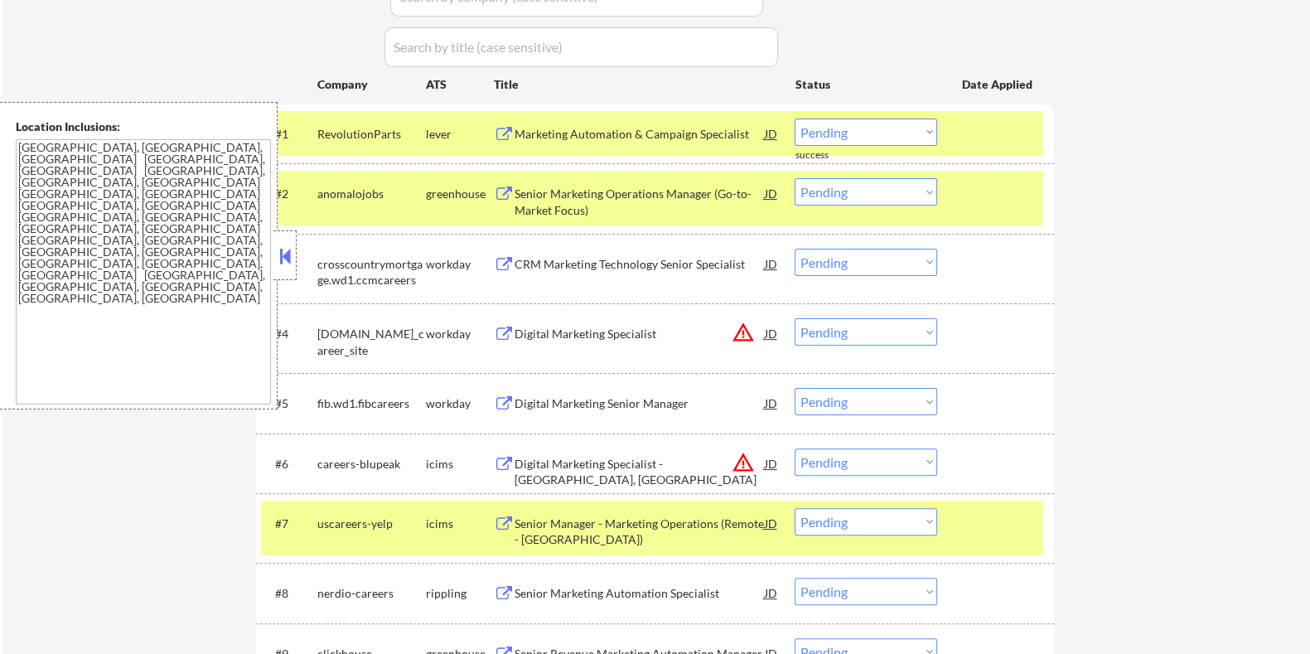
scroll to position [658, 0]
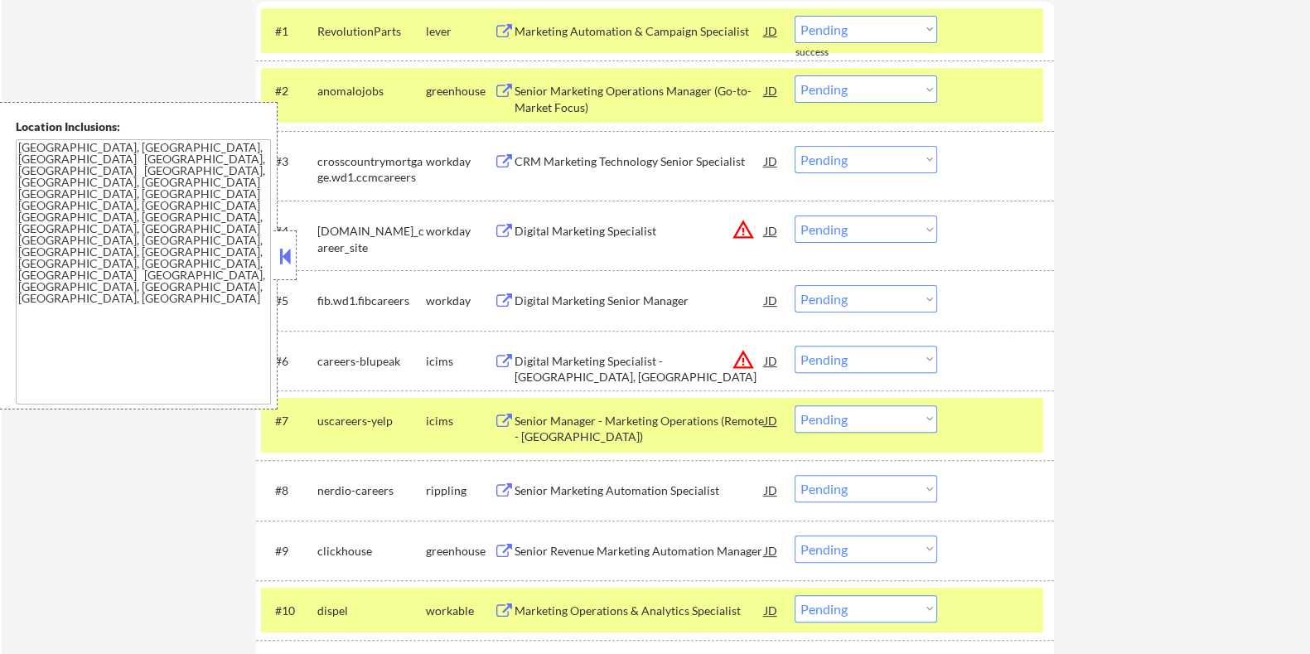
click at [587, 413] on div "Senior Manager - Marketing Operations (Remote - United States)" at bounding box center [639, 429] width 250 height 32
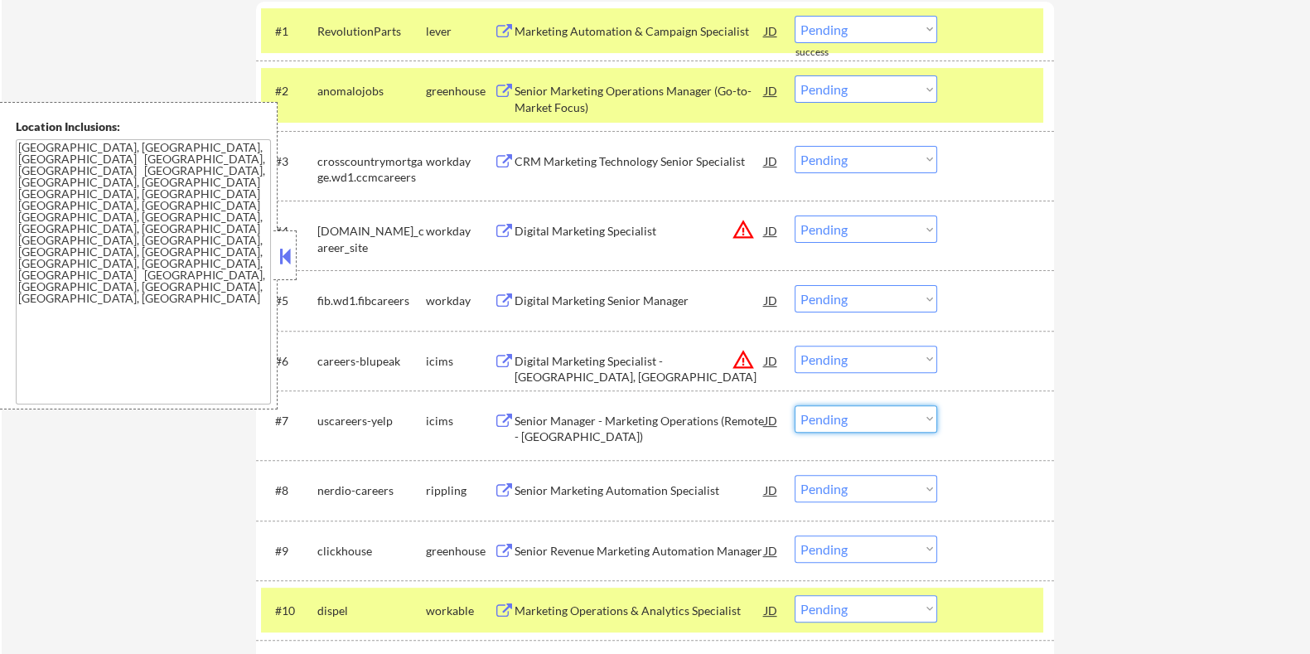
click at [865, 411] on select "Choose an option... Pending Applied Excluded (Questions) Excluded (Expired) Exc…" at bounding box center [866, 418] width 143 height 27
click at [795, 405] on select "Choose an option... Pending Applied Excluded (Questions) Excluded (Expired) Exc…" at bounding box center [866, 418] width 143 height 27
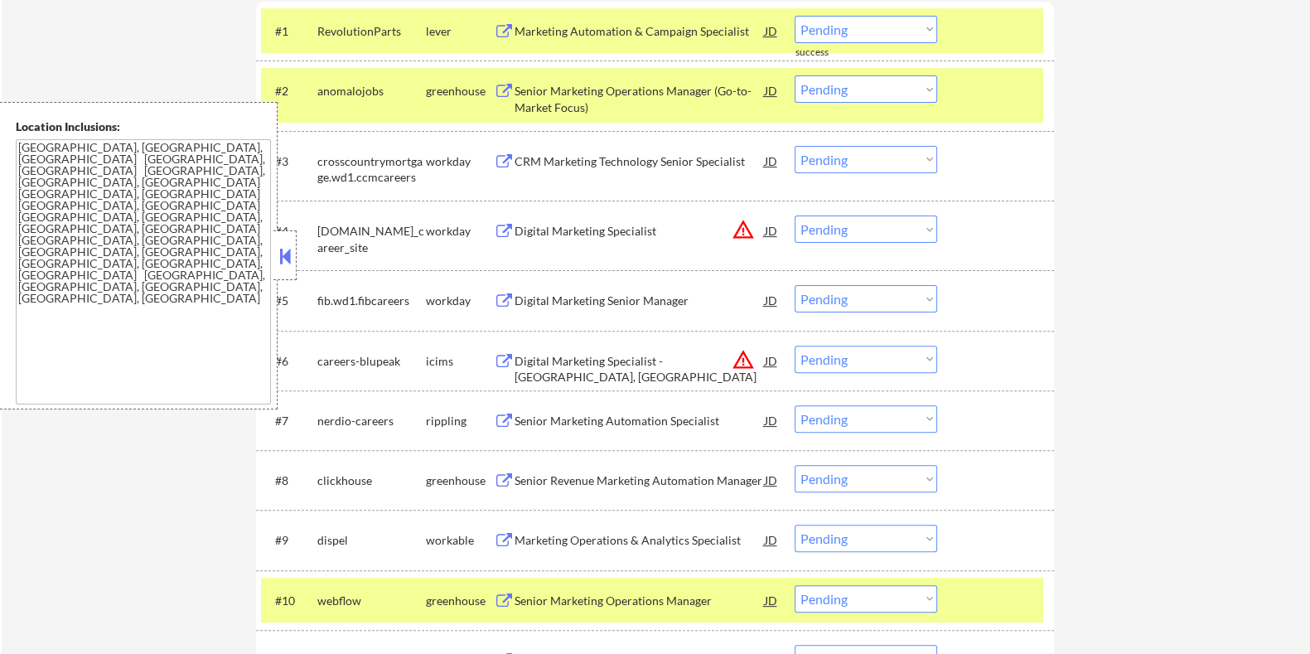
click at [548, 413] on div "Senior Marketing Automation Specialist" at bounding box center [639, 421] width 250 height 17
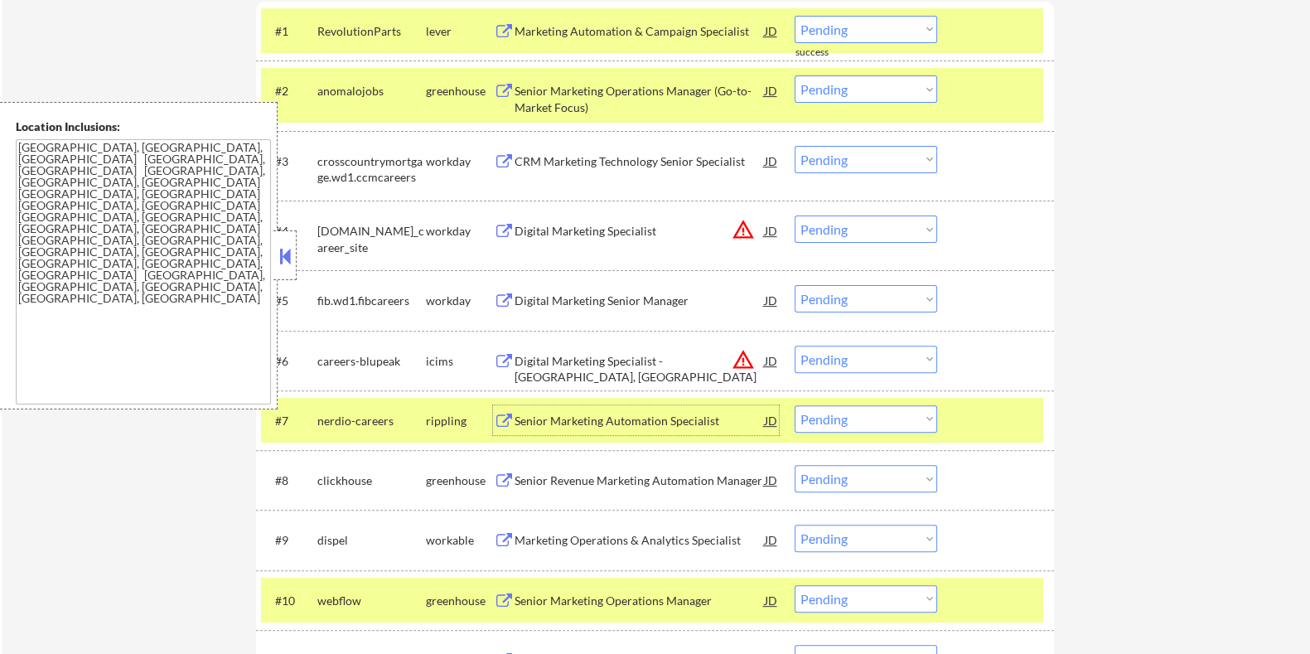
click at [913, 423] on select "Choose an option... Pending Applied Excluded (Questions) Excluded (Expired) Exc…" at bounding box center [866, 418] width 143 height 27
click at [795, 405] on select "Choose an option... Pending Applied Excluded (Questions) Excluded (Expired) Exc…" at bounding box center [866, 418] width 143 height 27
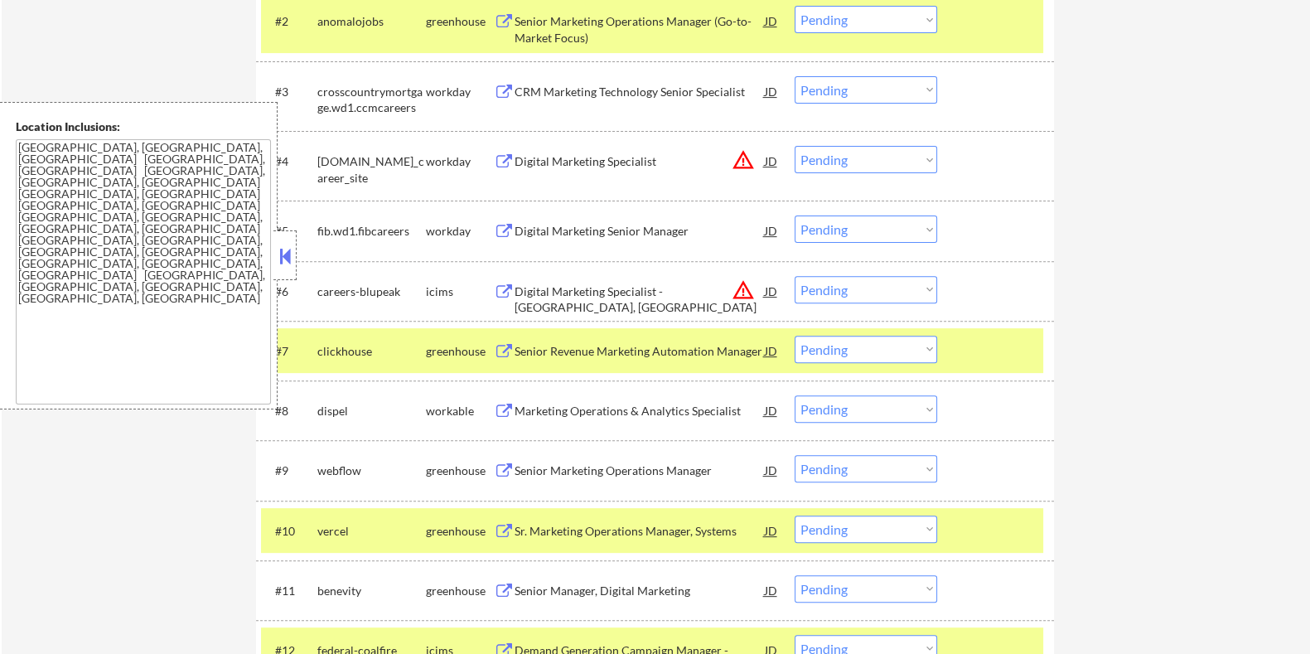
scroll to position [761, 0]
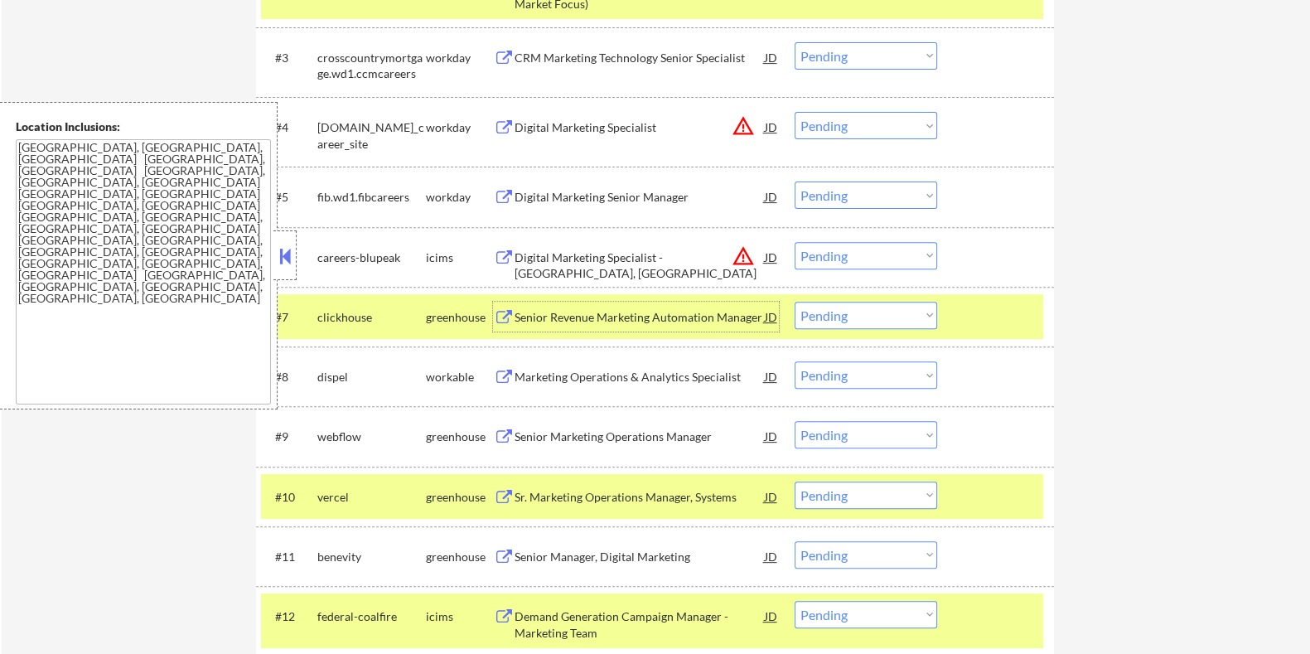
click at [626, 311] on div "Senior Revenue Marketing Automation Manager" at bounding box center [639, 317] width 250 height 17
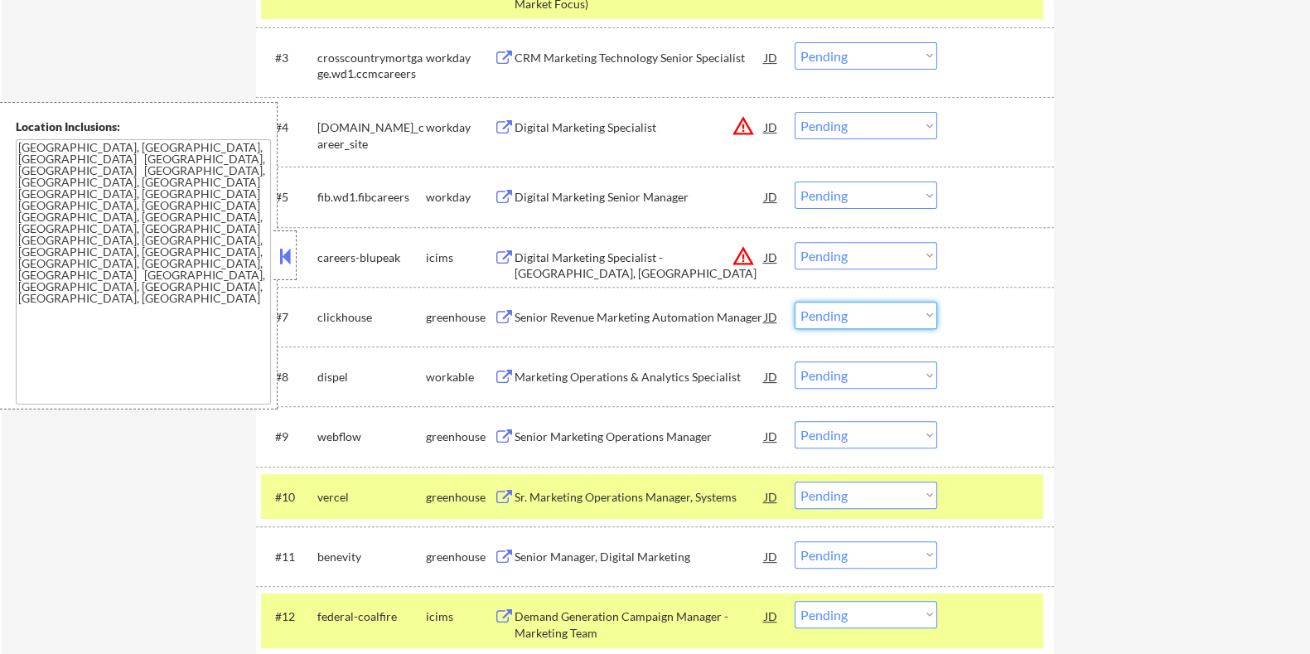
click at [865, 317] on select "Choose an option... Pending Applied Excluded (Questions) Excluded (Expired) Exc…" at bounding box center [866, 315] width 143 height 27
click at [795, 302] on select "Choose an option... Pending Applied Excluded (Questions) Excluded (Expired) Exc…" at bounding box center [866, 315] width 143 height 27
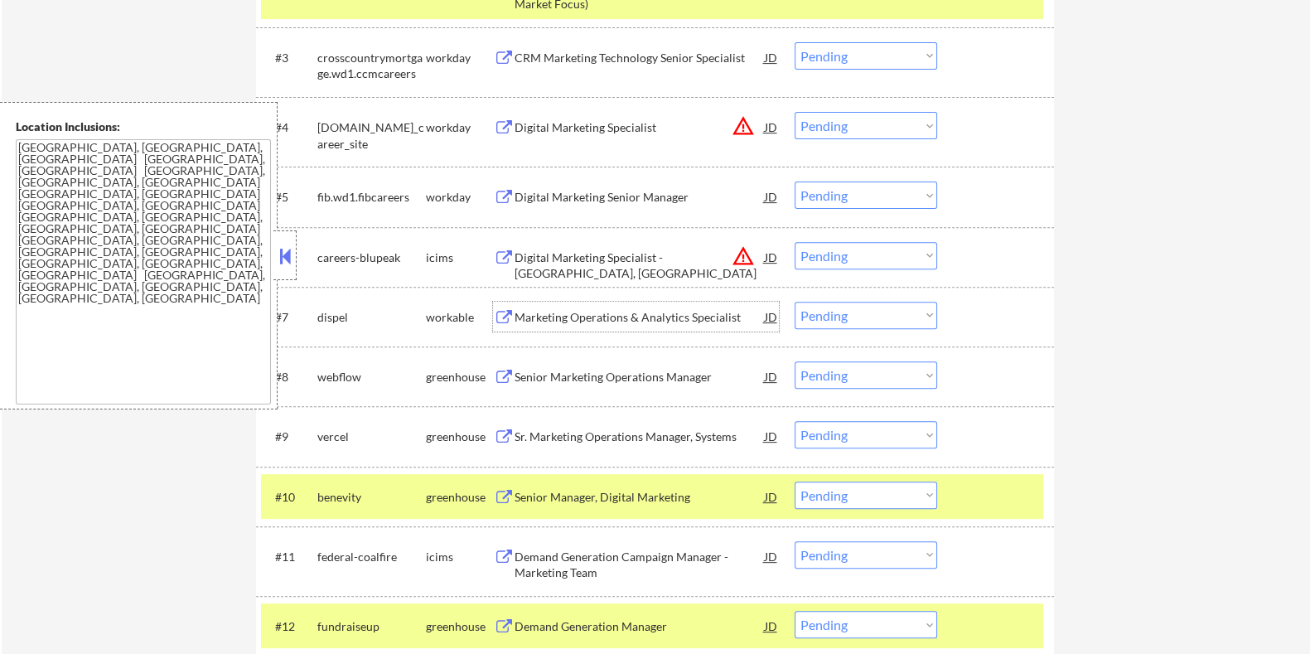
click at [563, 317] on div "Marketing Operations & Analytics Specialist" at bounding box center [639, 317] width 250 height 17
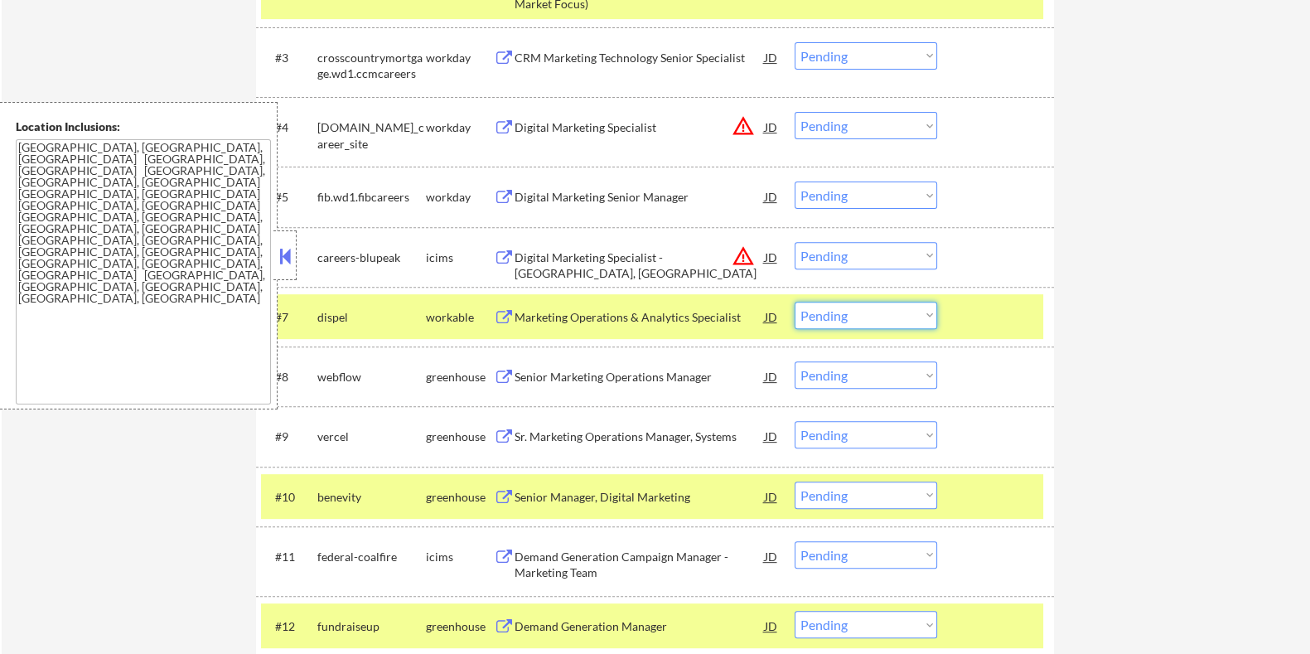
click at [906, 312] on select "Choose an option... Pending Applied Excluded (Questions) Excluded (Expired) Exc…" at bounding box center [866, 315] width 143 height 27
click at [795, 302] on select "Choose an option... Pending Applied Excluded (Questions) Excluded (Expired) Exc…" at bounding box center [866, 315] width 143 height 27
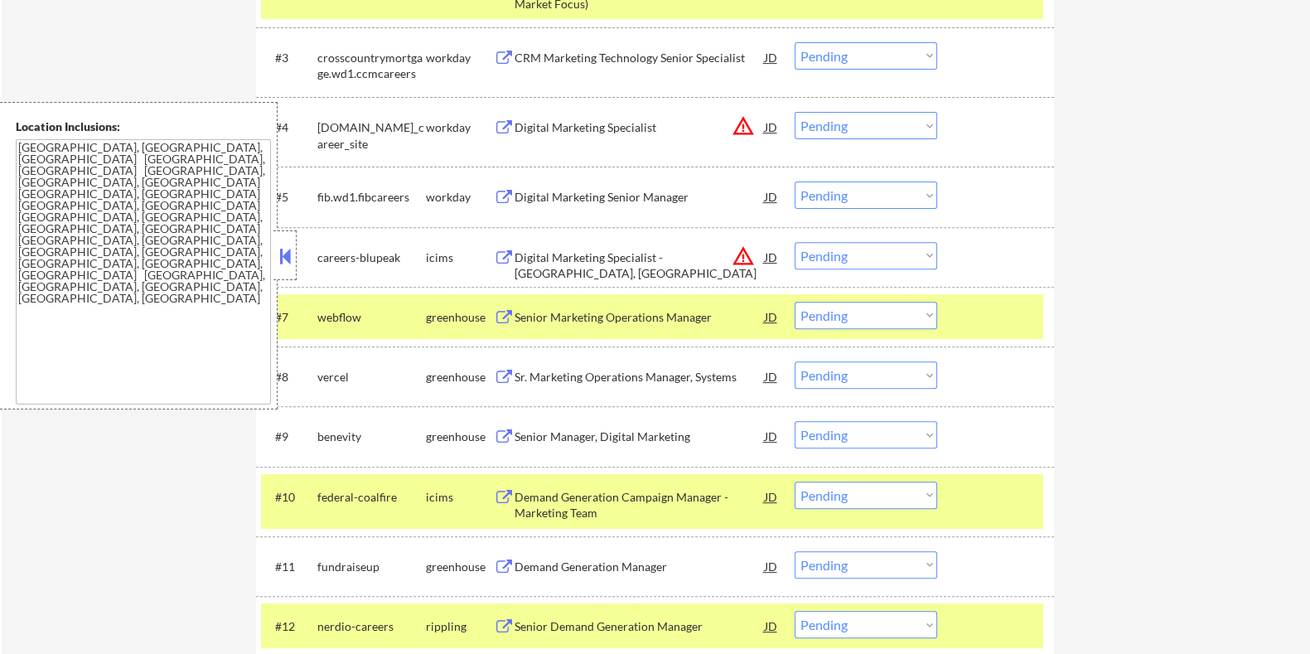
click at [522, 313] on div "Senior Marketing Operations Manager" at bounding box center [639, 317] width 250 height 17
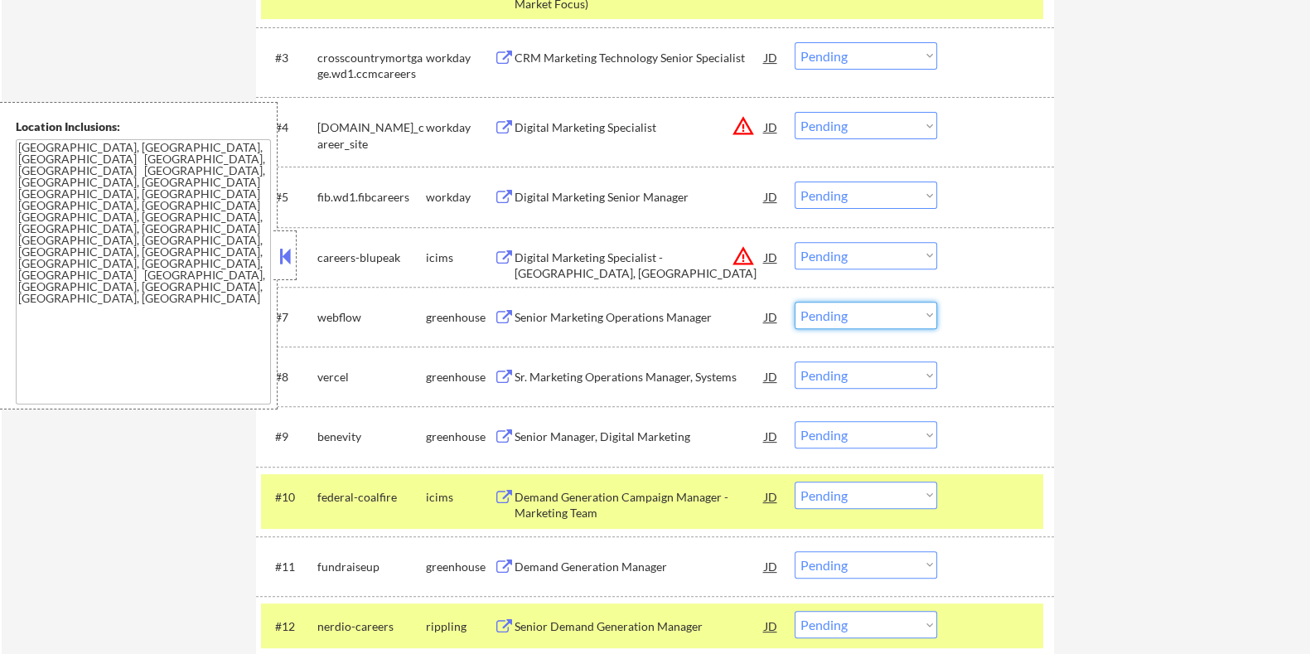
click at [820, 314] on select "Choose an option... Pending Applied Excluded (Questions) Excluded (Expired) Exc…" at bounding box center [866, 315] width 143 height 27
click at [795, 302] on select "Choose an option... Pending Applied Excluded (Questions) Excluded (Expired) Exc…" at bounding box center [866, 315] width 143 height 27
select select ""pending""
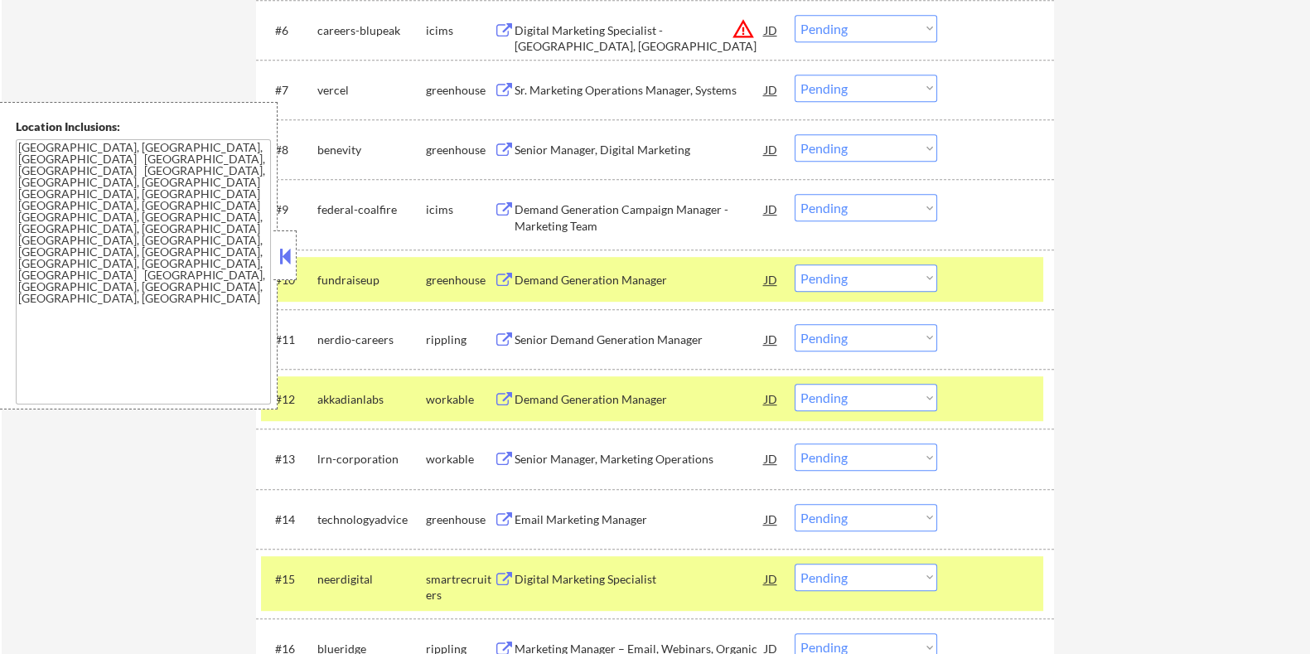
scroll to position [995, 0]
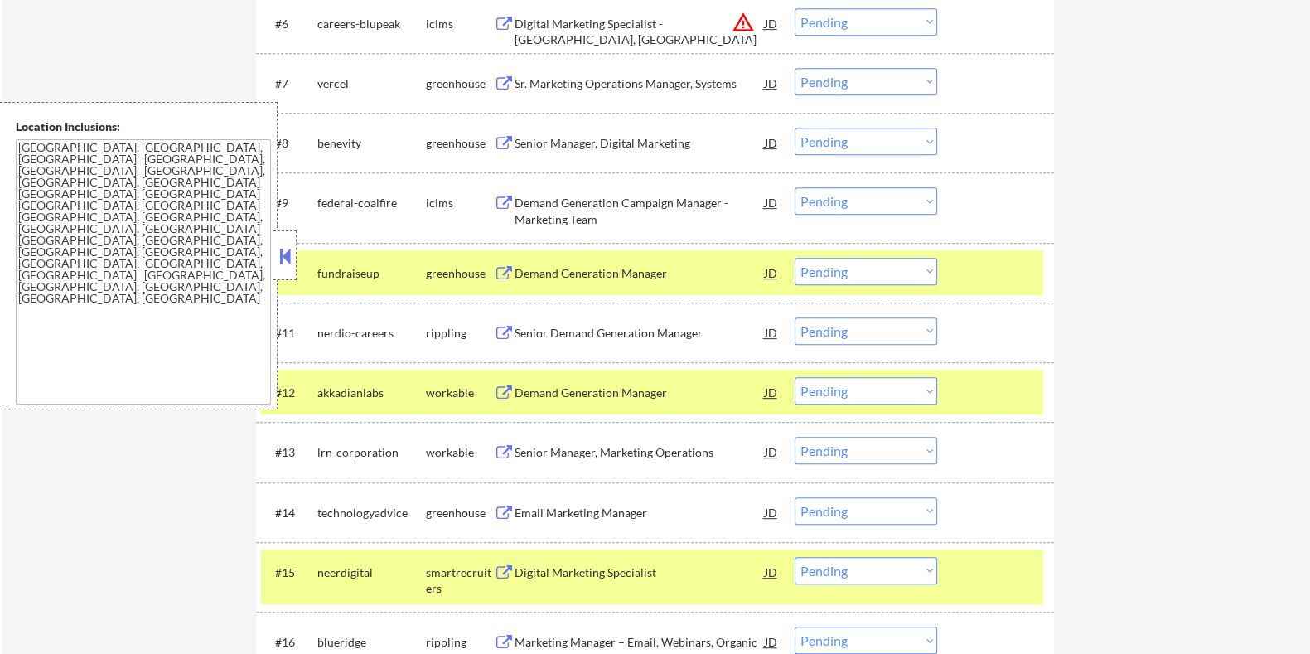
click at [595, 274] on div "Demand Generation Manager" at bounding box center [639, 273] width 250 height 17
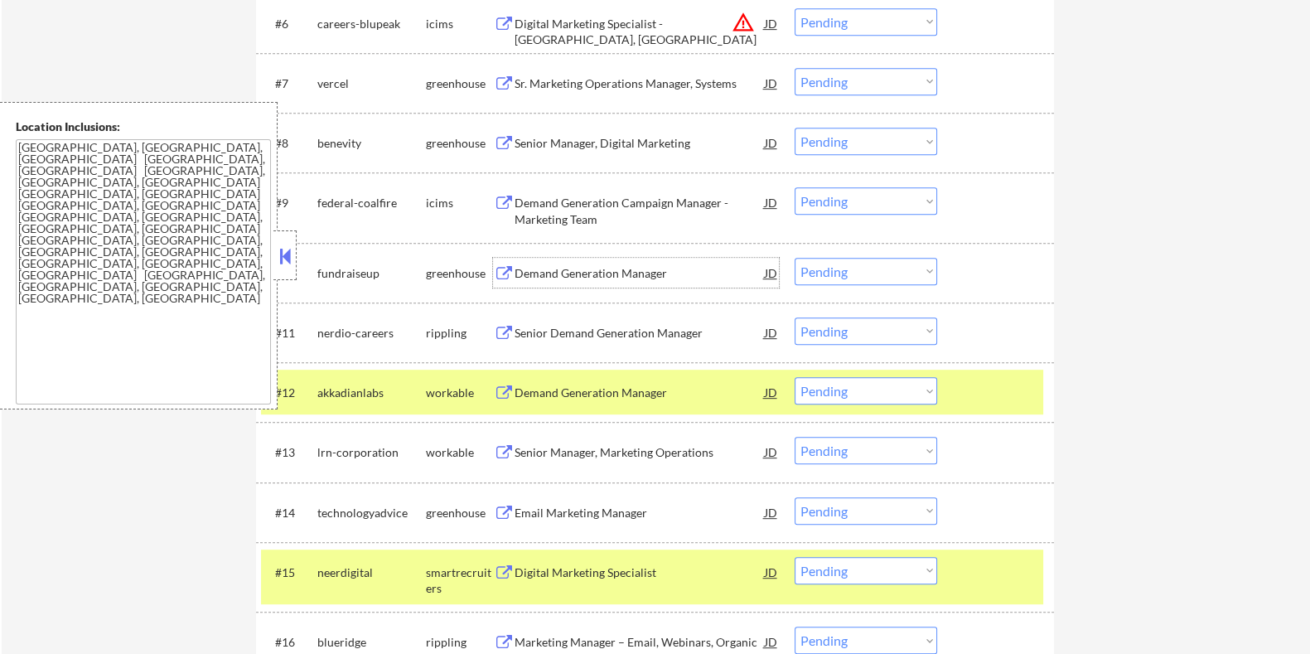
click at [766, 274] on div "JD" at bounding box center [770, 273] width 17 height 30
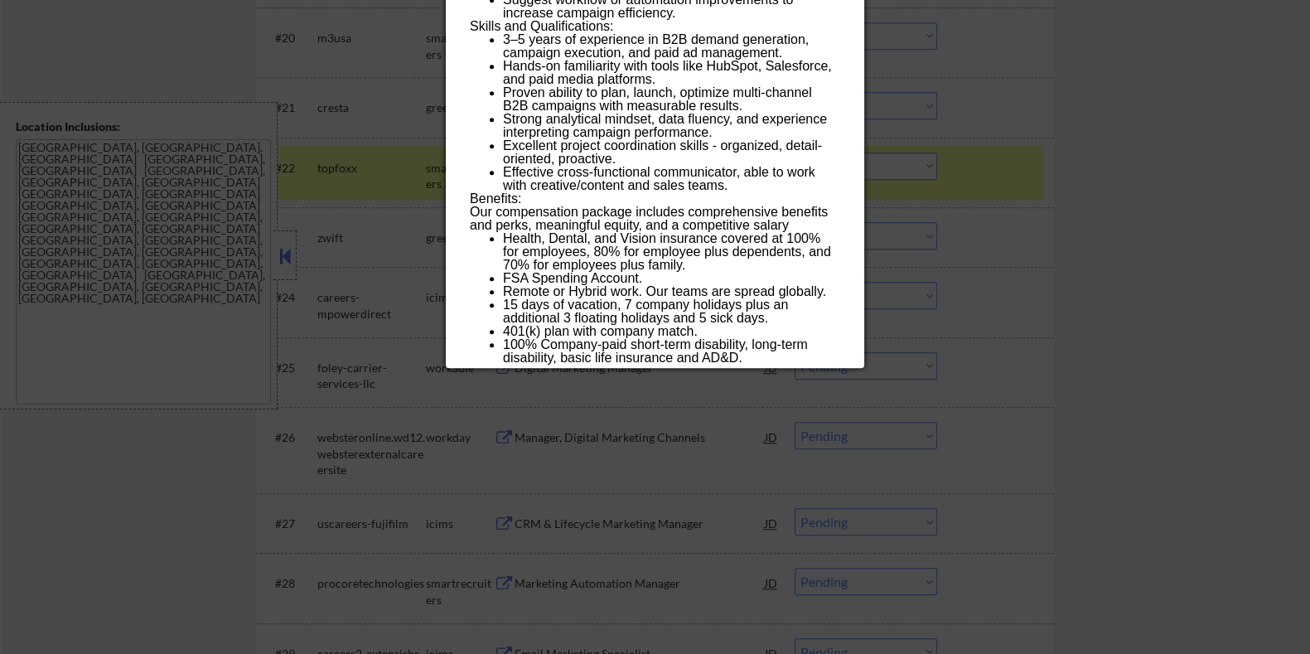
scroll to position [1927, 0]
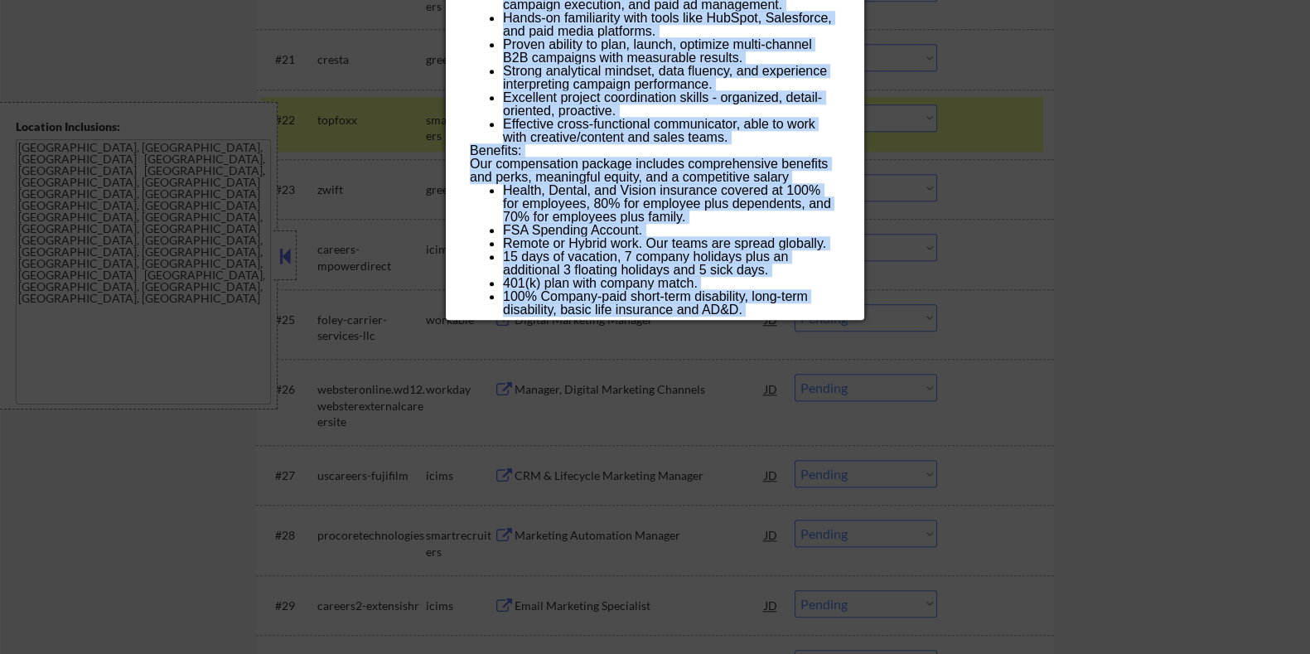
drag, startPoint x: 464, startPoint y: 77, endPoint x: 821, endPoint y: 314, distance: 428.6
copy div "Demand Generation Manager fundraiseup USA (EST and CST) - Remote AI Location Ch…"
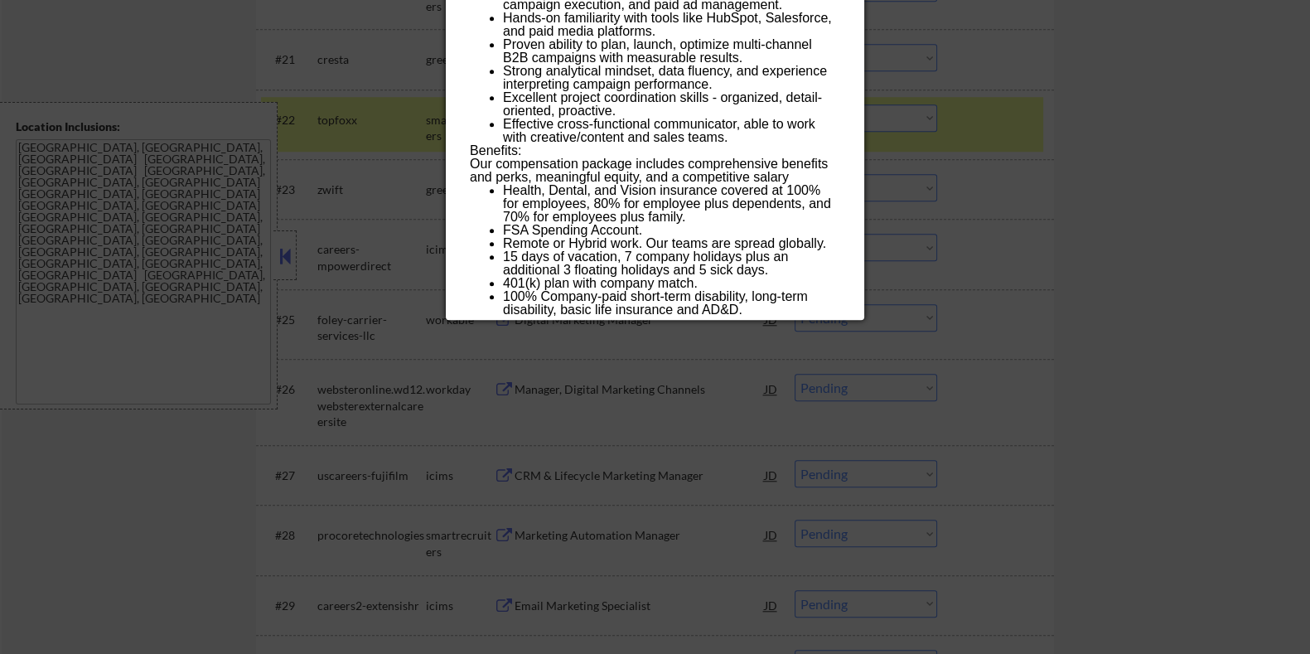
click at [1090, 187] on div at bounding box center [655, 327] width 1310 height 654
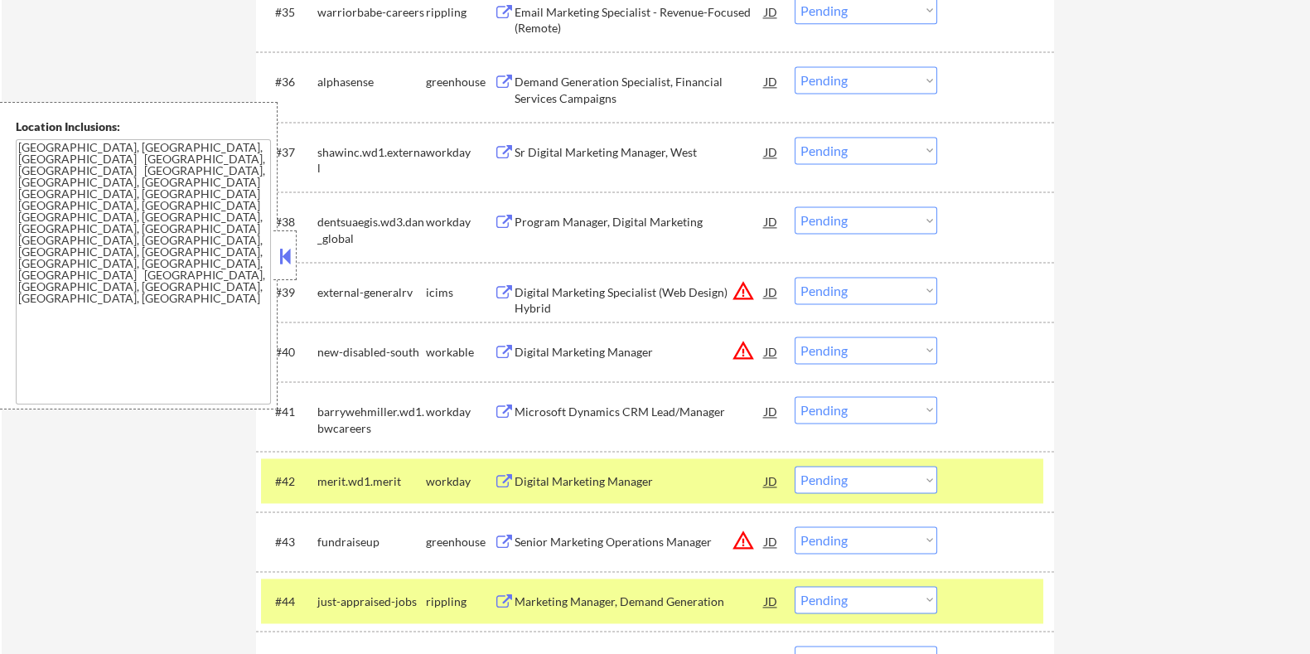
scroll to position [2963, 0]
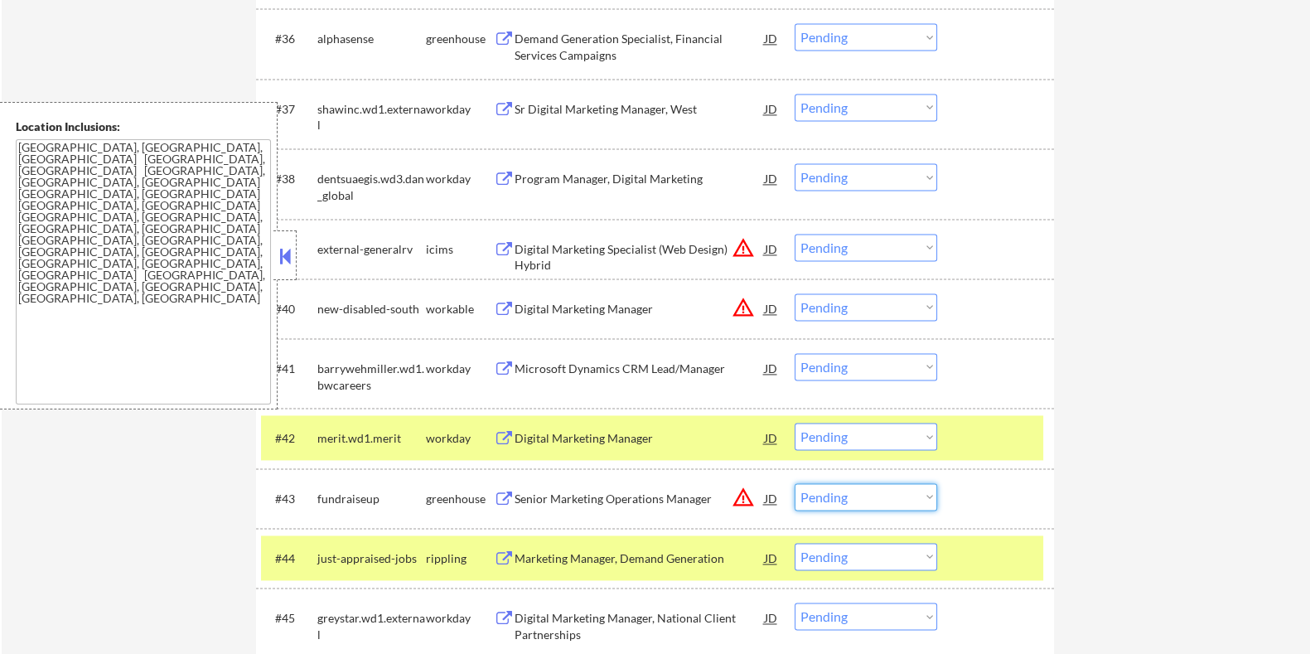
click at [870, 498] on select "Choose an option... Pending Applied Excluded (Questions) Excluded (Expired) Exc…" at bounding box center [866, 496] width 143 height 27
click at [795, 483] on select "Choose an option... Pending Applied Excluded (Questions) Excluded (Expired) Exc…" at bounding box center [866, 496] width 143 height 27
select select ""pending""
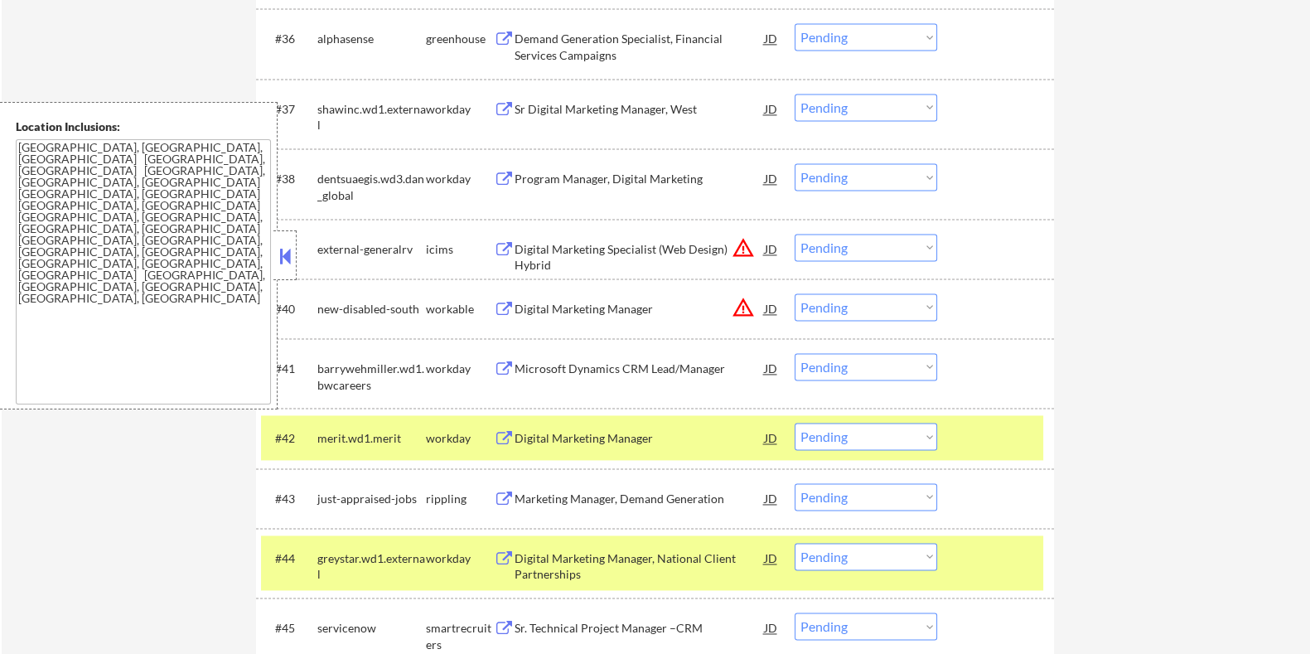
scroll to position [3067, 0]
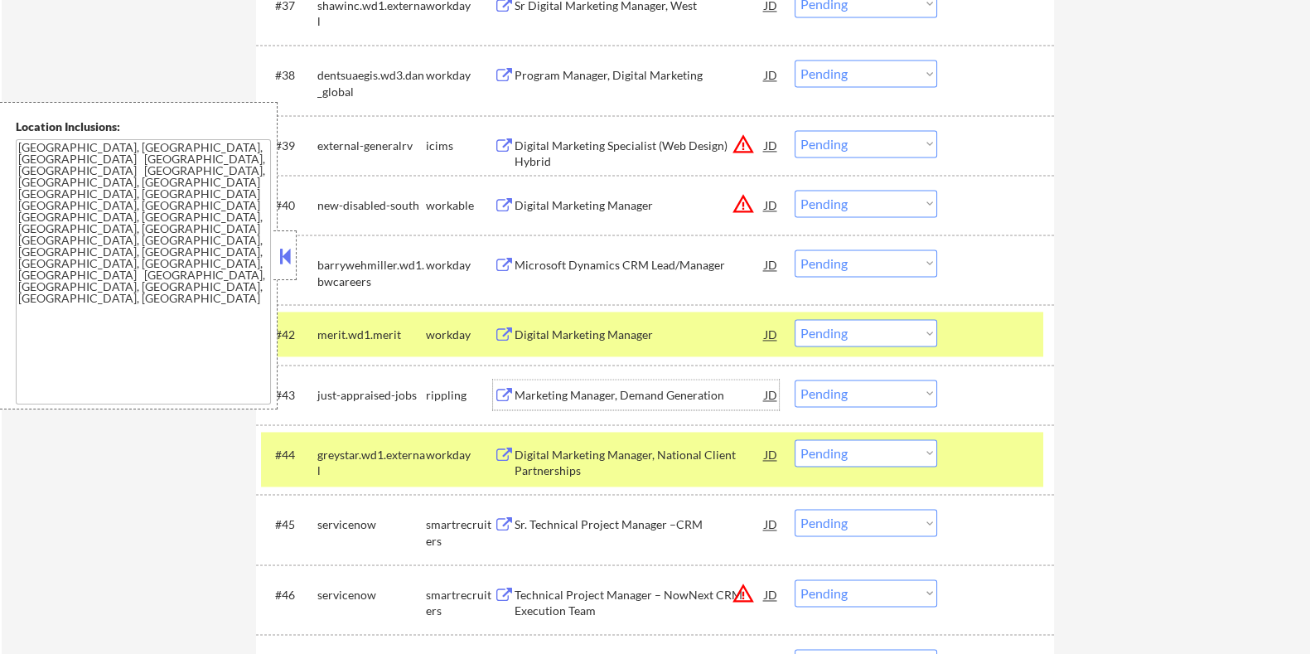
click at [547, 396] on div "Marketing Manager, Demand Generation" at bounding box center [639, 395] width 250 height 17
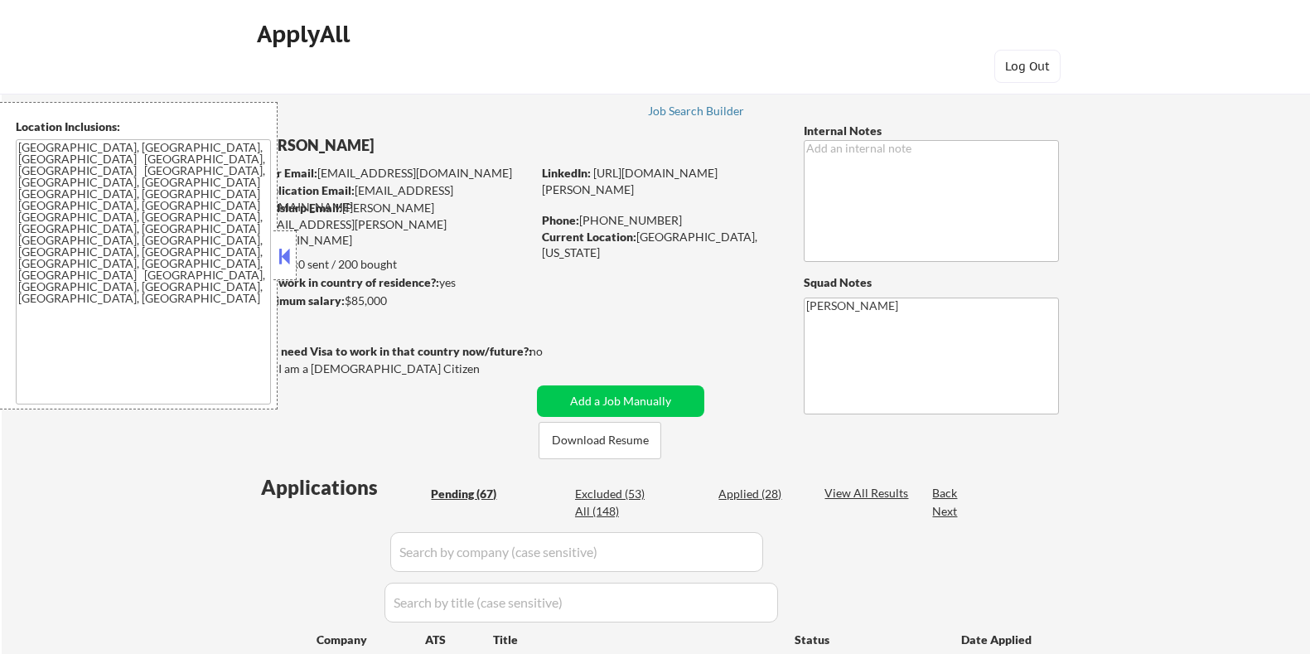
select select ""pending""
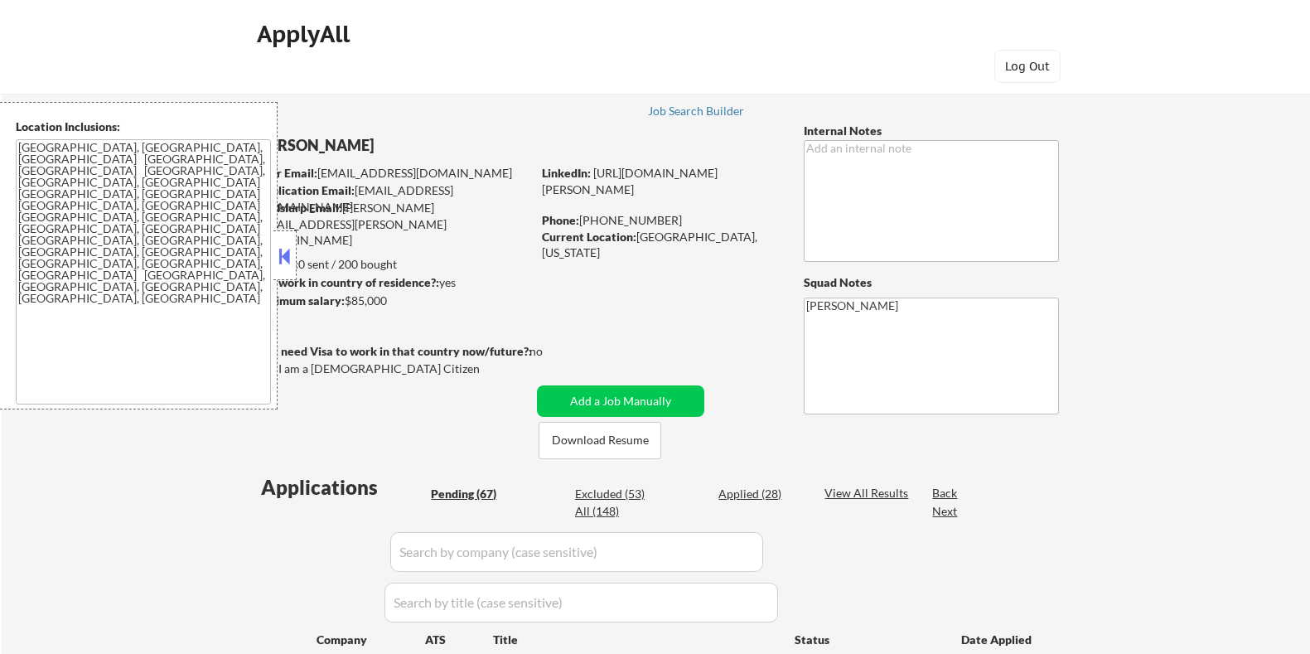
select select ""pending""
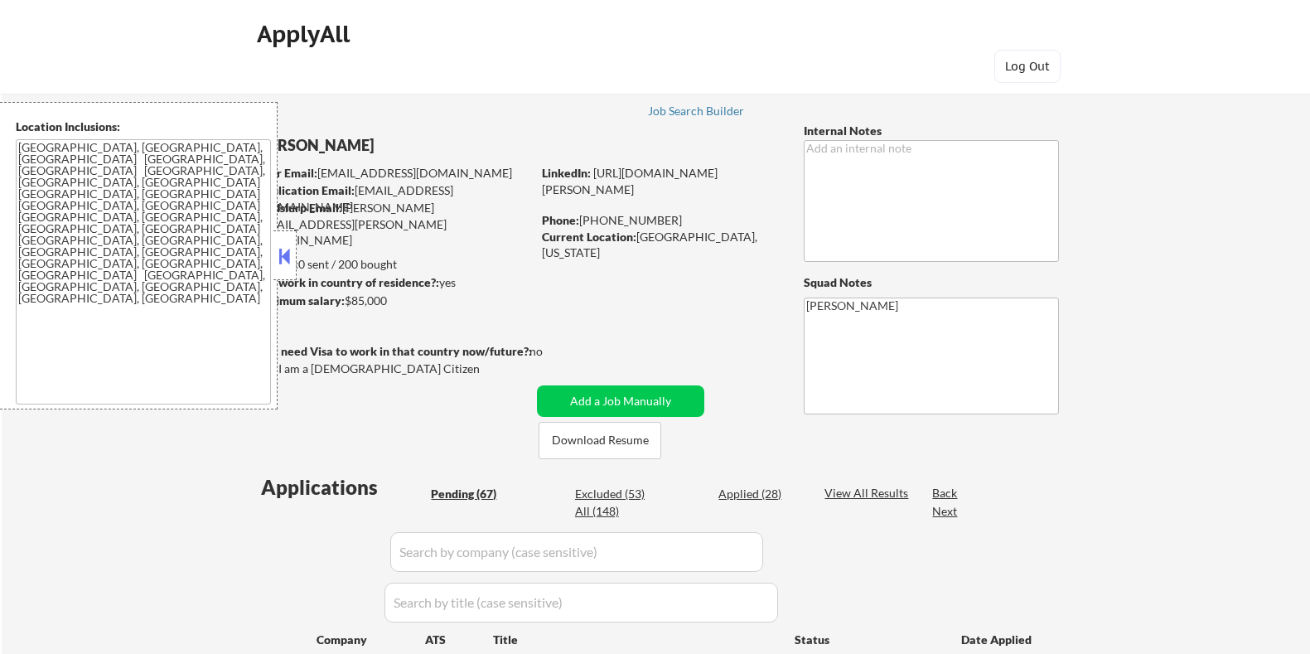
select select ""pending""
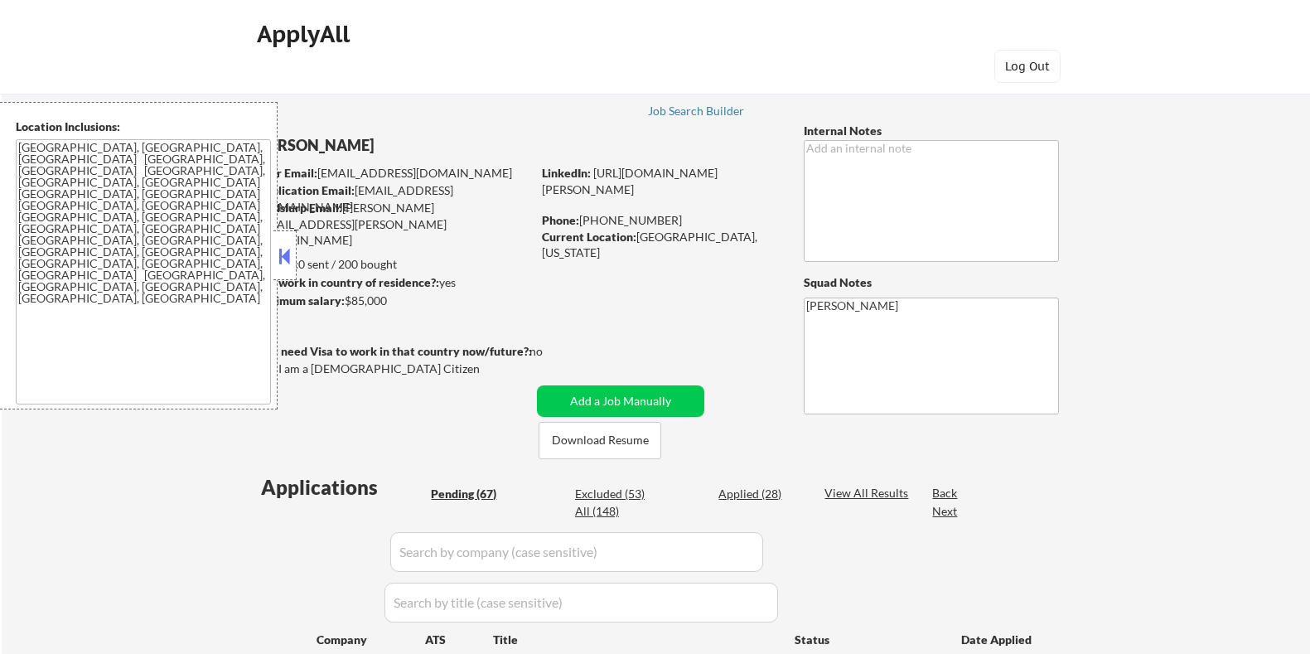
select select ""pending""
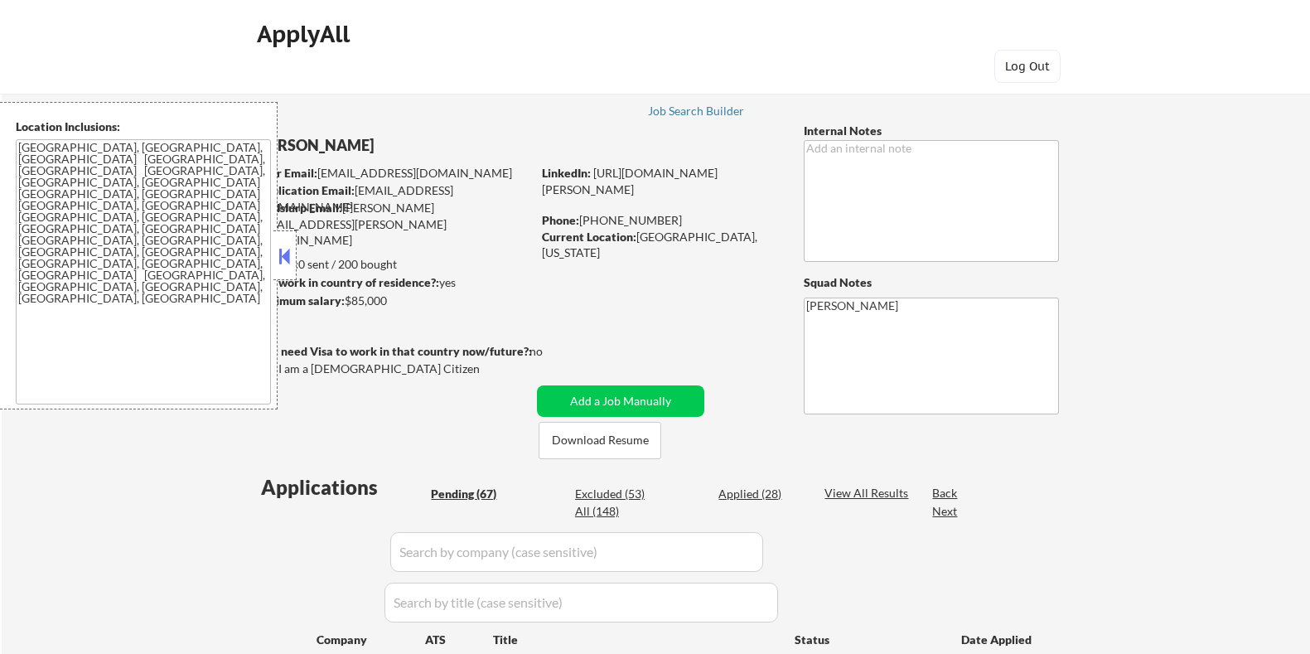
select select ""pending""
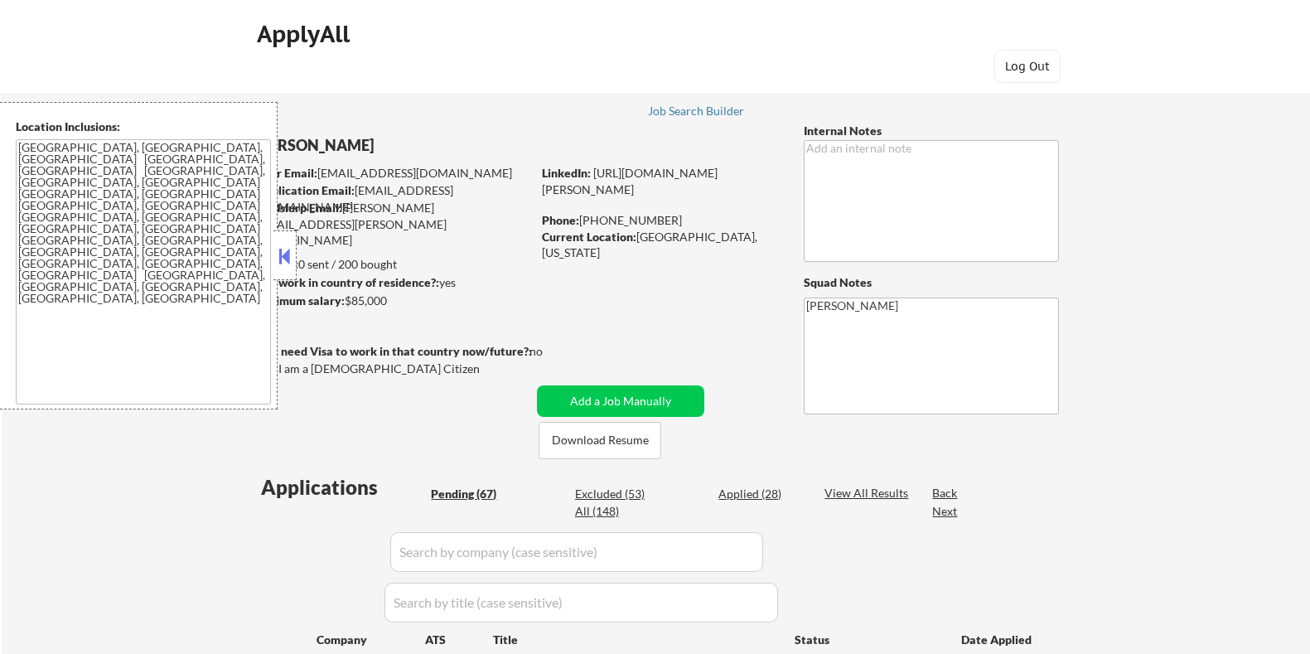
select select ""pending""
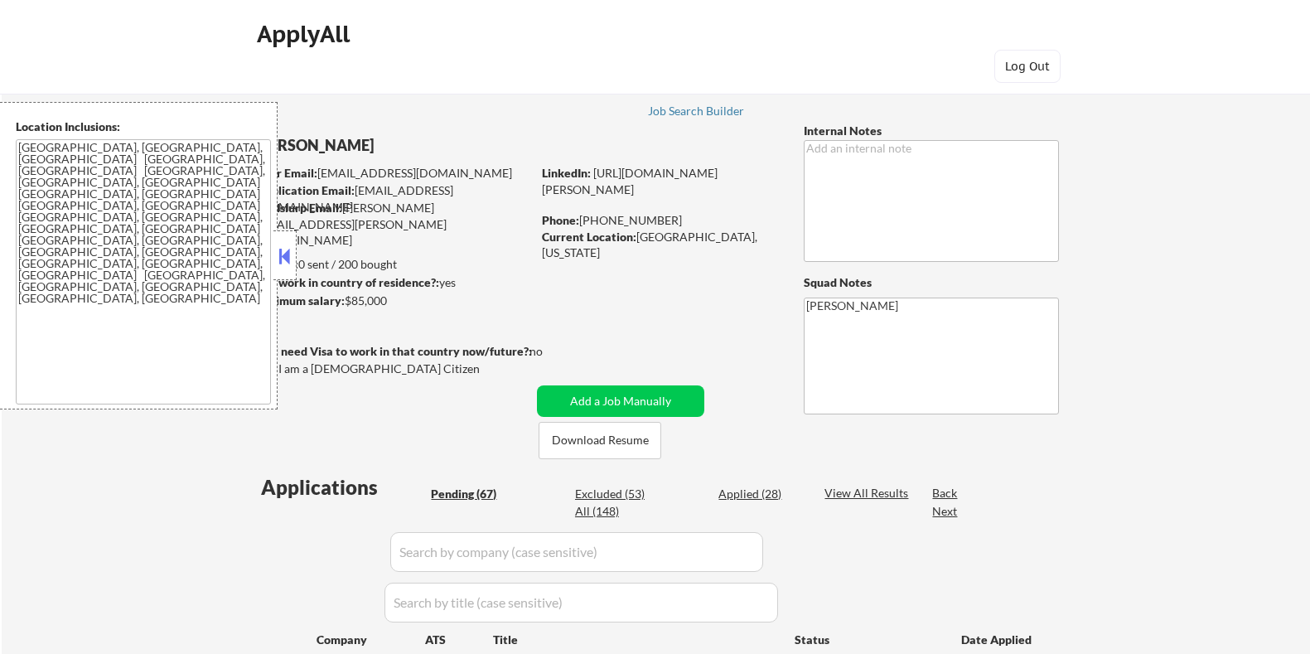
select select ""pending""
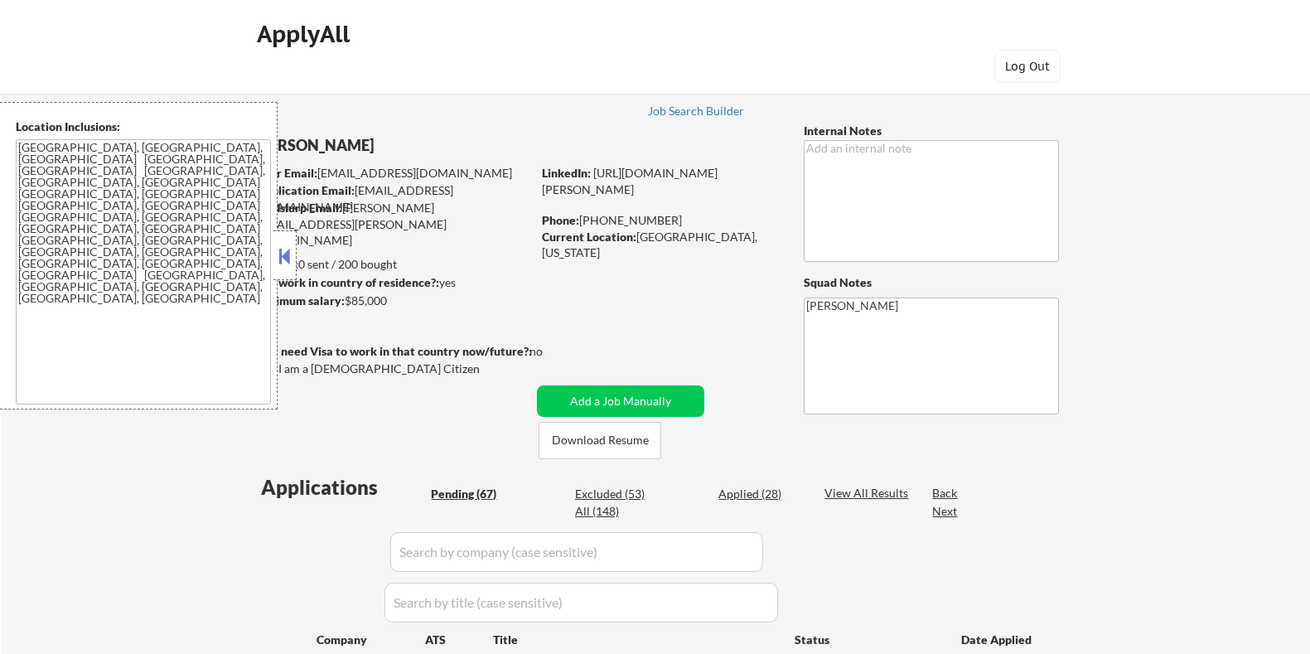
select select ""pending""
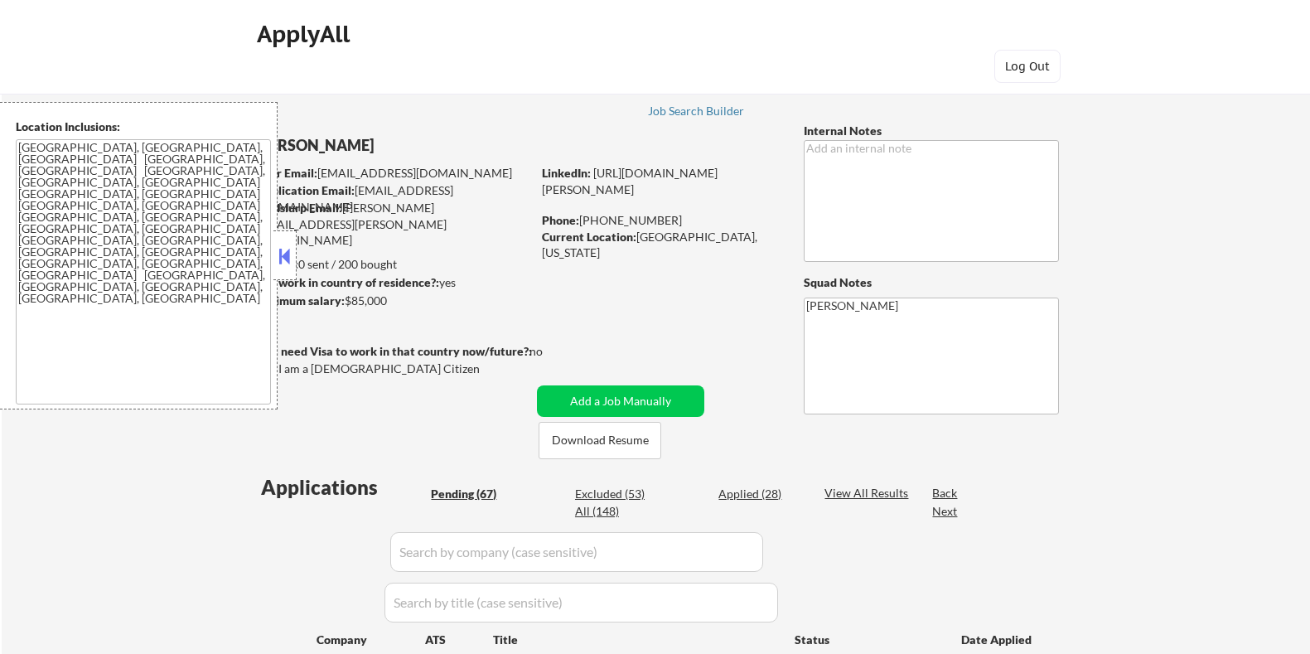
select select ""pending""
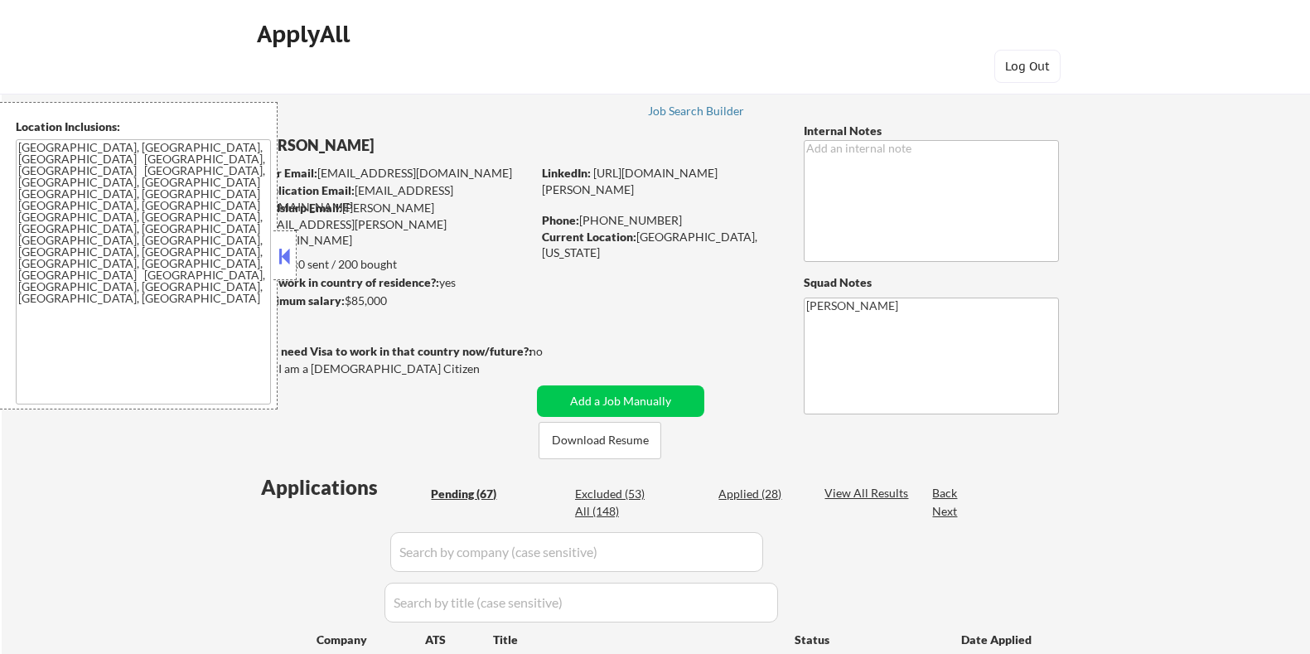
select select ""pending""
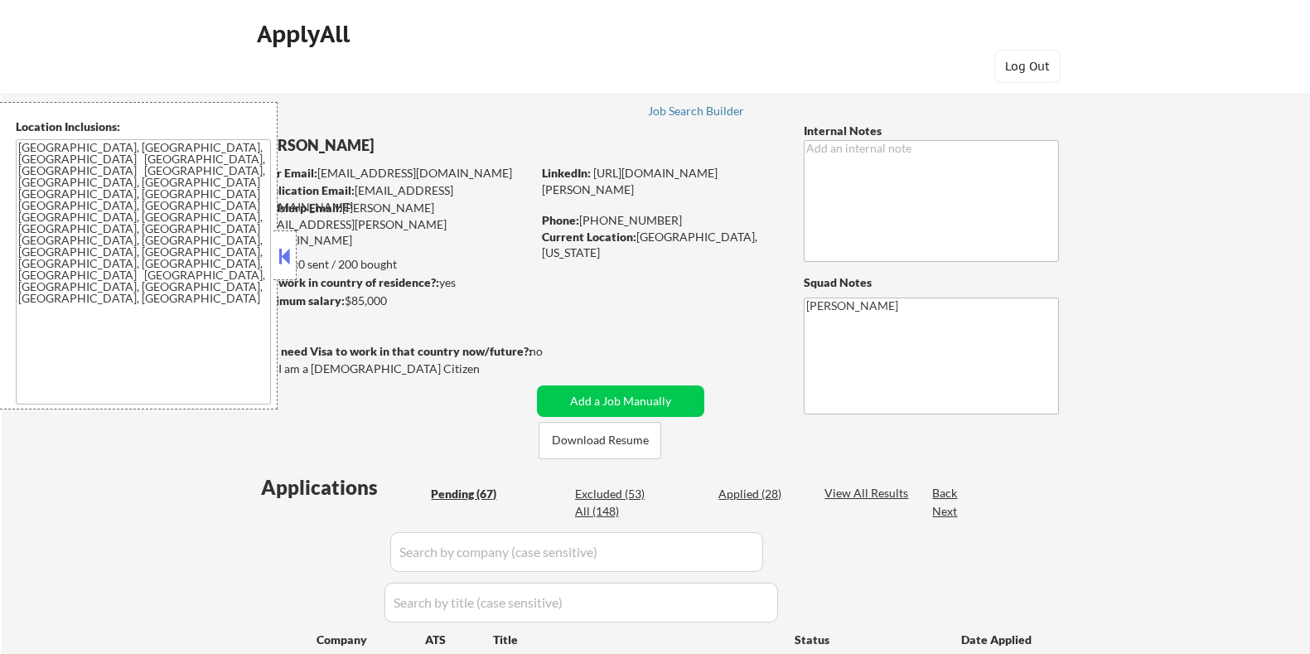
select select ""pending""
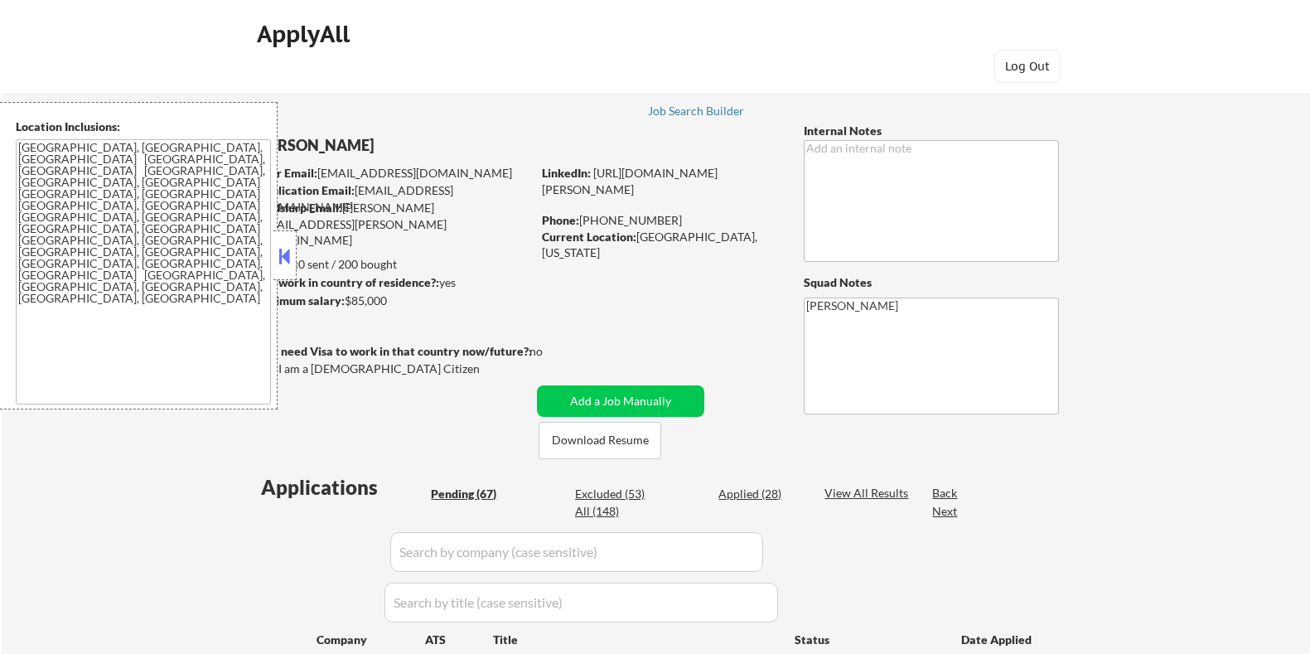
select select ""pending""
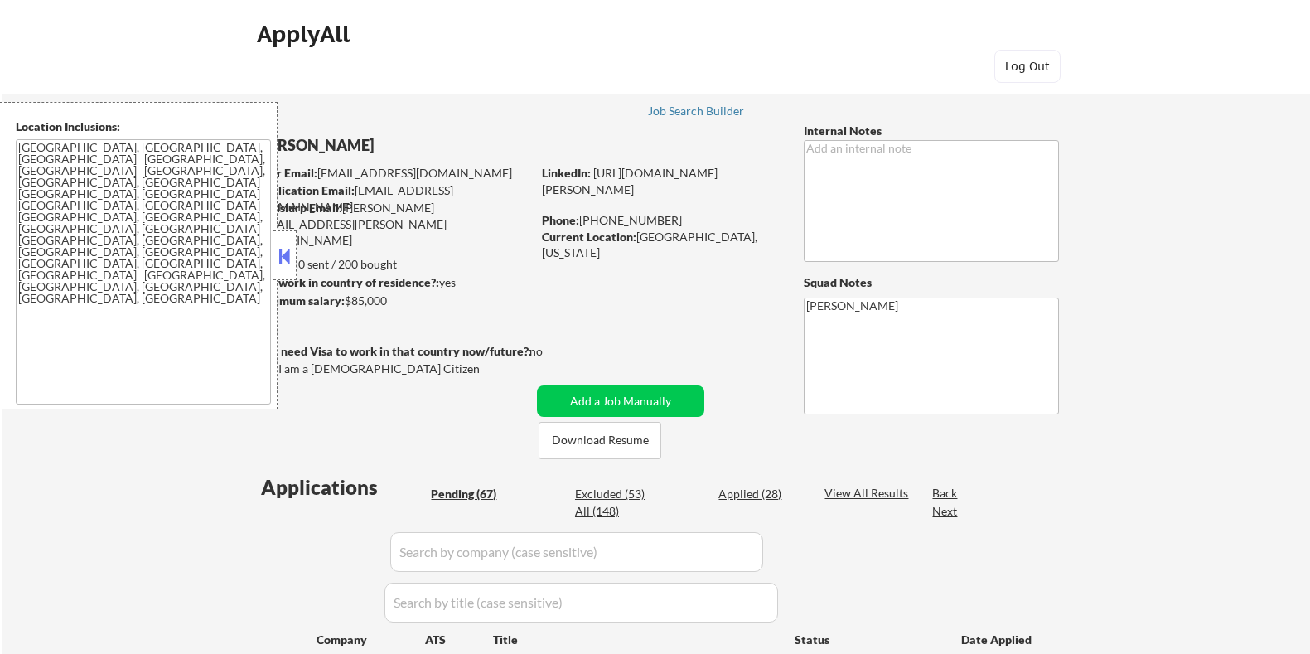
select select ""pending""
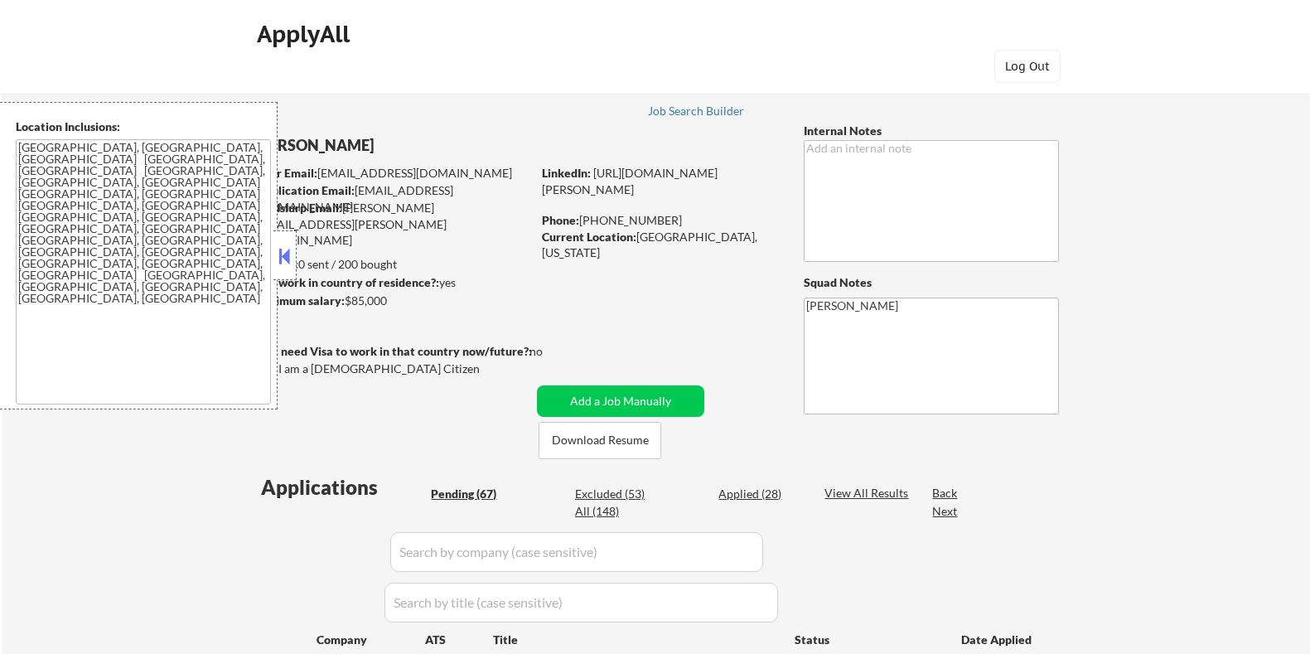
select select ""pending""
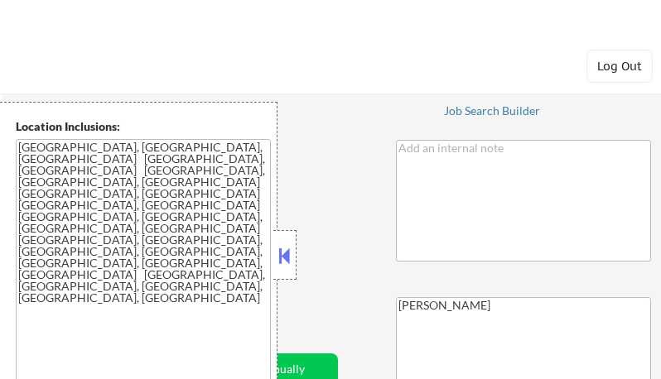
select select ""pending""
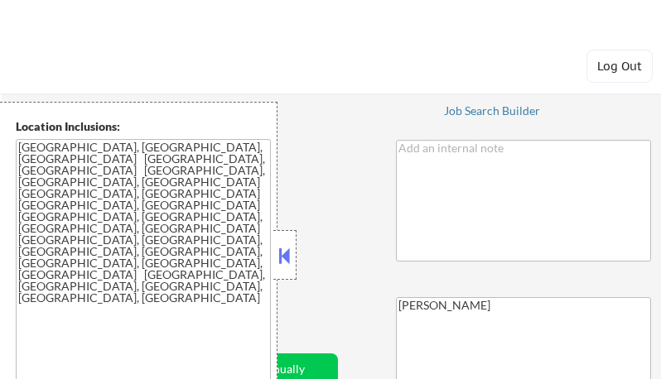
select select ""pending""
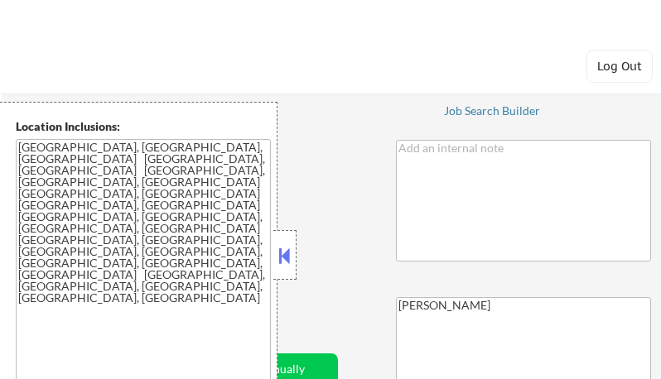
select select ""pending""
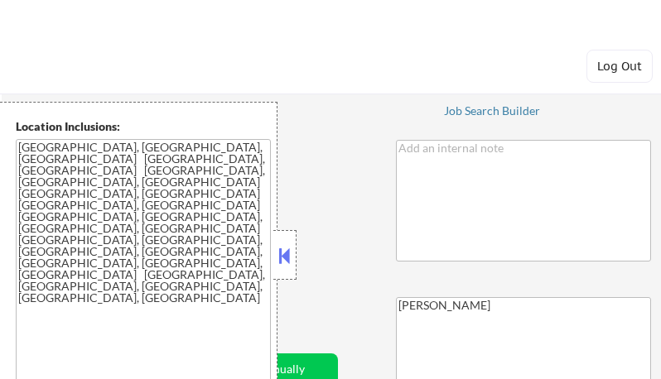
select select ""pending""
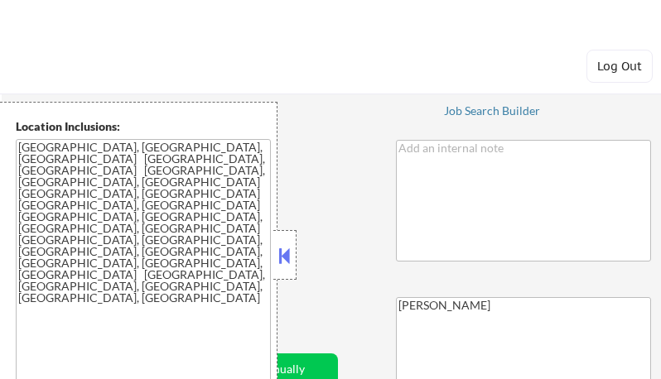
select select ""pending""
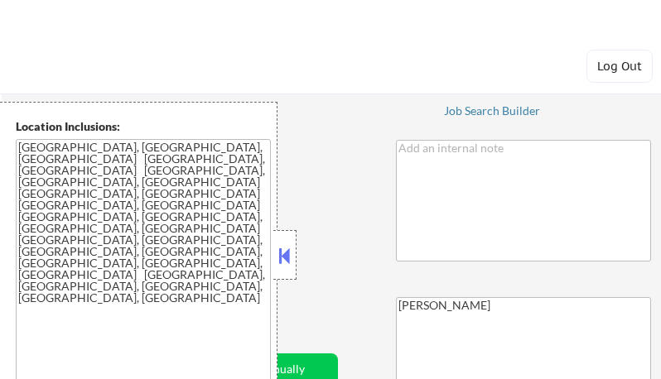
select select ""pending""
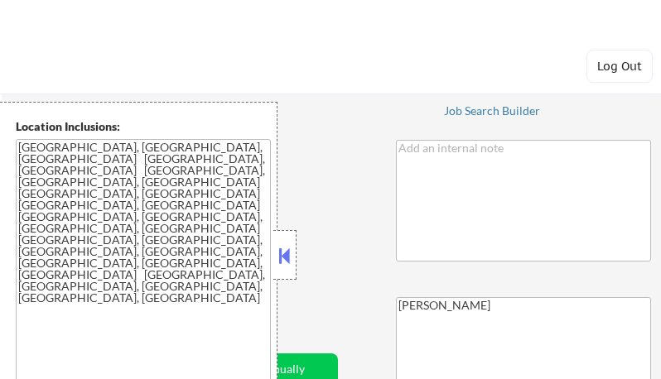
select select ""pending""
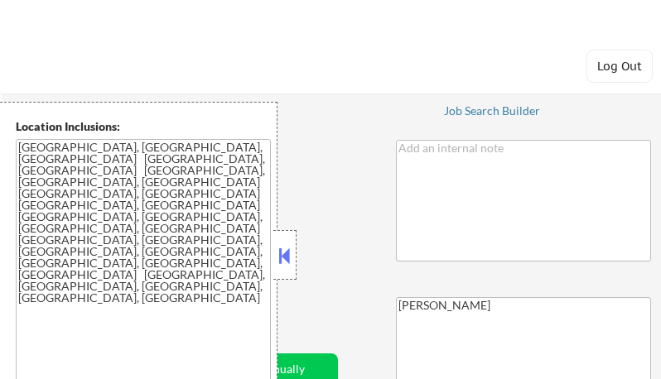
select select ""pending""
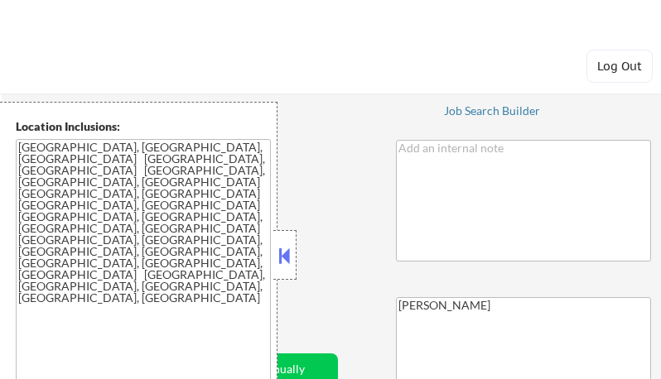
select select ""pending""
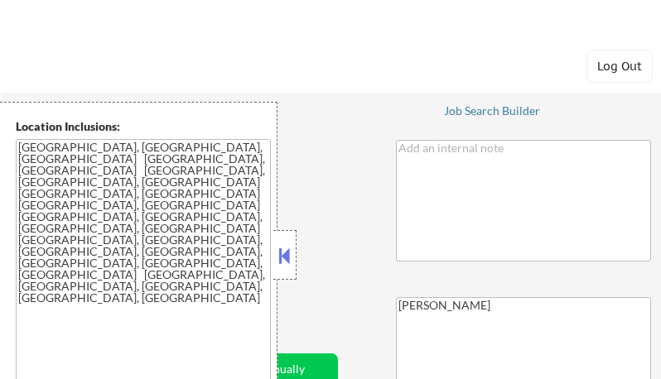
select select ""pending""
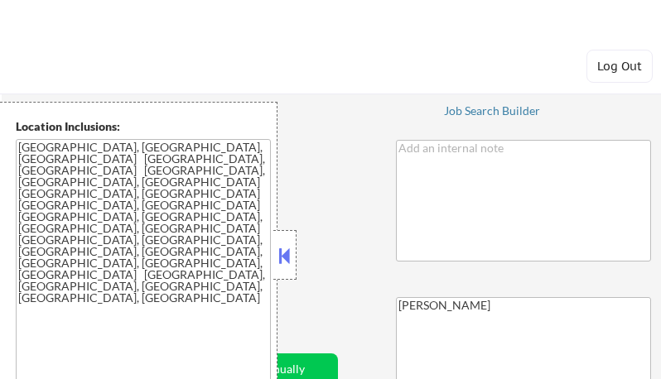
select select ""pending""
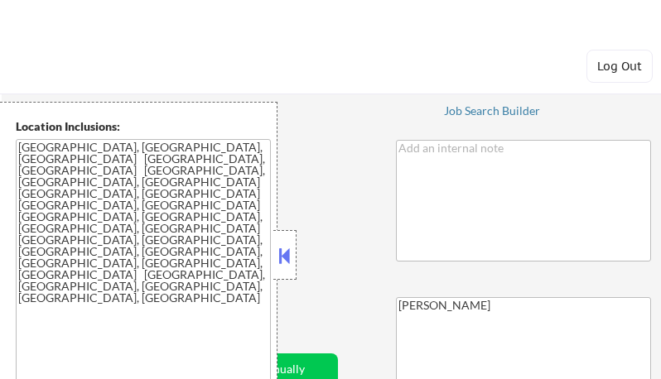
select select ""pending""
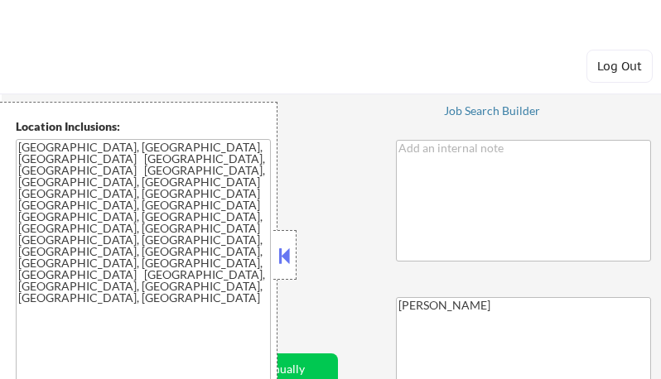
select select ""pending""
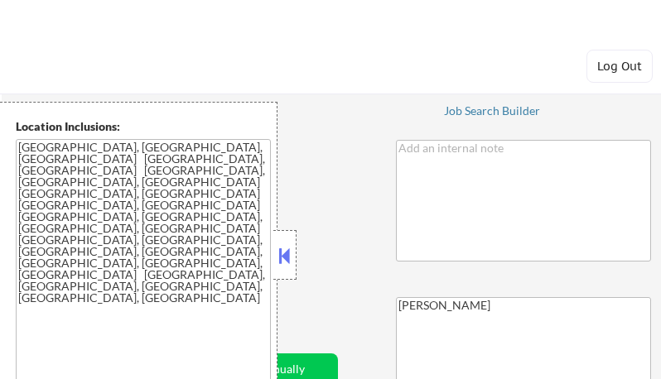
select select ""pending""
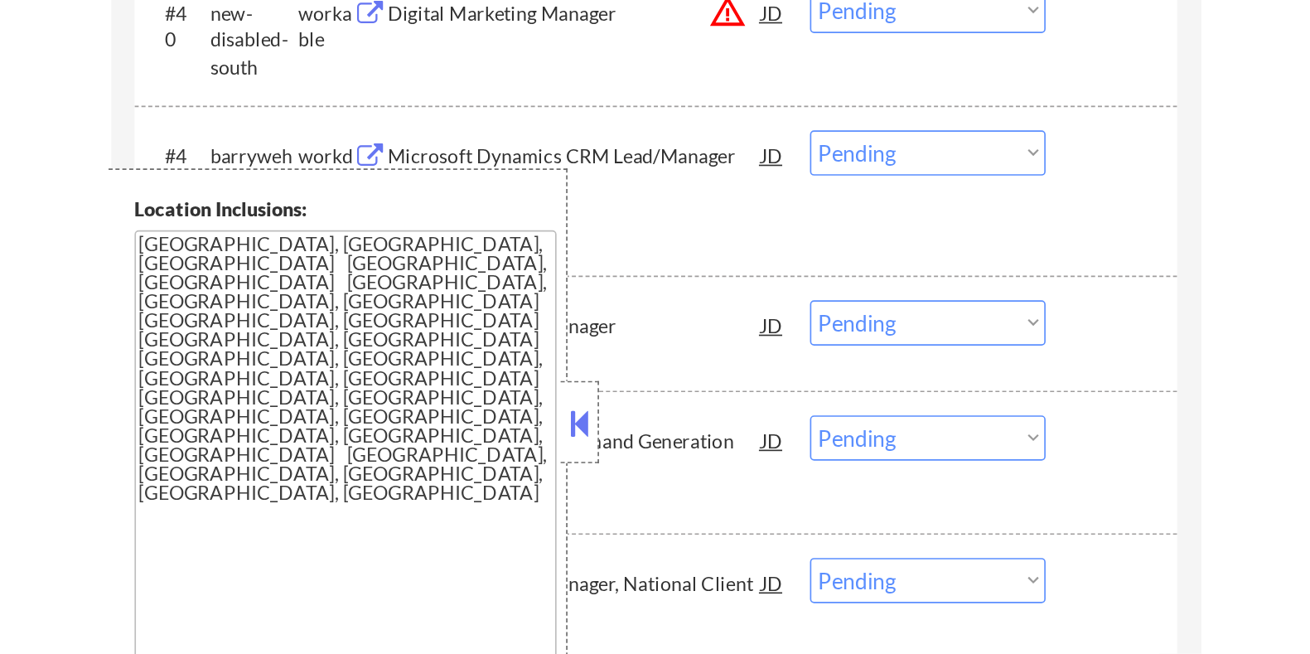
scroll to position [3067, 0]
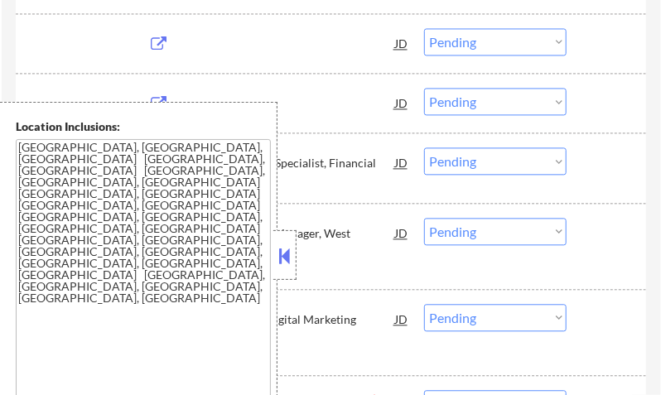
select select ""pending""
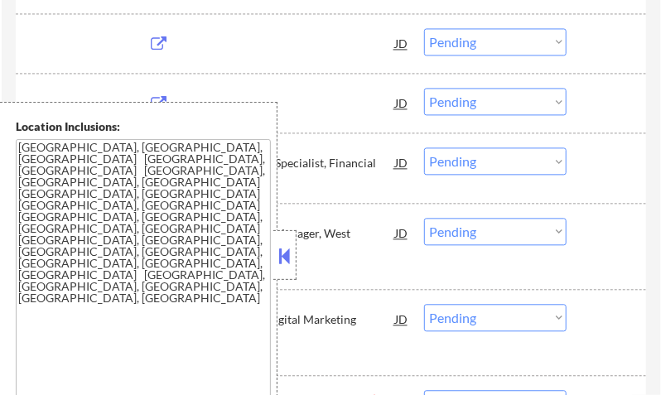
select select ""pending""
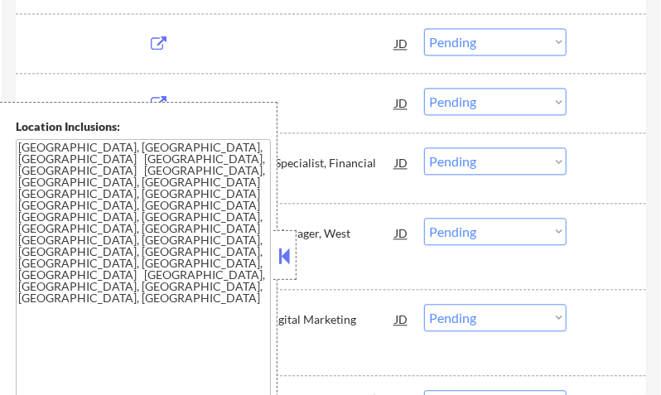
select select ""pending""
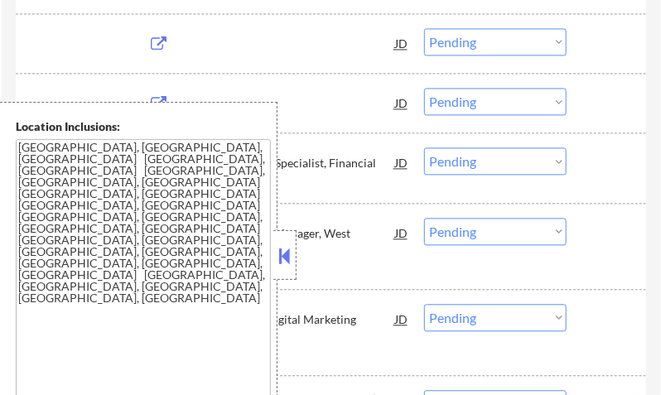
select select ""pending""
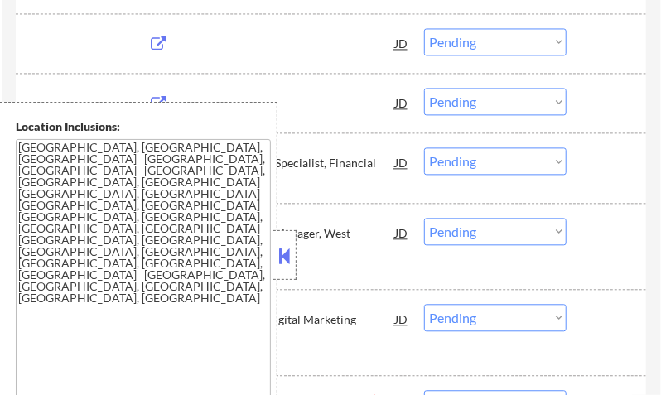
select select ""pending""
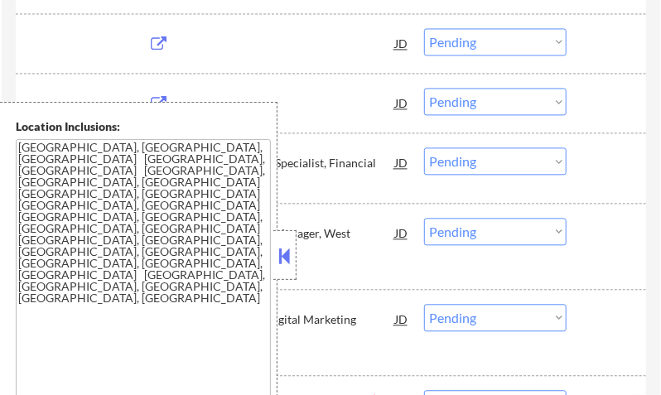
select select ""pending""
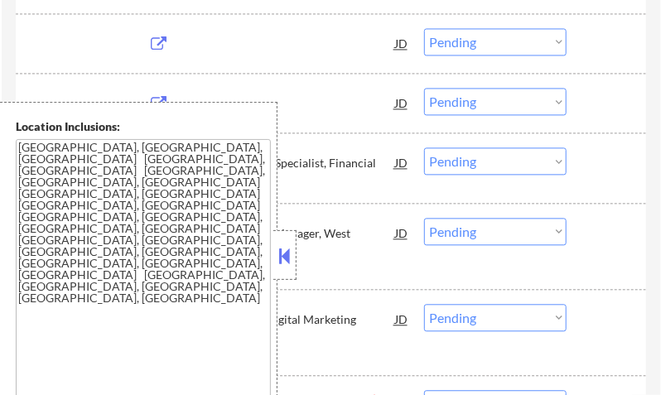
select select ""pending""
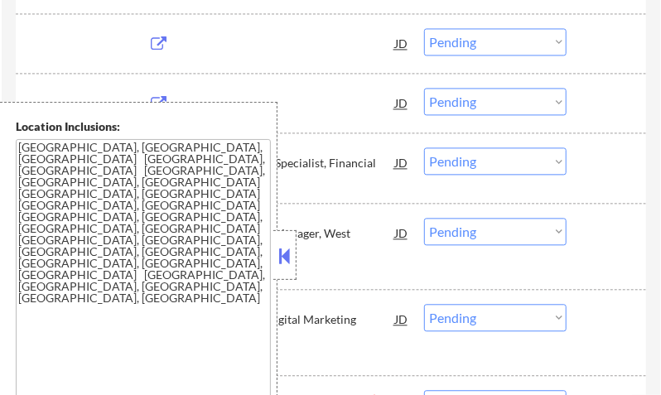
select select ""pending""
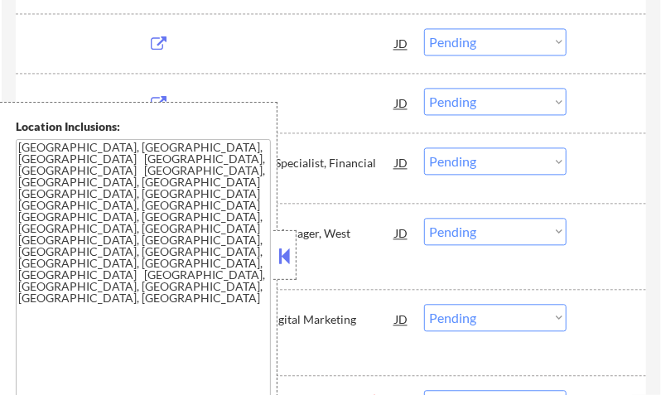
select select ""pending""
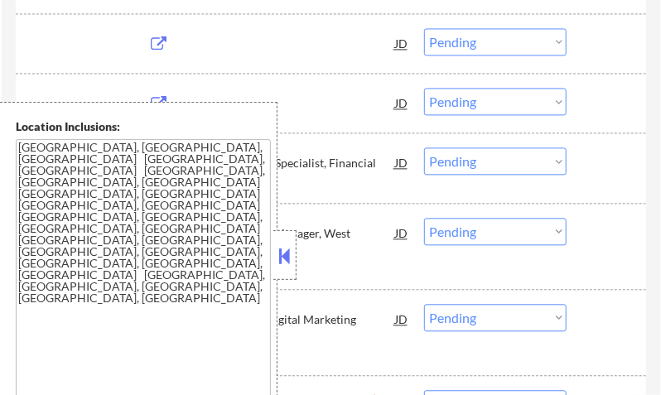
select select ""pending""
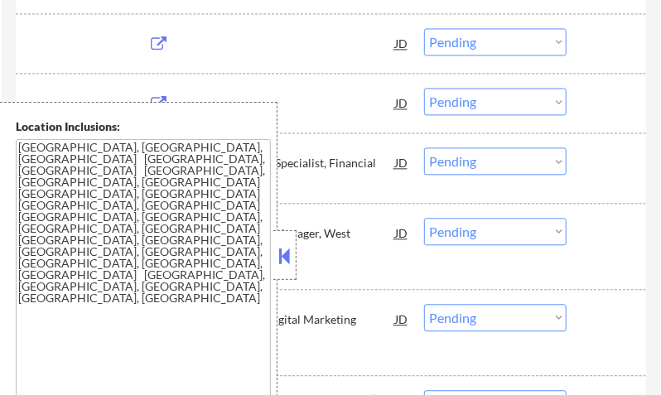
select select ""pending""
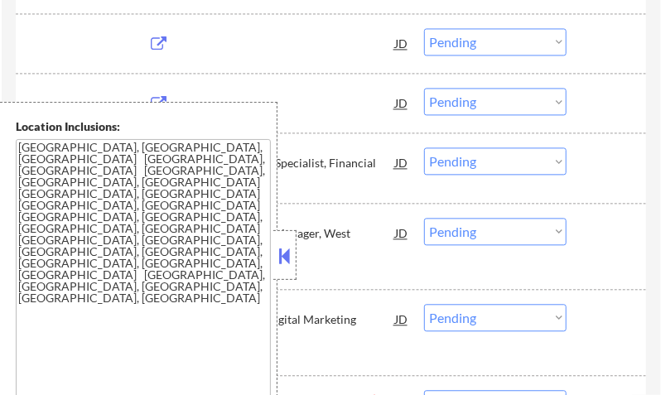
select select ""pending""
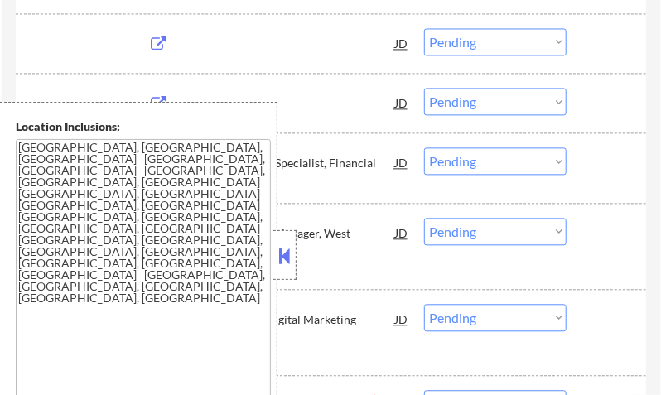
select select ""pending""
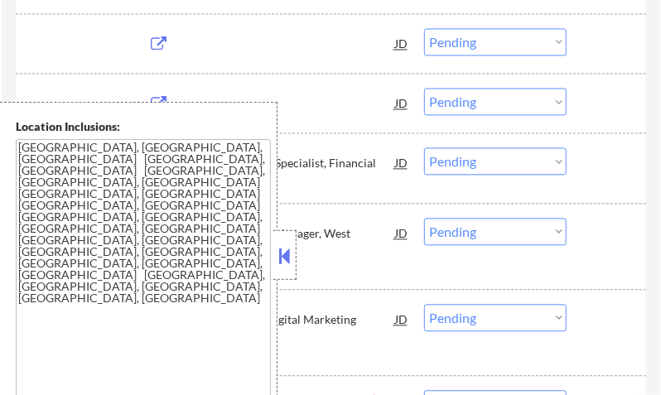
select select ""pending""
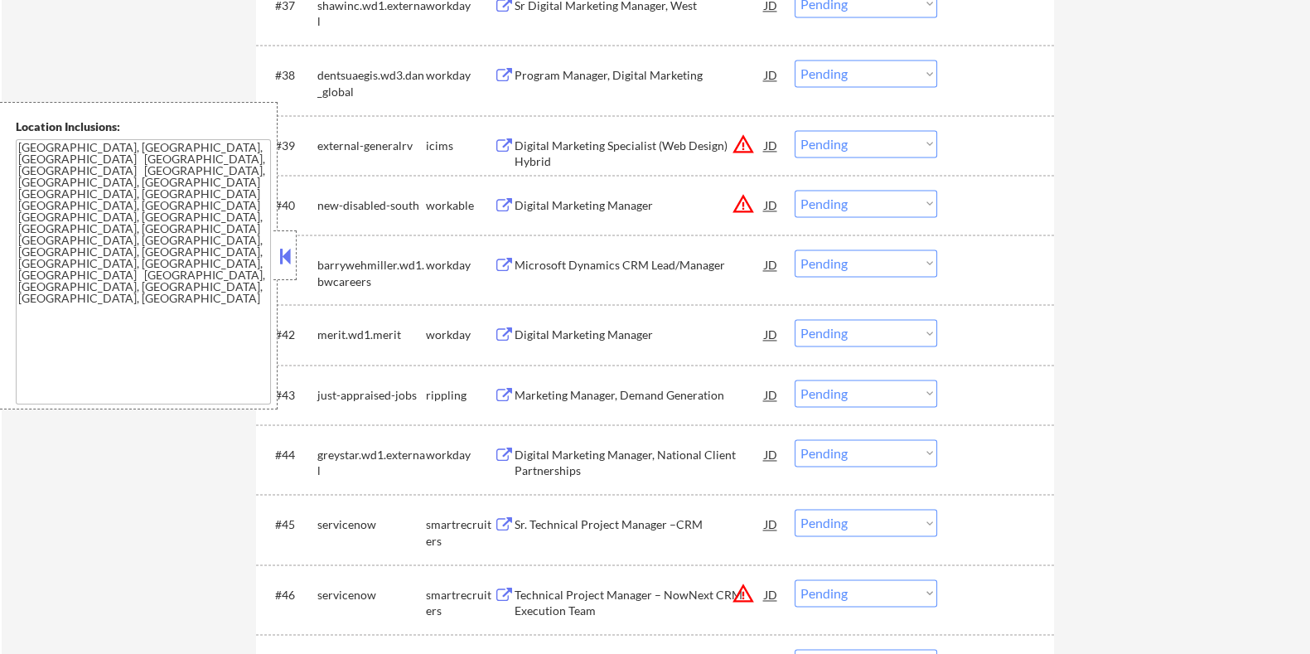
click at [660, 379] on select "Choose an option... Pending Applied Excluded (Questions) Excluded (Expired) Exc…" at bounding box center [866, 392] width 143 height 27
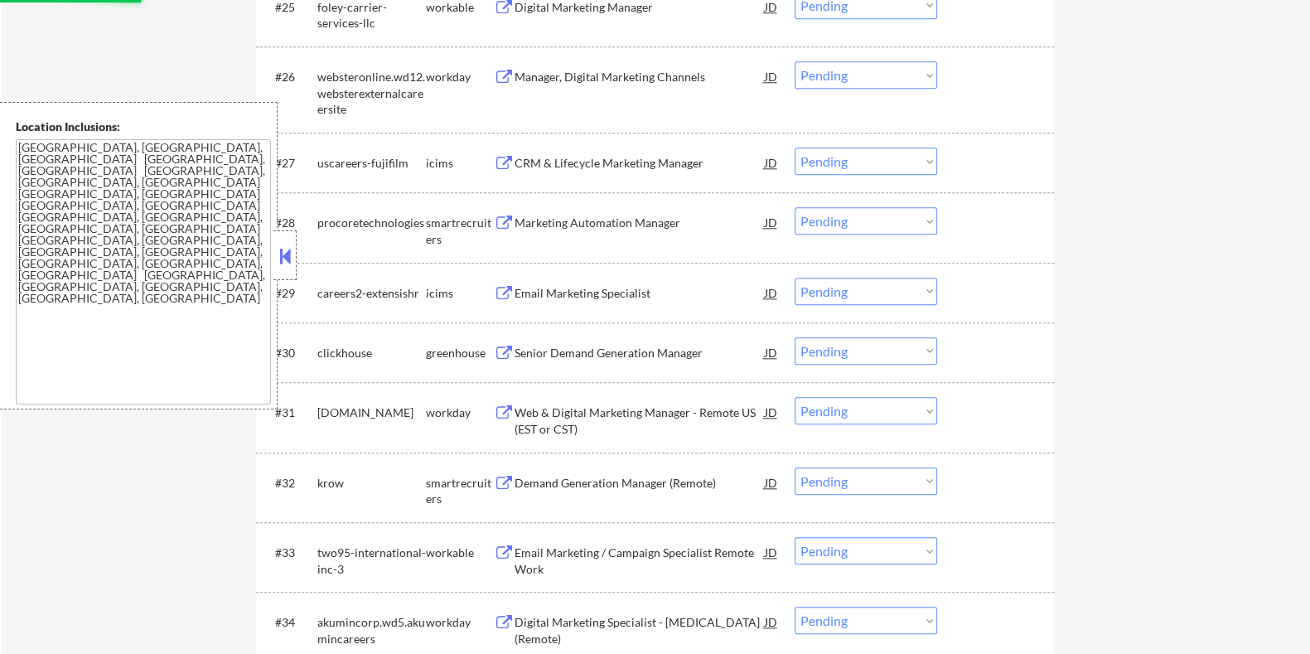
select select ""pending""
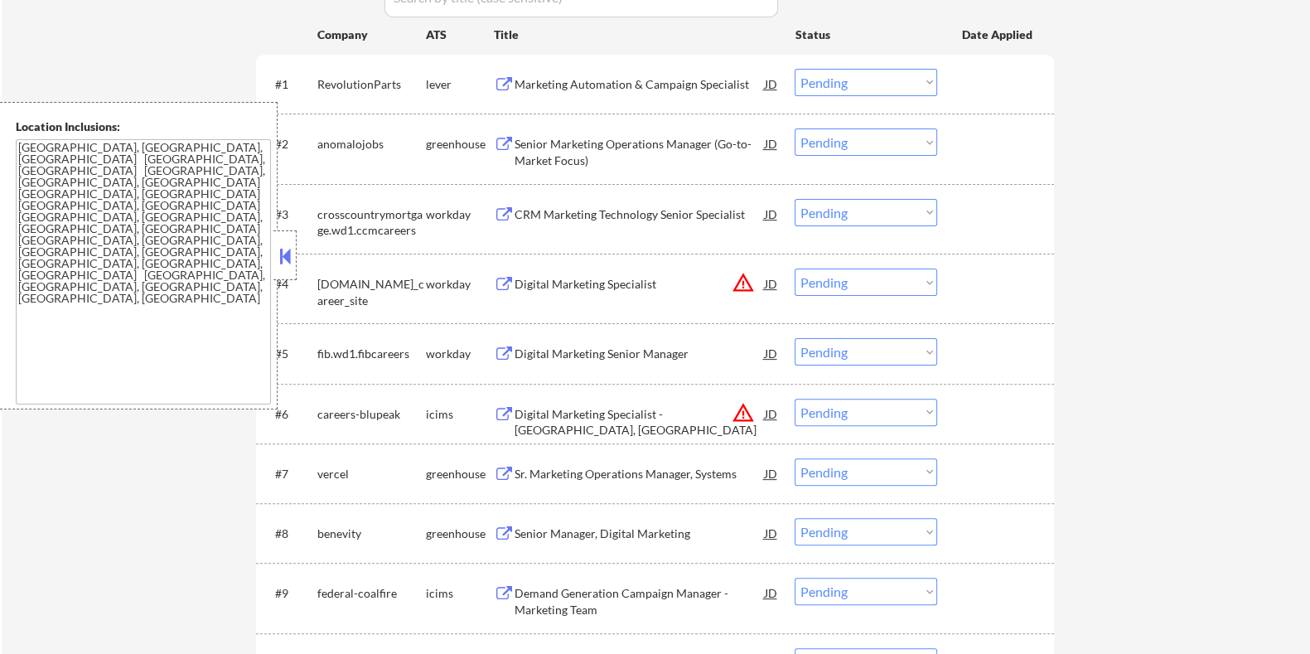
scroll to position [788, 0]
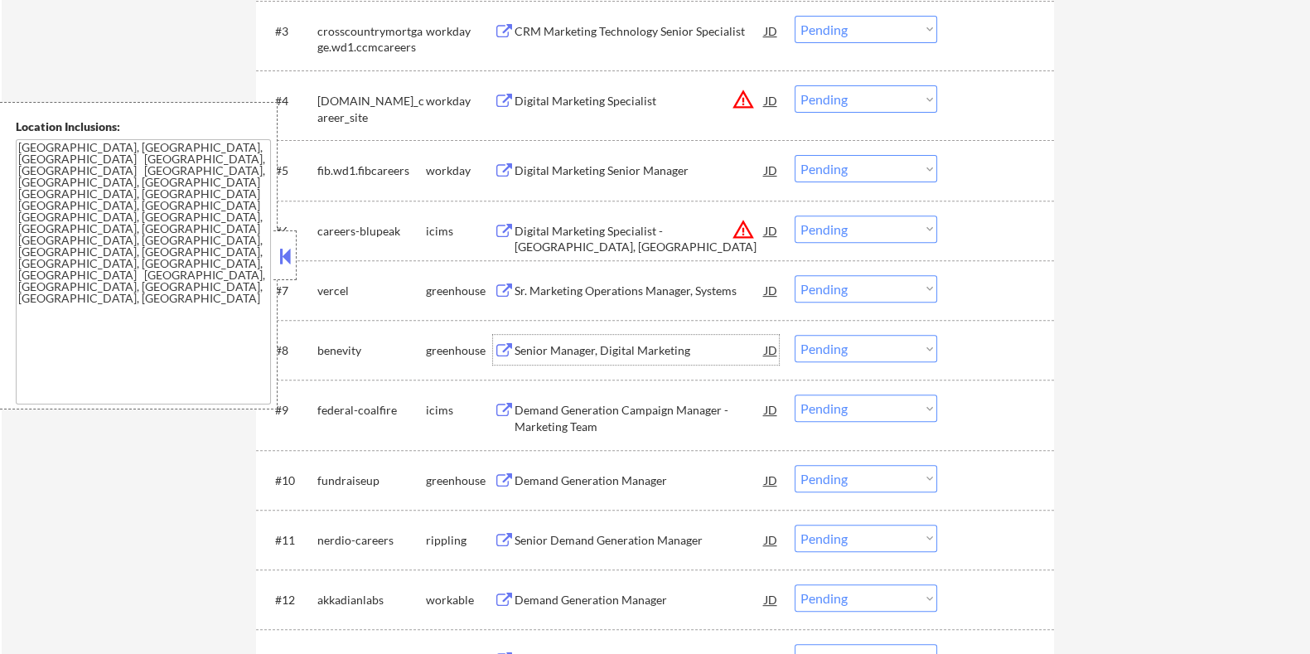
click at [541, 338] on div "Senior Manager, Digital Marketing" at bounding box center [639, 350] width 250 height 30
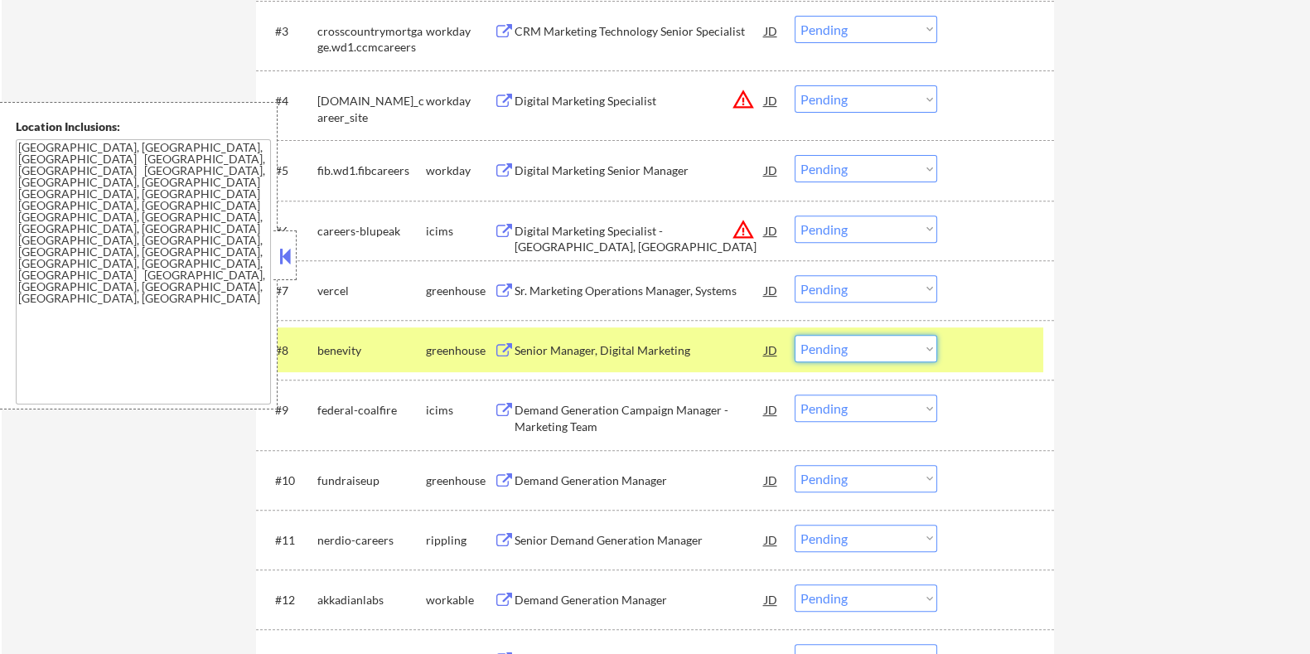
click at [660, 353] on select "Choose an option... Pending Applied Excluded (Questions) Excluded (Expired) Exc…" at bounding box center [866, 348] width 143 height 27
click at [660, 335] on select "Choose an option... Pending Applied Excluded (Questions) Excluded (Expired) Exc…" at bounding box center [866, 348] width 143 height 27
select select ""pending""
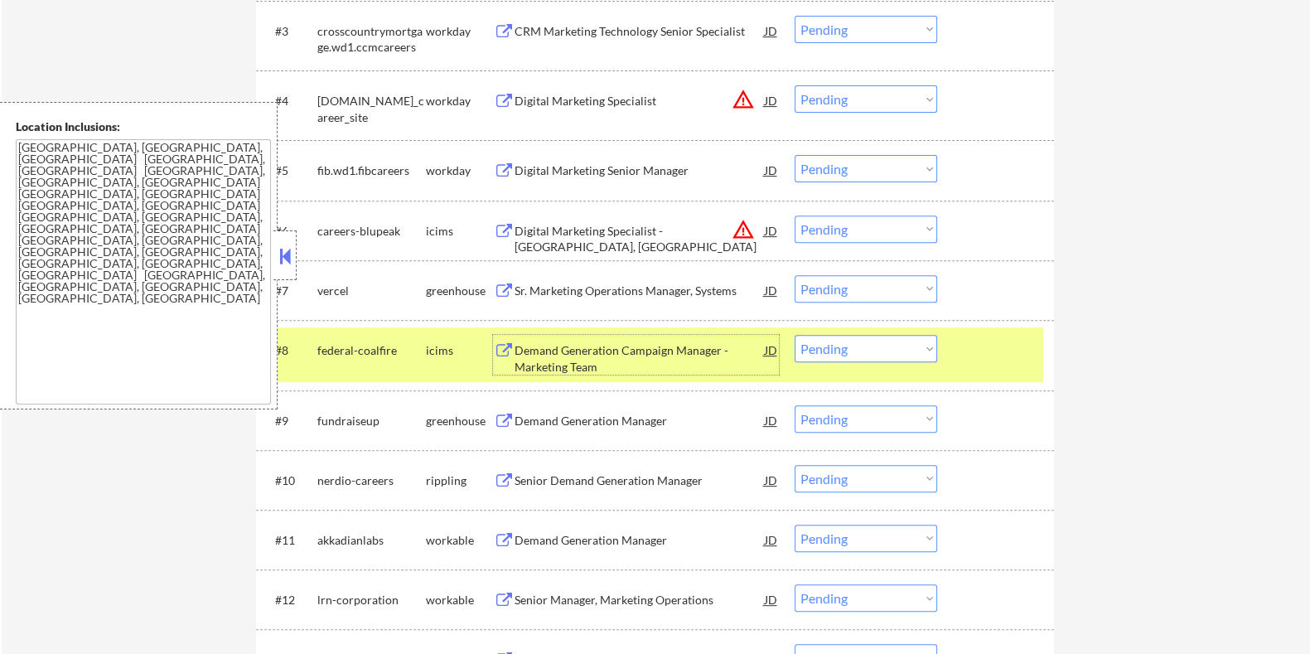
click at [565, 355] on div "Demand Generation Campaign Manager - Marketing Team" at bounding box center [639, 358] width 250 height 32
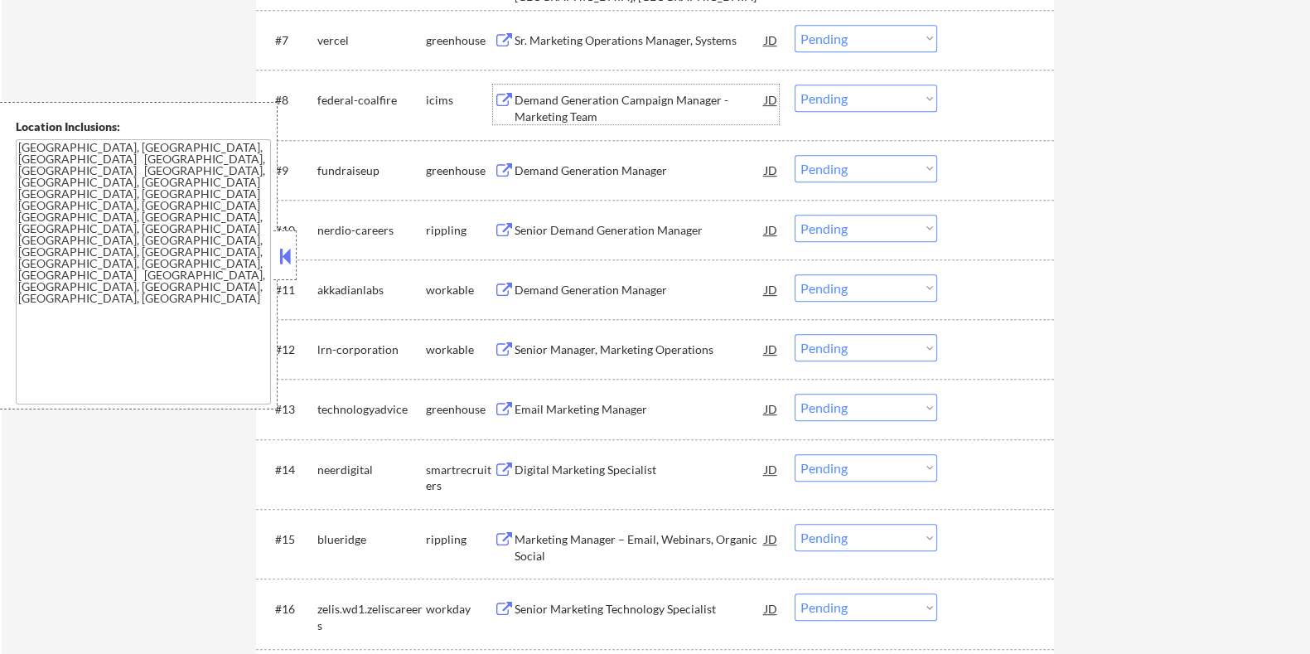
scroll to position [1099, 0]
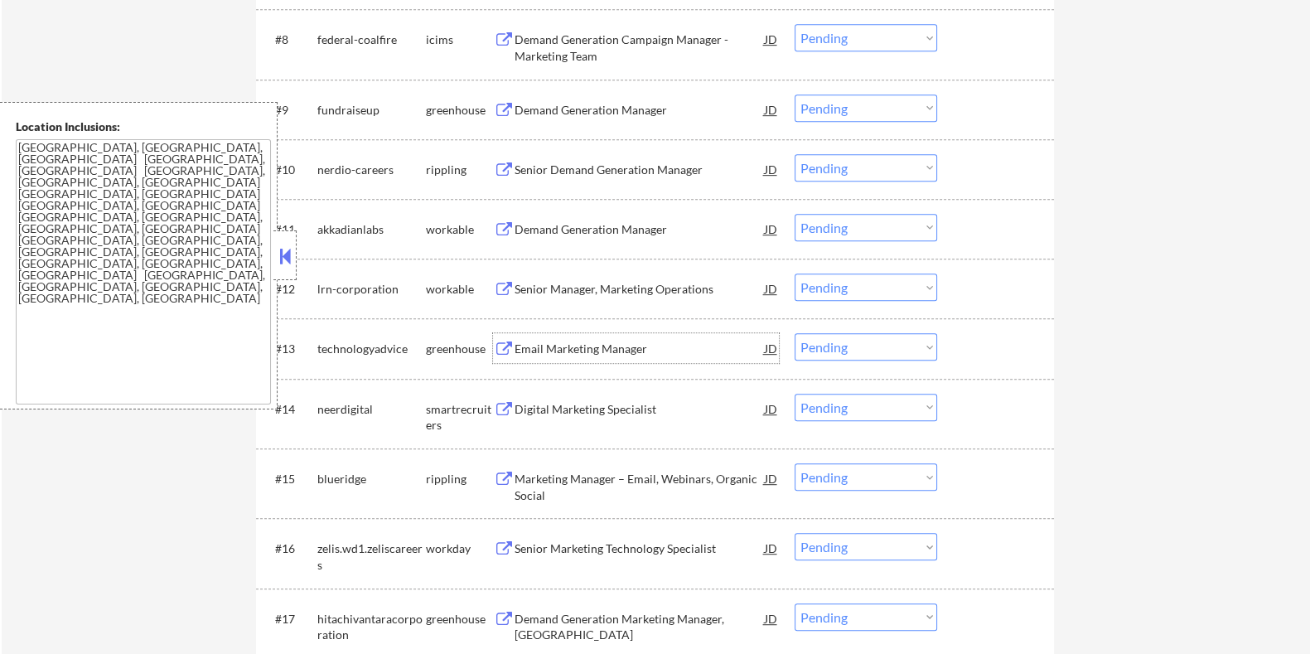
click at [563, 350] on div "Email Marketing Manager" at bounding box center [639, 349] width 250 height 17
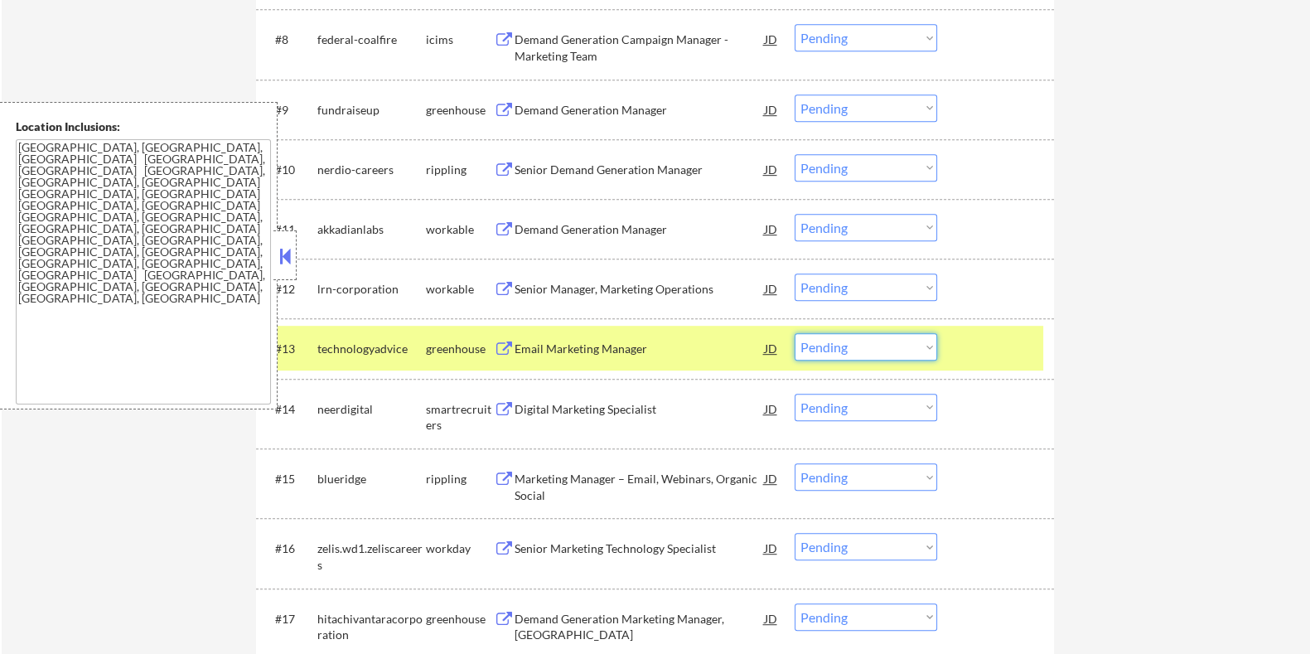
click at [660, 346] on select "Choose an option... Pending Applied Excluded (Questions) Excluded (Expired) Exc…" at bounding box center [866, 346] width 143 height 27
click at [660, 333] on select "Choose an option... Pending Applied Excluded (Questions) Excluded (Expired) Exc…" at bounding box center [866, 346] width 143 height 27
select select ""pending""
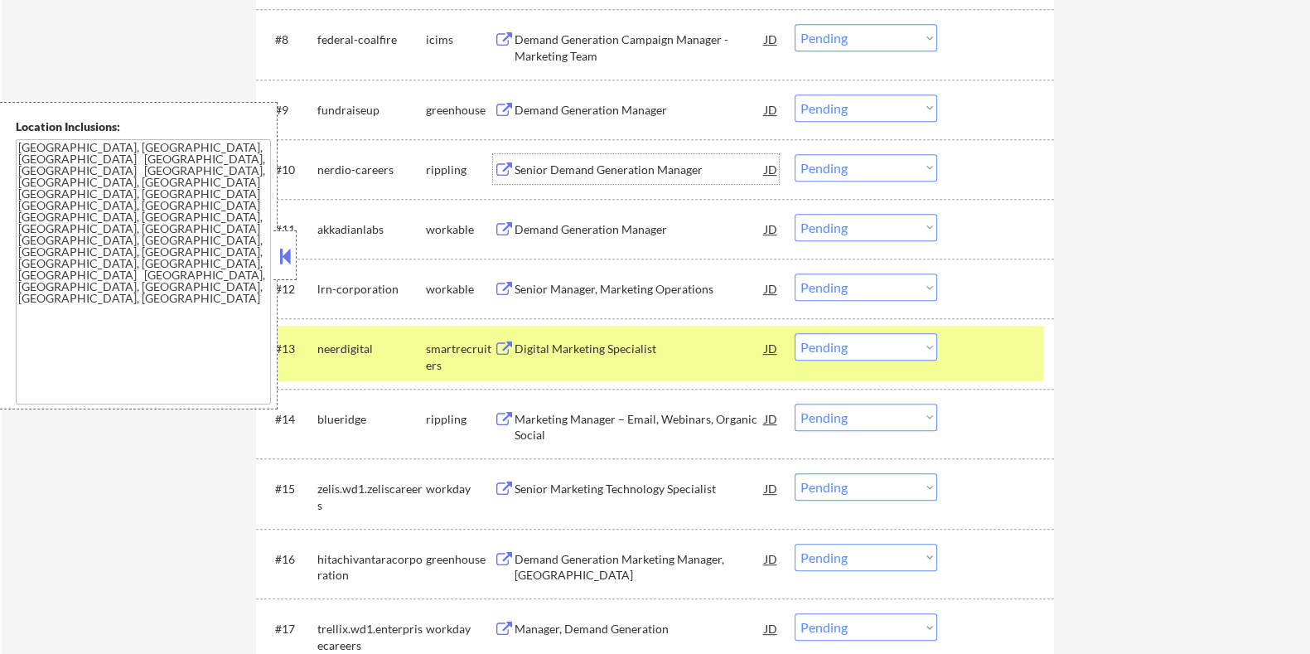
click at [550, 170] on div "Senior Demand Generation Manager" at bounding box center [639, 170] width 250 height 17
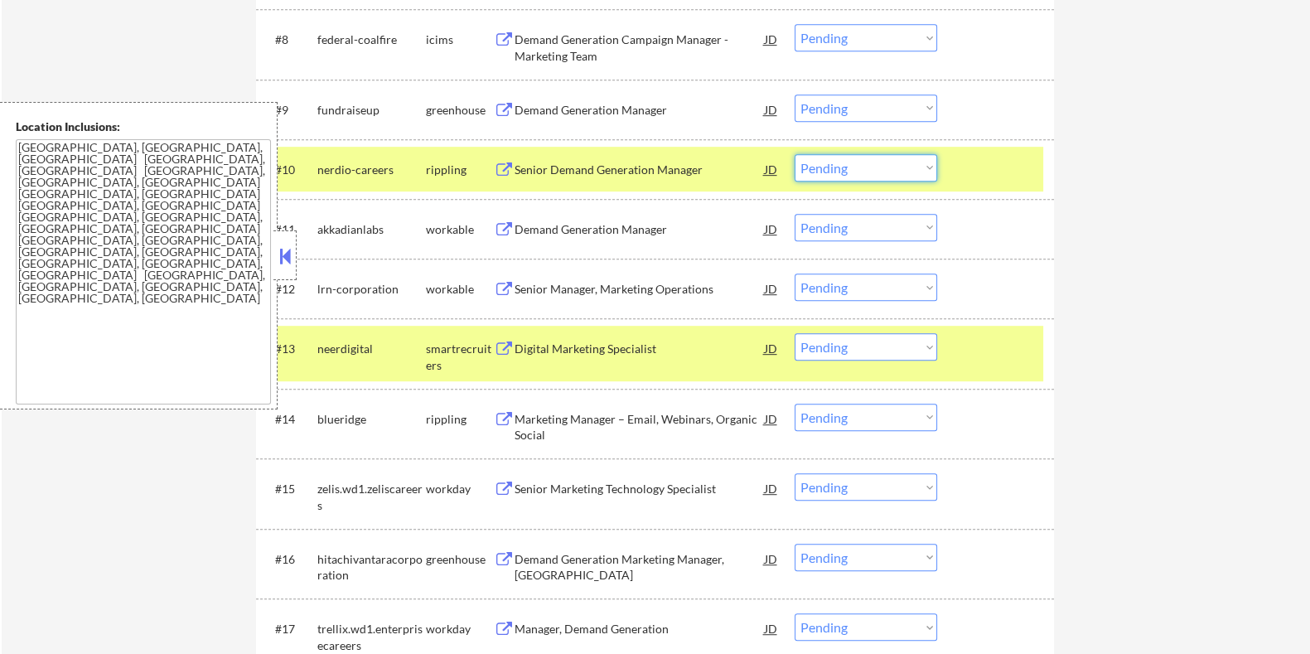
click at [660, 172] on select "Choose an option... Pending Applied Excluded (Questions) Excluded (Expired) Exc…" at bounding box center [866, 167] width 143 height 27
click at [660, 154] on select "Choose an option... Pending Applied Excluded (Questions) Excluded (Expired) Exc…" at bounding box center [866, 167] width 143 height 27
select select ""pending""
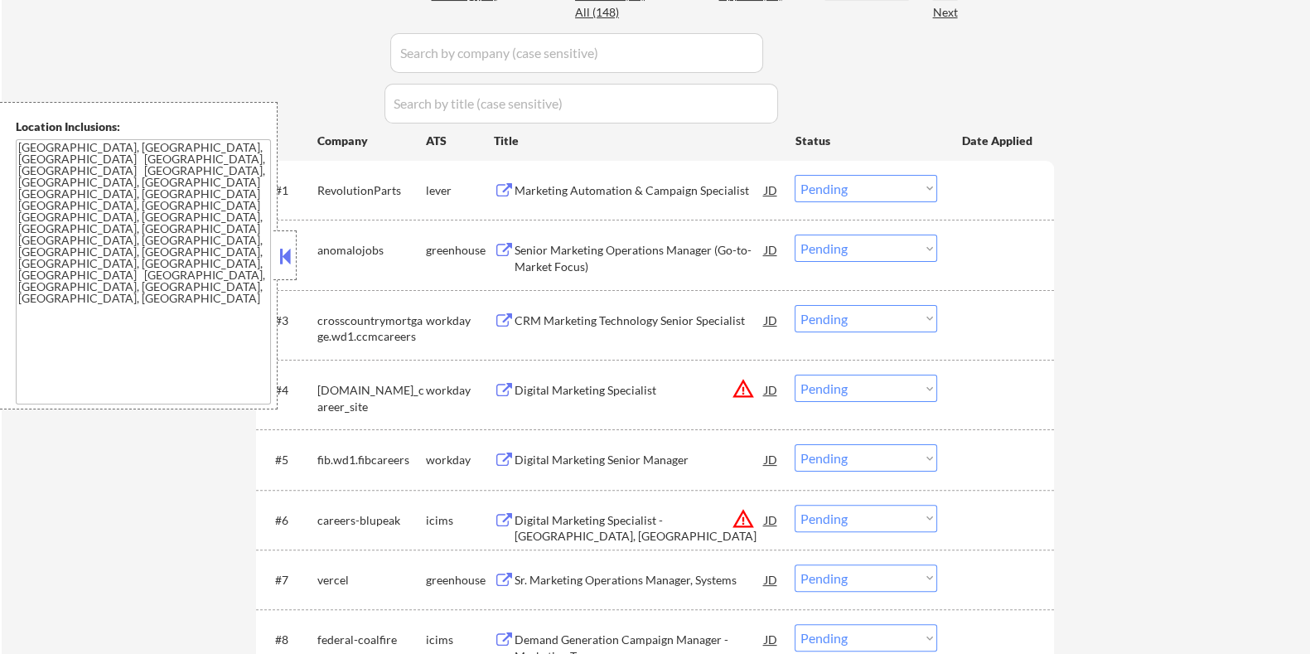
scroll to position [477, 0]
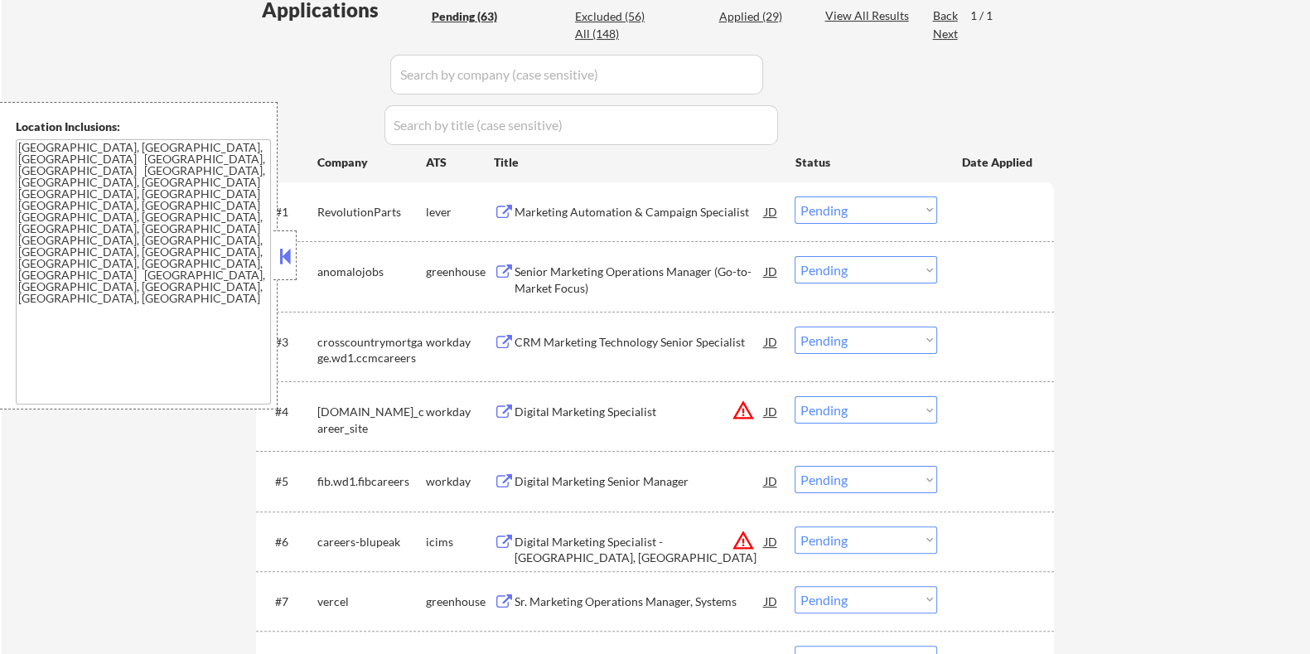
click at [597, 205] on div "Marketing Automation & Campaign Specialist" at bounding box center [639, 212] width 250 height 17
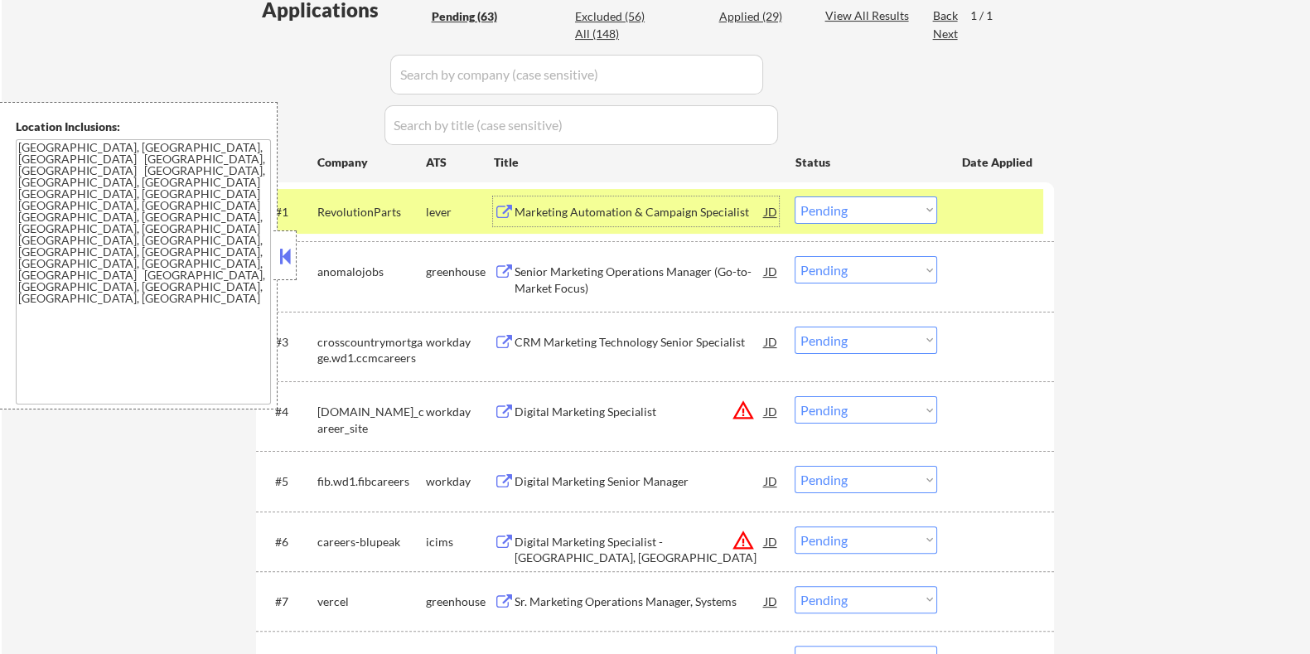
click at [660, 205] on select "Choose an option... Pending Applied Excluded (Questions) Excluded (Expired) Exc…" at bounding box center [866, 209] width 143 height 27
click at [660, 196] on select "Choose an option... Pending Applied Excluded (Questions) Excluded (Expired) Exc…" at bounding box center [866, 209] width 143 height 27
select select ""pending""
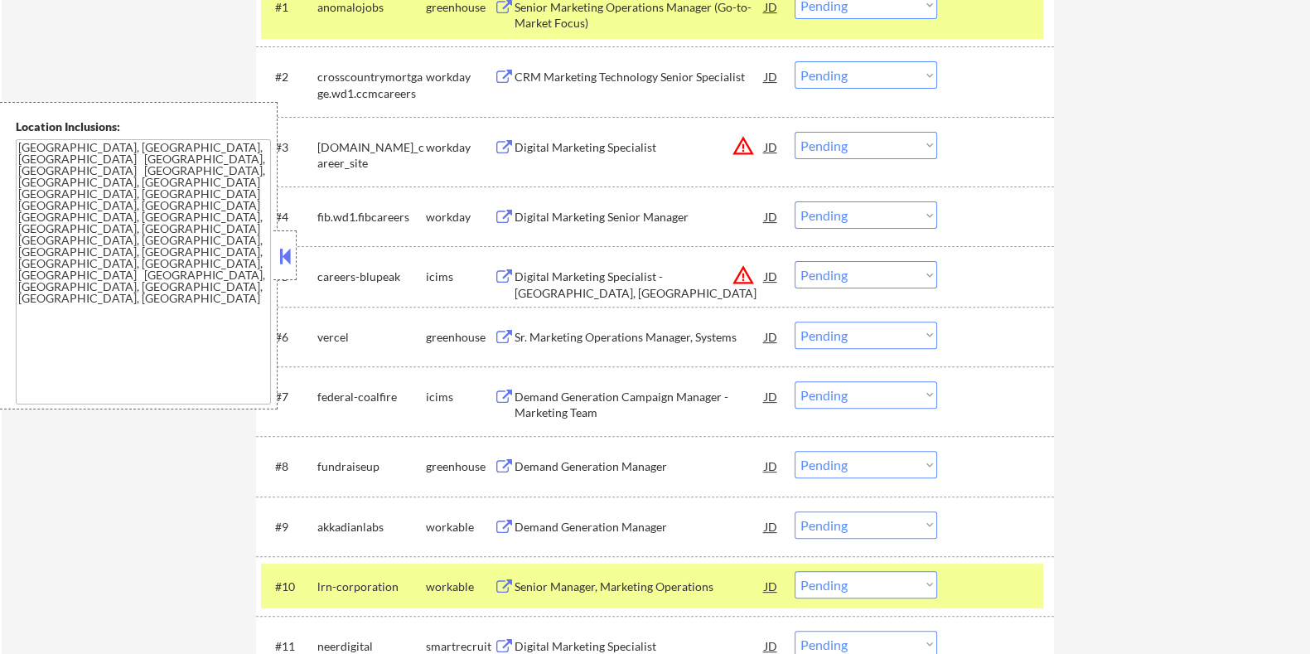
scroll to position [684, 0]
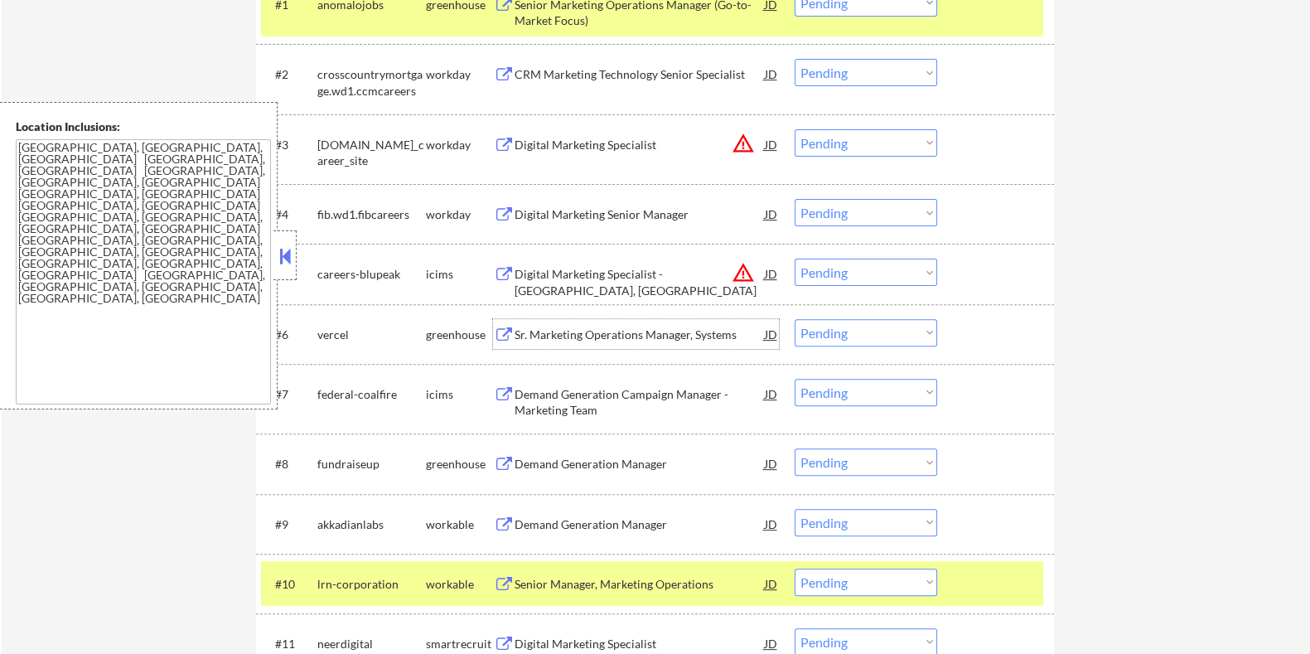
click at [573, 327] on div "Sr. Marketing Operations Manager, Systems" at bounding box center [639, 334] width 250 height 17
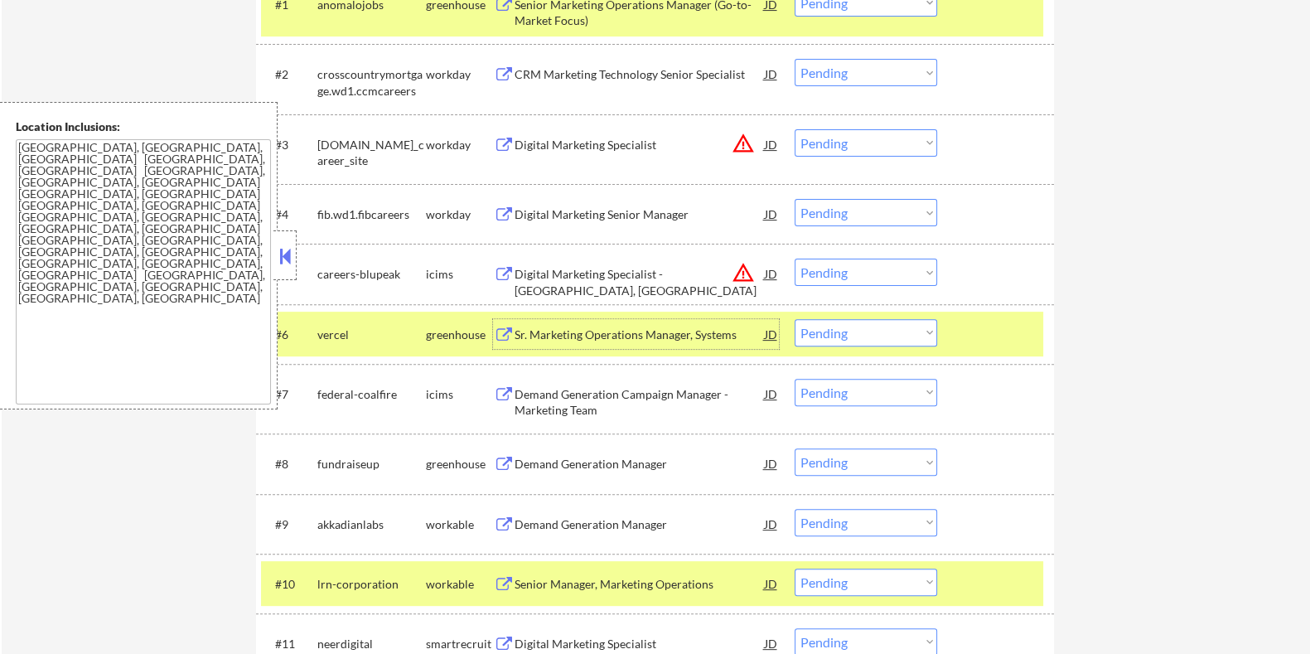
click at [660, 334] on select "Choose an option... Pending Applied Excluded (Questions) Excluded (Expired) Exc…" at bounding box center [866, 332] width 143 height 27
click at [660, 319] on select "Choose an option... Pending Applied Excluded (Questions) Excluded (Expired) Exc…" at bounding box center [866, 332] width 143 height 27
select select ""pending""
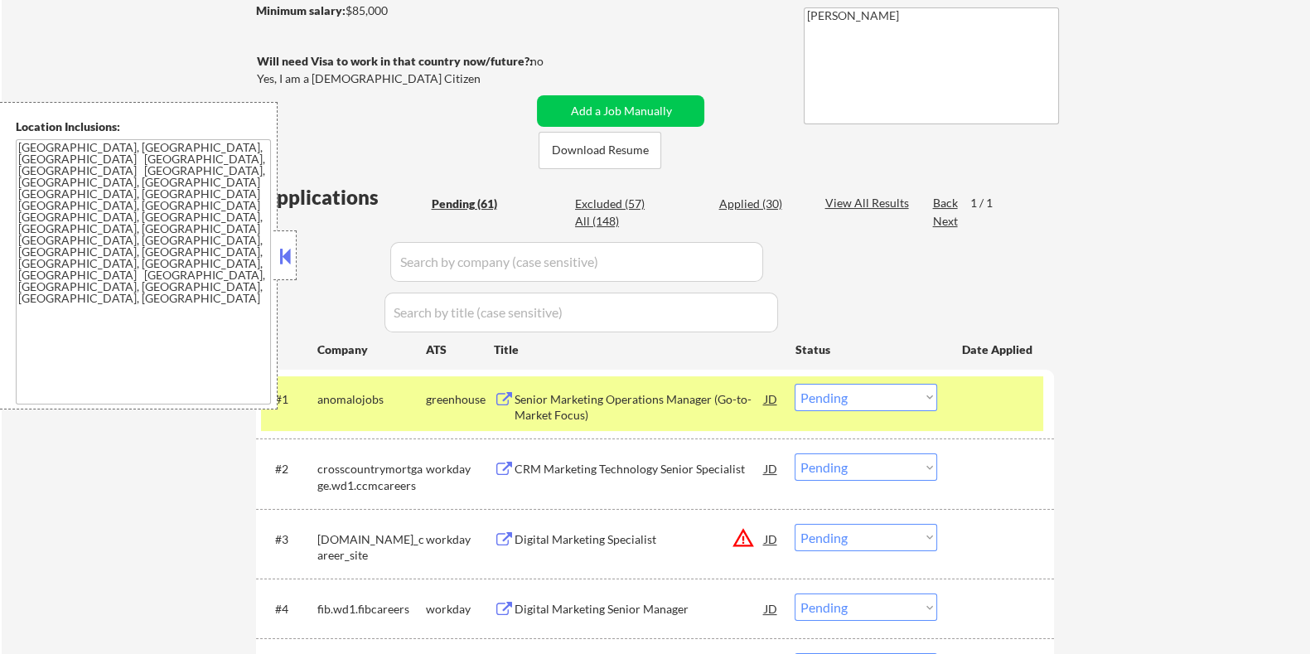
scroll to position [108, 0]
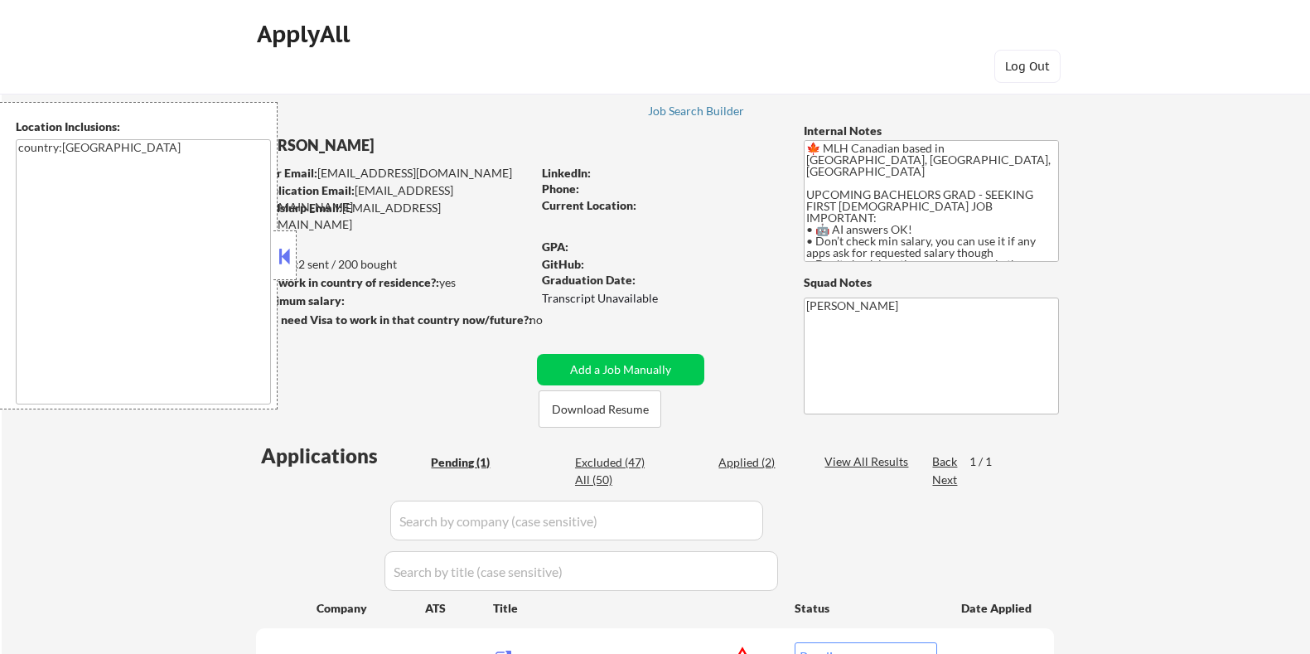
select select ""pending""
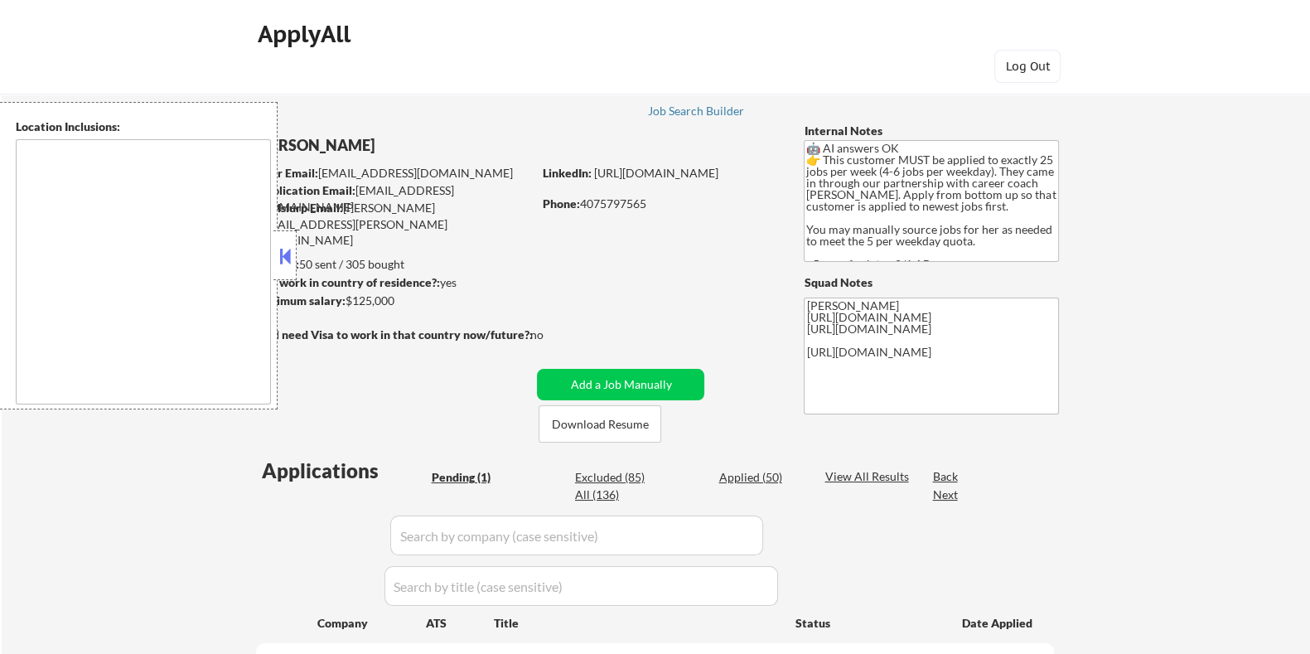
select select ""pending""
type textarea "[GEOGRAPHIC_DATA], [GEOGRAPHIC_DATA] [GEOGRAPHIC_DATA], [GEOGRAPHIC_DATA] [GEOG…"
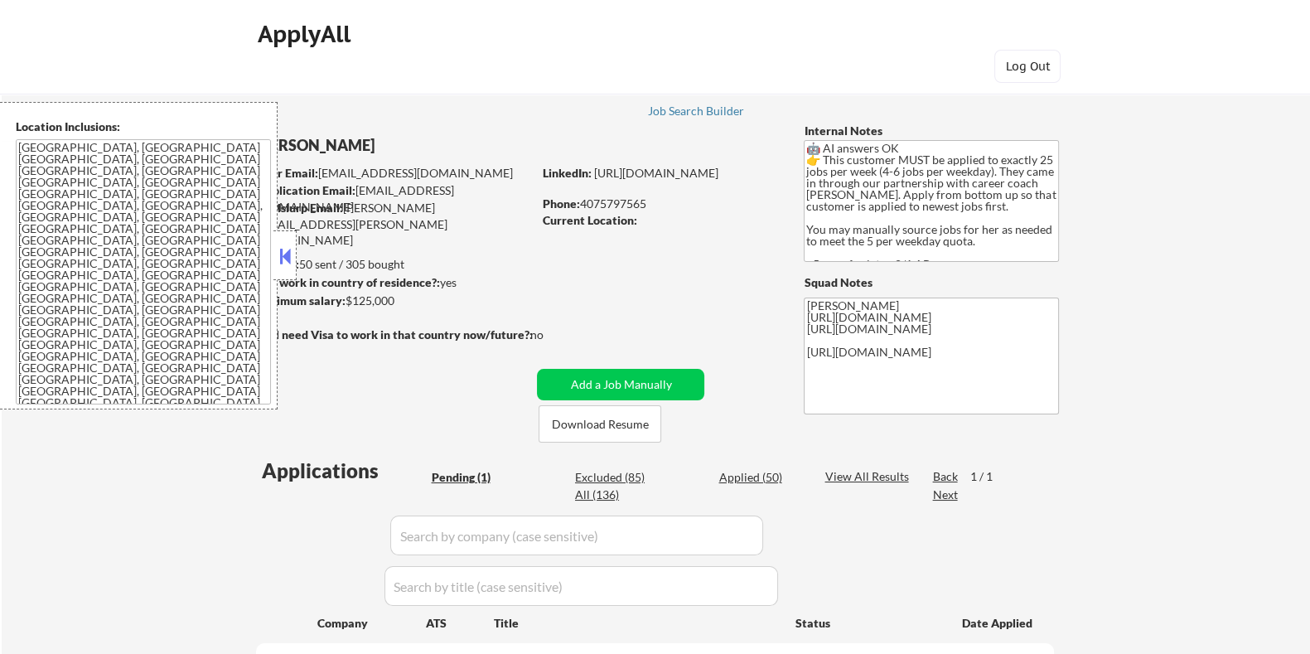
click at [288, 250] on button at bounding box center [285, 256] width 18 height 25
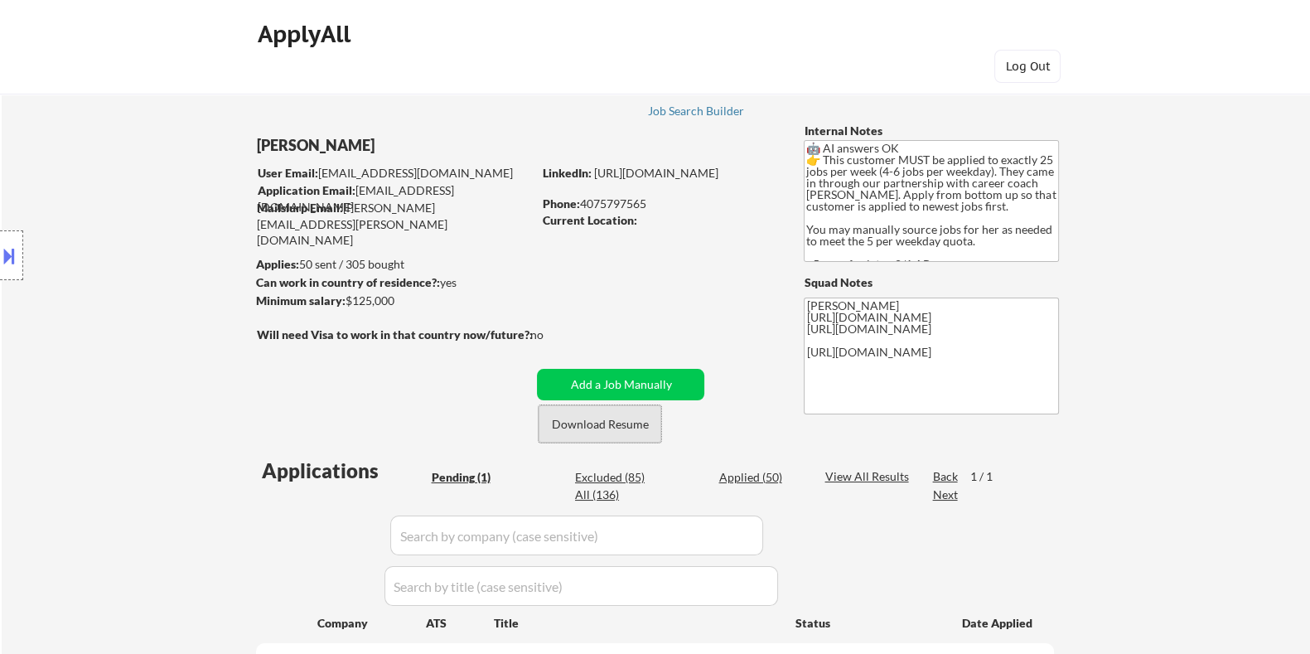
click at [621, 428] on button "Download Resume" at bounding box center [600, 423] width 123 height 37
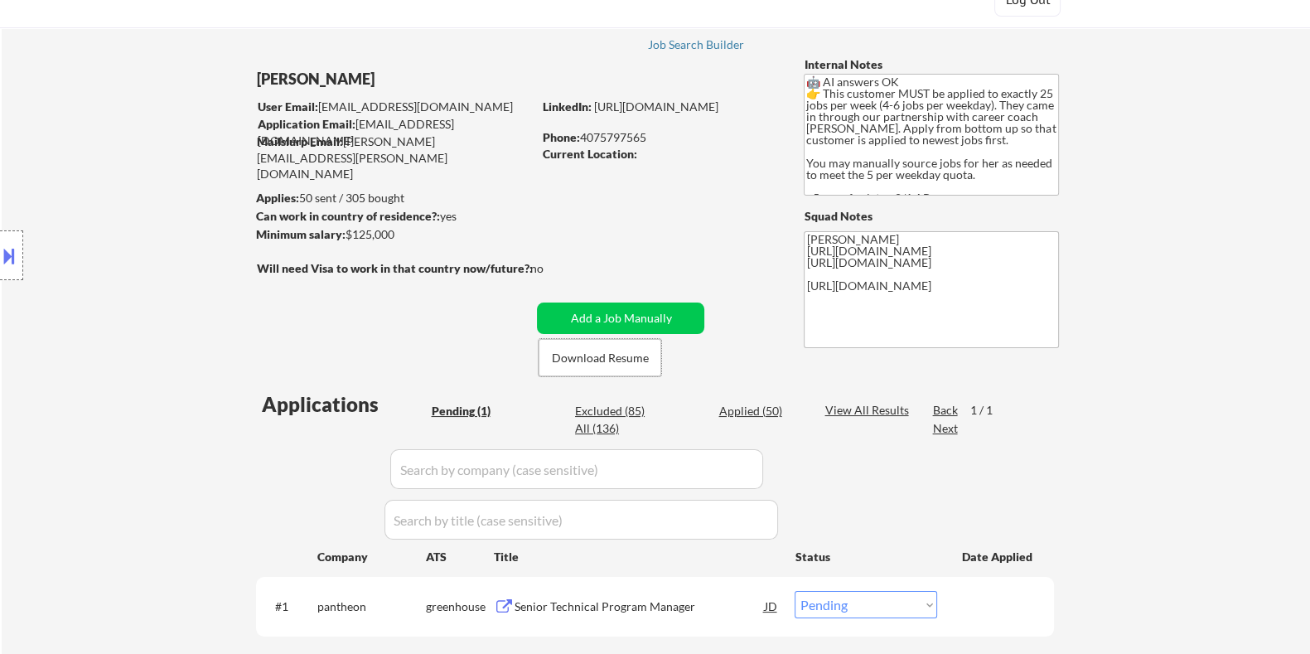
scroll to position [103, 0]
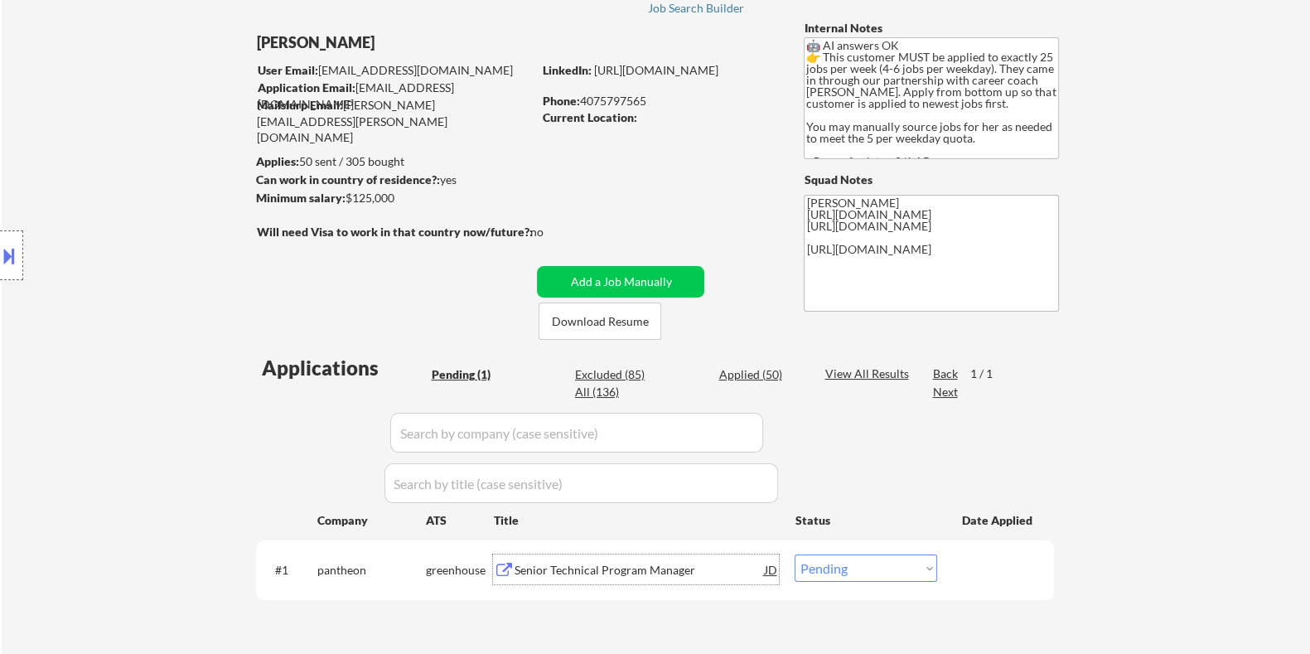
click at [563, 566] on div "Senior Technical Program Manager" at bounding box center [639, 570] width 250 height 17
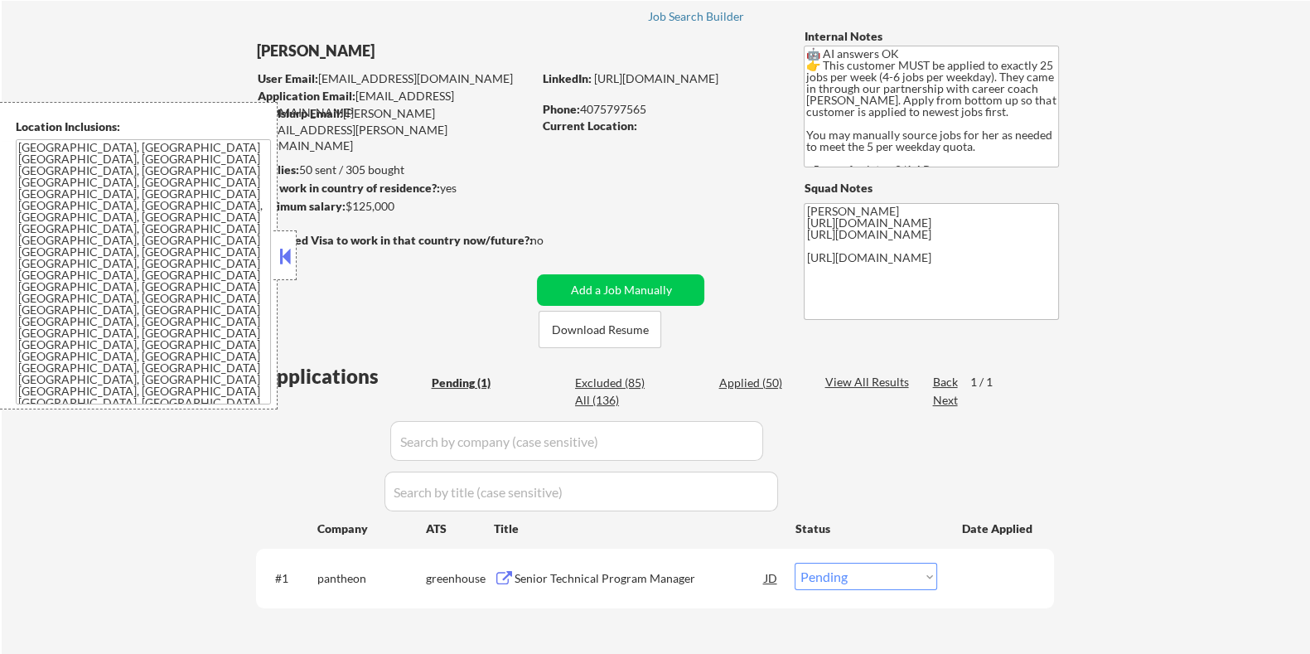
scroll to position [103, 0]
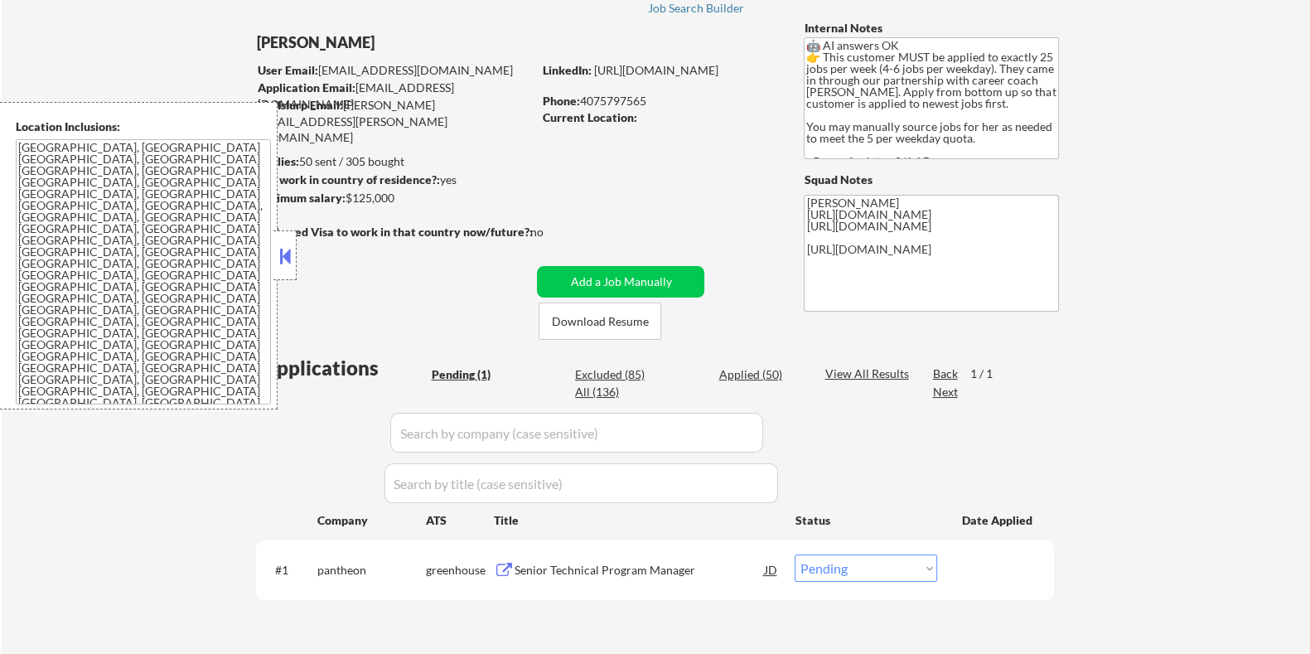
click at [496, 563] on button at bounding box center [503, 571] width 21 height 16
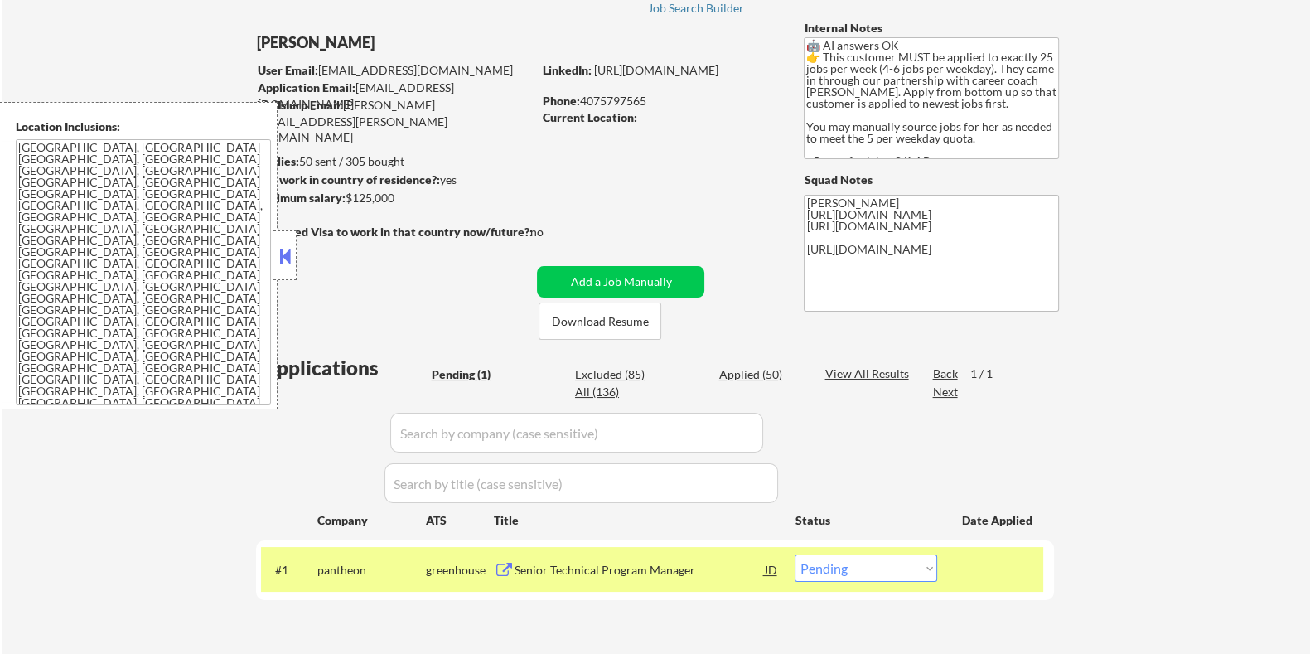
drag, startPoint x: 414, startPoint y: 201, endPoint x: 376, endPoint y: 205, distance: 38.4
click at [376, 205] on div "Minimum salary: $125,000" at bounding box center [393, 198] width 276 height 17
click at [336, 210] on div "← Return to /applysquad Mailslurp Inbox Job Search Builder [PERSON_NAME] User E…" at bounding box center [655, 311] width 827 height 695
drag, startPoint x: 345, startPoint y: 199, endPoint x: 398, endPoint y: 197, distance: 53.1
click at [398, 197] on div "Minimum salary: $125,000" at bounding box center [393, 198] width 276 height 17
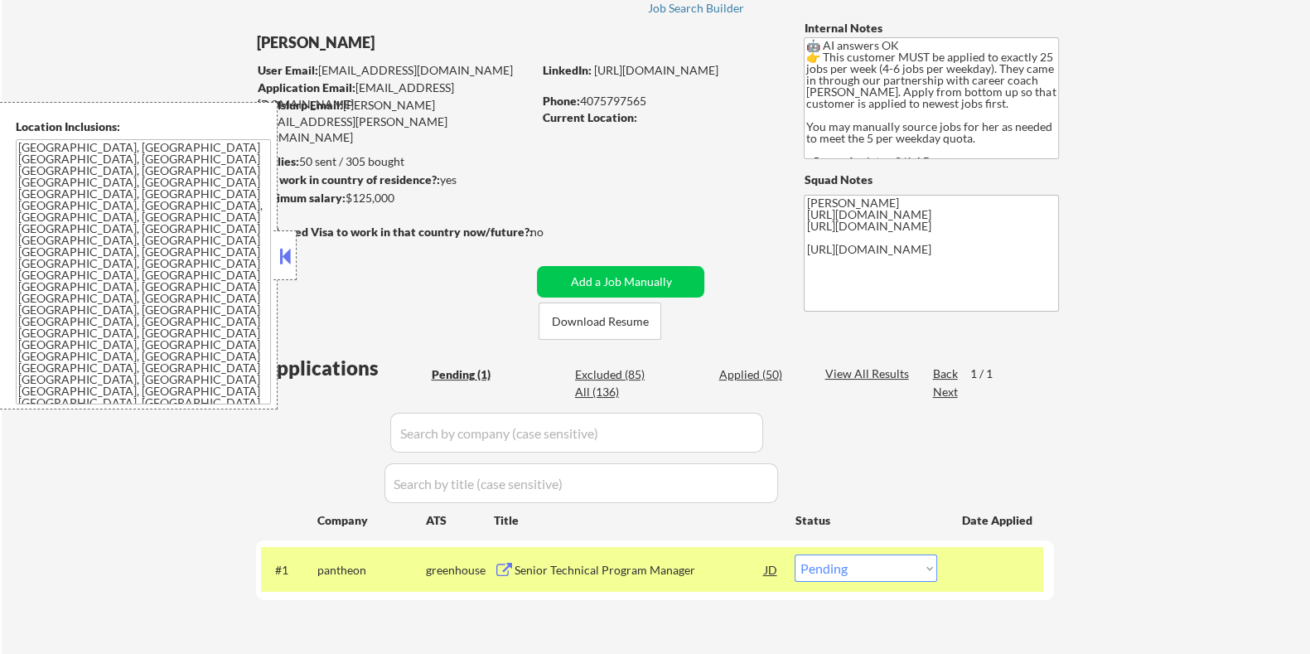
copy div "$125,000"
click at [862, 574] on select "Choose an option... Pending Applied Excluded (Questions) Excluded (Expired) Exc…" at bounding box center [866, 567] width 143 height 27
select select ""applied""
click at [795, 554] on select "Choose an option... Pending Applied Excluded (Questions) Excluded (Expired) Exc…" at bounding box center [866, 567] width 143 height 27
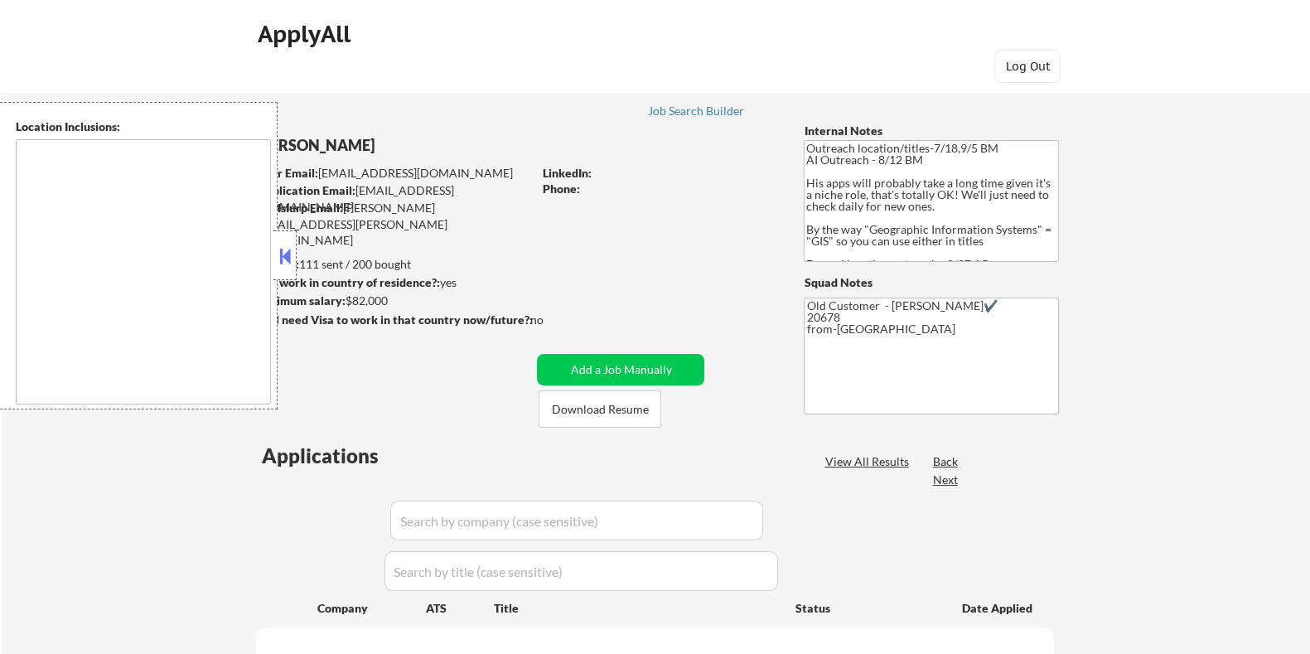
type textarea "Remote [GEOGRAPHIC_DATA] [US_STATE] [GEOGRAPHIC_DATA] [GEOGRAPHIC_DATA] [GEOGRA…"
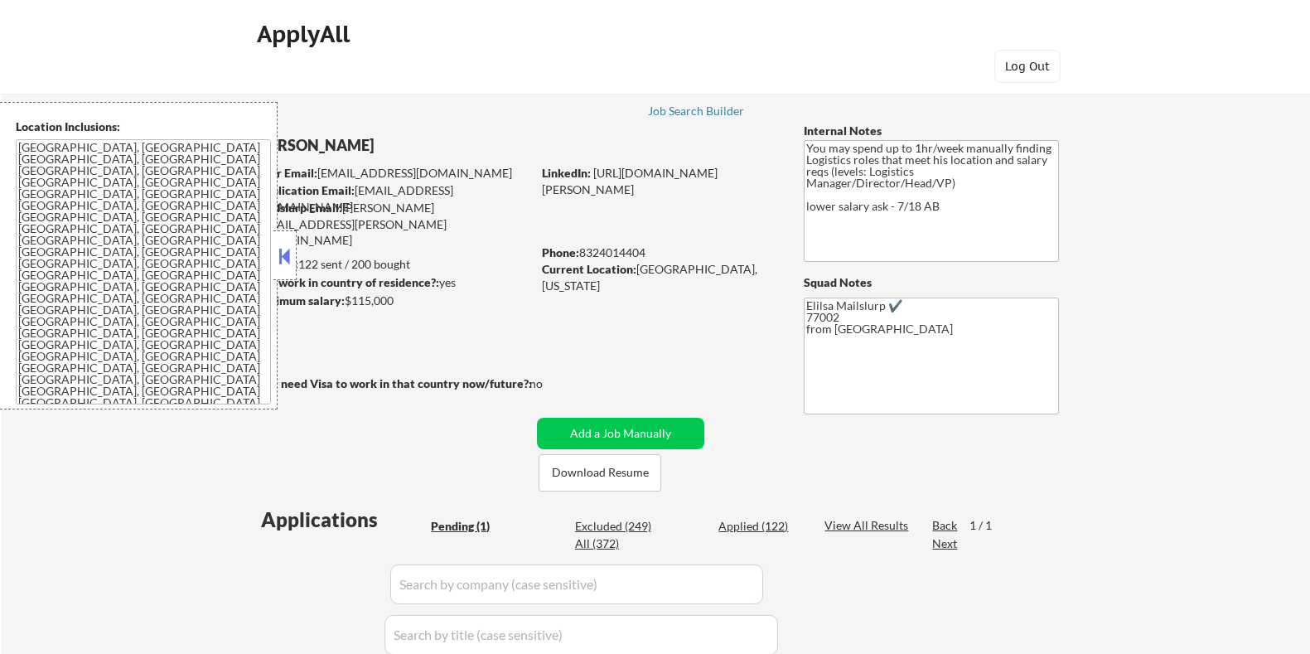
select select ""pending""
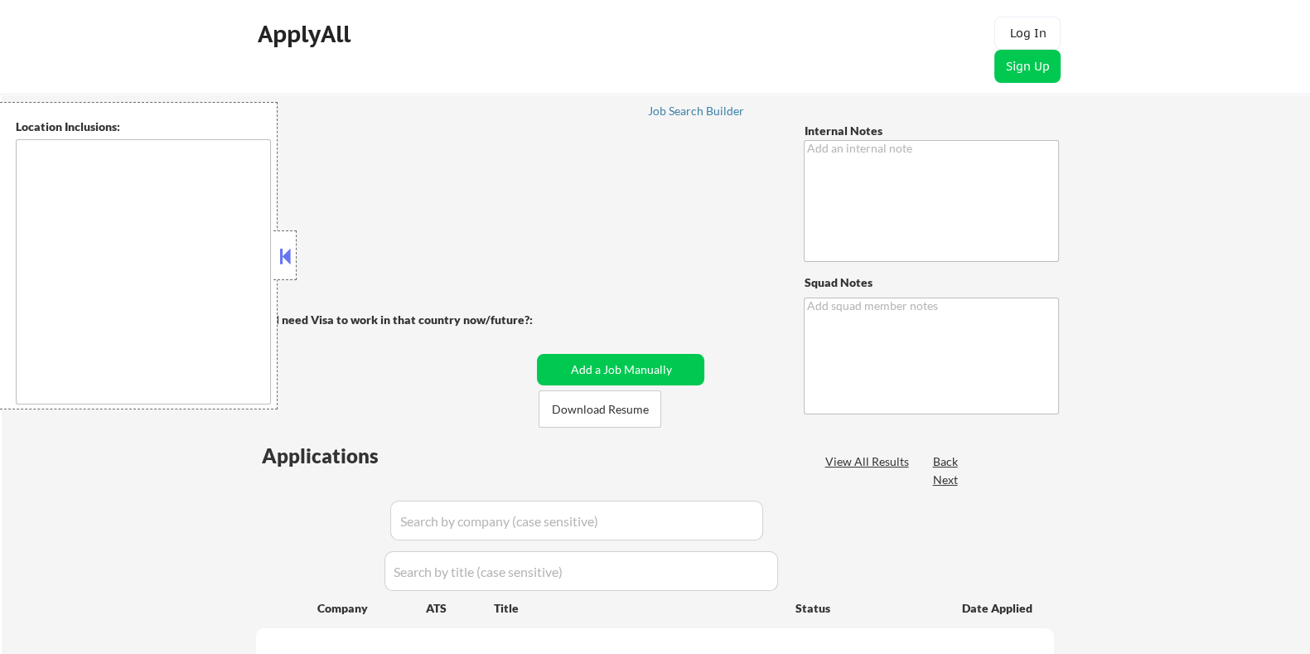
type textarea "AI outreach - 8/18 AB You can use AI - 8/19 AB"
type textarea "[PERSON_NAME] ✔️ [GEOGRAPHIC_DATA][PERSON_NAME] MT from [GEOGRAPHIC_DATA] [URL]…"
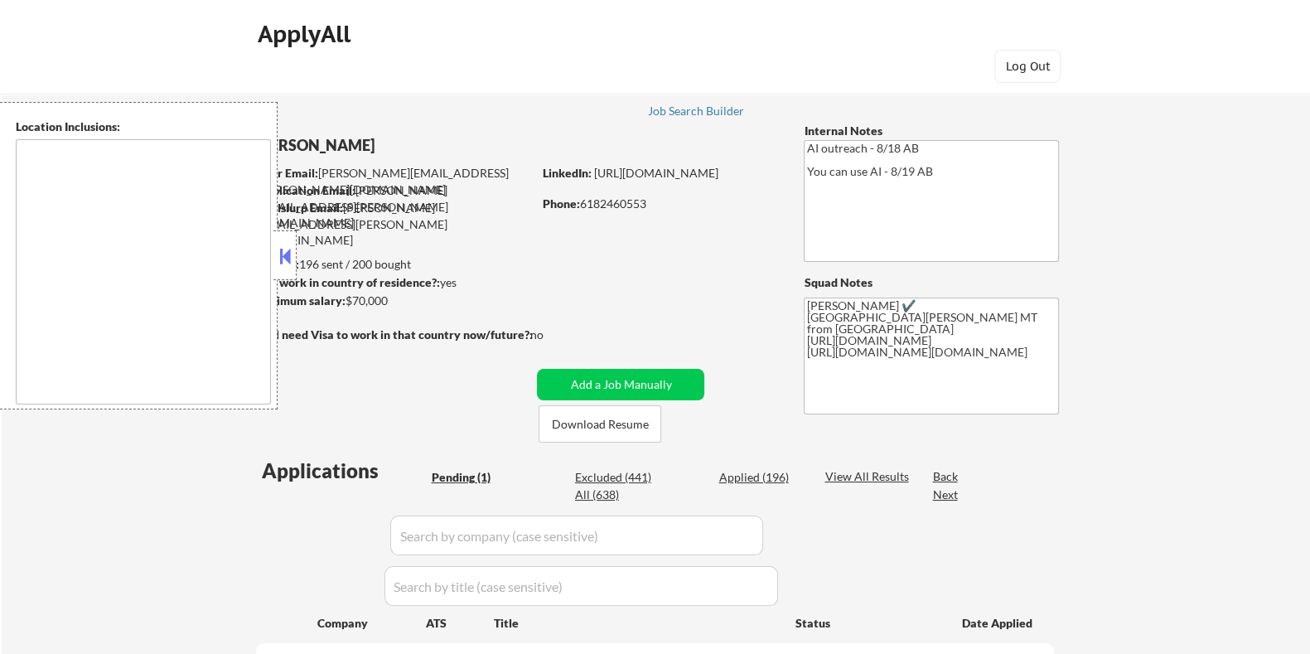
select select ""pending""
type textarea "[GEOGRAPHIC_DATA][PERSON_NAME], CO [PERSON_NAME], CO [GEOGRAPHIC_DATA], CO Timn…"
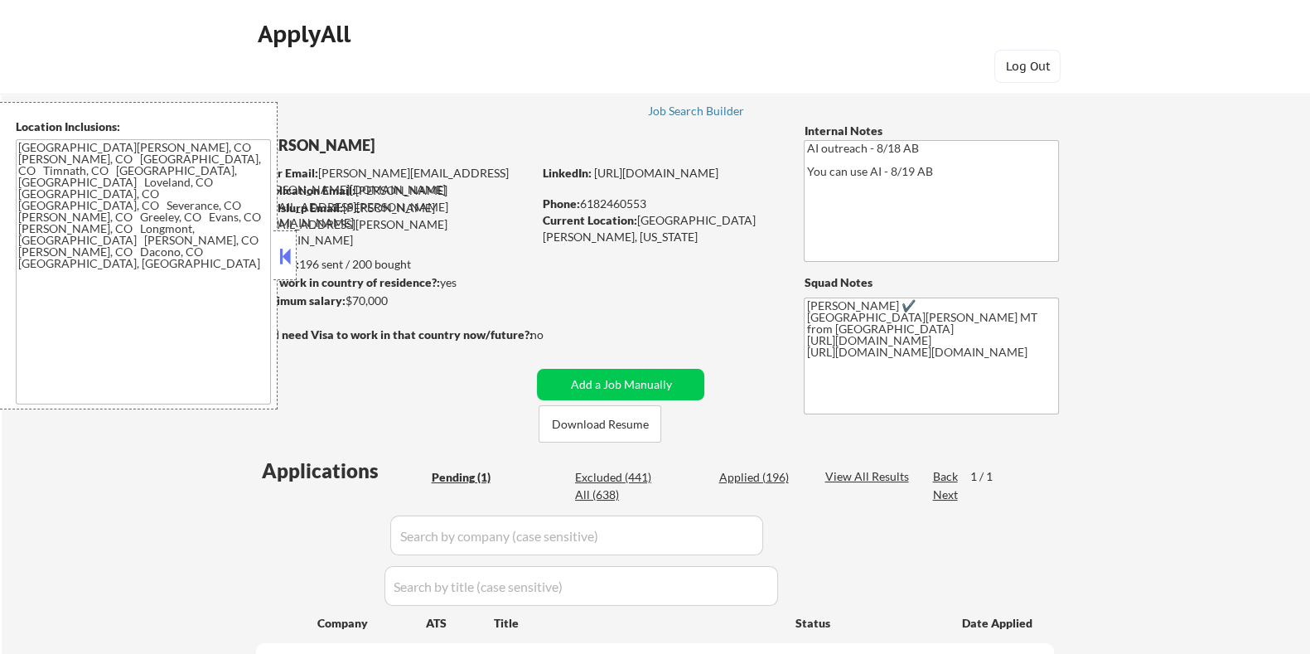
click at [290, 254] on button at bounding box center [285, 256] width 18 height 25
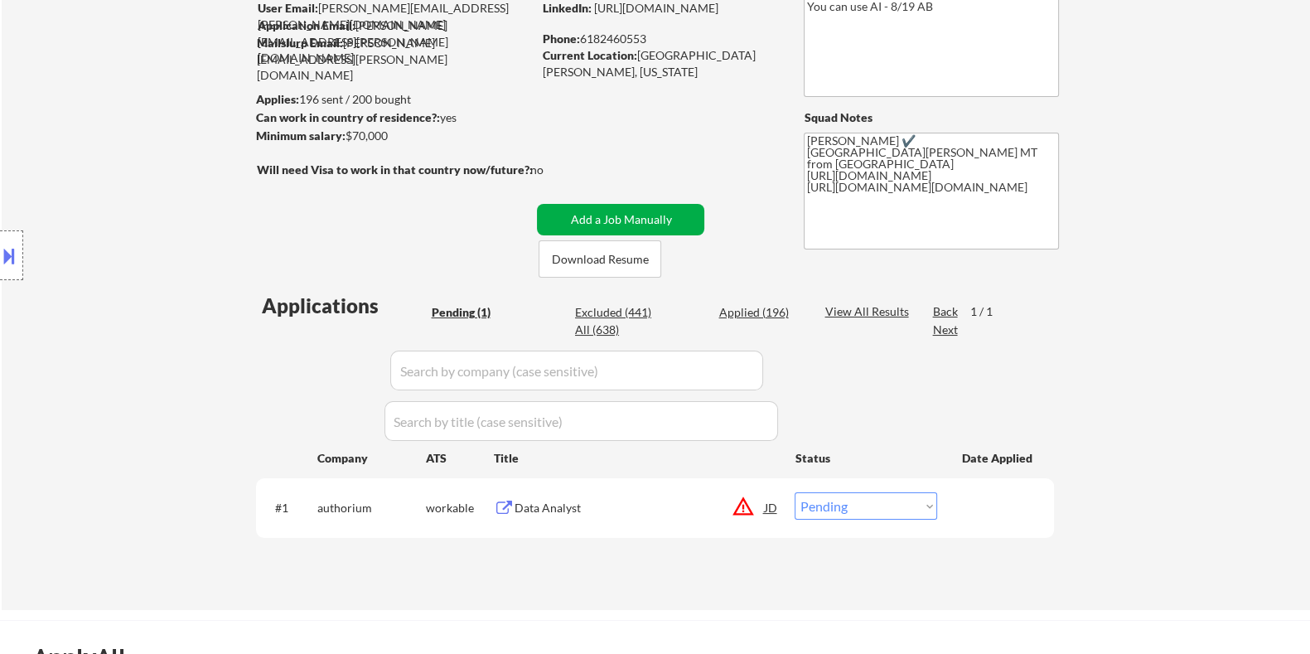
scroll to position [206, 0]
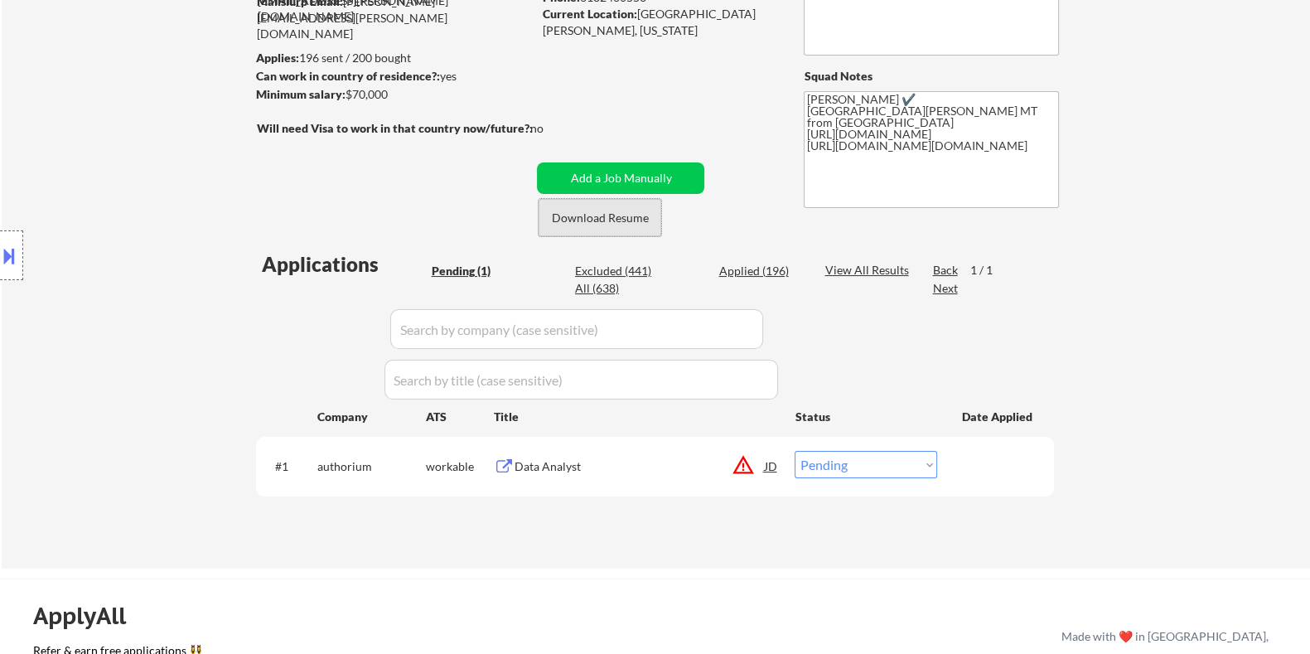
click at [603, 208] on button "Download Resume" at bounding box center [600, 217] width 123 height 37
click at [524, 461] on div "Data Analyst" at bounding box center [639, 466] width 250 height 17
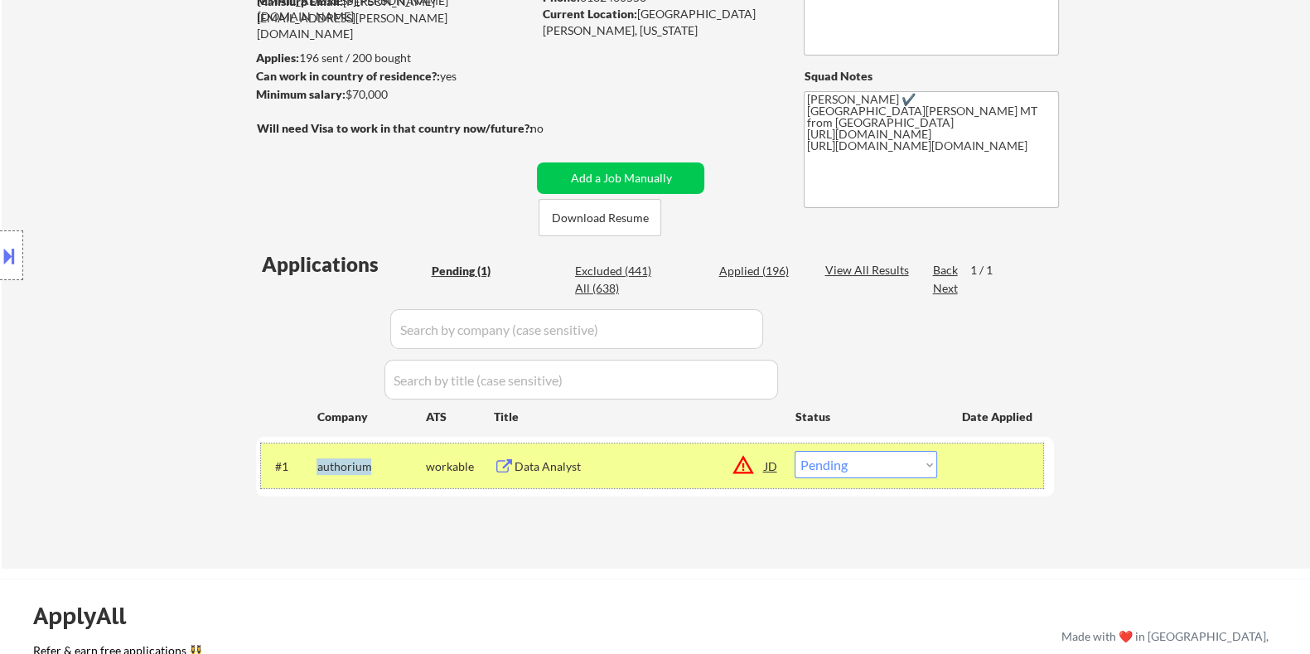
drag, startPoint x: 375, startPoint y: 462, endPoint x: 315, endPoint y: 474, distance: 61.6
click at [315, 474] on div "#1 authorium workable Data Analyst JD warning_amber Choose an option... Pending…" at bounding box center [652, 465] width 782 height 45
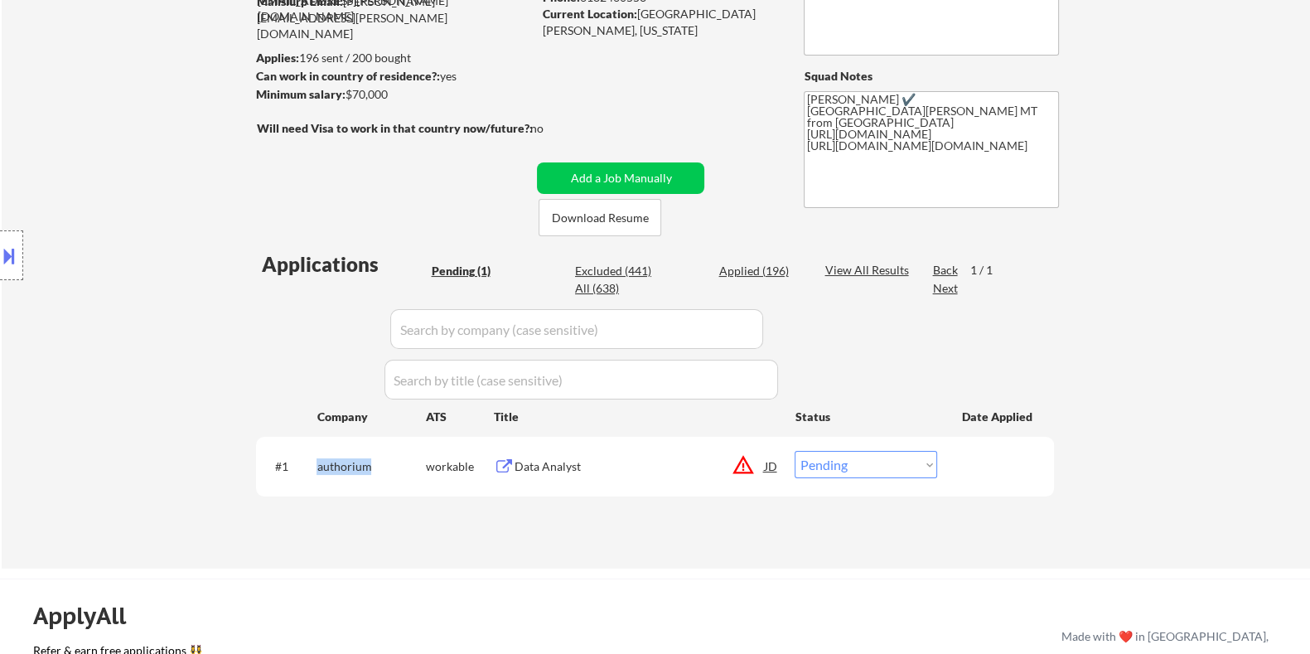
copy div "authorium"
click at [608, 470] on div "Data Analyst" at bounding box center [639, 466] width 250 height 17
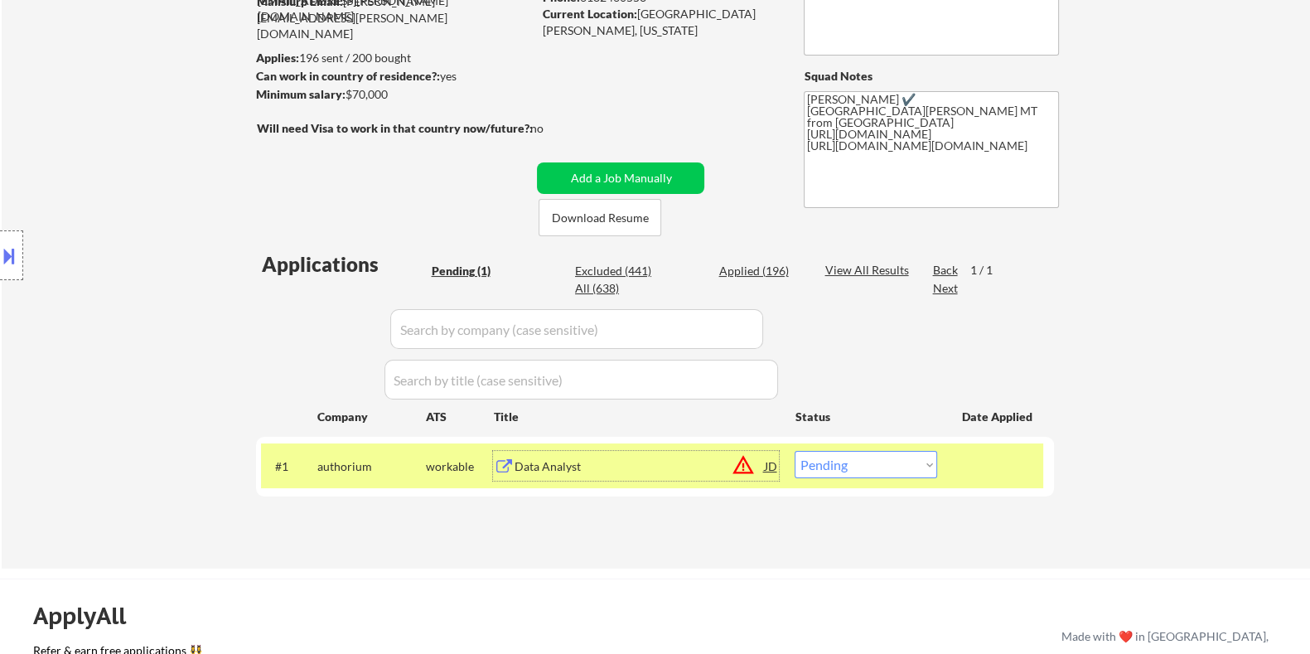
click at [861, 477] on div "#1 authorium workable Data Analyst JD warning_amber Choose an option... Pending…" at bounding box center [652, 465] width 782 height 45
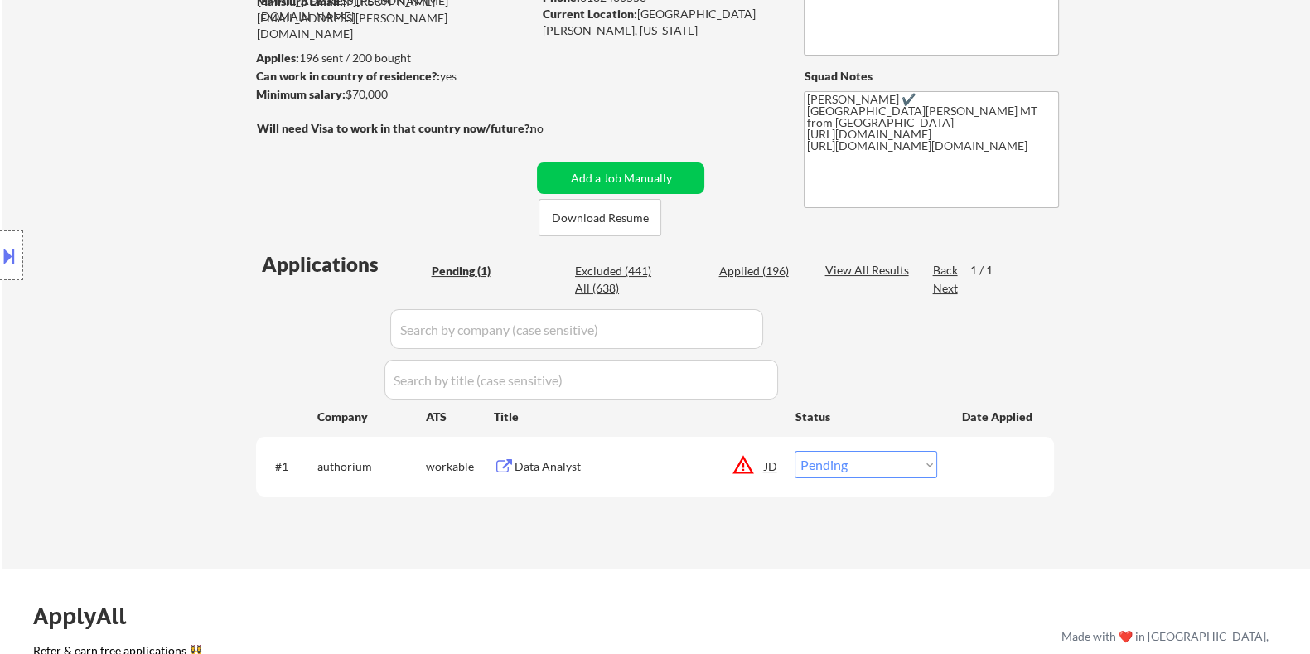
click at [858, 466] on select "Choose an option... Pending Applied Excluded (Questions) Excluded (Expired) Exc…" at bounding box center [866, 464] width 143 height 27
select select ""applied""
click at [795, 451] on select "Choose an option... Pending Applied Excluded (Questions) Excluded (Expired) Exc…" at bounding box center [866, 464] width 143 height 27
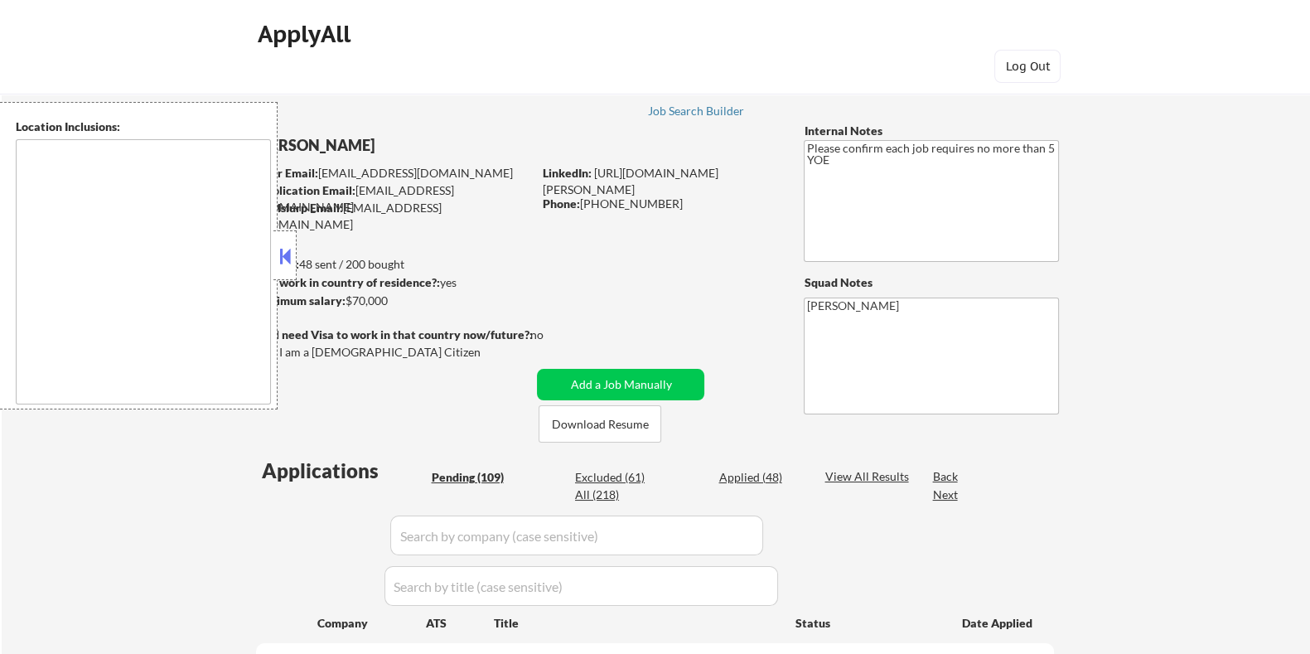
type textarea "[GEOGRAPHIC_DATA], [GEOGRAPHIC_DATA] [GEOGRAPHIC_DATA], [GEOGRAPHIC_DATA] [GEOG…"
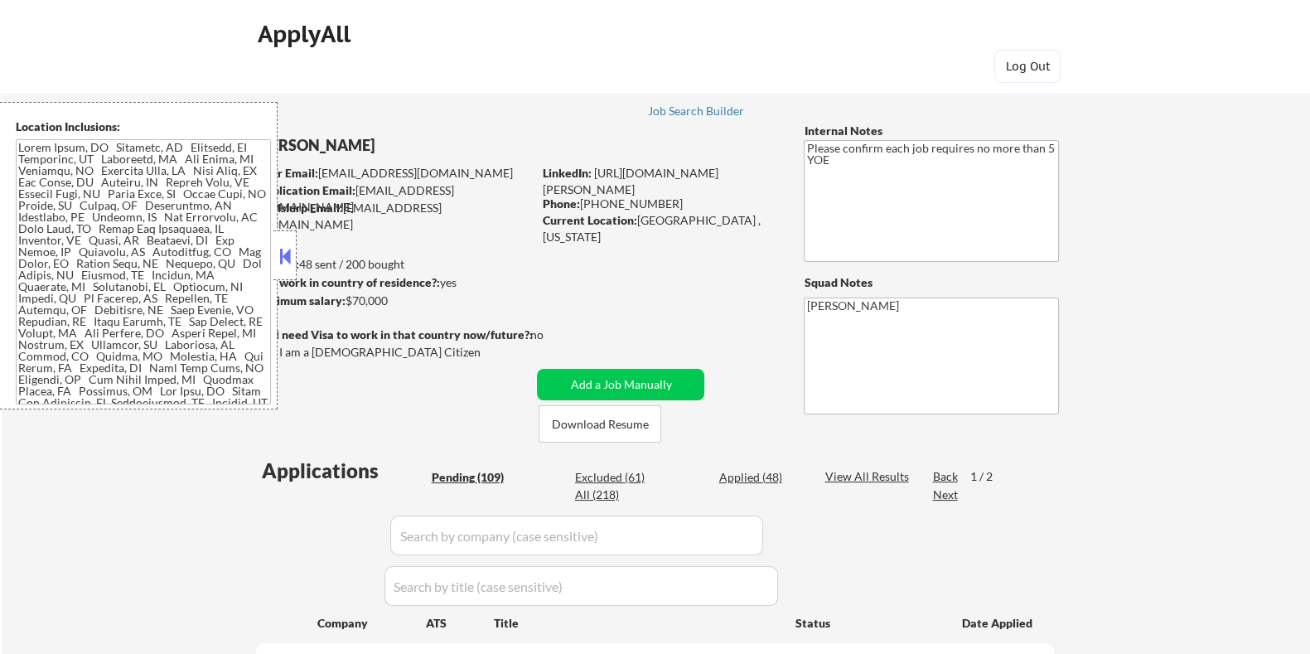
click at [284, 256] on button at bounding box center [285, 256] width 18 height 25
select select ""pending""
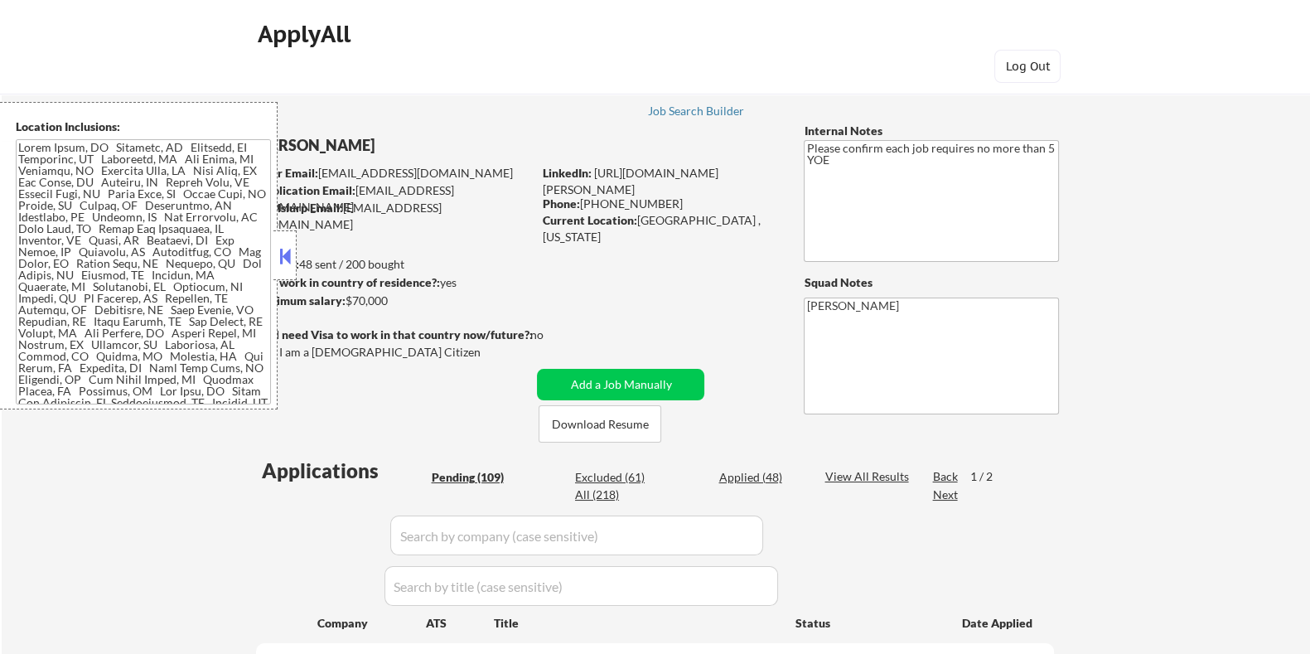
select select ""pending""
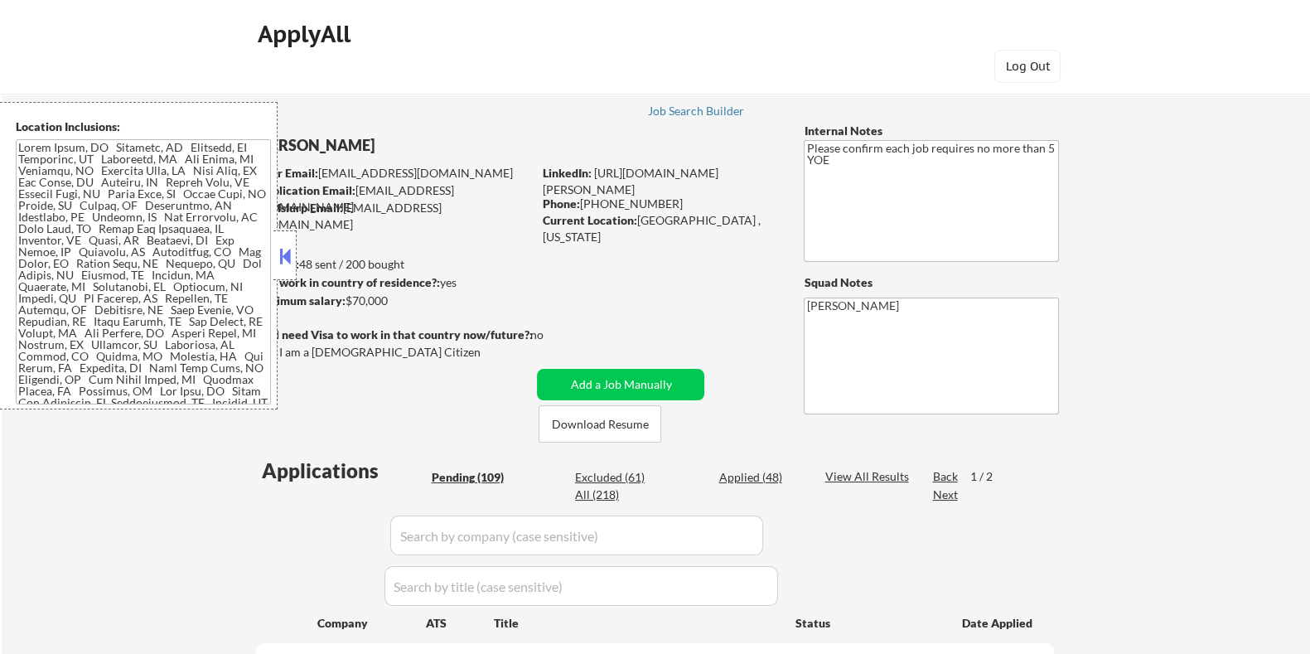
select select ""pending""
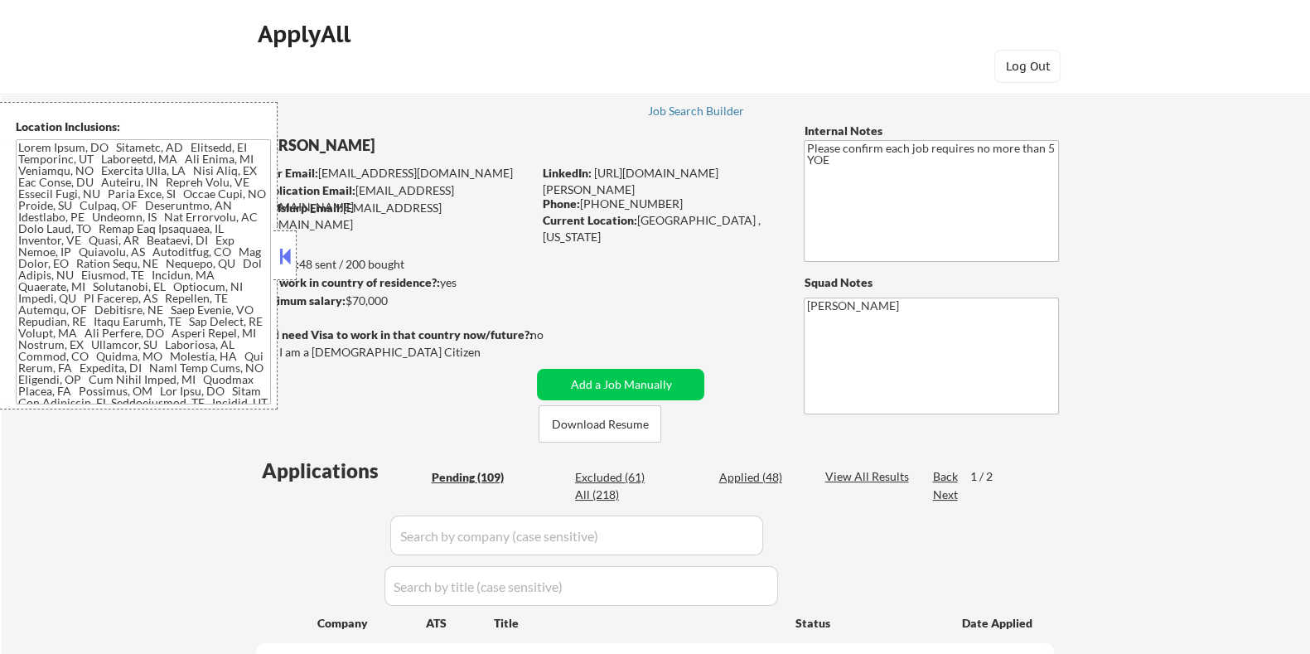
select select ""pending""
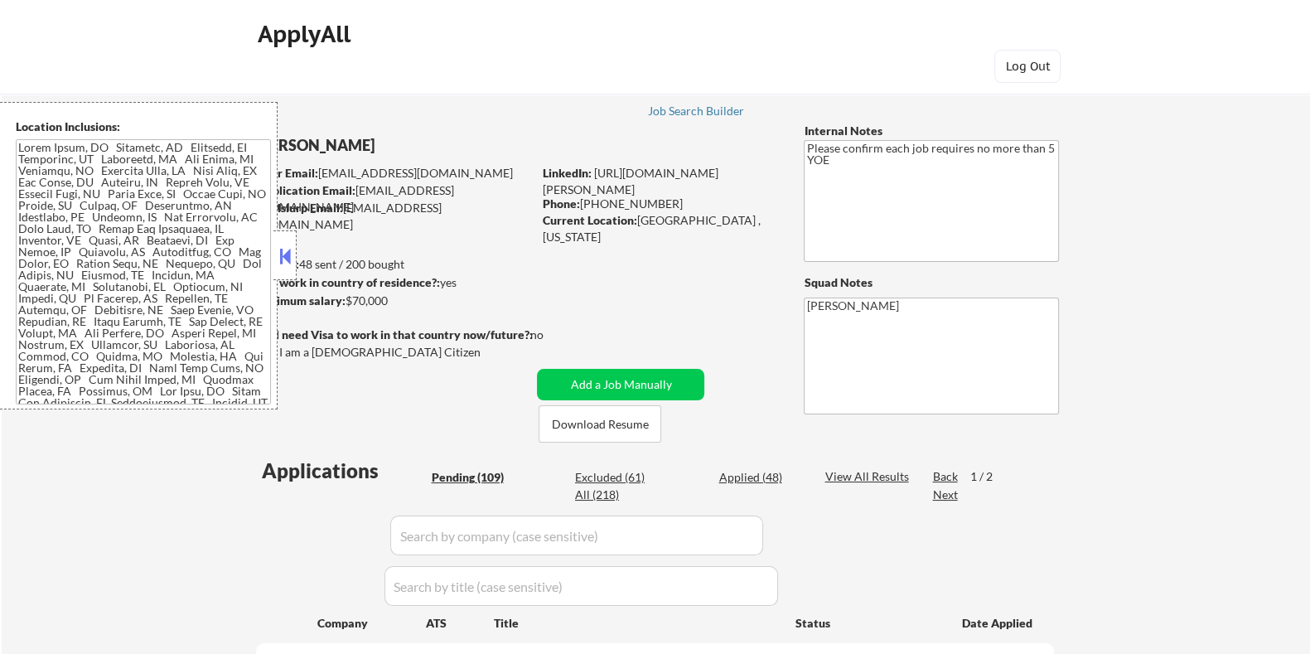
select select ""pending""
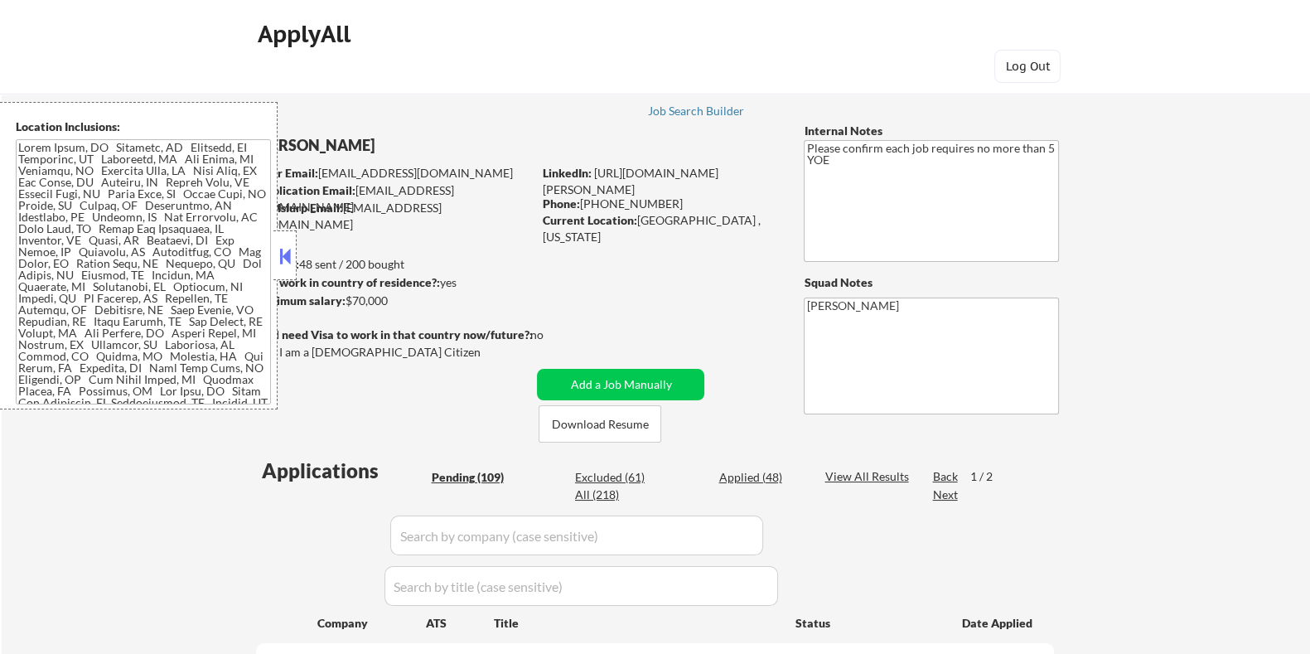
select select ""pending""
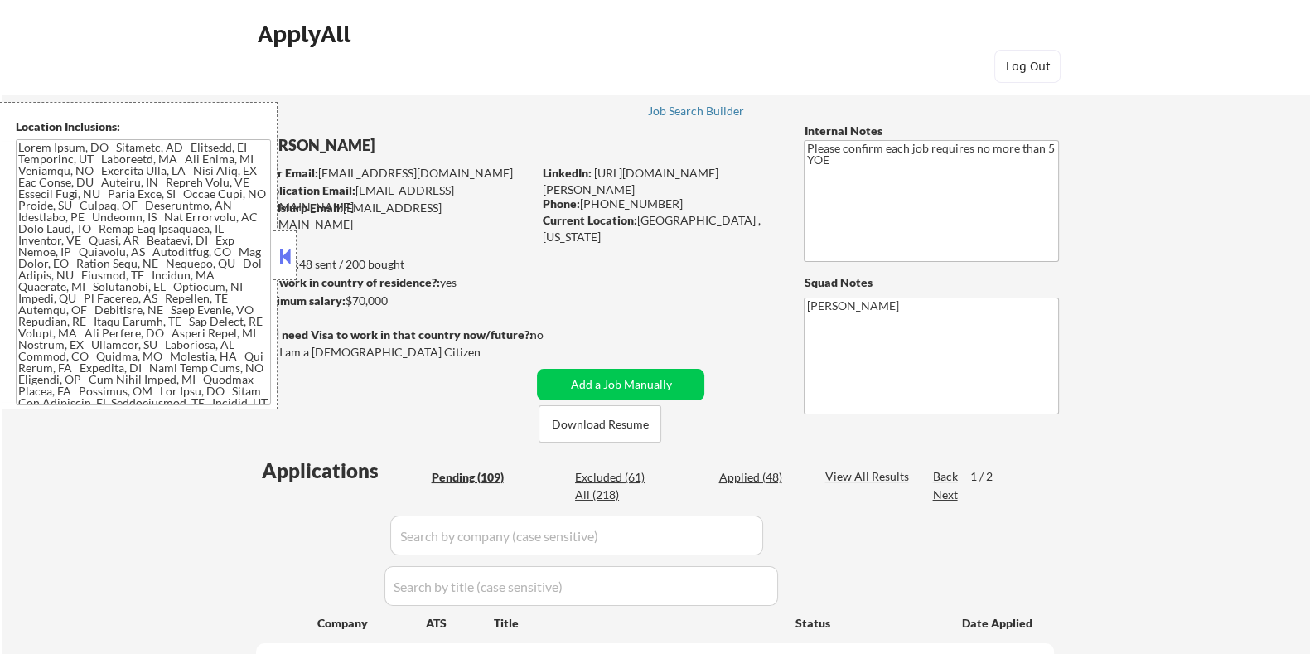
select select ""pending""
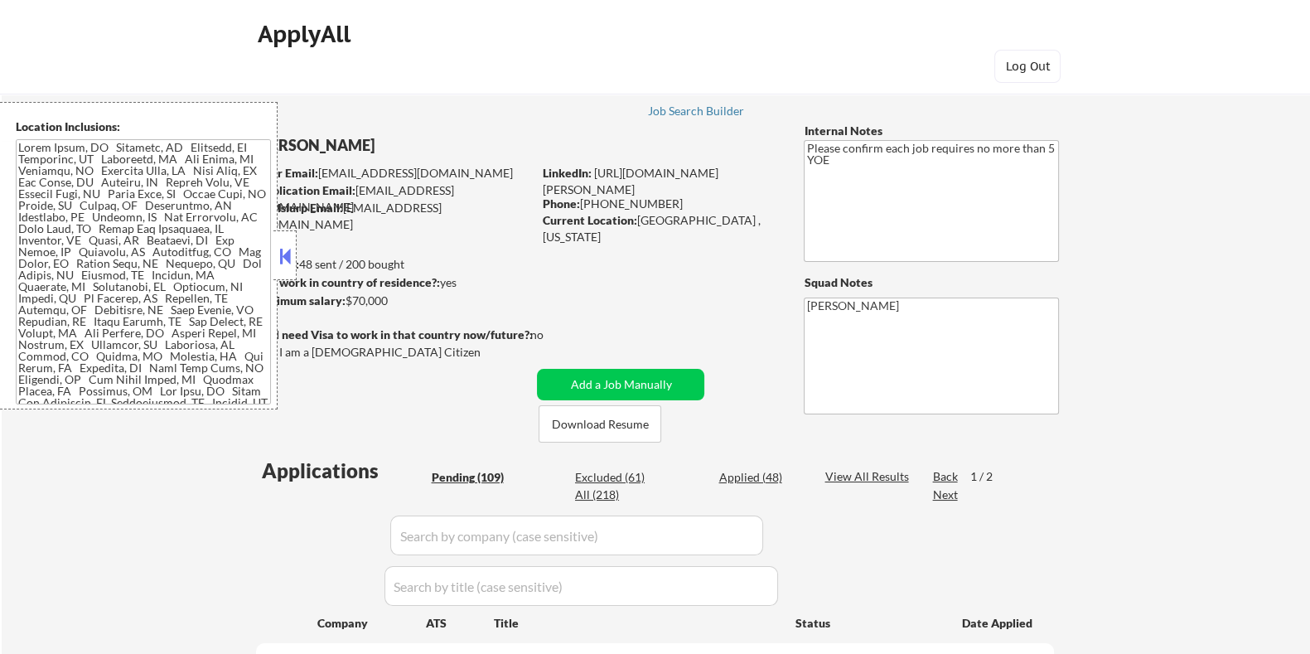
select select ""pending""
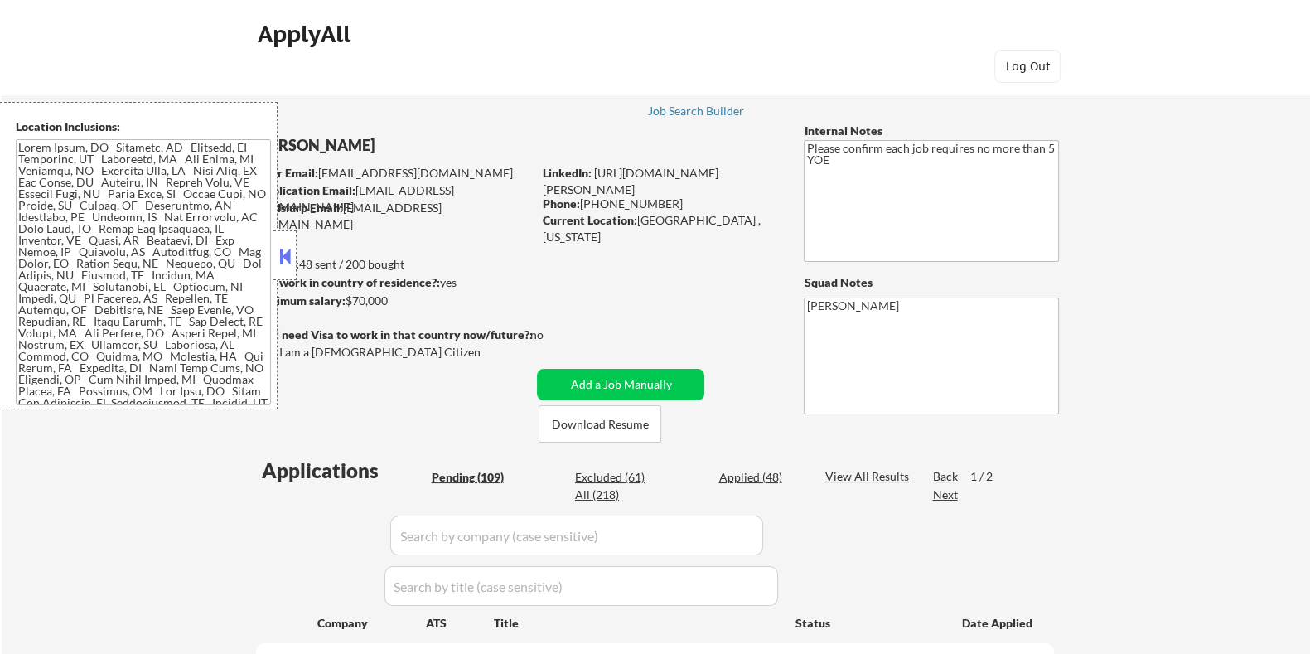
select select ""pending""
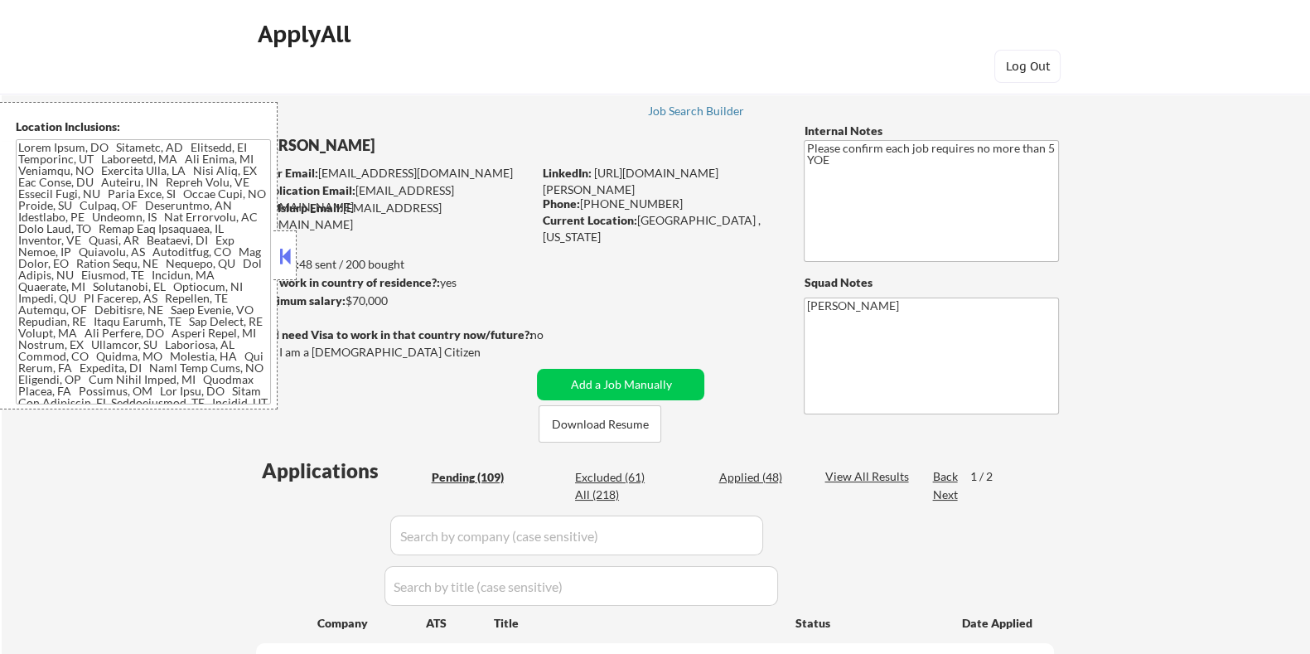
select select ""pending""
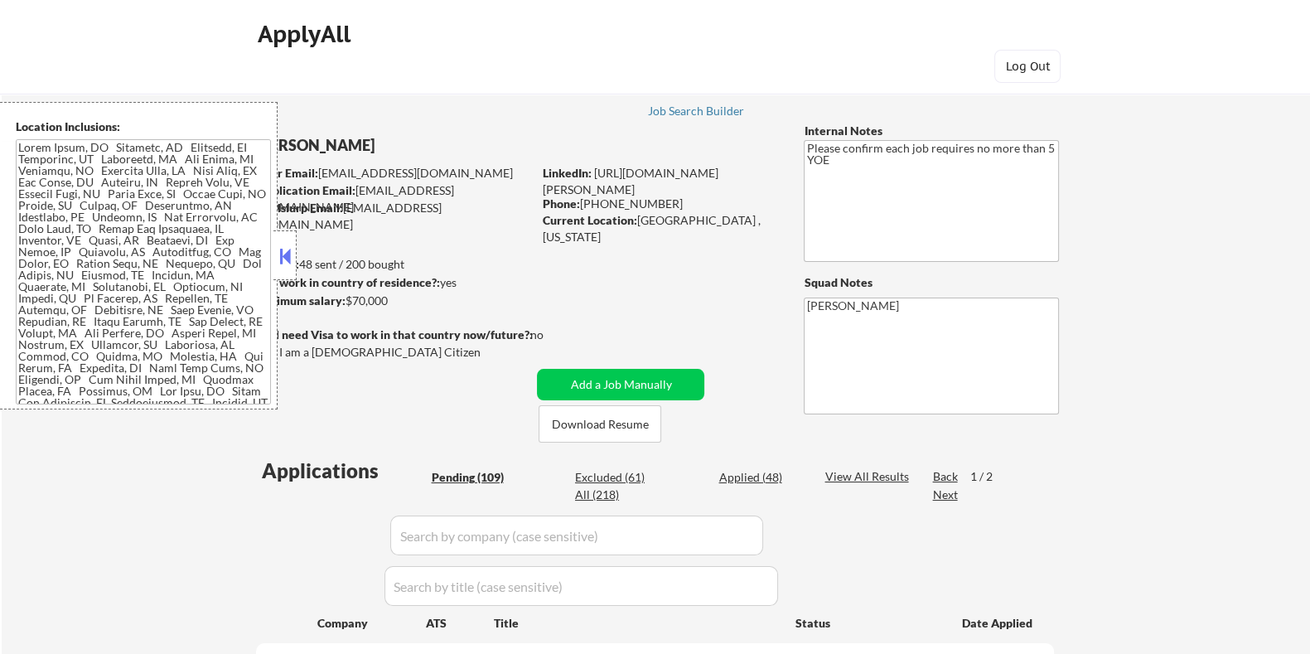
select select ""pending""
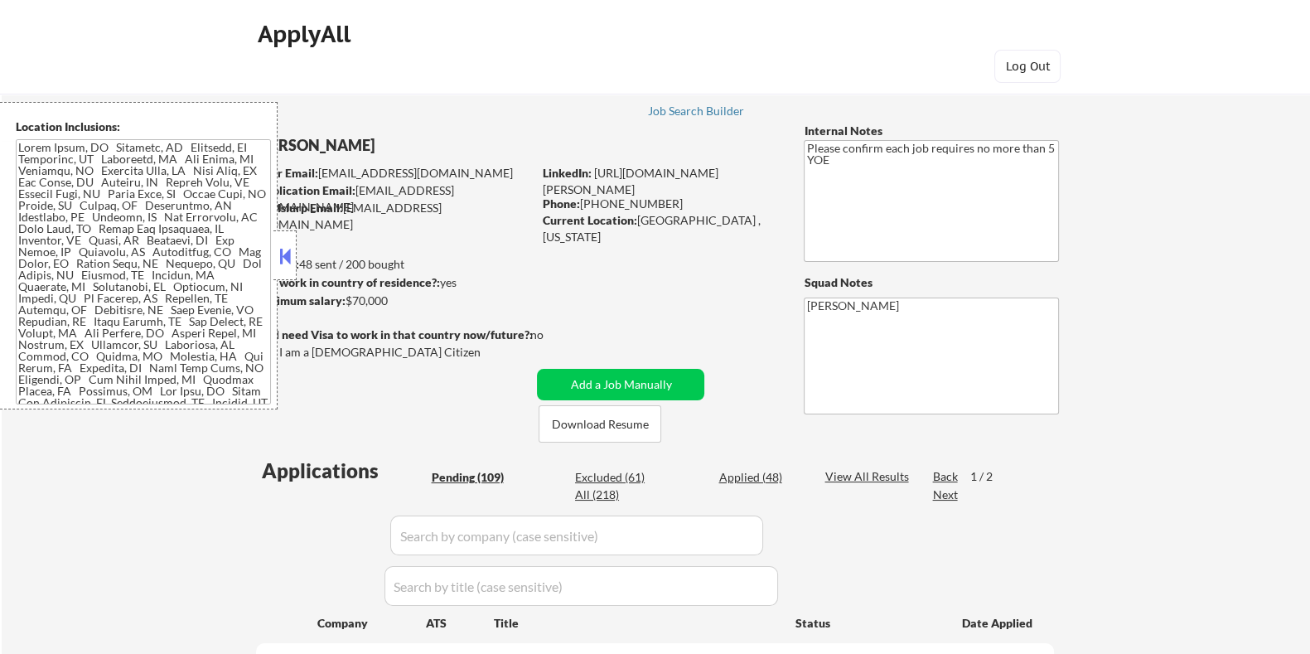
select select ""pending""
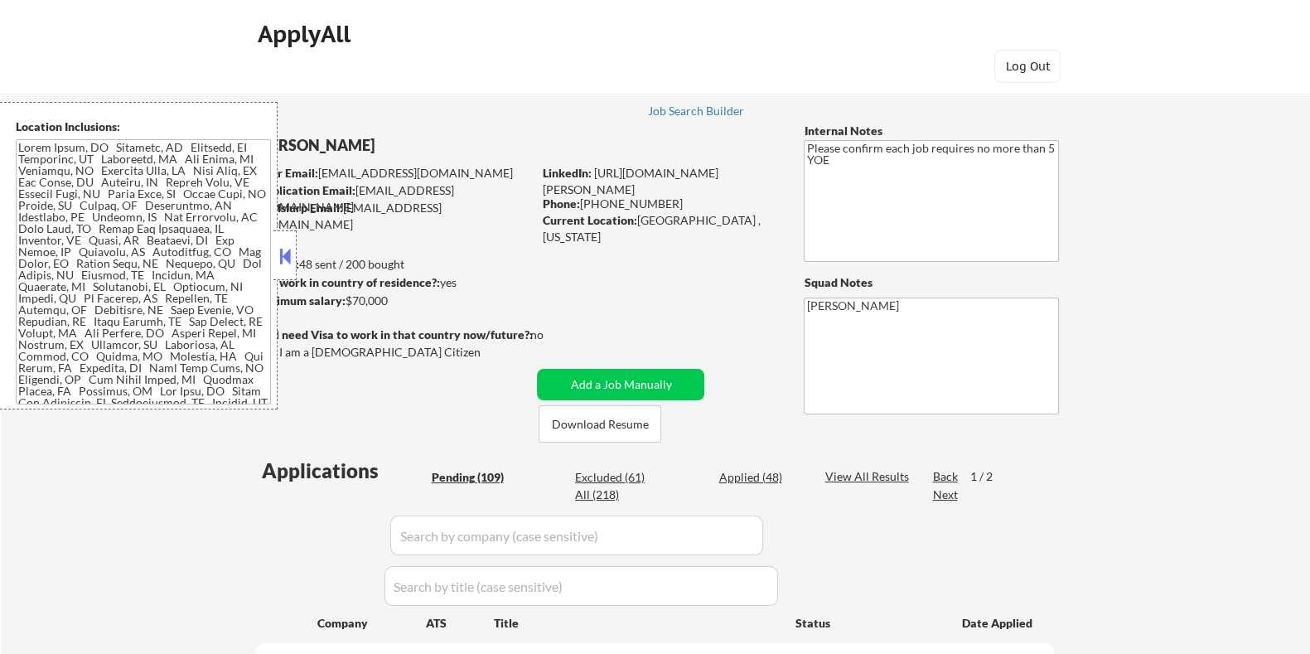
select select ""pending""
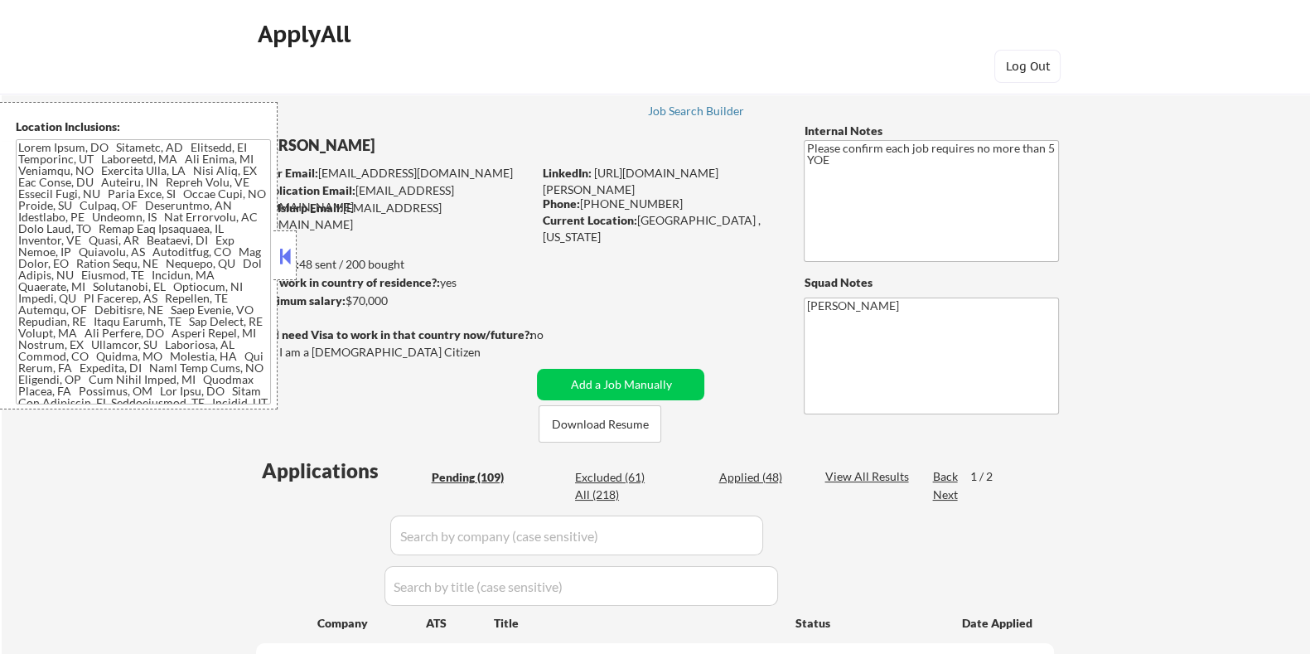
select select ""pending""
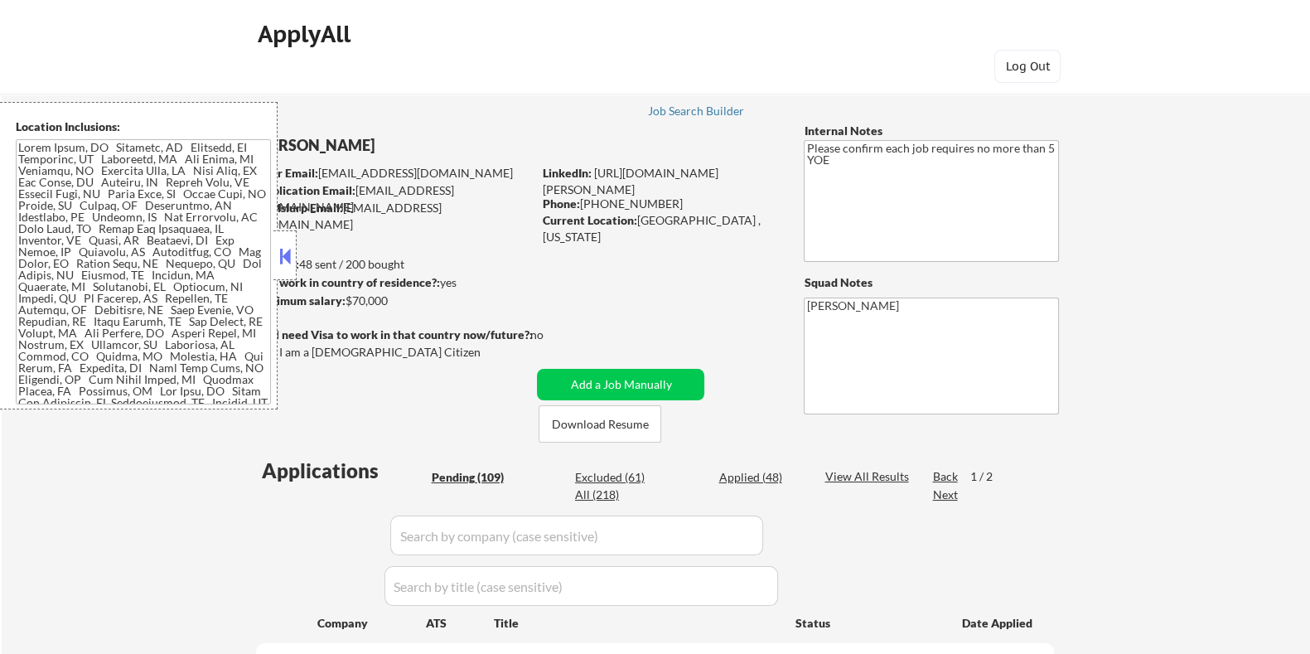
select select ""pending""
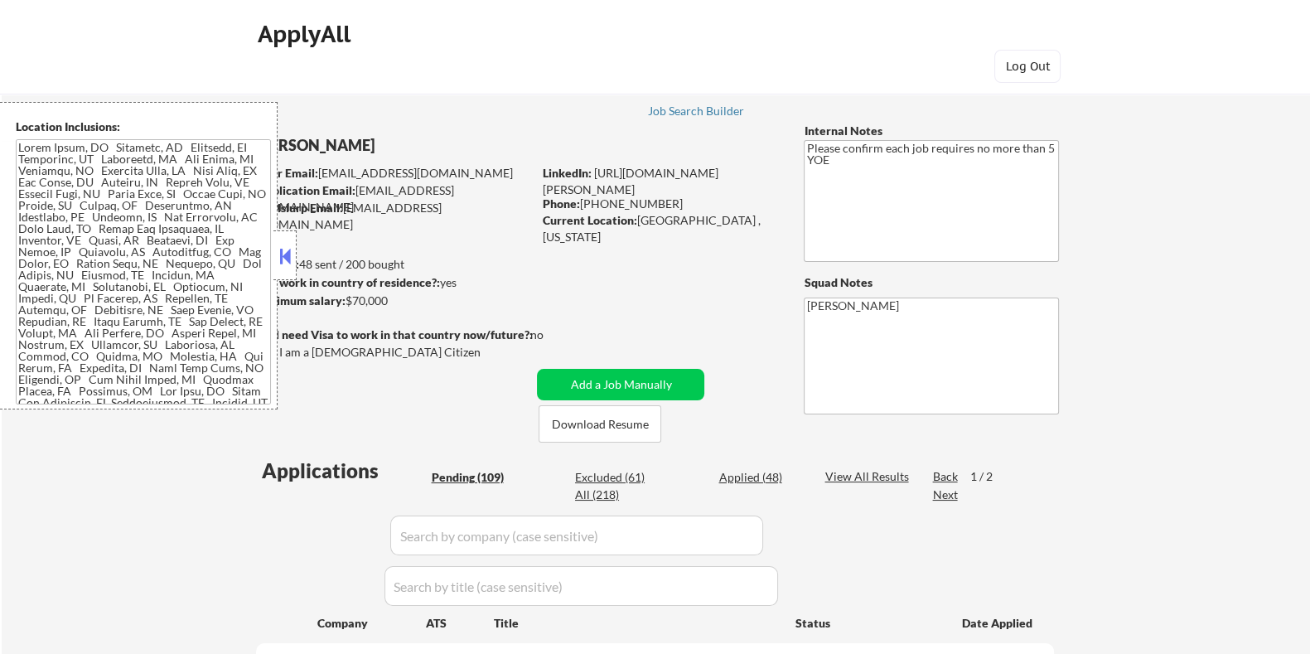
select select ""pending""
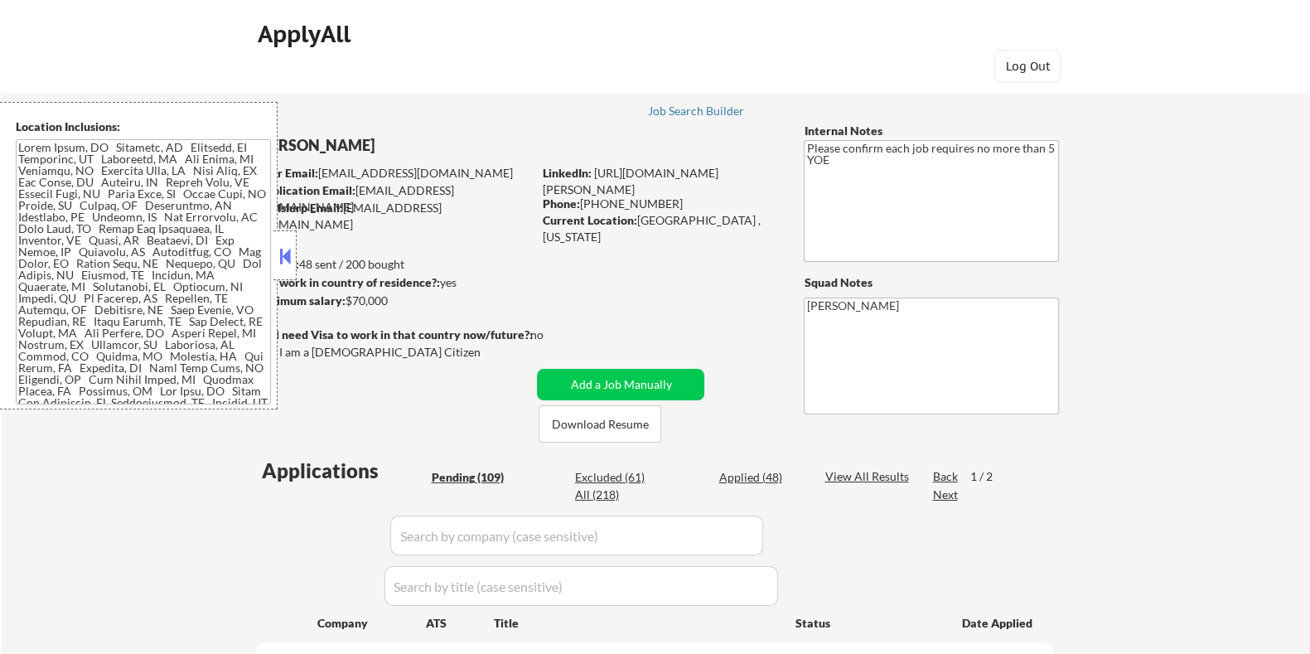
select select ""pending""
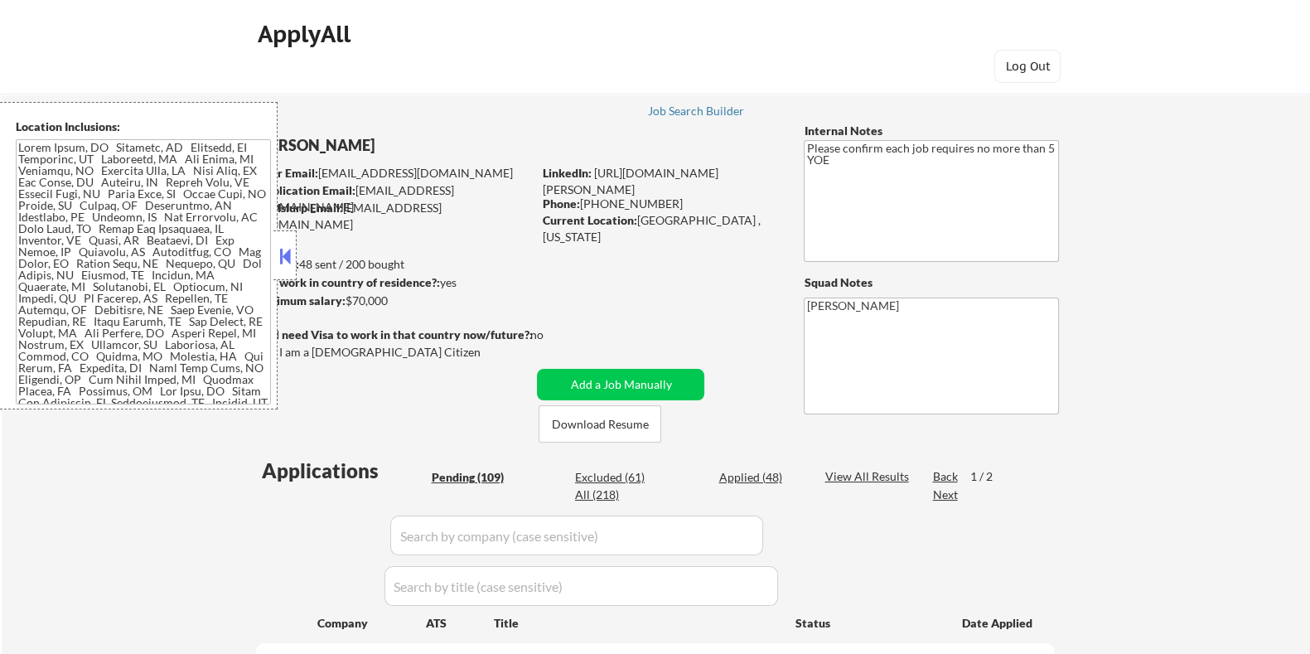
select select ""pending""
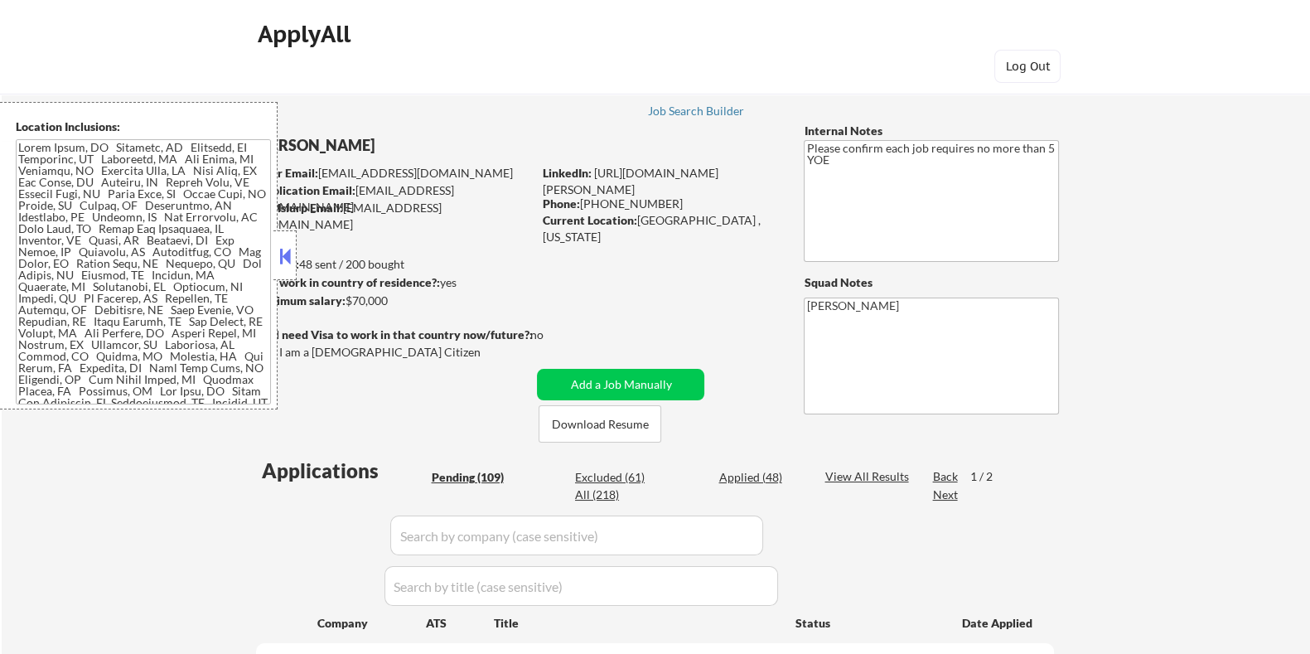
select select ""pending""
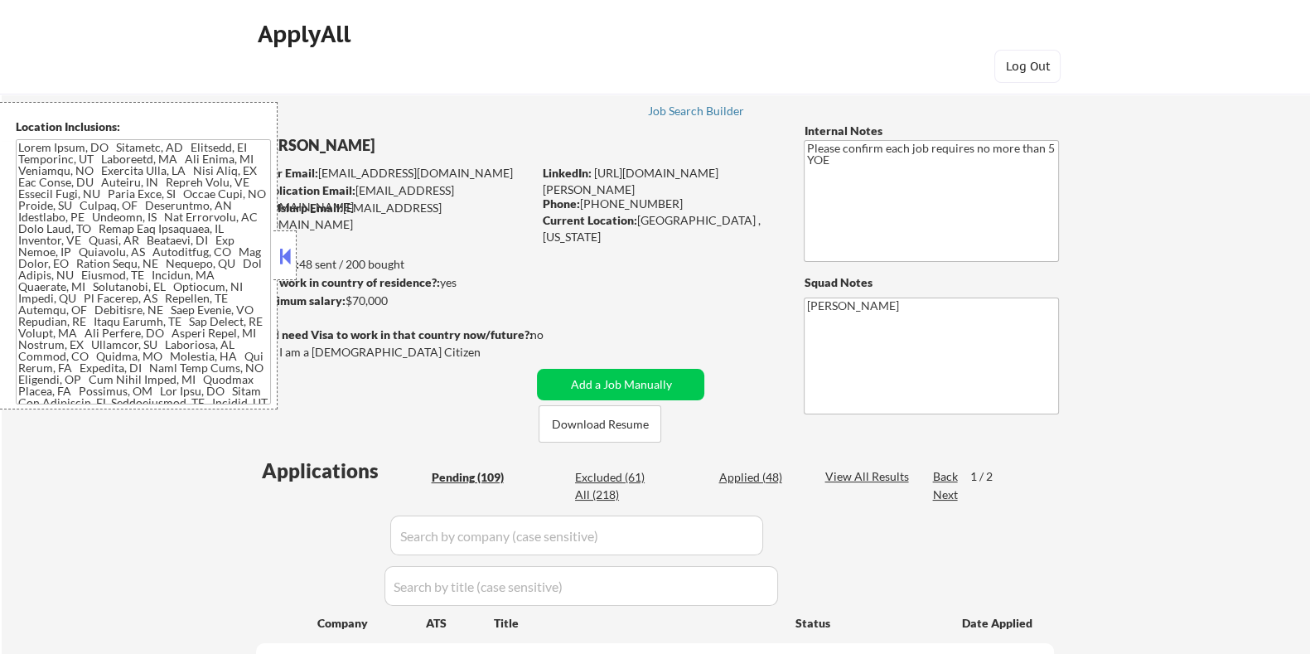
select select ""pending""
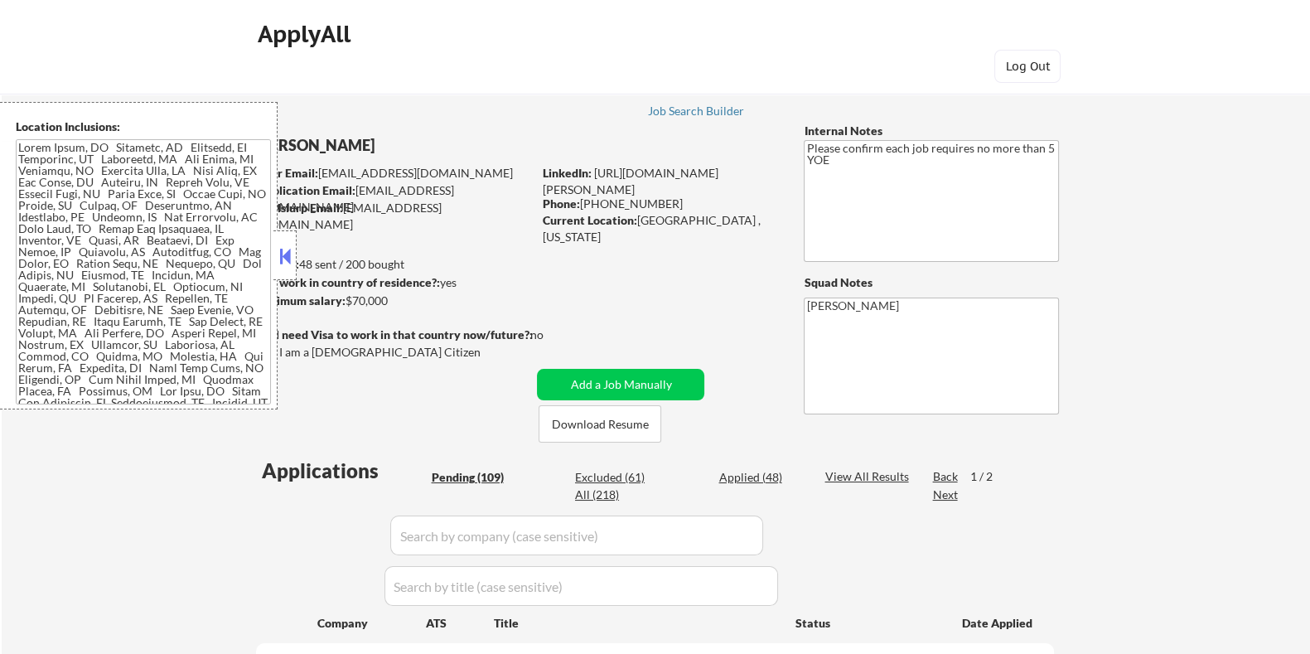
select select ""pending""
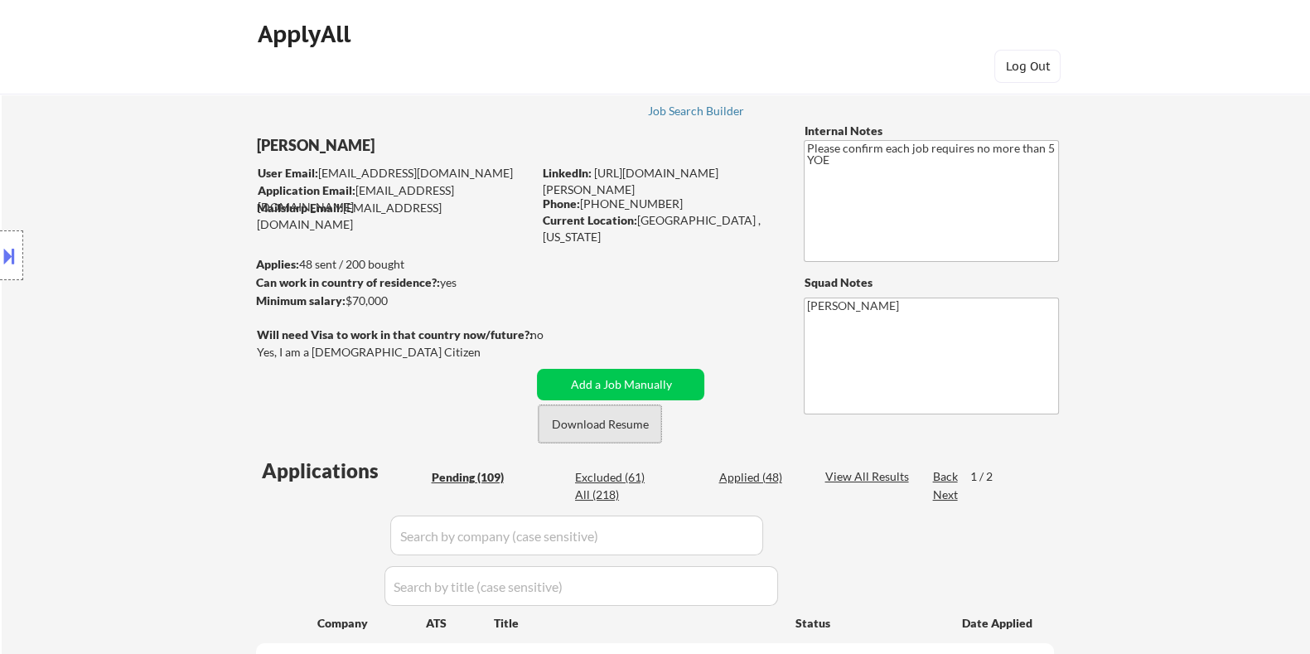
click at [597, 423] on button "Download Resume" at bounding box center [600, 423] width 123 height 37
click at [944, 493] on div "Next" at bounding box center [945, 494] width 27 height 17
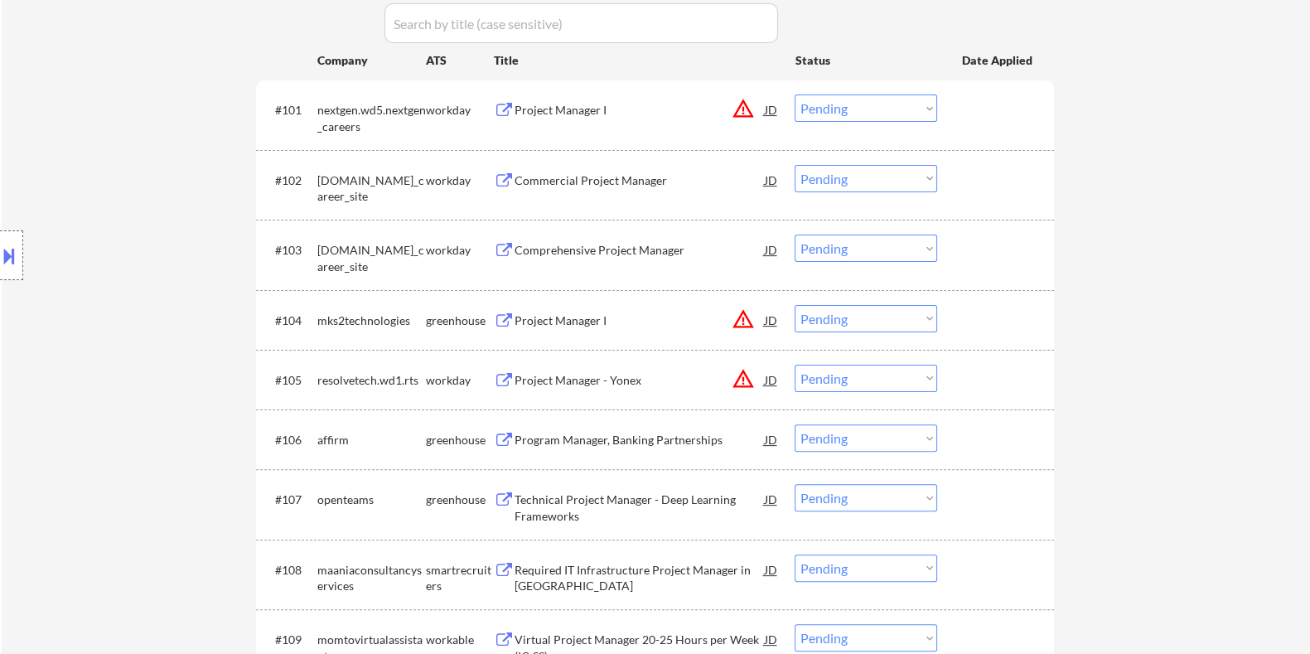
scroll to position [621, 0]
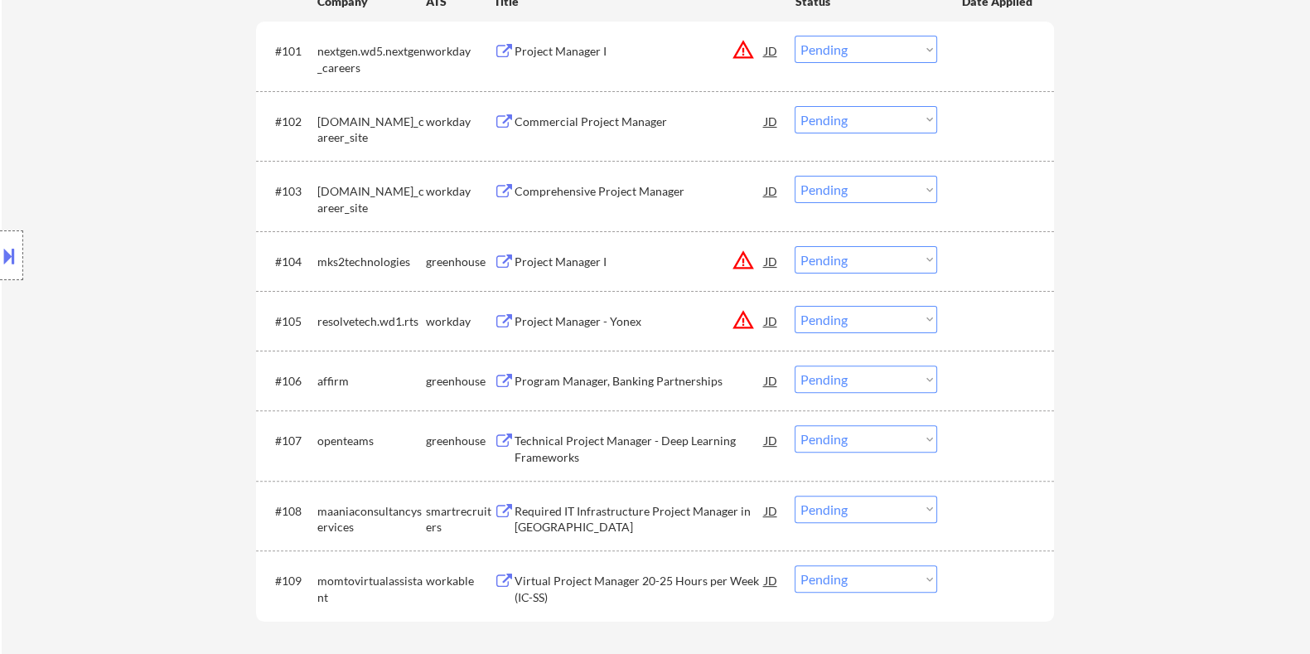
click at [593, 377] on div "Program Manager, Banking Partnerships" at bounding box center [639, 381] width 250 height 17
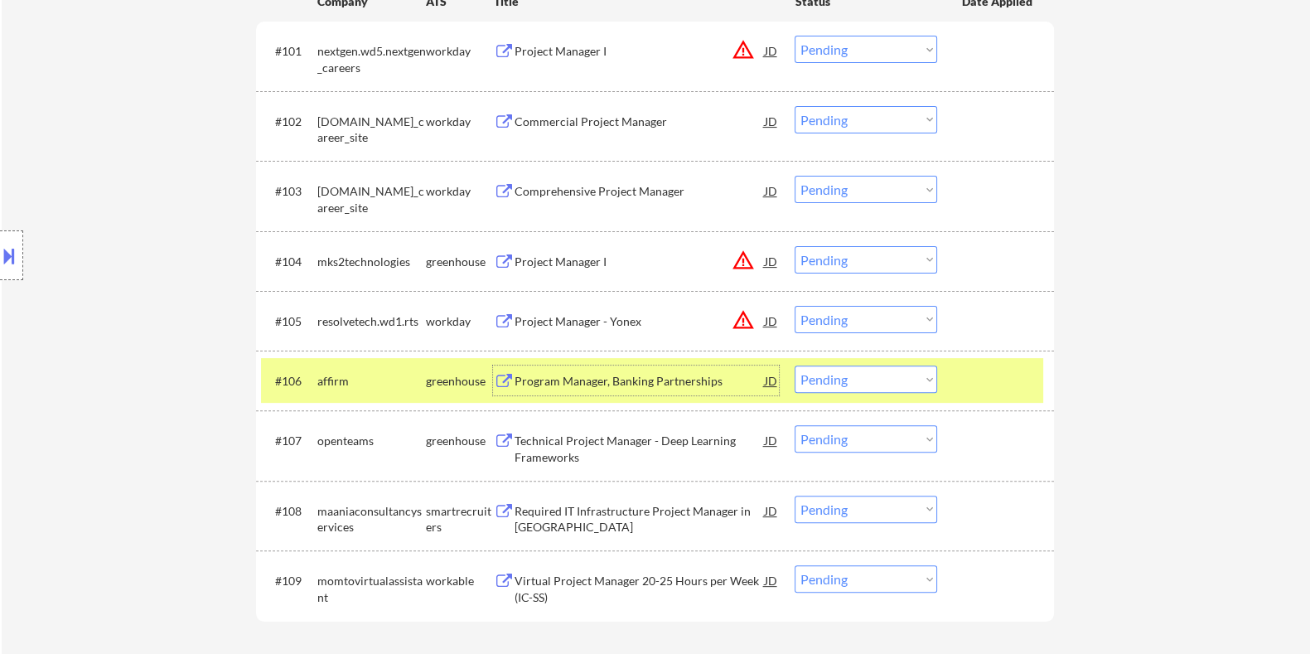
click at [891, 380] on select "Choose an option... Pending Applied Excluded (Questions) Excluded (Expired) Exc…" at bounding box center [866, 378] width 143 height 27
click at [795, 365] on select "Choose an option... Pending Applied Excluded (Questions) Excluded (Expired) Exc…" at bounding box center [866, 378] width 143 height 27
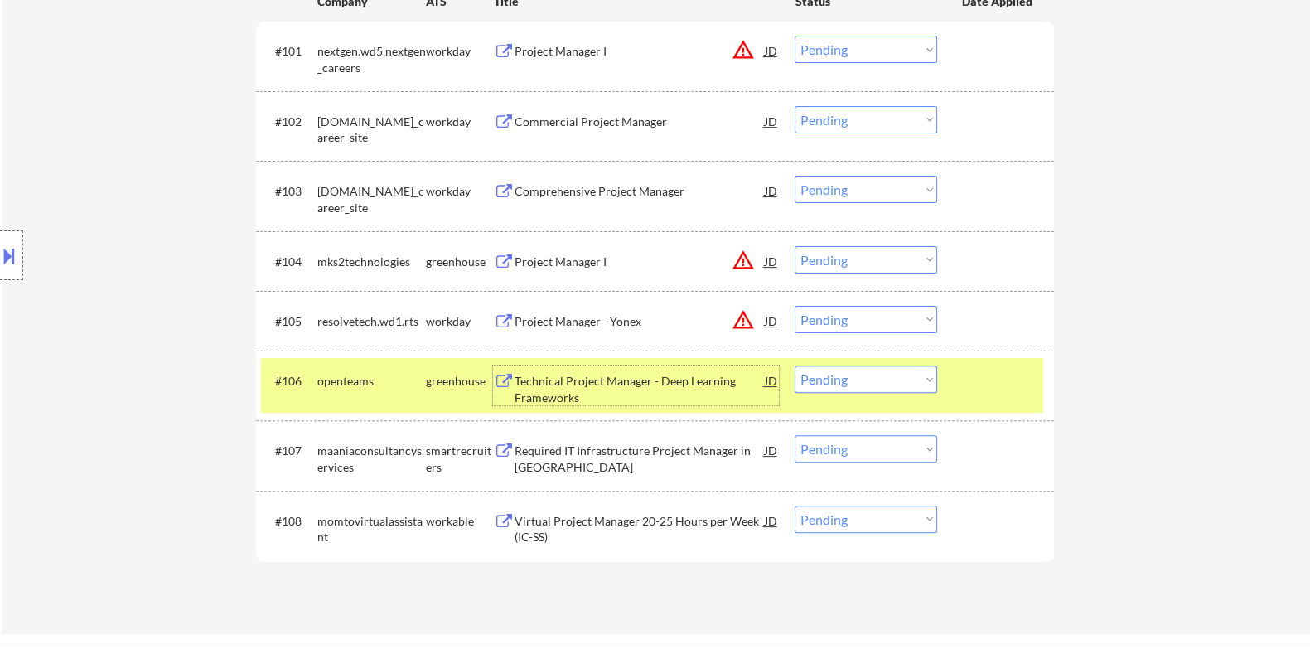
click at [575, 379] on div "Technical Project Manager - Deep Learning Frameworks" at bounding box center [639, 389] width 250 height 32
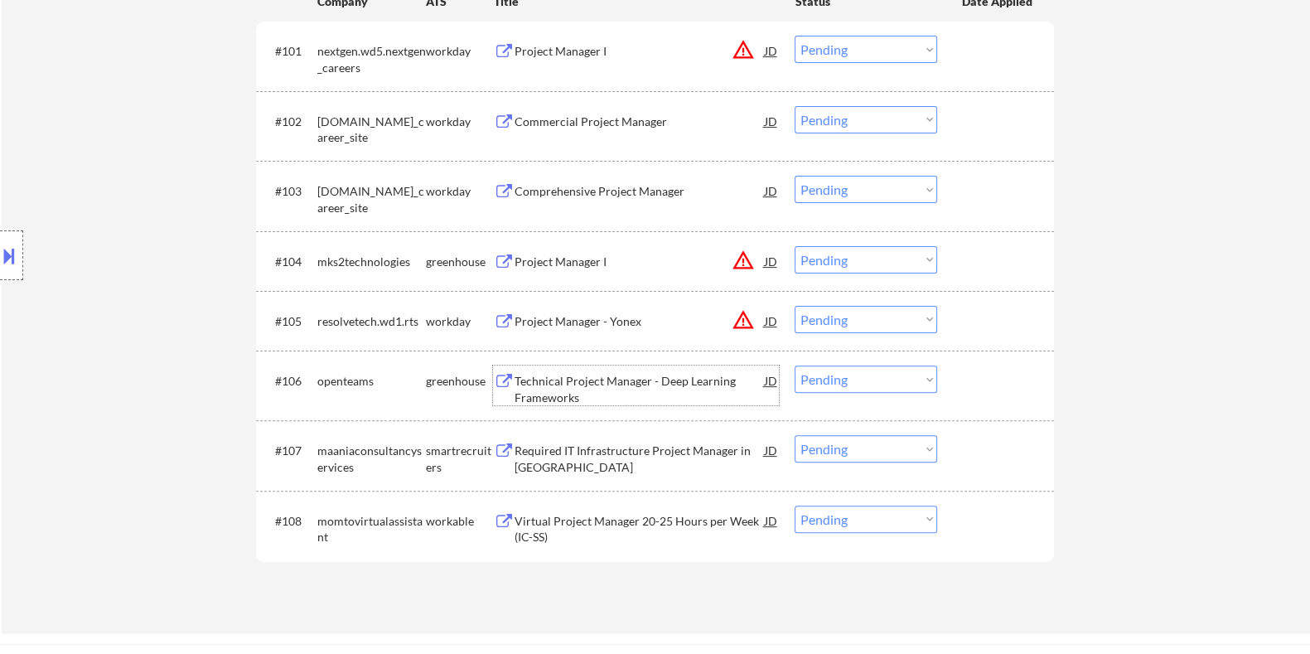
click at [862, 370] on select "Choose an option... Pending Applied Excluded (Questions) Excluded (Expired) Exc…" at bounding box center [866, 378] width 143 height 27
click at [795, 365] on select "Choose an option... Pending Applied Excluded (Questions) Excluded (Expired) Exc…" at bounding box center [866, 378] width 143 height 27
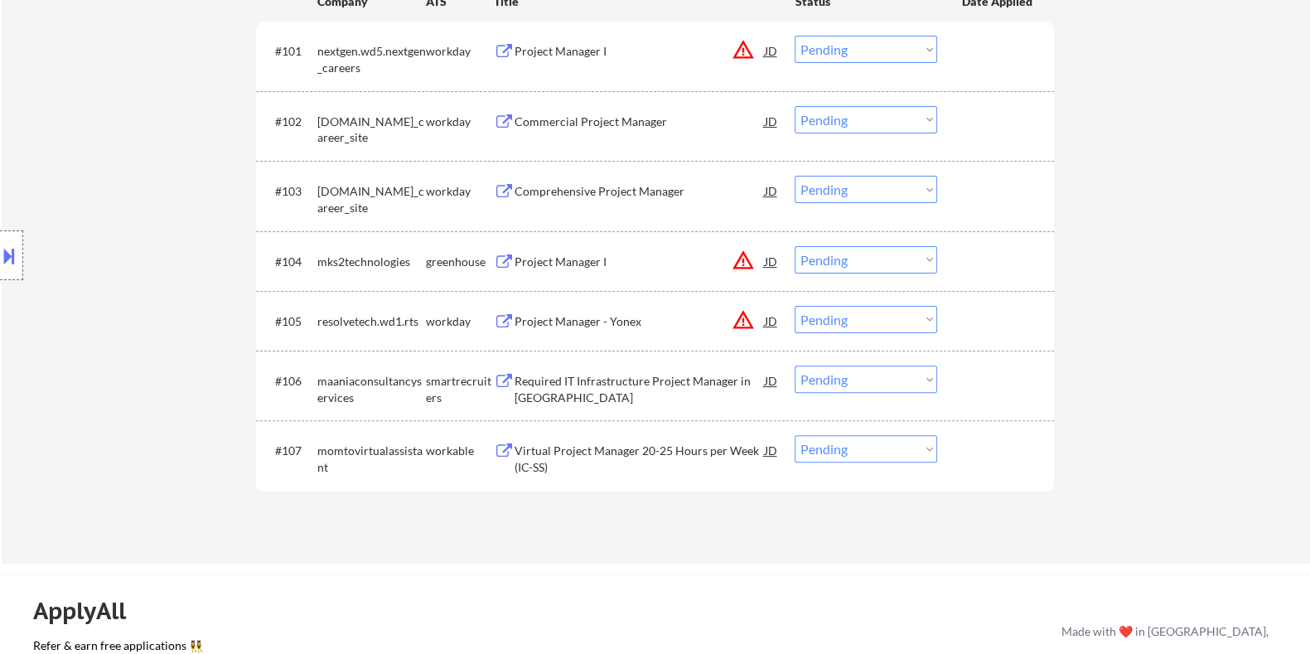
scroll to position [518, 0]
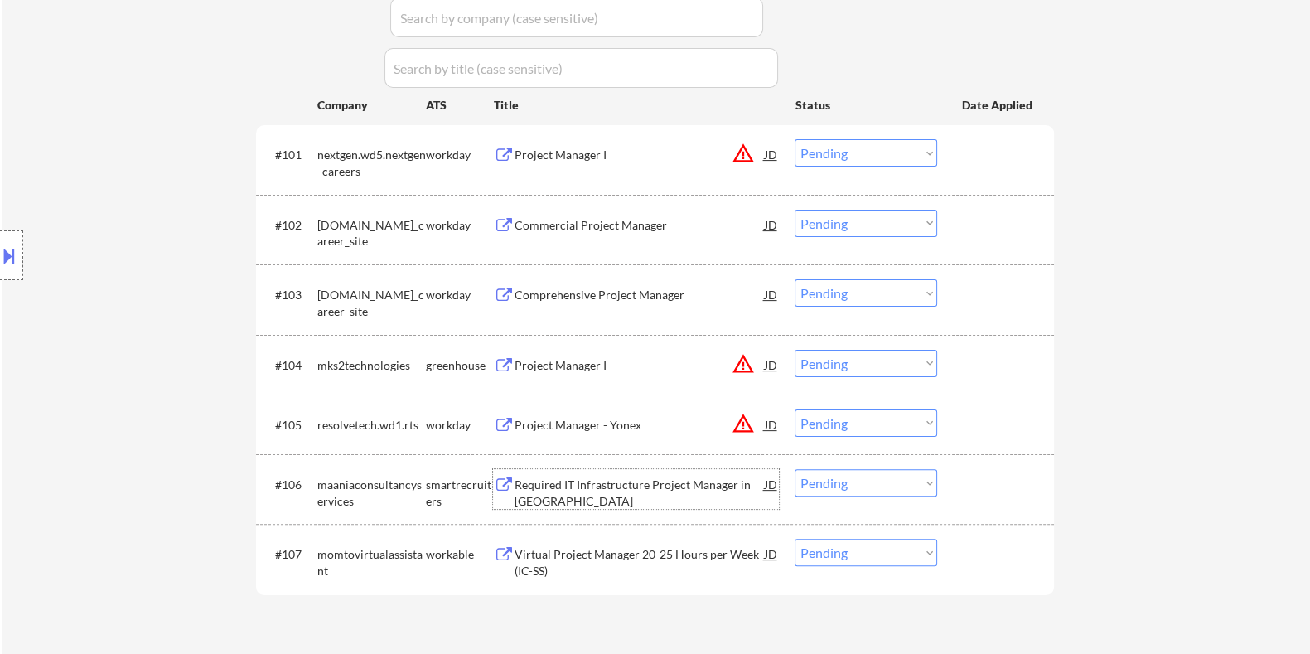
click at [579, 486] on div "Required IT Infrastructure Project Manager in [GEOGRAPHIC_DATA]" at bounding box center [639, 492] width 250 height 32
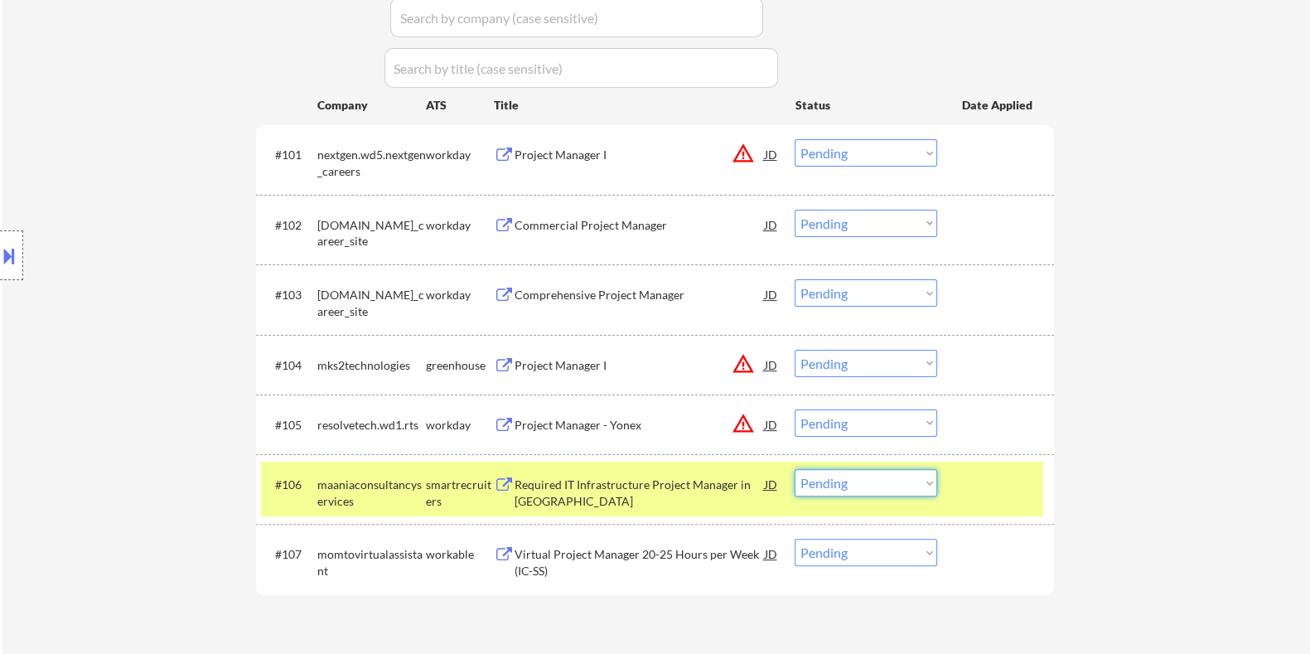
click at [833, 479] on select "Choose an option... Pending Applied Excluded (Questions) Excluded (Expired) Exc…" at bounding box center [866, 482] width 143 height 27
click at [795, 469] on select "Choose an option... Pending Applied Excluded (Questions) Excluded (Expired) Exc…" at bounding box center [866, 482] width 143 height 27
select select ""pending""
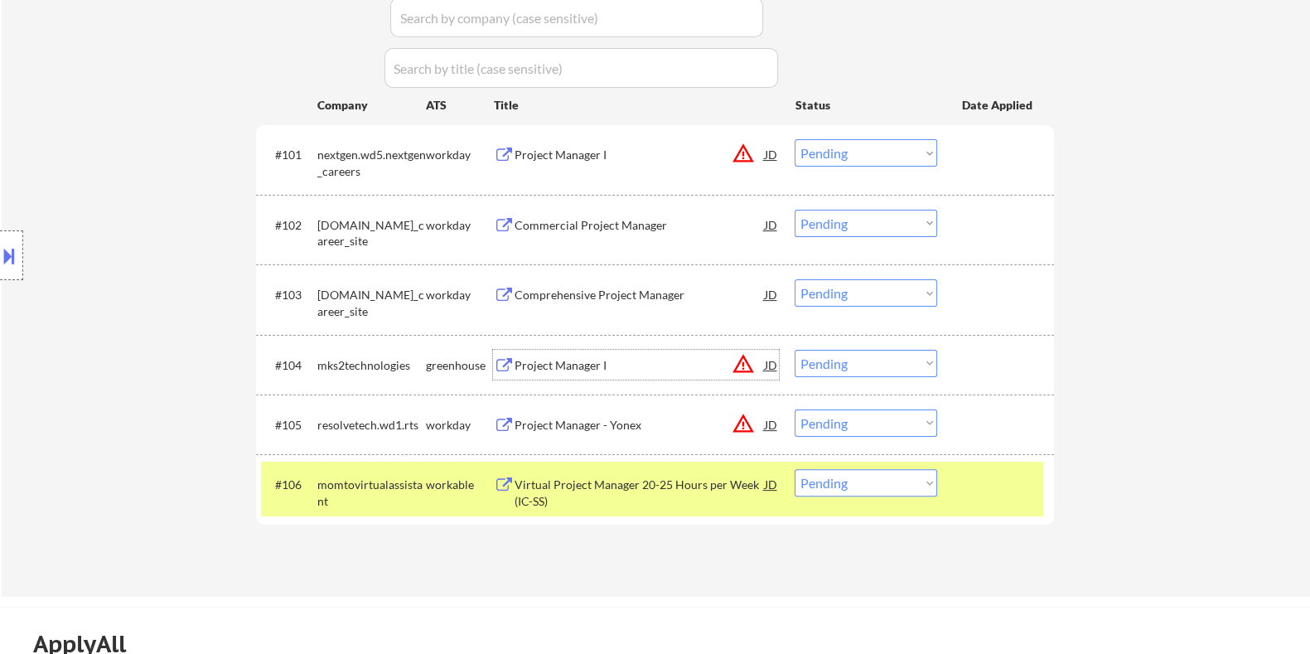
click at [547, 361] on div "Project Manager I" at bounding box center [639, 365] width 250 height 17
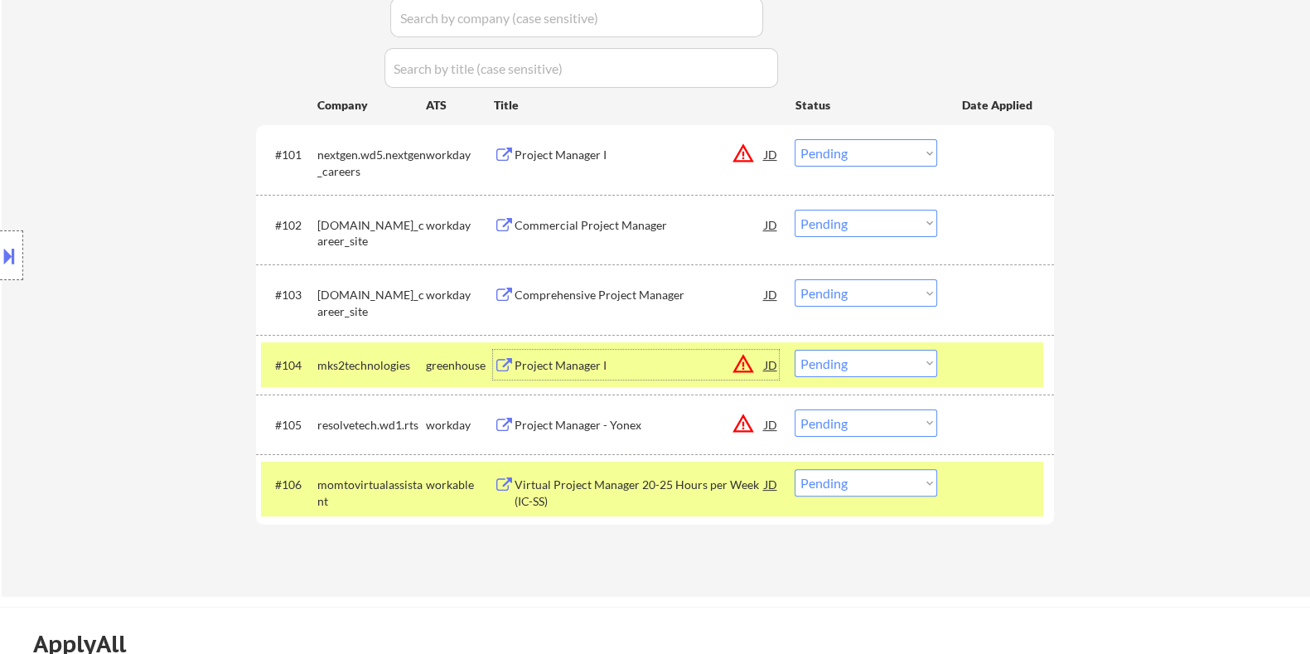
click at [894, 370] on select "Choose an option... Pending Applied Excluded (Questions) Excluded (Expired) Exc…" at bounding box center [866, 363] width 143 height 27
click at [795, 350] on select "Choose an option... Pending Applied Excluded (Questions) Excluded (Expired) Exc…" at bounding box center [866, 363] width 143 height 27
select select ""pending""
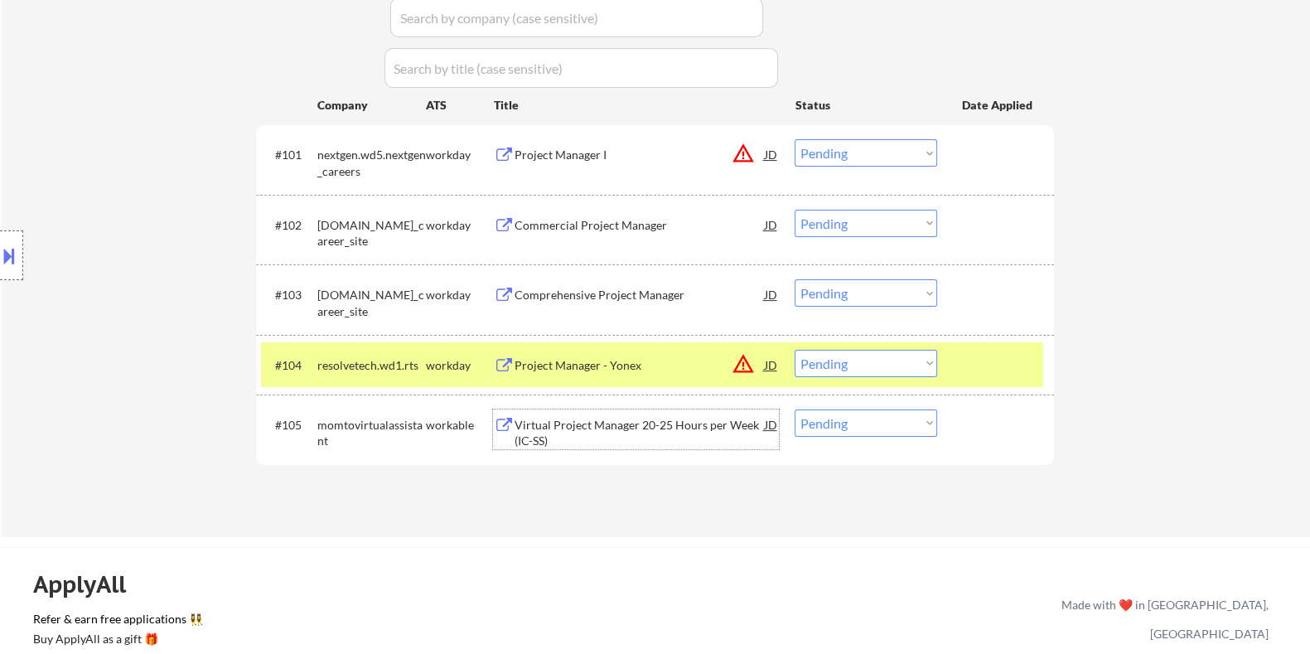
click at [613, 425] on div "Virtual Project Manager 20-25 Hours per Week (IC-SS)" at bounding box center [639, 433] width 250 height 32
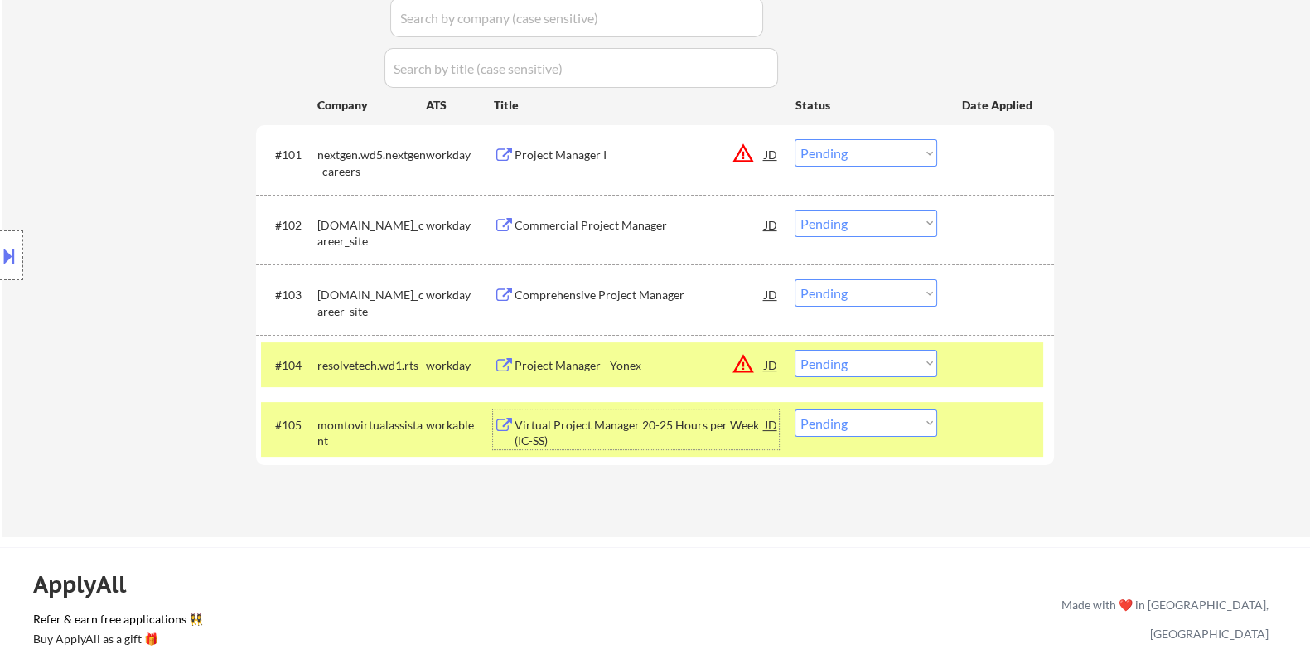
click at [853, 425] on select "Choose an option... Pending Applied Excluded (Questions) Excluded (Expired) Exc…" at bounding box center [866, 422] width 143 height 27
click at [795, 409] on select "Choose an option... Pending Applied Excluded (Questions) Excluded (Expired) Exc…" at bounding box center [866, 422] width 143 height 27
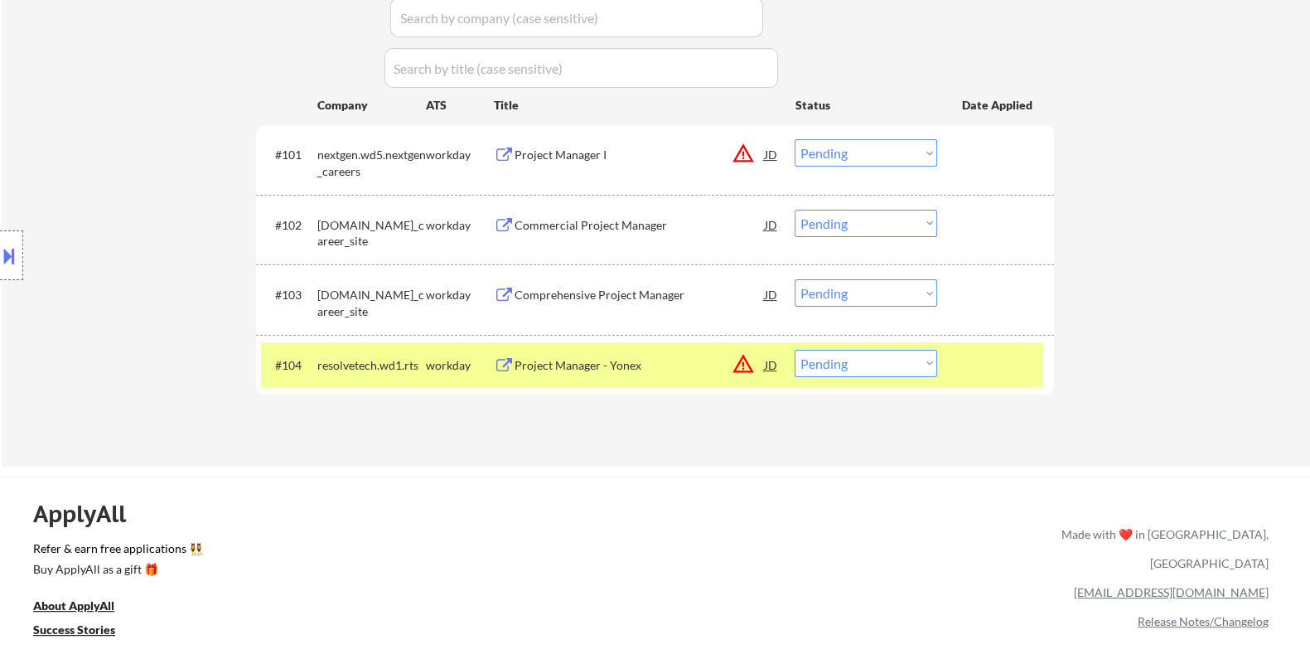
scroll to position [311, 0]
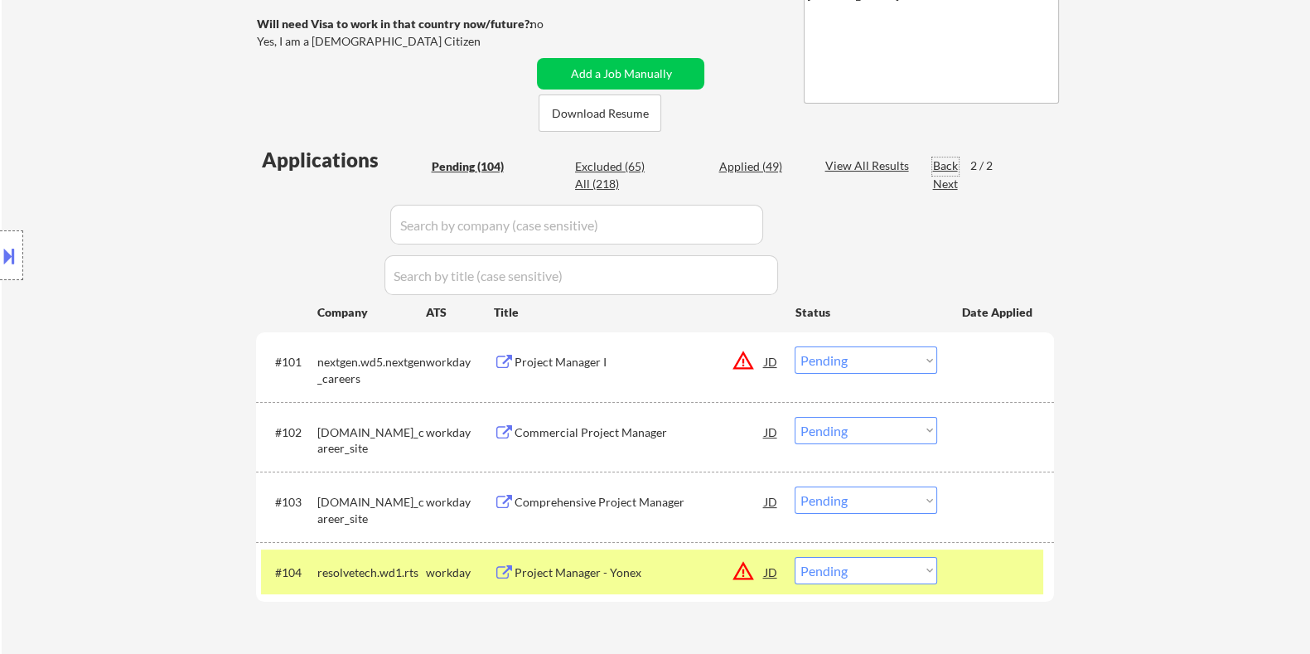
click at [940, 162] on div "Back" at bounding box center [945, 165] width 27 height 17
select select ""pending""
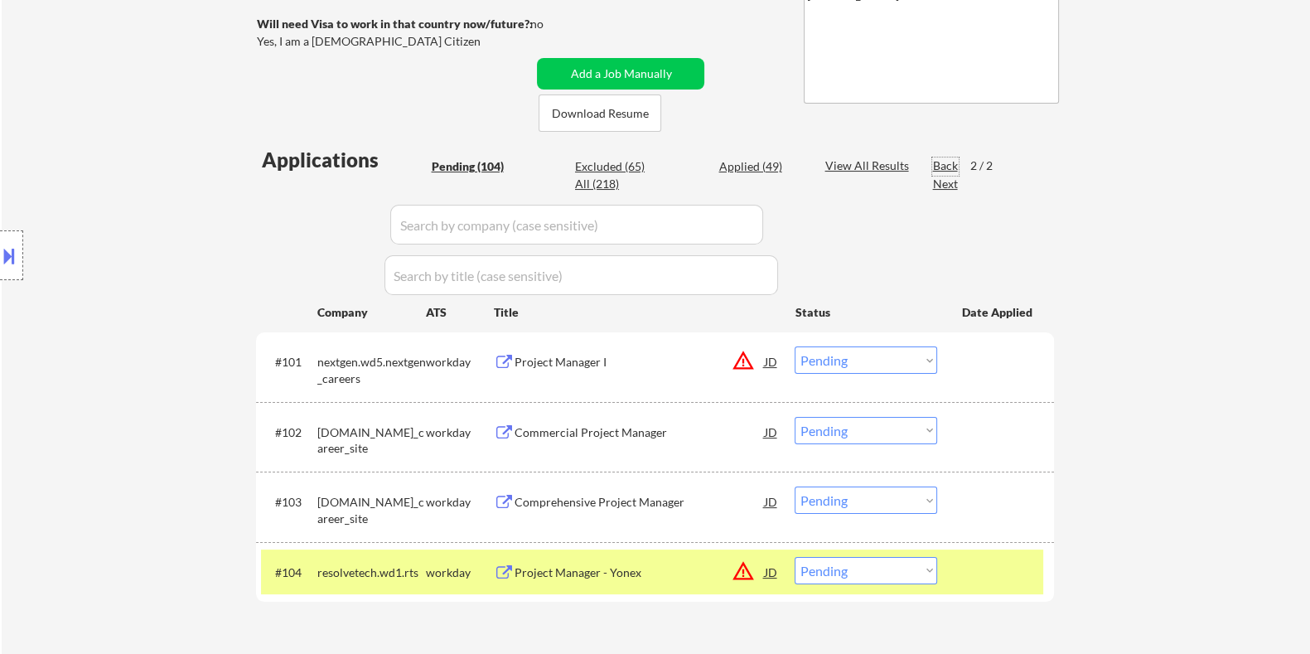
select select ""pending""
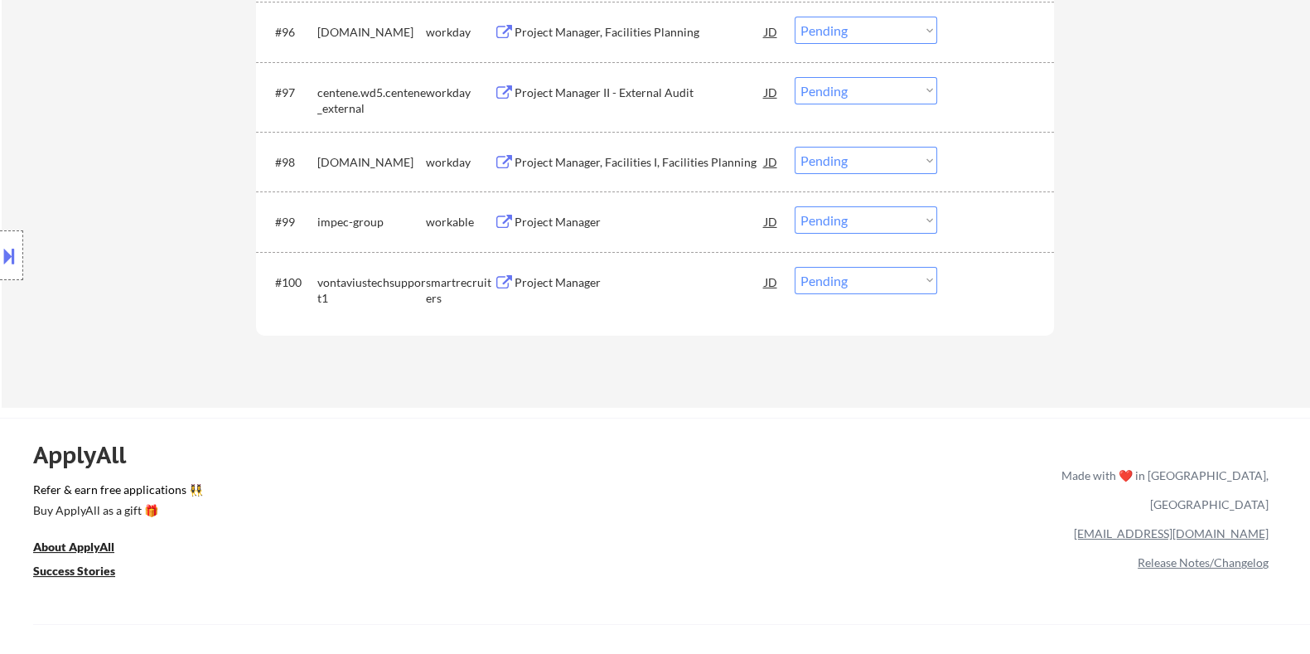
scroll to position [6950, 0]
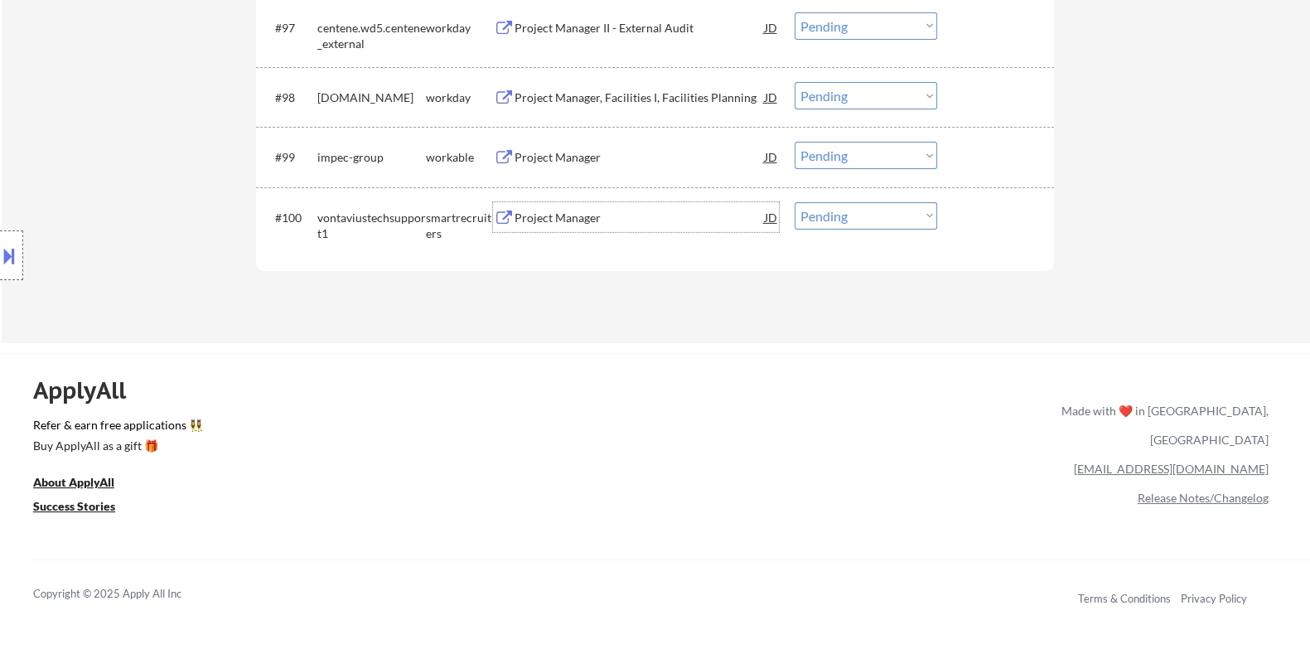
click at [587, 216] on div "Project Manager" at bounding box center [639, 218] width 250 height 17
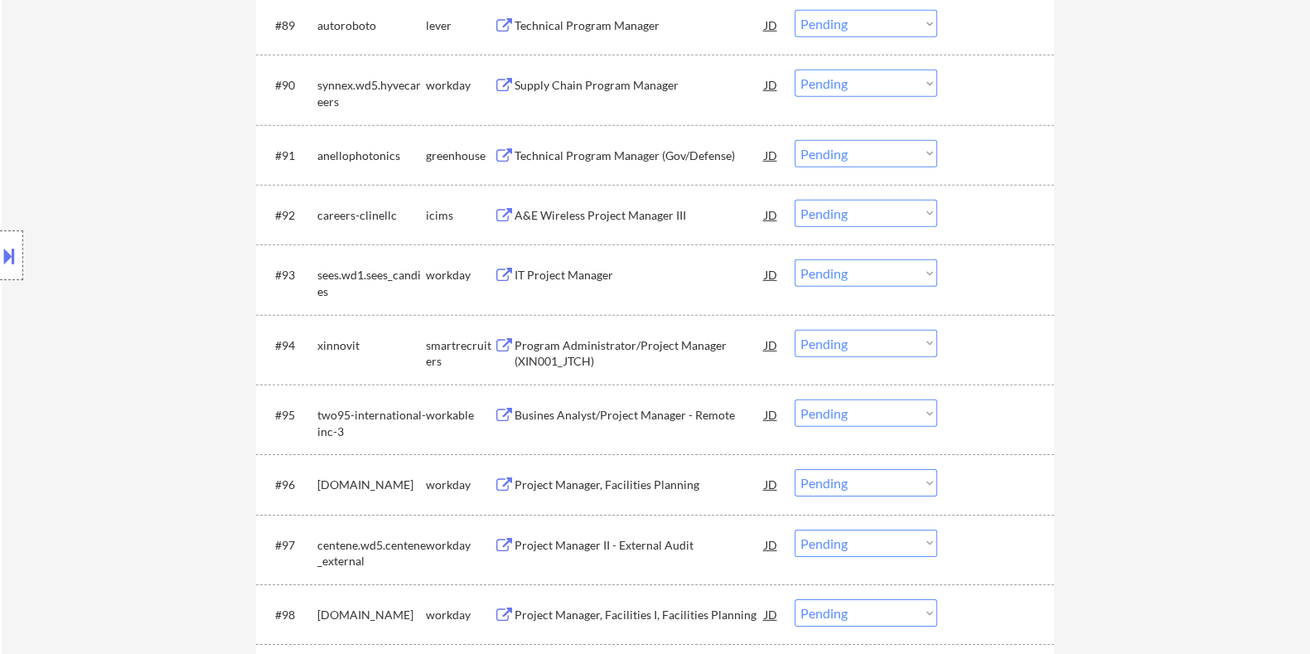
scroll to position [6329, 0]
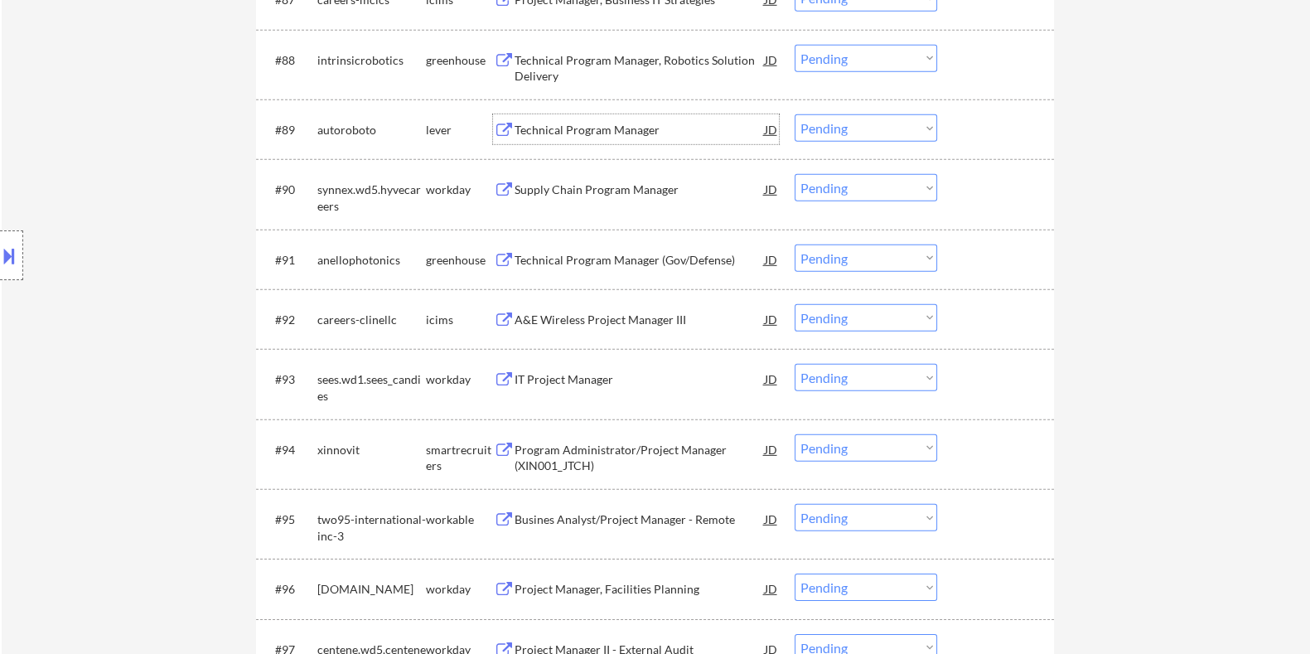
click at [572, 118] on div "Technical Program Manager" at bounding box center [639, 129] width 250 height 30
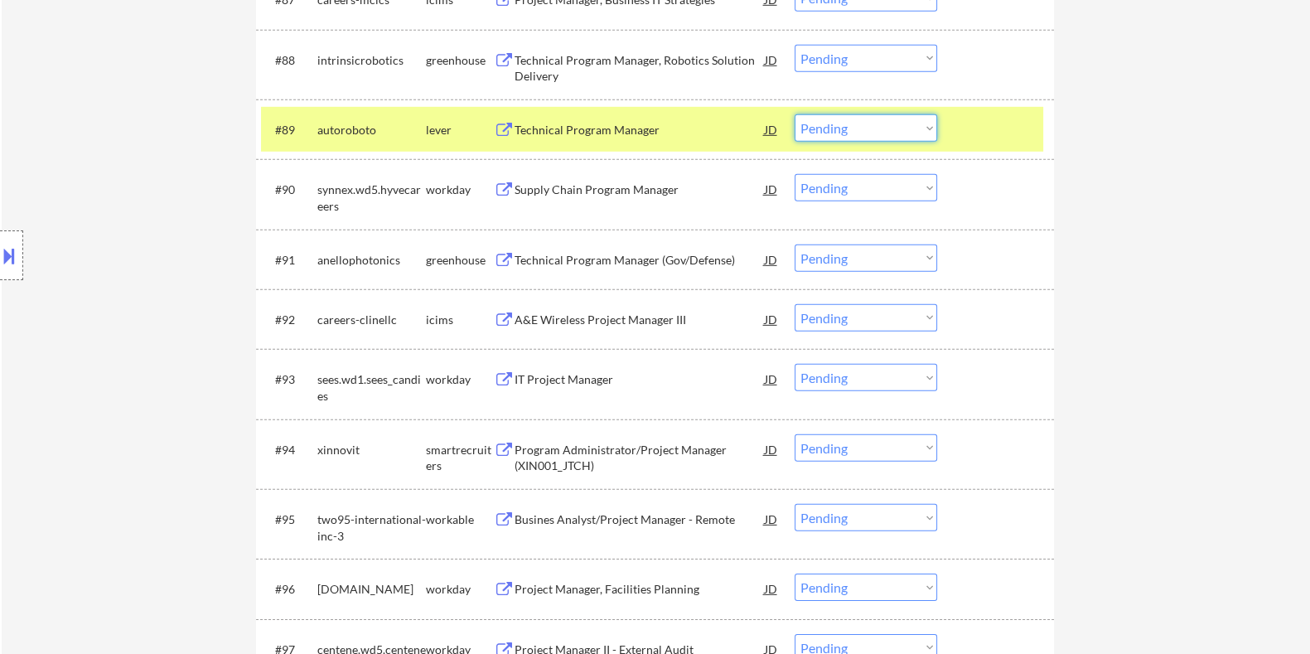
click at [848, 128] on select "Choose an option... Pending Applied Excluded (Questions) Excluded (Expired) Exc…" at bounding box center [866, 127] width 143 height 27
click at [795, 114] on select "Choose an option... Pending Applied Excluded (Questions) Excluded (Expired) Exc…" at bounding box center [866, 127] width 143 height 27
select select ""pending""
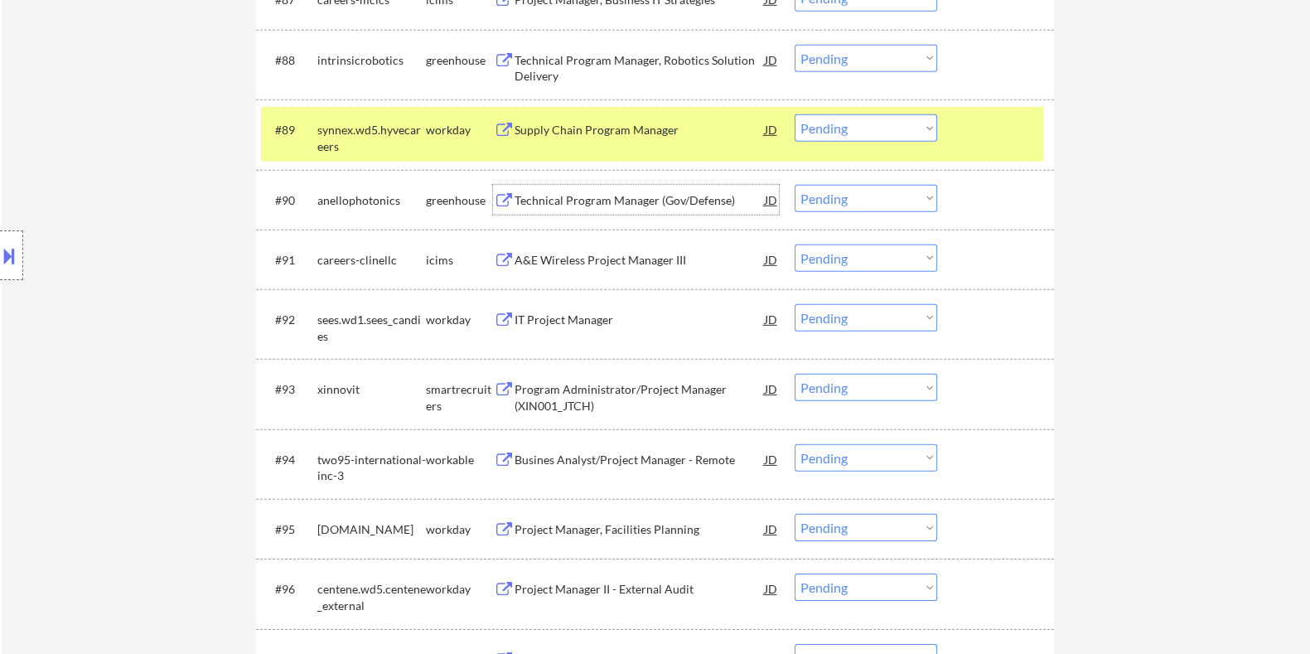
click at [559, 207] on div "Technical Program Manager (Gov/Defense)" at bounding box center [639, 200] width 250 height 17
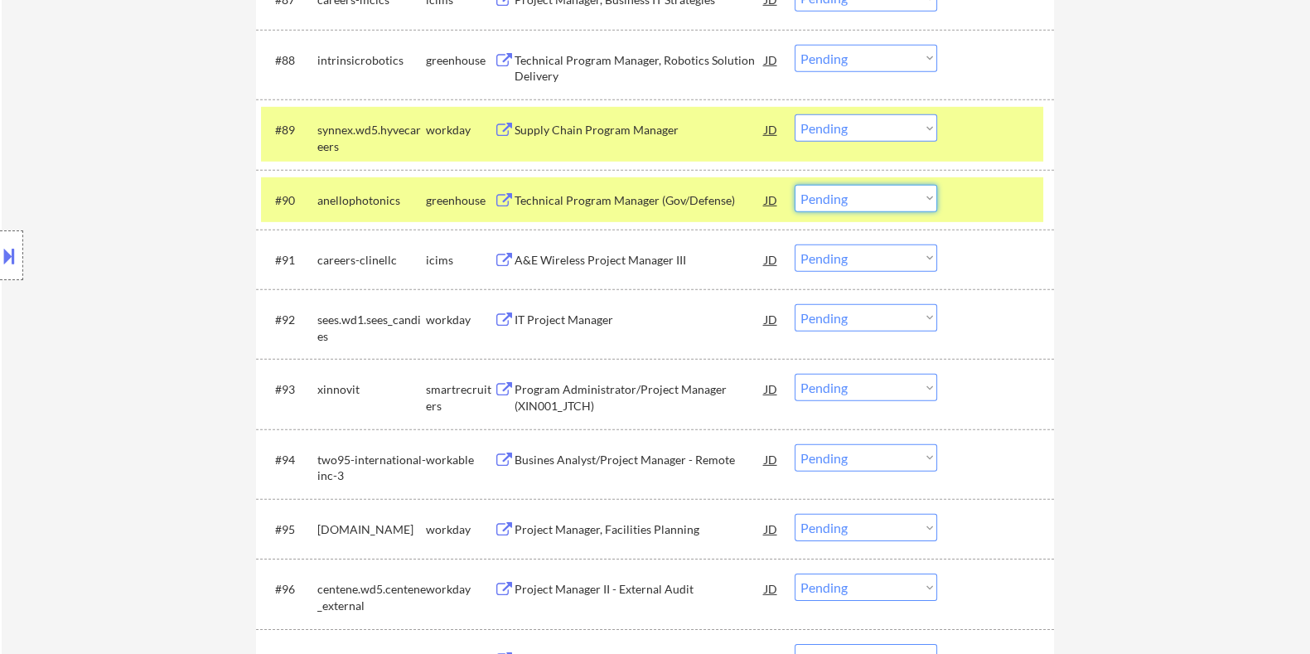
click at [911, 201] on select "Choose an option... Pending Applied Excluded (Questions) Excluded (Expired) Exc…" at bounding box center [866, 198] width 143 height 27
click at [795, 185] on select "Choose an option... Pending Applied Excluded (Questions) Excluded (Expired) Exc…" at bounding box center [866, 198] width 143 height 27
select select ""pending""
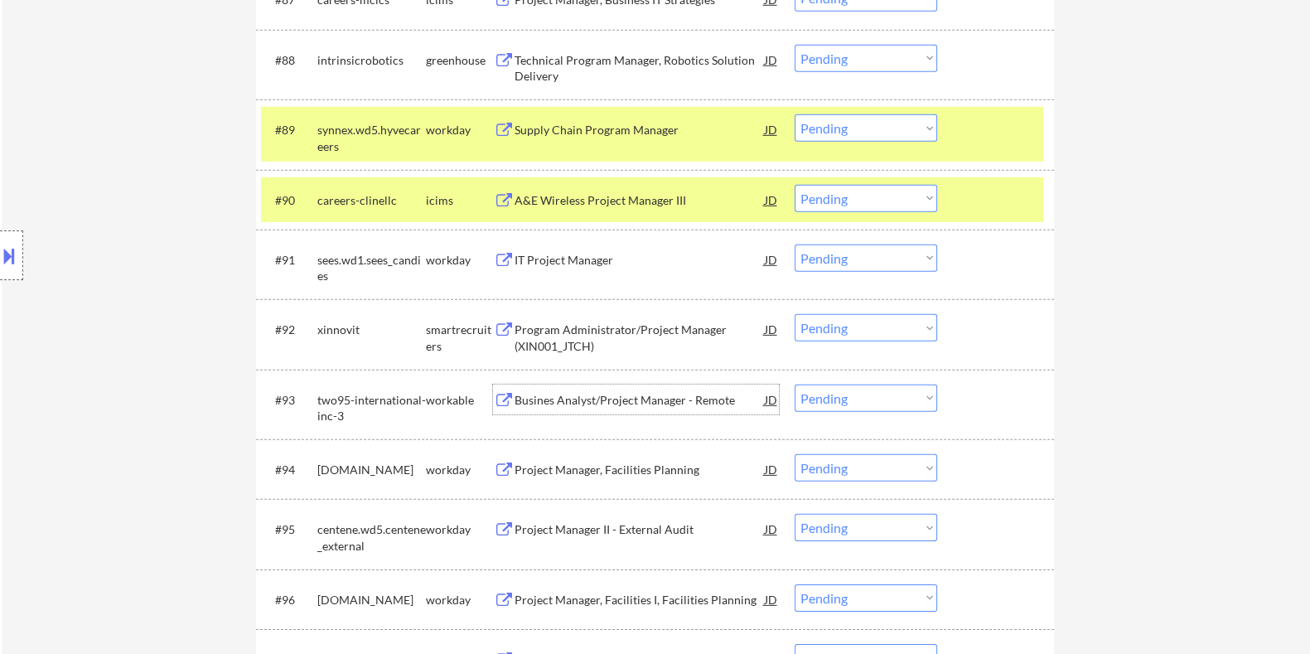
click at [551, 404] on div "Busines Analyst/Project Manager - Remote" at bounding box center [639, 400] width 250 height 17
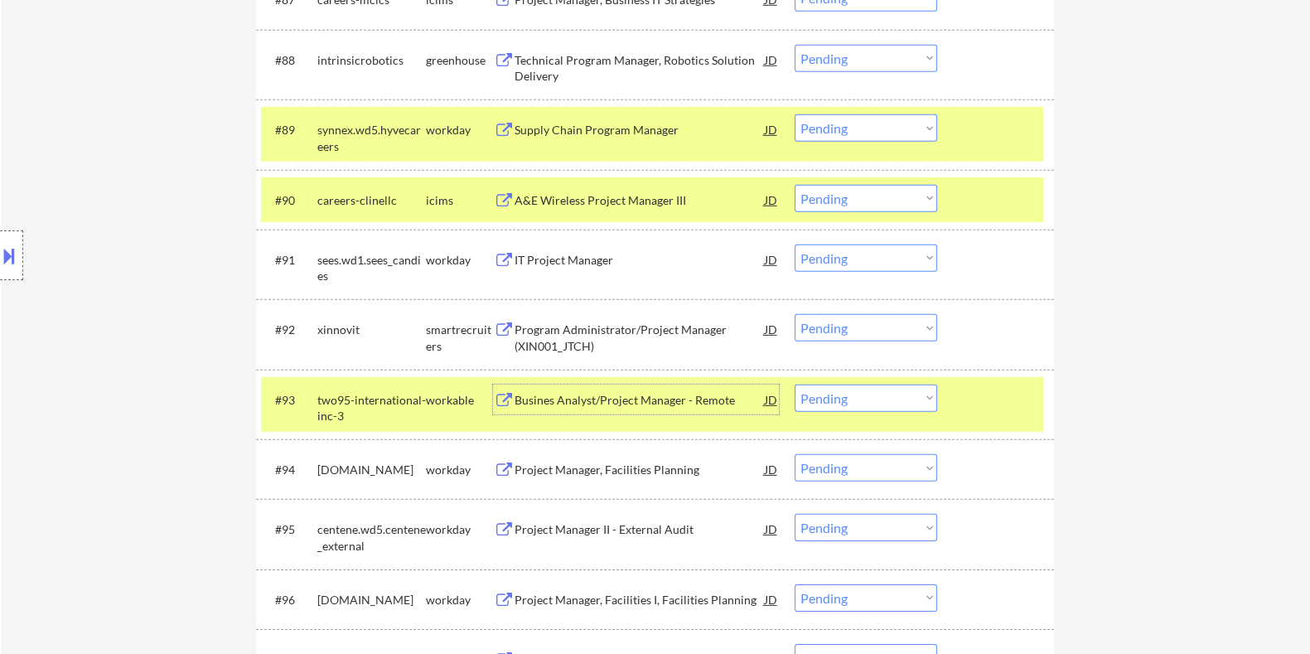
click at [879, 404] on select "Choose an option... Pending Applied Excluded (Questions) Excluded (Expired) Exc…" at bounding box center [866, 397] width 143 height 27
click at [795, 384] on select "Choose an option... Pending Applied Excluded (Questions) Excluded (Expired) Exc…" at bounding box center [866, 397] width 143 height 27
select select ""pending""
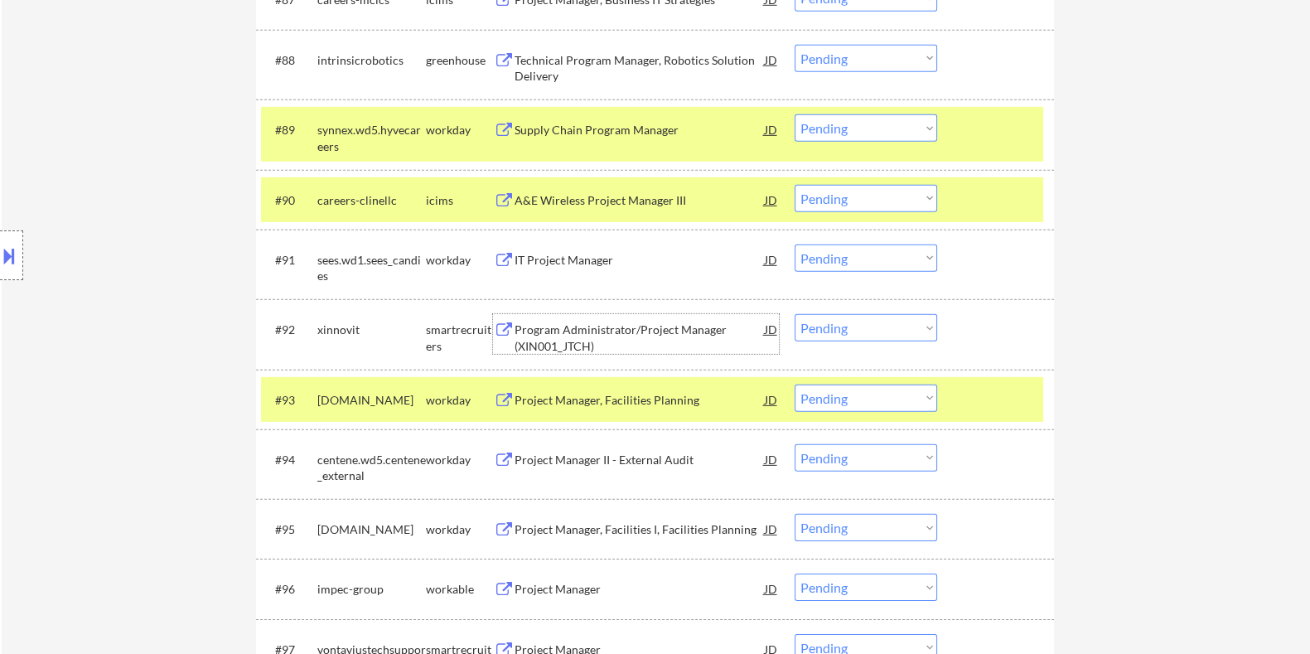
click at [592, 338] on div "Program Administrator/Project Manager (XIN001_JTCH)" at bounding box center [639, 337] width 250 height 32
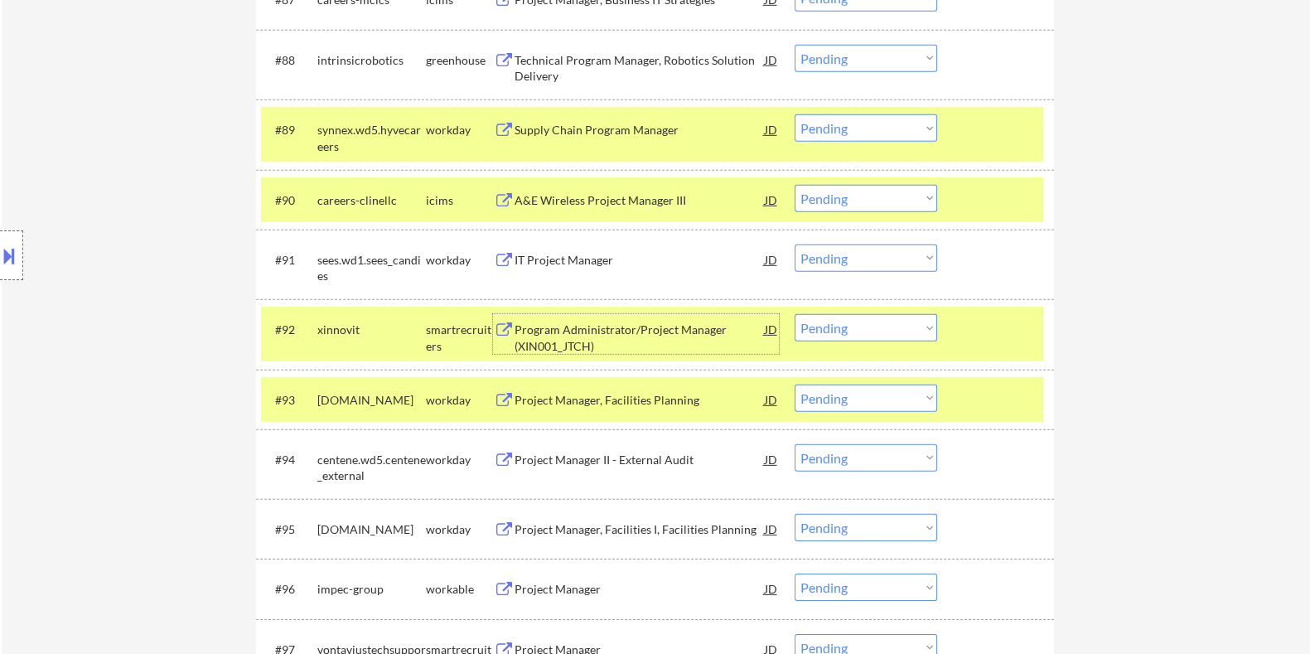
click at [894, 327] on select "Choose an option... Pending Applied Excluded (Questions) Excluded (Expired) Exc…" at bounding box center [866, 327] width 143 height 27
click at [795, 314] on select "Choose an option... Pending Applied Excluded (Questions) Excluded (Expired) Exc…" at bounding box center [866, 327] width 143 height 27
select select ""pending""
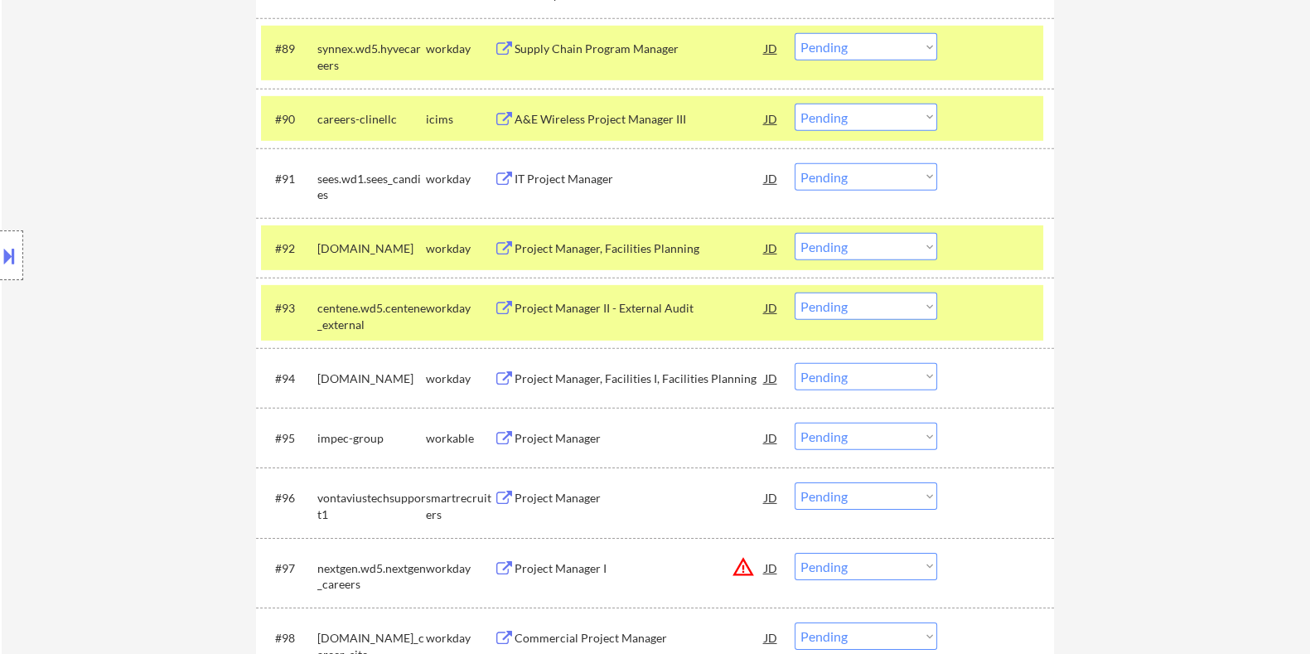
scroll to position [6432, 0]
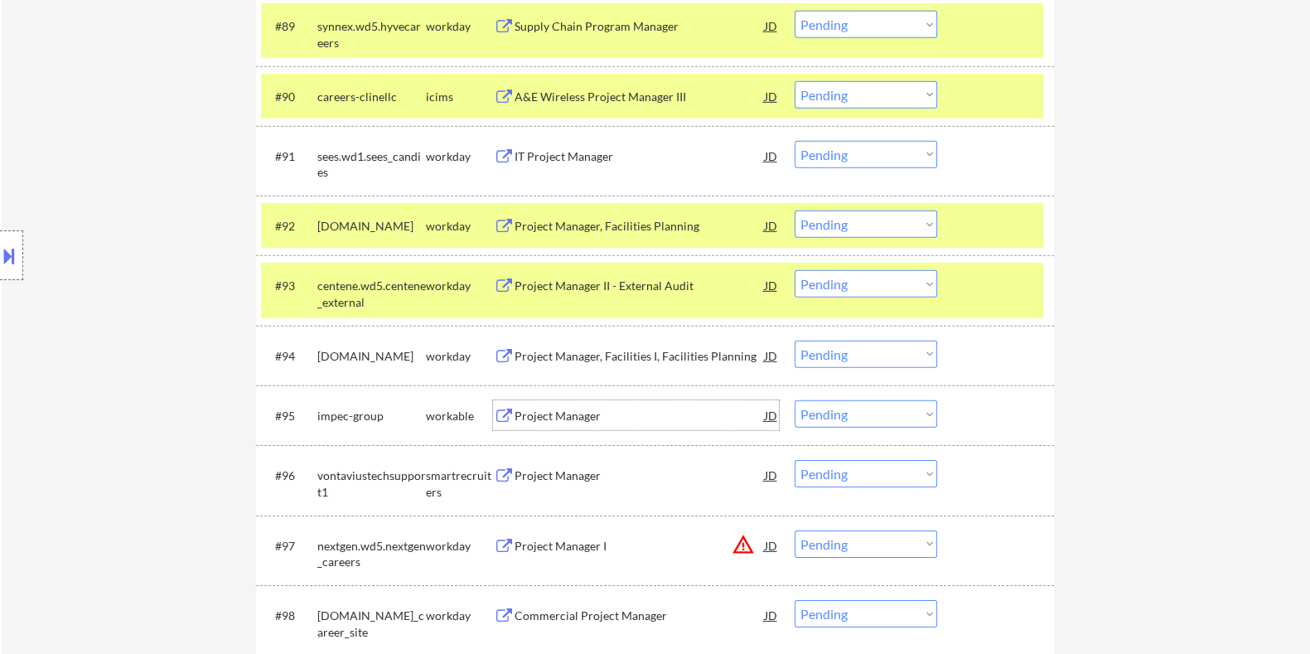
click at [533, 418] on div "Project Manager" at bounding box center [639, 416] width 250 height 17
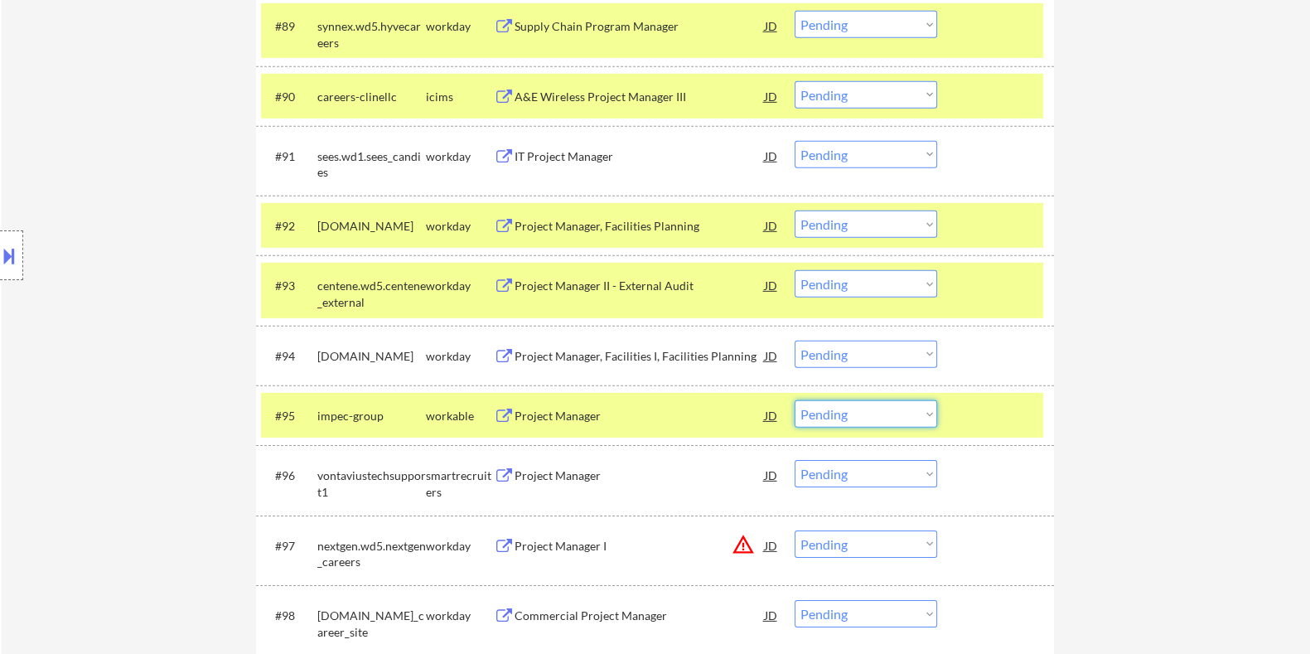
click at [870, 420] on select "Choose an option... Pending Applied Excluded (Questions) Excluded (Expired) Exc…" at bounding box center [866, 413] width 143 height 27
click at [795, 400] on select "Choose an option... Pending Applied Excluded (Questions) Excluded (Expired) Exc…" at bounding box center [866, 413] width 143 height 27
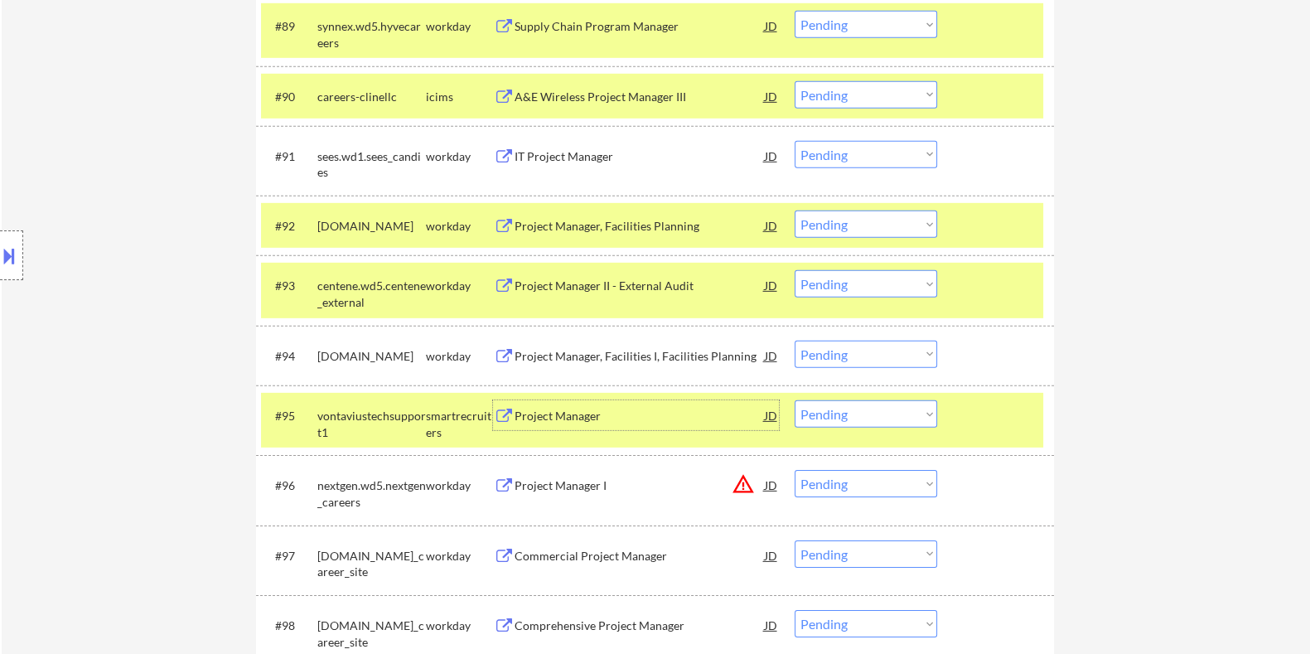
click at [559, 423] on div "Project Manager" at bounding box center [639, 416] width 250 height 17
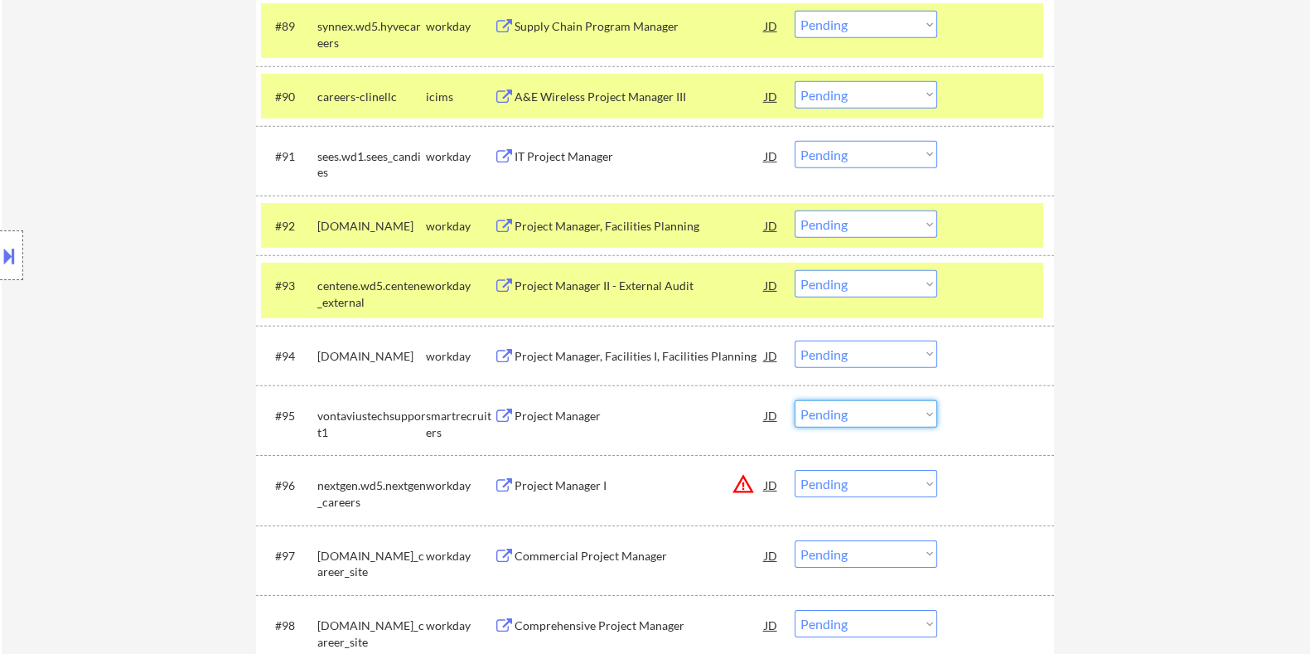
click at [835, 420] on select "Choose an option... Pending Applied Excluded (Questions) Excluded (Expired) Exc…" at bounding box center [866, 413] width 143 height 27
click at [795, 400] on select "Choose an option... Pending Applied Excluded (Questions) Excluded (Expired) Exc…" at bounding box center [866, 413] width 143 height 27
select select ""pending""
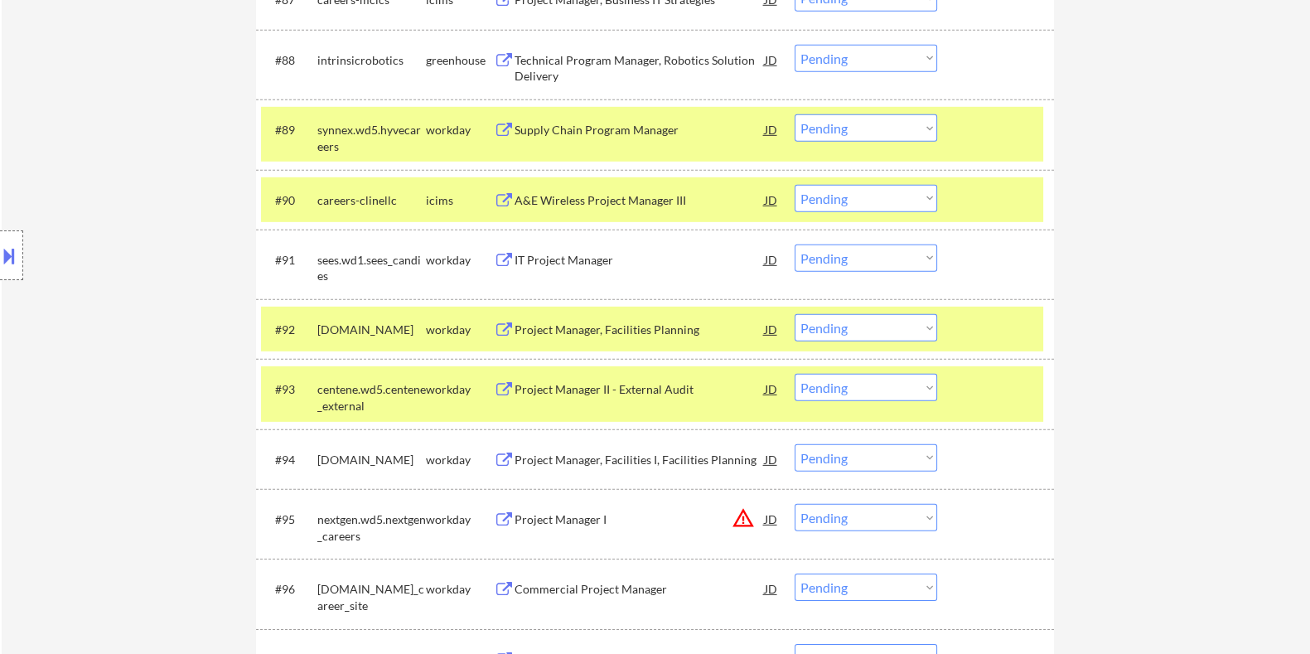
scroll to position [6225, 0]
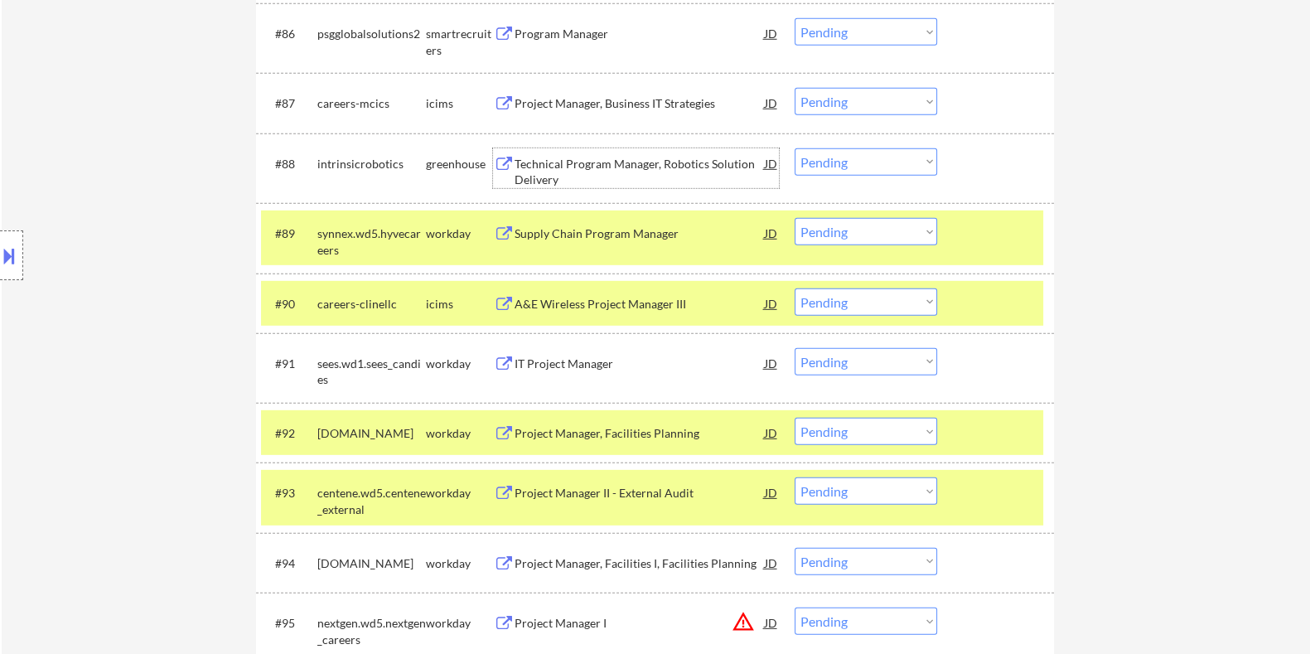
click at [626, 168] on div "Technical Program Manager, Robotics Solution Delivery" at bounding box center [639, 172] width 250 height 32
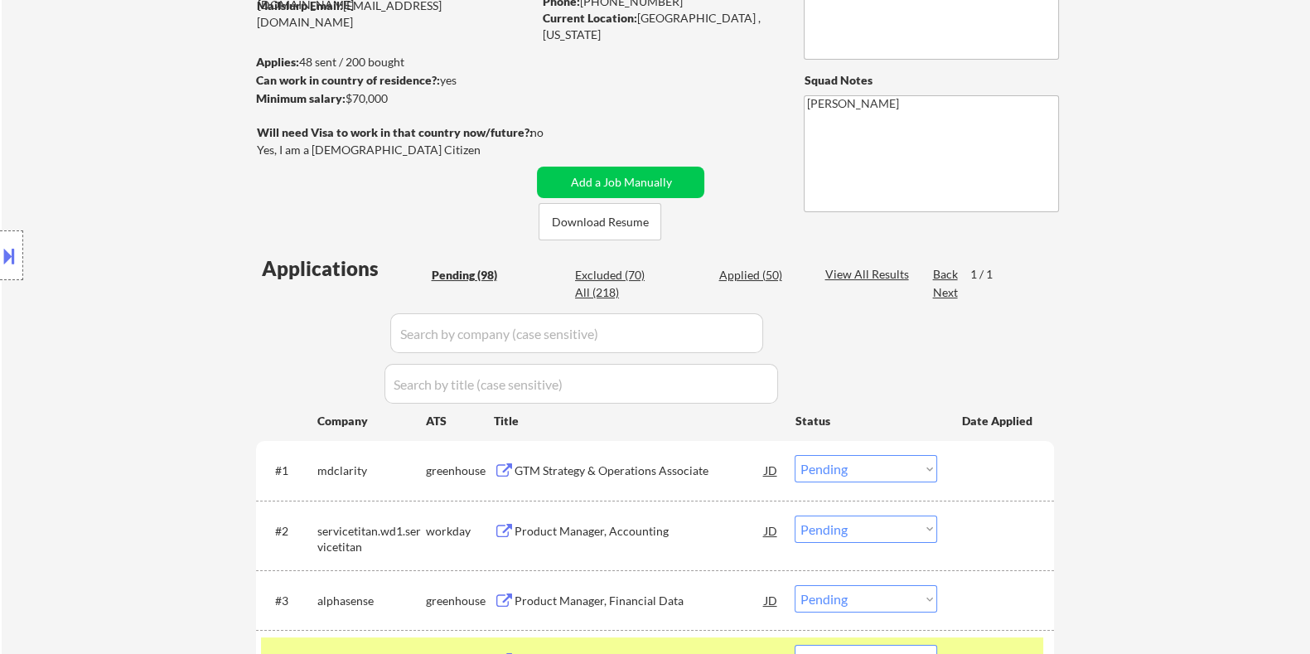
scroll to position [218, 0]
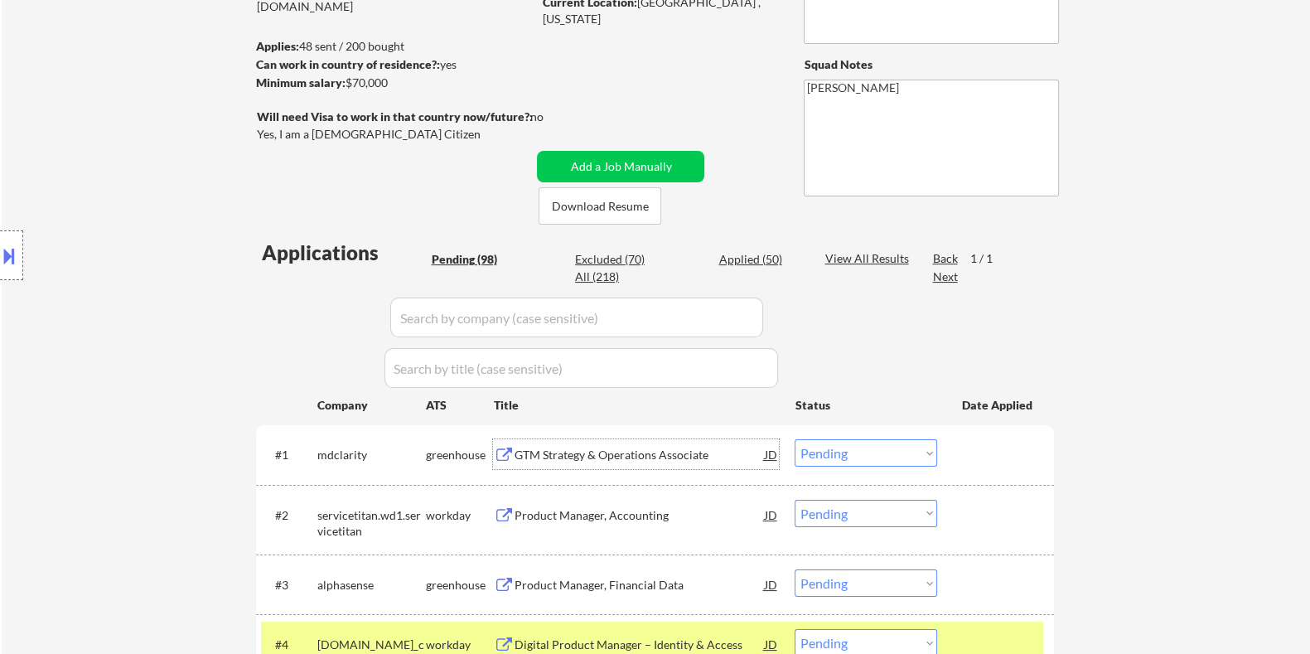
click at [588, 464] on div "GTM Strategy & Operations Associate" at bounding box center [639, 454] width 250 height 30
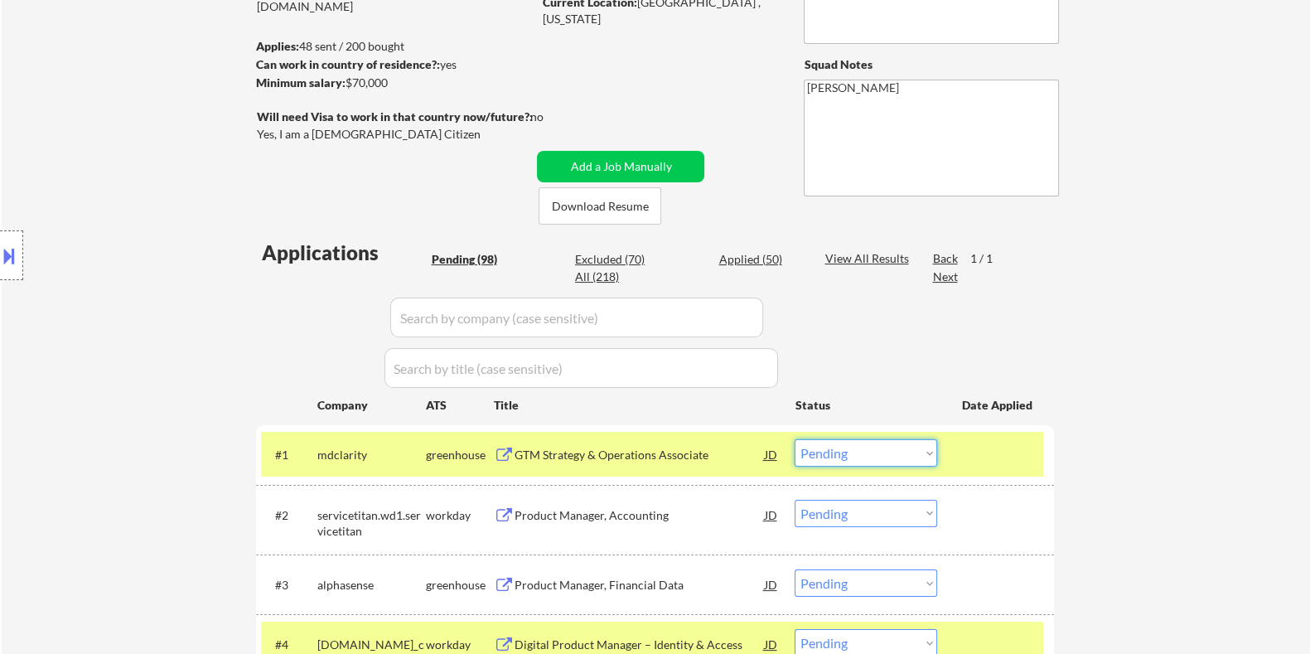
click at [853, 453] on select "Choose an option... Pending Applied Excluded (Questions) Excluded (Expired) Exc…" at bounding box center [866, 452] width 143 height 27
click at [795, 439] on select "Choose an option... Pending Applied Excluded (Questions) Excluded (Expired) Exc…" at bounding box center [866, 452] width 143 height 27
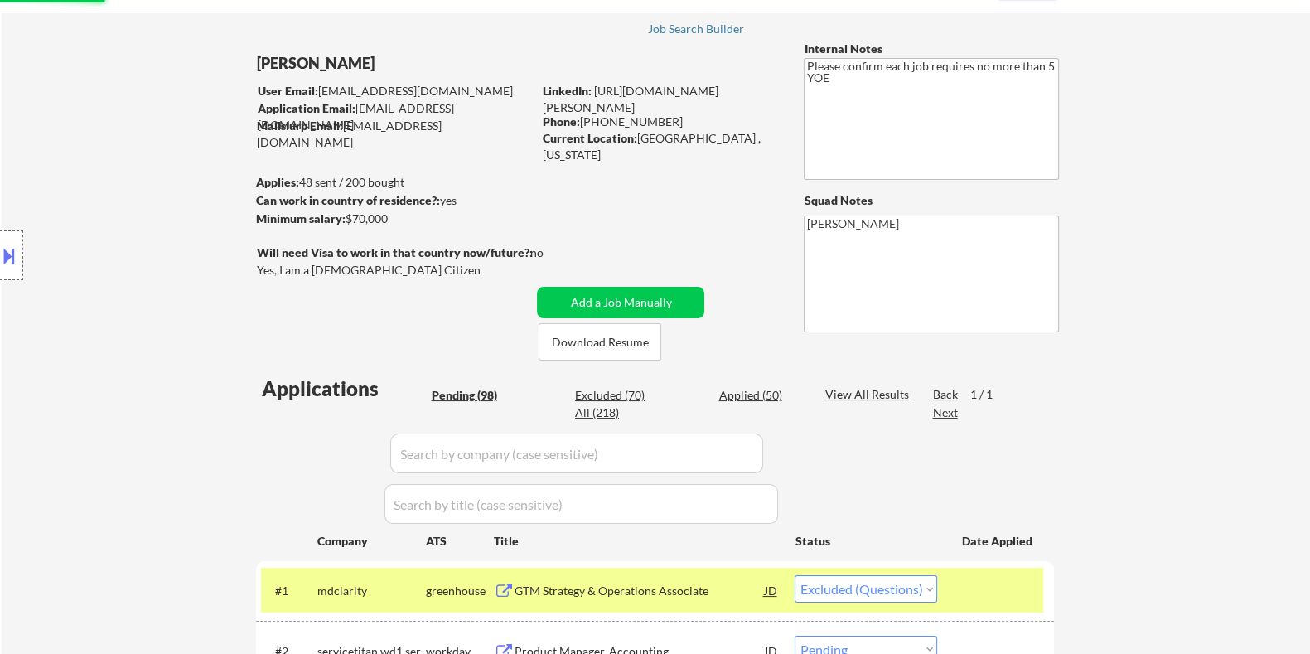
scroll to position [11, 0]
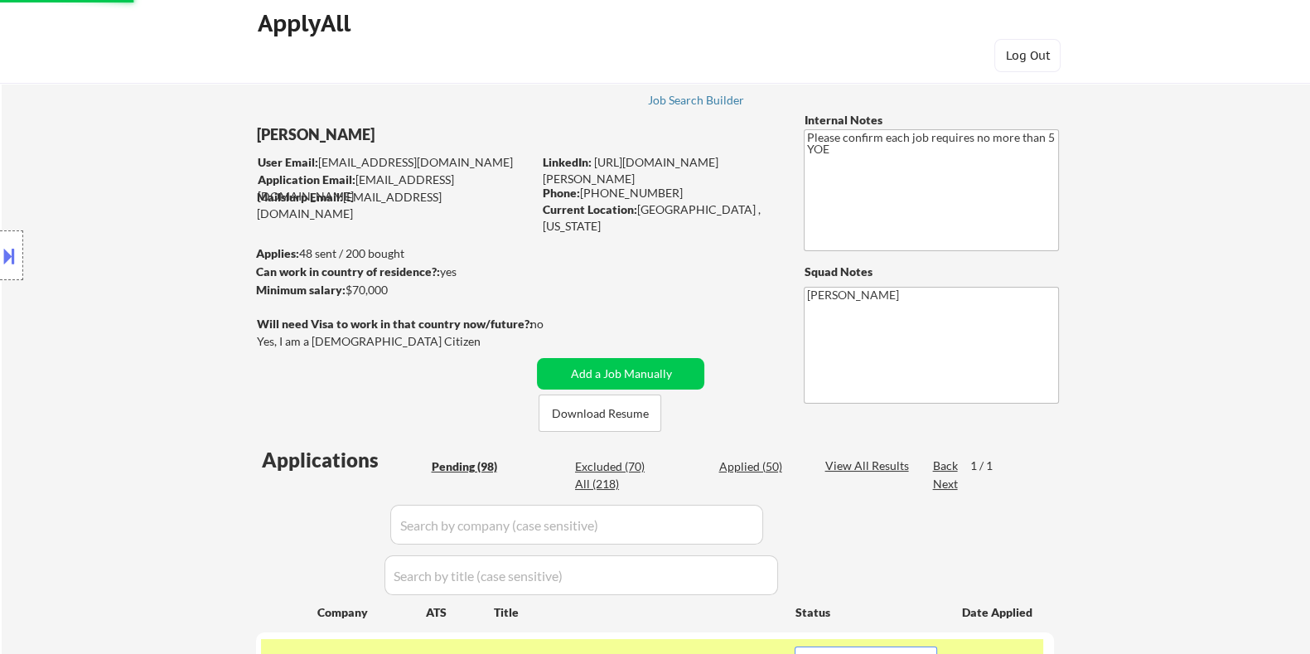
select select ""pending""
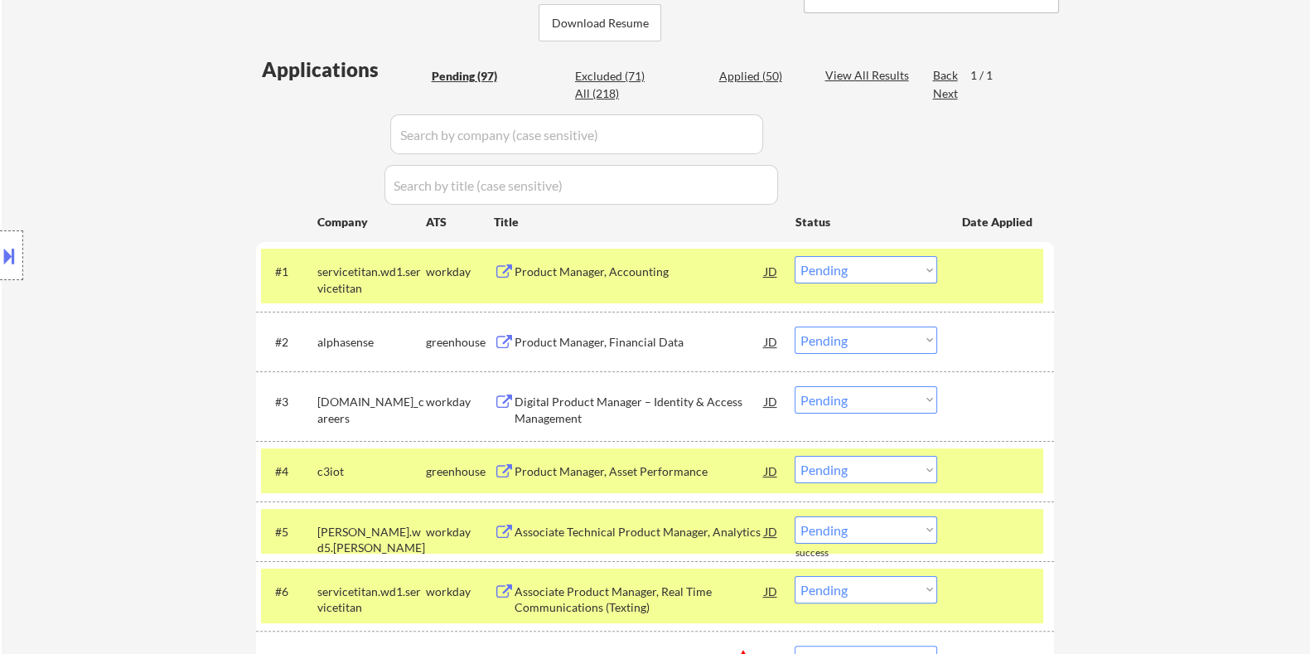
scroll to position [425, 0]
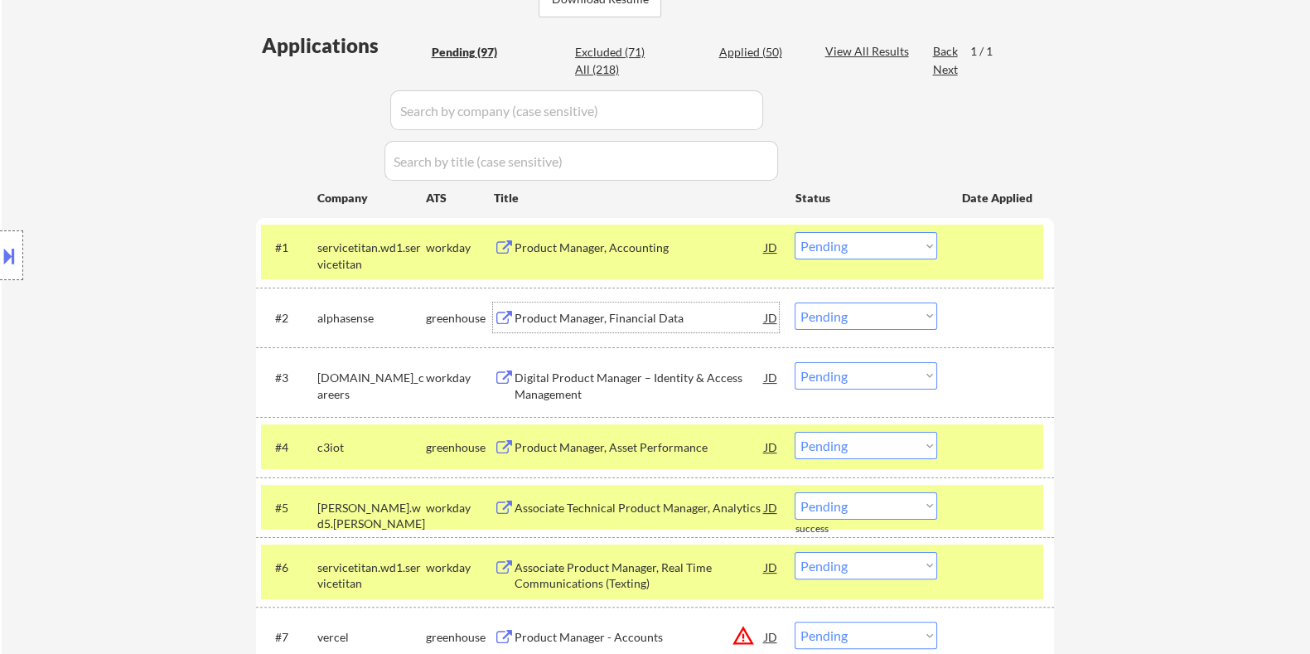
click at [568, 324] on div "Product Manager, Financial Data" at bounding box center [639, 318] width 250 height 17
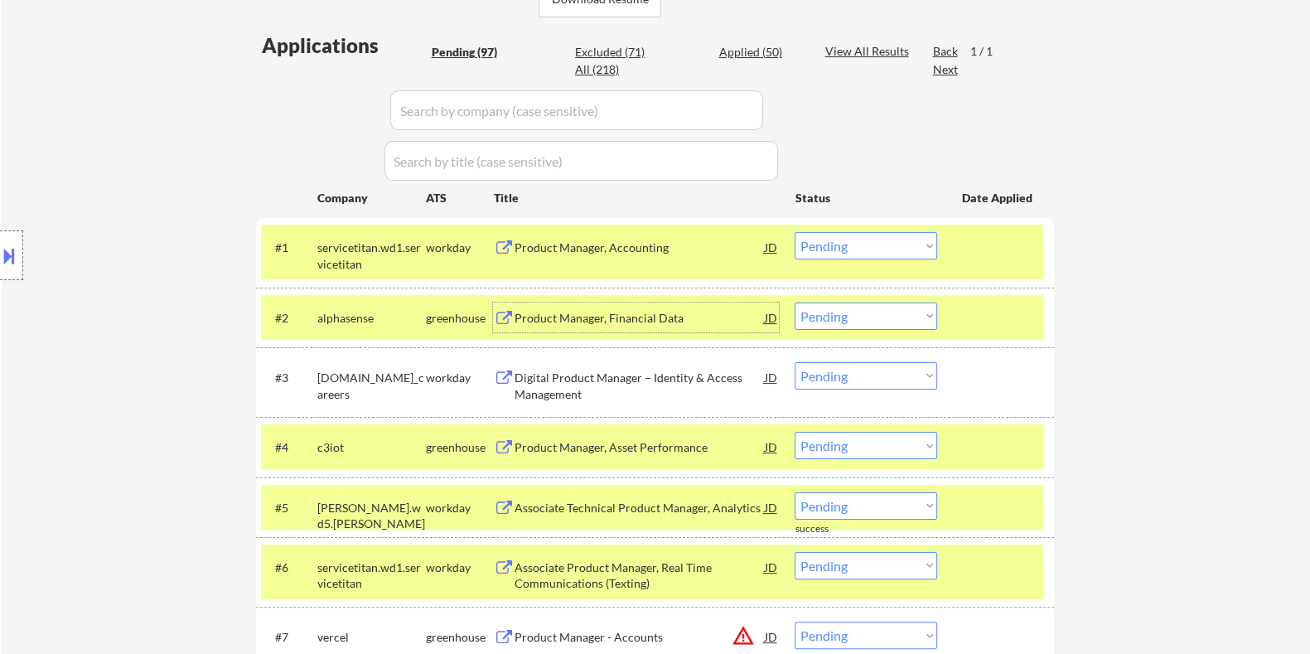
click at [899, 321] on select "Choose an option... Pending Applied Excluded (Questions) Excluded (Expired) Exc…" at bounding box center [866, 315] width 143 height 27
click at [795, 302] on select "Choose an option... Pending Applied Excluded (Questions) Excluded (Expired) Exc…" at bounding box center [866, 315] width 143 height 27
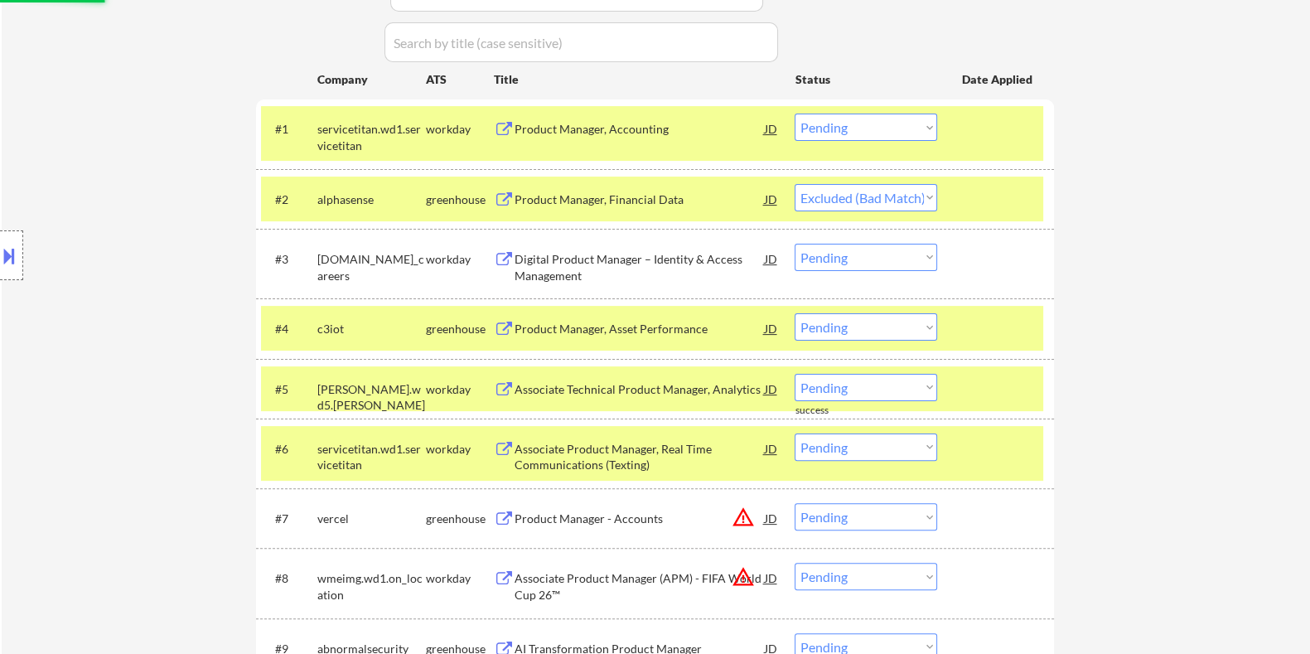
scroll to position [632, 0]
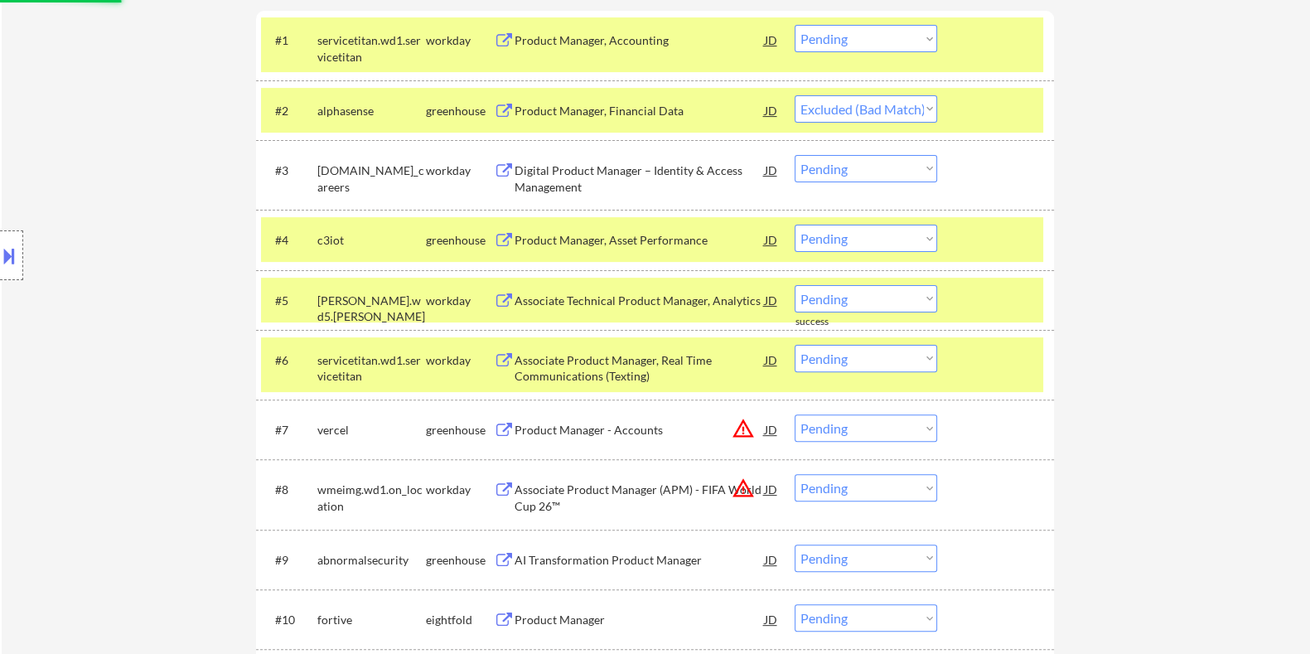
select select ""pending""
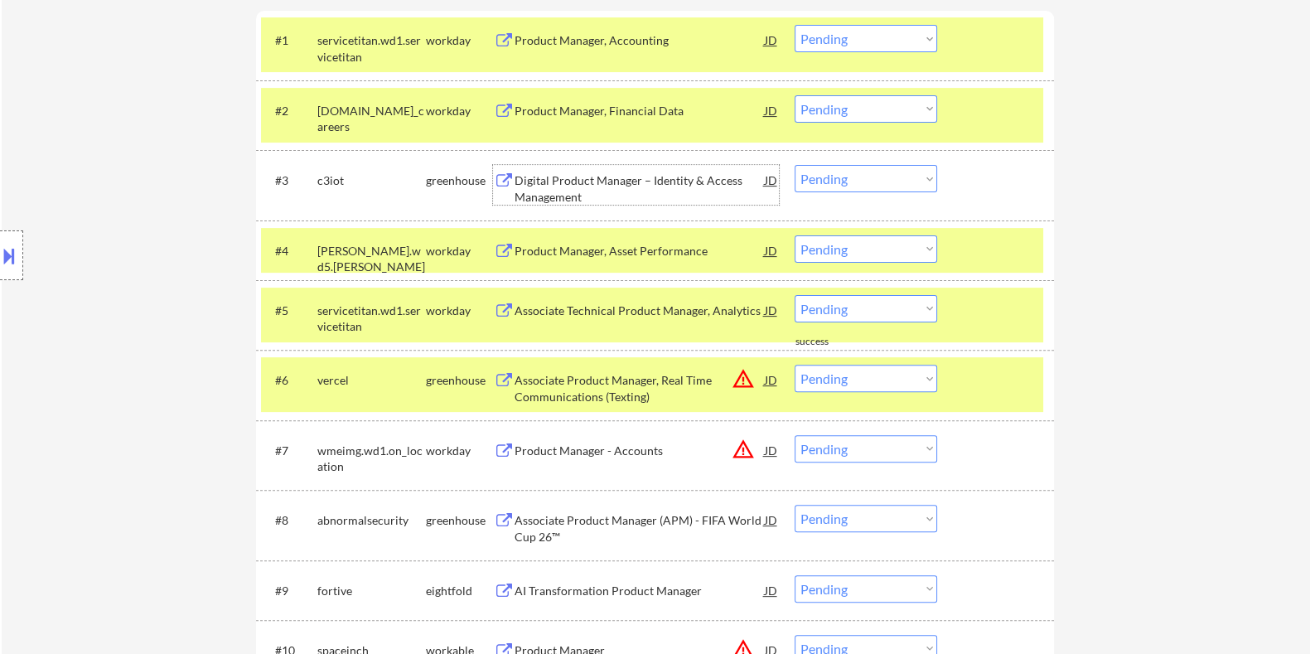
click at [613, 188] on div "Digital Product Manager – Identity & Access Management" at bounding box center [639, 188] width 250 height 32
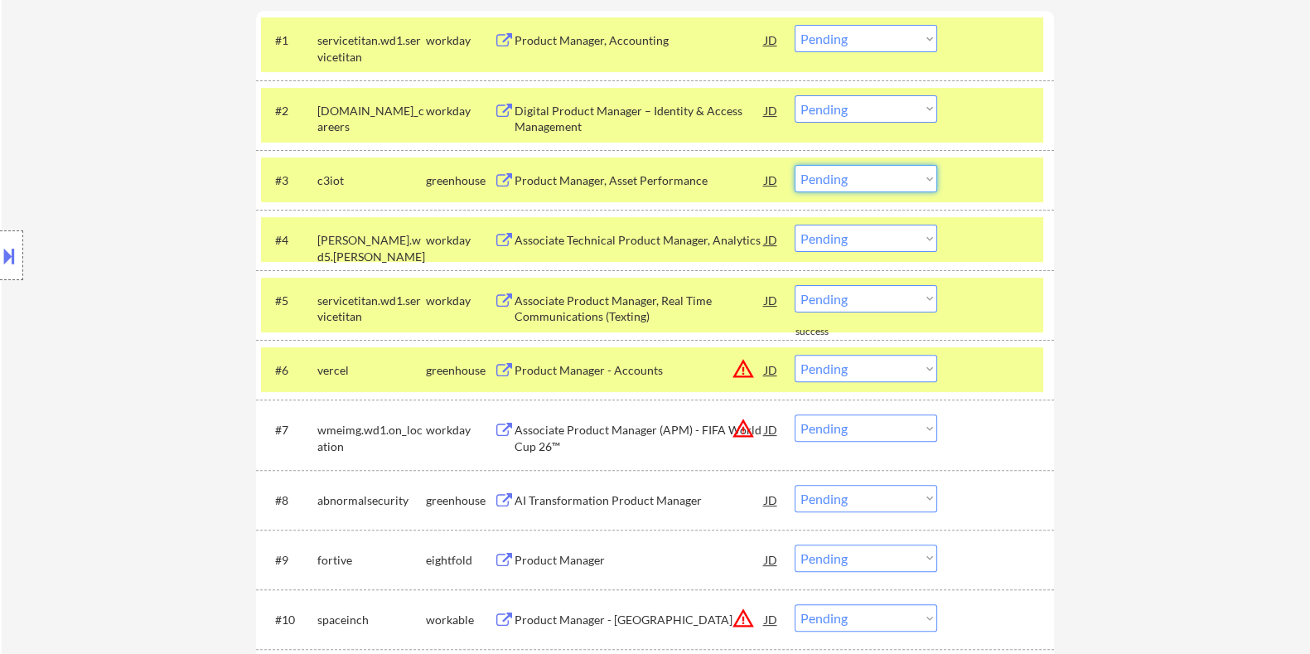
click at [879, 173] on select "Choose an option... Pending Applied Excluded (Questions) Excluded (Expired) Exc…" at bounding box center [866, 178] width 143 height 27
click at [834, 180] on select "Choose an option... Pending Applied Excluded (Questions) Excluded (Expired) Exc…" at bounding box center [866, 178] width 143 height 27
click at [795, 165] on select "Choose an option... Pending Applied Excluded (Questions) Excluded (Expired) Exc…" at bounding box center [866, 178] width 143 height 27
select select ""pending""
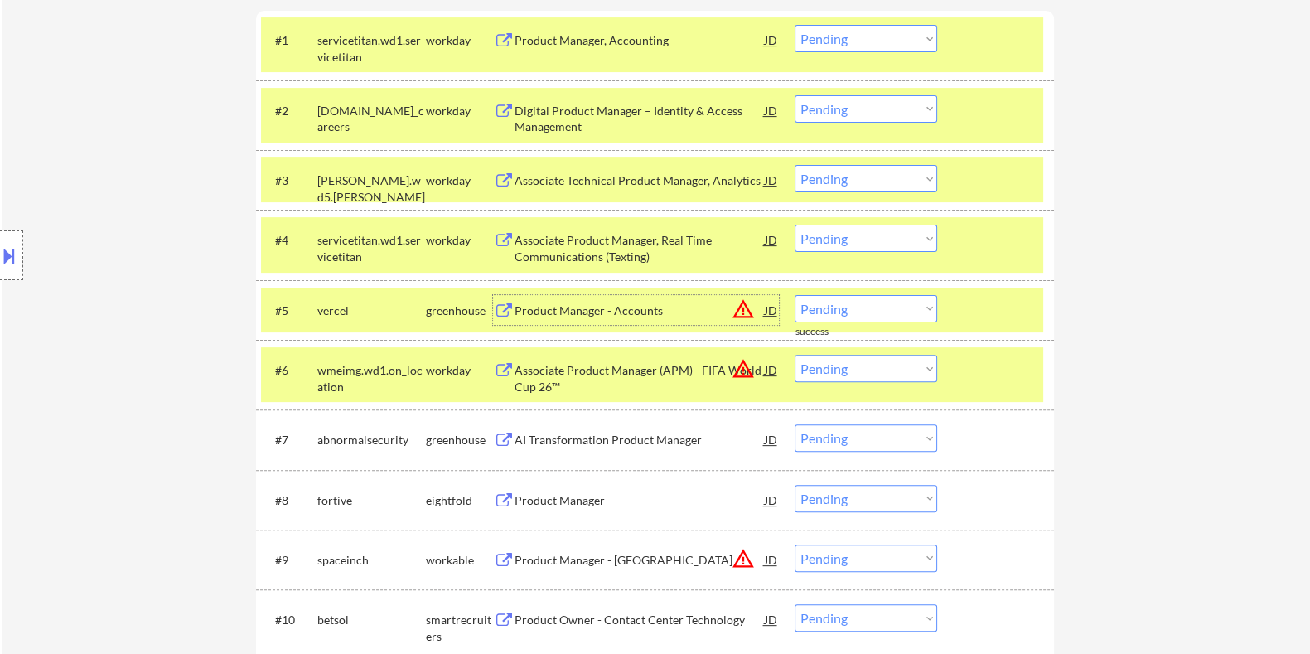
click at [557, 304] on div "Product Manager - Accounts" at bounding box center [639, 310] width 250 height 17
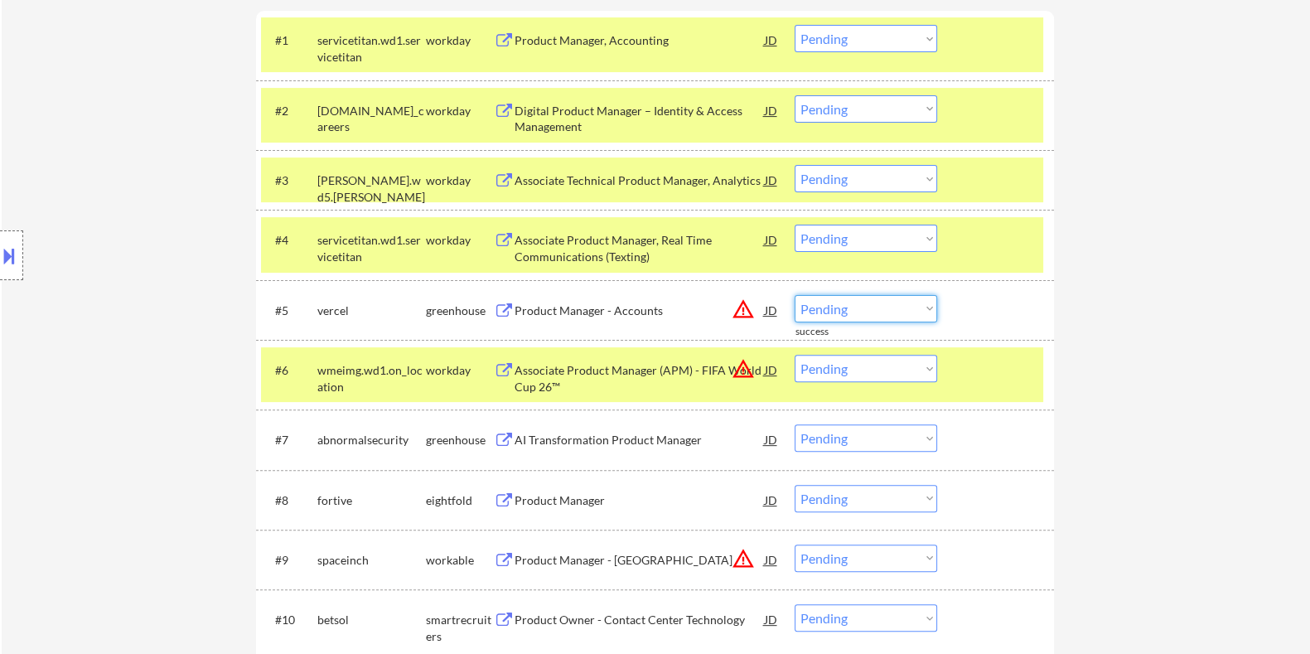
click at [867, 303] on select "Choose an option... Pending Applied Excluded (Questions) Excluded (Expired) Exc…" at bounding box center [866, 308] width 143 height 27
click at [795, 295] on select "Choose an option... Pending Applied Excluded (Questions) Excluded (Expired) Exc…" at bounding box center [866, 308] width 143 height 27
select select ""pending""
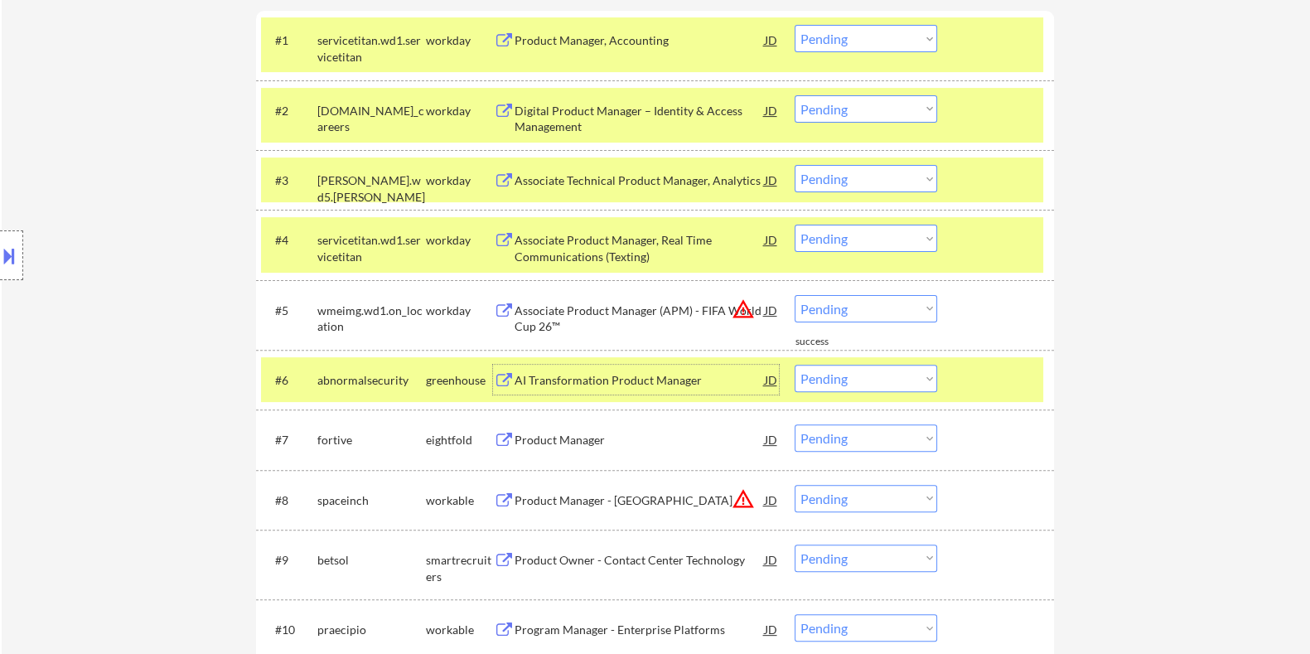
click at [604, 378] on div "AI Transformation Product Manager" at bounding box center [639, 380] width 250 height 17
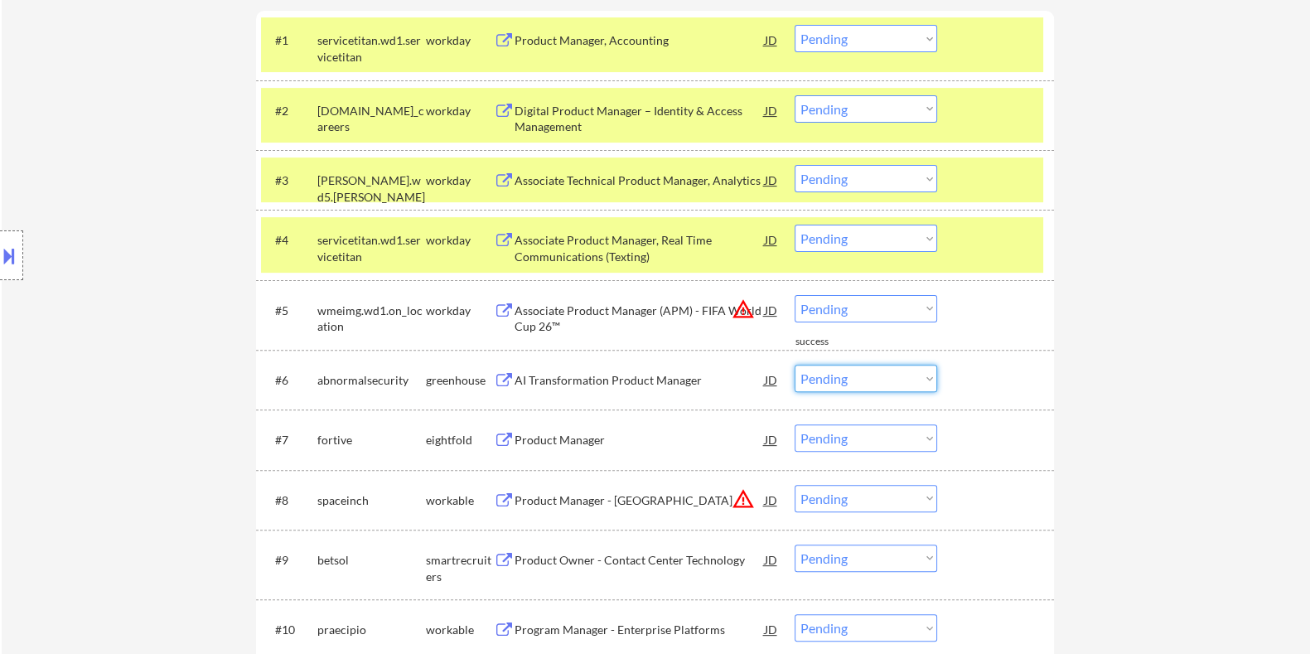
click at [841, 380] on select "Choose an option... Pending Applied Excluded (Questions) Excluded (Expired) Exc…" at bounding box center [866, 378] width 143 height 27
click at [795, 365] on select "Choose an option... Pending Applied Excluded (Questions) Excluded (Expired) Exc…" at bounding box center [866, 378] width 143 height 27
select select ""pending""
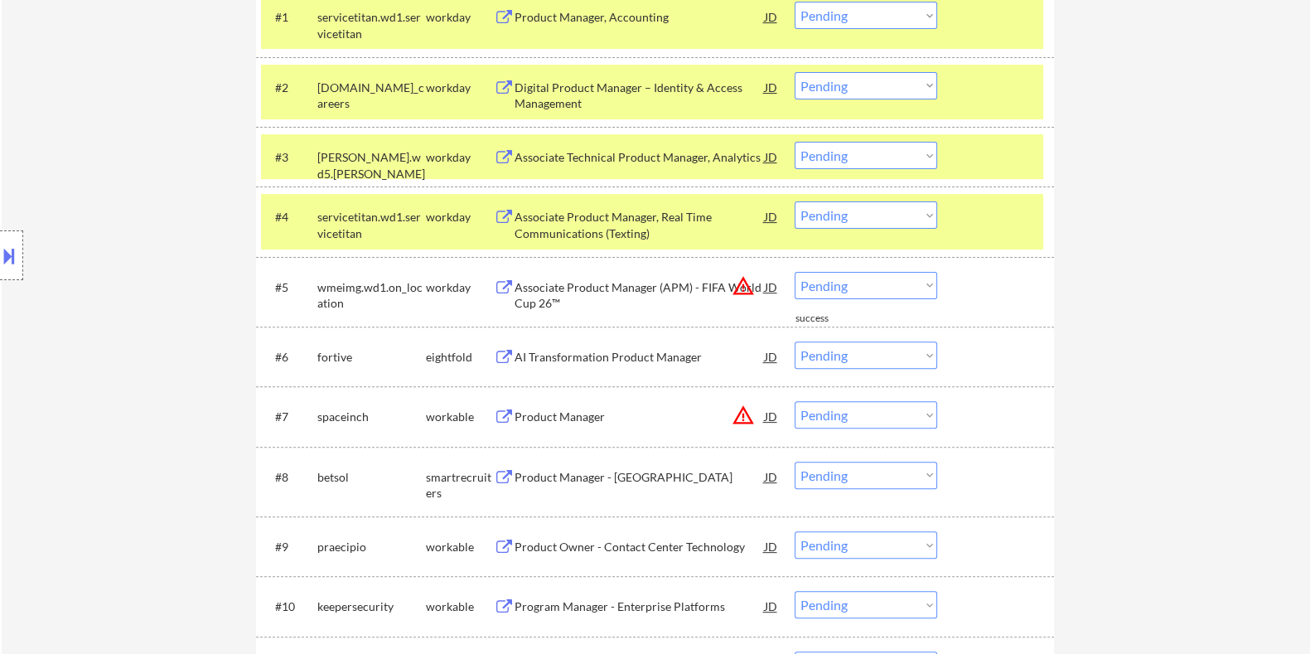
scroll to position [736, 0]
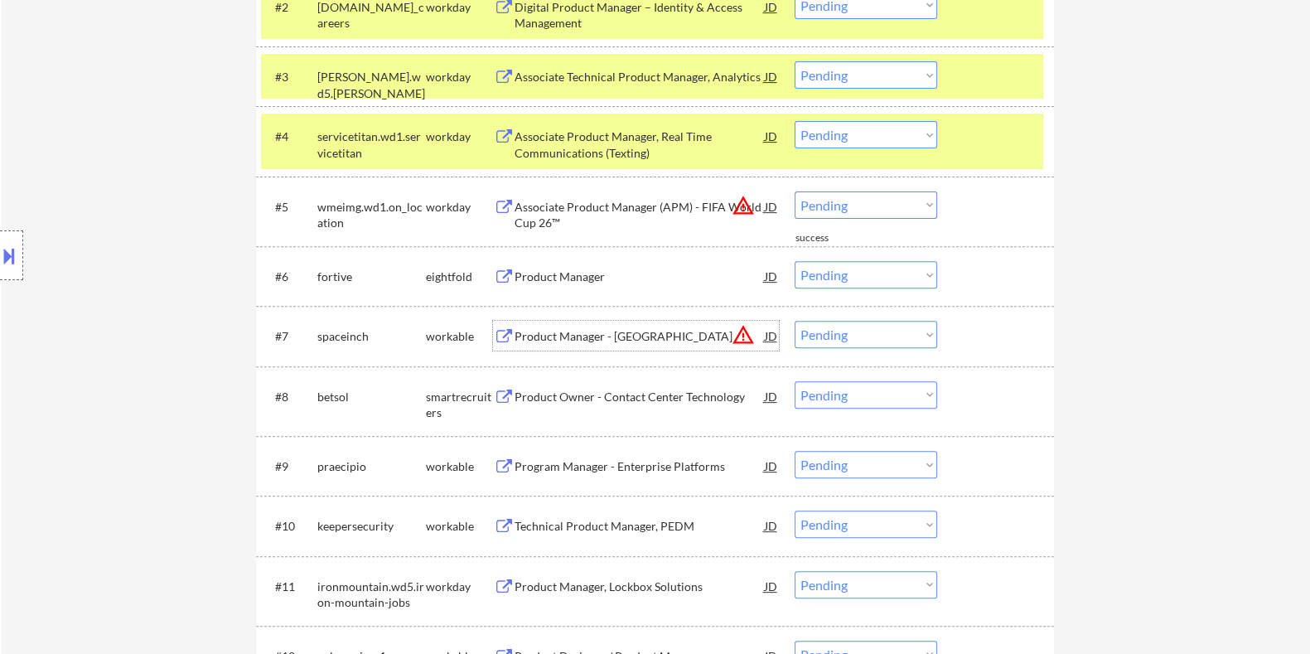
click at [518, 329] on div "Product Manager - US" at bounding box center [639, 336] width 250 height 17
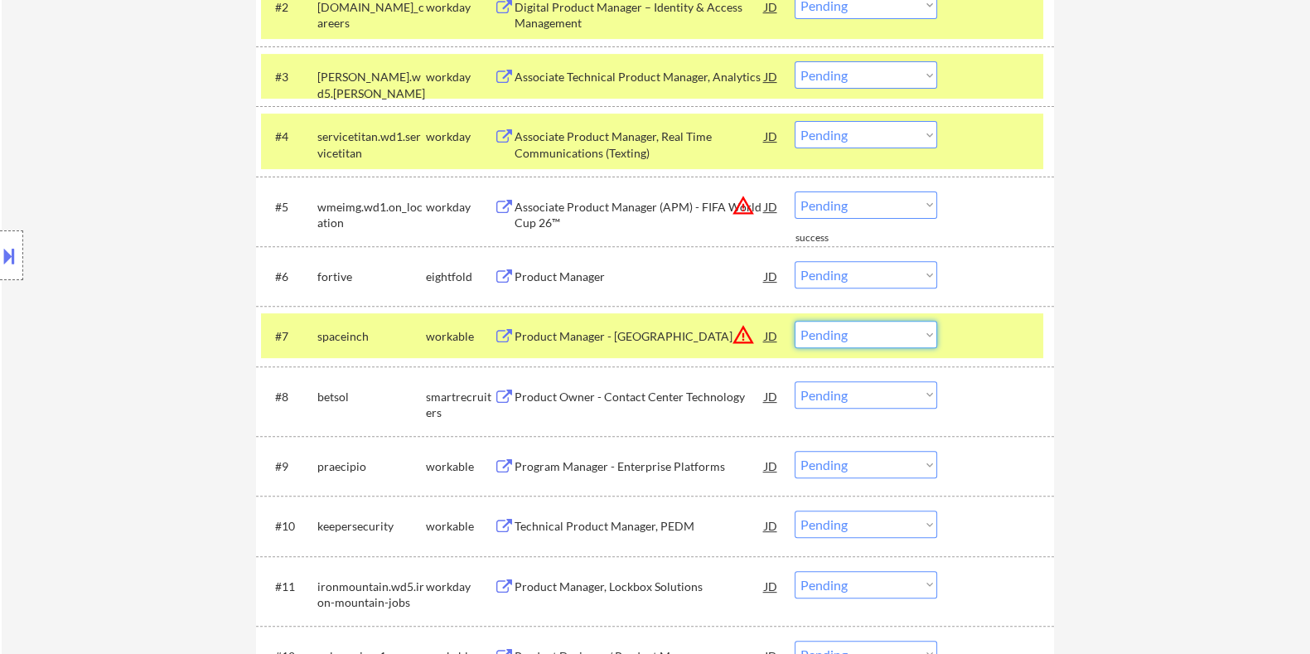
click at [882, 329] on select "Choose an option... Pending Applied Excluded (Questions) Excluded (Expired) Exc…" at bounding box center [866, 334] width 143 height 27
click at [795, 321] on select "Choose an option... Pending Applied Excluded (Questions) Excluded (Expired) Exc…" at bounding box center [866, 334] width 143 height 27
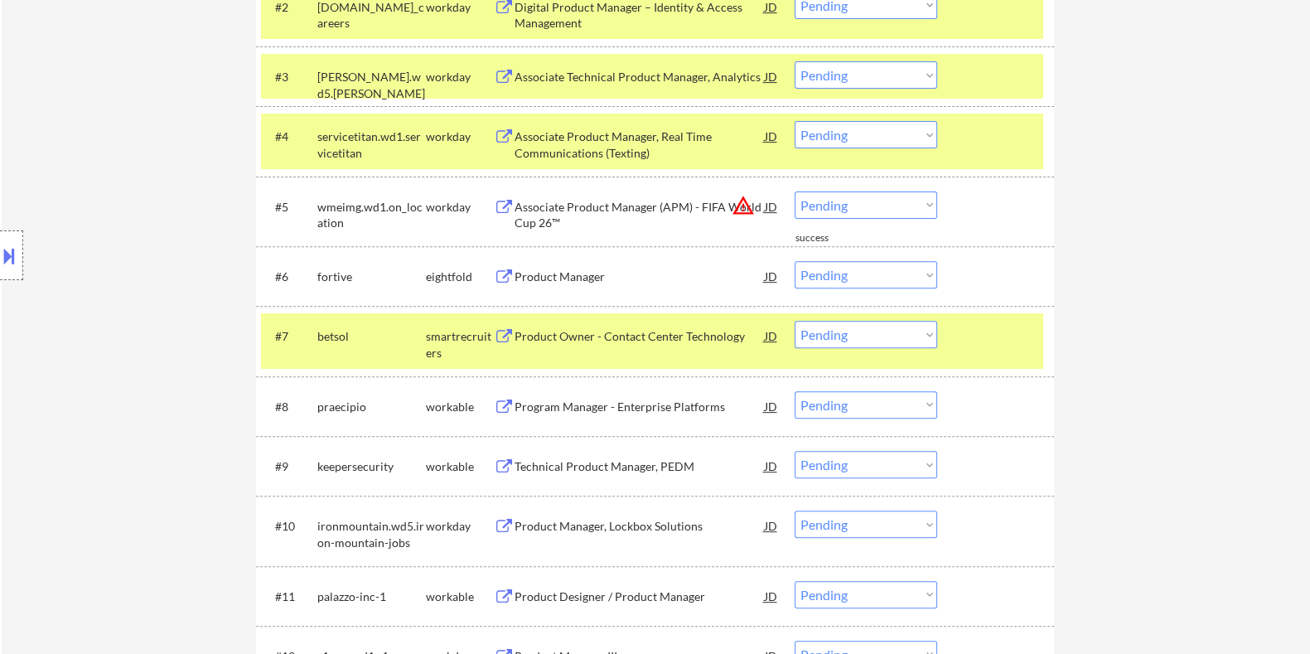
click at [588, 336] on div "Product Owner - Contact Center Technology" at bounding box center [639, 336] width 250 height 17
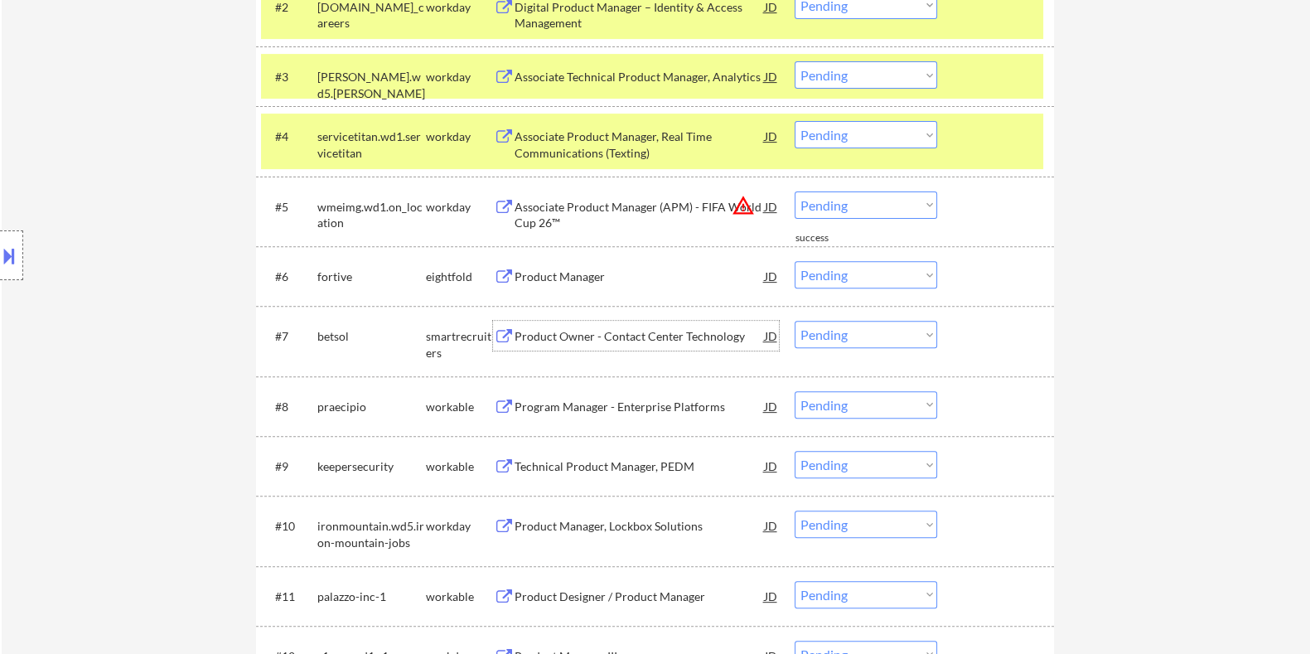
click at [911, 333] on select "Choose an option... Pending Applied Excluded (Questions) Excluded (Expired) Exc…" at bounding box center [866, 334] width 143 height 27
click at [795, 321] on select "Choose an option... Pending Applied Excluded (Questions) Excluded (Expired) Exc…" at bounding box center [866, 334] width 143 height 27
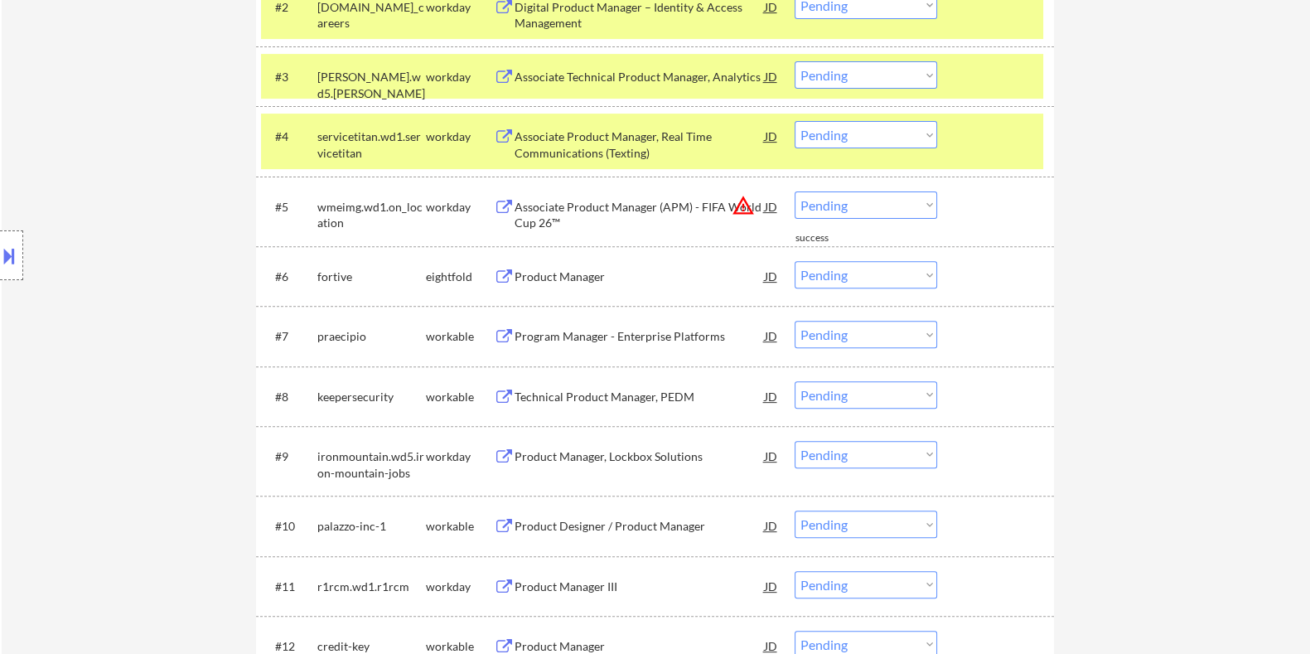
click at [550, 336] on div "Program Manager - Enterprise Platforms" at bounding box center [639, 336] width 250 height 17
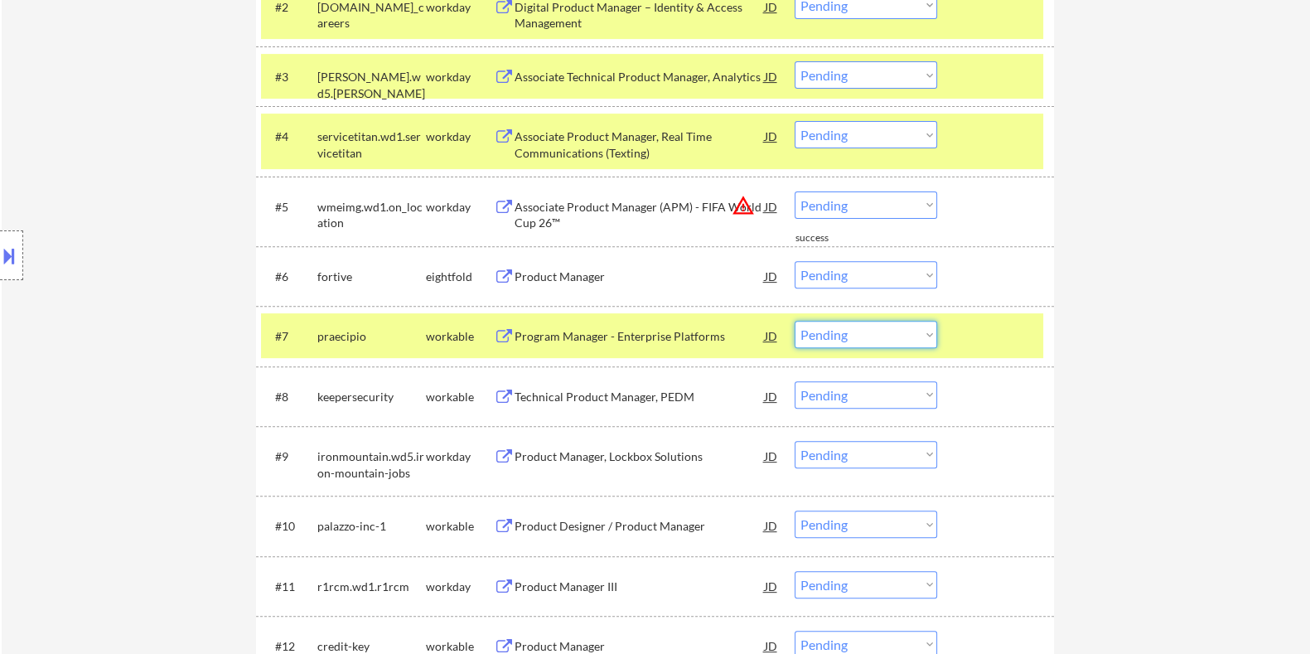
click at [887, 340] on select "Choose an option... Pending Applied Excluded (Questions) Excluded (Expired) Exc…" at bounding box center [866, 334] width 143 height 27
click at [795, 321] on select "Choose an option... Pending Applied Excluded (Questions) Excluded (Expired) Exc…" at bounding box center [866, 334] width 143 height 27
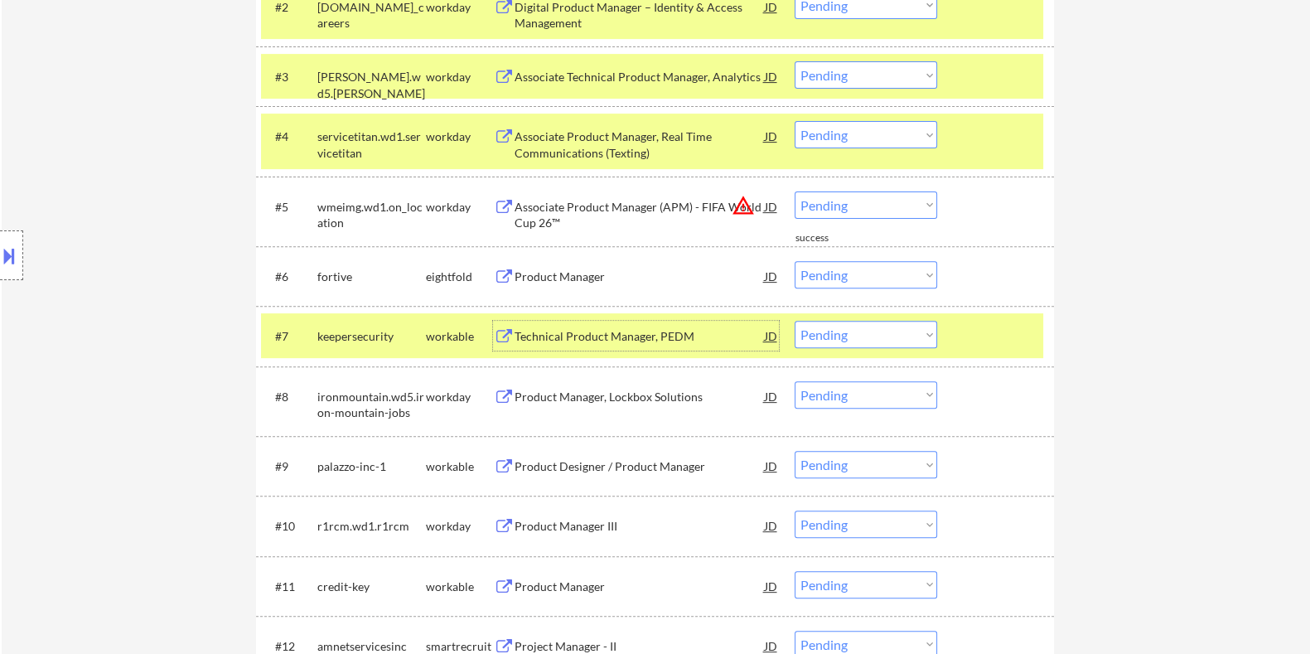
click at [557, 341] on div "Technical Product Manager, PEDM" at bounding box center [639, 336] width 250 height 17
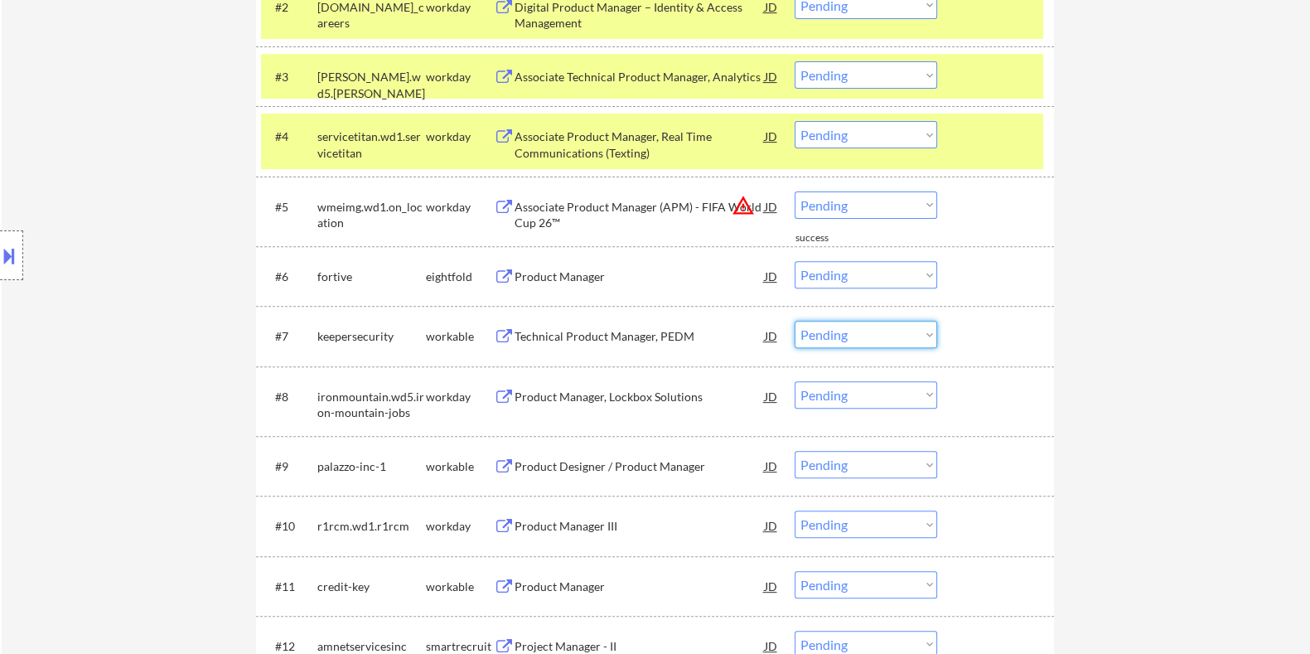
click at [887, 336] on select "Choose an option... Pending Applied Excluded (Questions) Excluded (Expired) Exc…" at bounding box center [866, 334] width 143 height 27
click at [795, 321] on select "Choose an option... Pending Applied Excluded (Questions) Excluded (Expired) Exc…" at bounding box center [866, 334] width 143 height 27
select select ""pending""
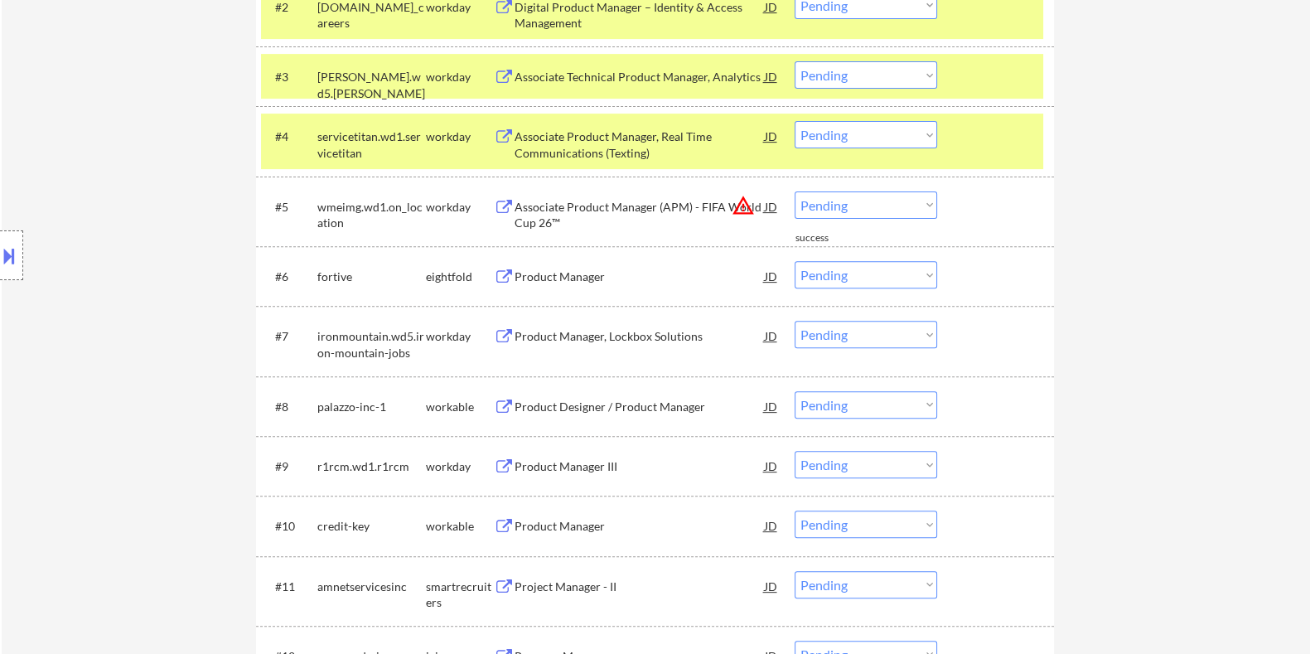
click at [566, 401] on div "Product Designer / Product Manager" at bounding box center [639, 407] width 250 height 17
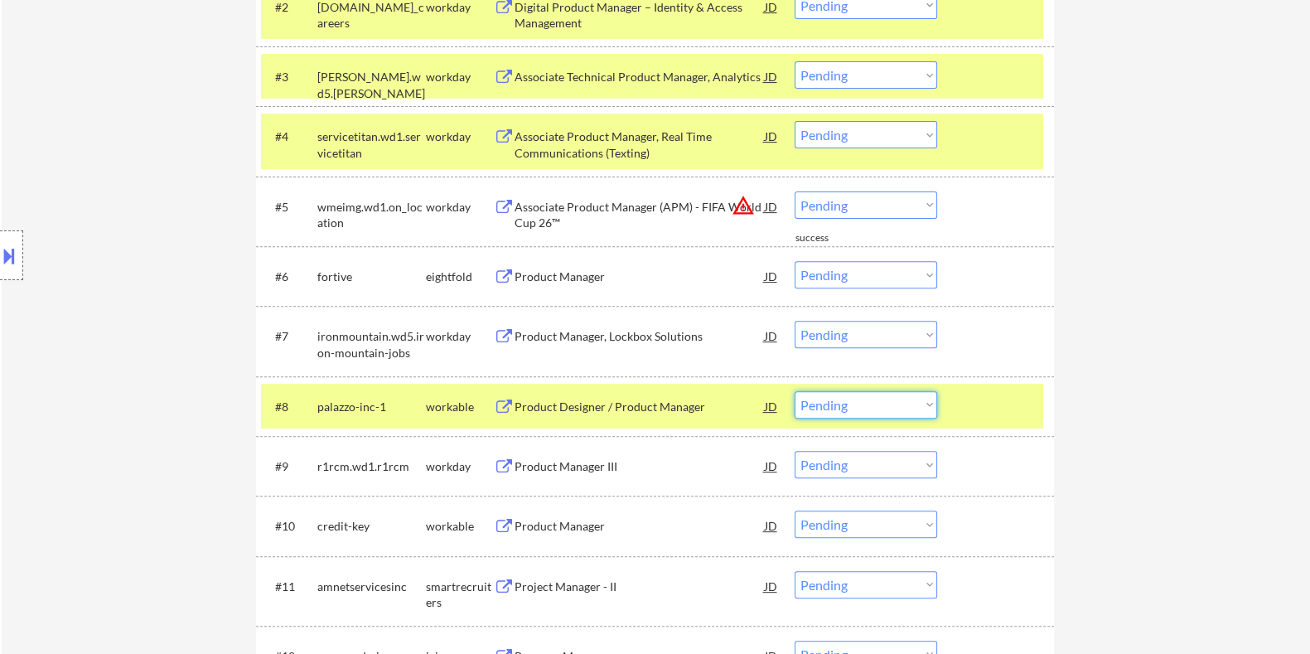
click at [847, 408] on select "Choose an option... Pending Applied Excluded (Questions) Excluded (Expired) Exc…" at bounding box center [866, 404] width 143 height 27
click at [795, 391] on select "Choose an option... Pending Applied Excluded (Questions) Excluded (Expired) Exc…" at bounding box center [866, 404] width 143 height 27
select select ""pending""
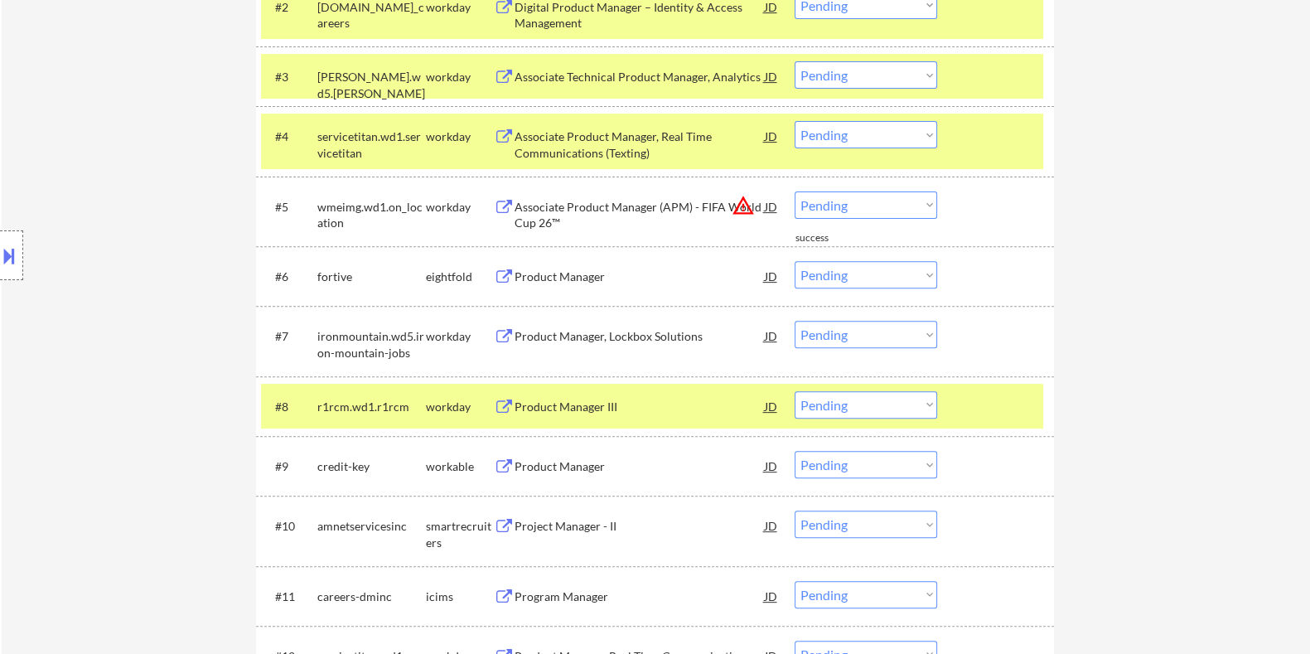
click at [601, 469] on div "Product Manager" at bounding box center [639, 466] width 250 height 17
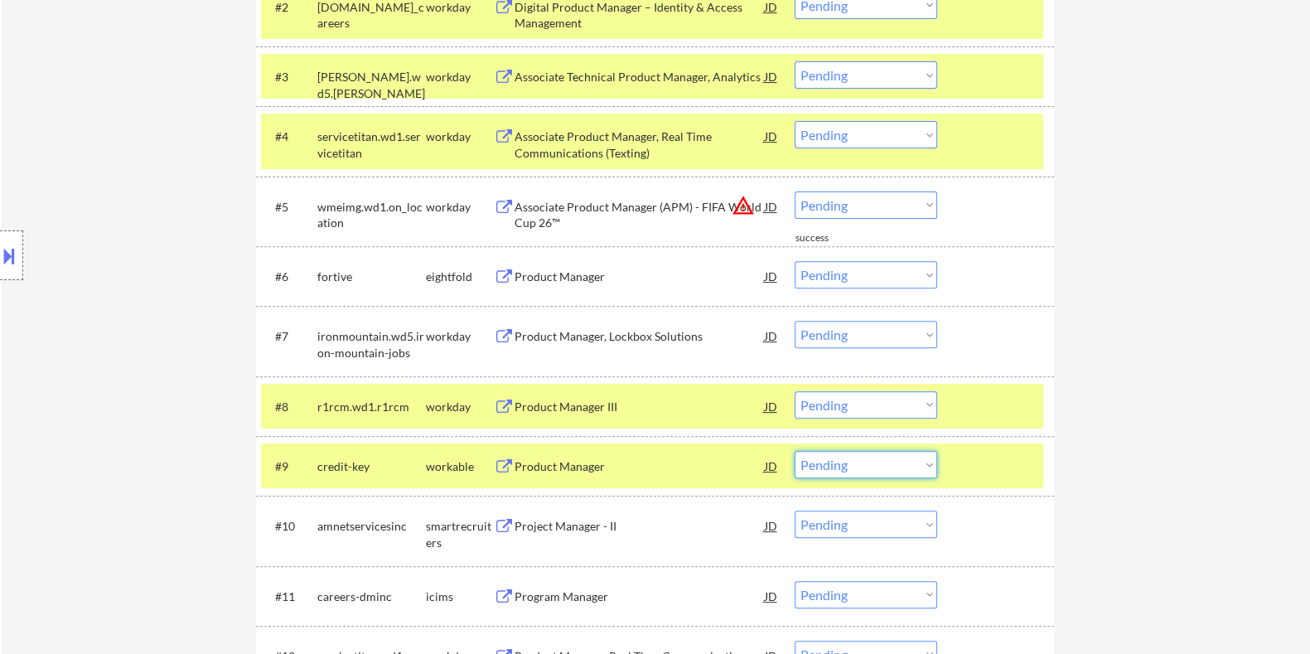
click at [875, 476] on select "Choose an option... Pending Applied Excluded (Questions) Excluded (Expired) Exc…" at bounding box center [866, 464] width 143 height 27
click at [795, 451] on select "Choose an option... Pending Applied Excluded (Questions) Excluded (Expired) Exc…" at bounding box center [866, 464] width 143 height 27
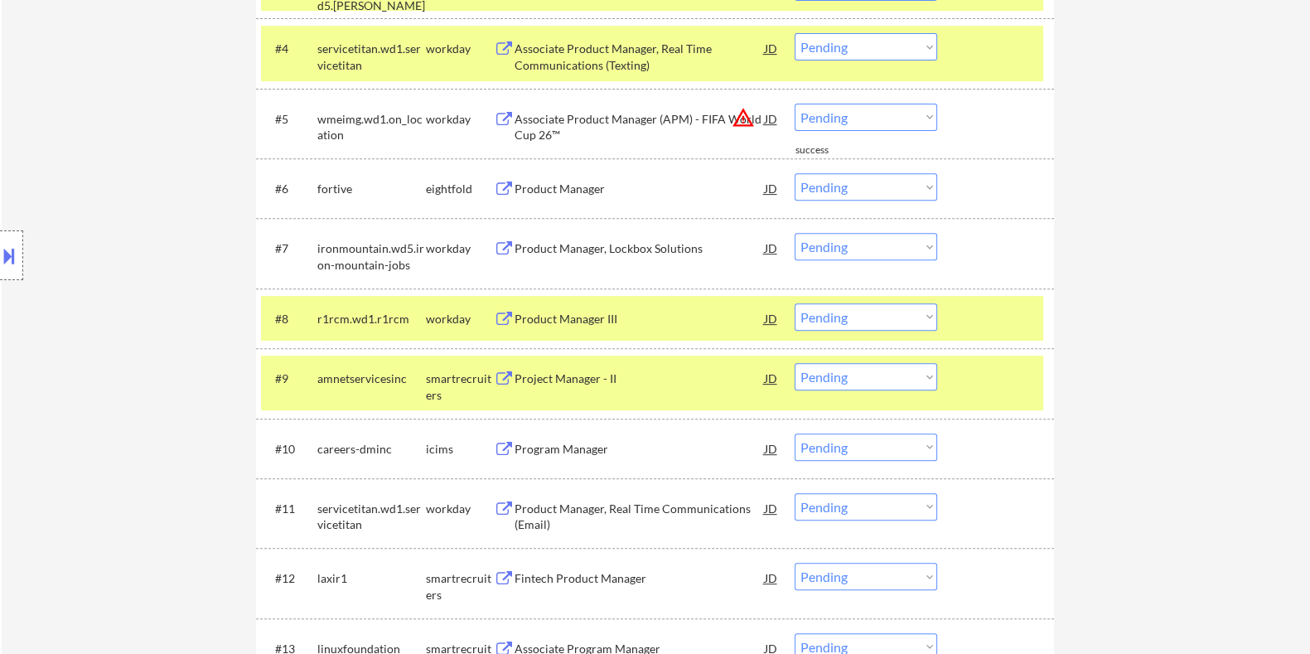
scroll to position [839, 0]
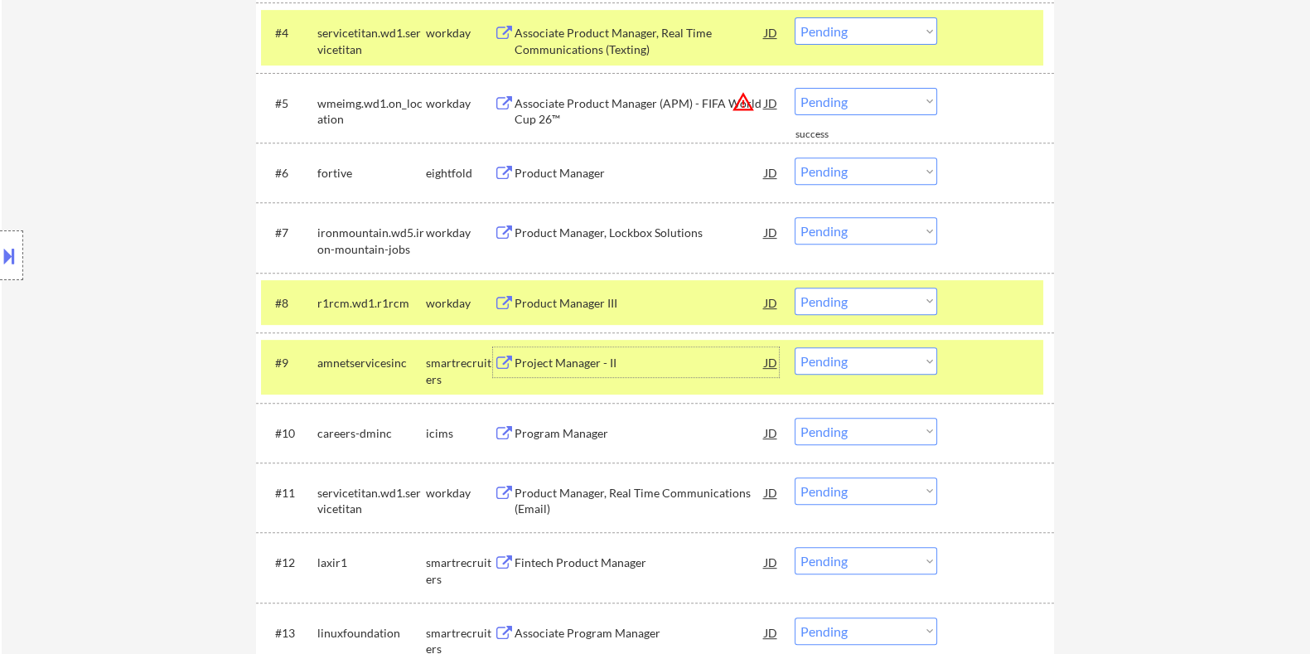
click at [578, 365] on div "Project Manager - II" at bounding box center [639, 363] width 250 height 17
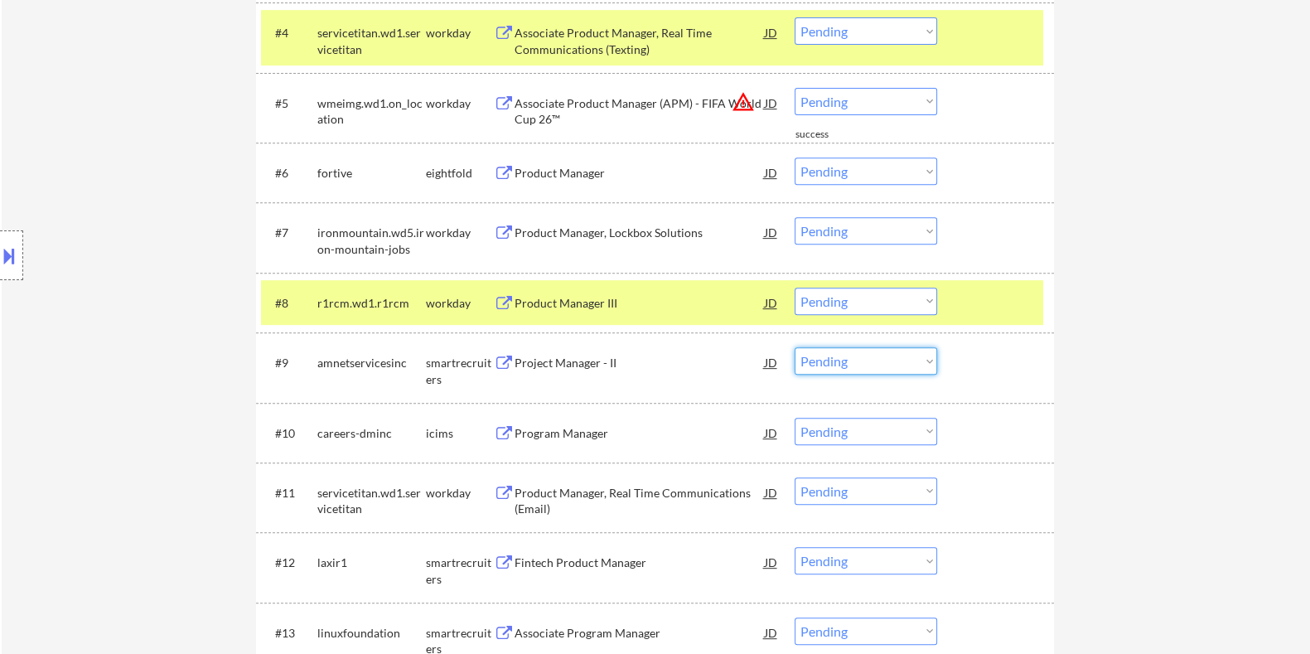
click at [878, 362] on select "Choose an option... Pending Applied Excluded (Questions) Excluded (Expired) Exc…" at bounding box center [866, 360] width 143 height 27
click at [795, 347] on select "Choose an option... Pending Applied Excluded (Questions) Excluded (Expired) Exc…" at bounding box center [866, 360] width 143 height 27
select select ""pending""
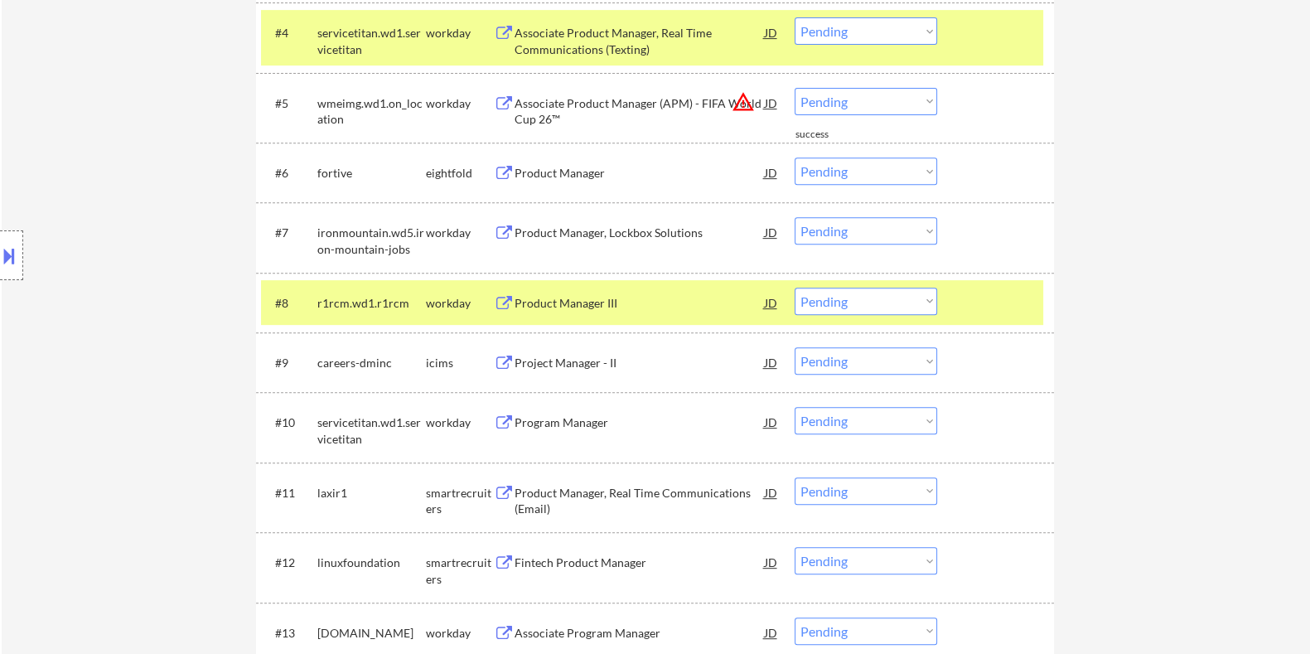
scroll to position [943, 0]
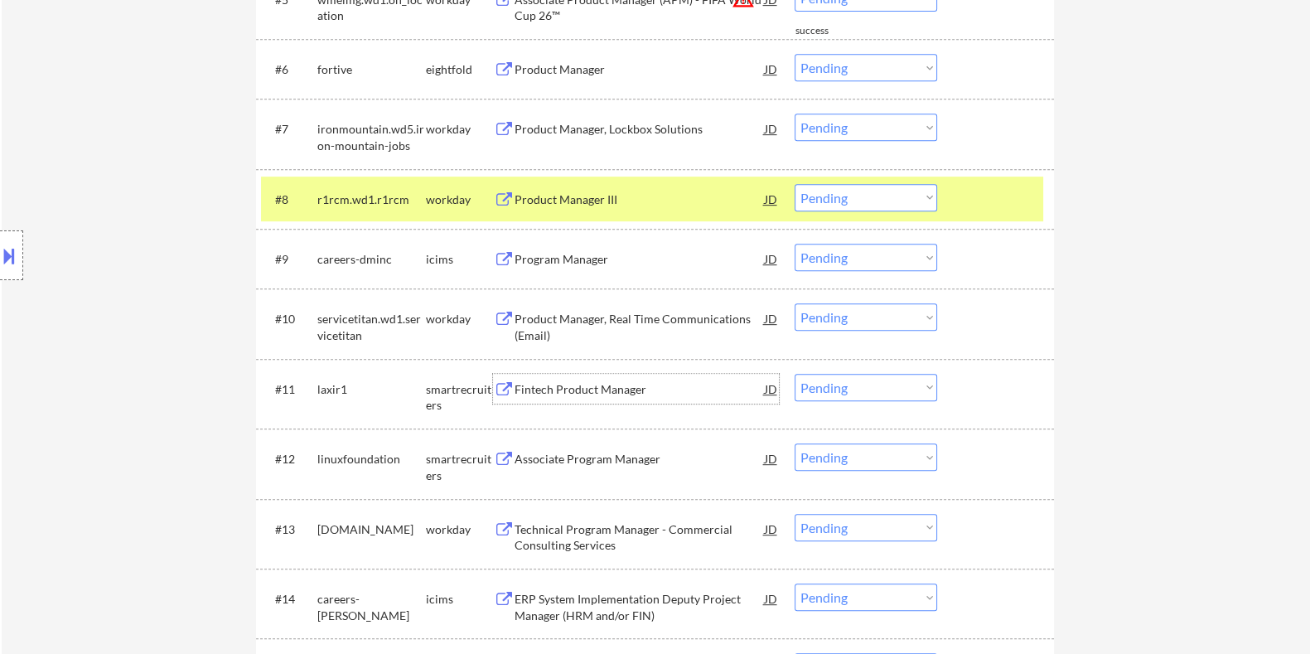
click at [546, 387] on div "Fintech Product Manager" at bounding box center [639, 389] width 250 height 17
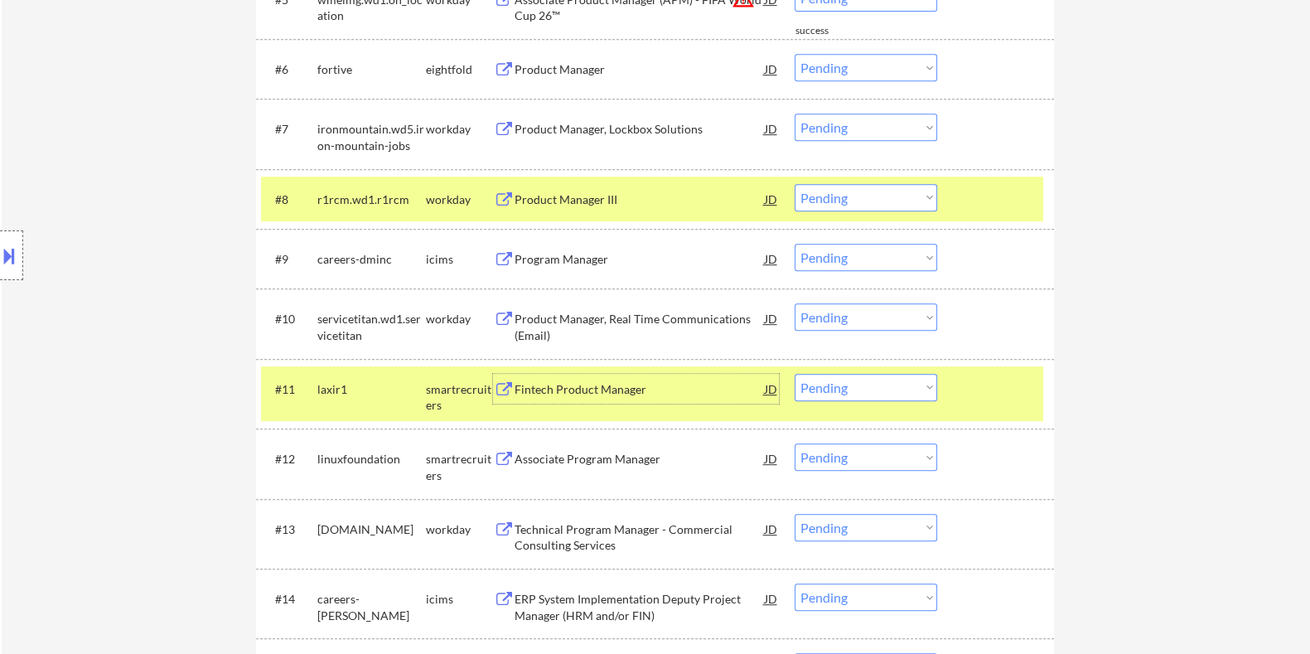
click at [876, 384] on select "Choose an option... Pending Applied Excluded (Questions) Excluded (Expired) Exc…" at bounding box center [866, 387] width 143 height 27
click at [795, 374] on select "Choose an option... Pending Applied Excluded (Questions) Excluded (Expired) Exc…" at bounding box center [866, 387] width 143 height 27
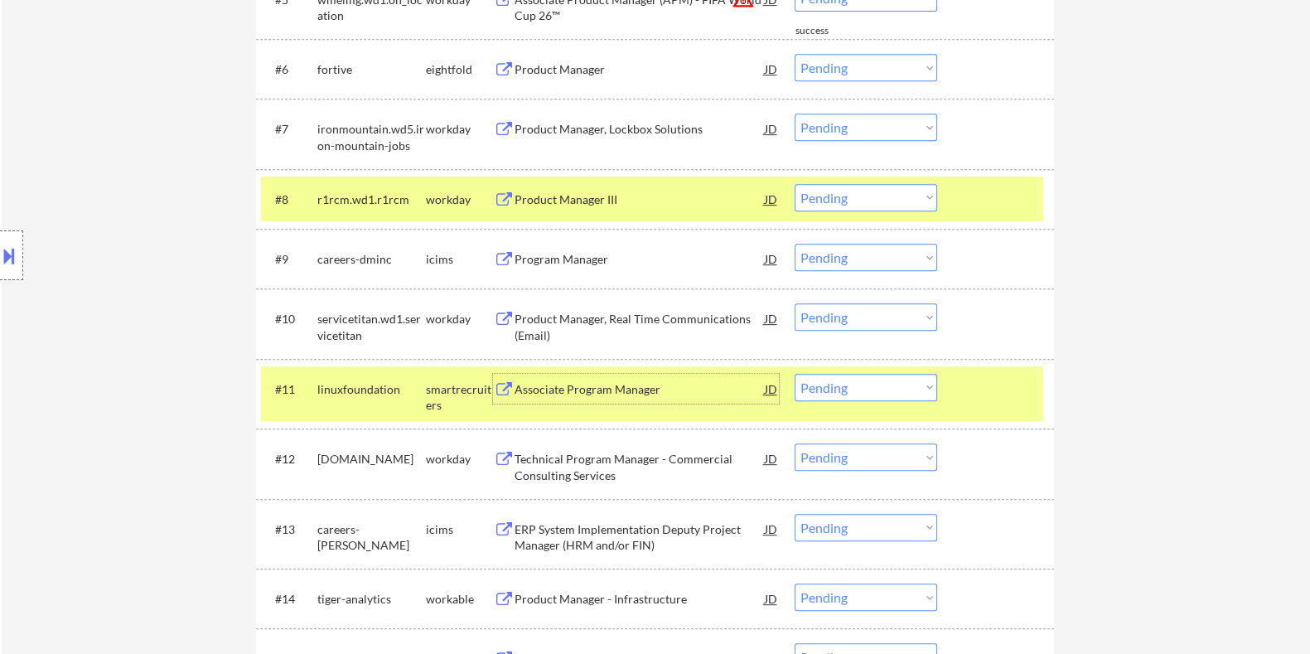
click at [569, 387] on div "Associate Program Manager" at bounding box center [639, 389] width 250 height 17
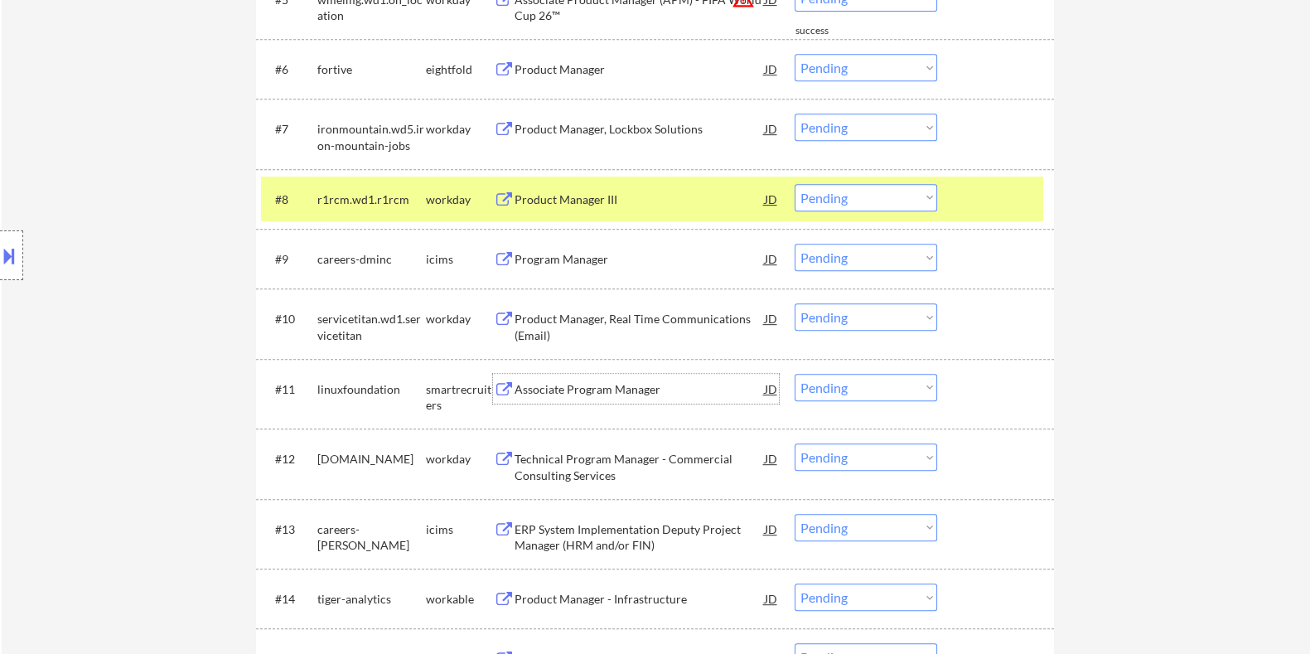
click at [853, 383] on select "Choose an option... Pending Applied Excluded (Questions) Excluded (Expired) Exc…" at bounding box center [866, 387] width 143 height 27
click at [795, 374] on select "Choose an option... Pending Applied Excluded (Questions) Excluded (Expired) Exc…" at bounding box center [866, 387] width 143 height 27
select select ""pending""
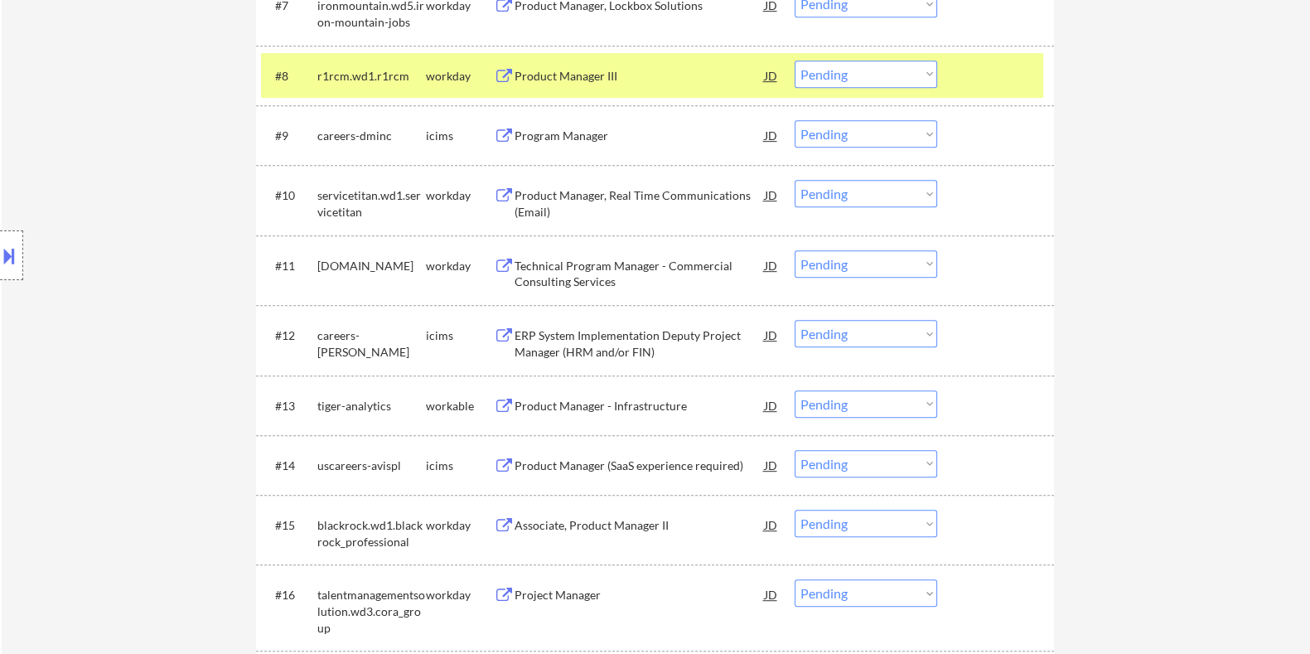
scroll to position [1150, 0]
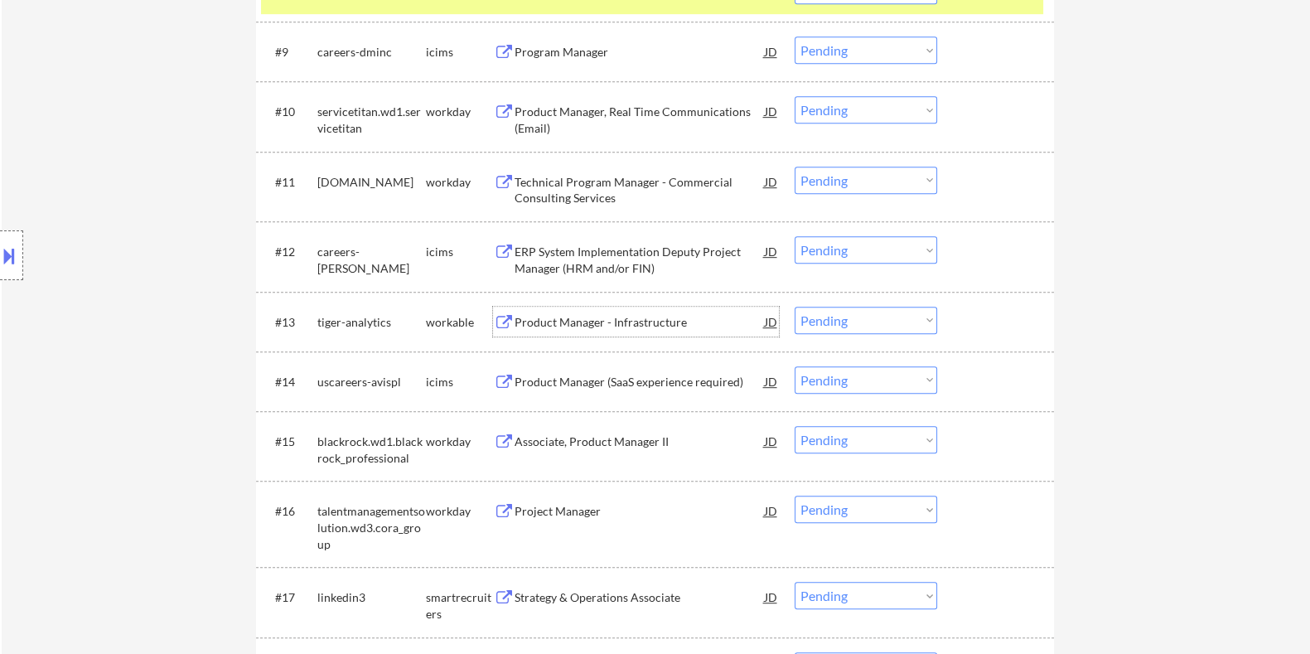
click at [543, 317] on div "Product Manager - Infrastructure" at bounding box center [639, 322] width 250 height 17
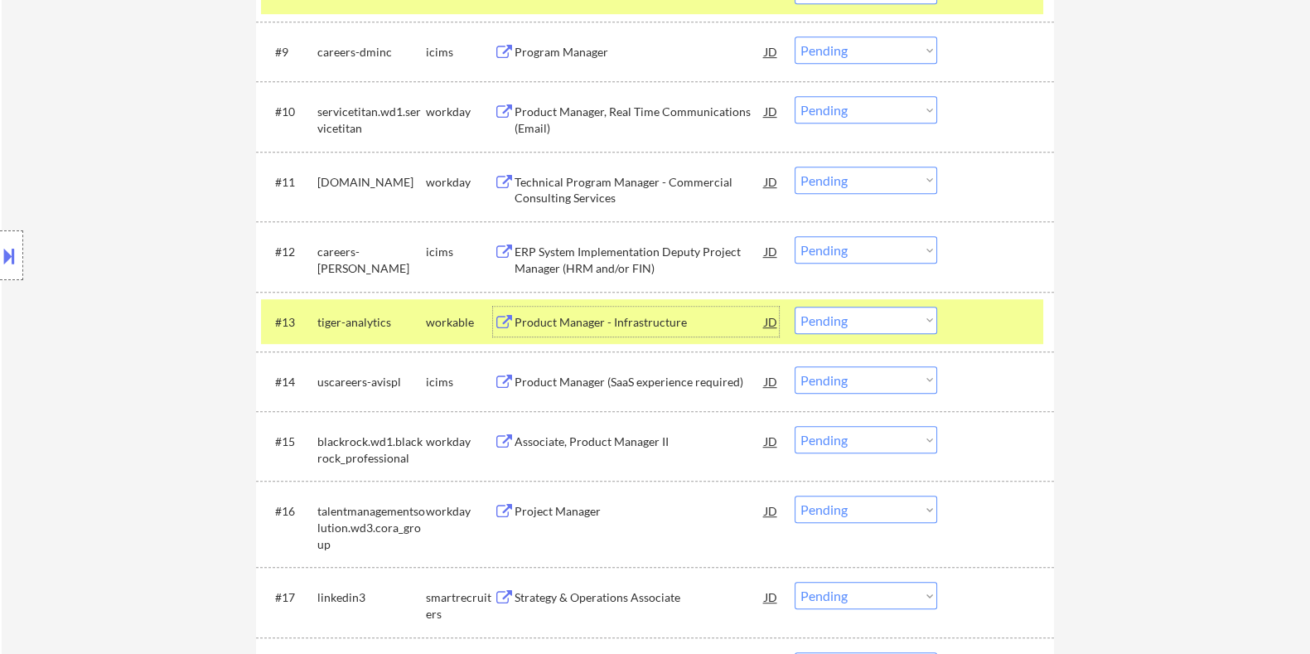
click at [880, 321] on select "Choose an option... Pending Applied Excluded (Questions) Excluded (Expired) Exc…" at bounding box center [866, 320] width 143 height 27
click at [795, 307] on select "Choose an option... Pending Applied Excluded (Questions) Excluded (Expired) Exc…" at bounding box center [866, 320] width 143 height 27
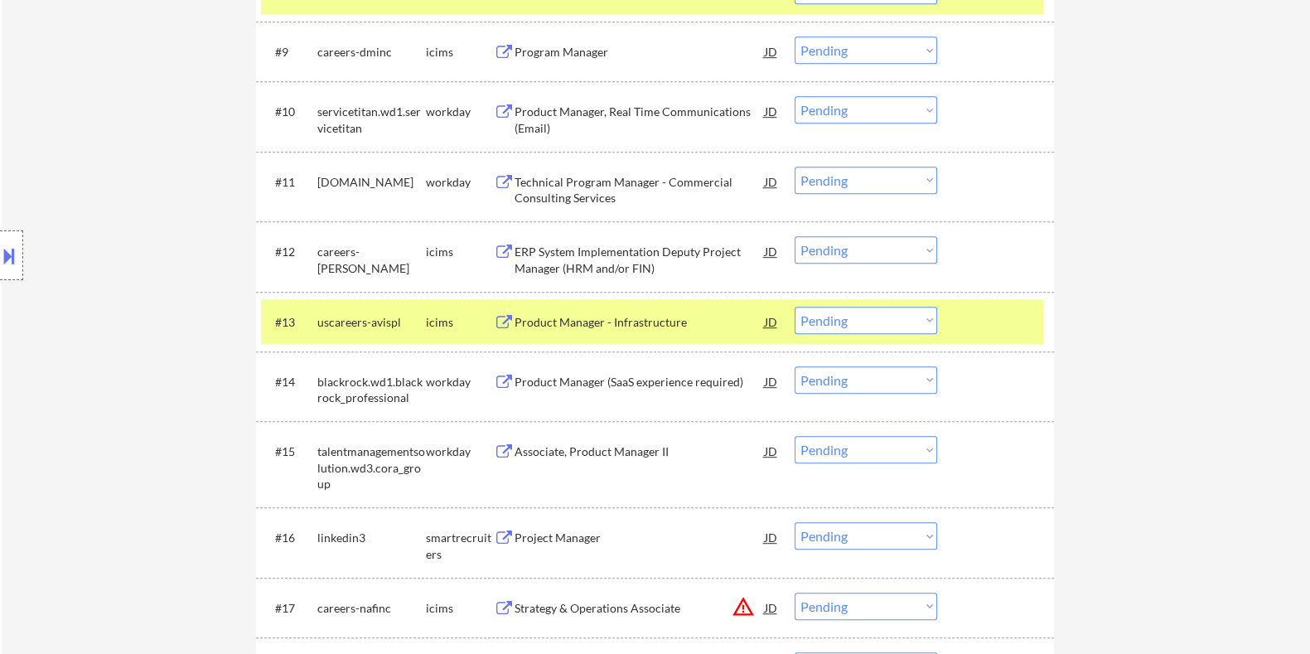
click at [549, 321] on div "Product Manager - Infrastructure" at bounding box center [639, 322] width 250 height 17
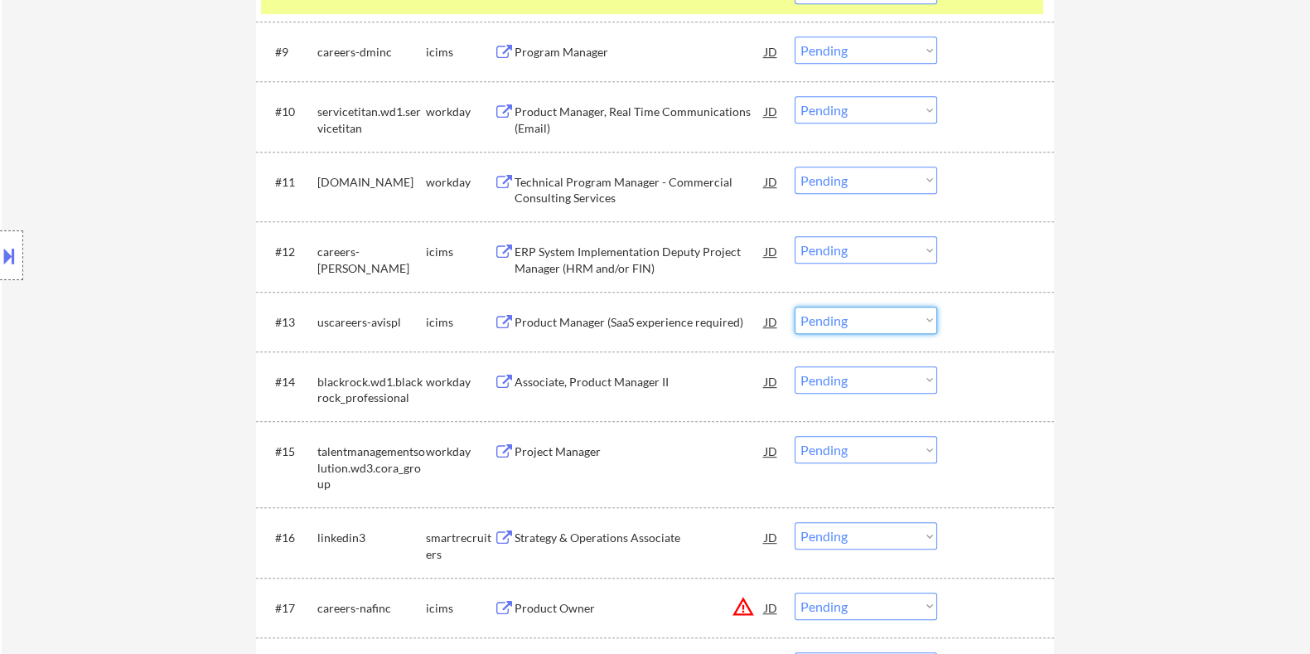
click at [843, 321] on select "Choose an option... Pending Applied Excluded (Questions) Excluded (Expired) Exc…" at bounding box center [866, 320] width 143 height 27
click at [795, 307] on select "Choose an option... Pending Applied Excluded (Questions) Excluded (Expired) Exc…" at bounding box center [866, 320] width 143 height 27
select select ""pending""
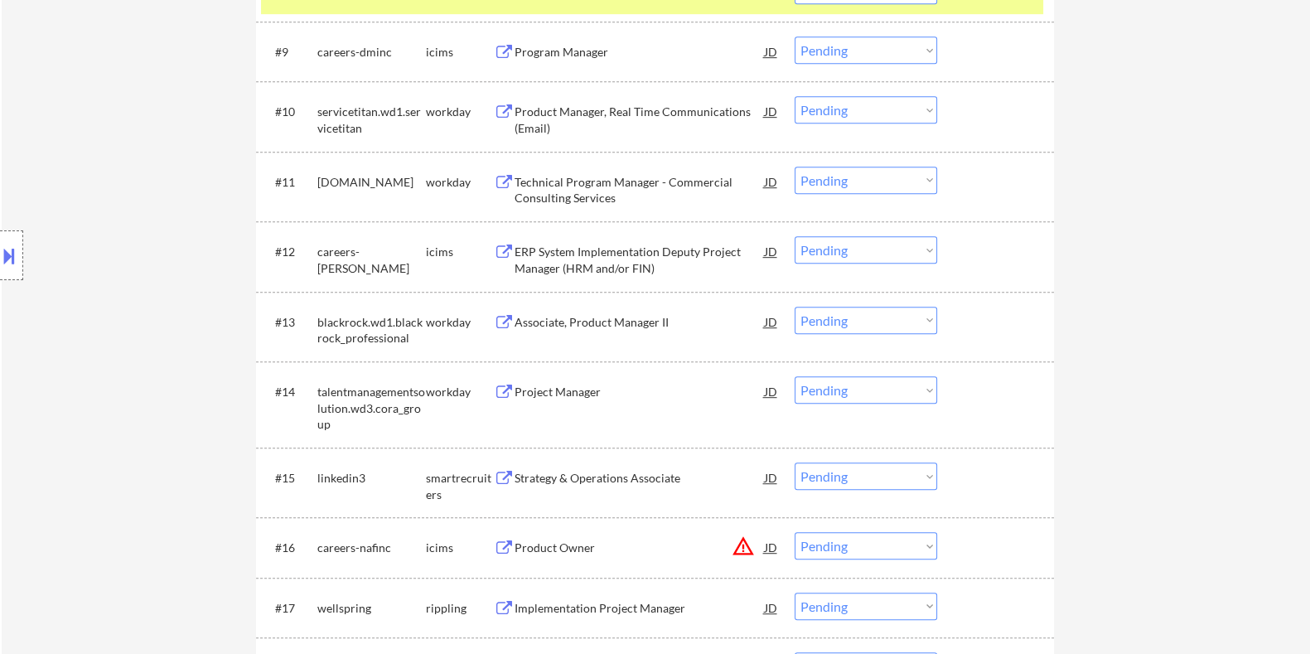
scroll to position [1254, 0]
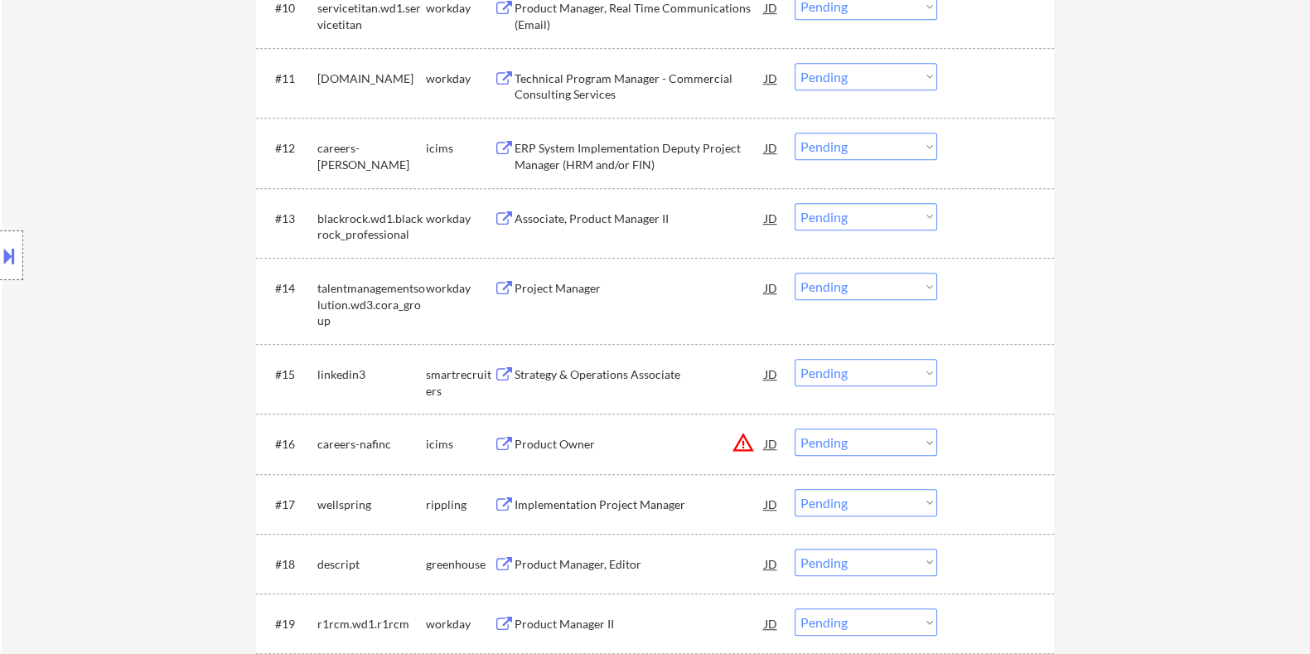
click at [498, 379] on button at bounding box center [503, 375] width 21 height 16
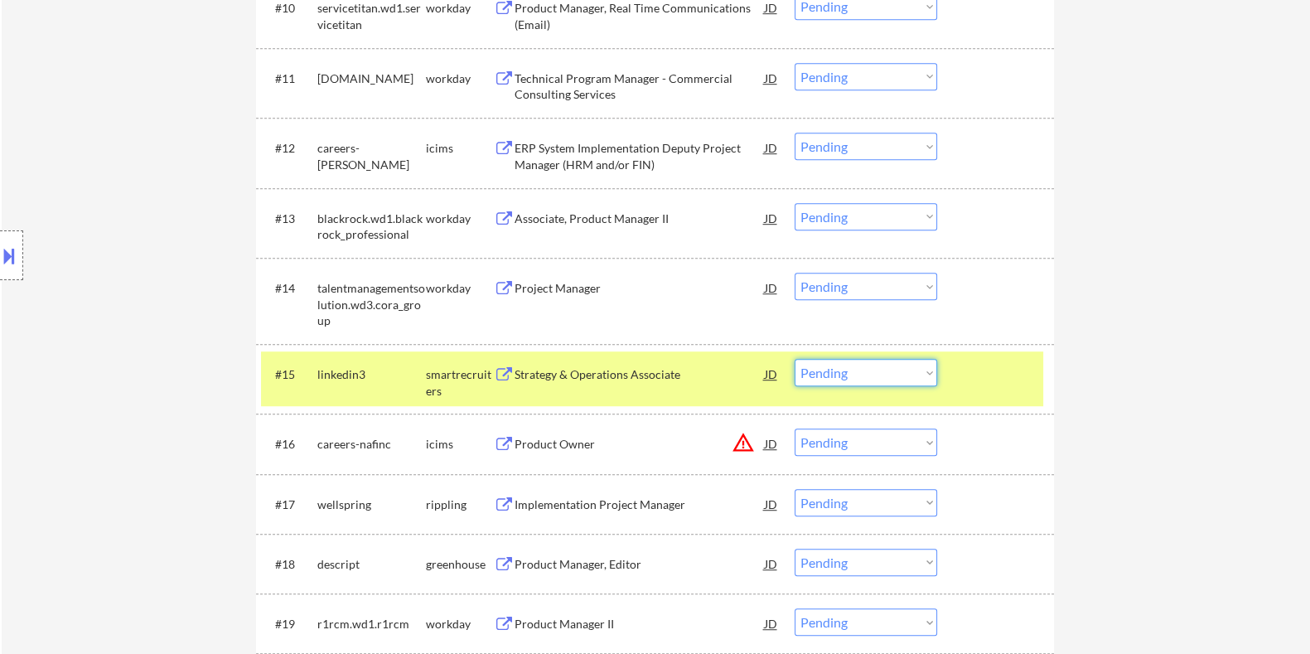
click at [884, 367] on select "Choose an option... Pending Applied Excluded (Questions) Excluded (Expired) Exc…" at bounding box center [866, 372] width 143 height 27
click at [795, 359] on select "Choose an option... Pending Applied Excluded (Questions) Excluded (Expired) Exc…" at bounding box center [866, 372] width 143 height 27
select select ""pending""
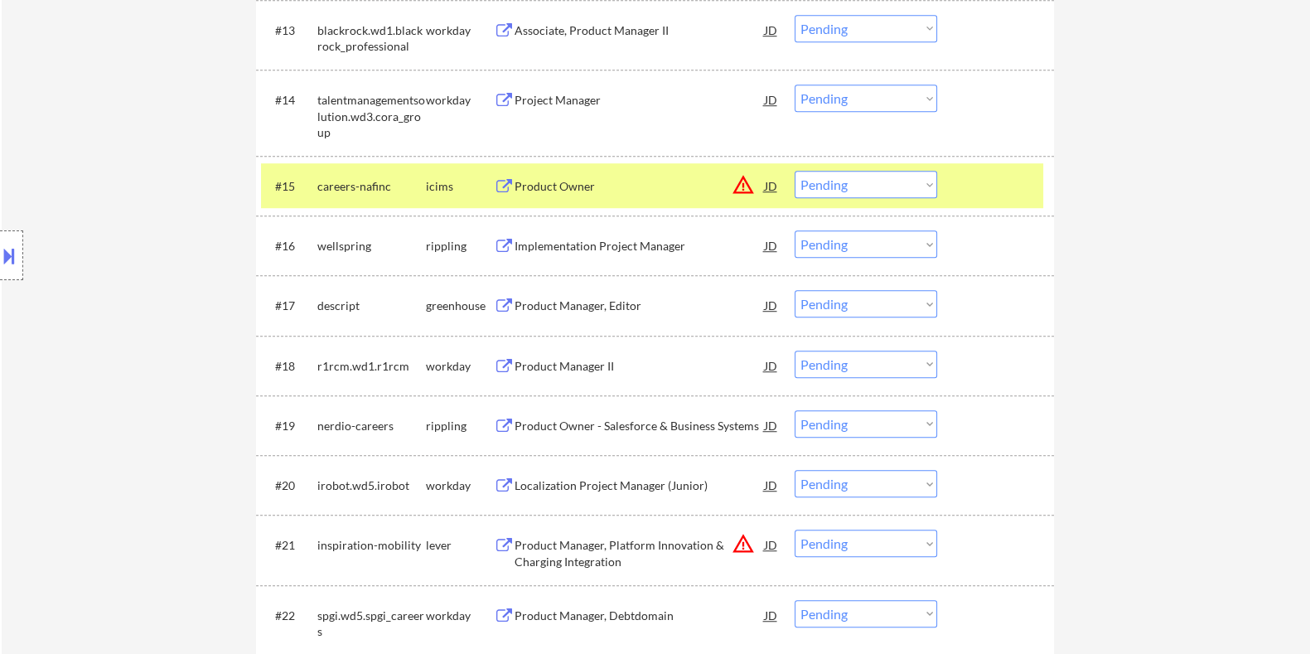
scroll to position [1461, 0]
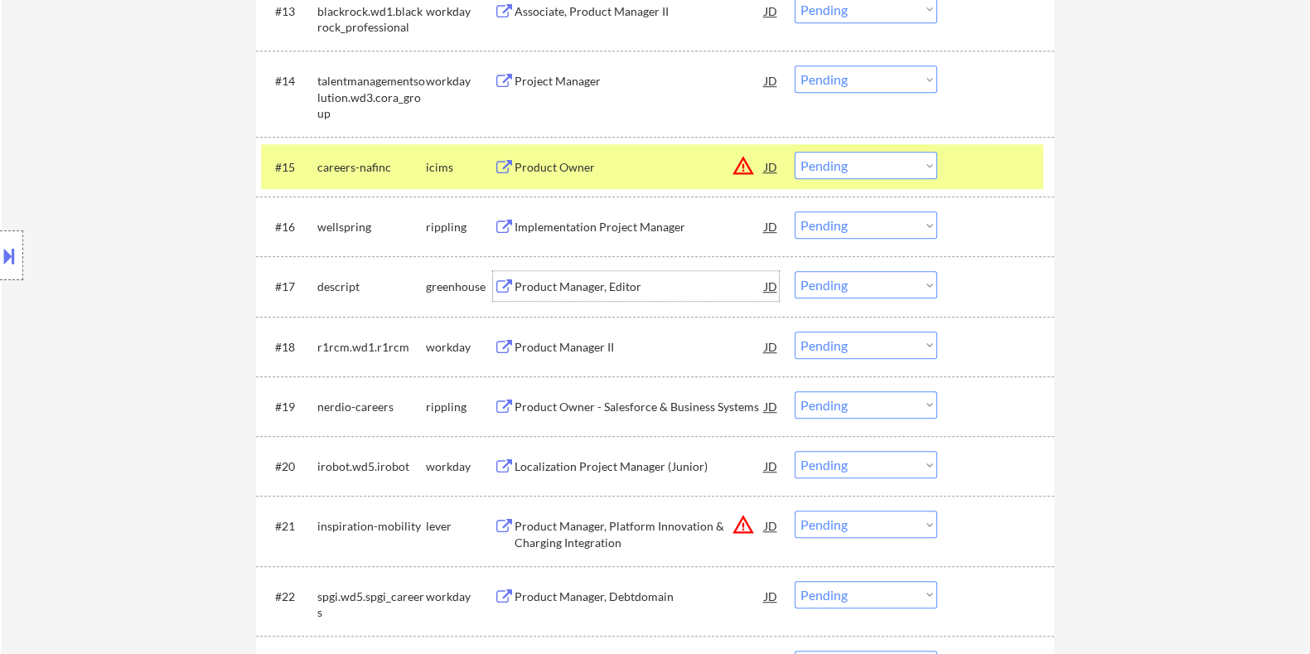
click at [561, 284] on div "Product Manager, Editor" at bounding box center [639, 286] width 250 height 17
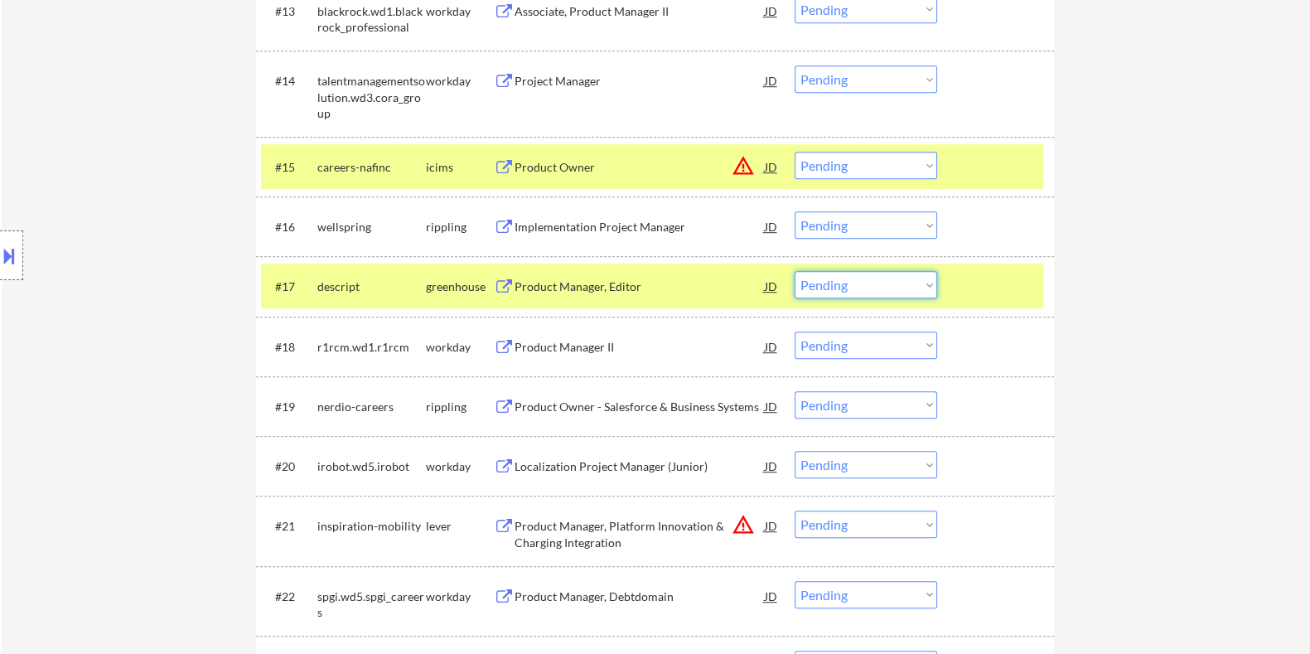
click at [930, 287] on select "Choose an option... Pending Applied Excluded (Questions) Excluded (Expired) Exc…" at bounding box center [866, 284] width 143 height 27
click at [795, 271] on select "Choose an option... Pending Applied Excluded (Questions) Excluded (Expired) Exc…" at bounding box center [866, 284] width 143 height 27
select select ""pending""
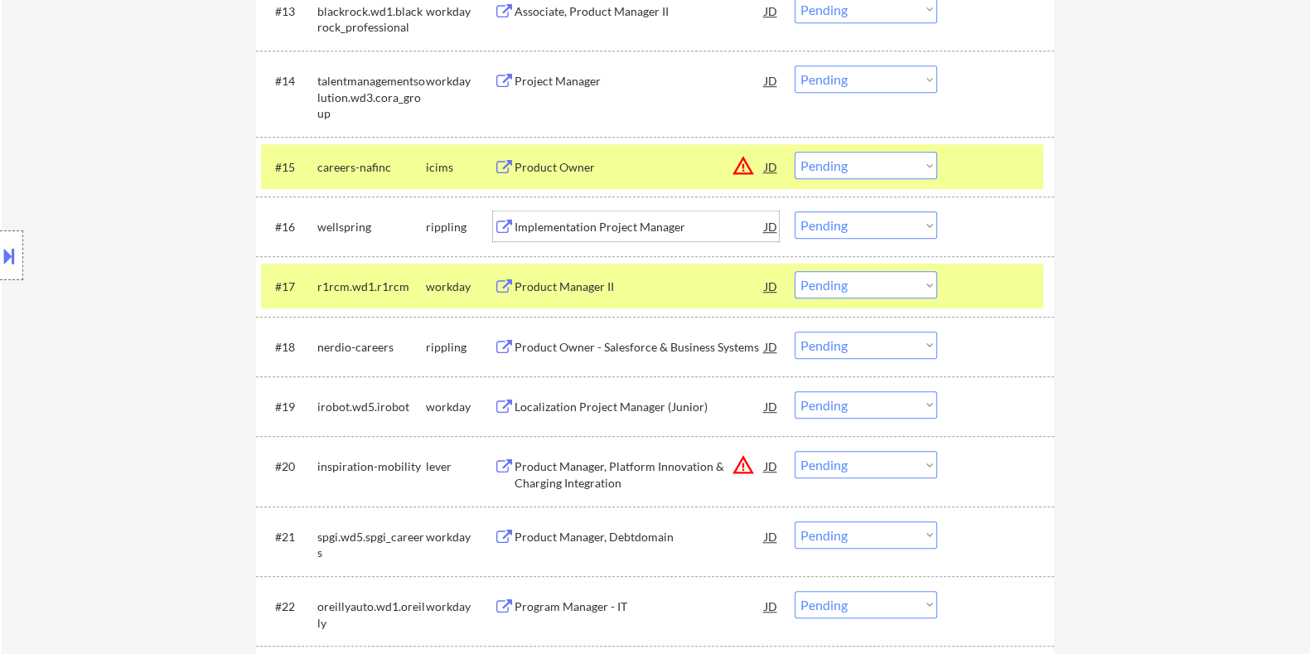
click at [562, 225] on div "Implementation Project Manager" at bounding box center [639, 227] width 250 height 17
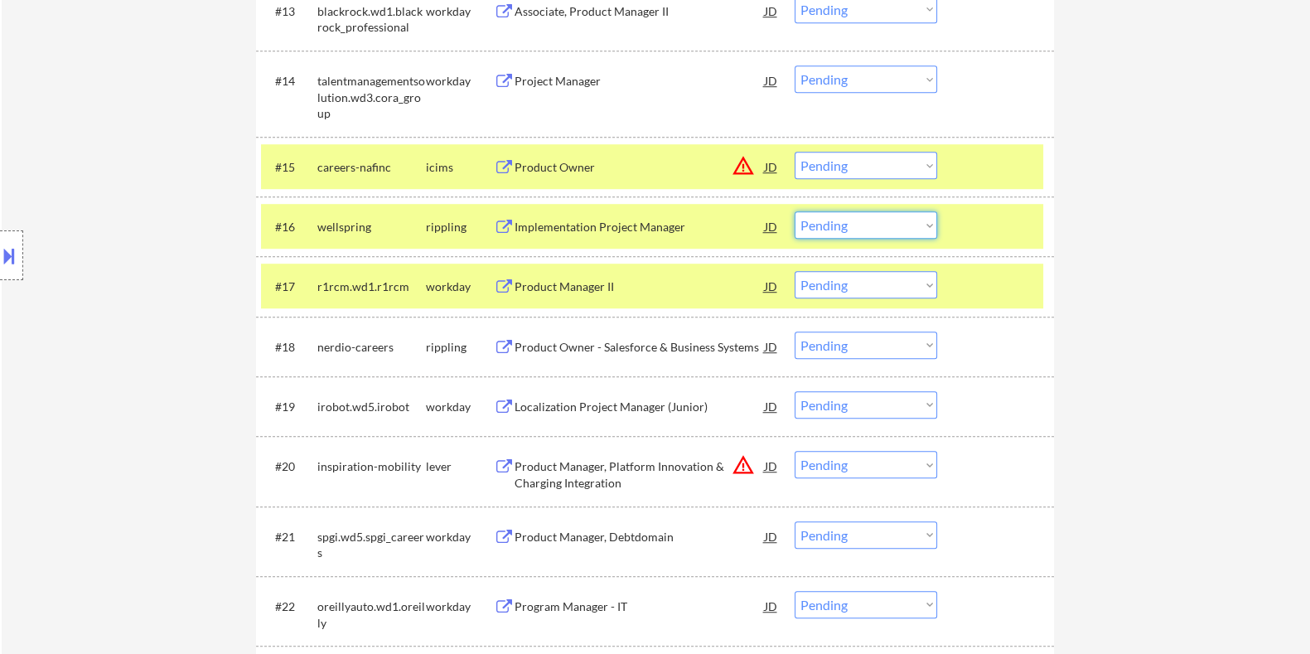
click at [888, 226] on select "Choose an option... Pending Applied Excluded (Questions) Excluded (Expired) Exc…" at bounding box center [866, 224] width 143 height 27
click at [795, 211] on select "Choose an option... Pending Applied Excluded (Questions) Excluded (Expired) Exc…" at bounding box center [866, 224] width 143 height 27
select select ""pending""
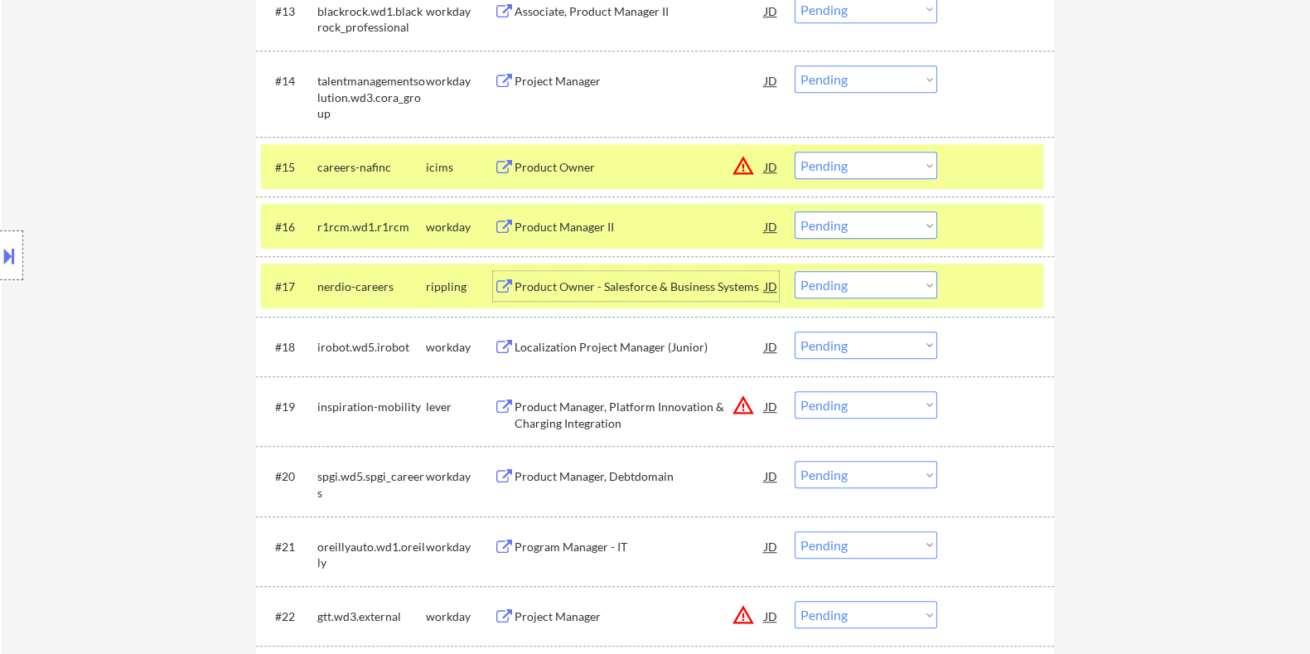
click at [640, 280] on div "Product Owner - Salesforce & Business Systems" at bounding box center [639, 286] width 250 height 17
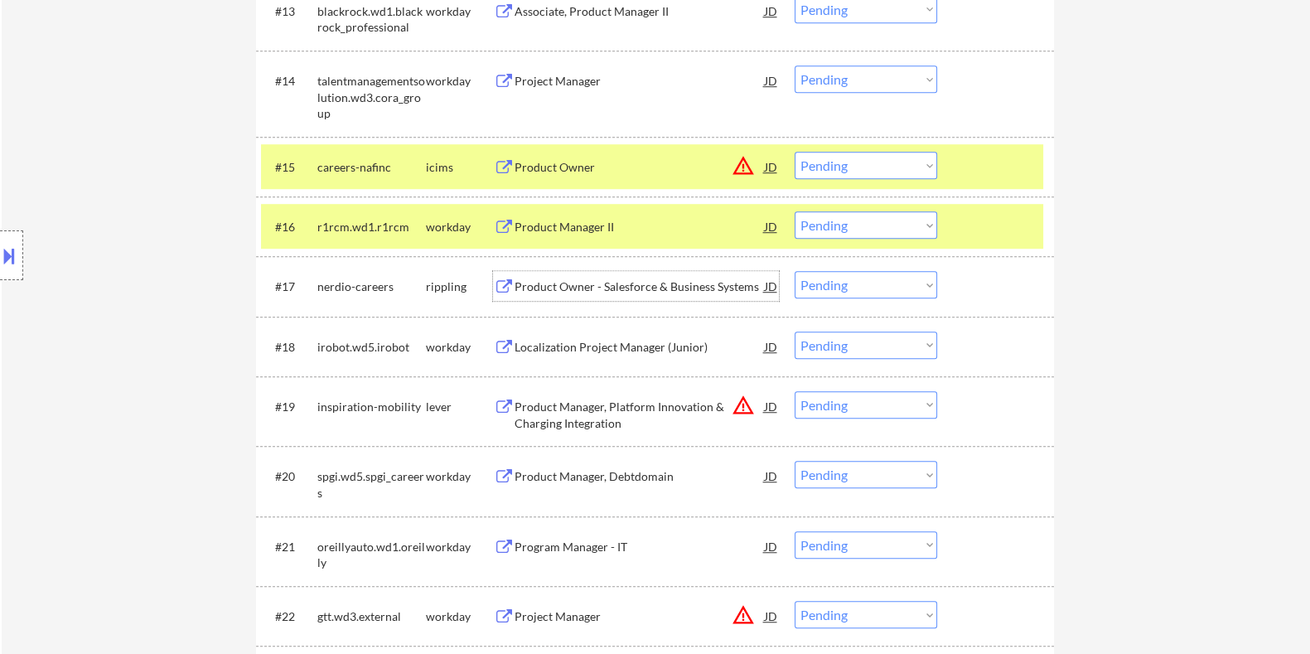
click at [862, 283] on select "Choose an option... Pending Applied Excluded (Questions) Excluded (Expired) Exc…" at bounding box center [866, 284] width 143 height 27
click at [795, 271] on select "Choose an option... Pending Applied Excluded (Questions) Excluded (Expired) Exc…" at bounding box center [866, 284] width 143 height 27
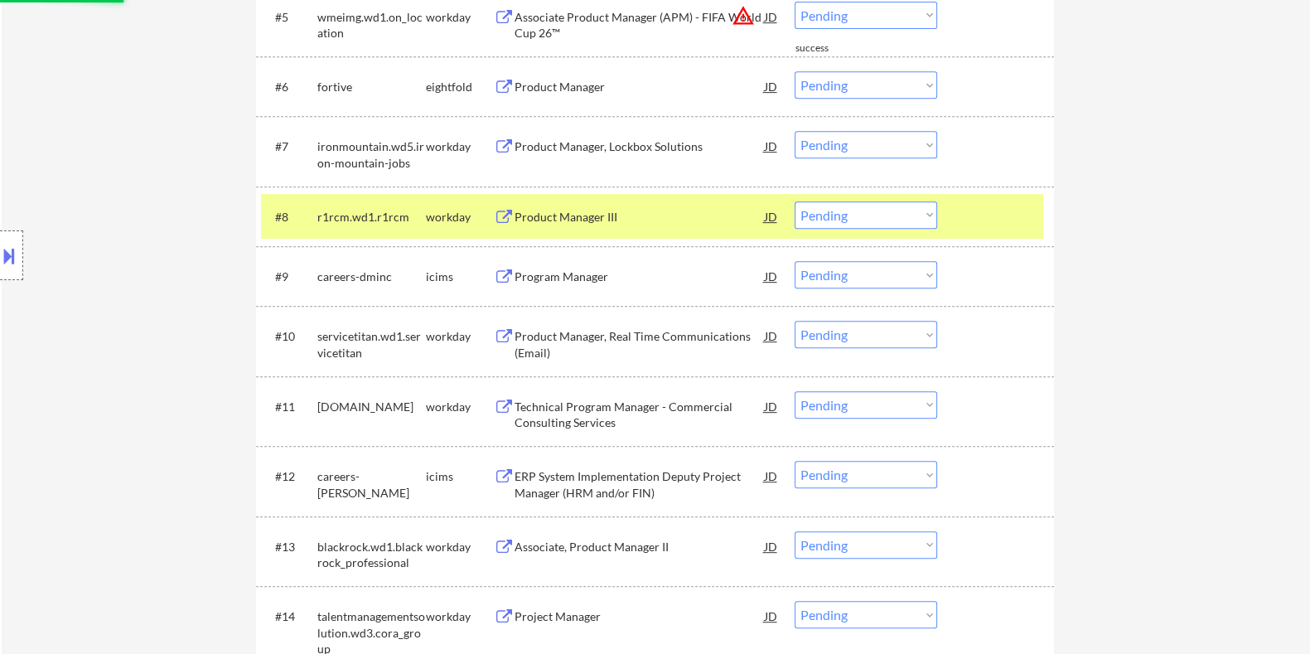
select select ""pending""
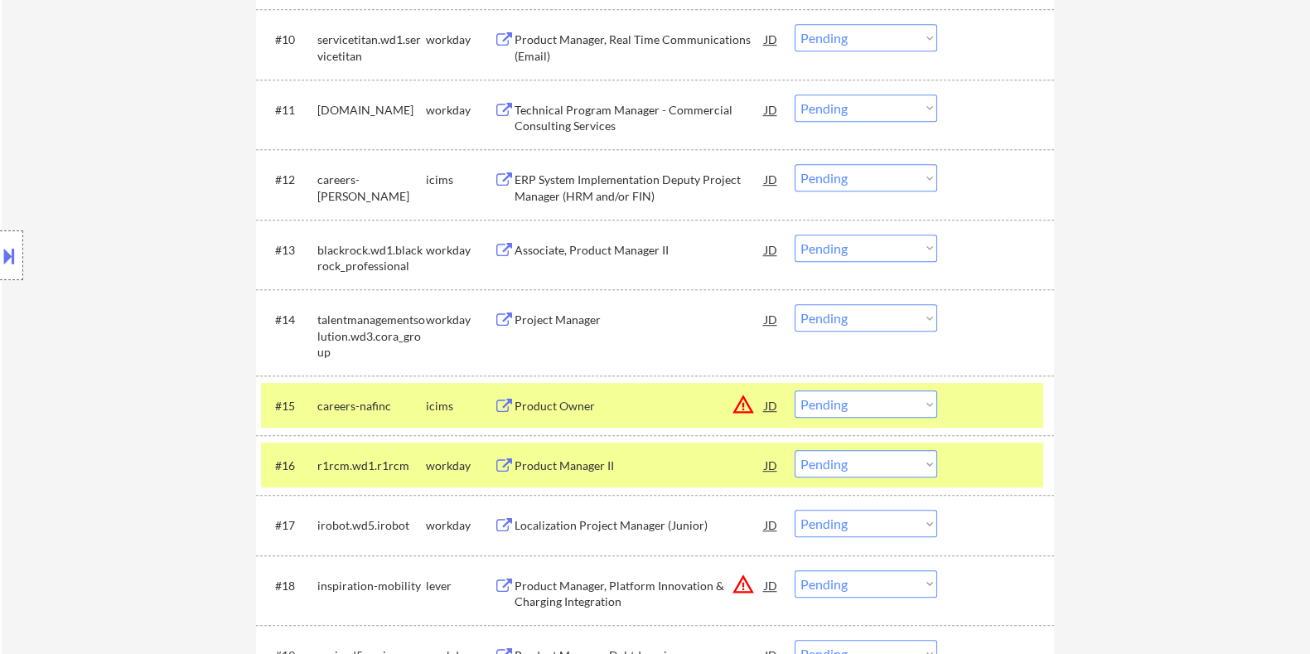
scroll to position [1254, 0]
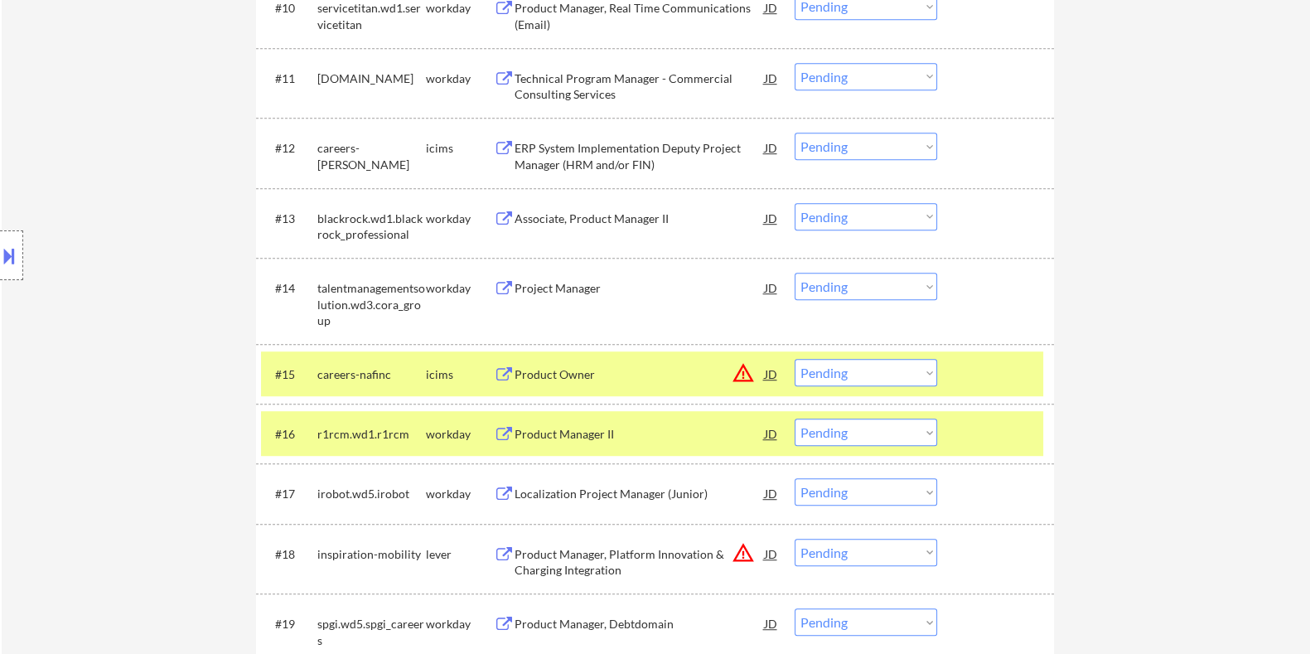
click at [580, 552] on div "Product Manager, Platform Innovation & Charging Integration" at bounding box center [639, 562] width 250 height 32
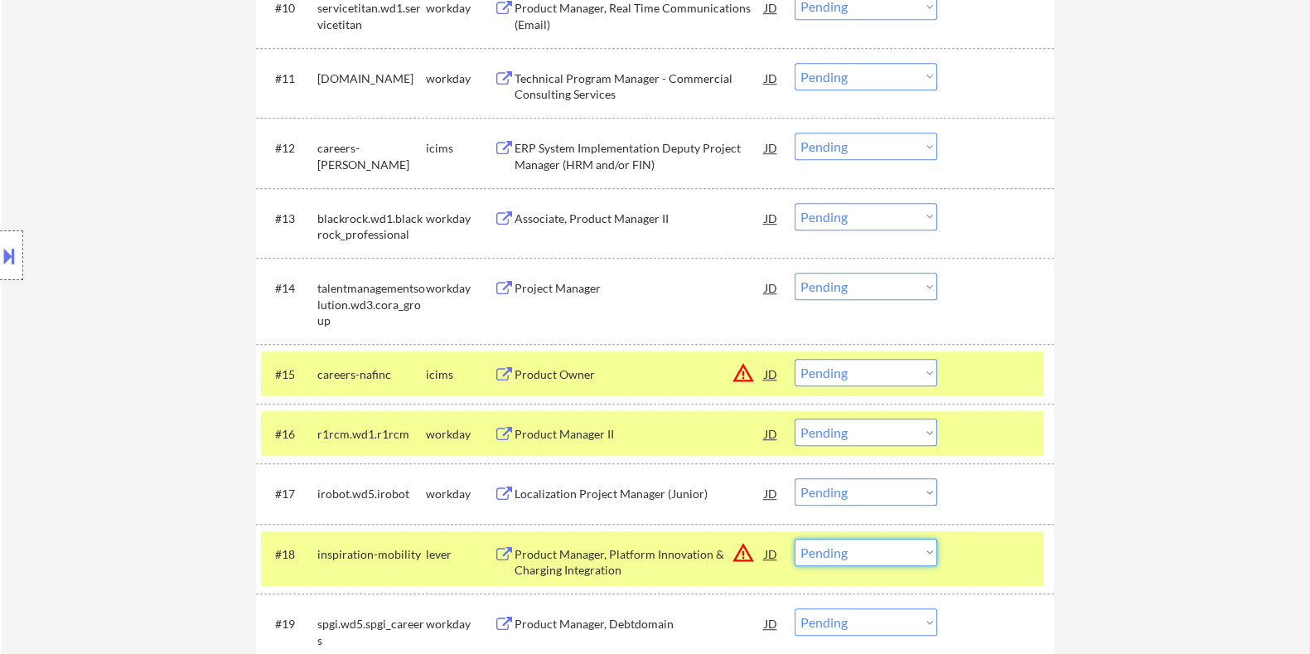
click at [903, 553] on select "Choose an option... Pending Applied Excluded (Questions) Excluded (Expired) Exc…" at bounding box center [866, 552] width 143 height 27
click at [795, 539] on select "Choose an option... Pending Applied Excluded (Questions) Excluded (Expired) Exc…" at bounding box center [866, 552] width 143 height 27
select select ""pending""
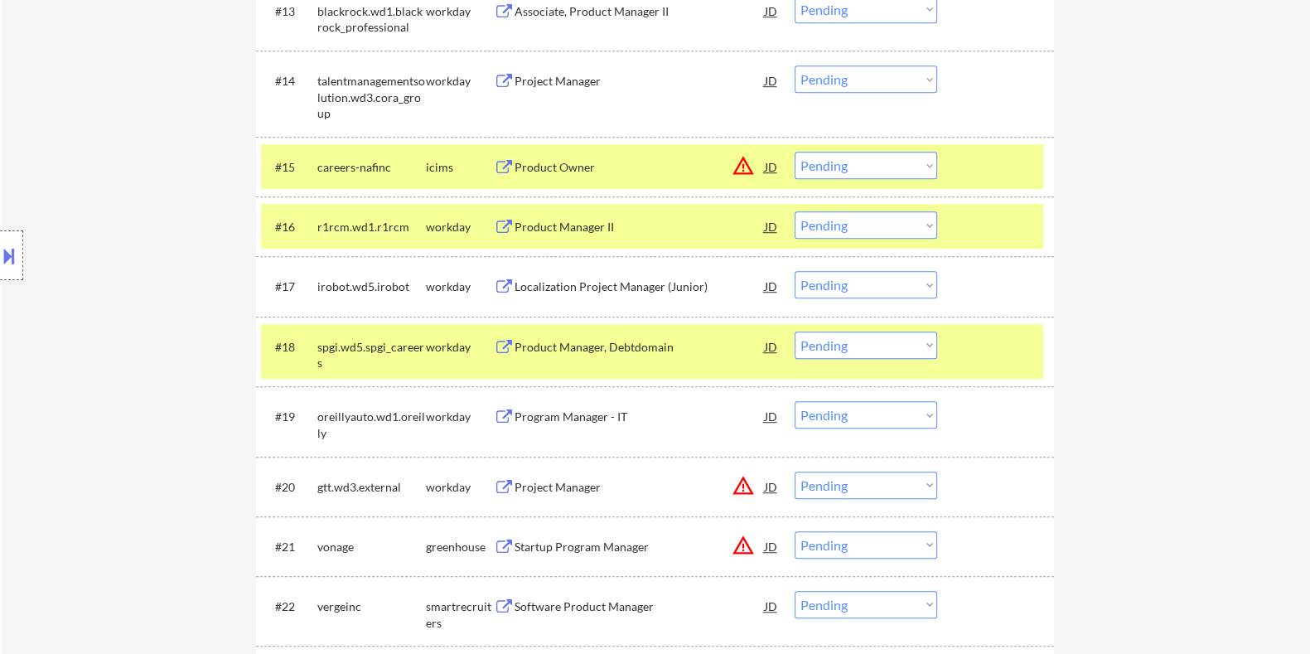
scroll to position [1564, 0]
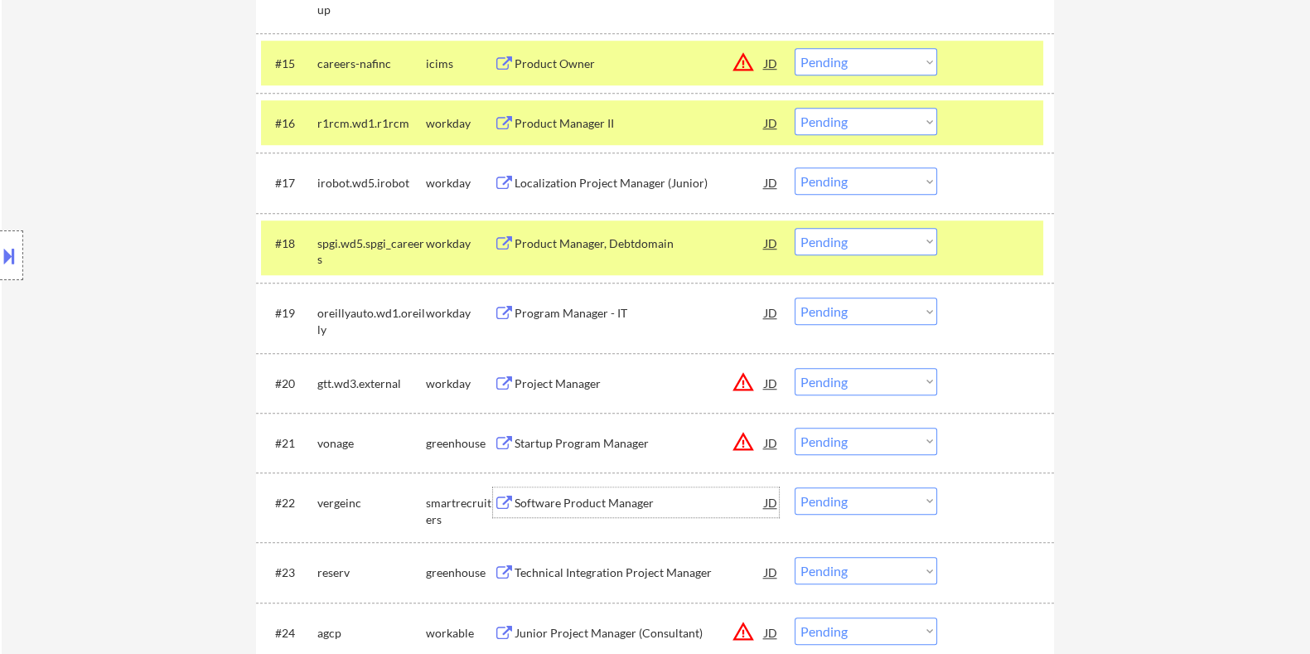
click at [540, 503] on div "Software Product Manager" at bounding box center [639, 503] width 250 height 17
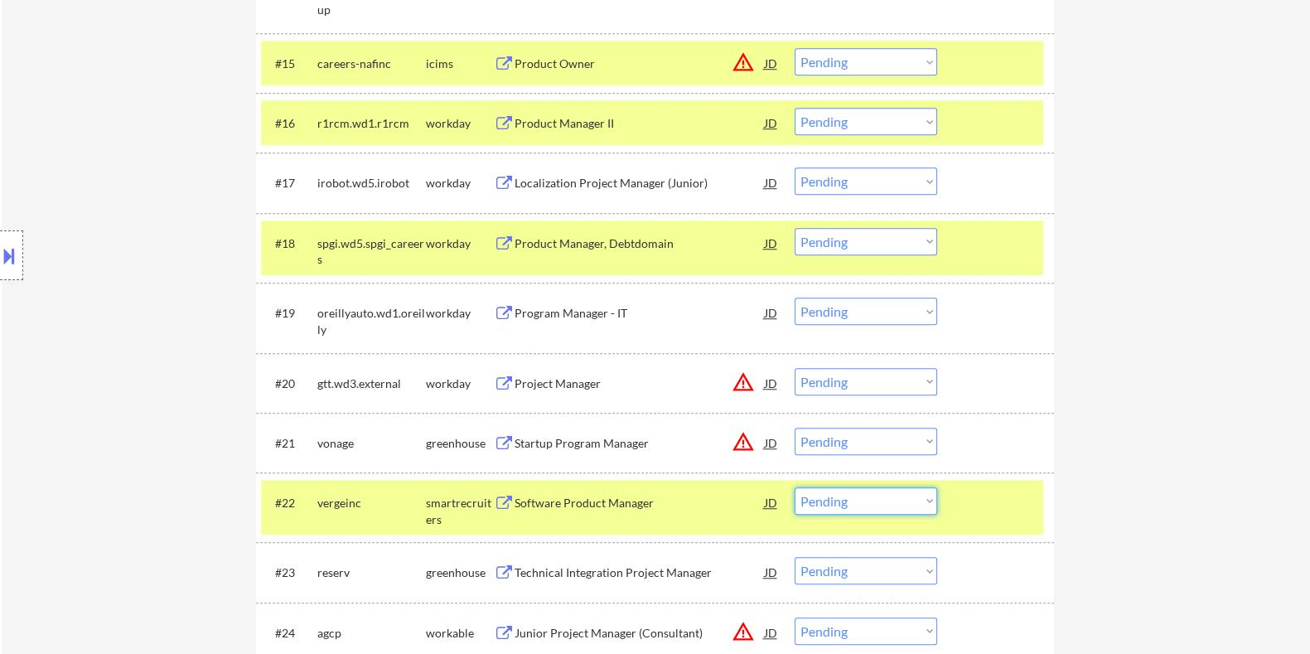
click at [853, 495] on select "Choose an option... Pending Applied Excluded (Questions) Excluded (Expired) Exc…" at bounding box center [866, 500] width 143 height 27
click at [795, 487] on select "Choose an option... Pending Applied Excluded (Questions) Excluded (Expired) Exc…" at bounding box center [866, 500] width 143 height 27
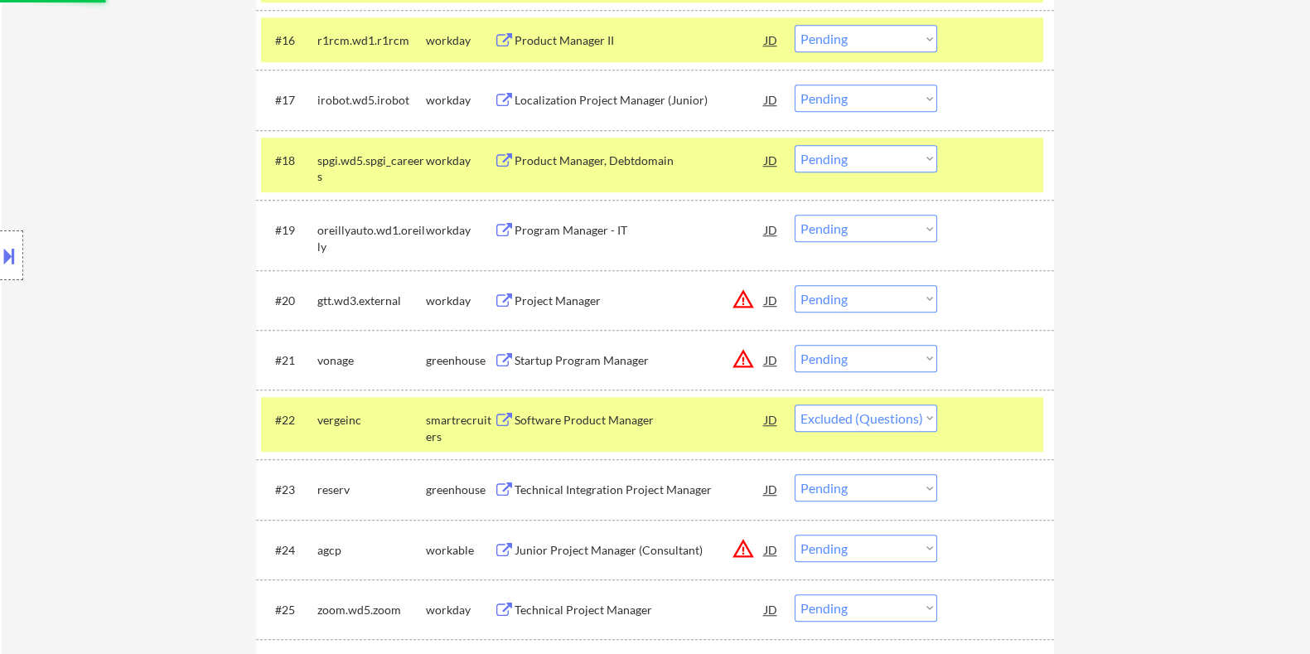
scroll to position [1668, 0]
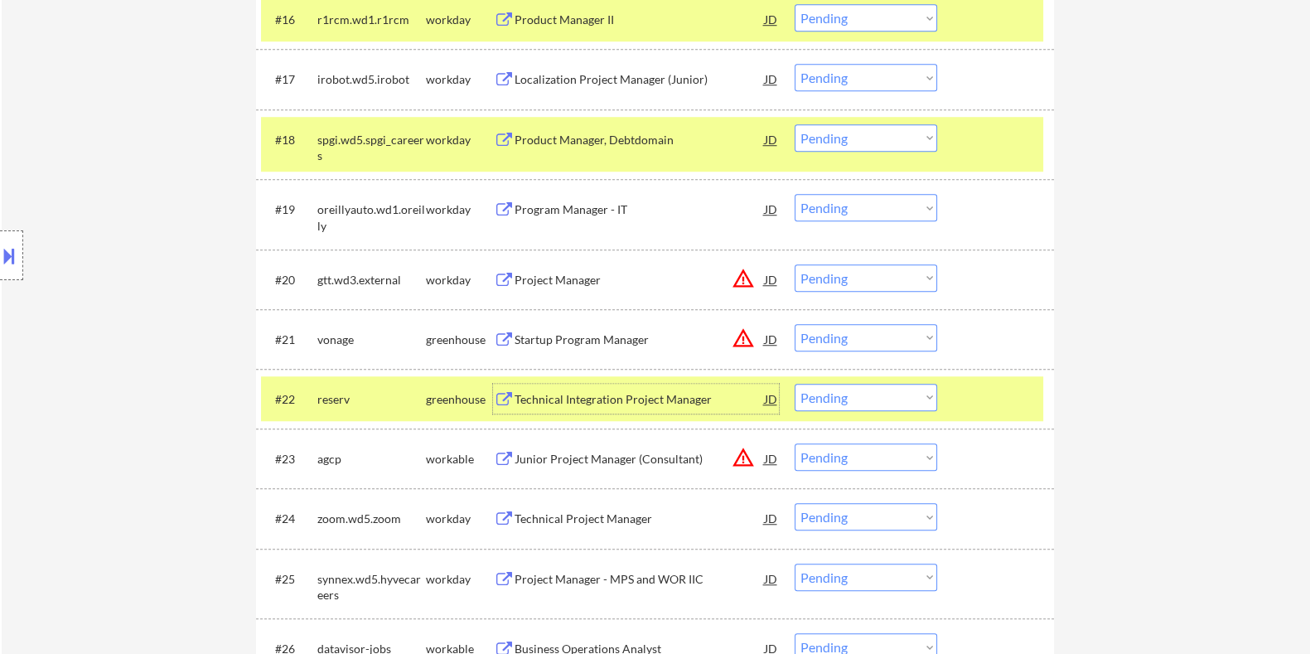
click at [522, 387] on div "Technical Integration Project Manager" at bounding box center [639, 399] width 250 height 30
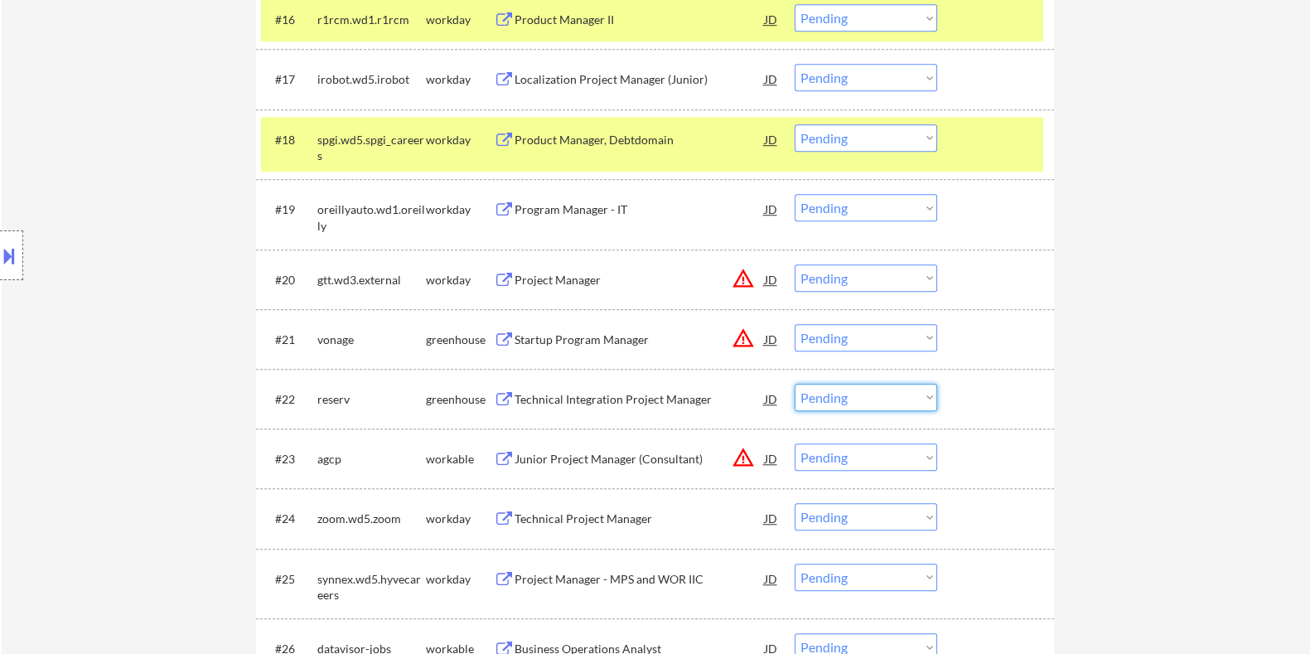
click at [866, 402] on select "Choose an option... Pending Applied Excluded (Questions) Excluded (Expired) Exc…" at bounding box center [866, 397] width 143 height 27
click at [795, 384] on select "Choose an option... Pending Applied Excluded (Questions) Excluded (Expired) Exc…" at bounding box center [866, 397] width 143 height 27
select select ""pending""
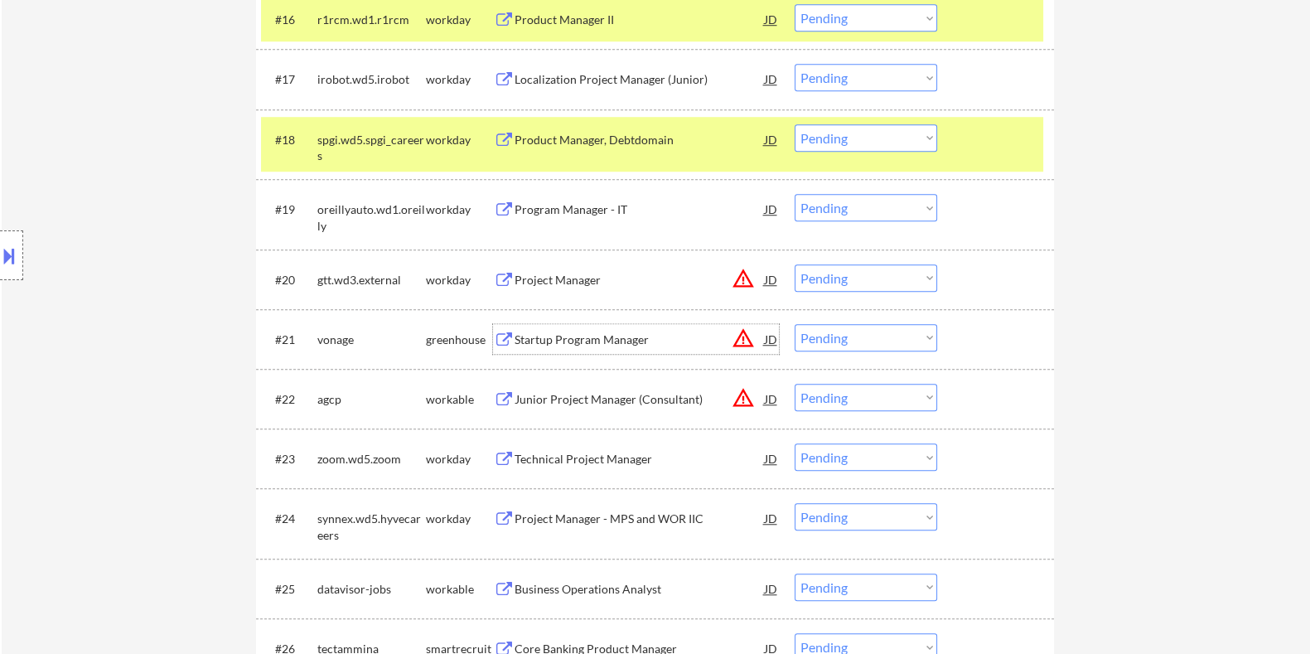
click at [547, 331] on div "Startup Program Manager" at bounding box center [639, 339] width 250 height 17
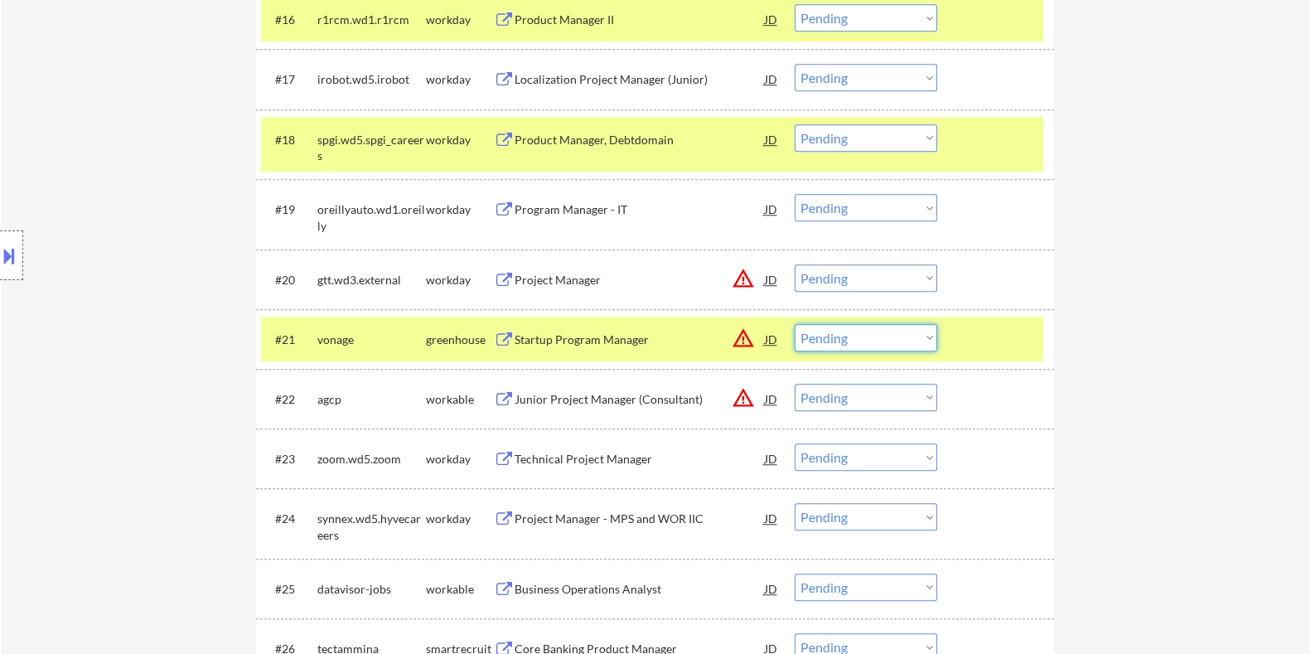
click at [870, 340] on select "Choose an option... Pending Applied Excluded (Questions) Excluded (Expired) Exc…" at bounding box center [866, 337] width 143 height 27
click at [795, 324] on select "Choose an option... Pending Applied Excluded (Questions) Excluded (Expired) Exc…" at bounding box center [866, 337] width 143 height 27
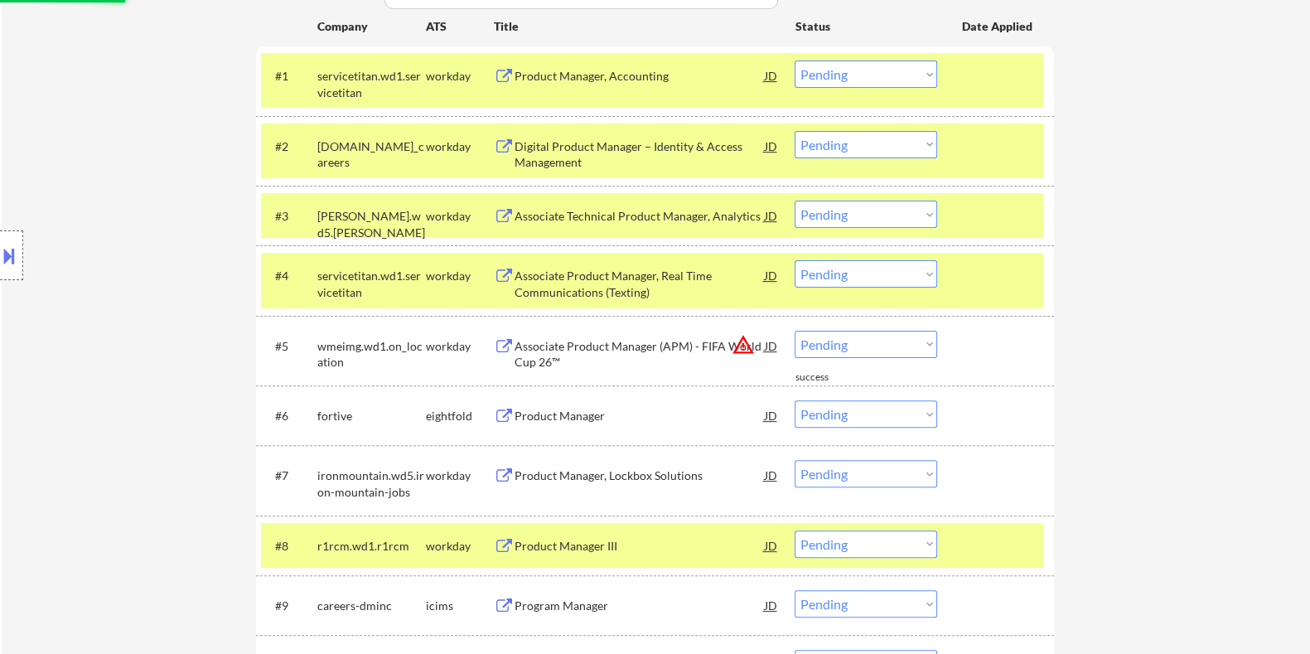
scroll to position [321, 0]
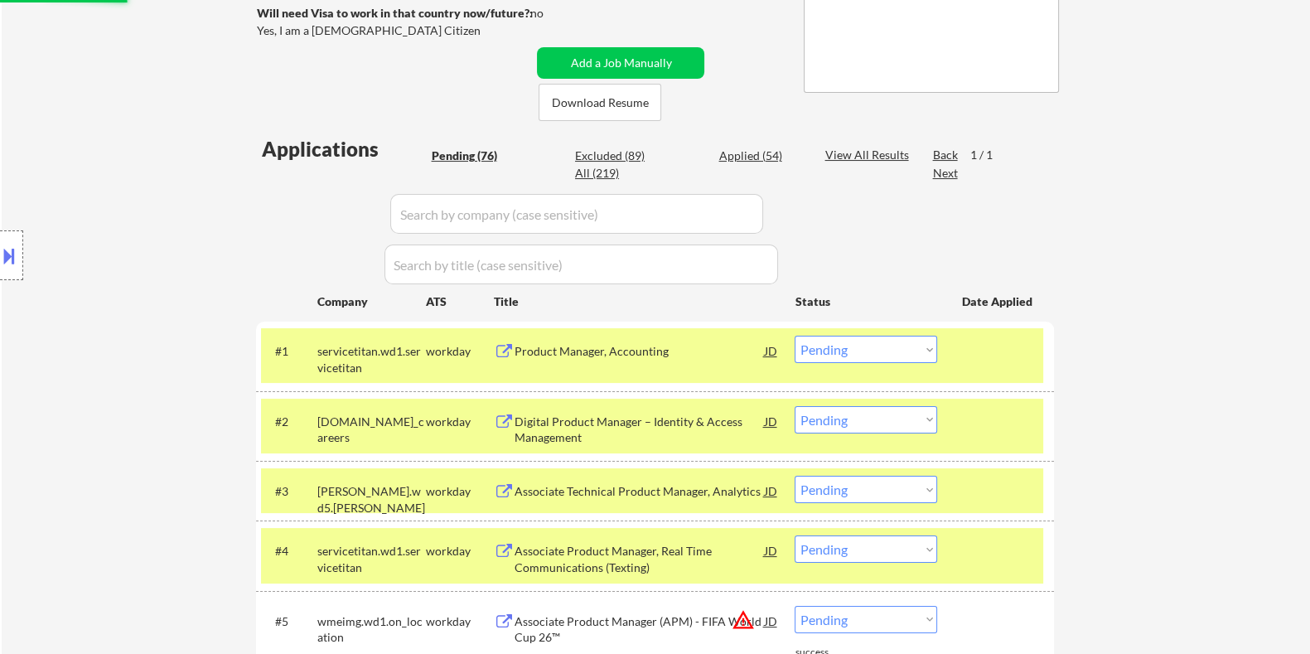
select select ""pending""
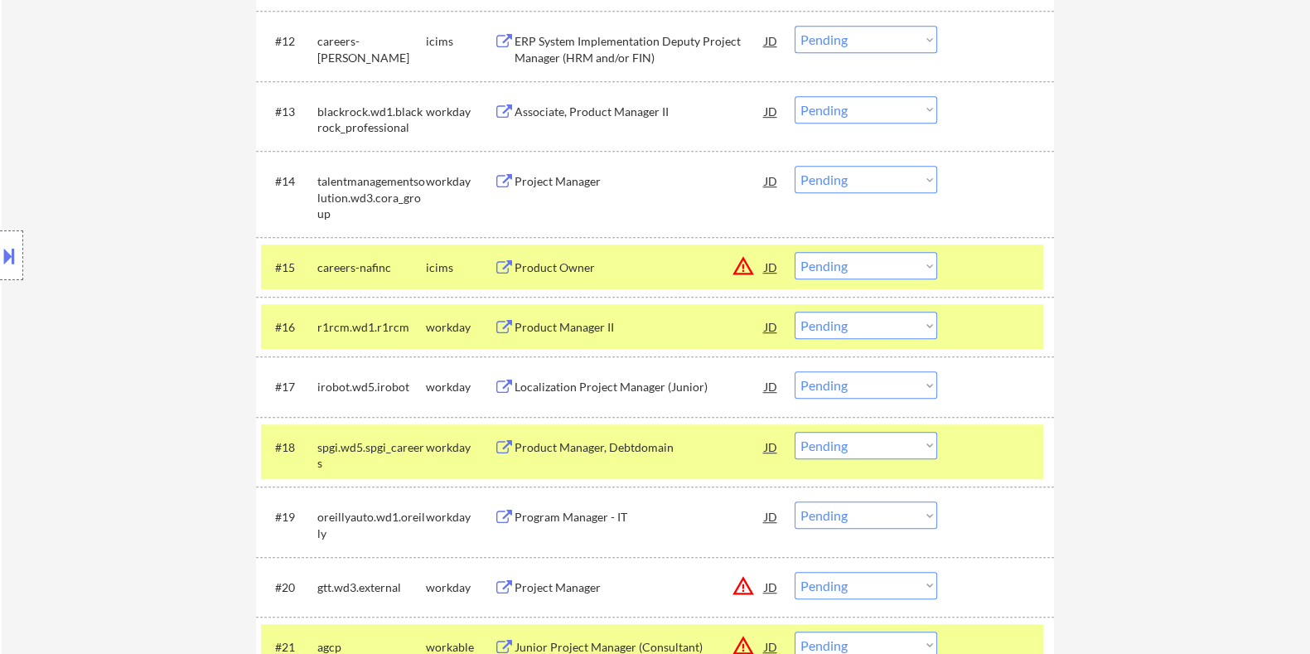
scroll to position [1461, 0]
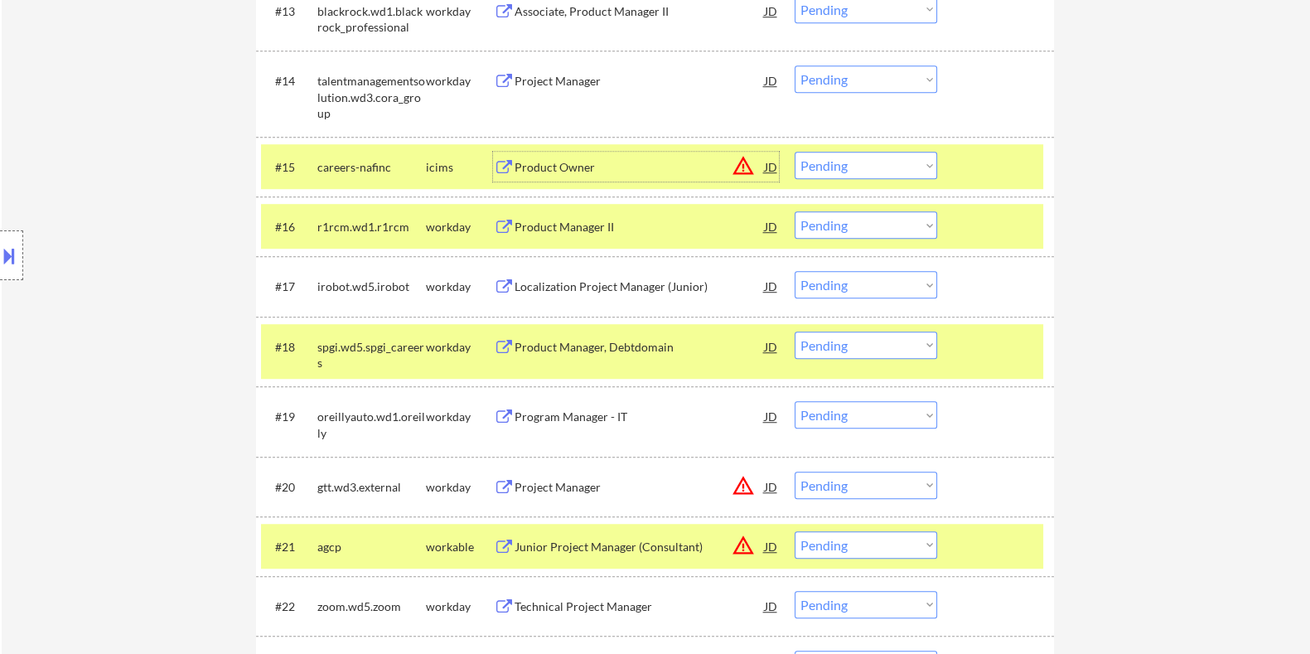
click at [547, 159] on div "Product Owner" at bounding box center [639, 167] width 250 height 17
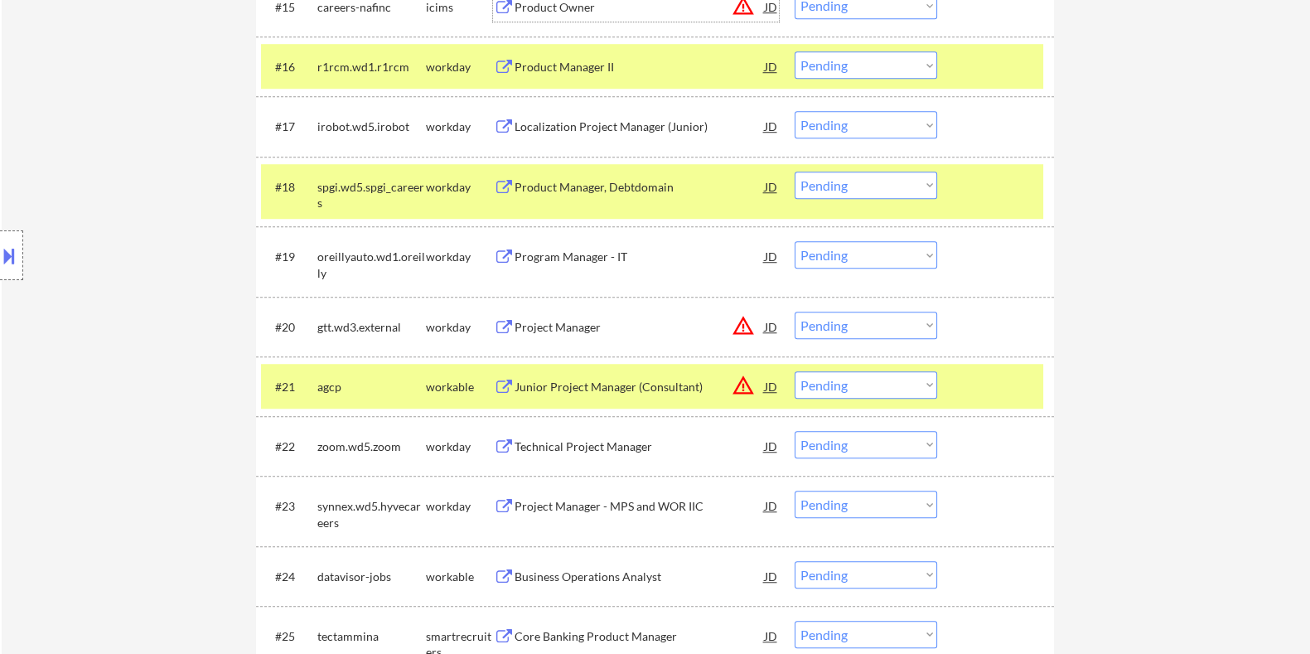
scroll to position [1772, 0]
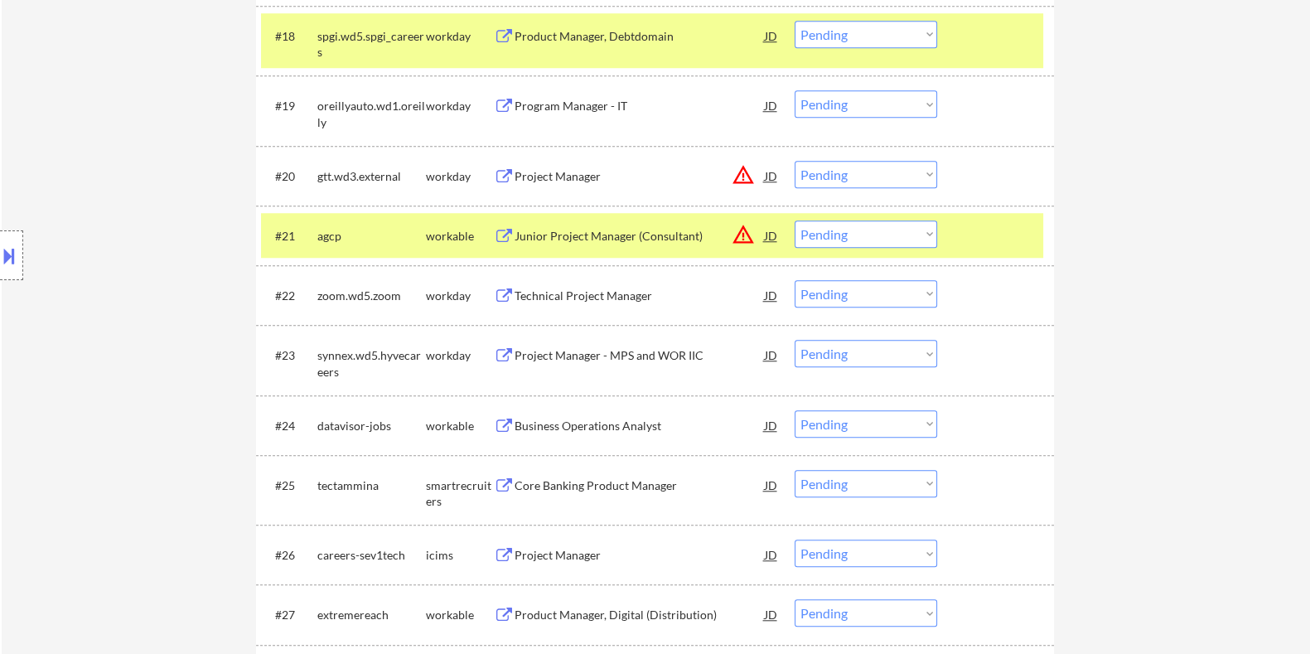
click at [542, 422] on div "Business Operations Analyst" at bounding box center [639, 426] width 250 height 17
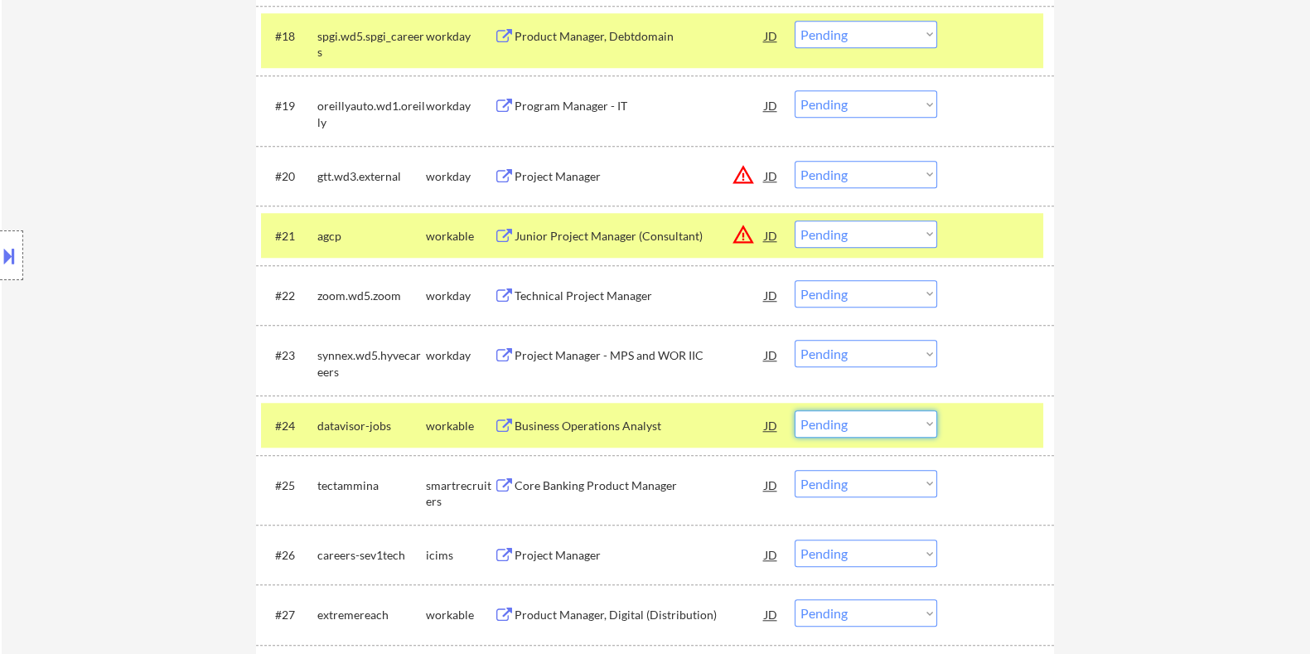
click at [891, 432] on select "Choose an option... Pending Applied Excluded (Questions) Excluded (Expired) Exc…" at bounding box center [866, 423] width 143 height 27
click at [795, 410] on select "Choose an option... Pending Applied Excluded (Questions) Excluded (Expired) Exc…" at bounding box center [866, 423] width 143 height 27
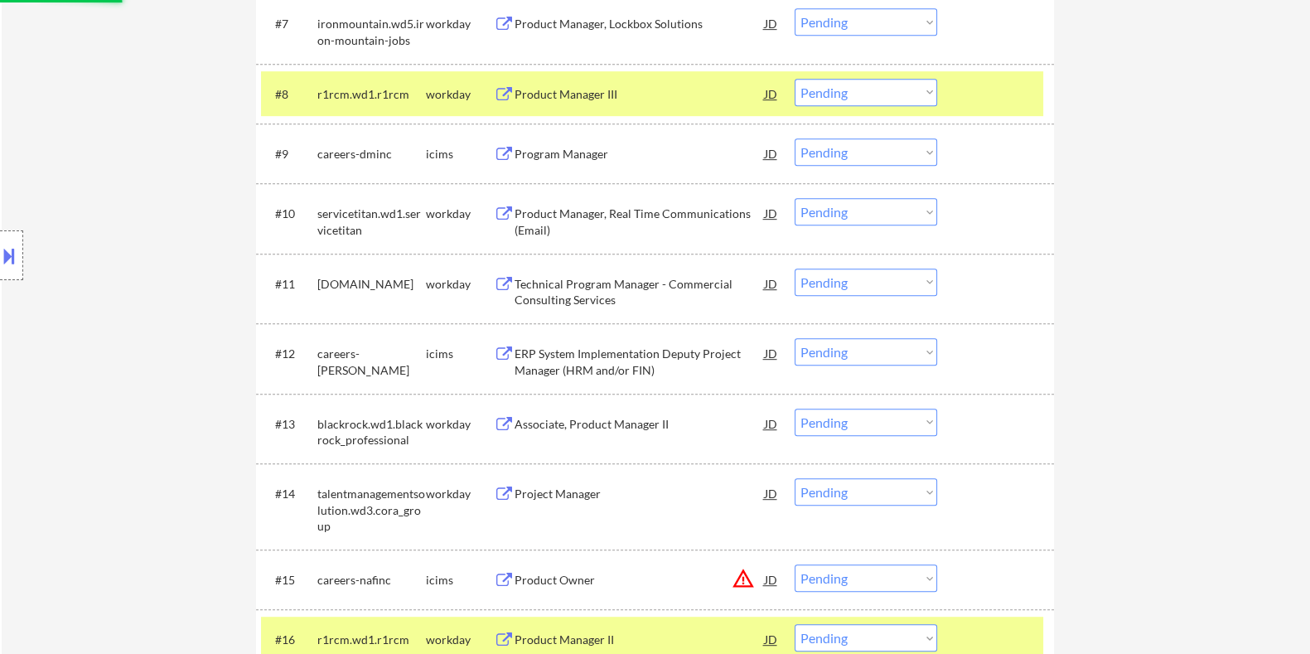
select select ""pending""
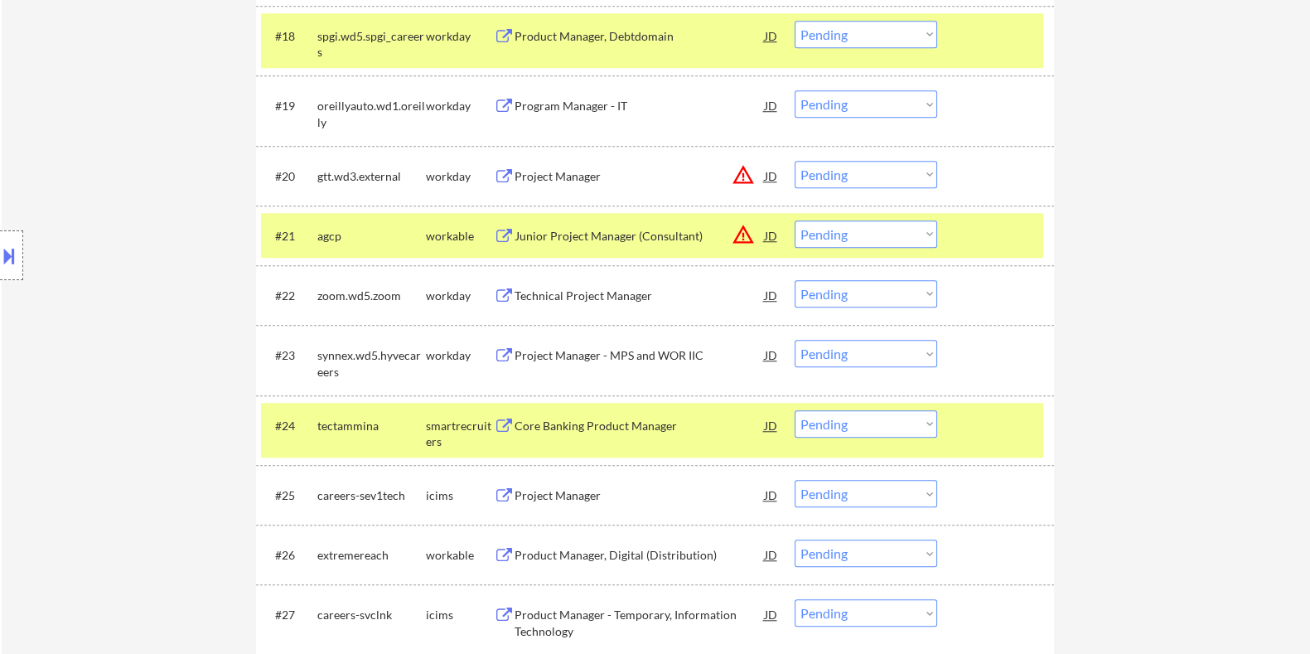
scroll to position [1979, 0]
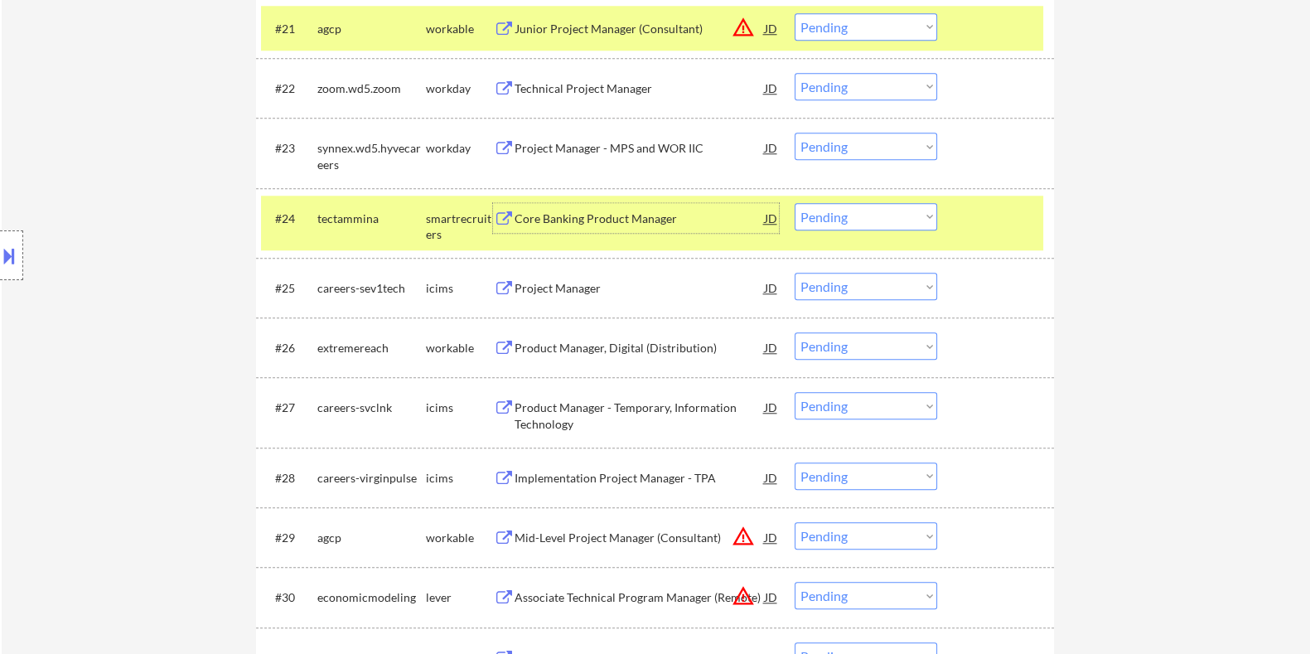
click at [617, 220] on div "Core Banking Product Manager" at bounding box center [639, 218] width 250 height 17
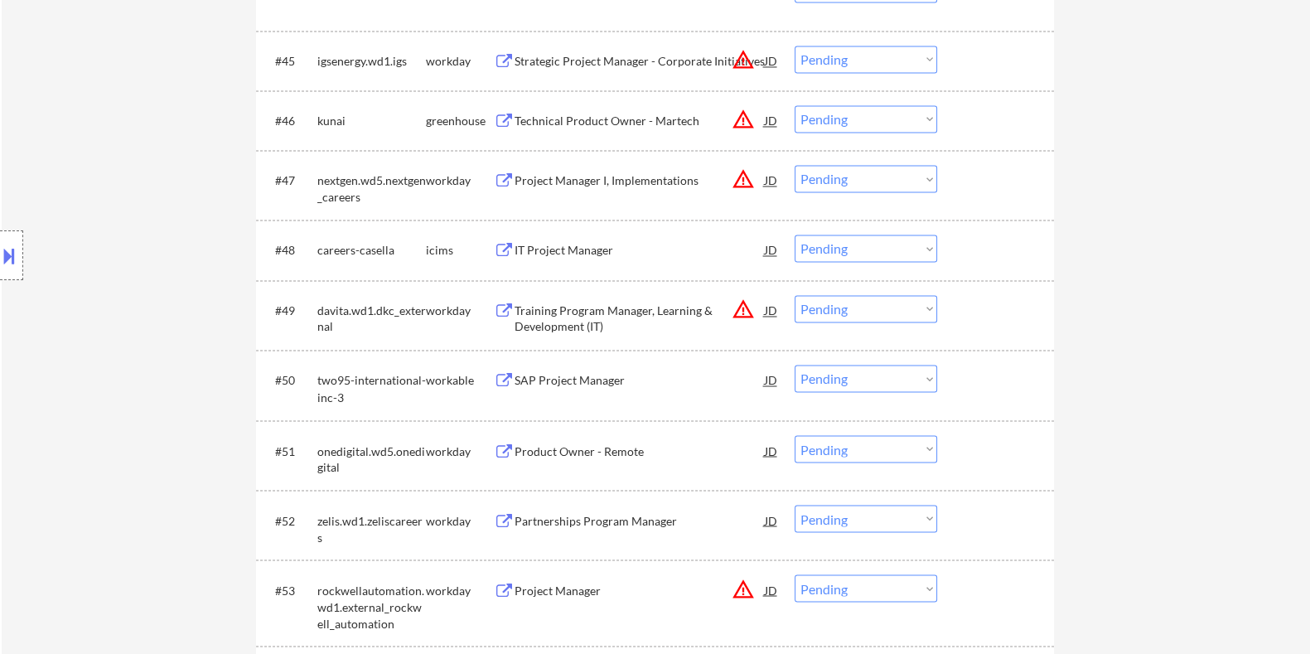
scroll to position [3636, 0]
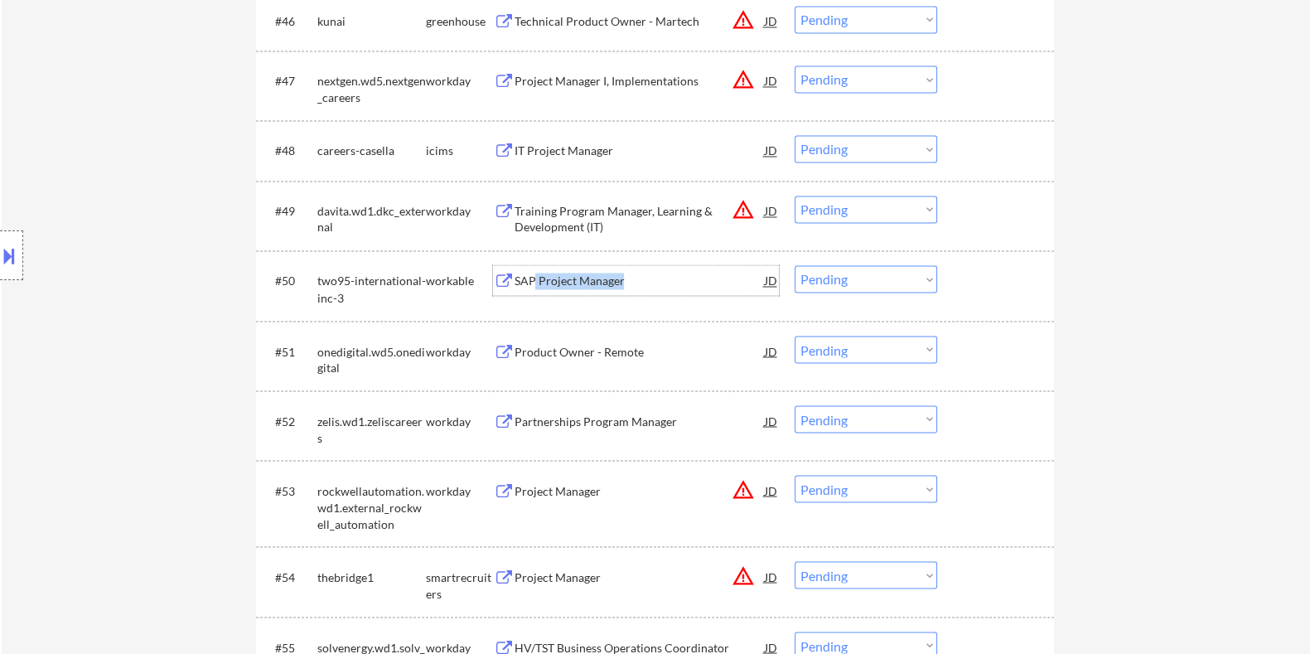
drag, startPoint x: 534, startPoint y: 278, endPoint x: 703, endPoint y: 285, distance: 168.3
click at [703, 285] on div "SAP Project Manager" at bounding box center [639, 281] width 250 height 17
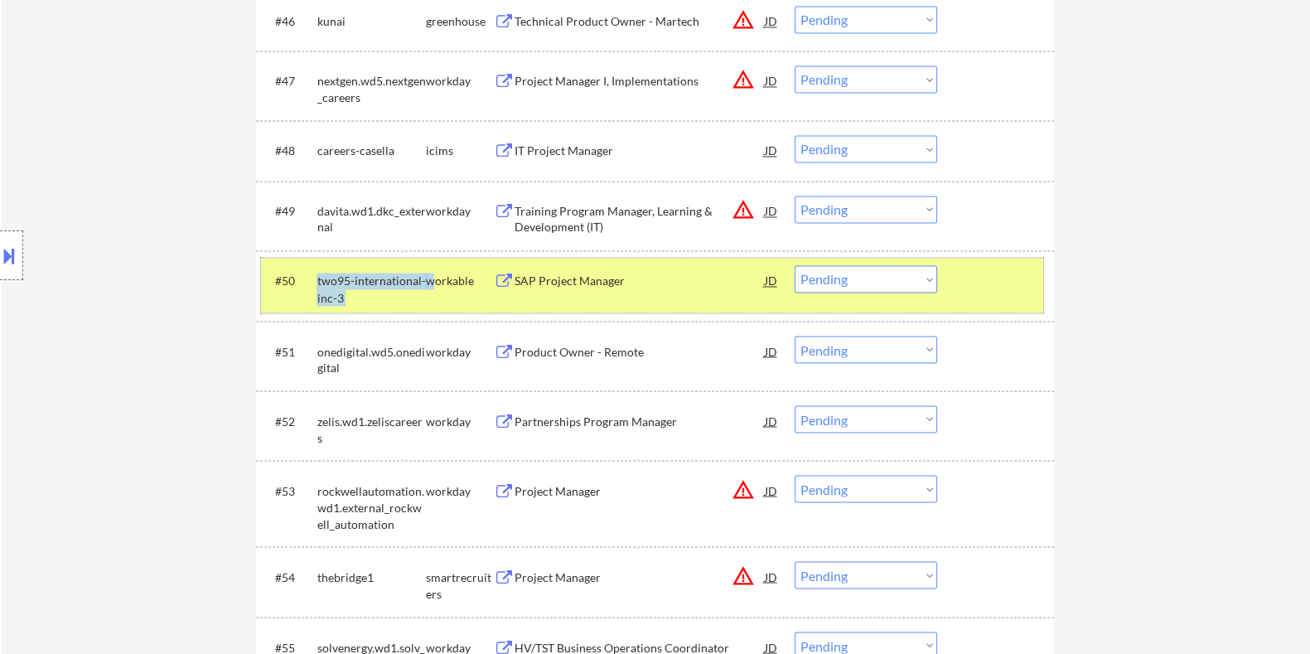
drag, startPoint x: 312, startPoint y: 277, endPoint x: 432, endPoint y: 283, distance: 120.3
click at [432, 283] on div "#50 two95-international-inc-3 workable SAP Project Manager JD warning_amber Cho…" at bounding box center [652, 285] width 782 height 55
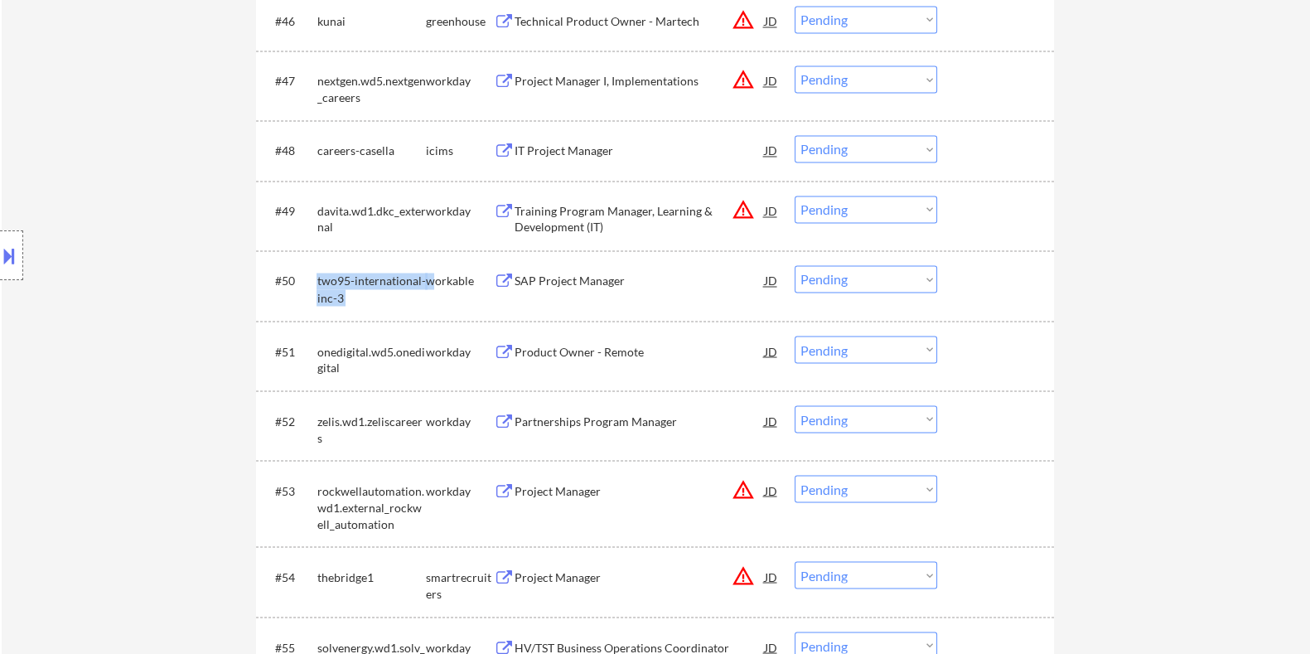
copy div "two95-international-inc-3 w"
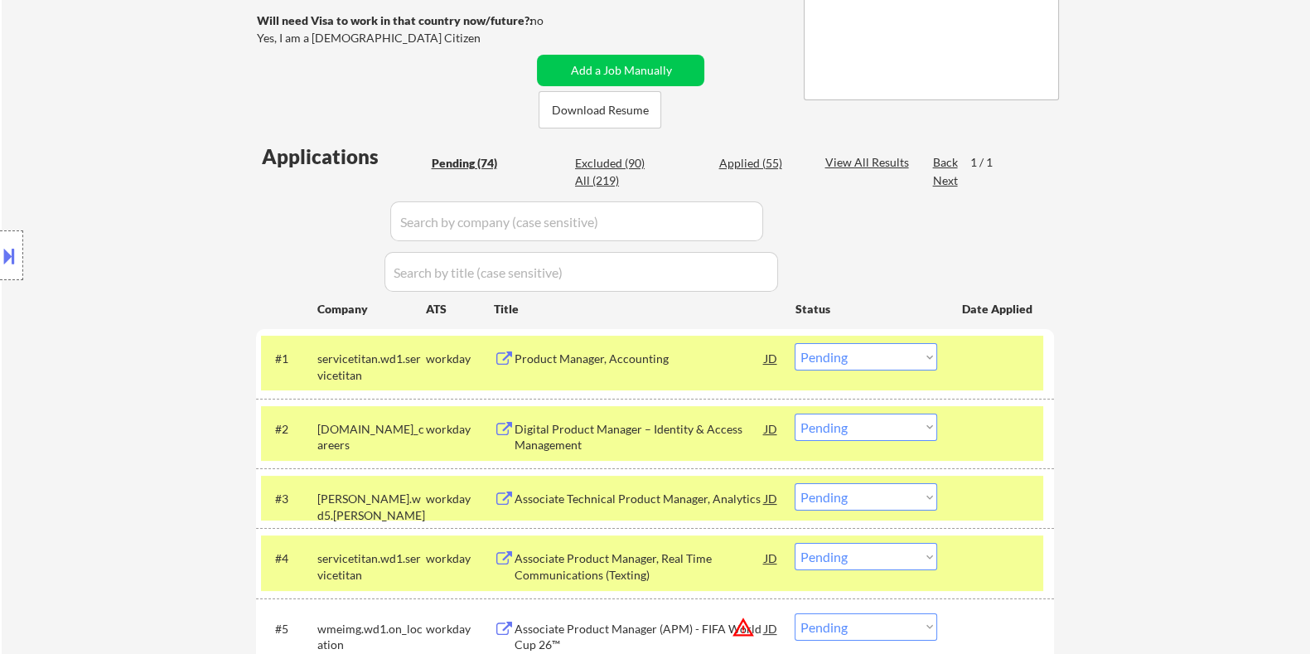
scroll to position [0, 0]
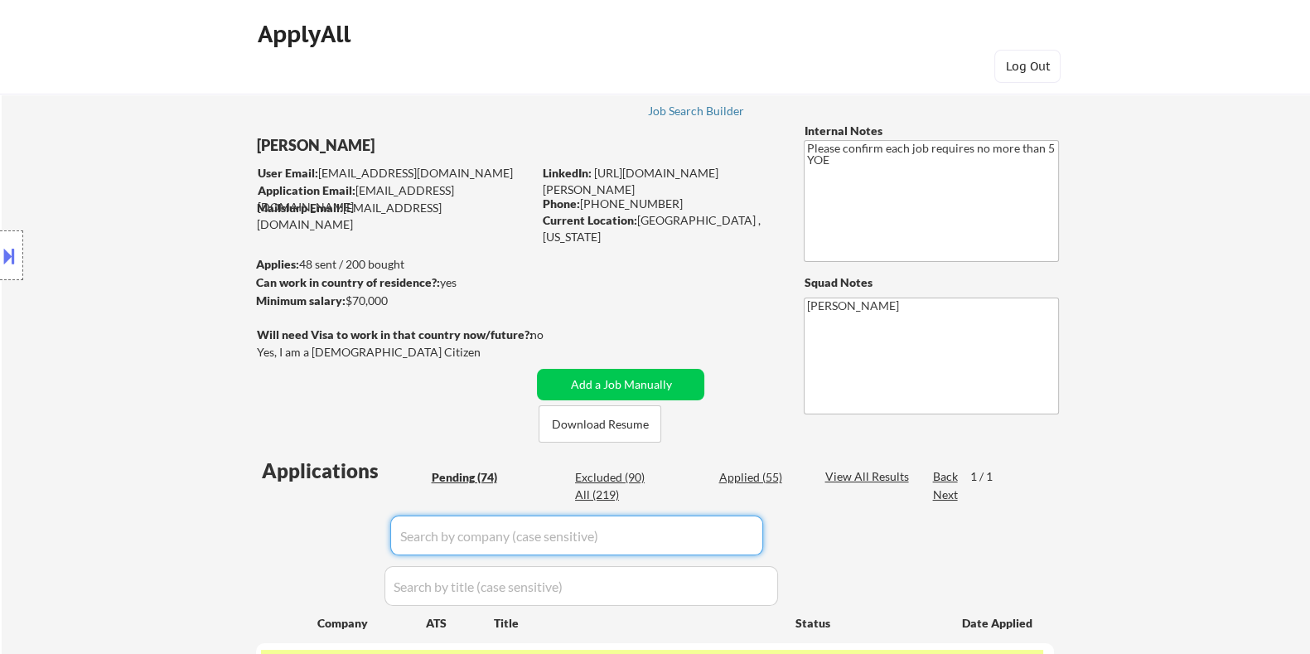
click at [453, 550] on input "input" at bounding box center [576, 535] width 373 height 40
paste input "two95-international-inc-3 w"
click at [573, 536] on input "input" at bounding box center [576, 535] width 373 height 40
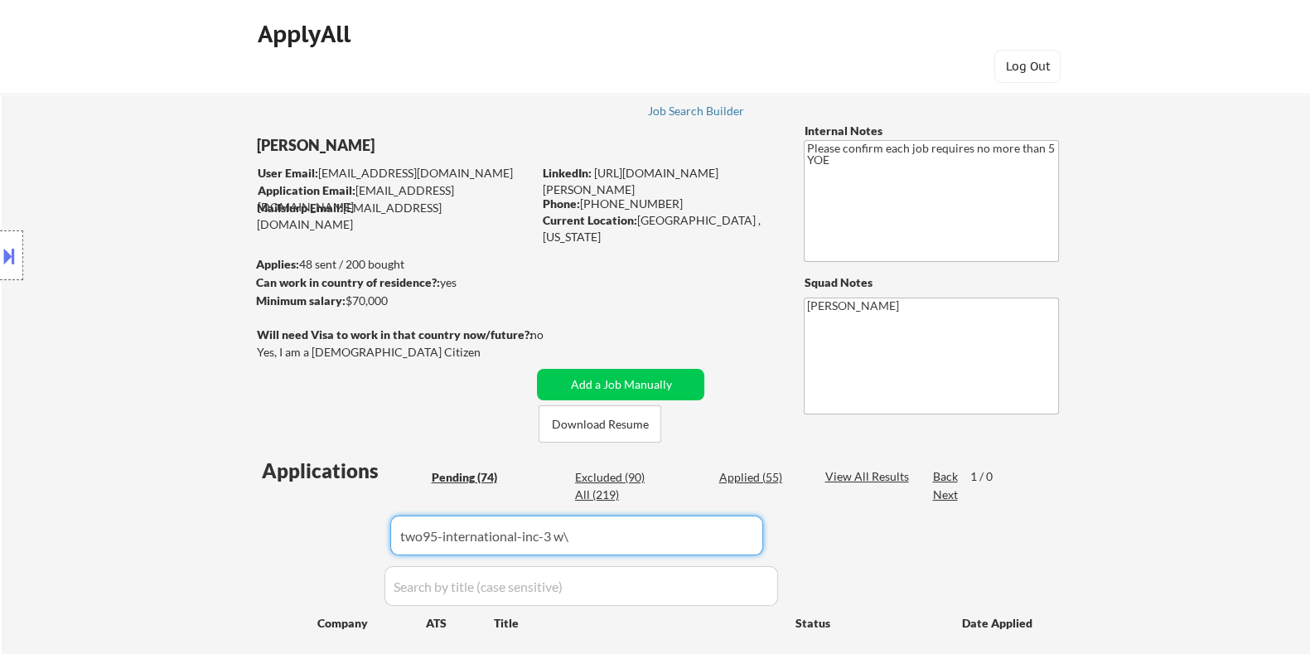
click at [721, 473] on div "Applied (55)" at bounding box center [759, 477] width 83 height 17
click at [582, 536] on input "input" at bounding box center [576, 535] width 373 height 40
click at [749, 480] on div "Applied (55)" at bounding box center [759, 477] width 83 height 17
click at [447, 470] on div "Pending (74)" at bounding box center [472, 477] width 83 height 17
click at [569, 549] on input "input" at bounding box center [576, 535] width 373 height 40
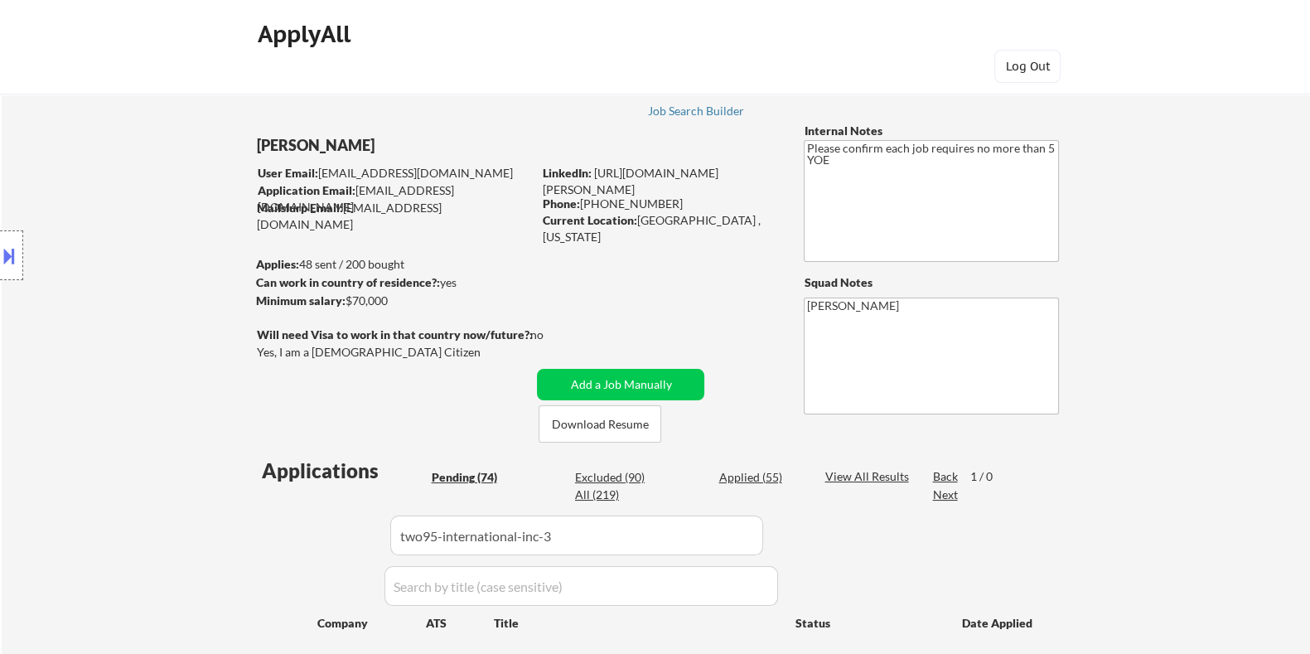
drag, startPoint x: 771, startPoint y: 466, endPoint x: 762, endPoint y: 482, distance: 18.2
click at [772, 469] on div "Applications Pending (74) Excluded (90) Applied (55) All (219) View All Results…" at bounding box center [655, 570] width 798 height 227
click at [602, 544] on input "input" at bounding box center [576, 535] width 373 height 40
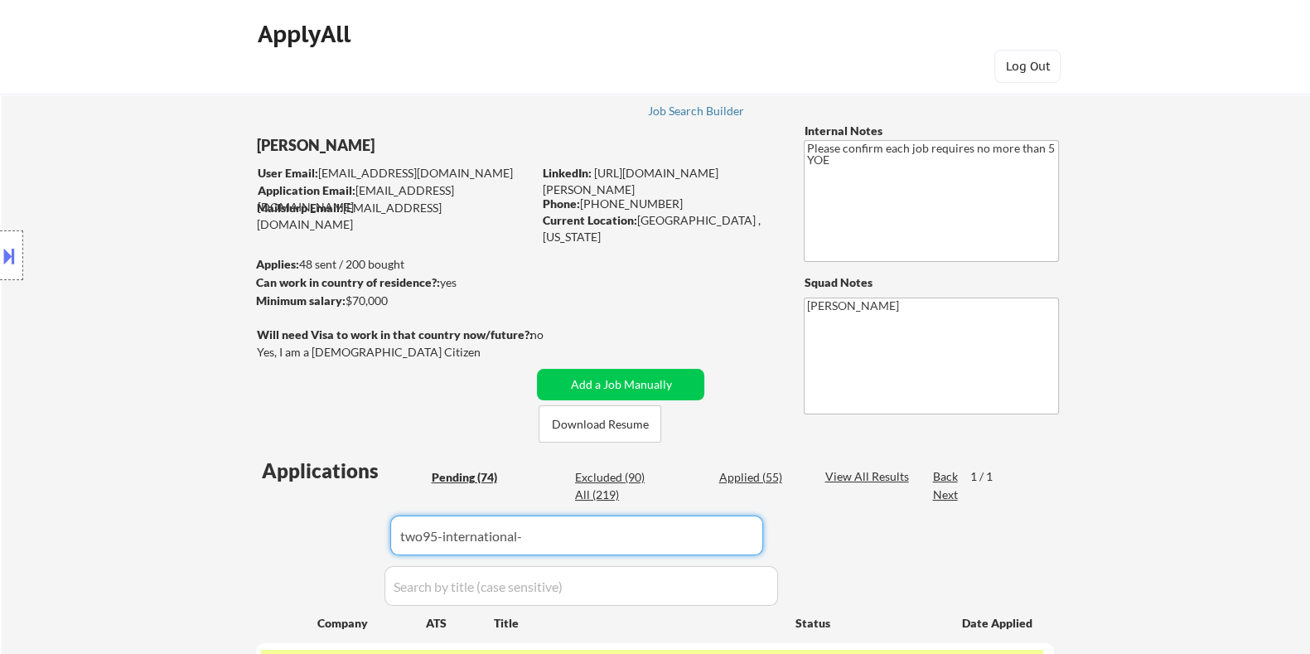
drag, startPoint x: 536, startPoint y: 534, endPoint x: 438, endPoint y: 547, distance: 98.6
click at [438, 547] on input "input" at bounding box center [576, 535] width 373 height 40
type input "two95"
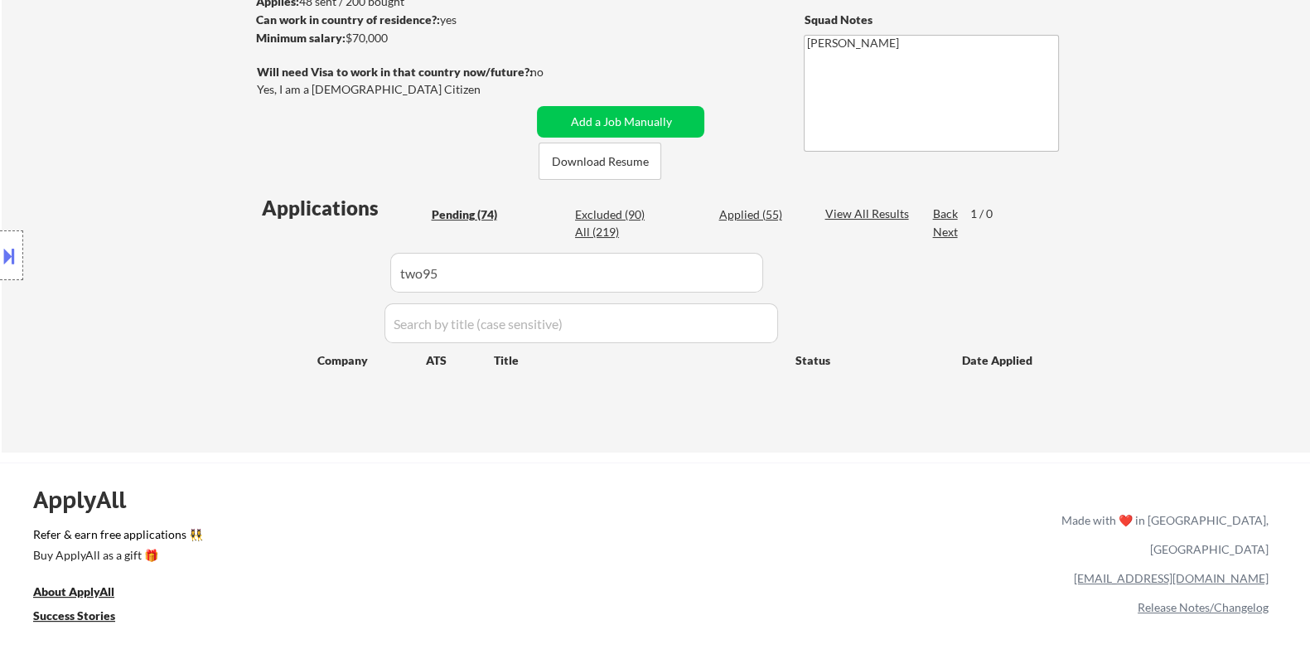
scroll to position [311, 0]
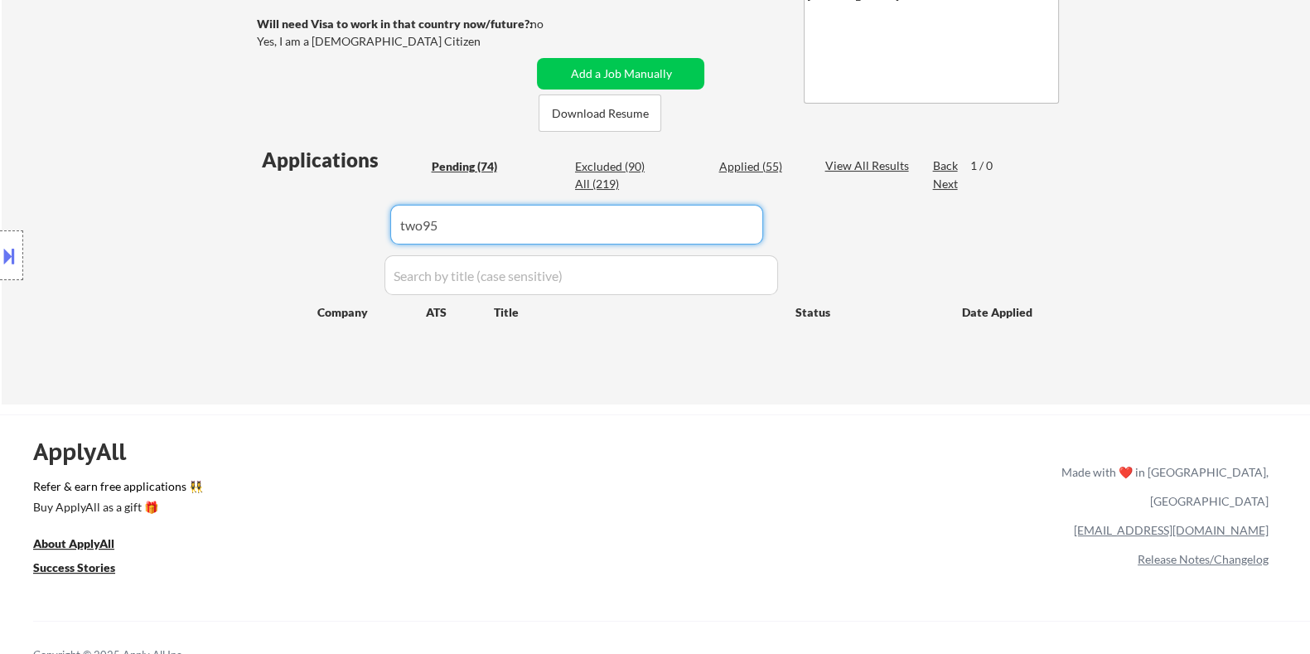
drag, startPoint x: 447, startPoint y: 234, endPoint x: 349, endPoint y: 238, distance: 98.7
click at [349, 238] on div "Applications Pending (74) Excluded (90) Applied (55) All (219) View All Results…" at bounding box center [655, 259] width 798 height 227
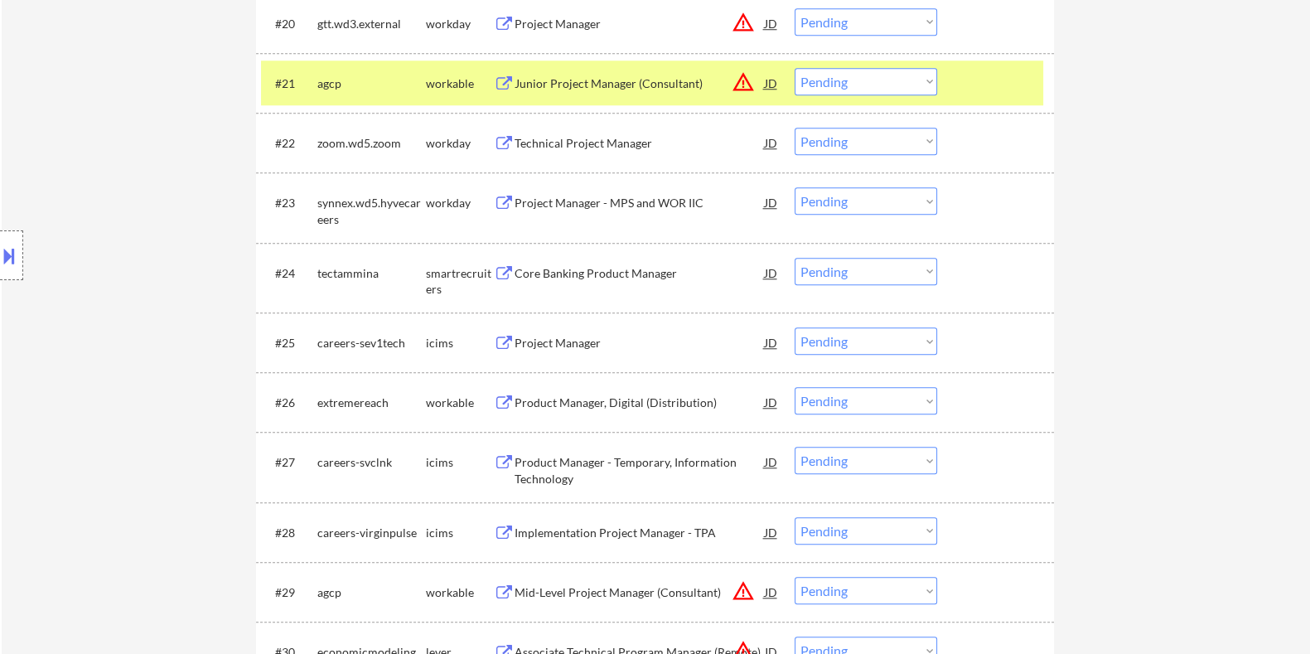
scroll to position [1968, 0]
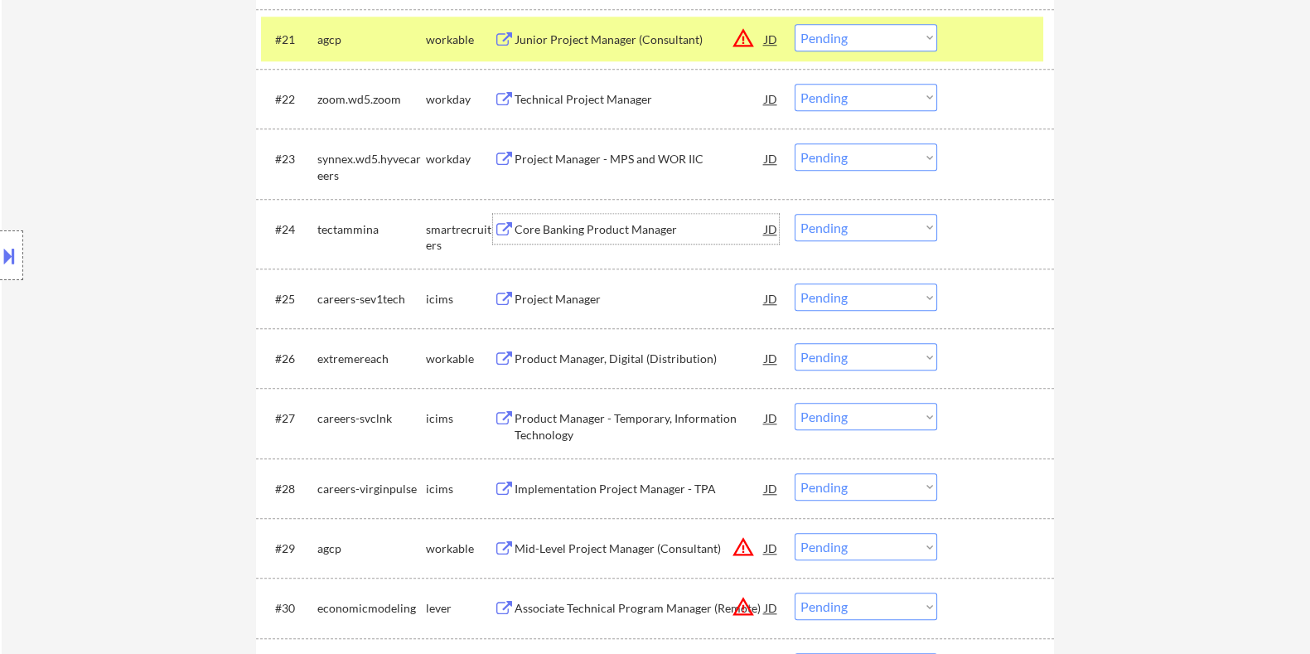
click at [546, 230] on div "Core Banking Product Manager" at bounding box center [639, 229] width 250 height 17
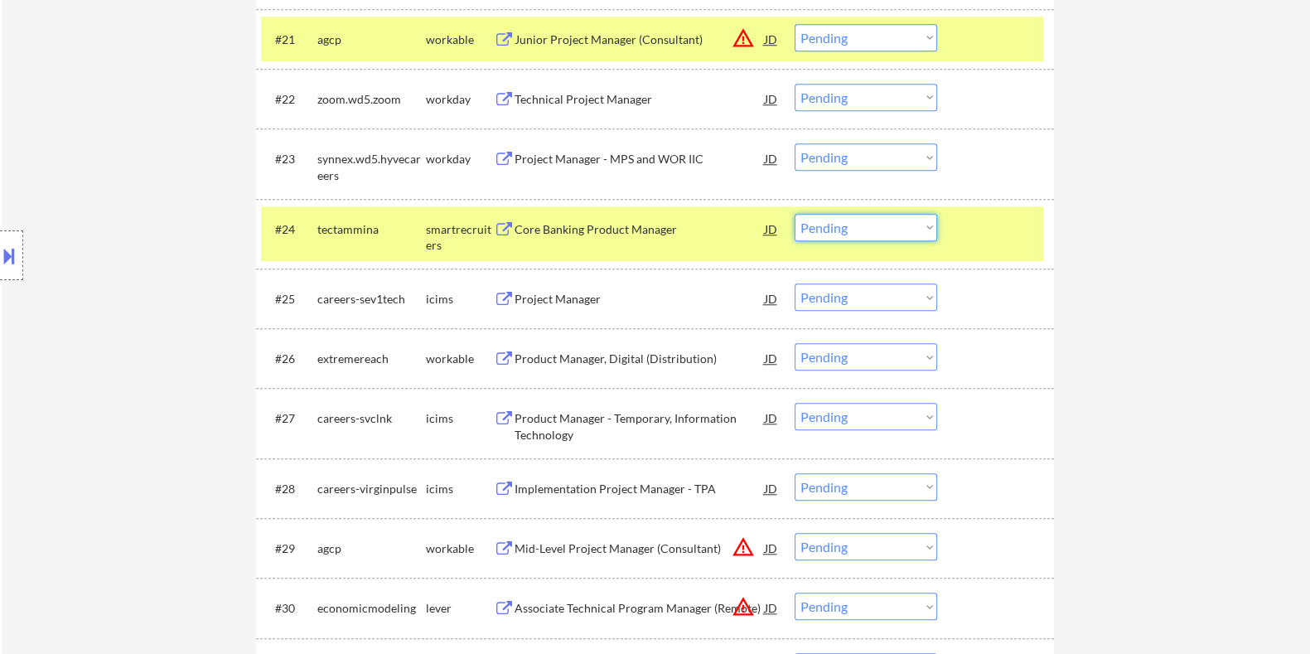
click at [877, 224] on select "Choose an option... Pending Applied Excluded (Questions) Excluded (Expired) Exc…" at bounding box center [866, 227] width 143 height 27
click at [795, 214] on select "Choose an option... Pending Applied Excluded (Questions) Excluded (Expired) Exc…" at bounding box center [866, 227] width 143 height 27
select select ""pending""
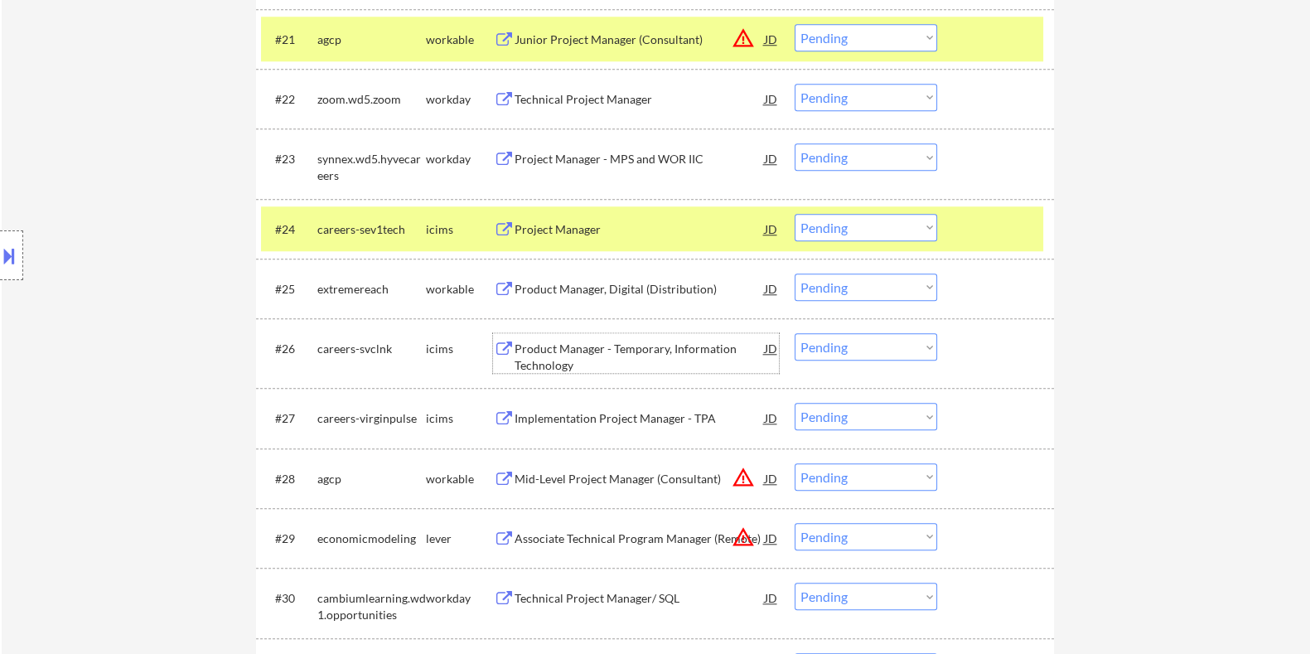
click at [551, 359] on div "Product Manager - Temporary, Information Technology" at bounding box center [639, 357] width 250 height 32
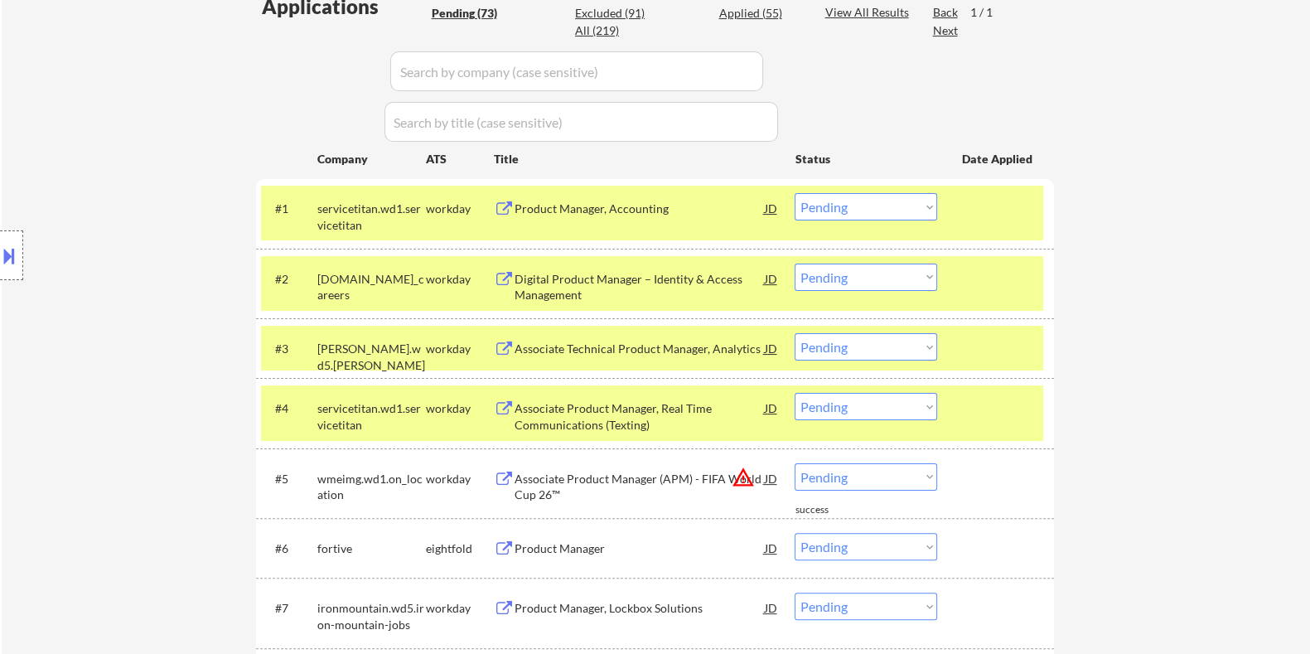
scroll to position [413, 0]
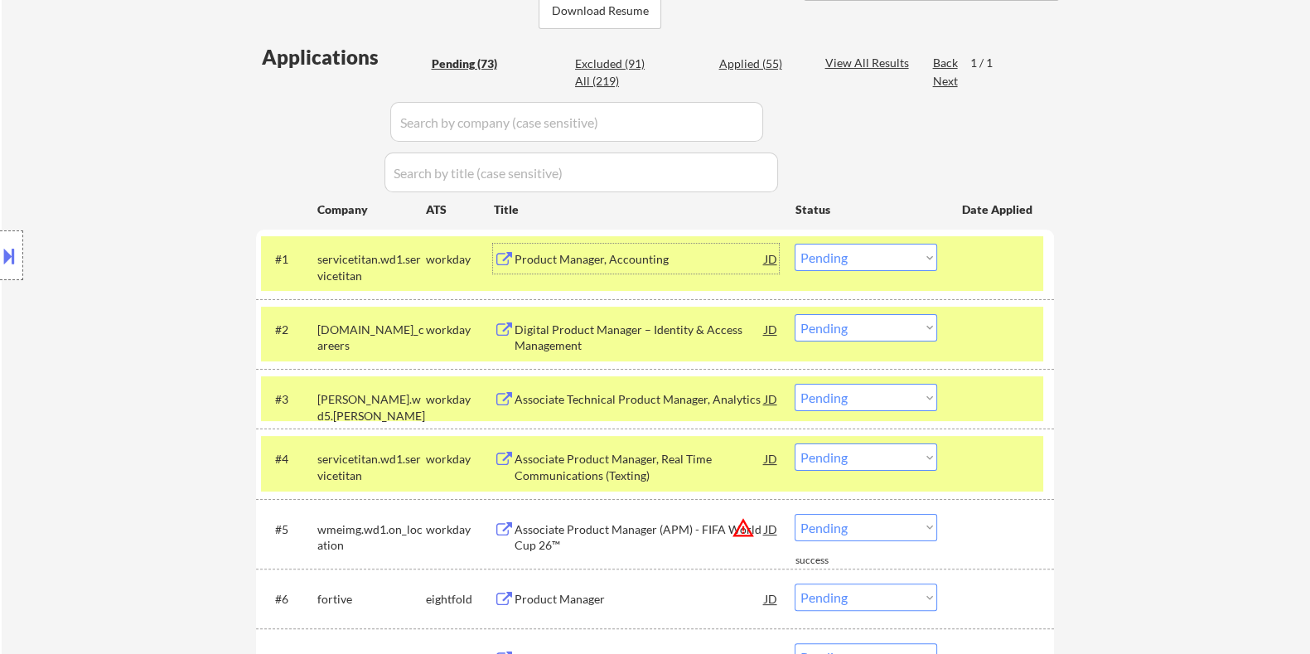
click at [587, 249] on div "Product Manager, Accounting" at bounding box center [639, 259] width 250 height 30
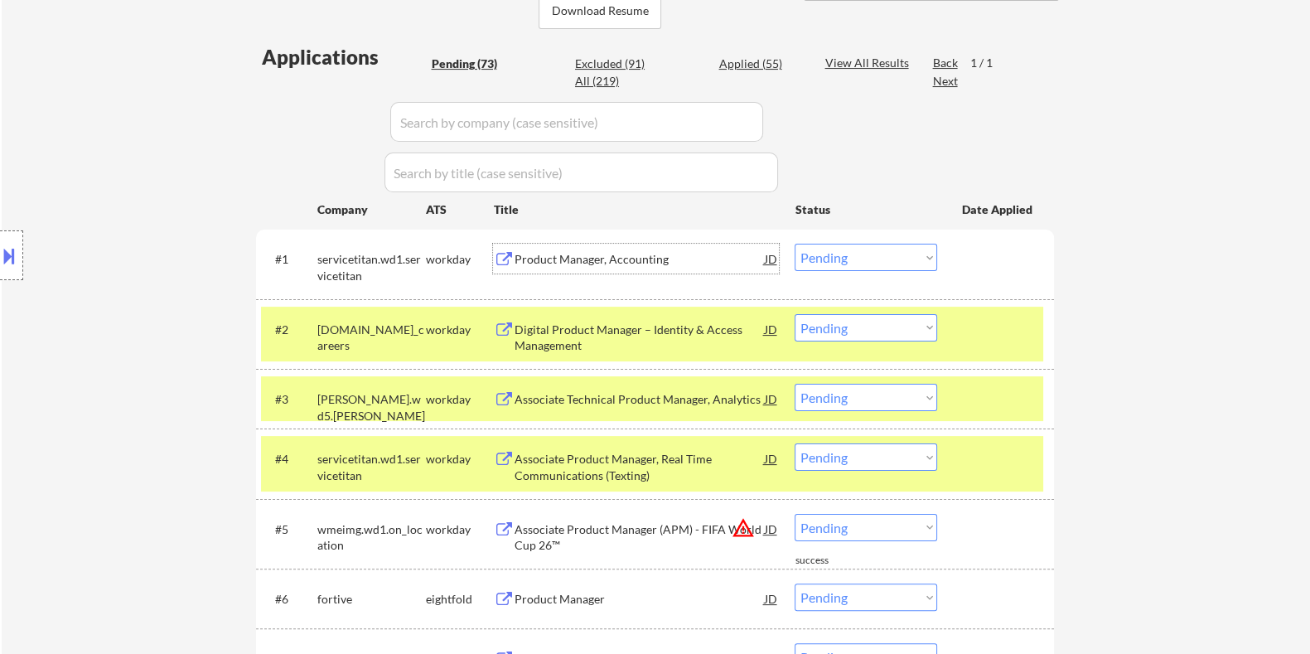
click at [907, 261] on select "Choose an option... Pending Applied Excluded (Questions) Excluded (Expired) Exc…" at bounding box center [866, 257] width 143 height 27
click at [795, 244] on select "Choose an option... Pending Applied Excluded (Questions) Excluded (Expired) Exc…" at bounding box center [866, 257] width 143 height 27
select select ""pending""
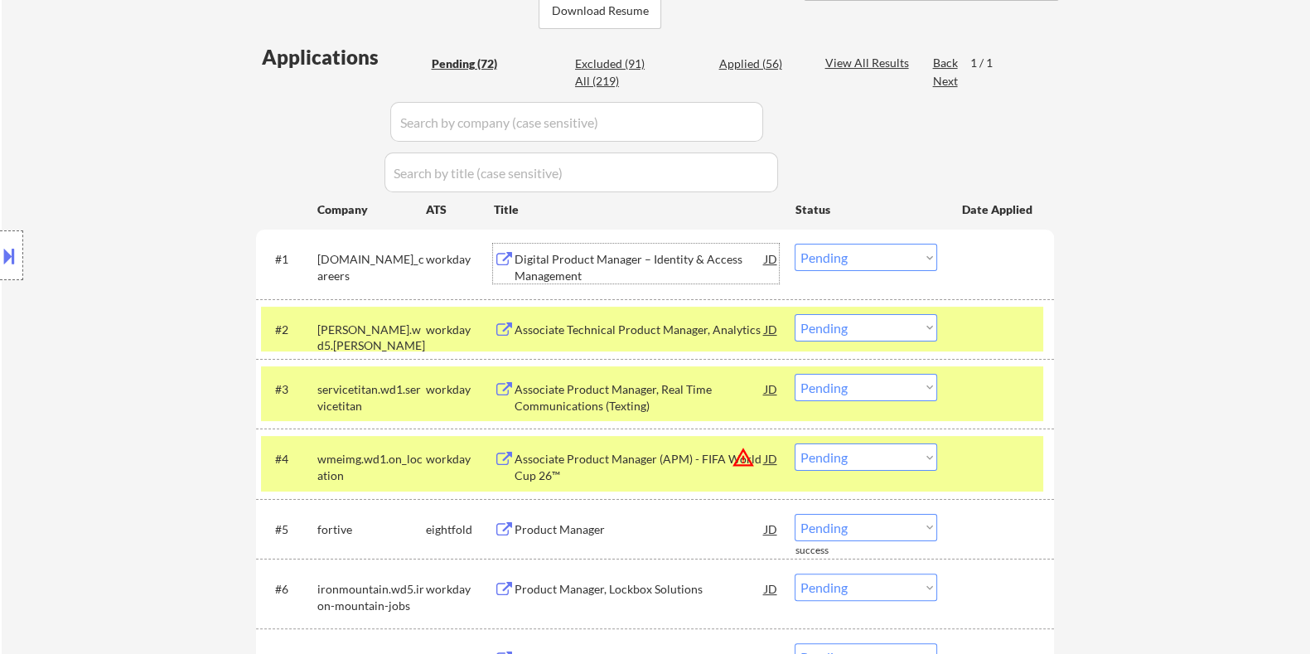
click at [620, 259] on div "Digital Product Manager – Identity & Access Management" at bounding box center [639, 267] width 250 height 32
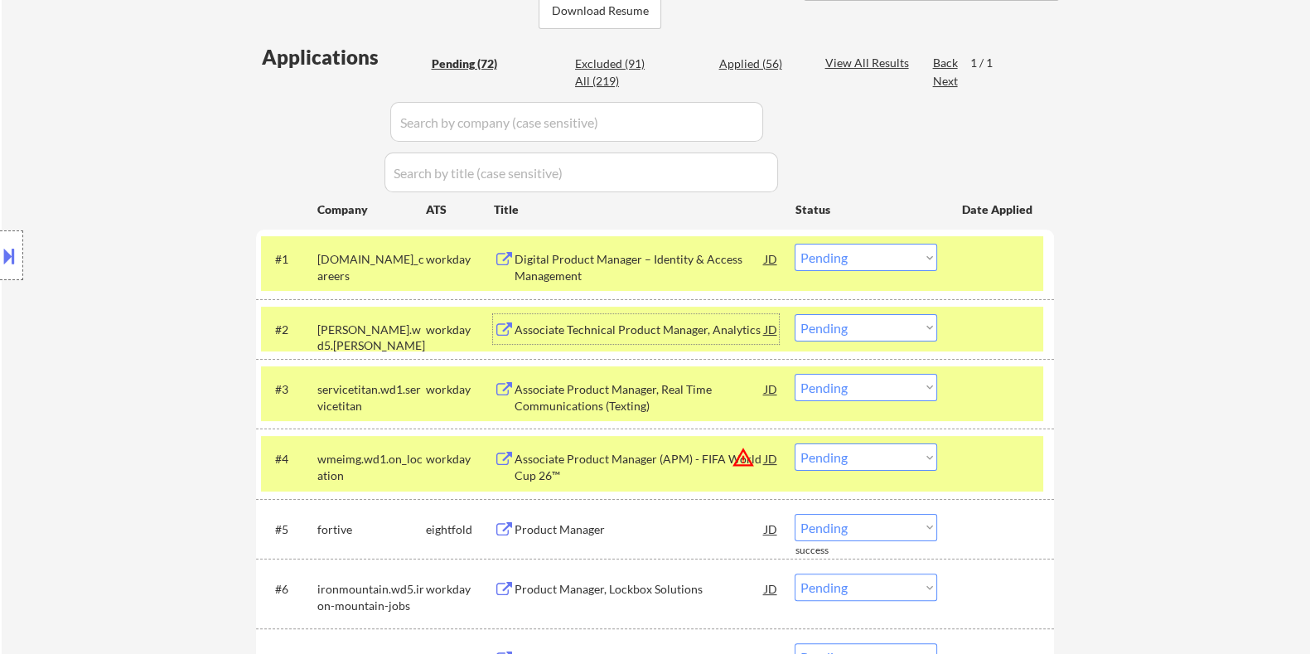
click at [560, 331] on div "Associate Technical Product Manager, Analytics" at bounding box center [639, 329] width 250 height 17
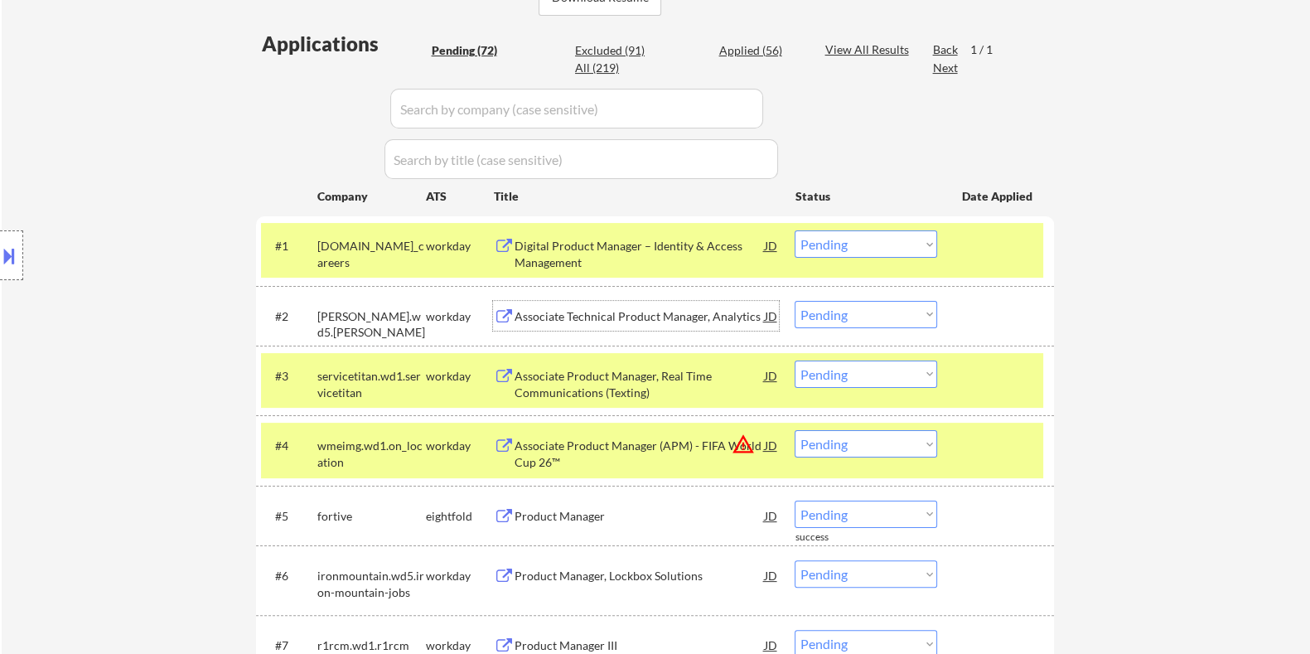
scroll to position [518, 0]
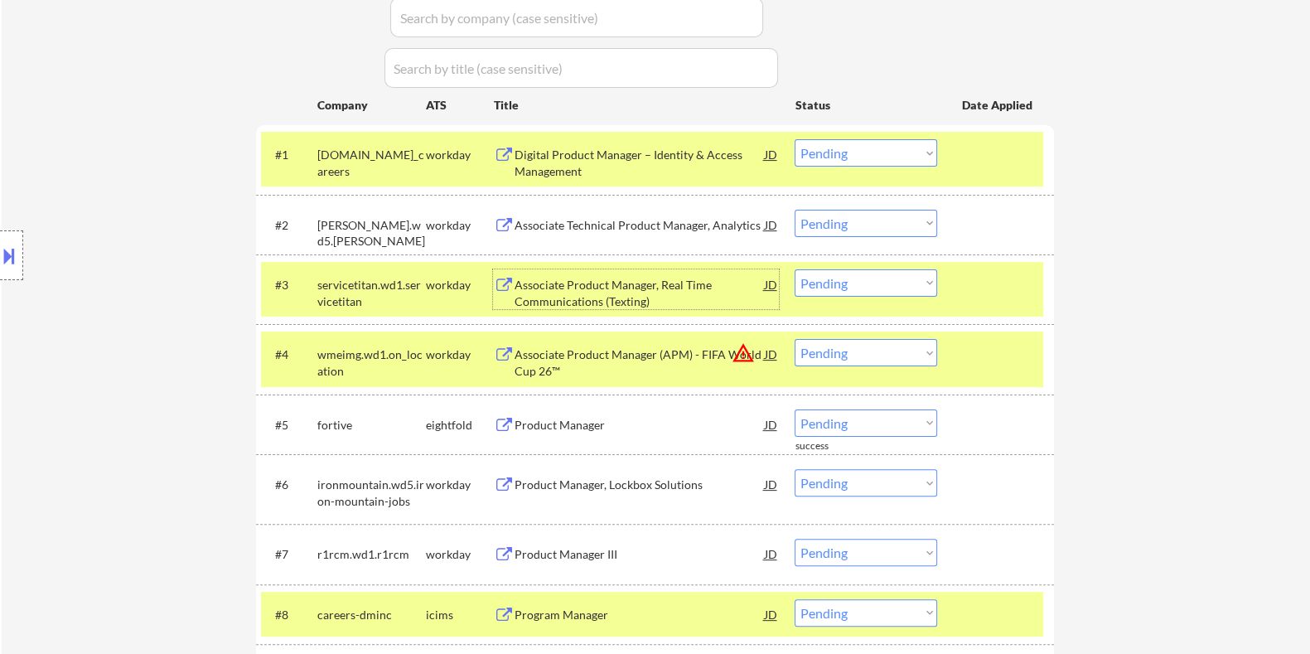
click at [568, 288] on div "Associate Product Manager, Real Time Communications (Texting)" at bounding box center [639, 293] width 250 height 32
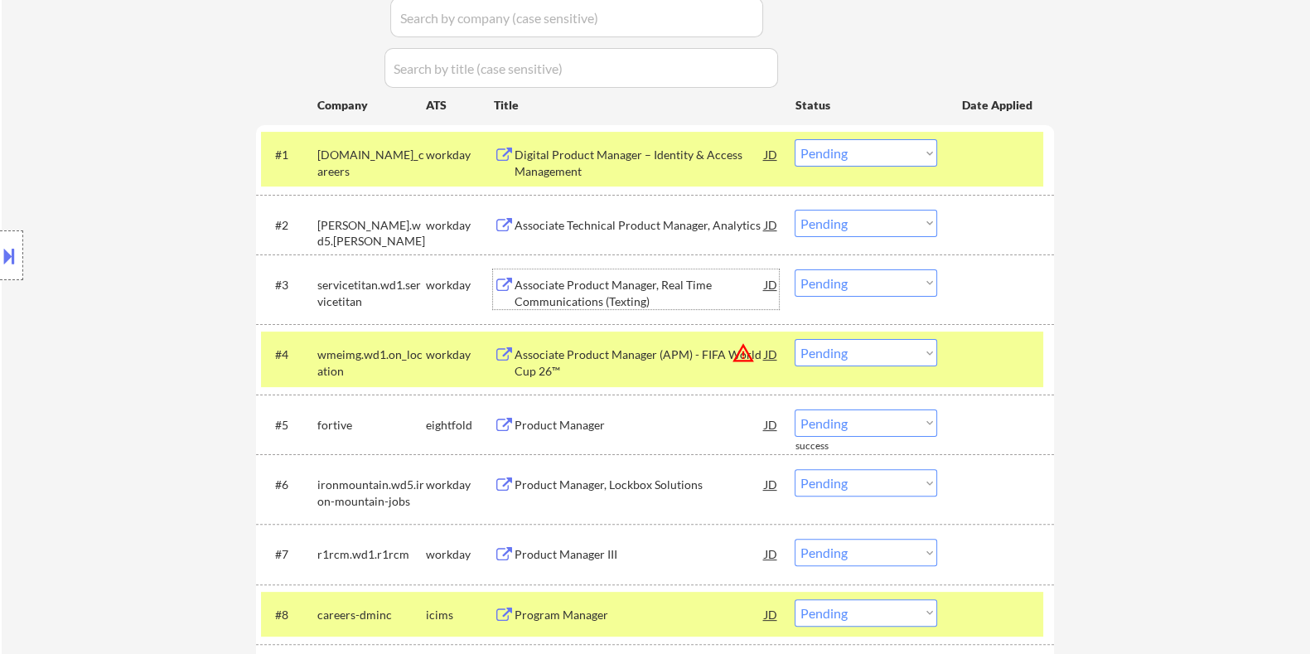
click at [880, 281] on select "Choose an option... Pending Applied Excluded (Questions) Excluded (Expired) Exc…" at bounding box center [866, 282] width 143 height 27
click at [795, 269] on select "Choose an option... Pending Applied Excluded (Questions) Excluded (Expired) Exc…" at bounding box center [866, 282] width 143 height 27
select select ""pending""
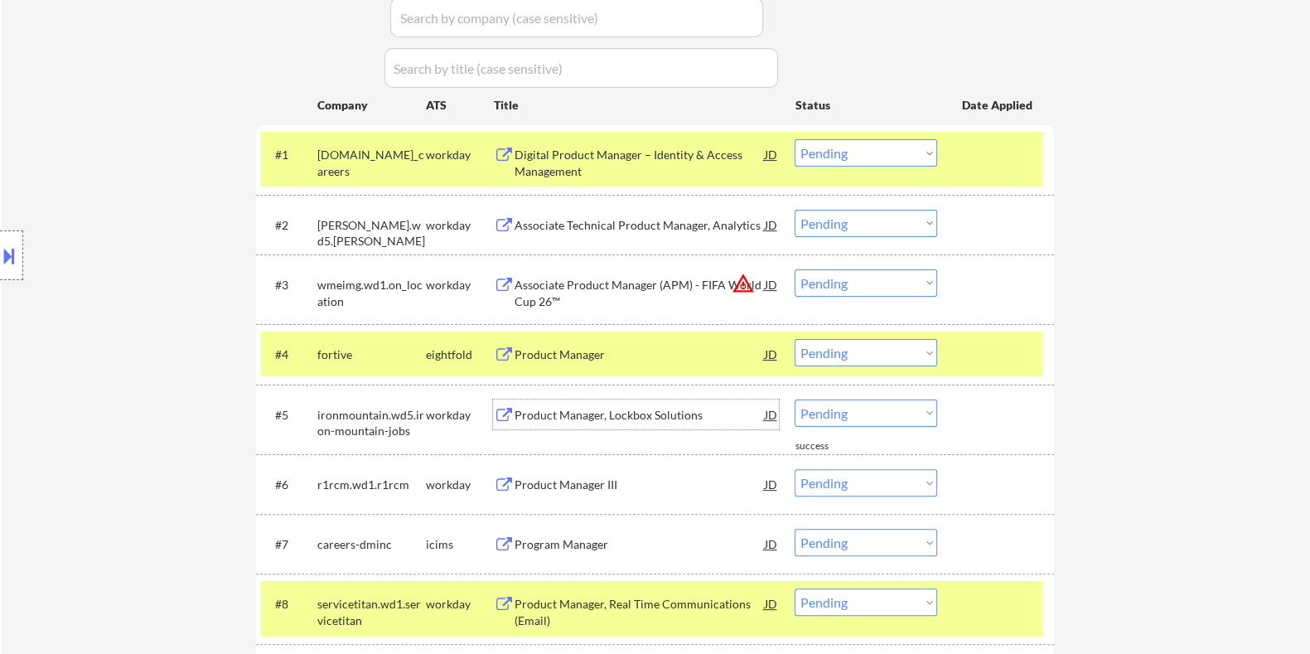
click at [606, 416] on div "Product Manager, Lockbox Solutions" at bounding box center [639, 415] width 250 height 17
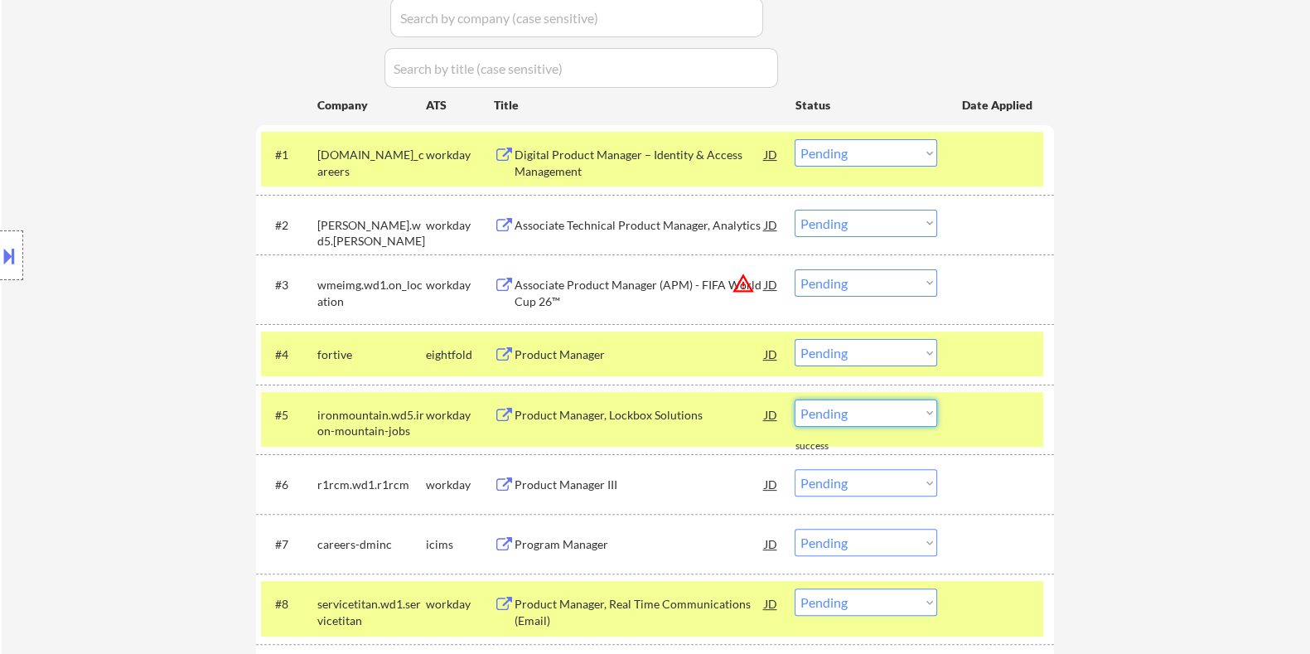
click at [889, 418] on select "Choose an option... Pending Applied Excluded (Questions) Excluded (Expired) Exc…" at bounding box center [866, 412] width 143 height 27
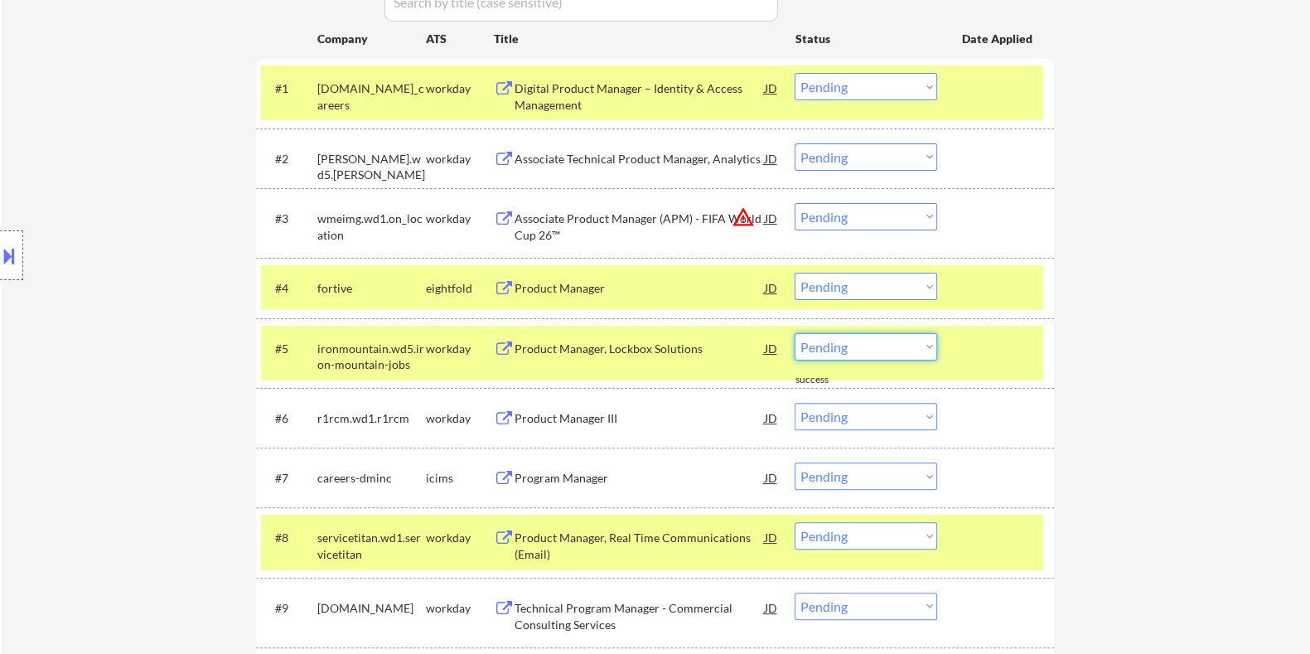
scroll to position [621, 0]
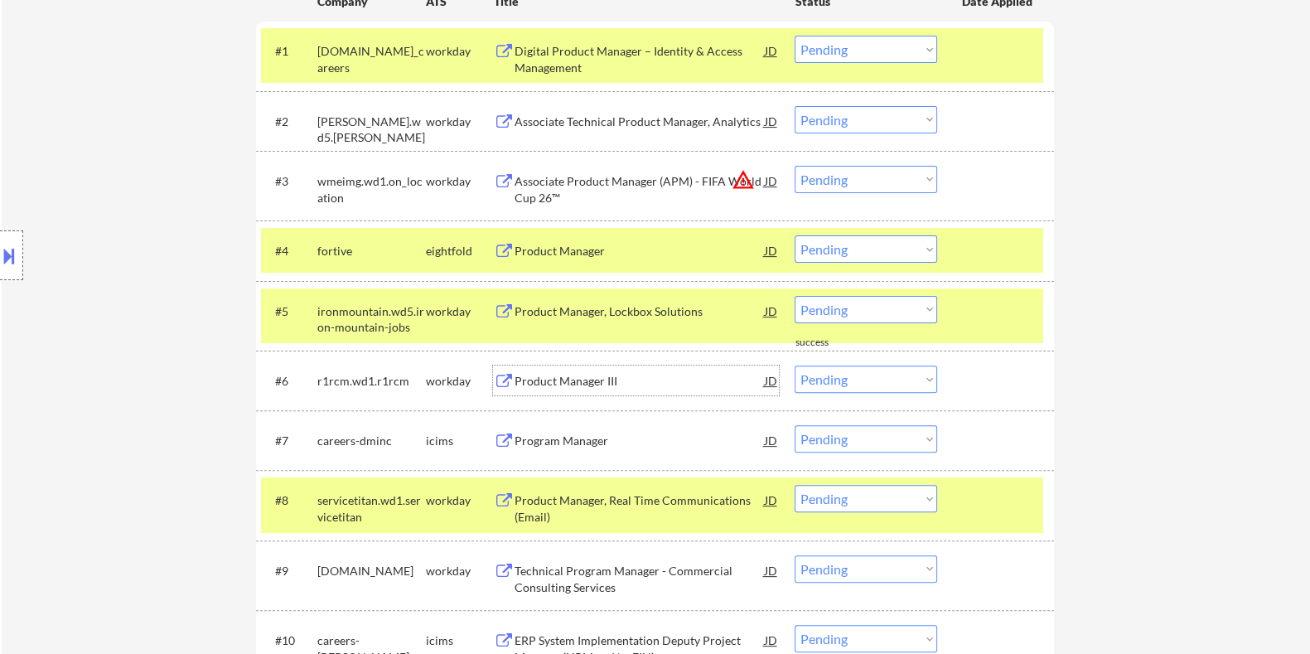
click at [557, 379] on div "Product Manager III" at bounding box center [639, 381] width 250 height 17
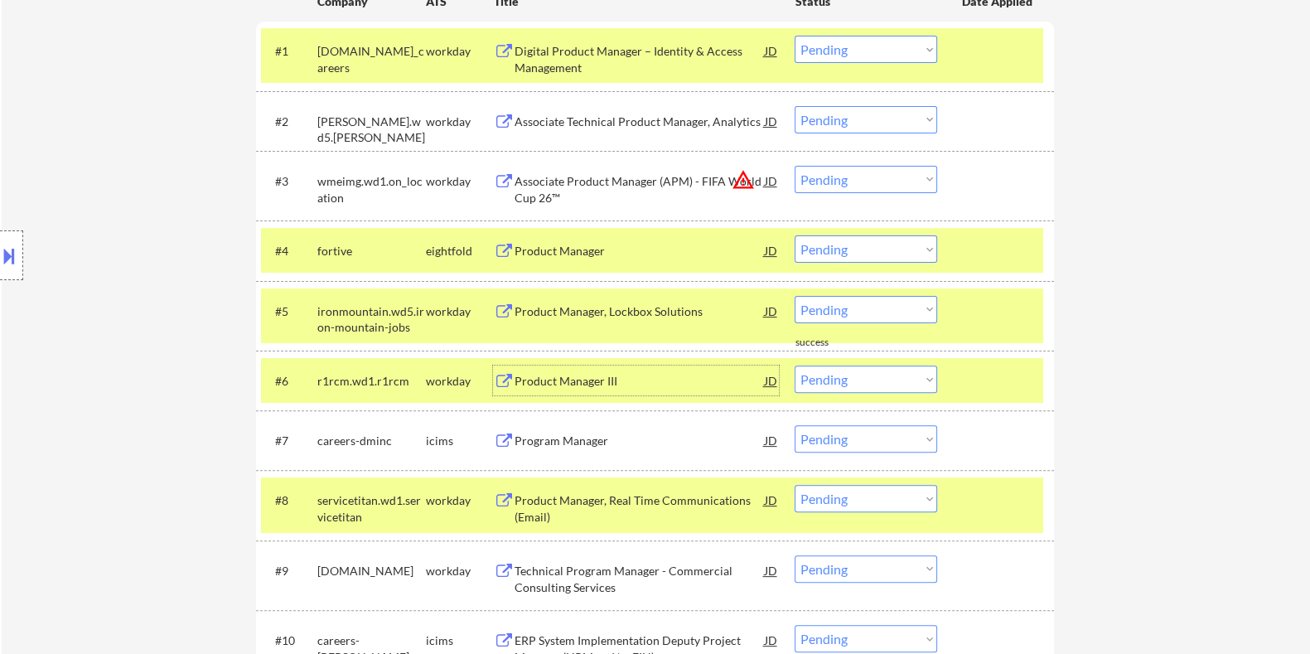
click at [844, 379] on select "Choose an option... Pending Applied Excluded (Questions) Excluded (Expired) Exc…" at bounding box center [866, 378] width 143 height 27
click at [795, 365] on select "Choose an option... Pending Applied Excluded (Questions) Excluded (Expired) Exc…" at bounding box center [866, 378] width 143 height 27
select select ""pending""
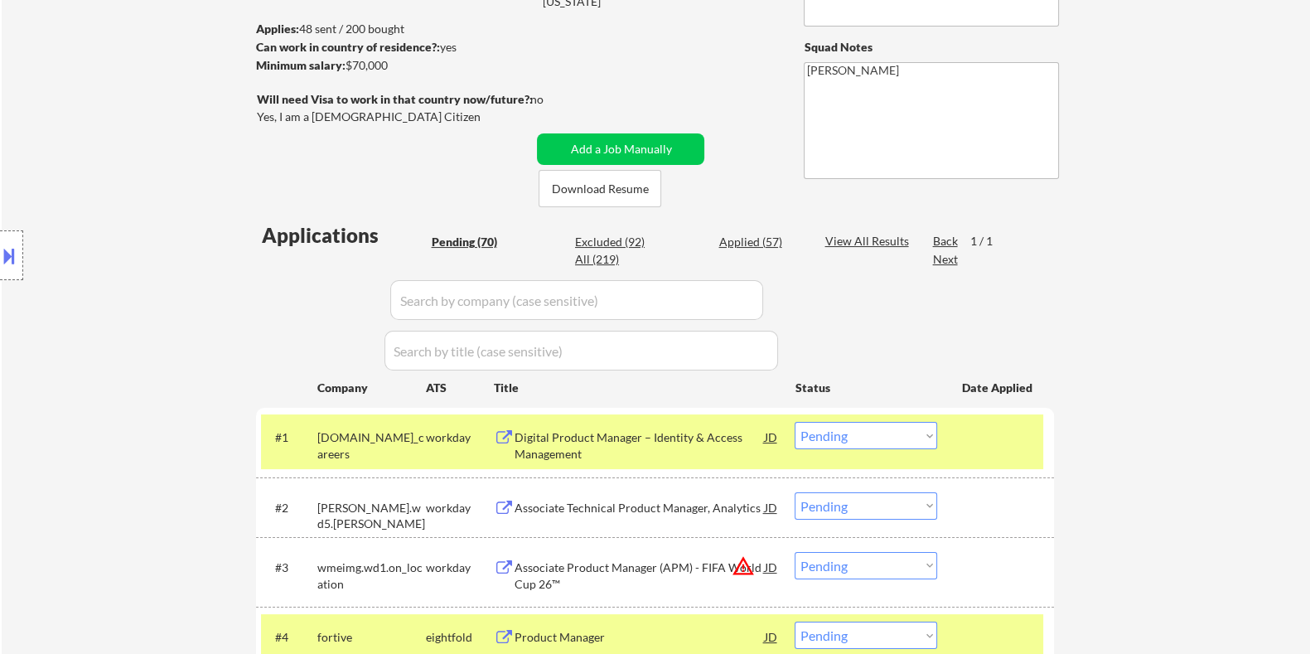
scroll to position [198, 0]
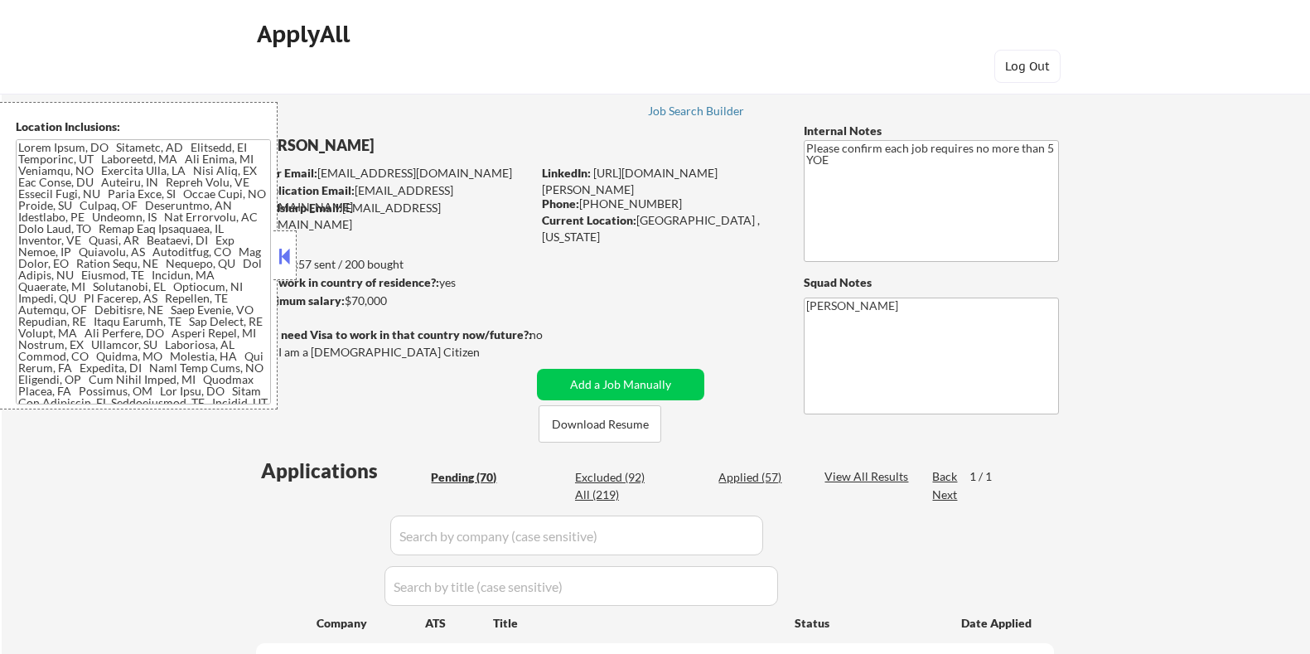
select select ""pending""
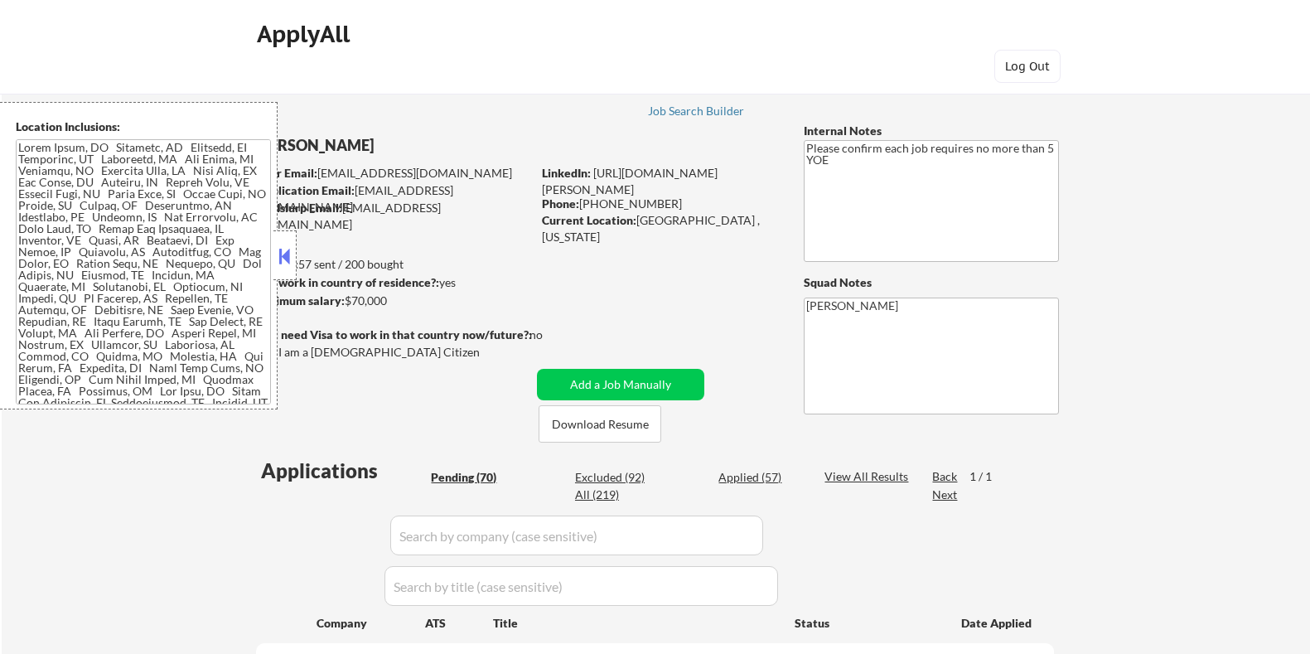
select select ""pending""
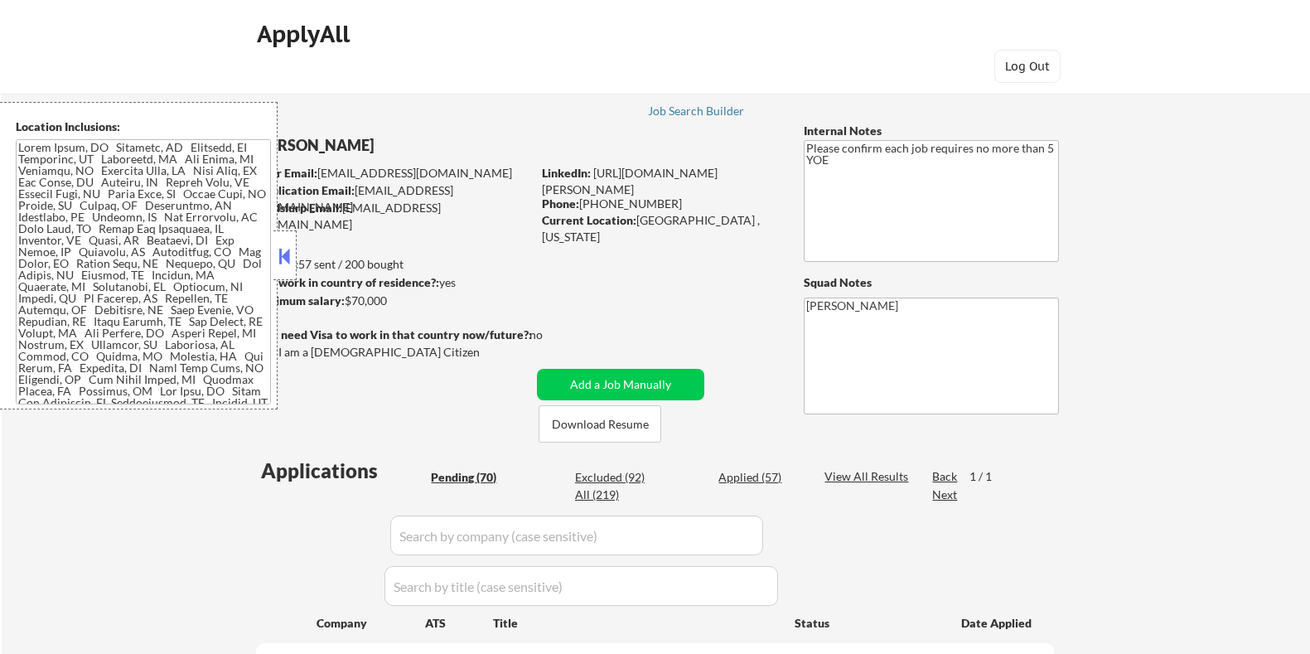
select select ""pending""
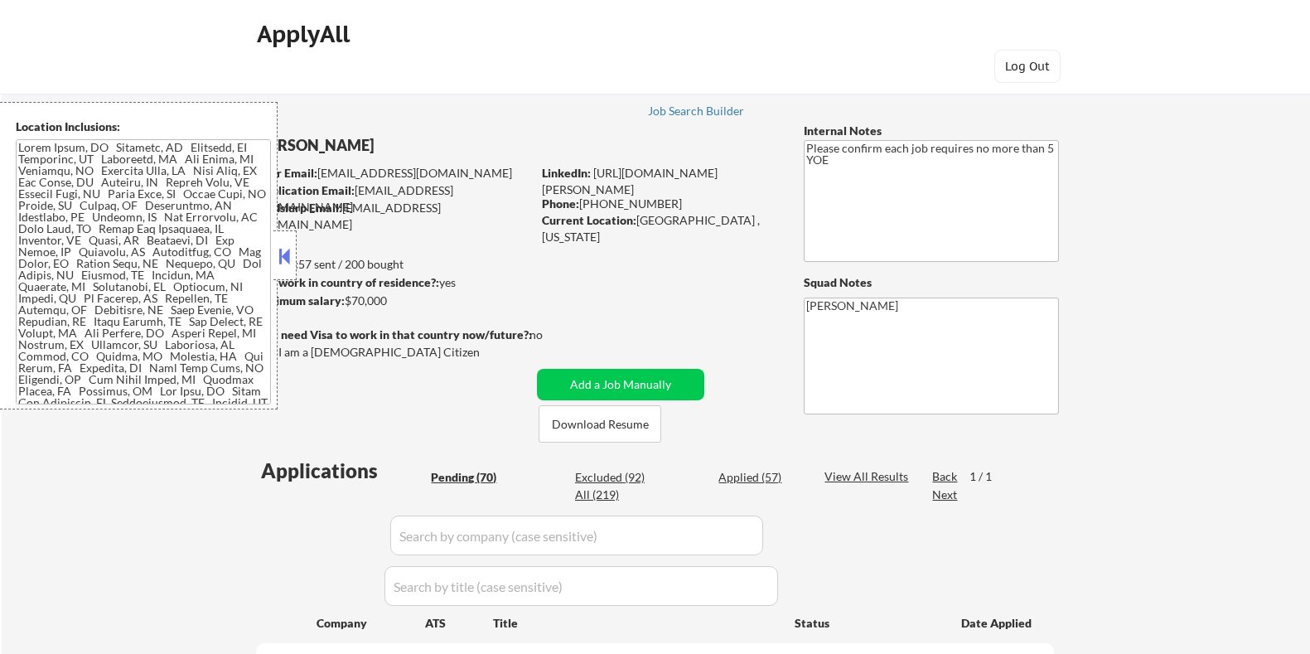
select select ""pending""
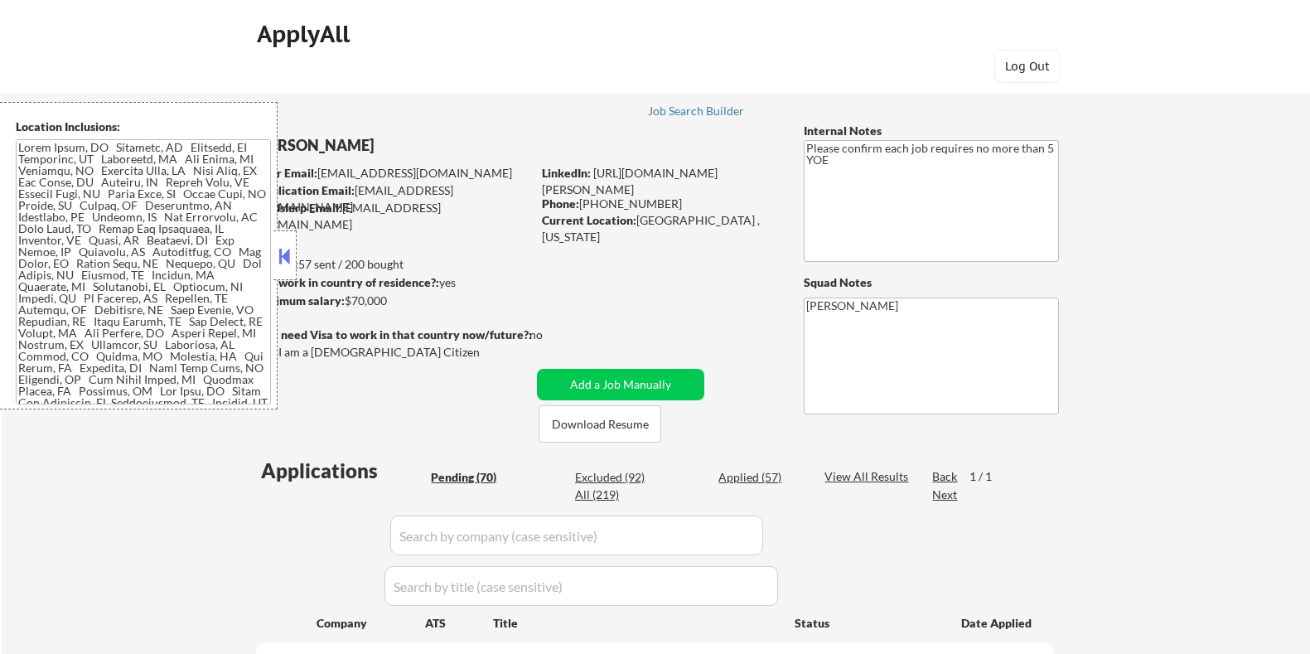
select select ""pending""
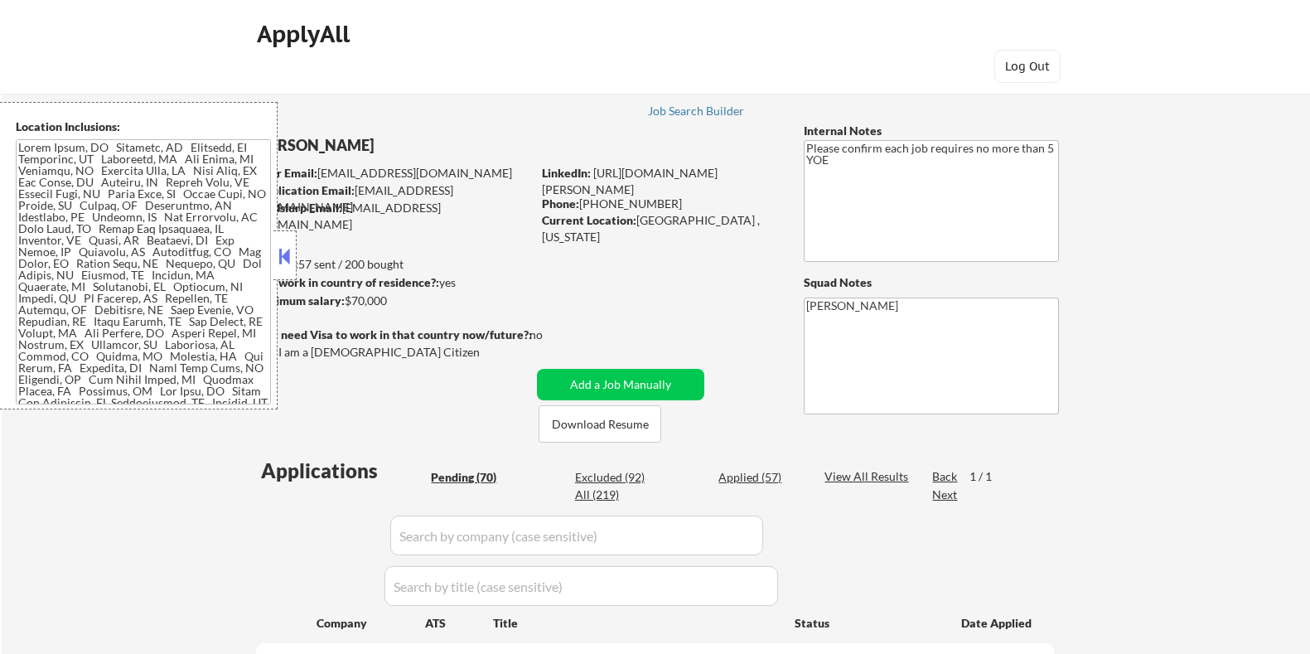
select select ""pending""
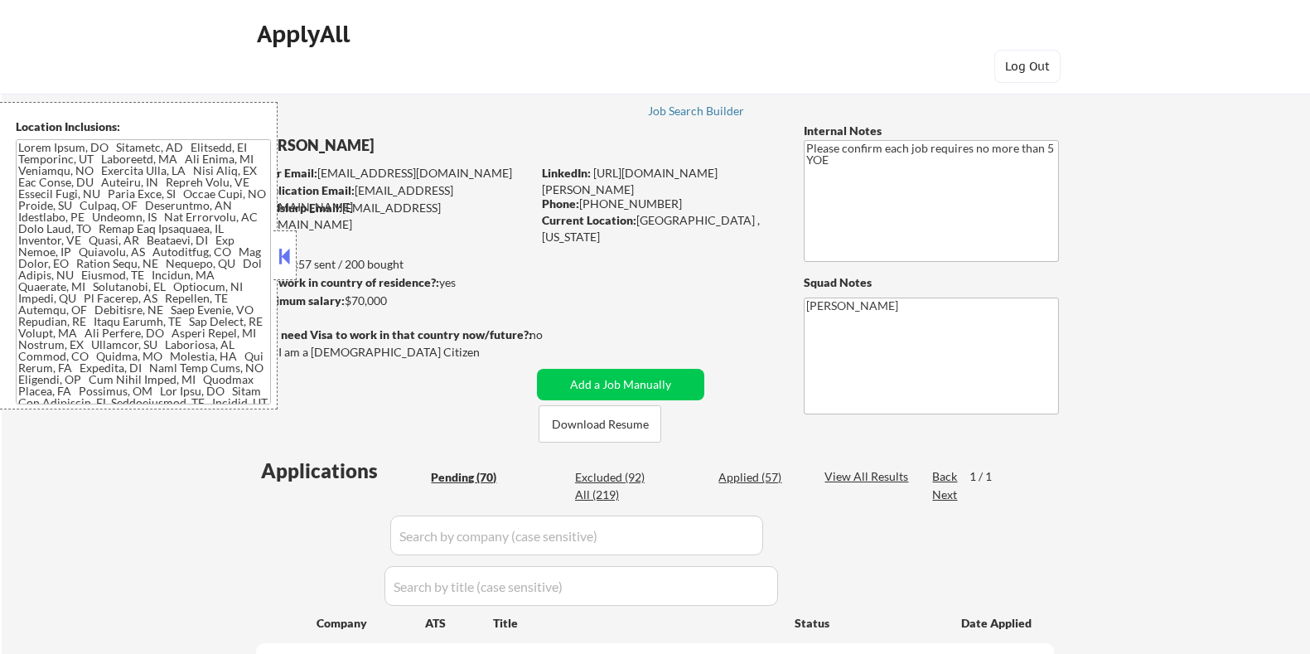
select select ""pending""
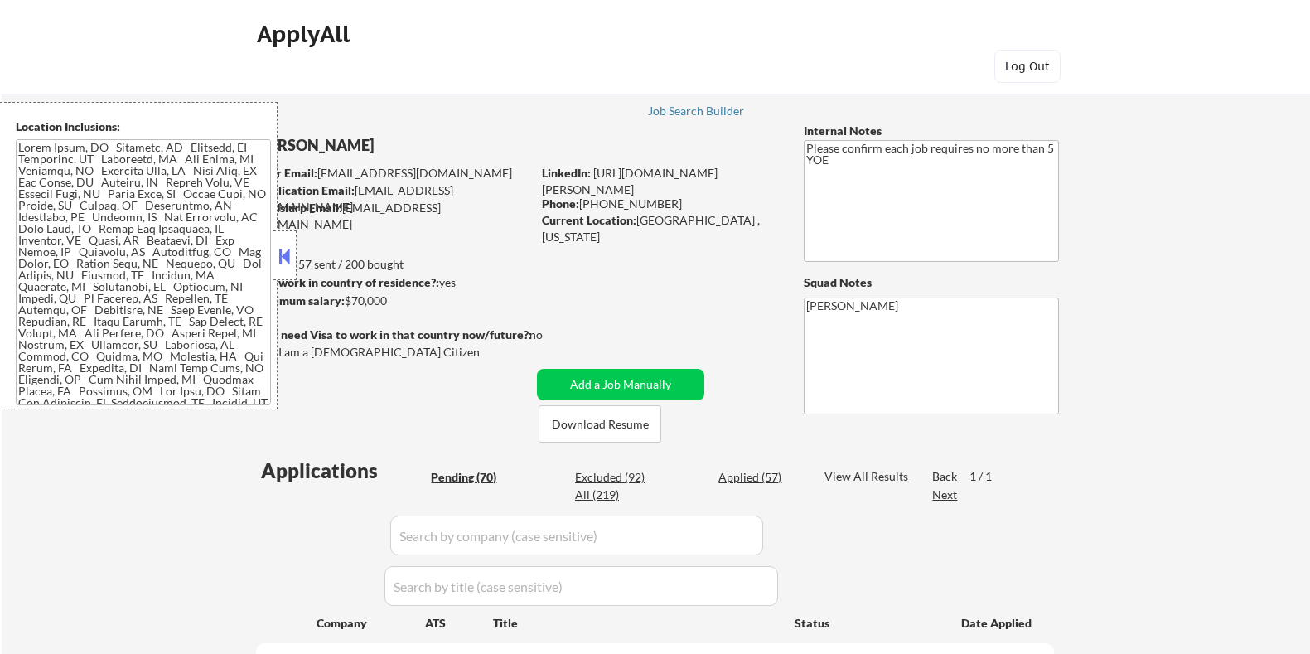
select select ""pending""
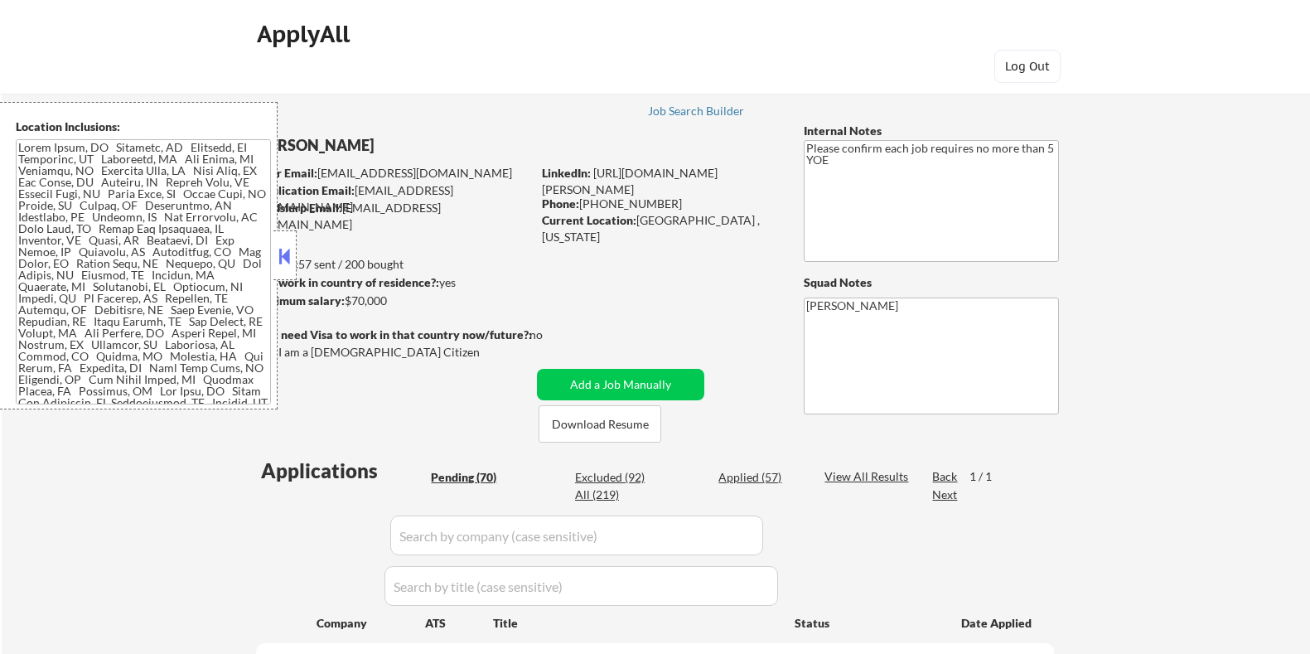
select select ""pending""
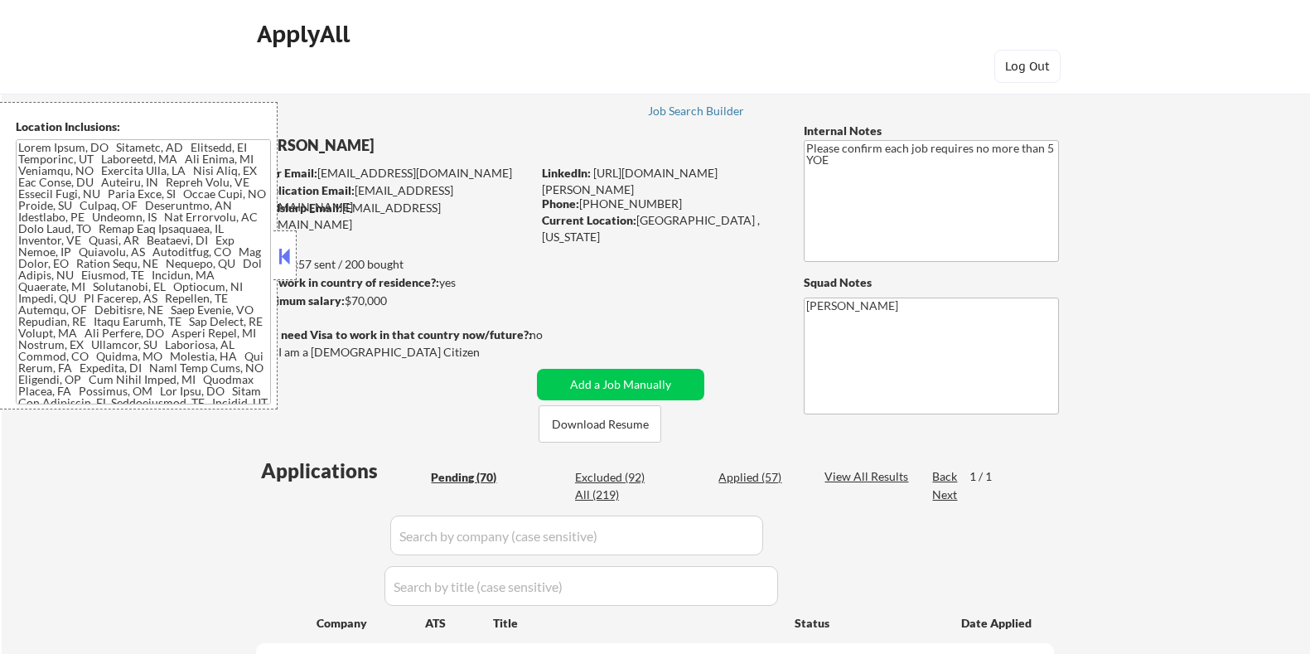
select select ""pending""
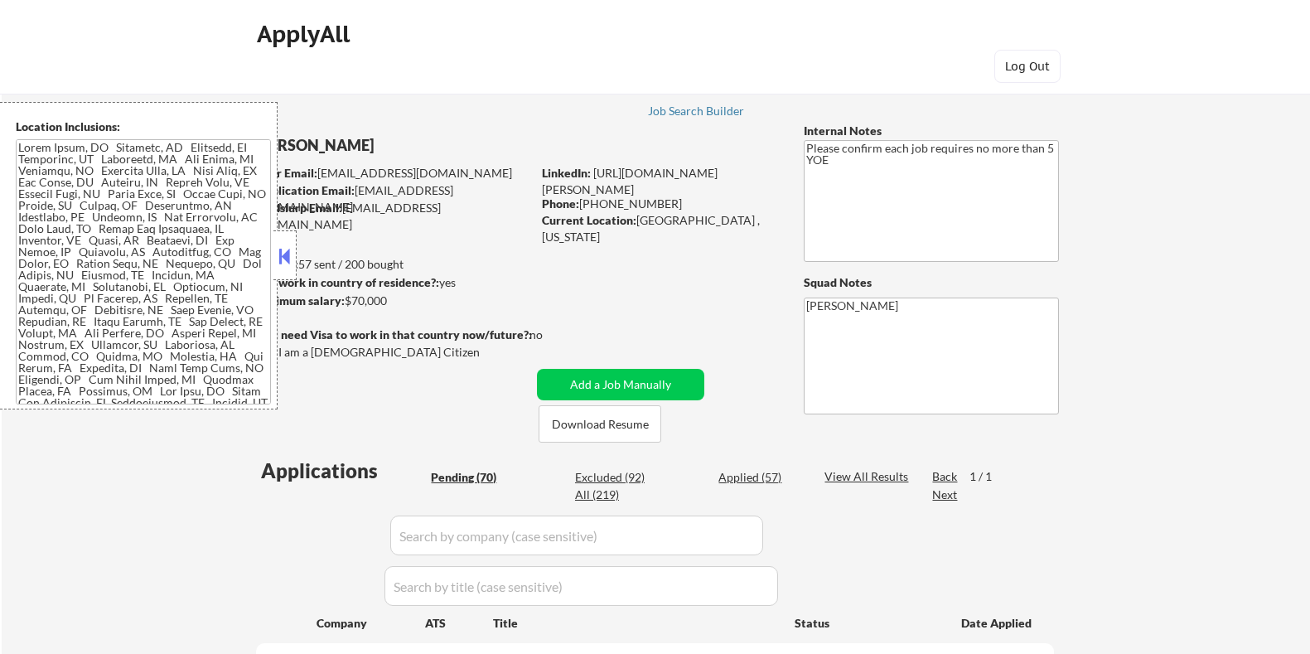
select select ""pending""
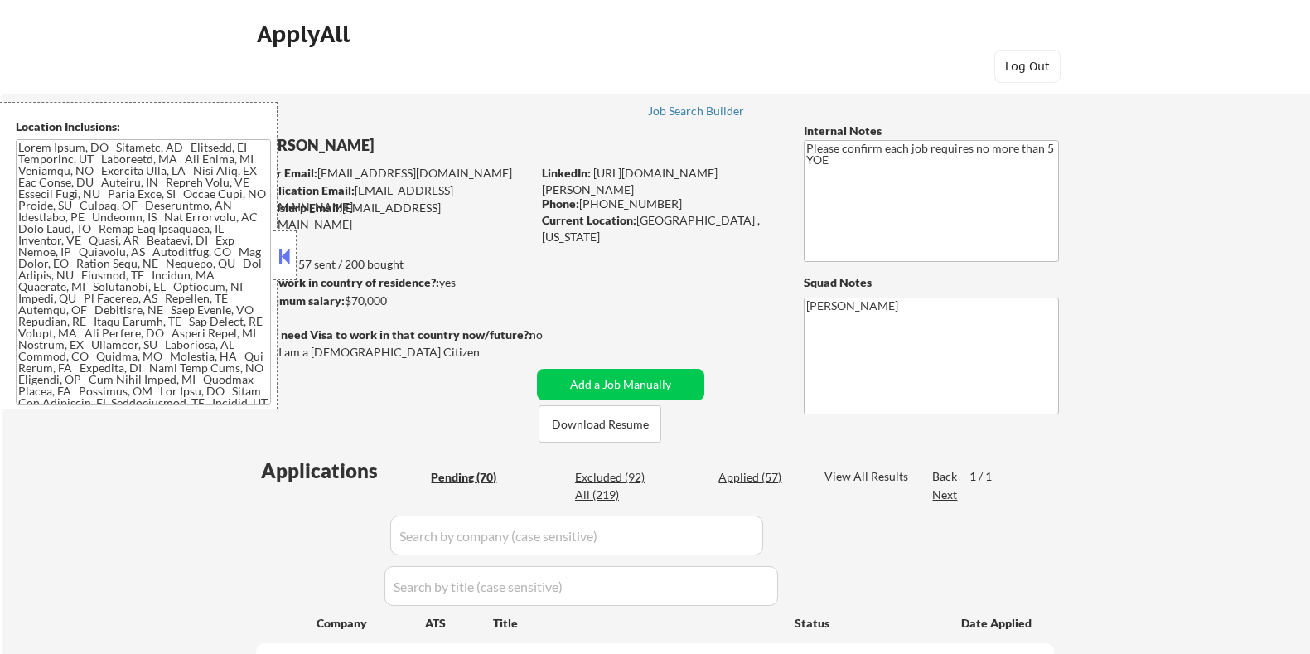
select select ""pending""
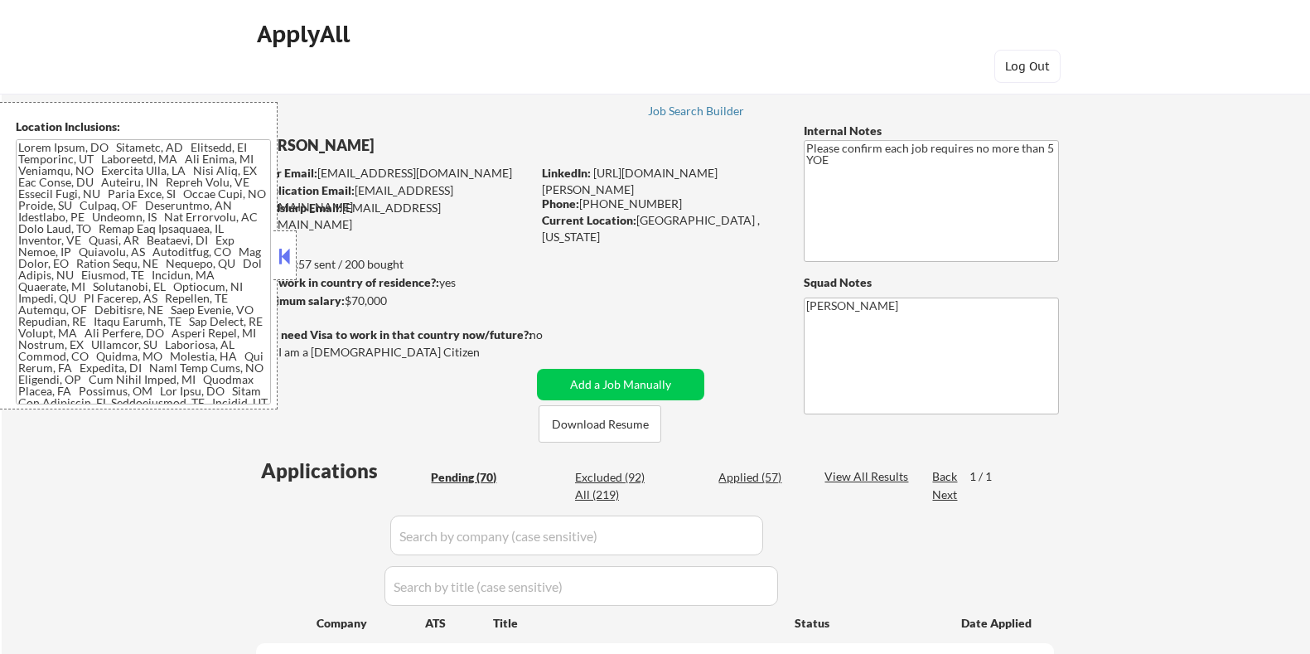
select select ""pending""
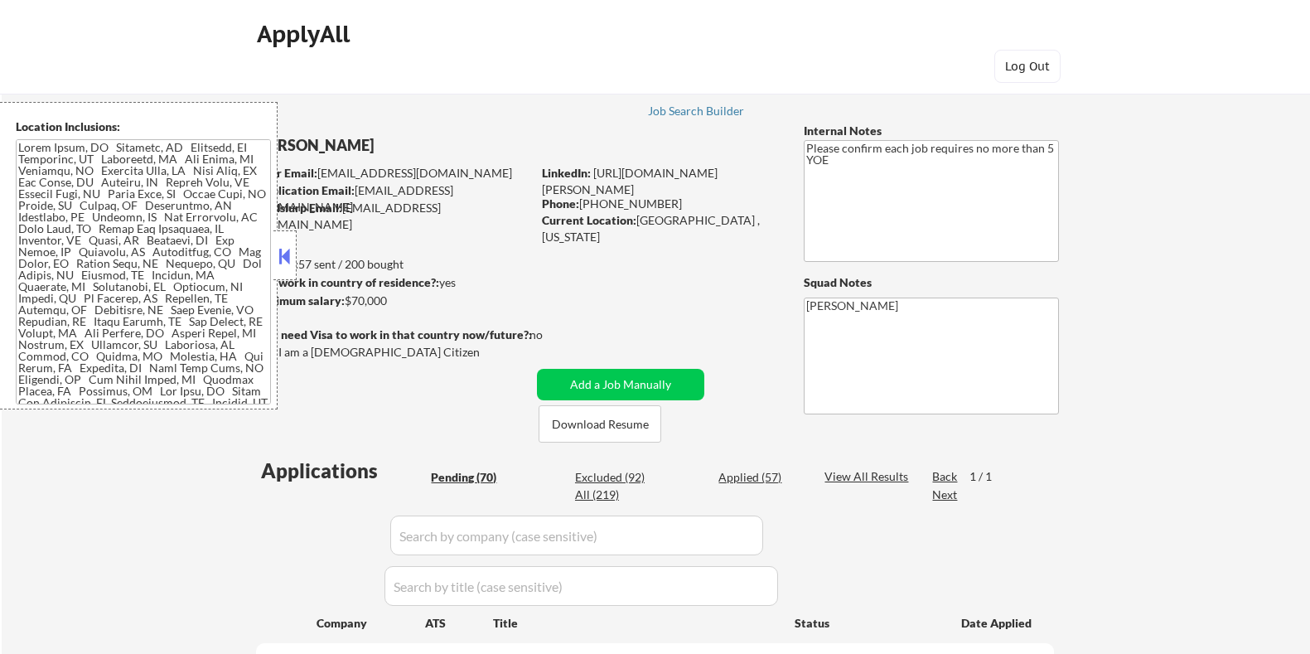
select select ""pending""
